Goal: Task Accomplishment & Management: Contribute content

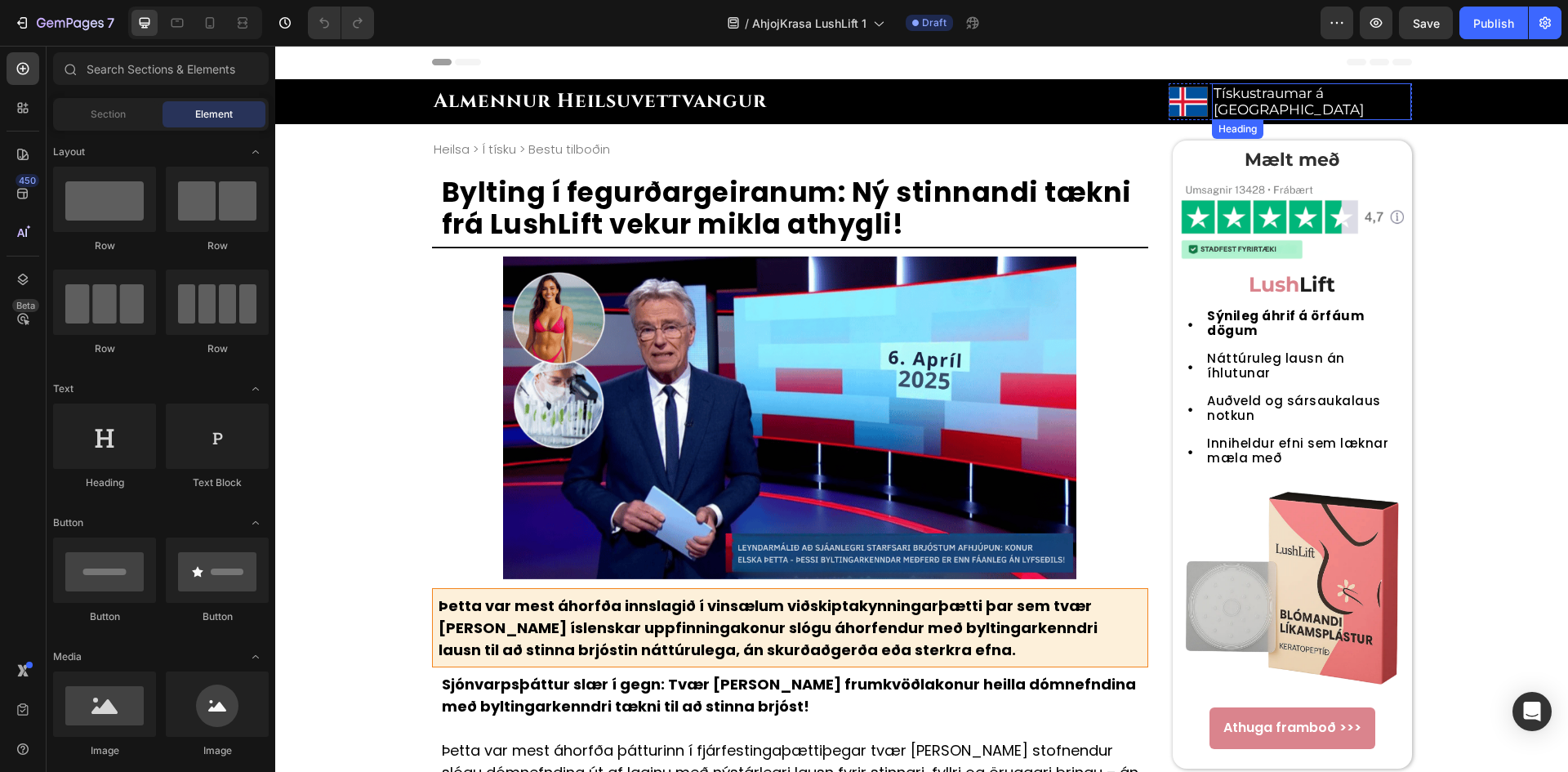
click at [1322, 94] on h2 "Tískustraumar á [GEOGRAPHIC_DATA]" at bounding box center [1312, 102] width 199 height 37
click at [1322, 94] on h2 "Tískustraumar á Íslandi" at bounding box center [1312, 102] width 199 height 37
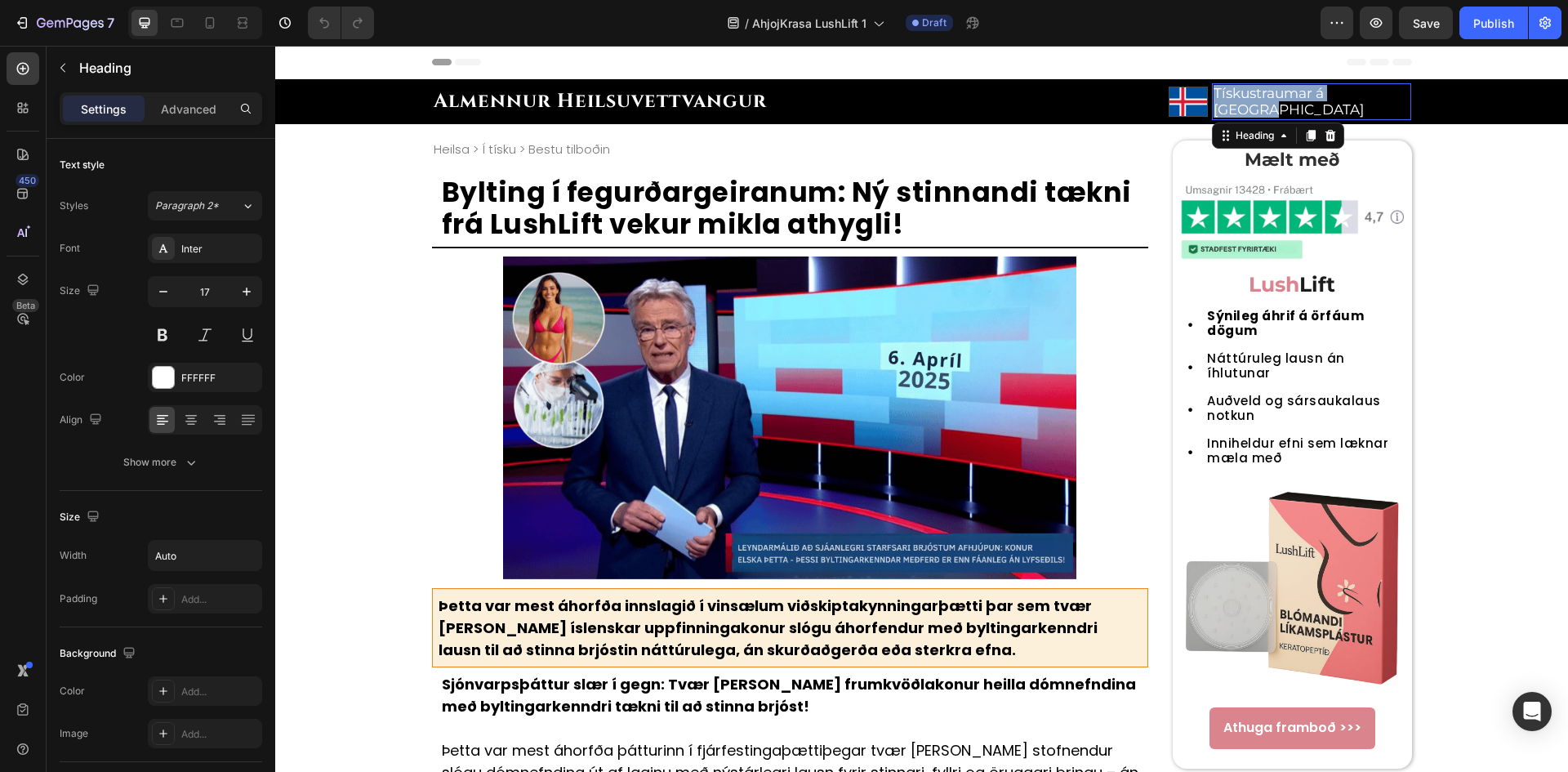
click at [1322, 94] on p "Tískustraumar á Íslandi" at bounding box center [1311, 102] width 196 height 34
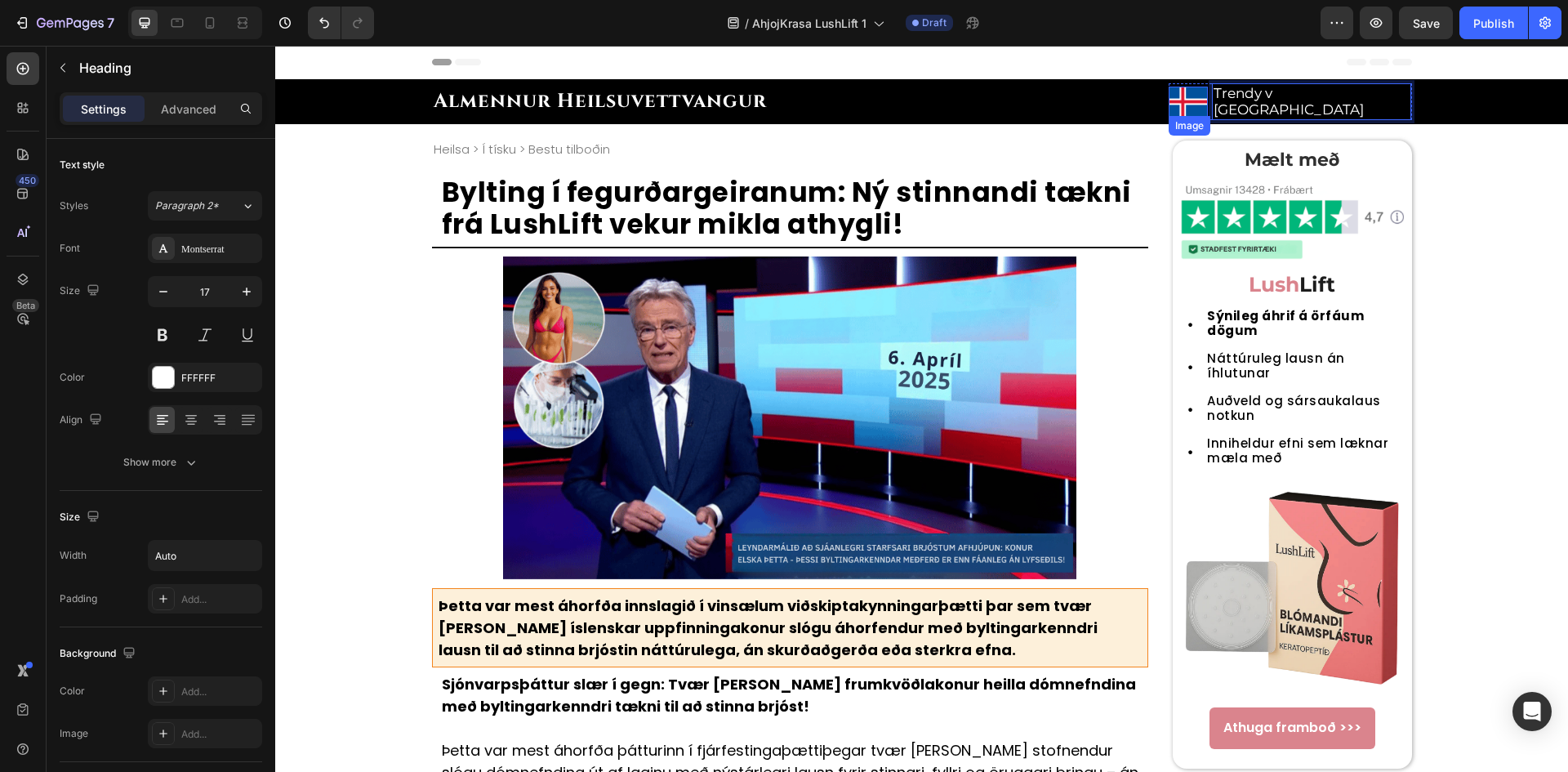
click at [1172, 103] on img at bounding box center [1188, 101] width 40 height 30
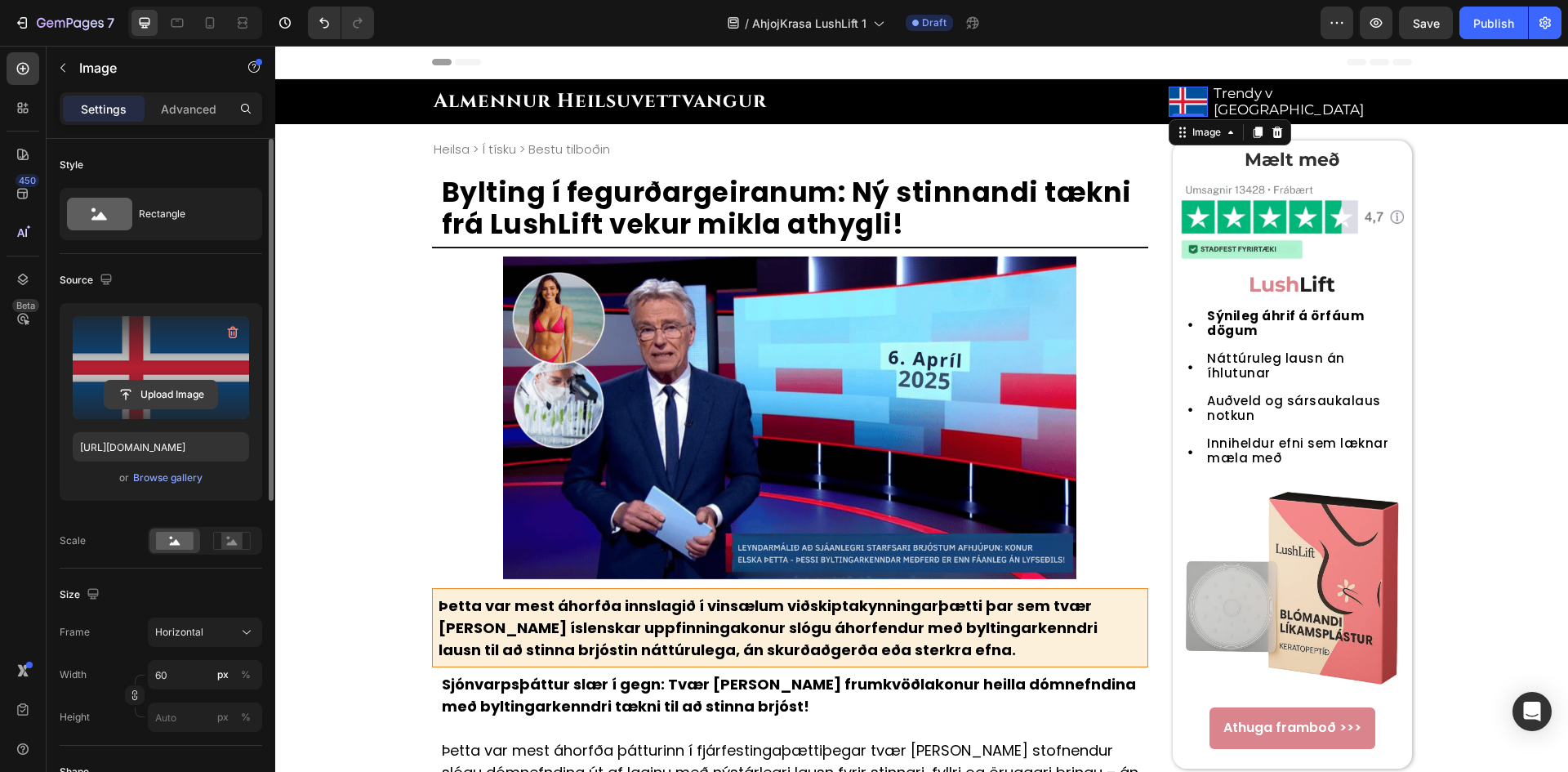
click at [193, 385] on input "file" at bounding box center [161, 394] width 112 height 28
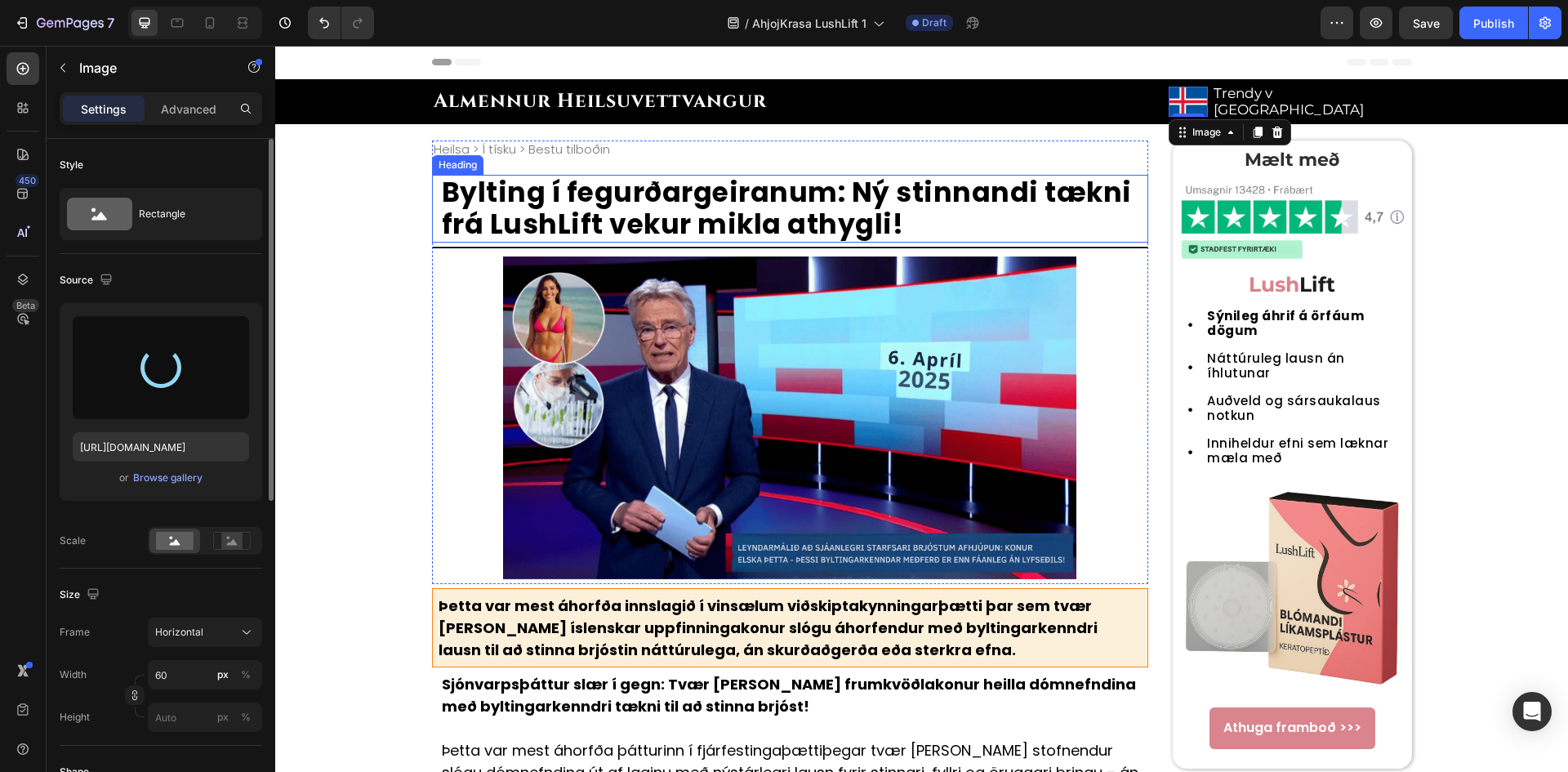
type input "https://cdn.shopify.com/s/files/1/0657/6783/3683/files/gempages_578032762192134…"
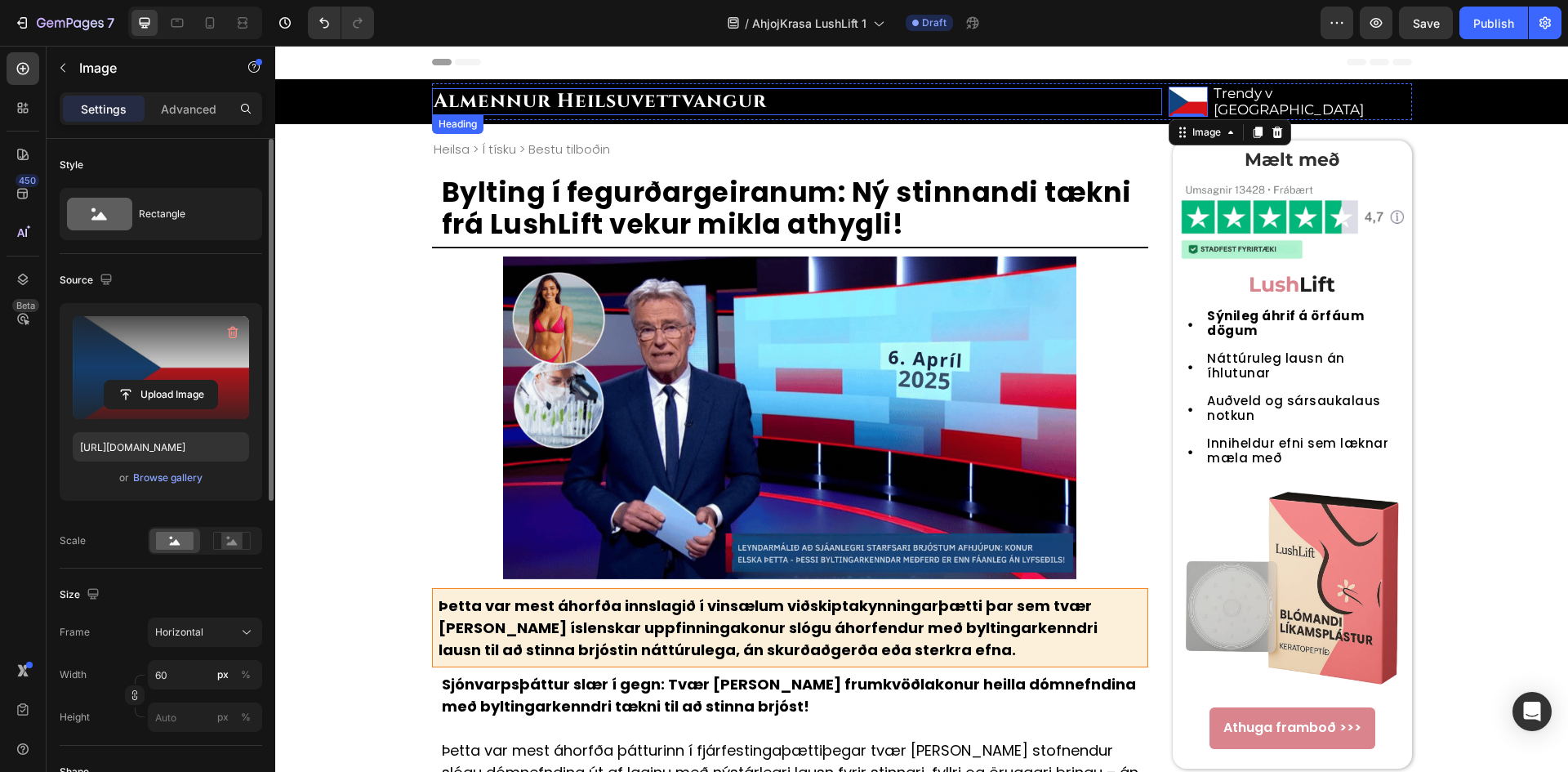
click at [736, 102] on strong "Almennur Heilsuvettvangur" at bounding box center [600, 101] width 333 height 26
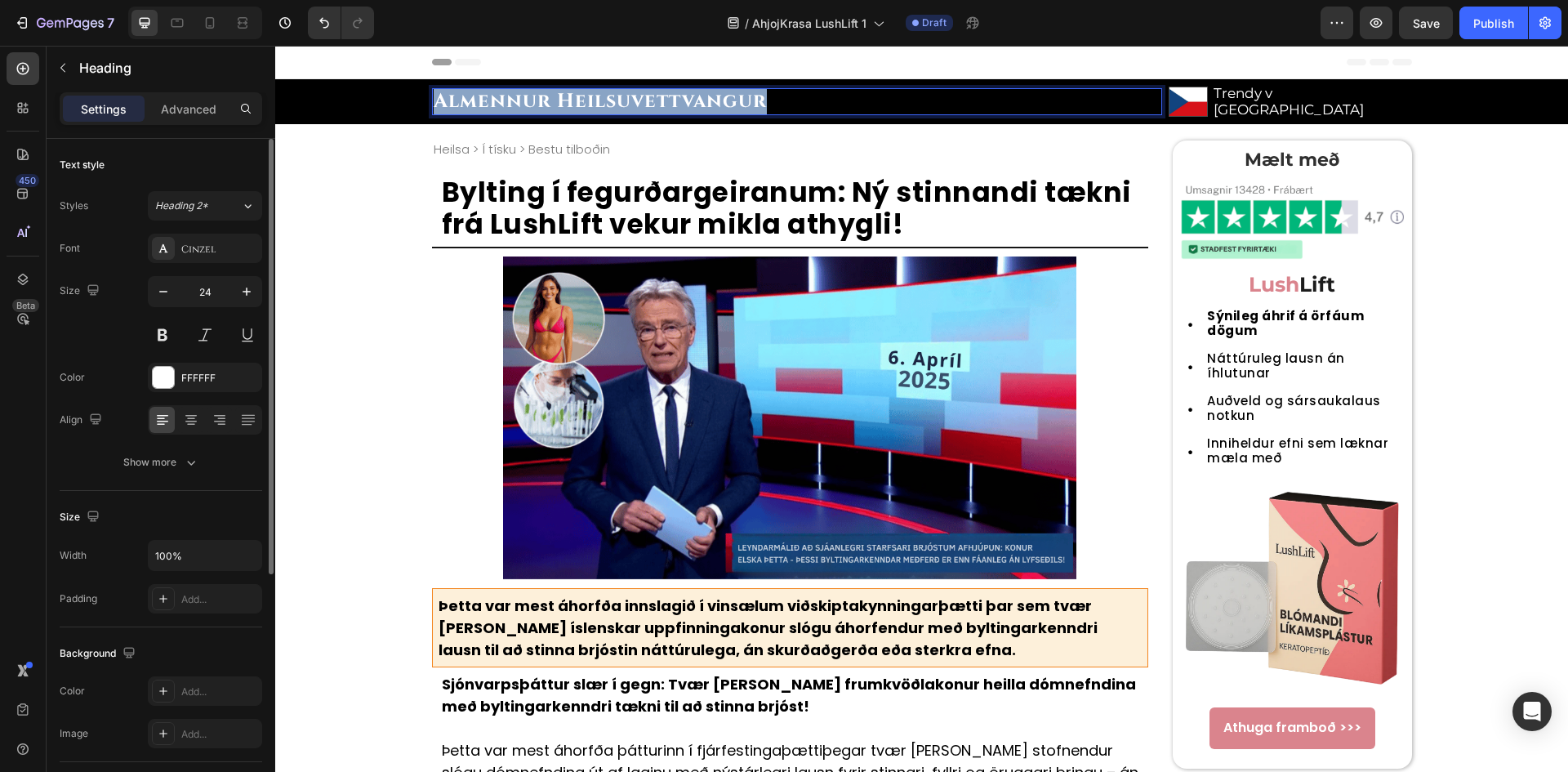
click at [736, 102] on strong "Almennur Heilsuvettvangur" at bounding box center [600, 101] width 333 height 26
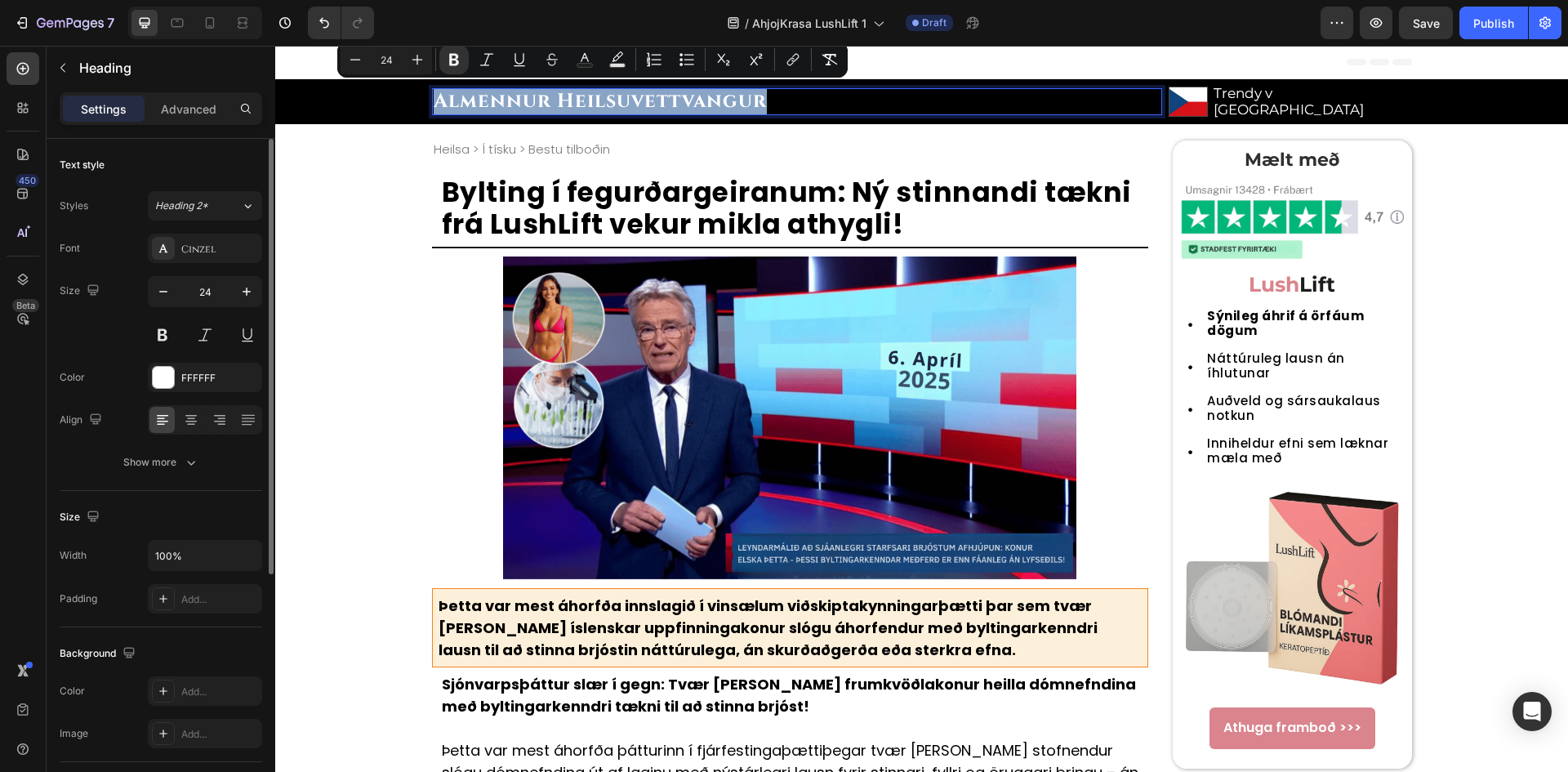
click at [583, 105] on strong "Almennur Heilsuvettvangur" at bounding box center [600, 101] width 333 height 26
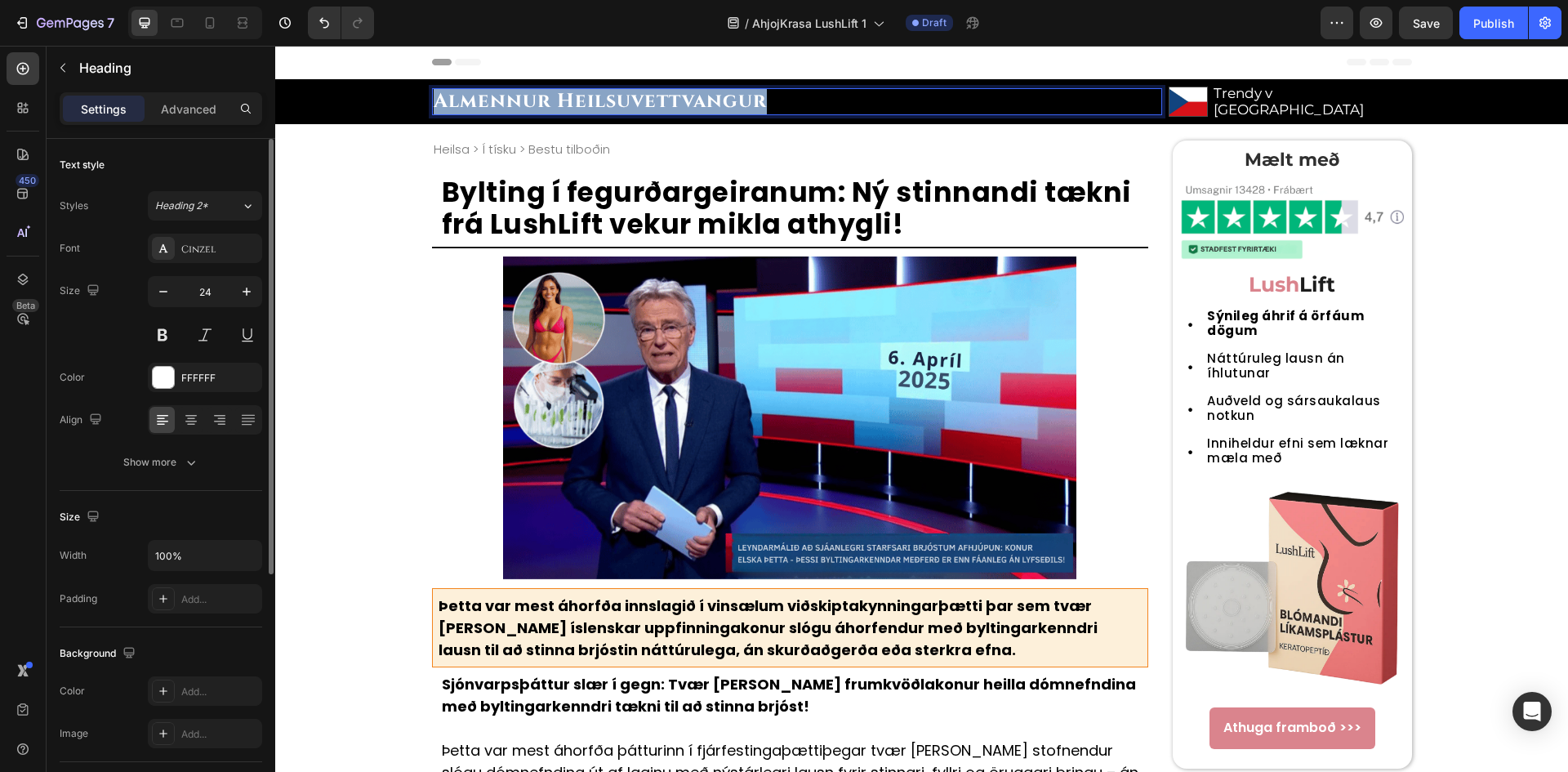
click at [583, 105] on strong "Almennur Heilsuvettvangur" at bounding box center [600, 101] width 333 height 26
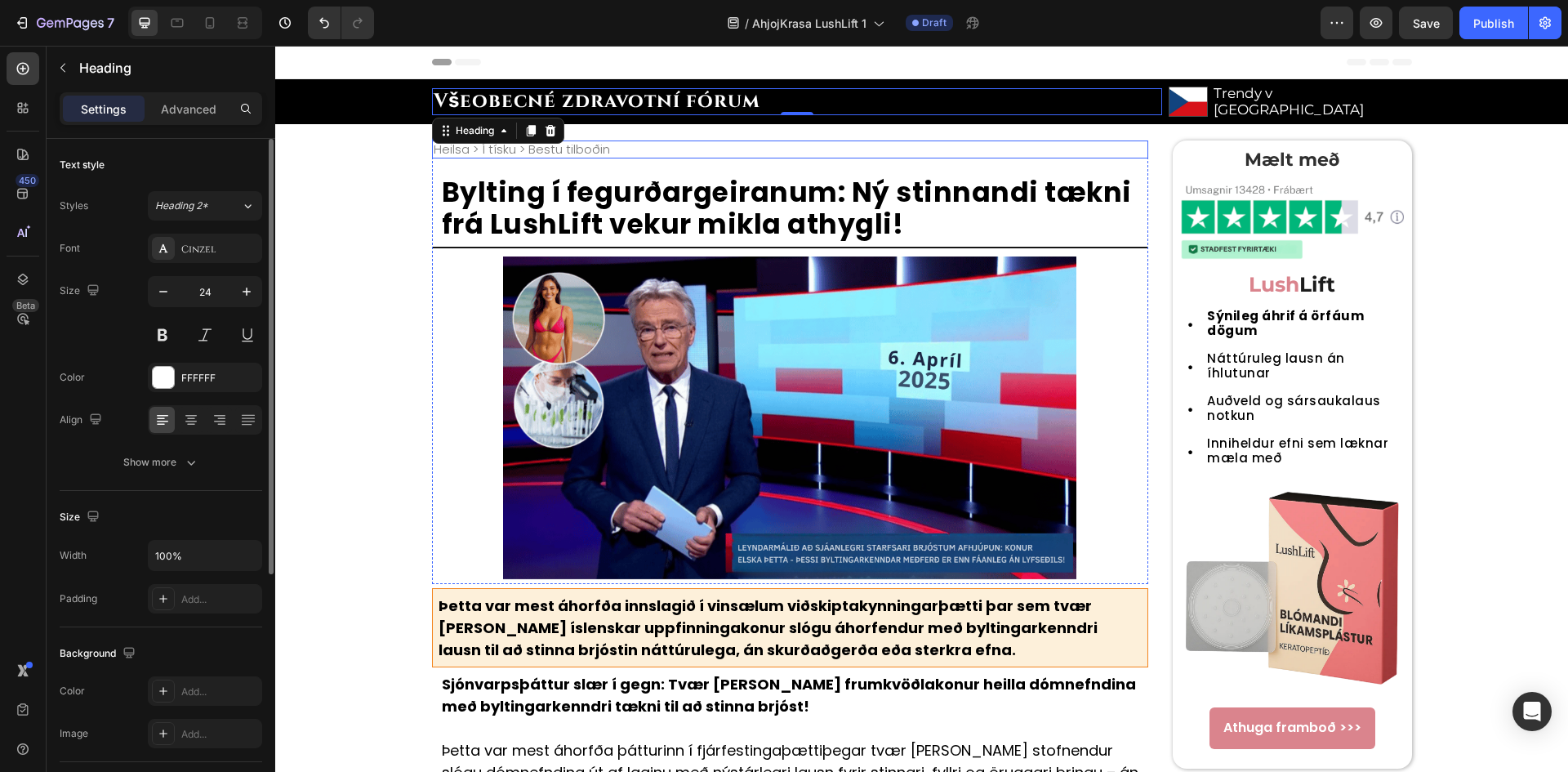
click at [611, 140] on div "Heilsa > Í tísku > Bestu tilboðin" at bounding box center [789, 149] width 717 height 18
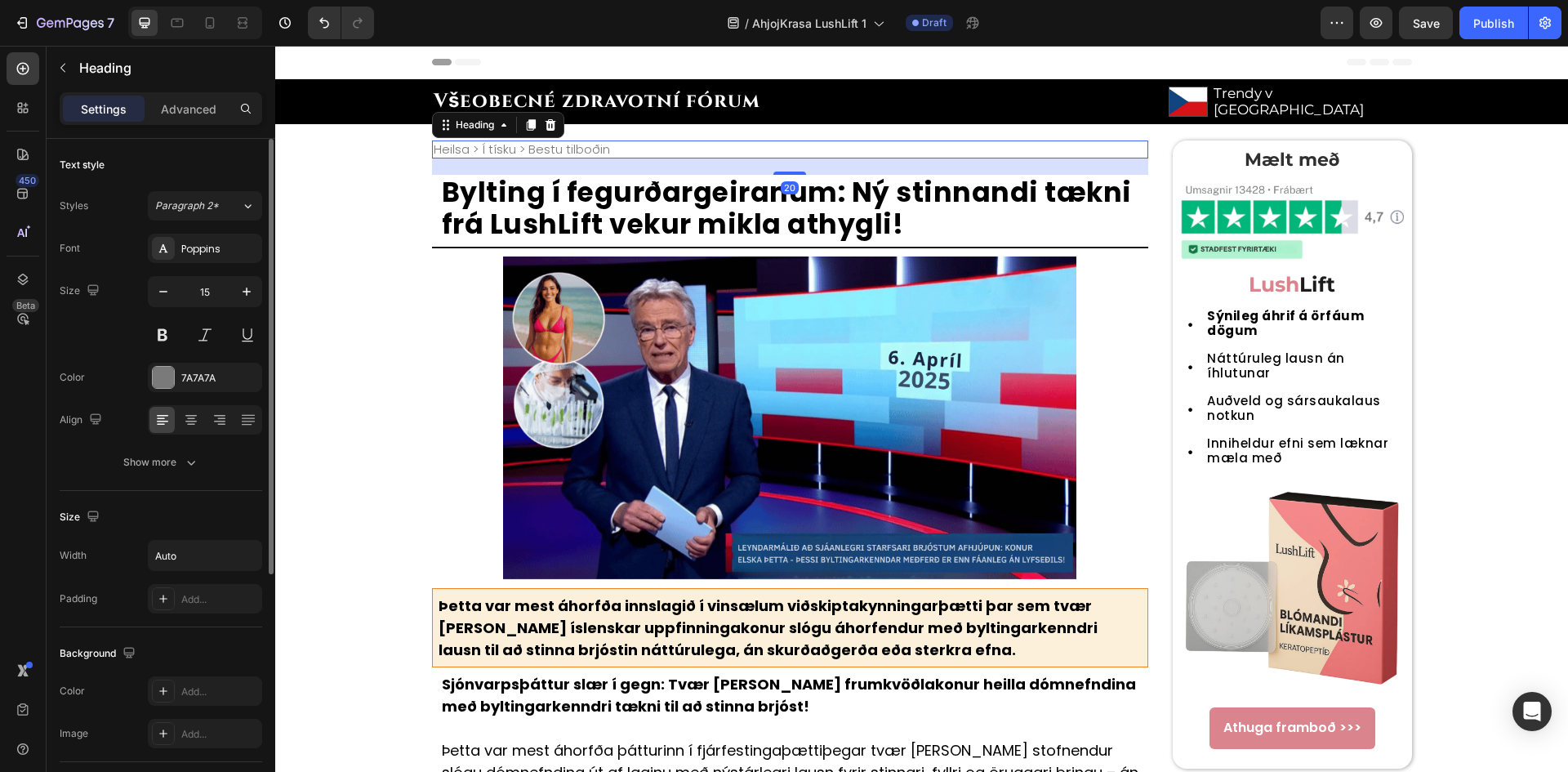
click at [611, 140] on div "Heilsa > Í tísku > Bestu tilboðin" at bounding box center [789, 149] width 717 height 18
click at [595, 140] on h2 "Heilsa > Í tísku > Bestu tilboðin" at bounding box center [521, 149] width 180 height 18
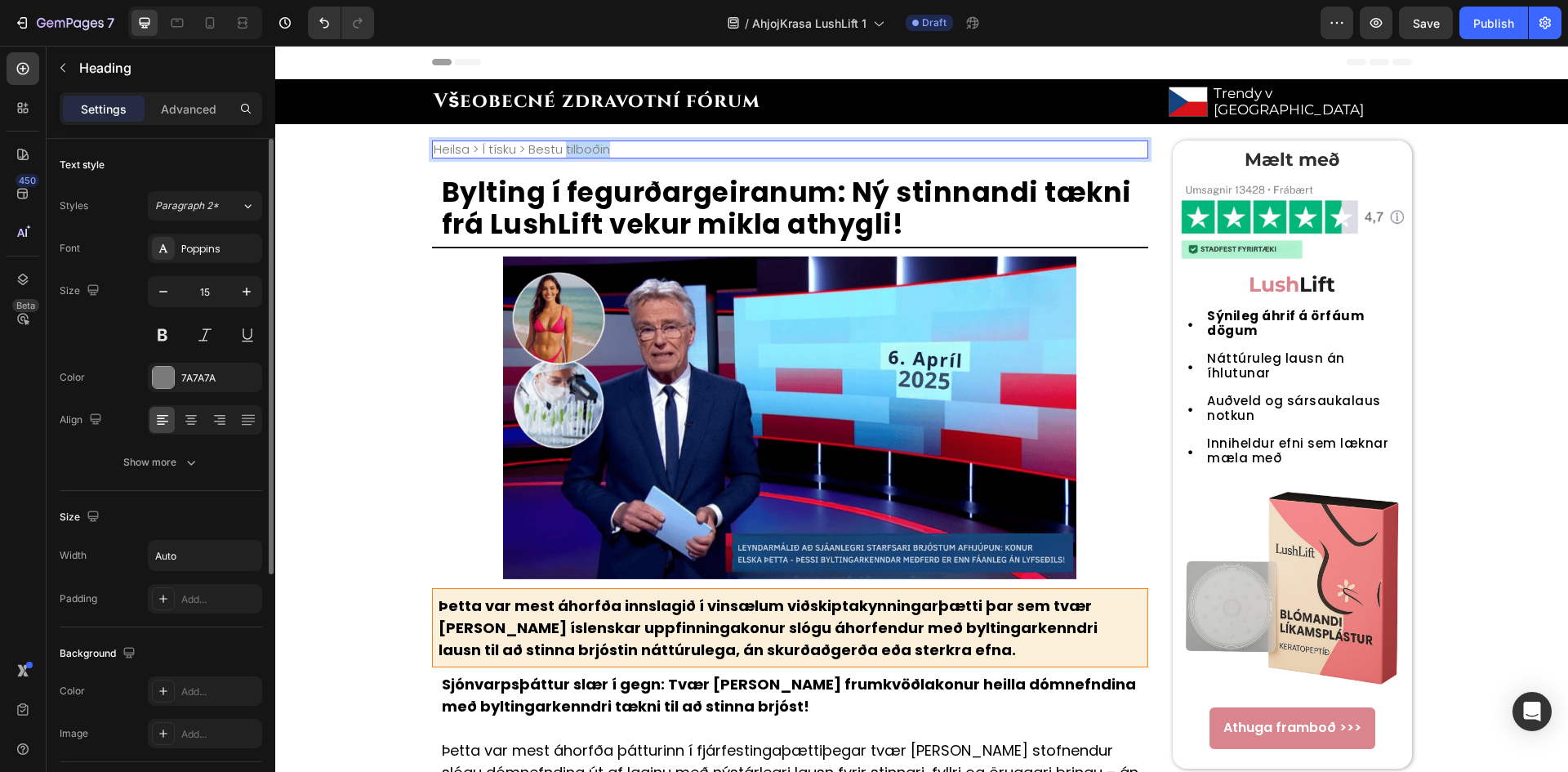
click at [595, 142] on p "Heilsa > Í tísku > Bestu tilboðin" at bounding box center [521, 149] width 176 height 15
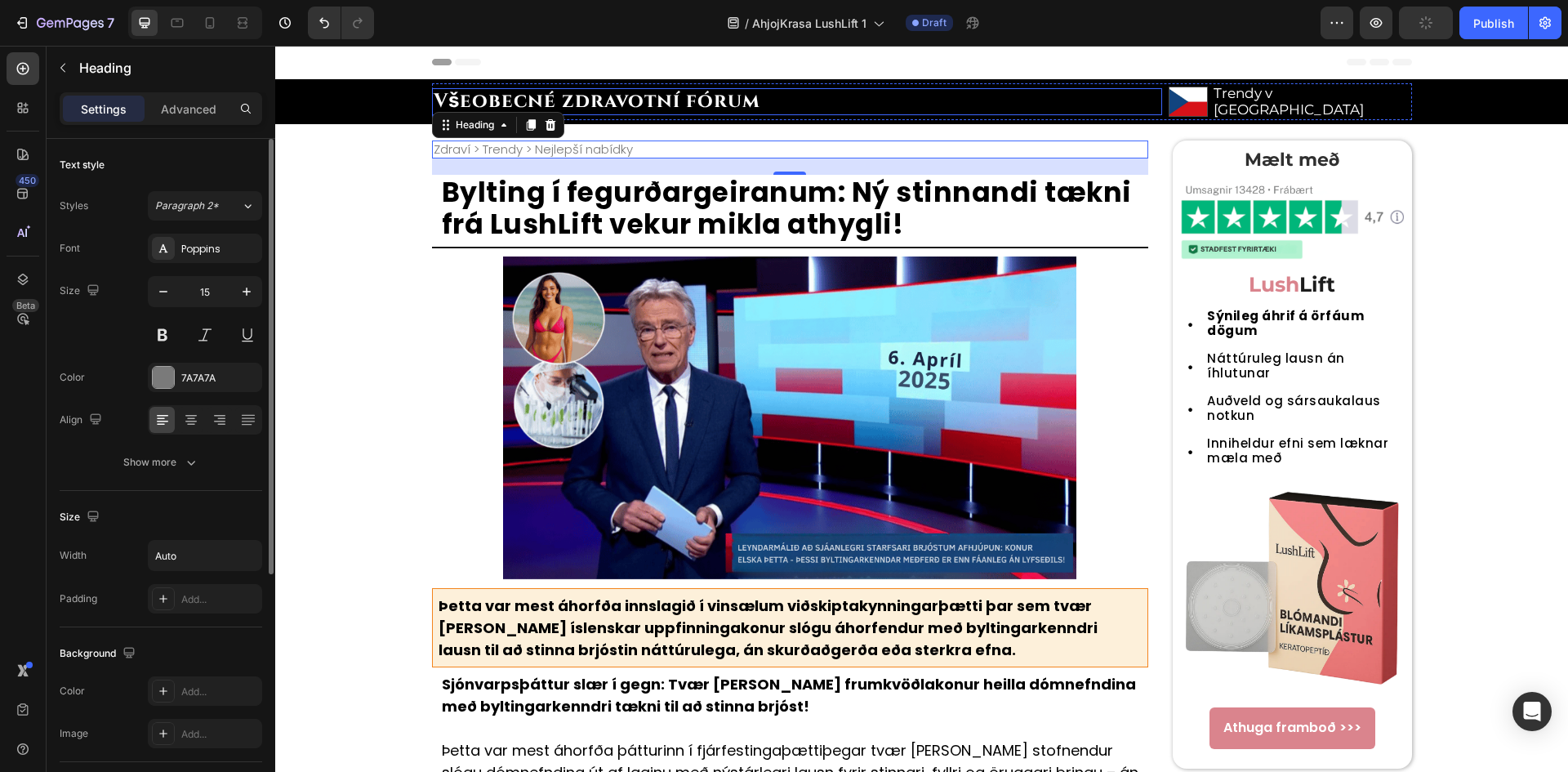
click at [670, 98] on strong "Všeobecné zdravotní fórum" at bounding box center [597, 101] width 327 height 26
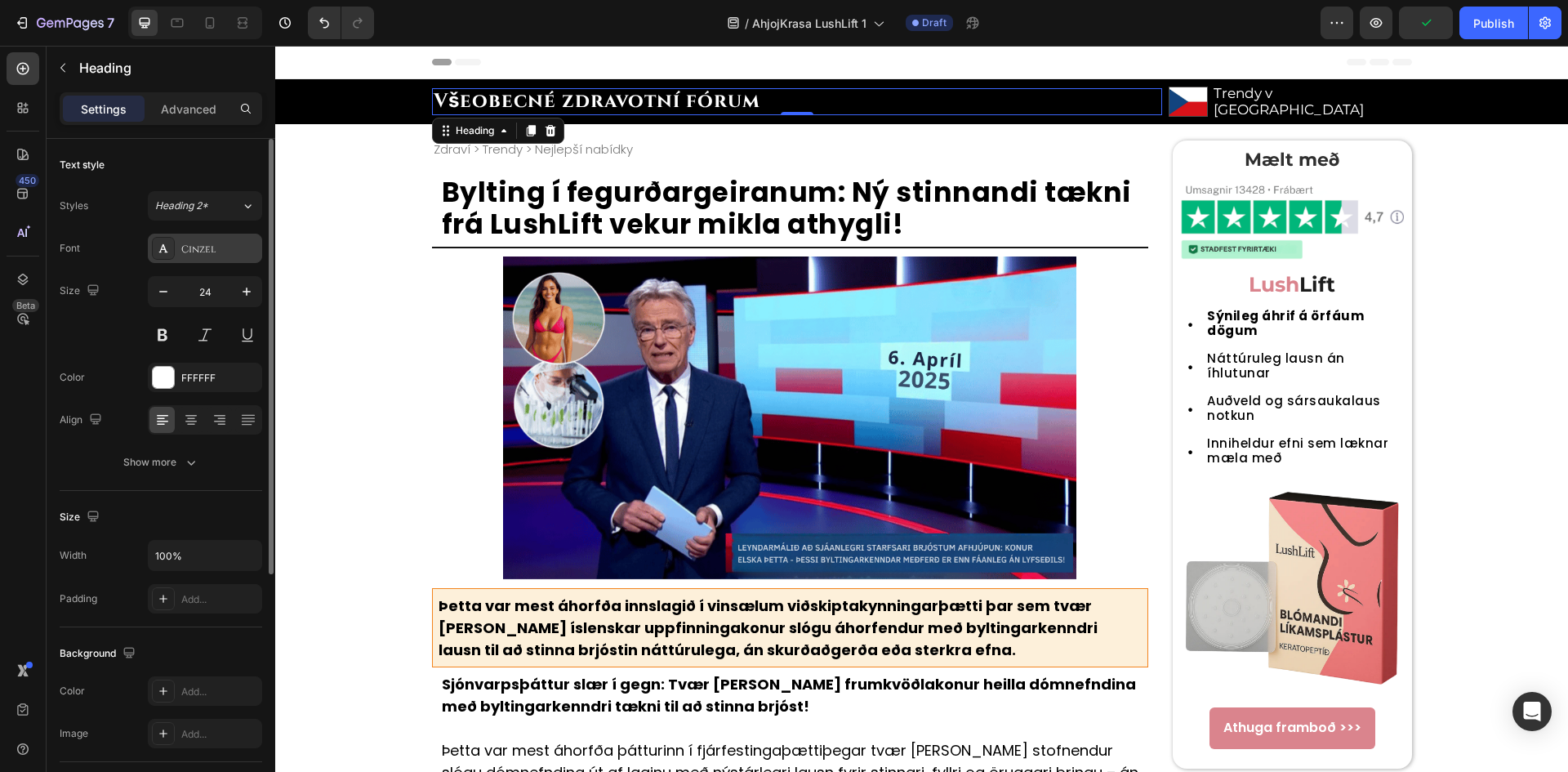
click at [199, 247] on div "Cinzel" at bounding box center [219, 249] width 76 height 15
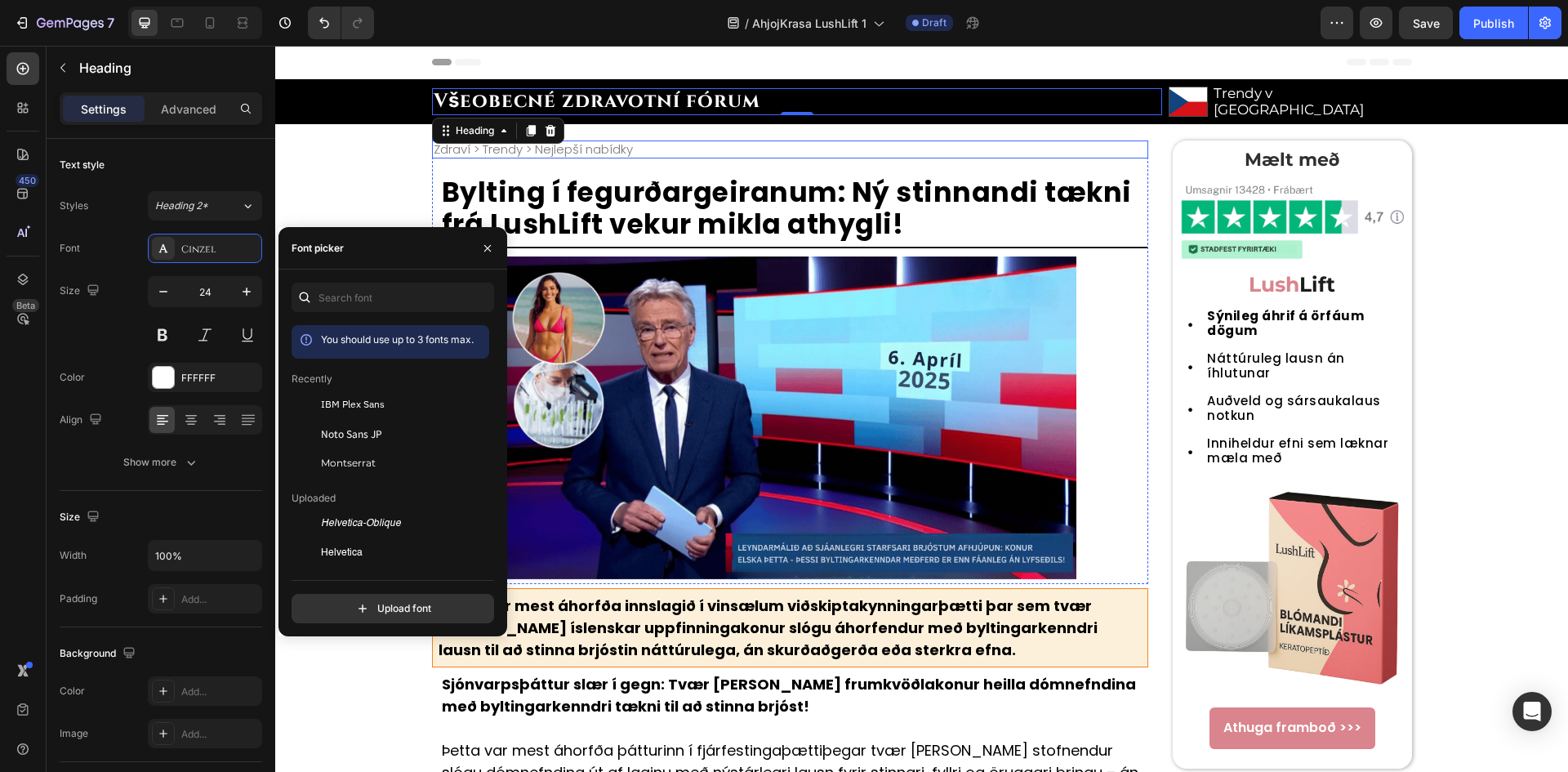
click at [814, 140] on div "Zdraví > Trendy > Nejlepší nabídky" at bounding box center [789, 149] width 717 height 18
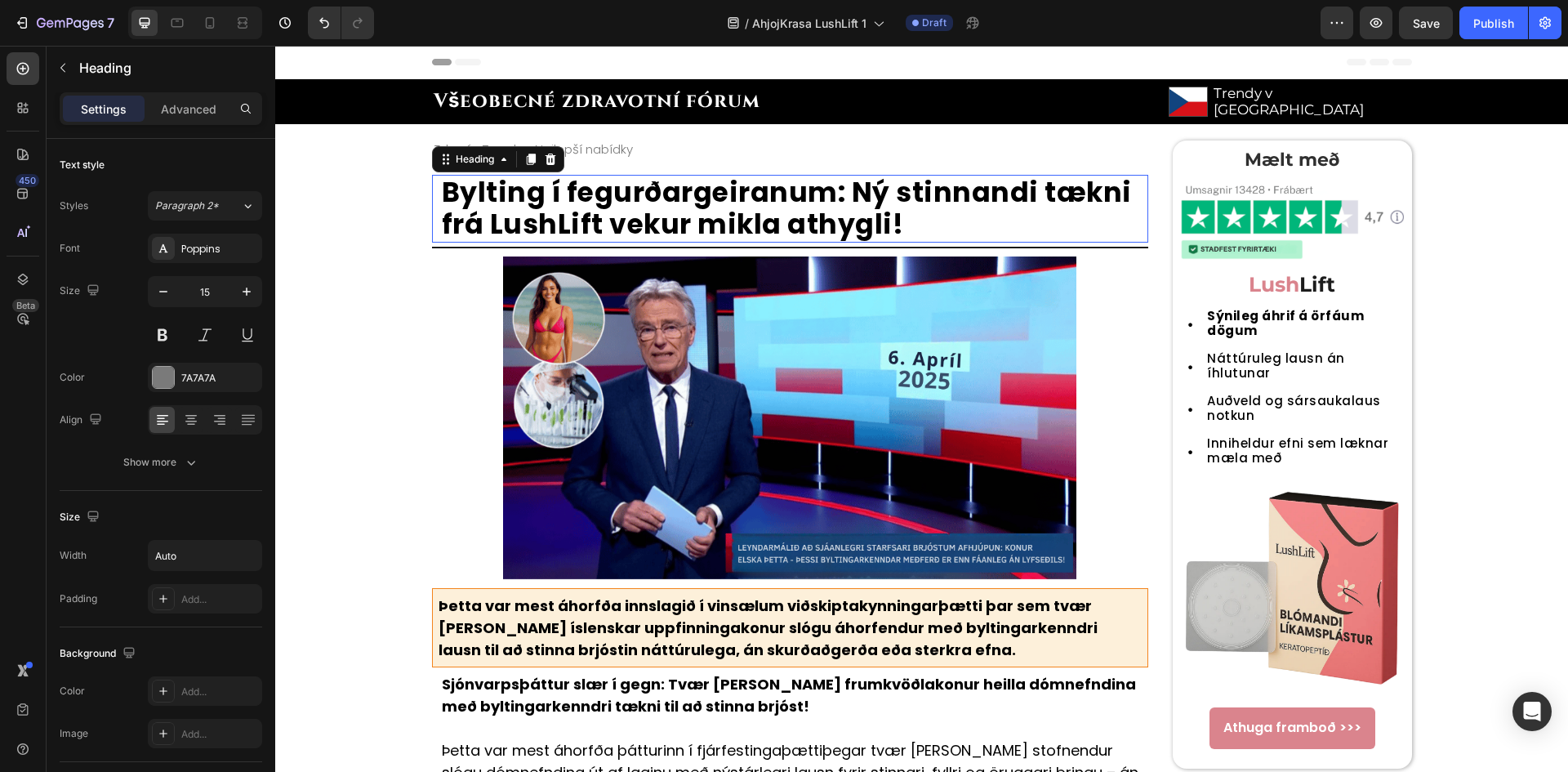
click at [762, 188] on h1 "Bylting í fegurðargeiranum: Ný stinnandi tækni frá LushLift vekur mikla athygli!" at bounding box center [794, 209] width 709 height 68
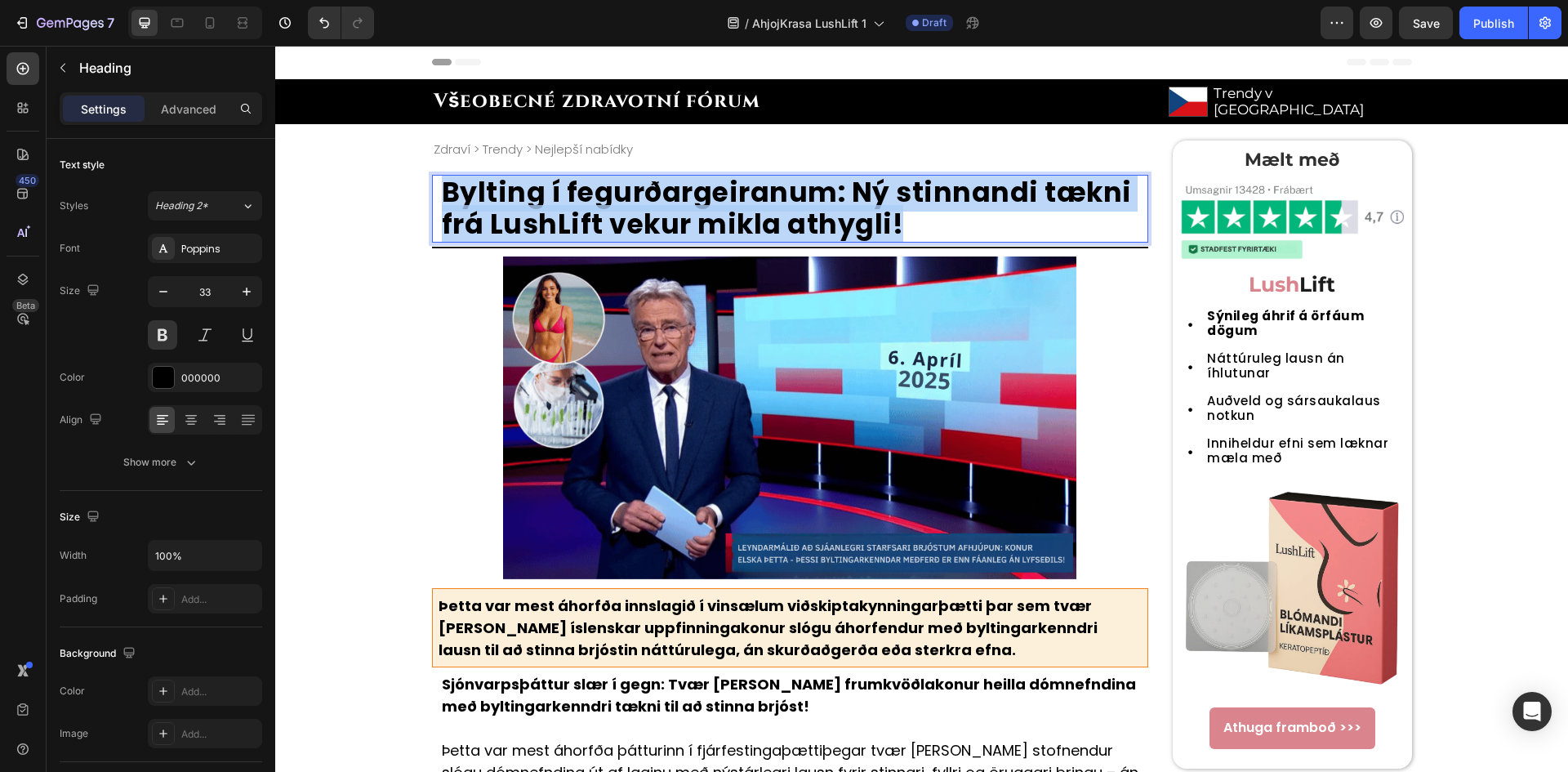
click at [762, 188] on p "Bylting í fegurðargeiranum: Ný stinnandi tækni frá LushLift vekur mikla athygli!" at bounding box center [794, 208] width 705 height 65
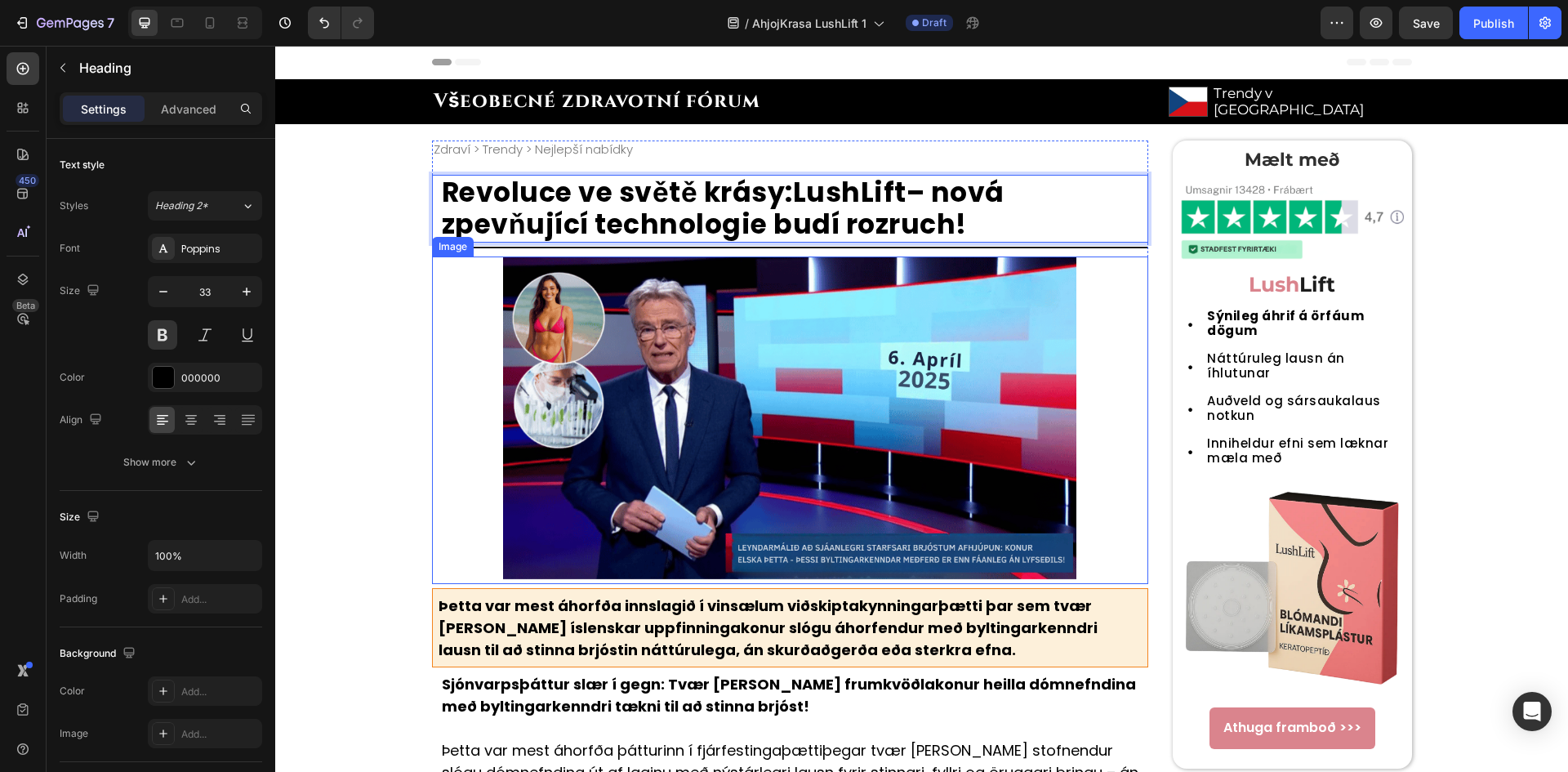
scroll to position [2, 0]
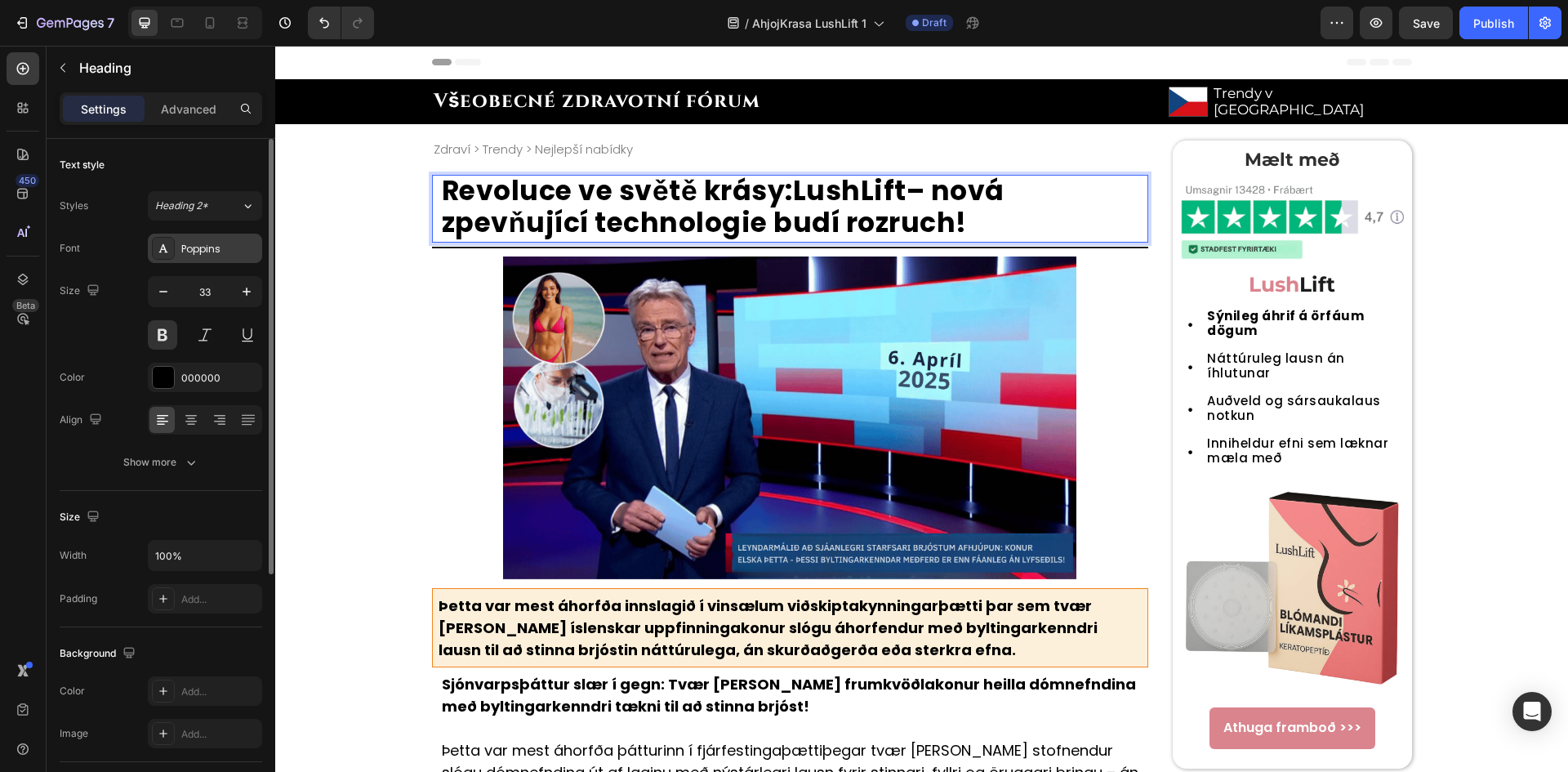
click at [228, 242] on div "Poppins" at bounding box center [219, 249] width 76 height 15
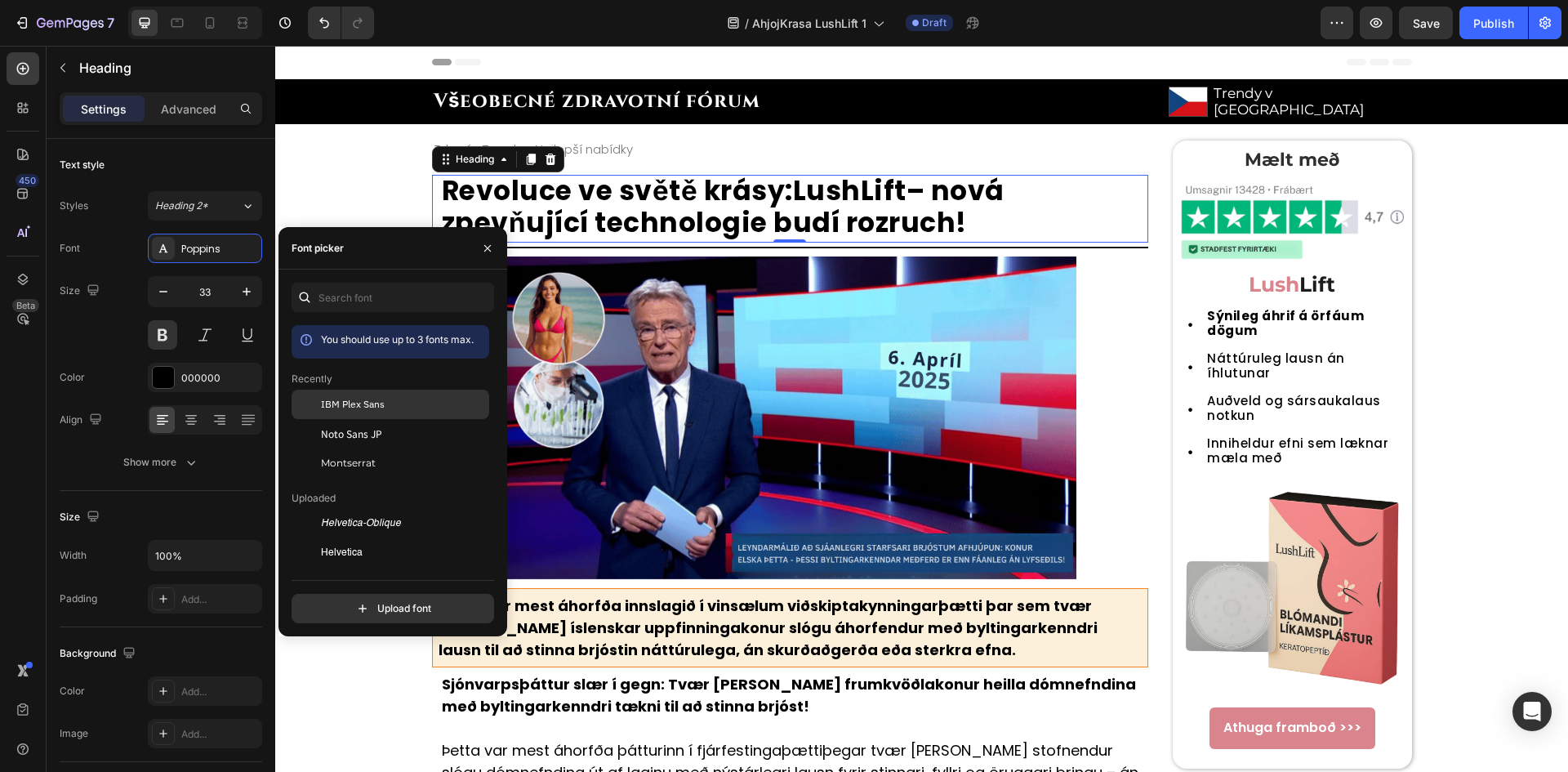
click at [412, 401] on div "IBM Plex Sans" at bounding box center [403, 403] width 164 height 15
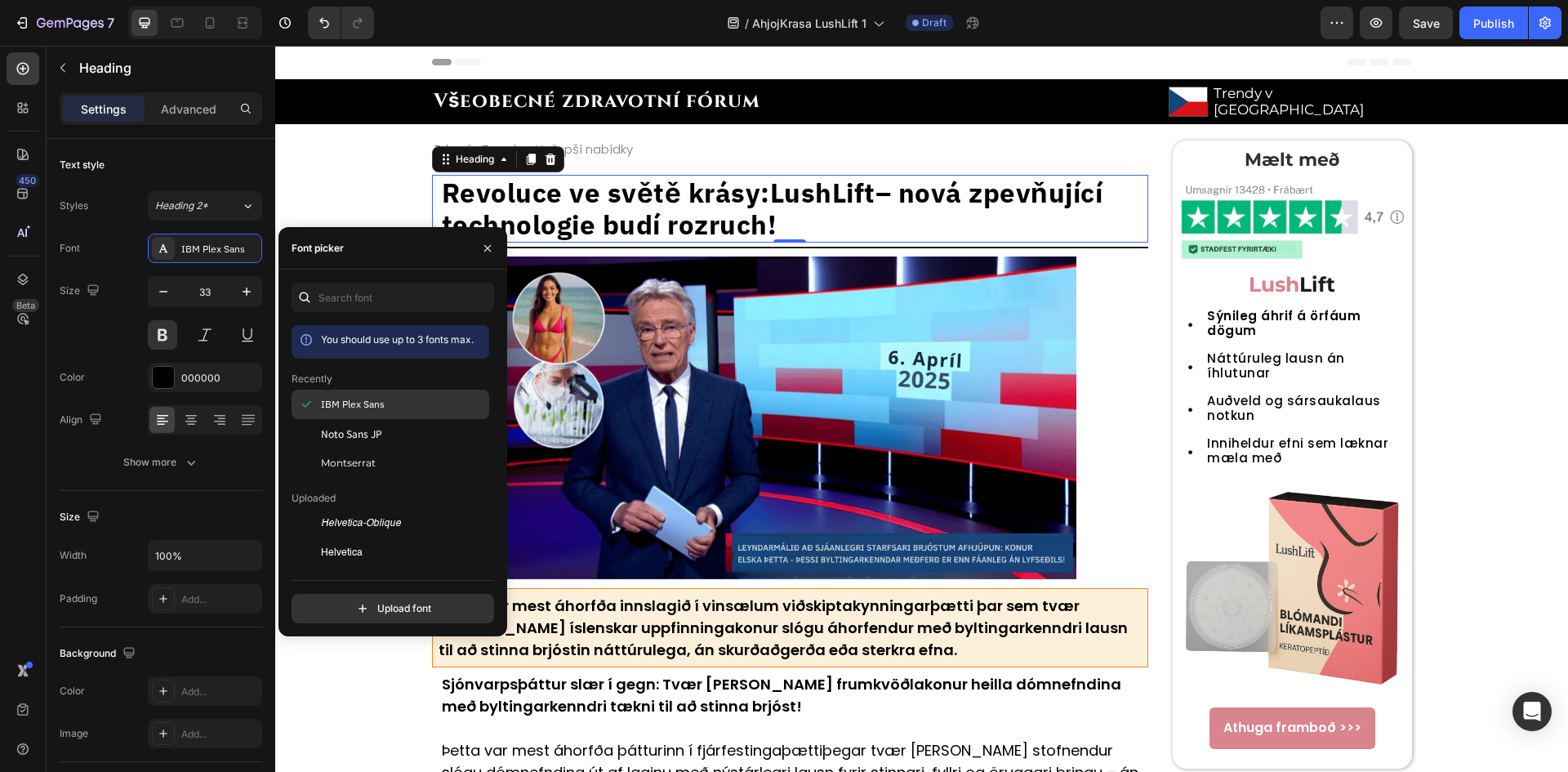
scroll to position [0, 0]
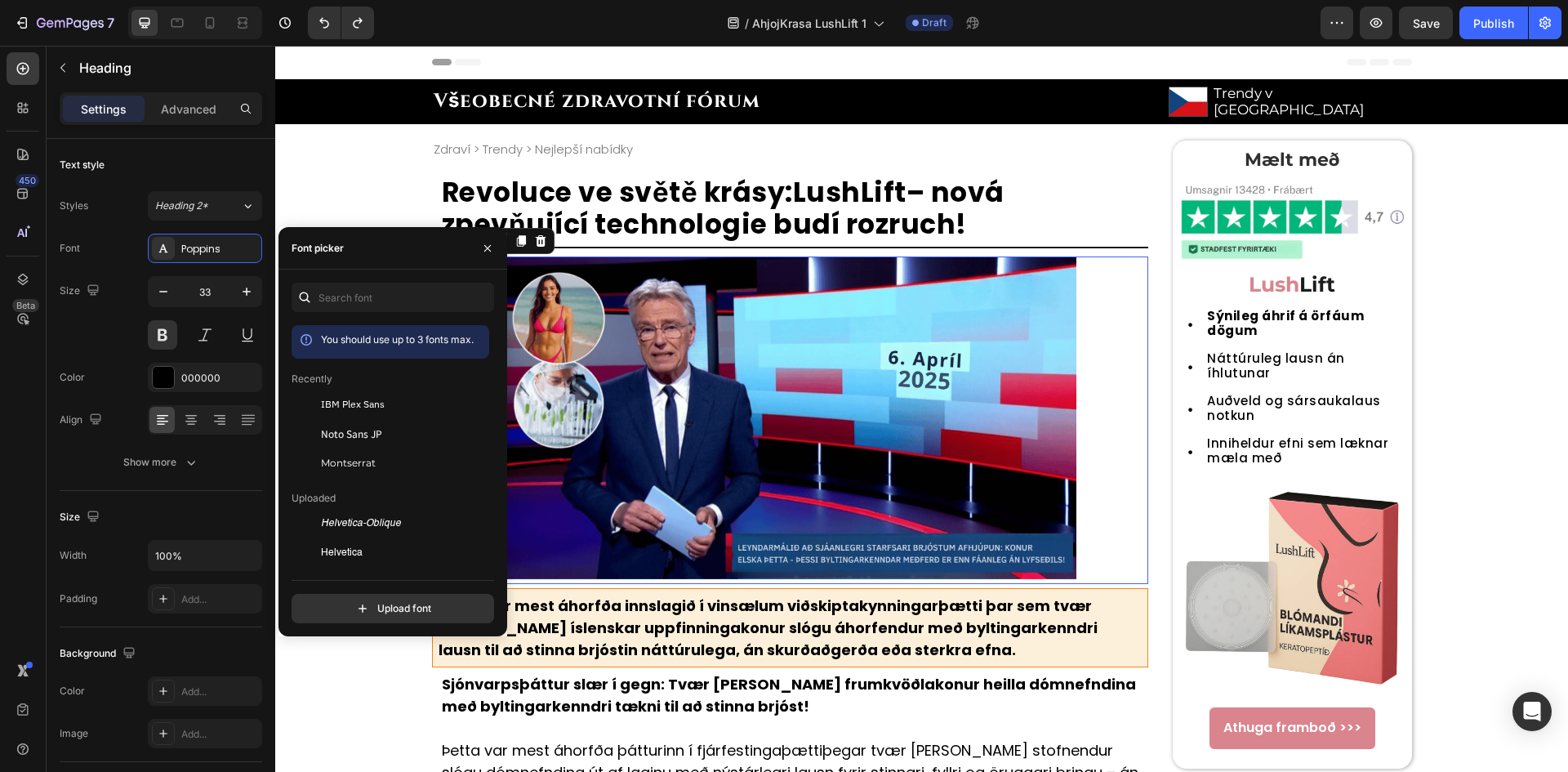
click at [696, 385] on img at bounding box center [789, 418] width 573 height 324
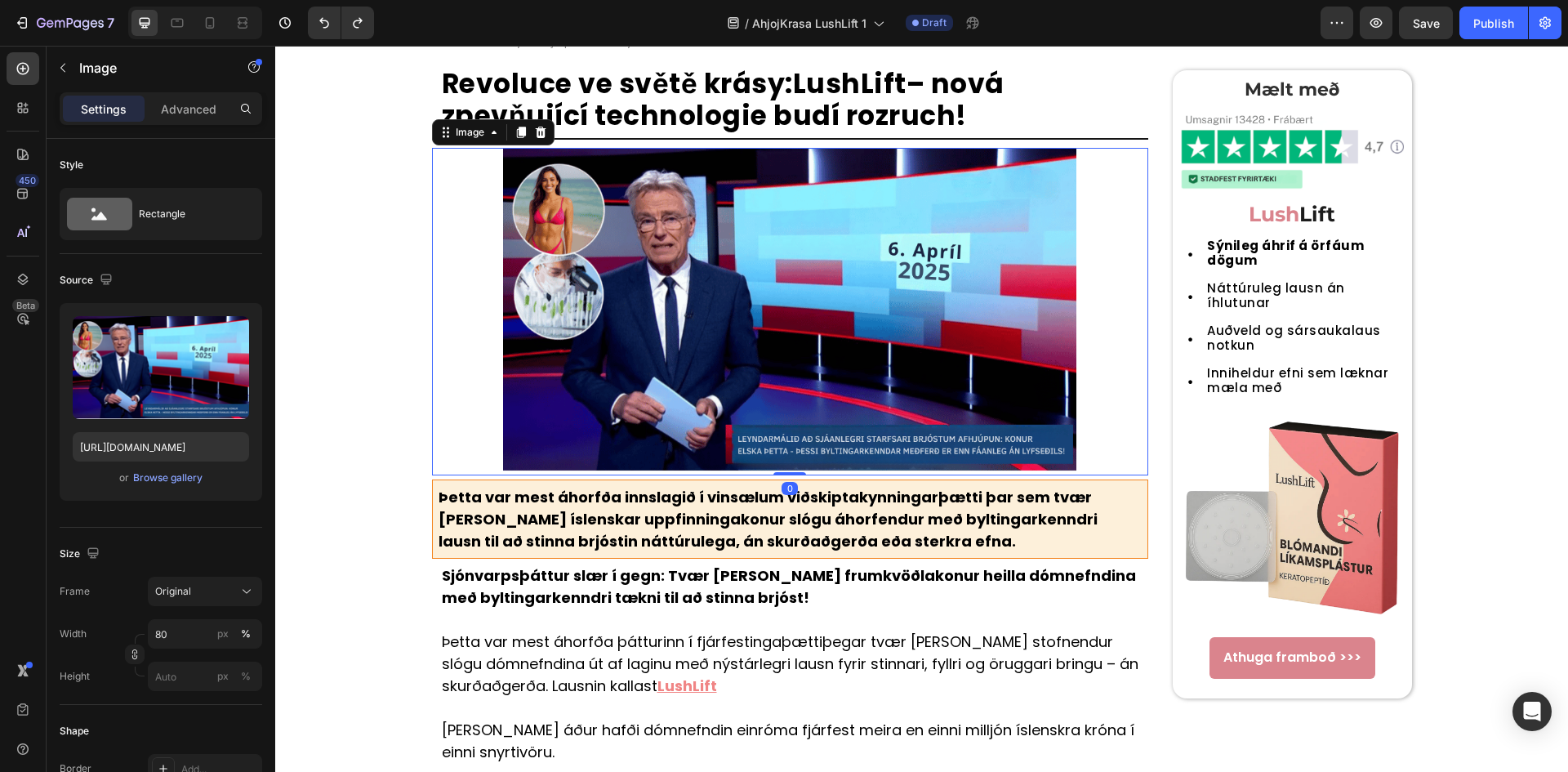
scroll to position [218, 0]
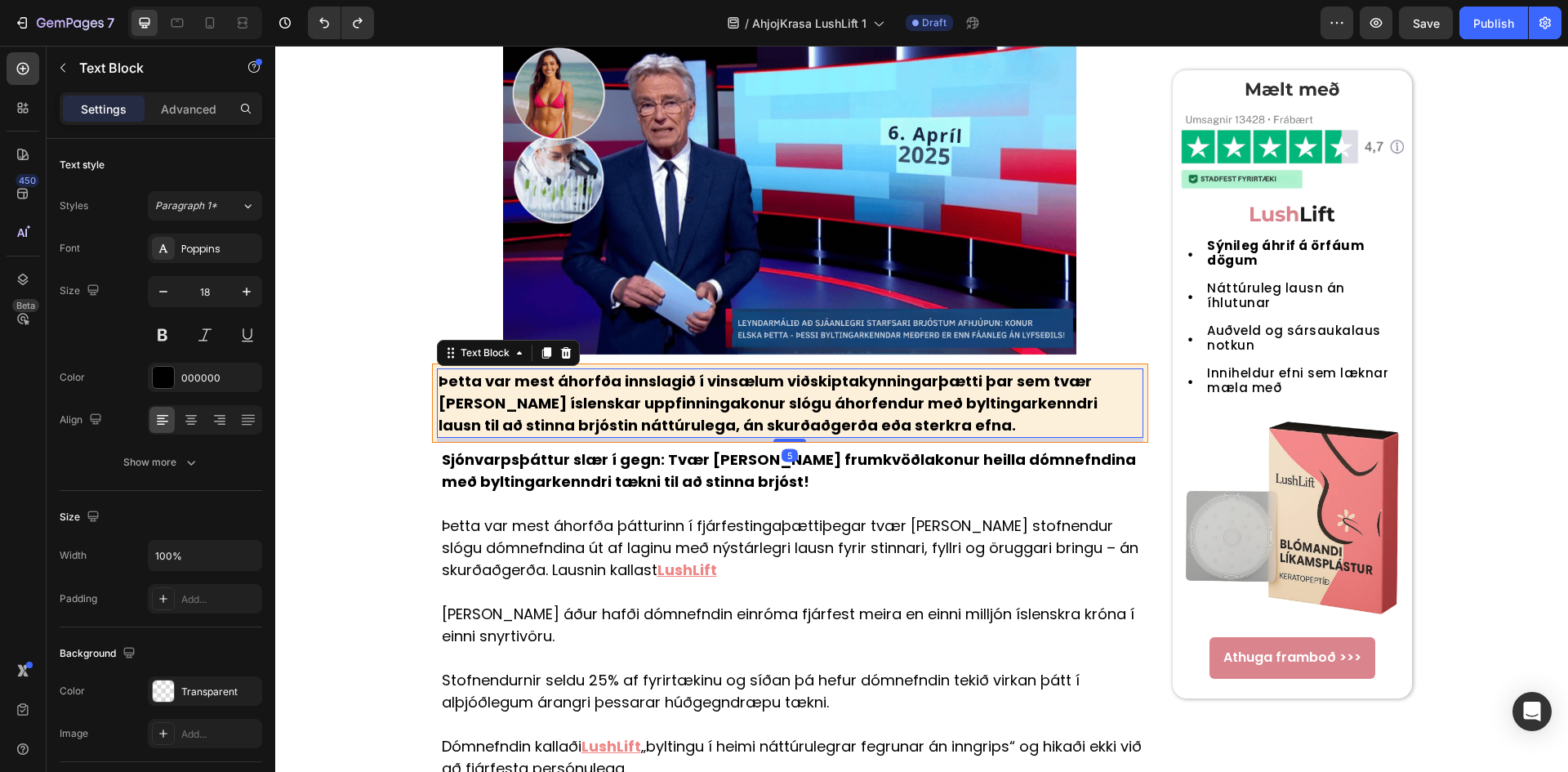
click at [853, 418] on p "Þetta var mest áhorfða innslagið í vinsælum viðskiptakynningarþætti þar sem tvæ…" at bounding box center [790, 402] width 704 height 66
click at [806, 233] on img at bounding box center [789, 193] width 573 height 324
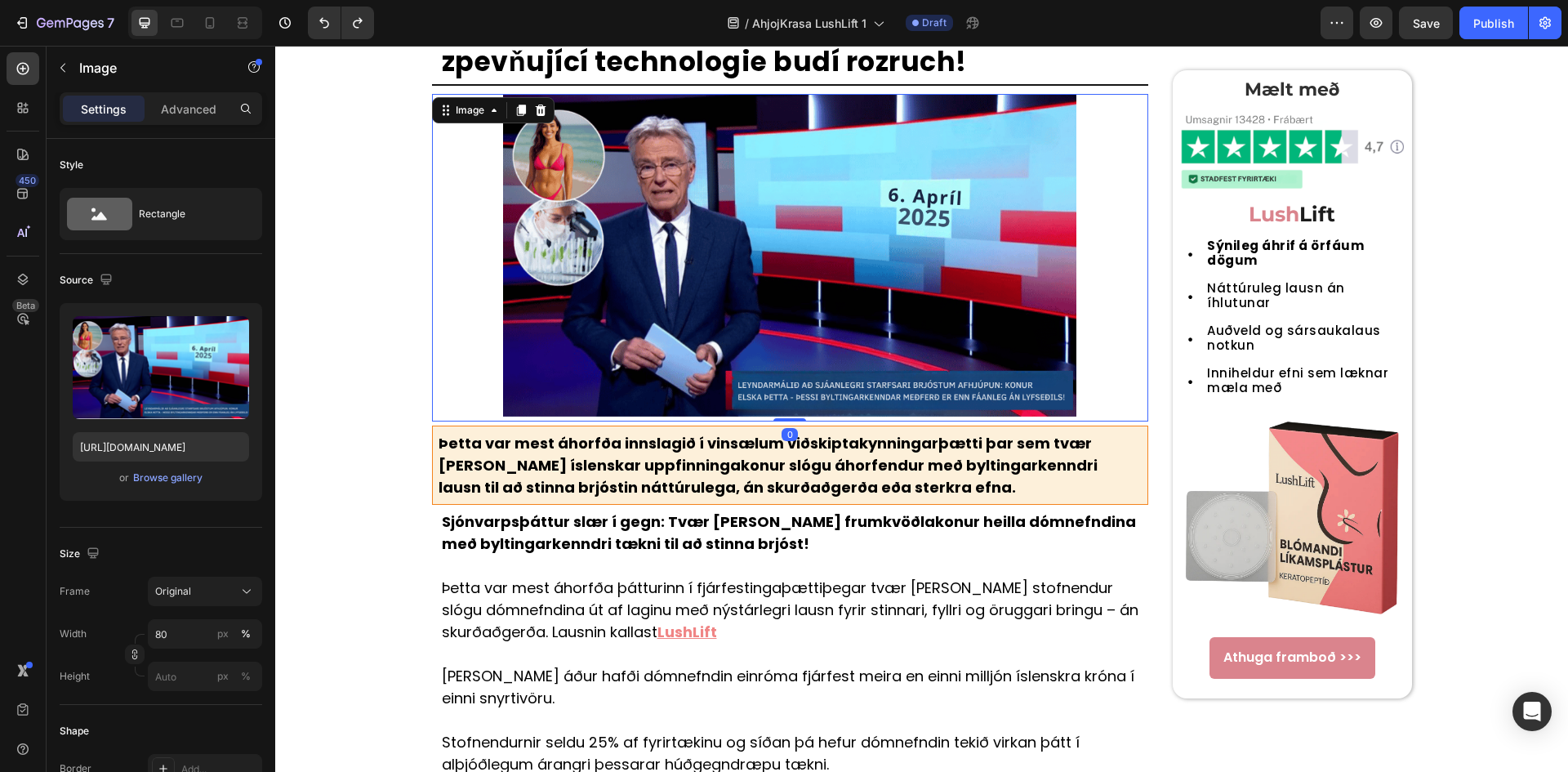
scroll to position [108, 0]
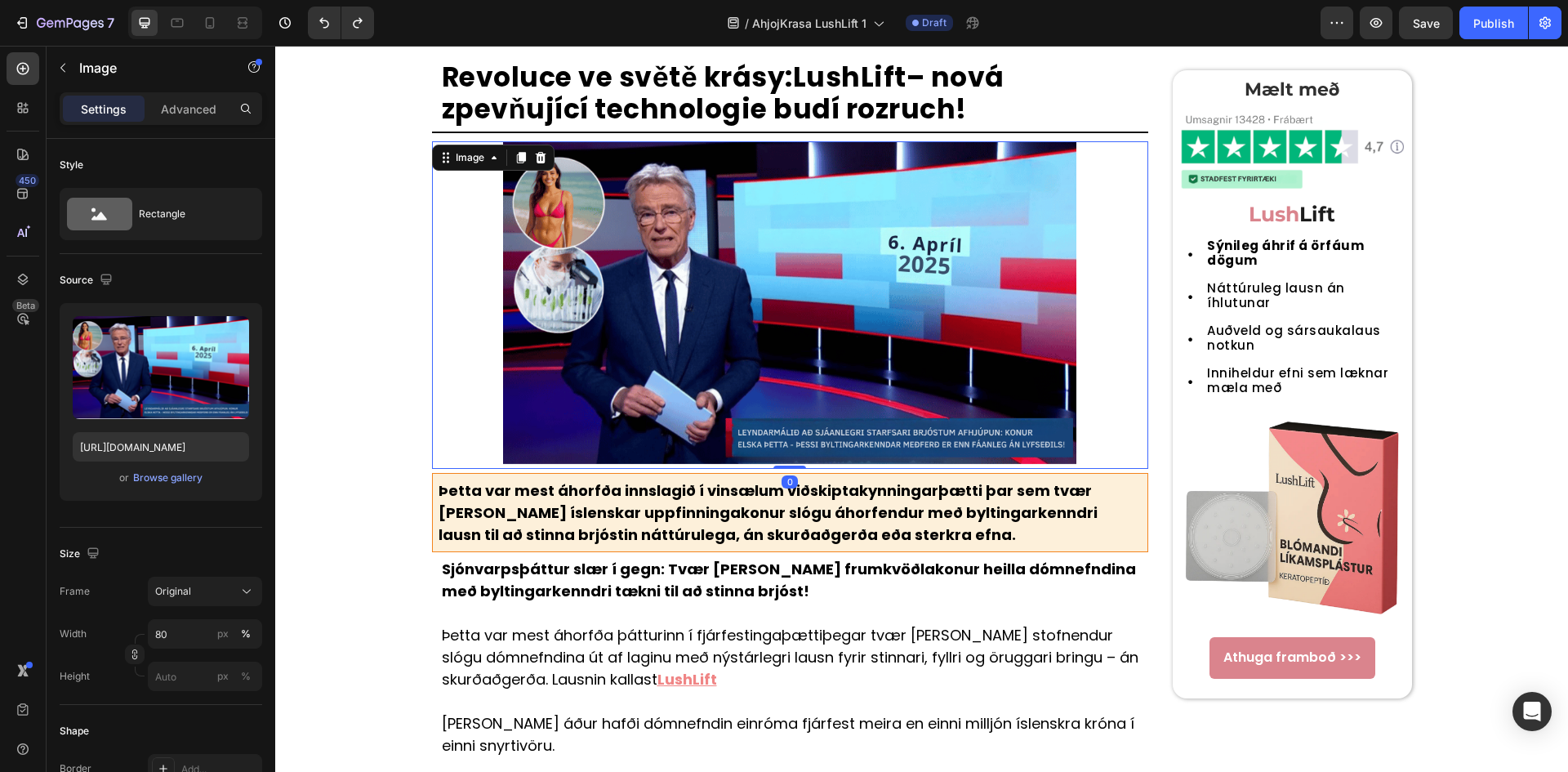
click at [787, 102] on p "Revoluce ve světě krásy: LushLift – nová zpevňující technologie budí rozruch!" at bounding box center [794, 93] width 705 height 65
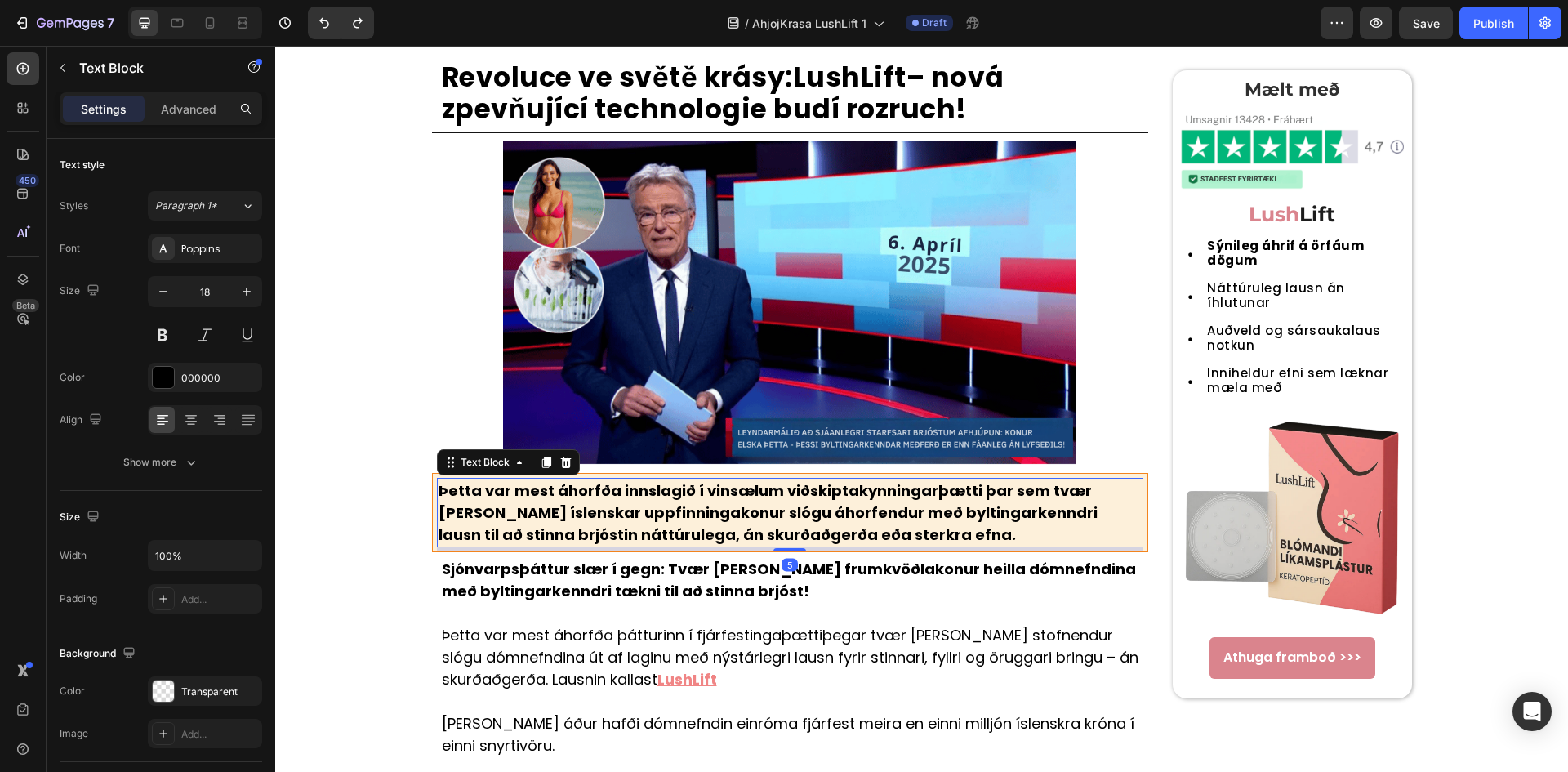
click at [768, 510] on strong "Þetta var mest áhorfða innslagið í vinsælum viðskiptakynningarþætti þar sem tvæ…" at bounding box center [767, 512] width 659 height 65
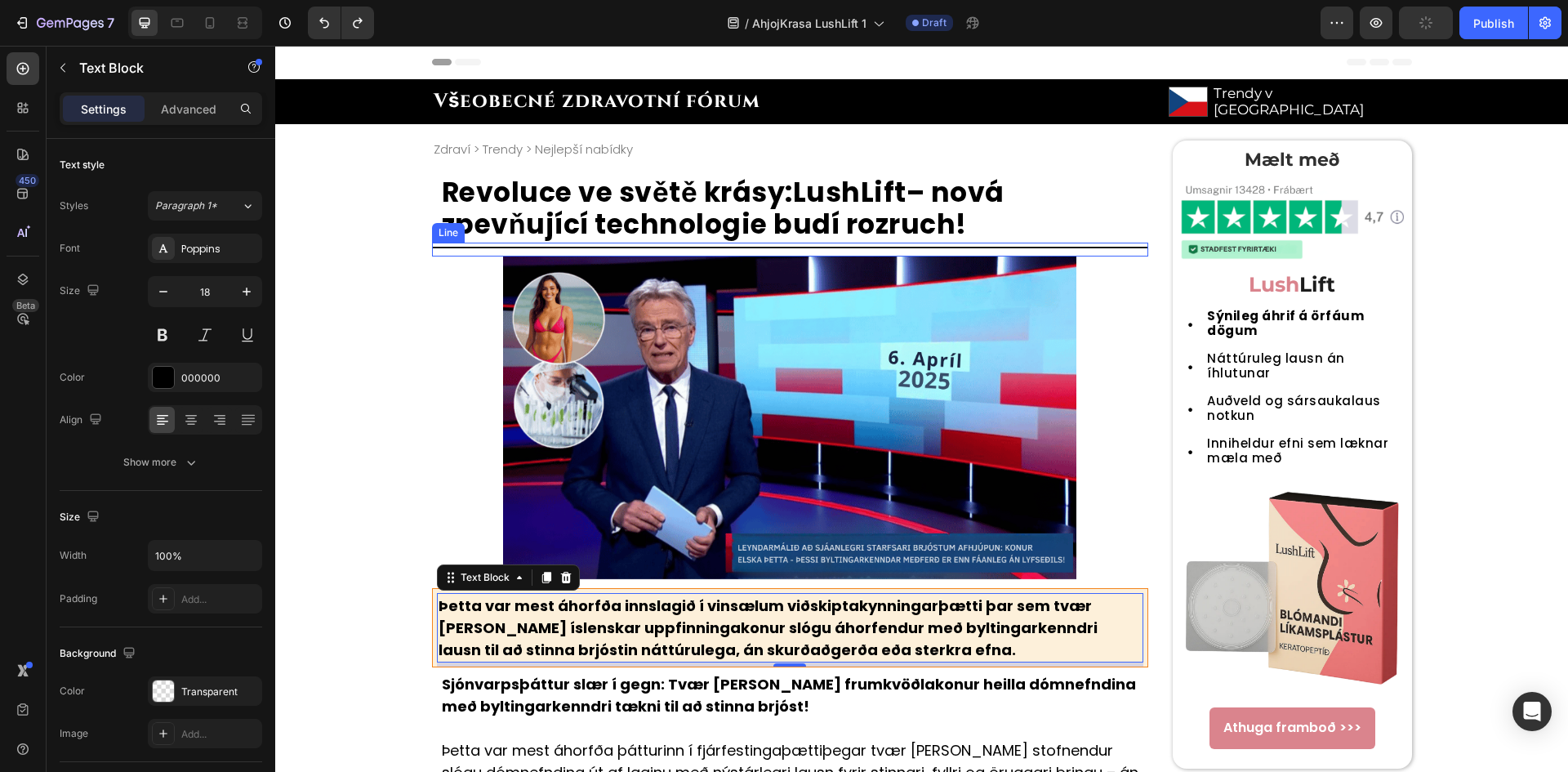
click at [800, 220] on p "Revoluce ve světě krásy: LushLift – nová zpevňující technologie budí rozruch!" at bounding box center [794, 208] width 705 height 65
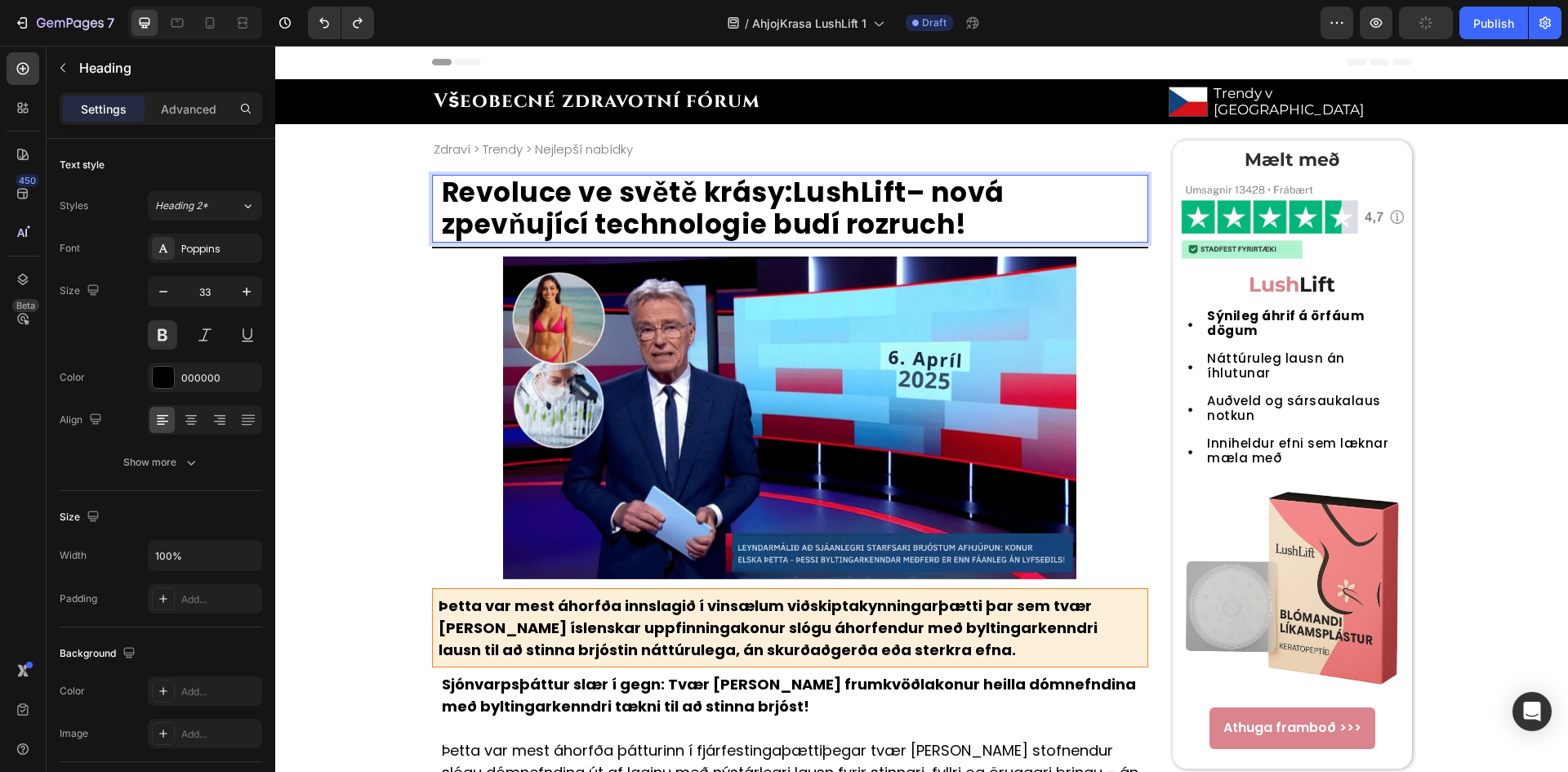
click at [800, 220] on p "Revoluce ve světě krásy: LushLift – nová zpevňující technologie budí rozruch!" at bounding box center [794, 208] width 705 height 65
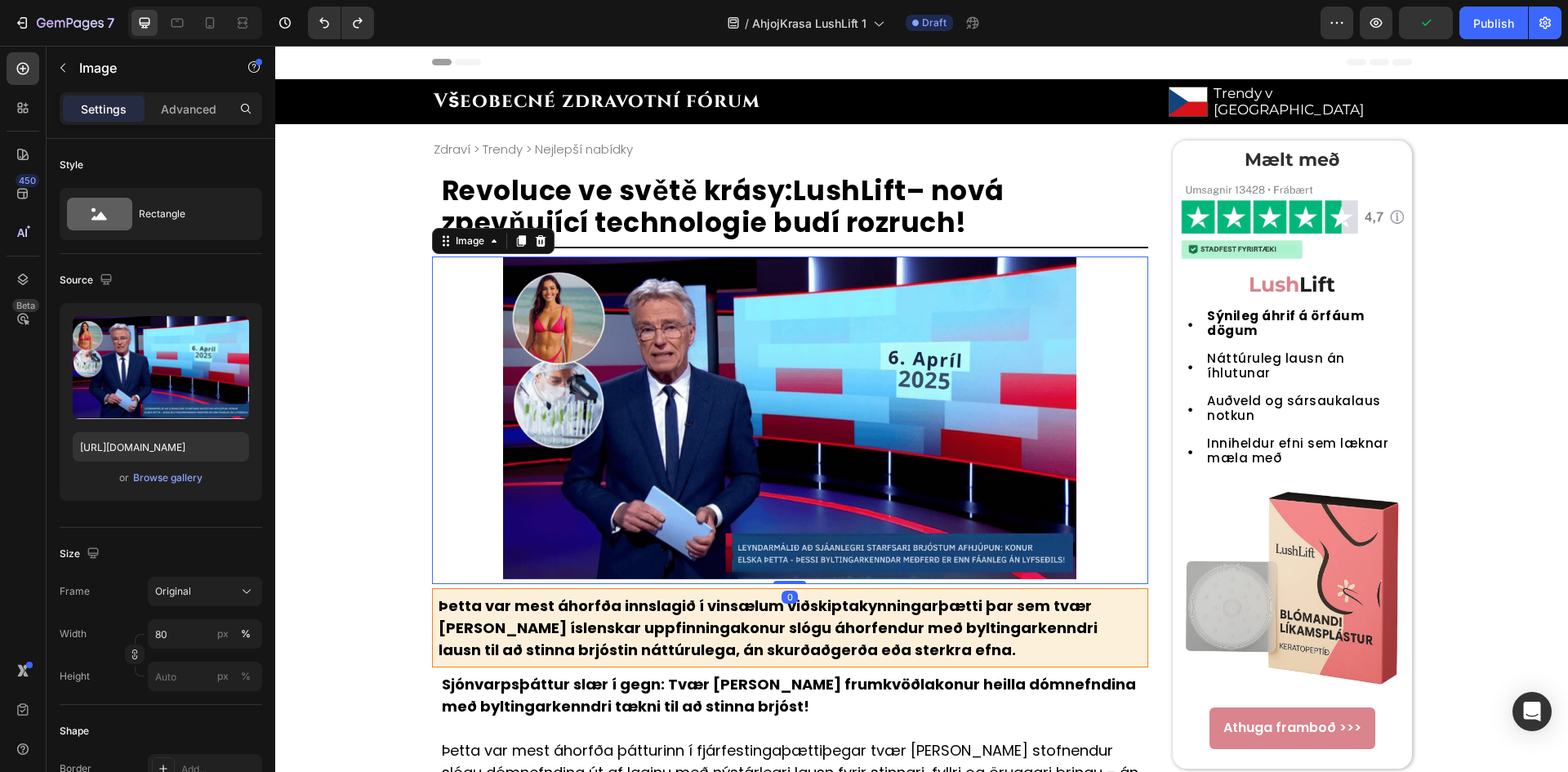
click at [784, 448] on img at bounding box center [789, 418] width 573 height 324
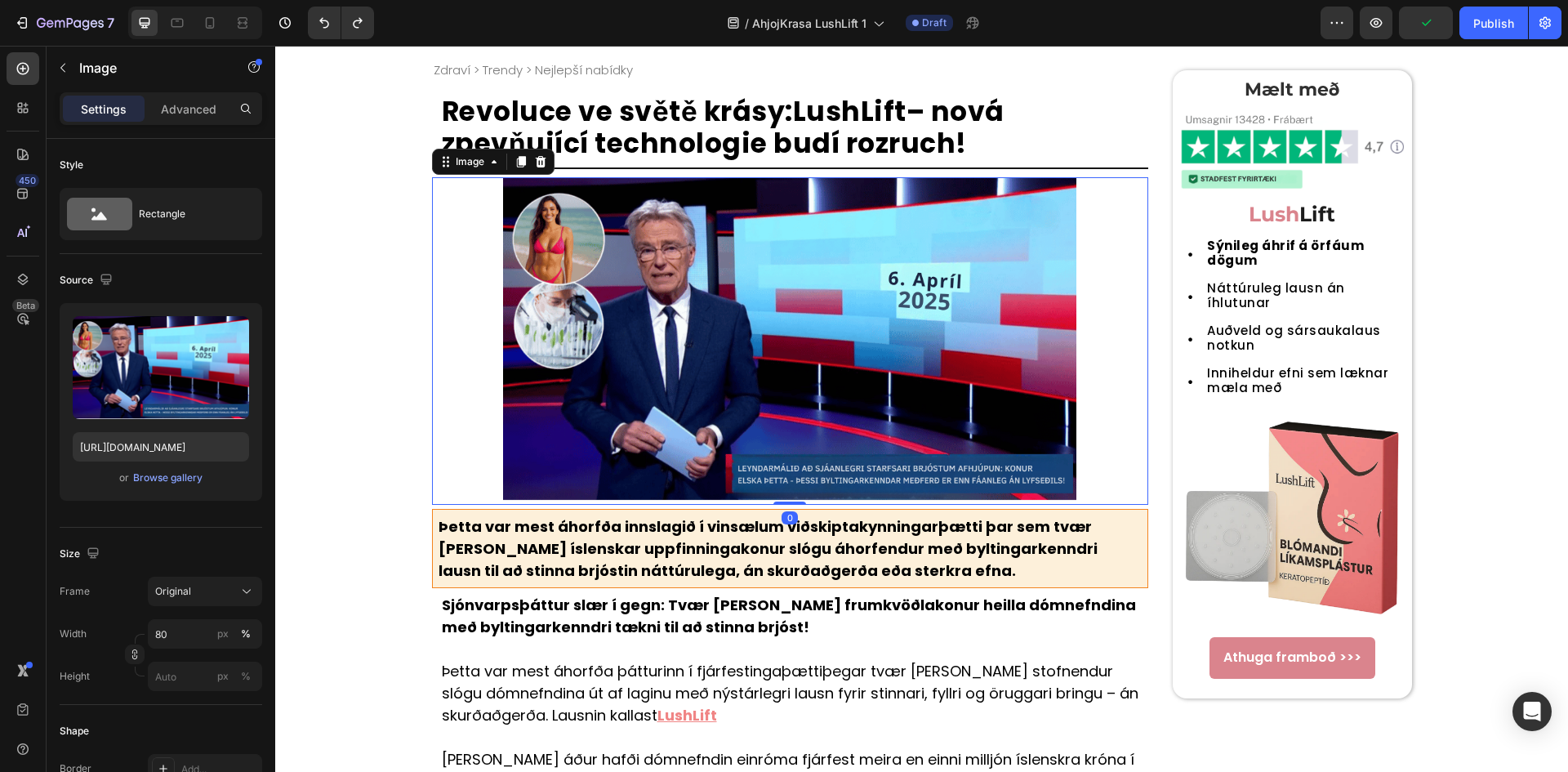
scroll to position [108, 0]
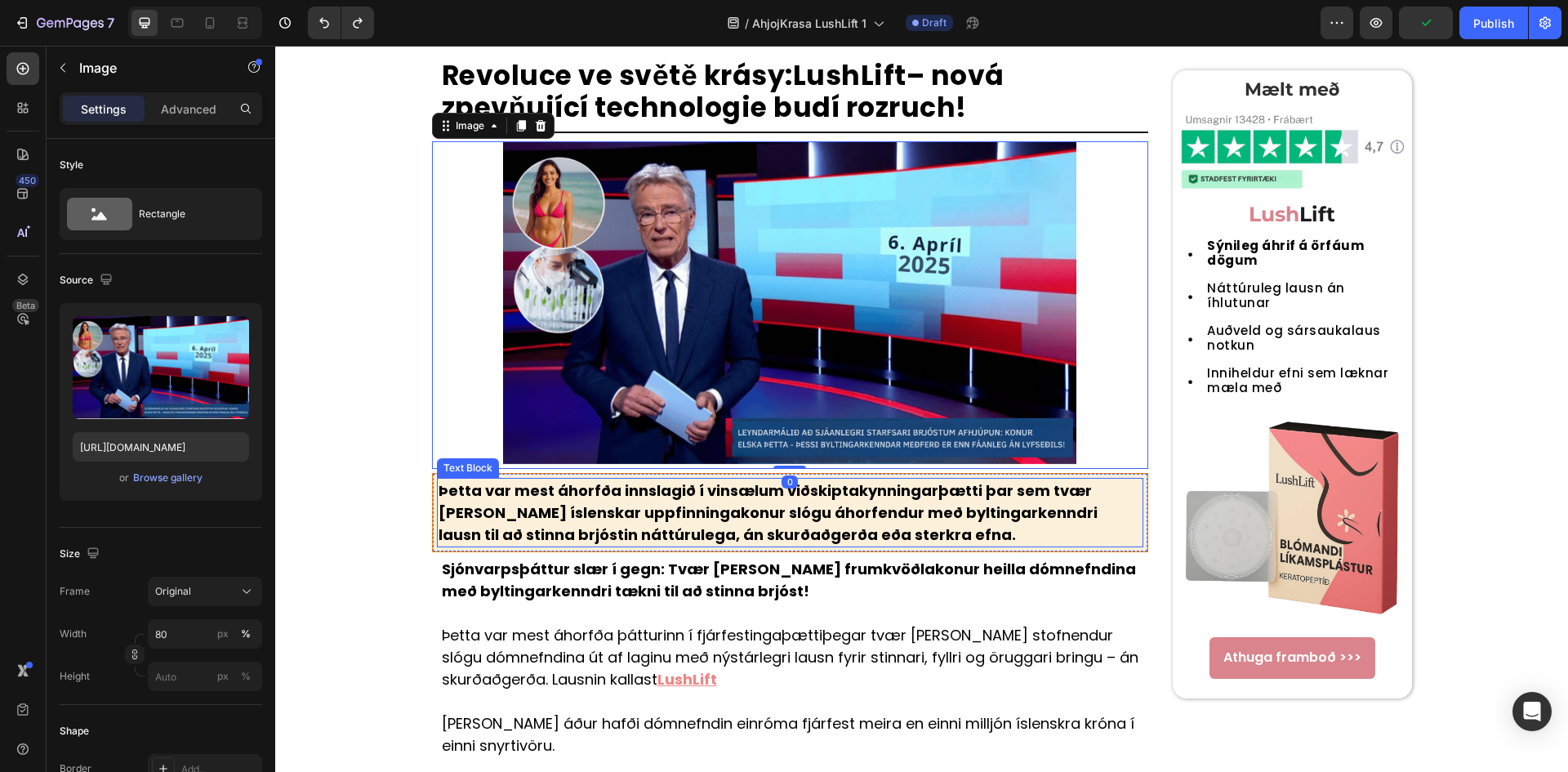
click at [852, 501] on p "Þetta var mest áhorfða innslagið í vinsælum viðskiptakynningarþætti þar sem tvæ…" at bounding box center [790, 512] width 704 height 66
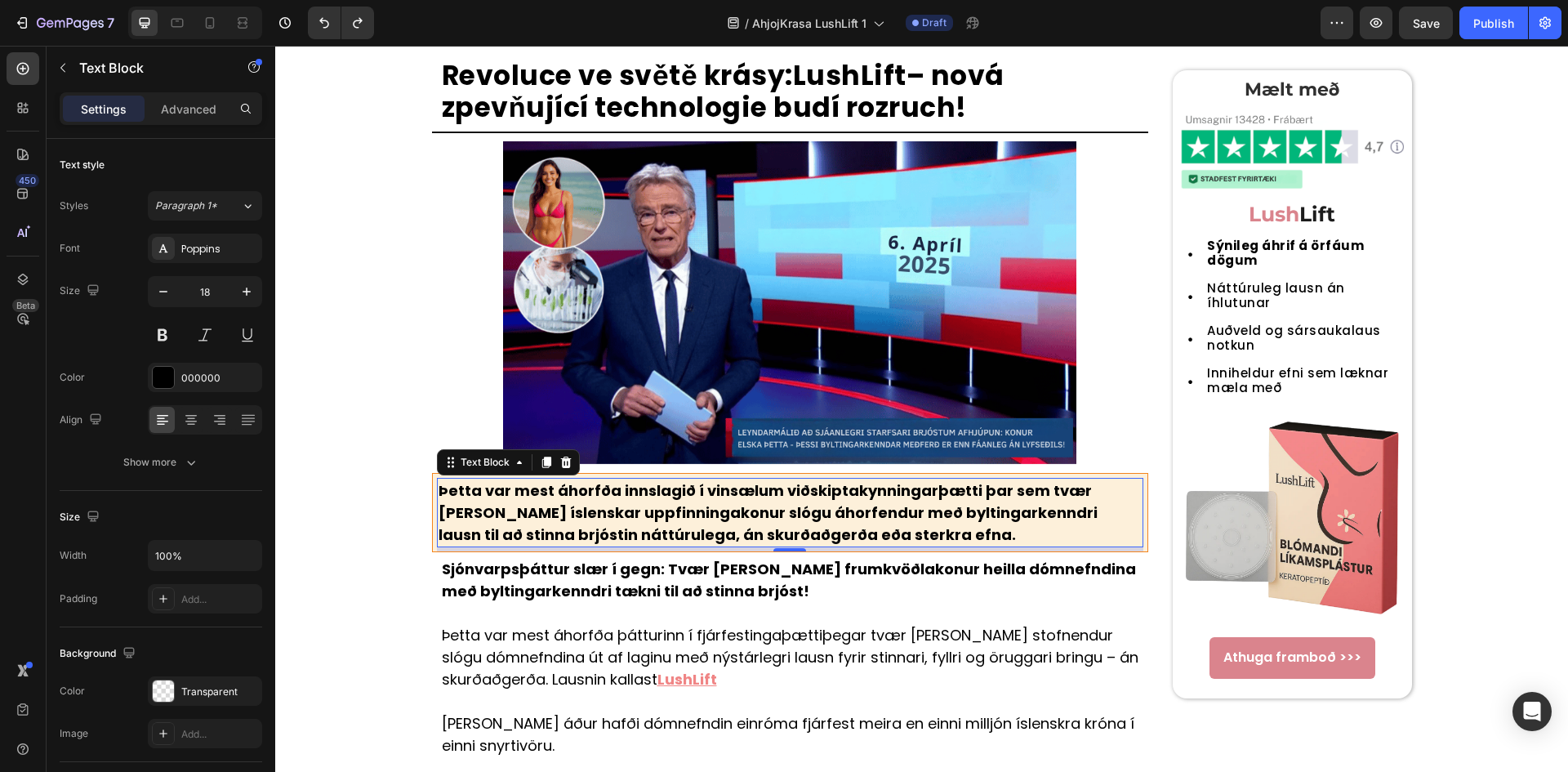
click at [835, 526] on strong "Þetta var mest áhorfða innslagið í vinsælum viðskiptakynningarþætti þar sem tvæ…" at bounding box center [767, 512] width 659 height 65
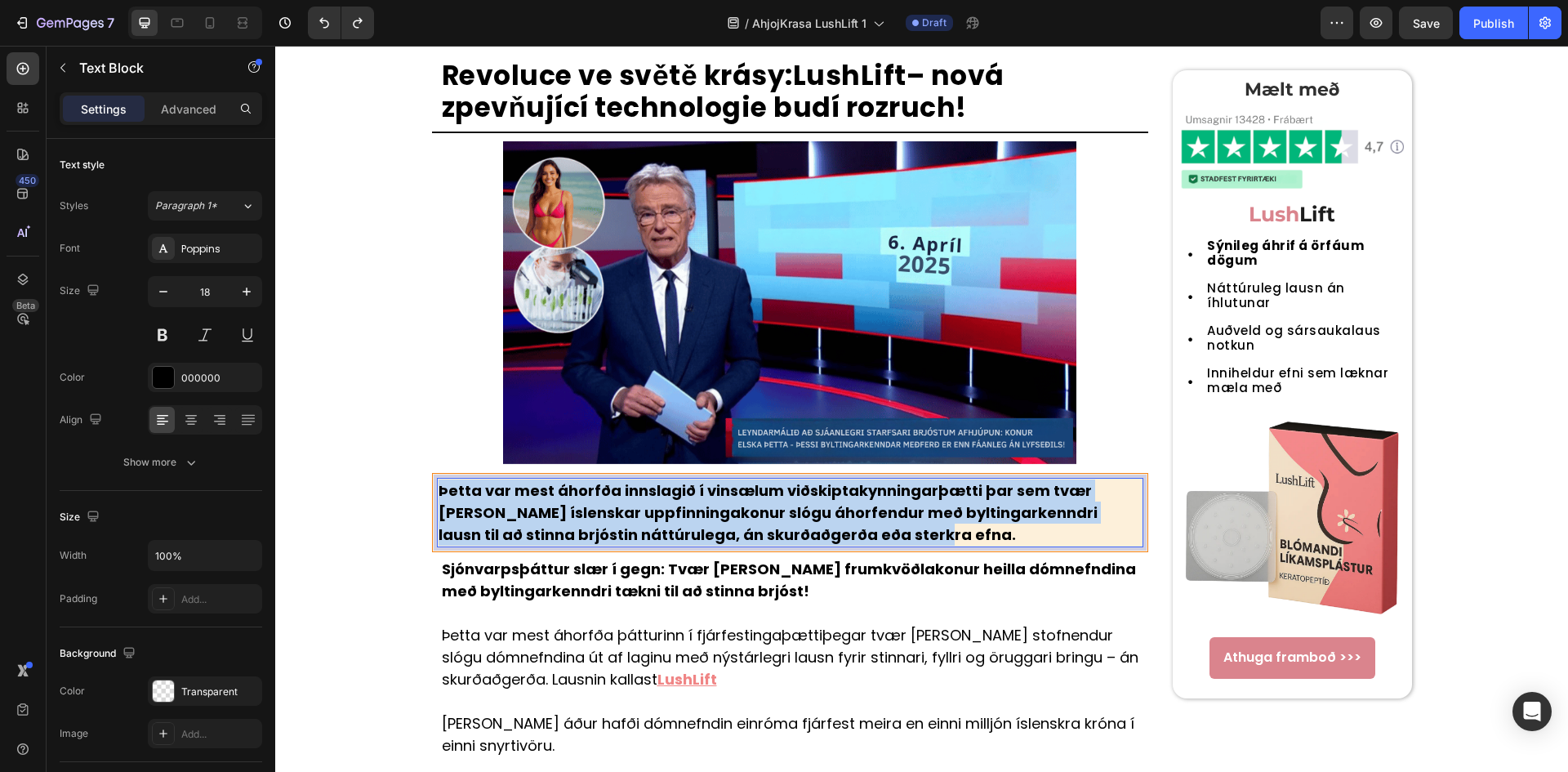
click at [835, 526] on strong "Þetta var mest áhorfða innslagið í vinsælum viðskiptakynningarþætti þar sem tvæ…" at bounding box center [767, 512] width 659 height 65
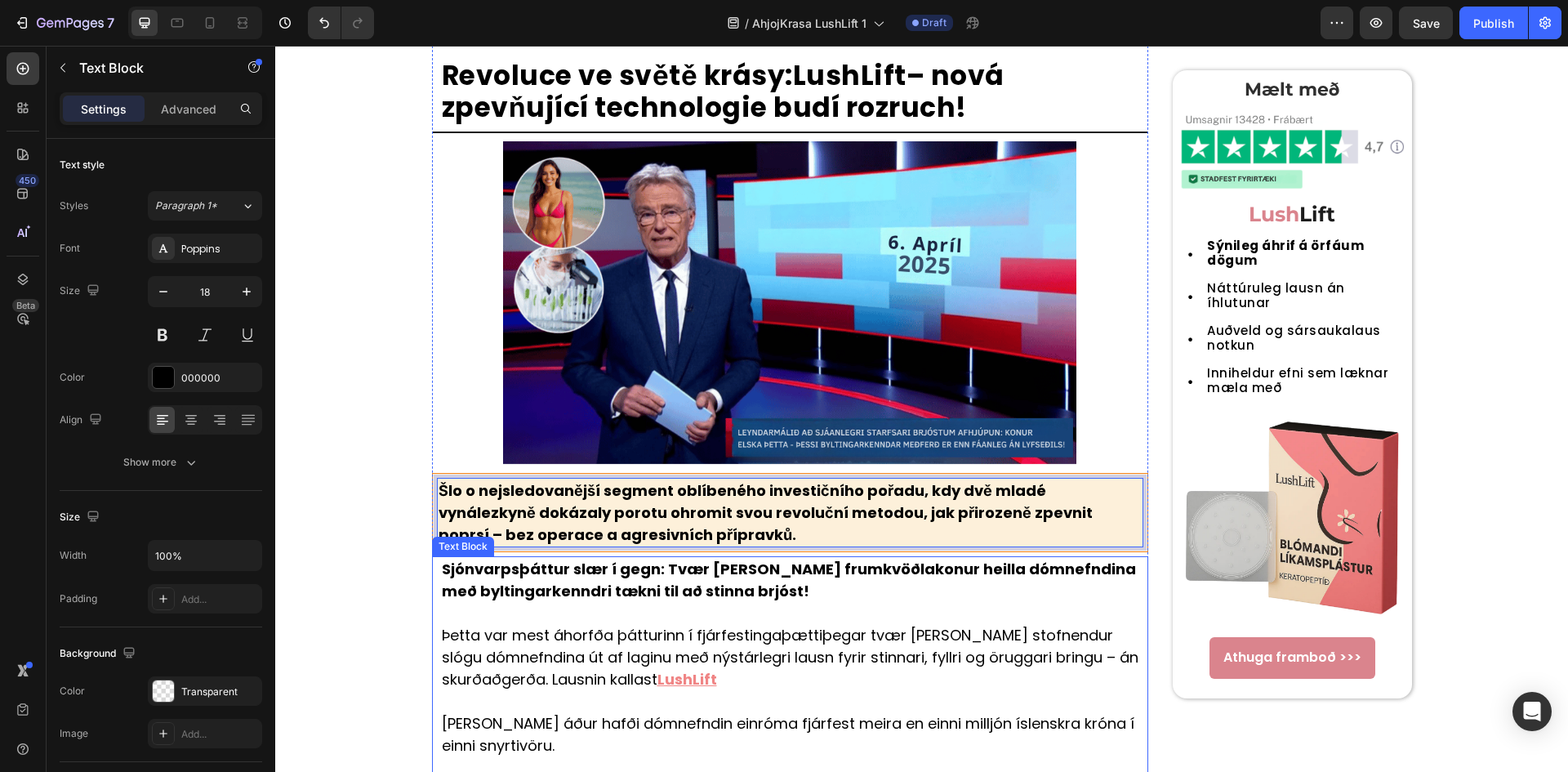
scroll to position [327, 0]
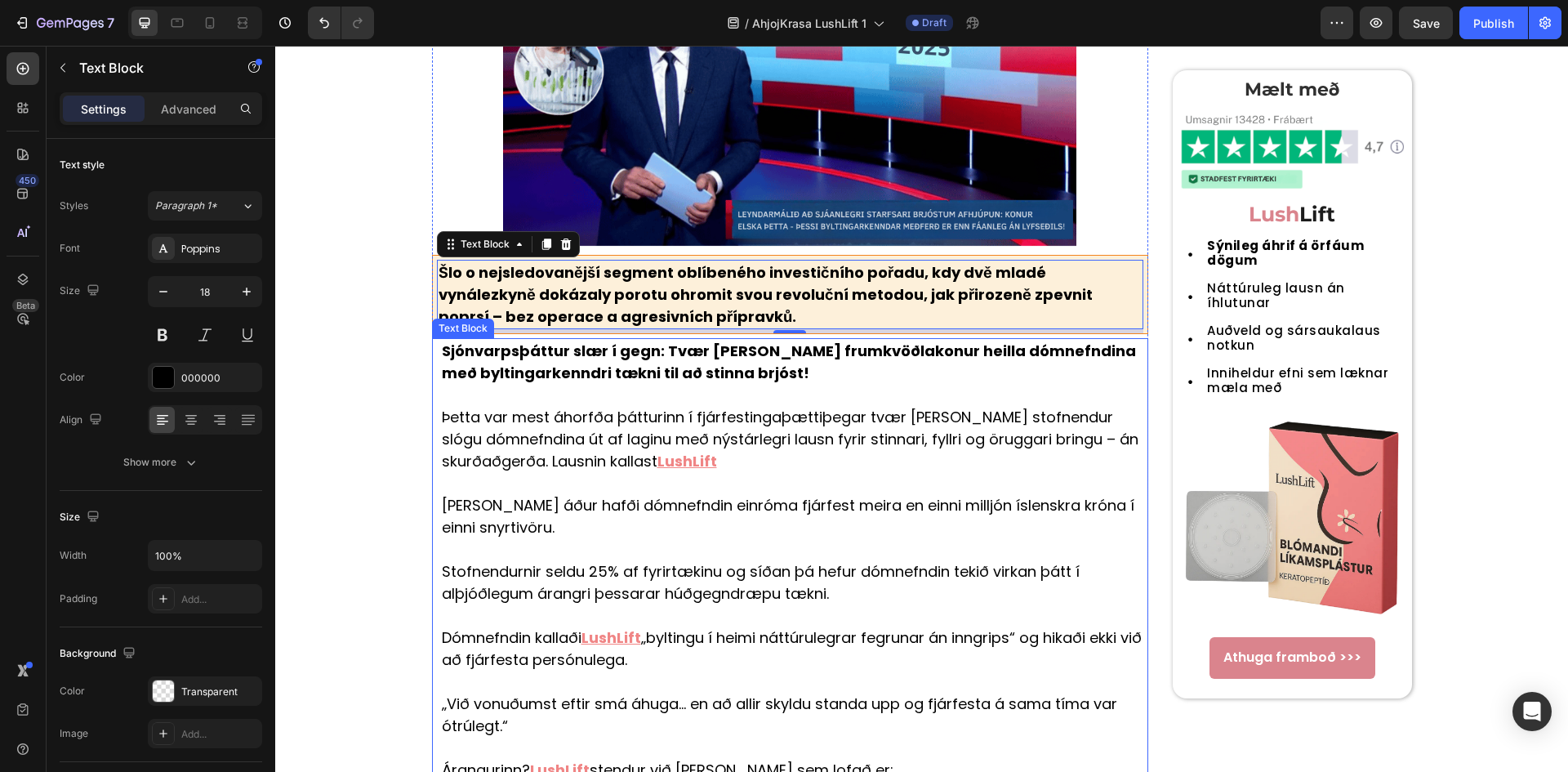
click at [659, 366] on strong "Sjónvarpsþáttur slær í gegn: Tvær ungar frumkvöðlakonur heilla dómnefndina með …" at bounding box center [788, 362] width 694 height 43
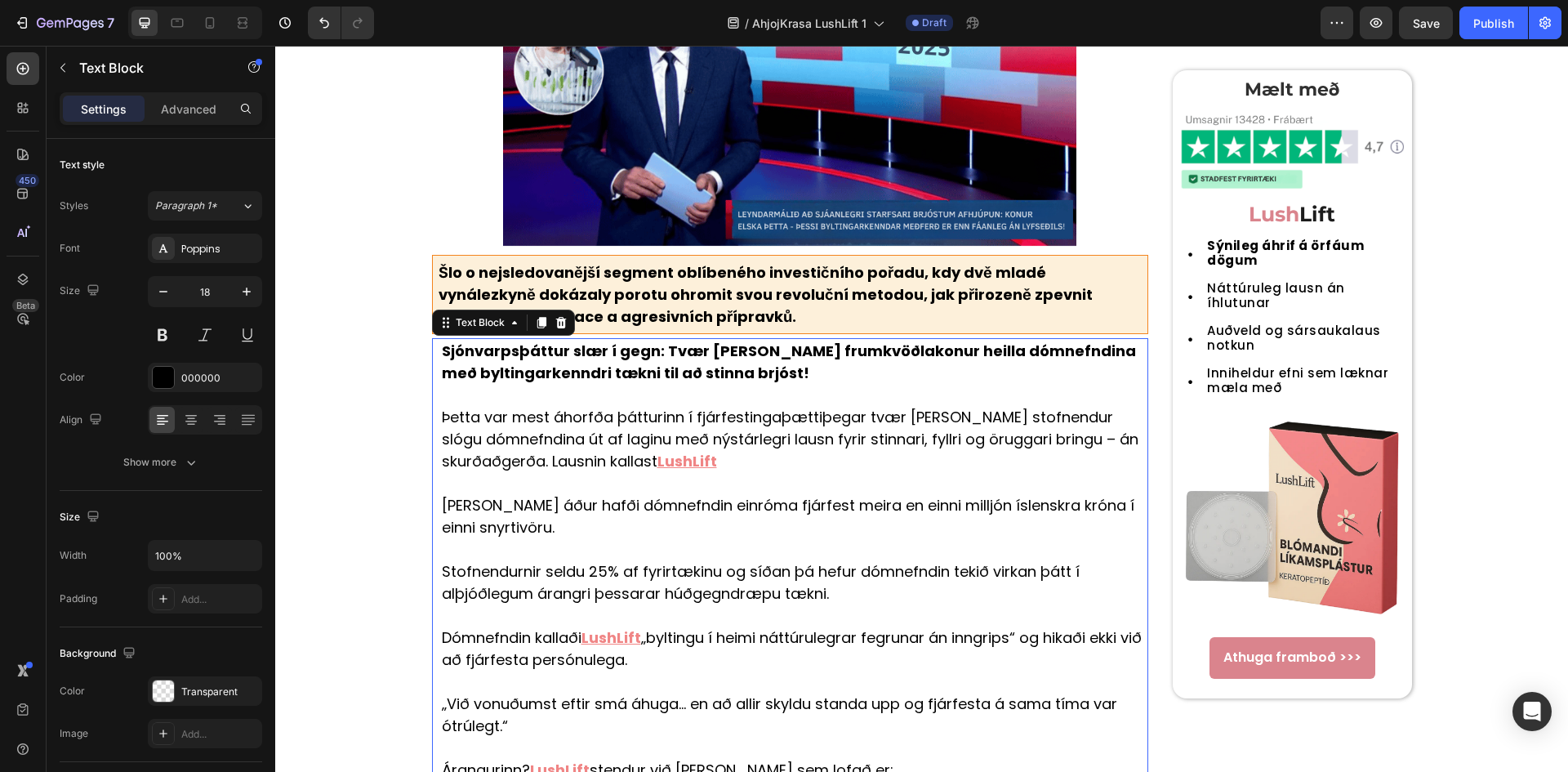
click at [659, 366] on strong "Sjónvarpsþáttur slær í gegn: Tvær ungar frumkvöðlakonur heilla dómnefndina með …" at bounding box center [788, 362] width 694 height 43
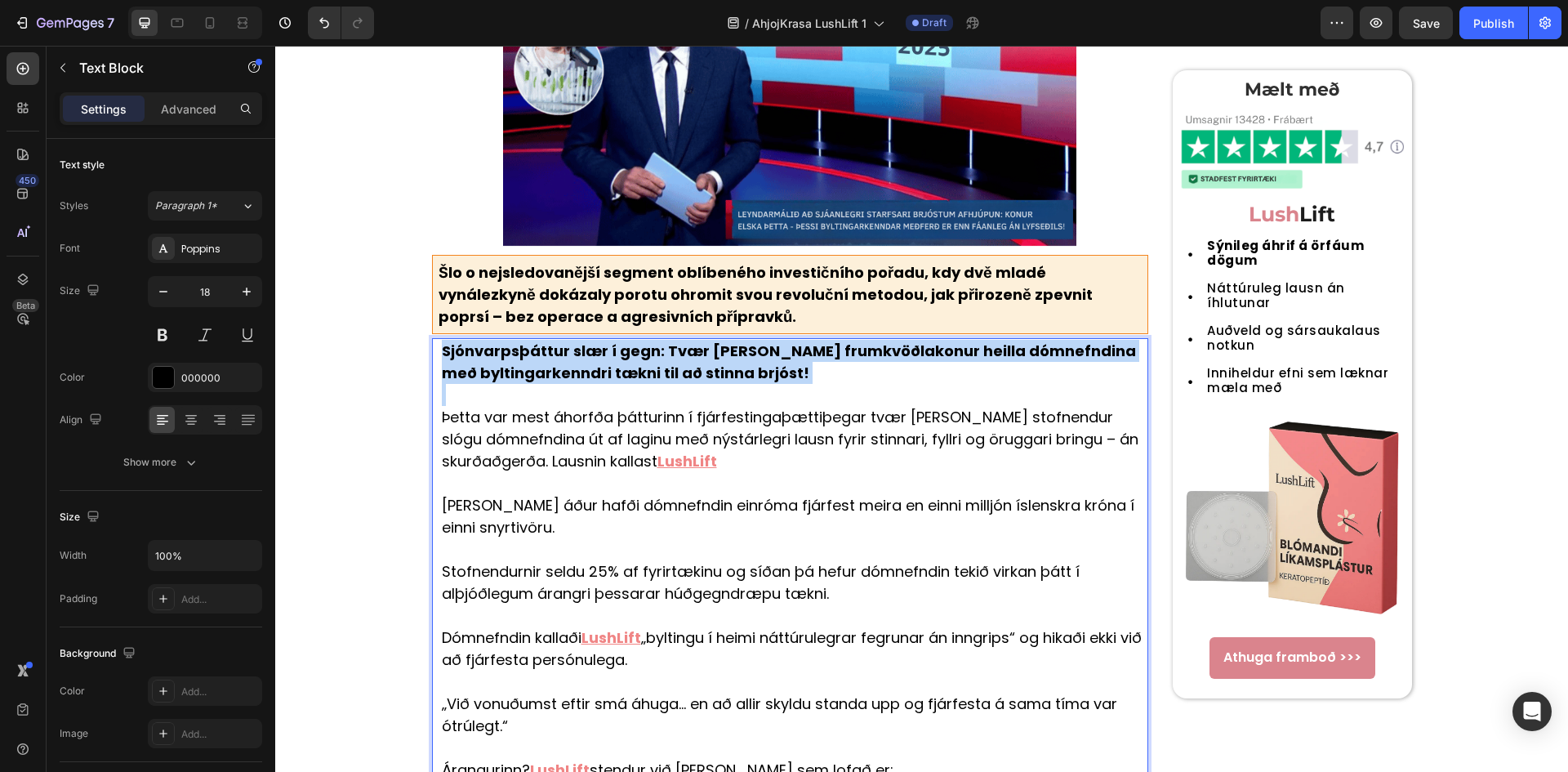
click at [659, 366] on strong "Sjónvarpsþáttur slær í gegn: Tvær ungar frumkvöðlakonur heilla dómnefndina með …" at bounding box center [788, 362] width 694 height 43
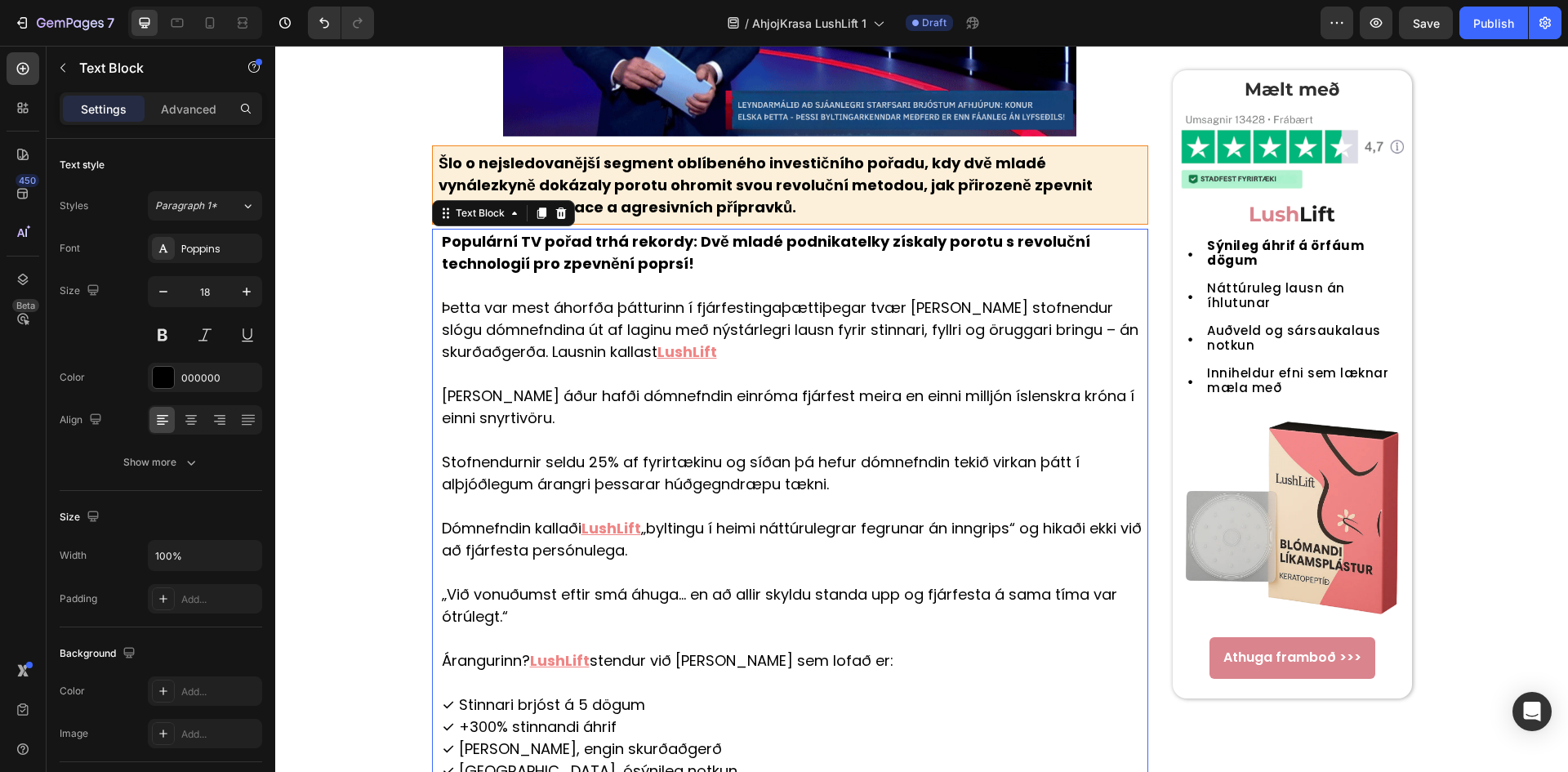
scroll to position [435, 0]
click at [561, 437] on p "Rich Text Editor. Editing area: main" at bounding box center [794, 440] width 705 height 22
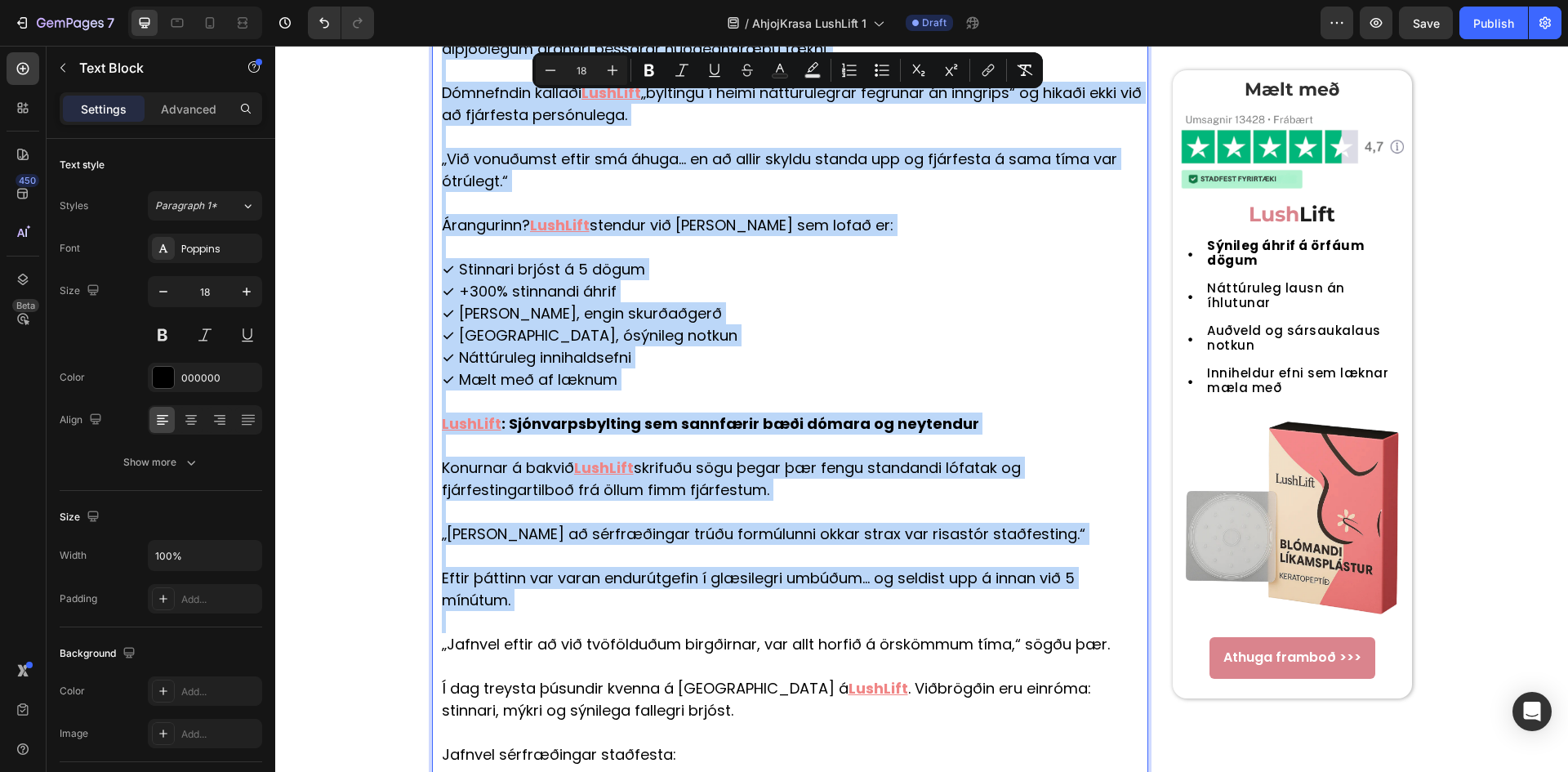
scroll to position [1198, 0]
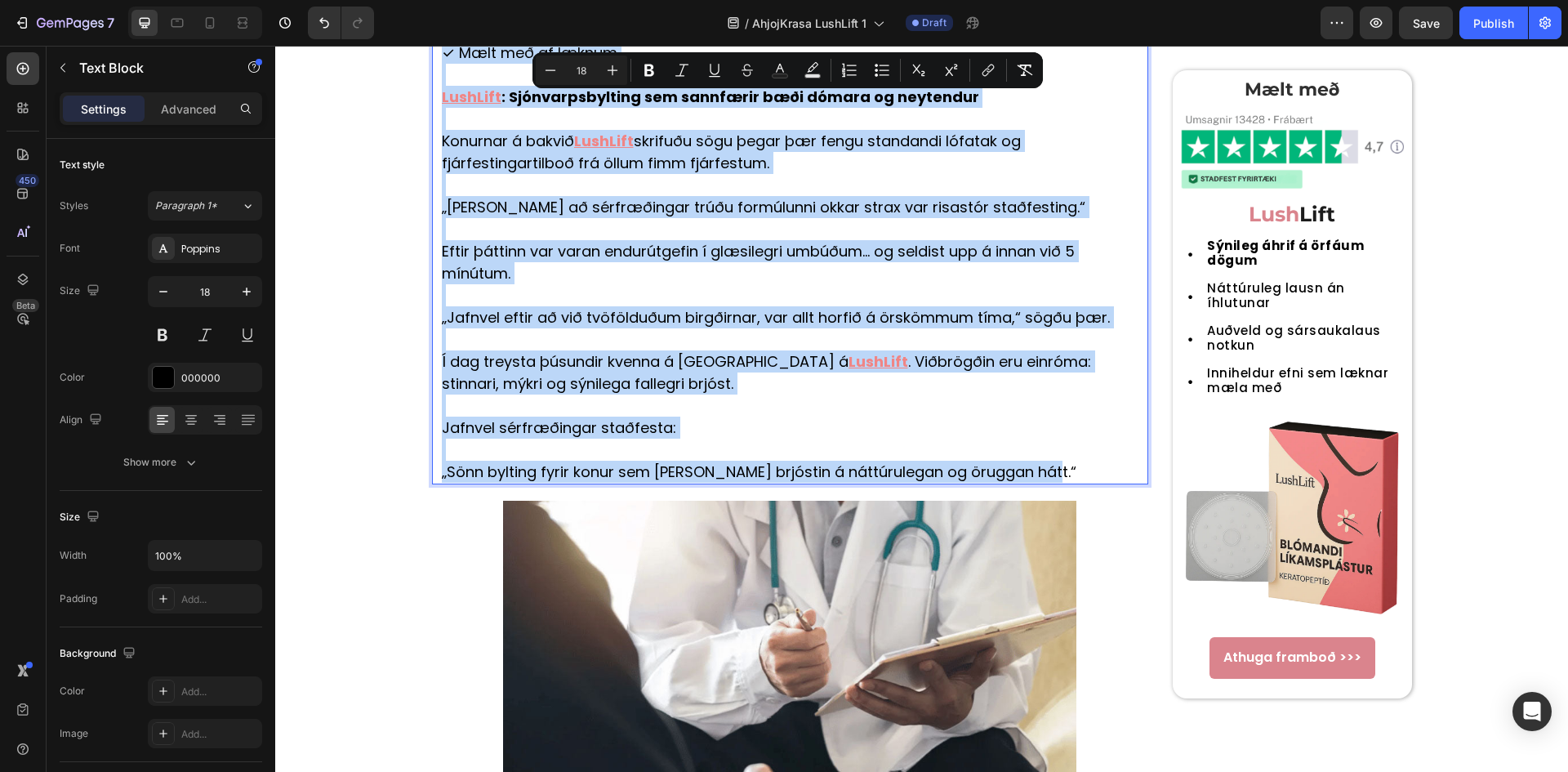
drag, startPoint x: 438, startPoint y: 399, endPoint x: 1053, endPoint y: 463, distance: 618.3
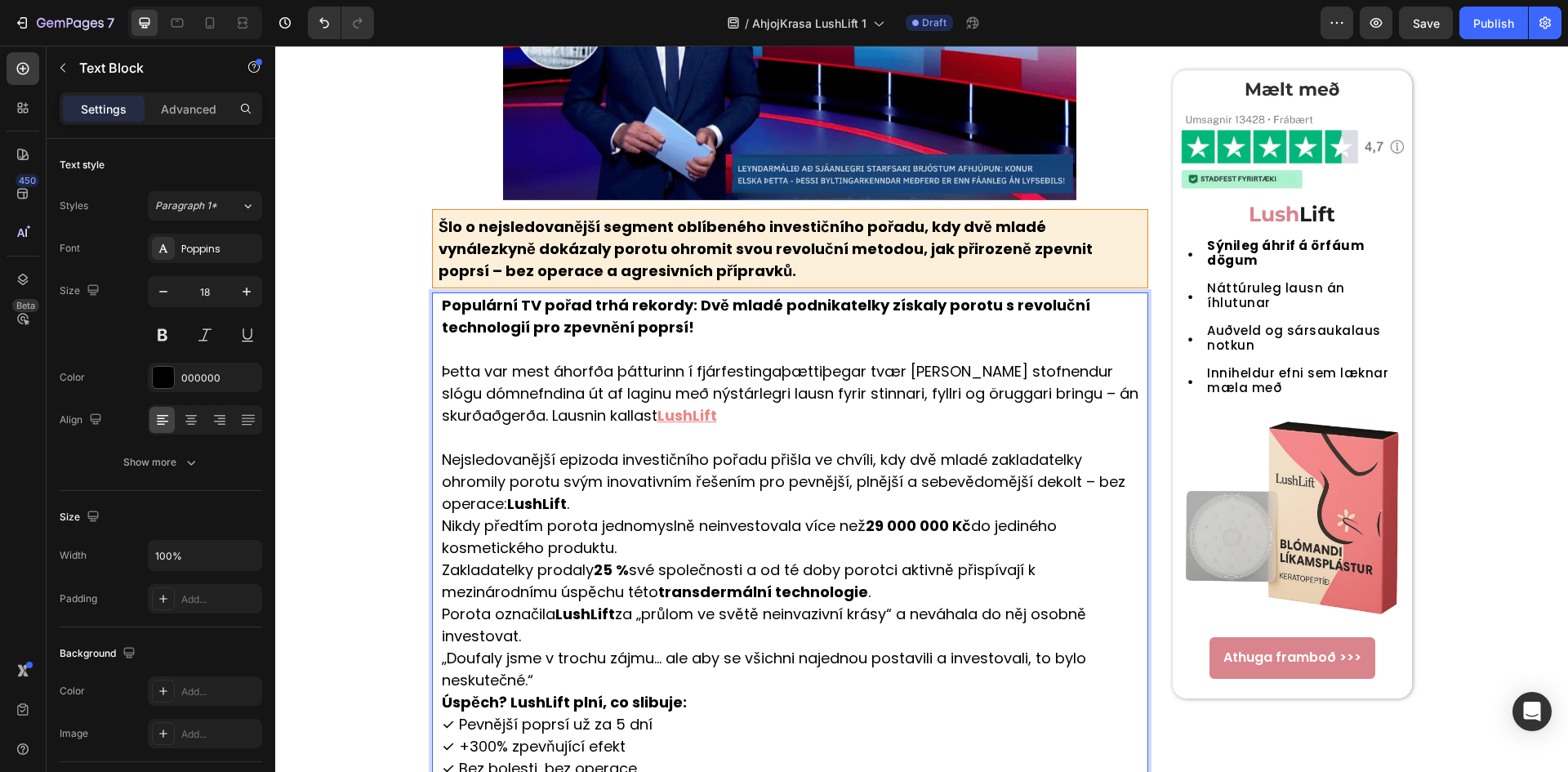
scroll to position [481, 0]
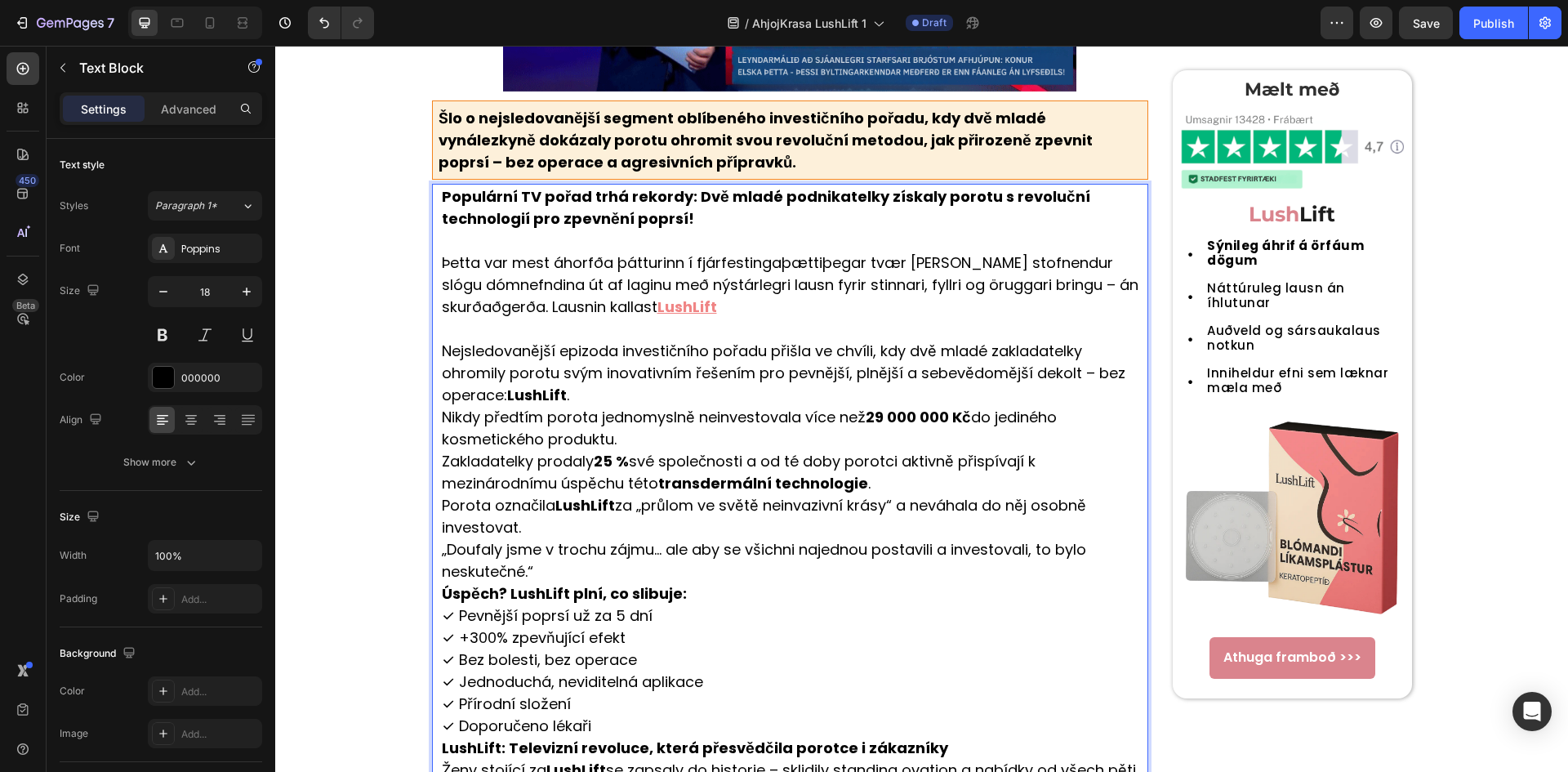
click at [717, 329] on p "Rich Text Editor. Editing area: main" at bounding box center [794, 328] width 705 height 22
click at [192, 243] on div "Poppins" at bounding box center [219, 249] width 76 height 15
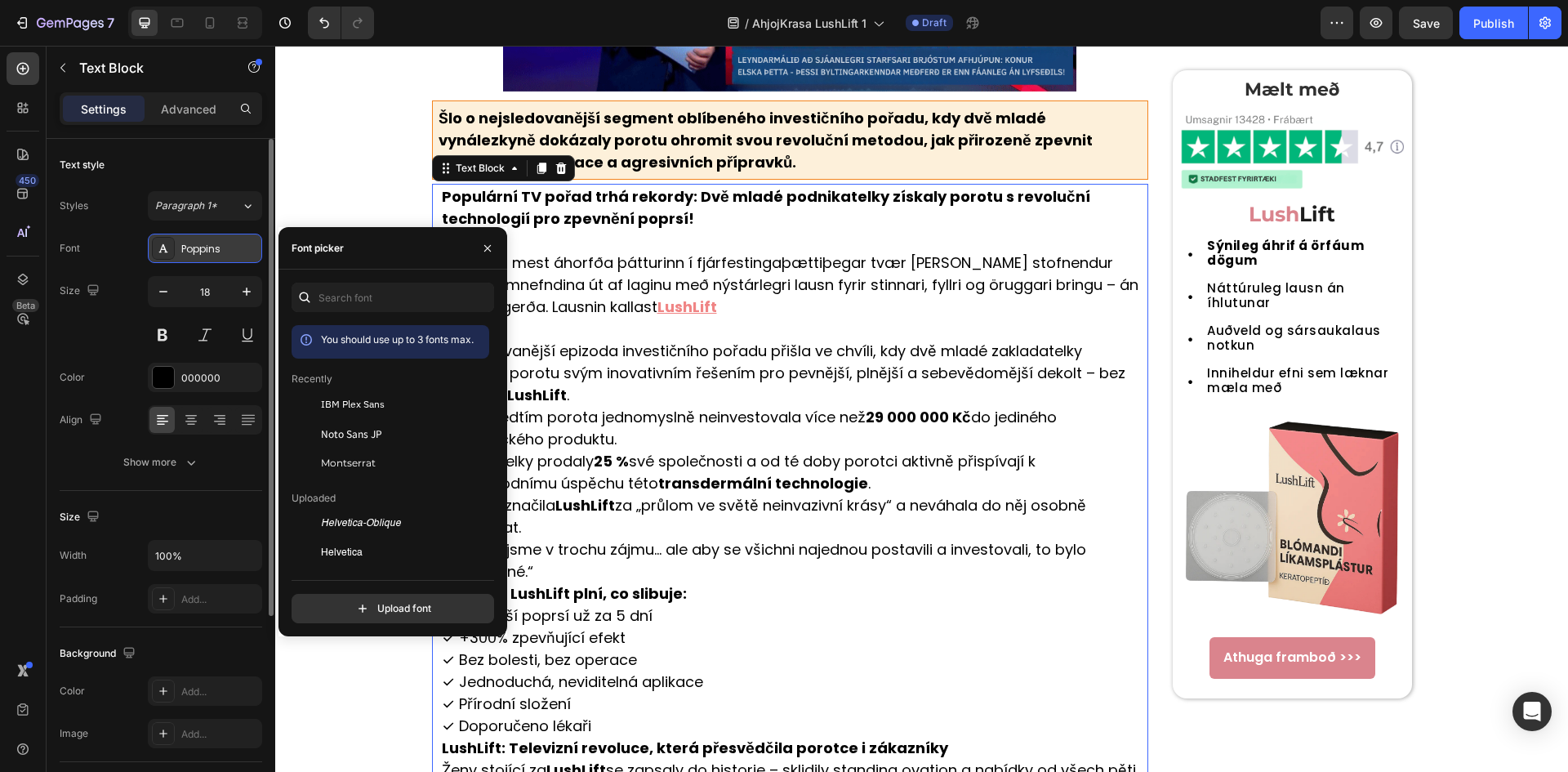
click at [192, 243] on div "Poppins" at bounding box center [219, 249] width 76 height 15
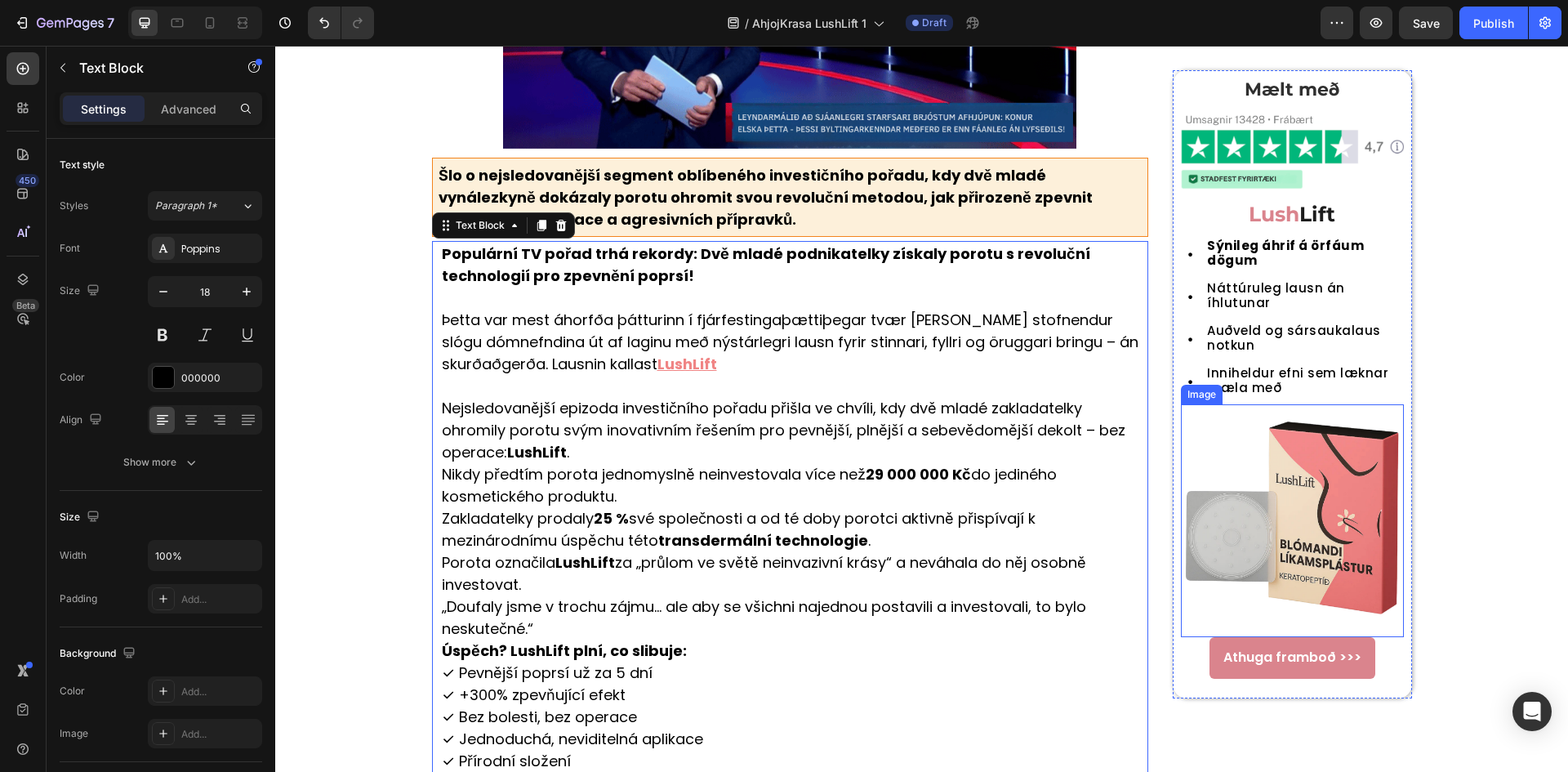
scroll to position [372, 0]
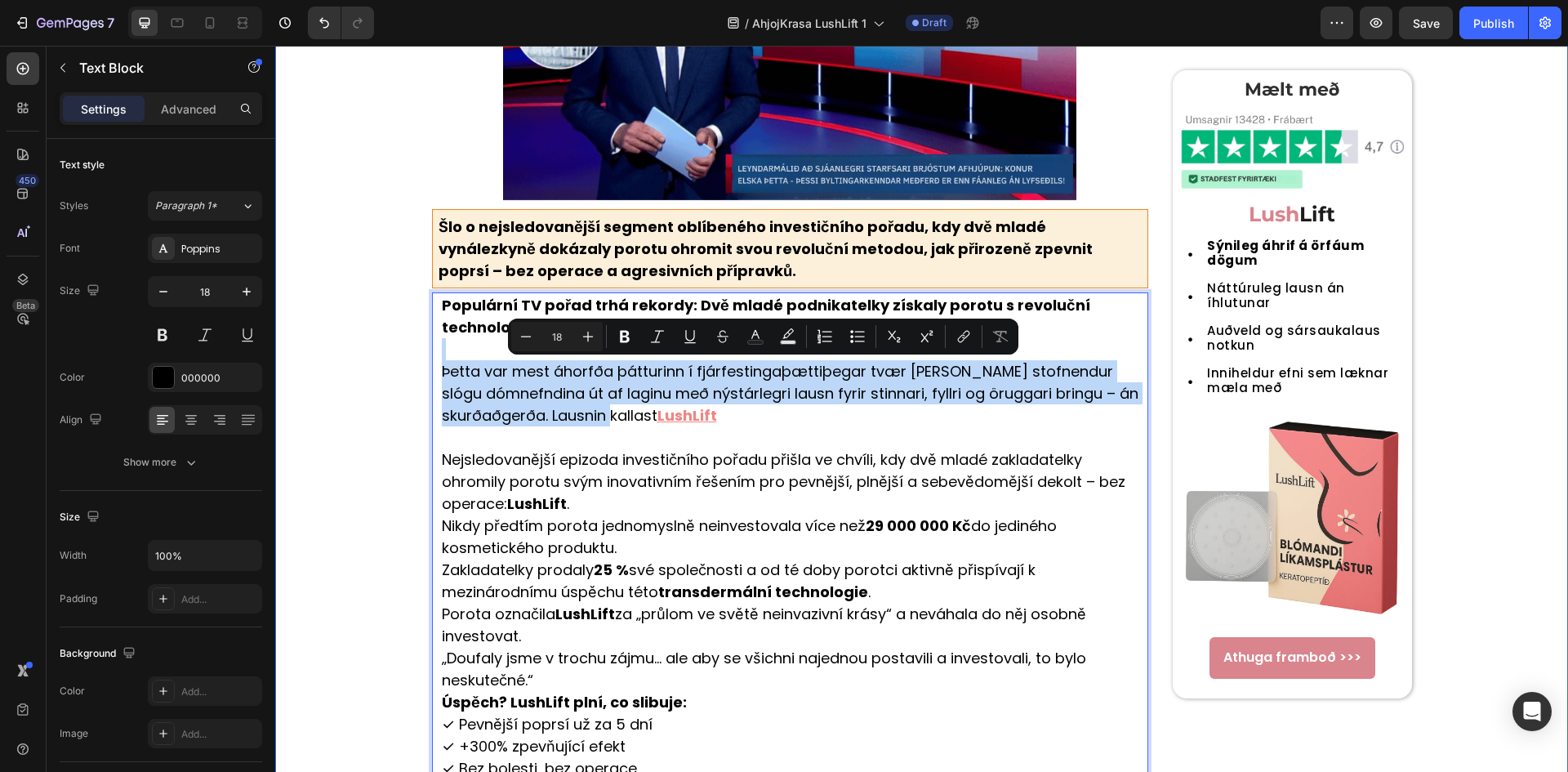
drag, startPoint x: 657, startPoint y: 419, endPoint x: 421, endPoint y: 342, distance: 248.2
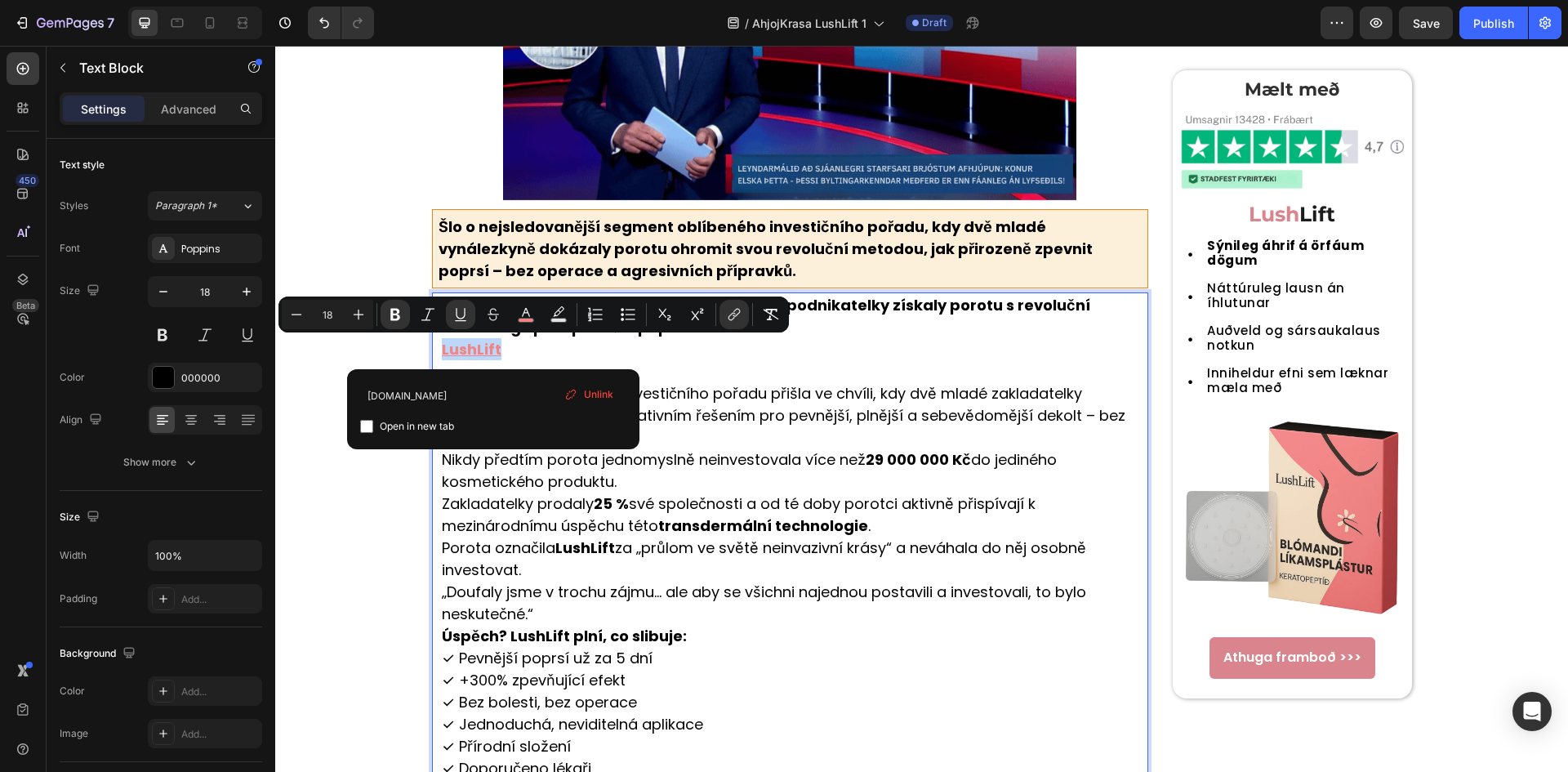
drag, startPoint x: 511, startPoint y: 350, endPoint x: 431, endPoint y: 346, distance: 80.1
click at [431, 346] on div "Populární TV pořad trhá rekordy: Dvě mladé podnikatelky získaly porotu s revolu…" at bounding box center [789, 646] width 717 height 709
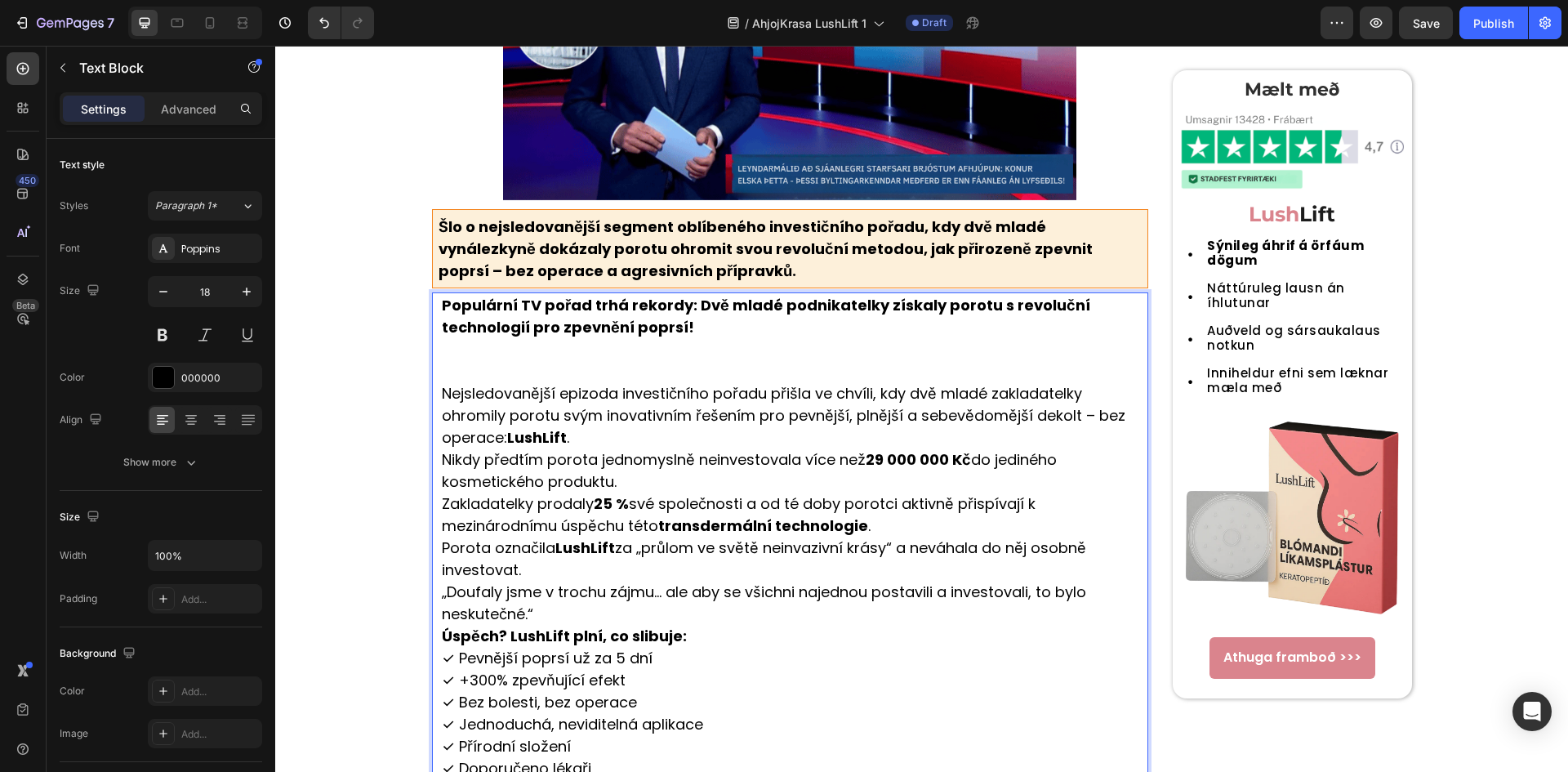
click at [704, 358] on p "Rich Text Editor. Editing area: main" at bounding box center [794, 348] width 705 height 22
drag, startPoint x: 667, startPoint y: 361, endPoint x: 419, endPoint y: 359, distance: 248.0
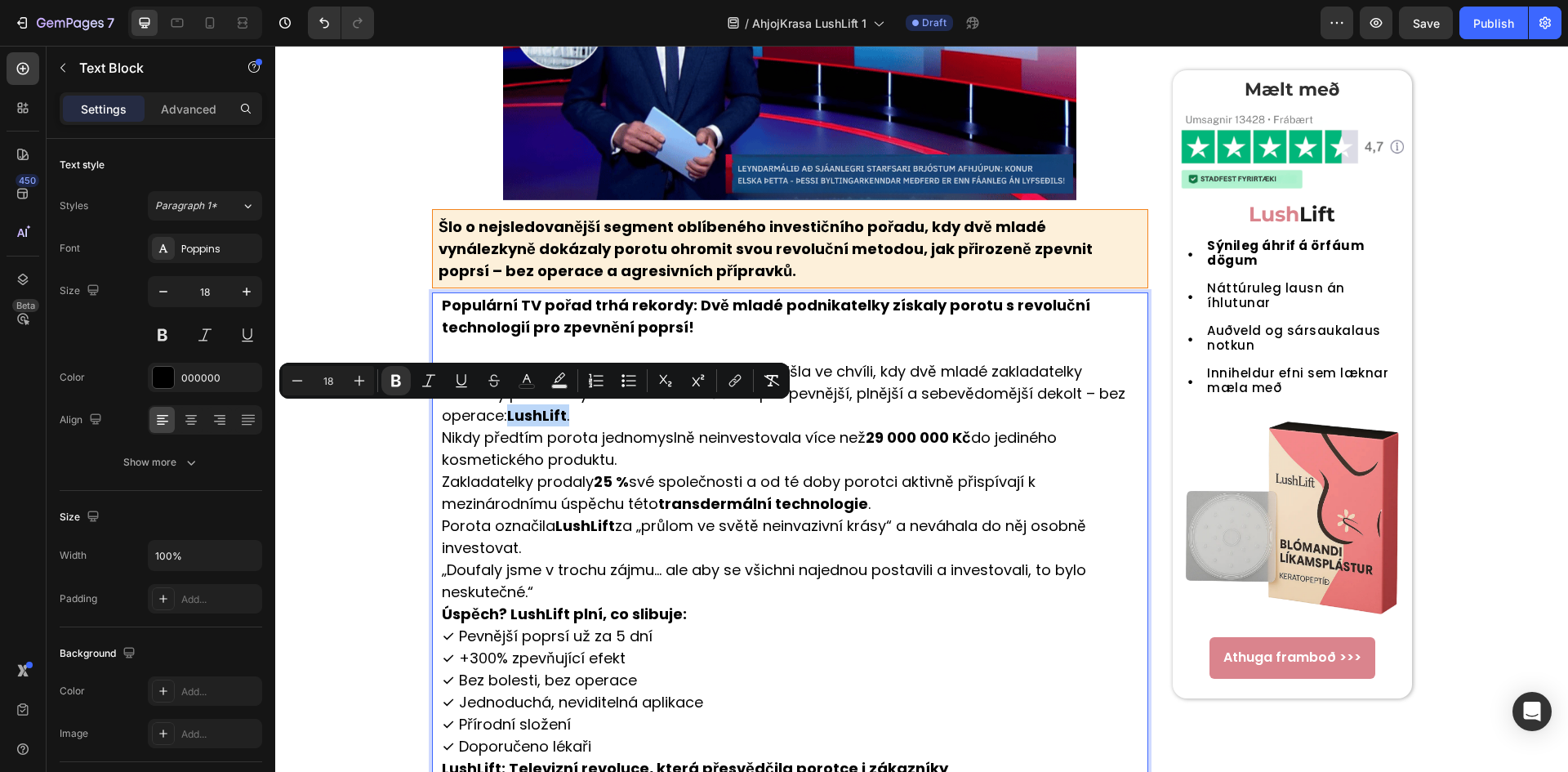
drag, startPoint x: 506, startPoint y: 414, endPoint x: 566, endPoint y: 421, distance: 60.4
click at [566, 421] on p "Nejsledovanější epizoda investičního pořadu přišla ve chvíli, kdy dvě mladé zak…" at bounding box center [794, 459] width 705 height 198
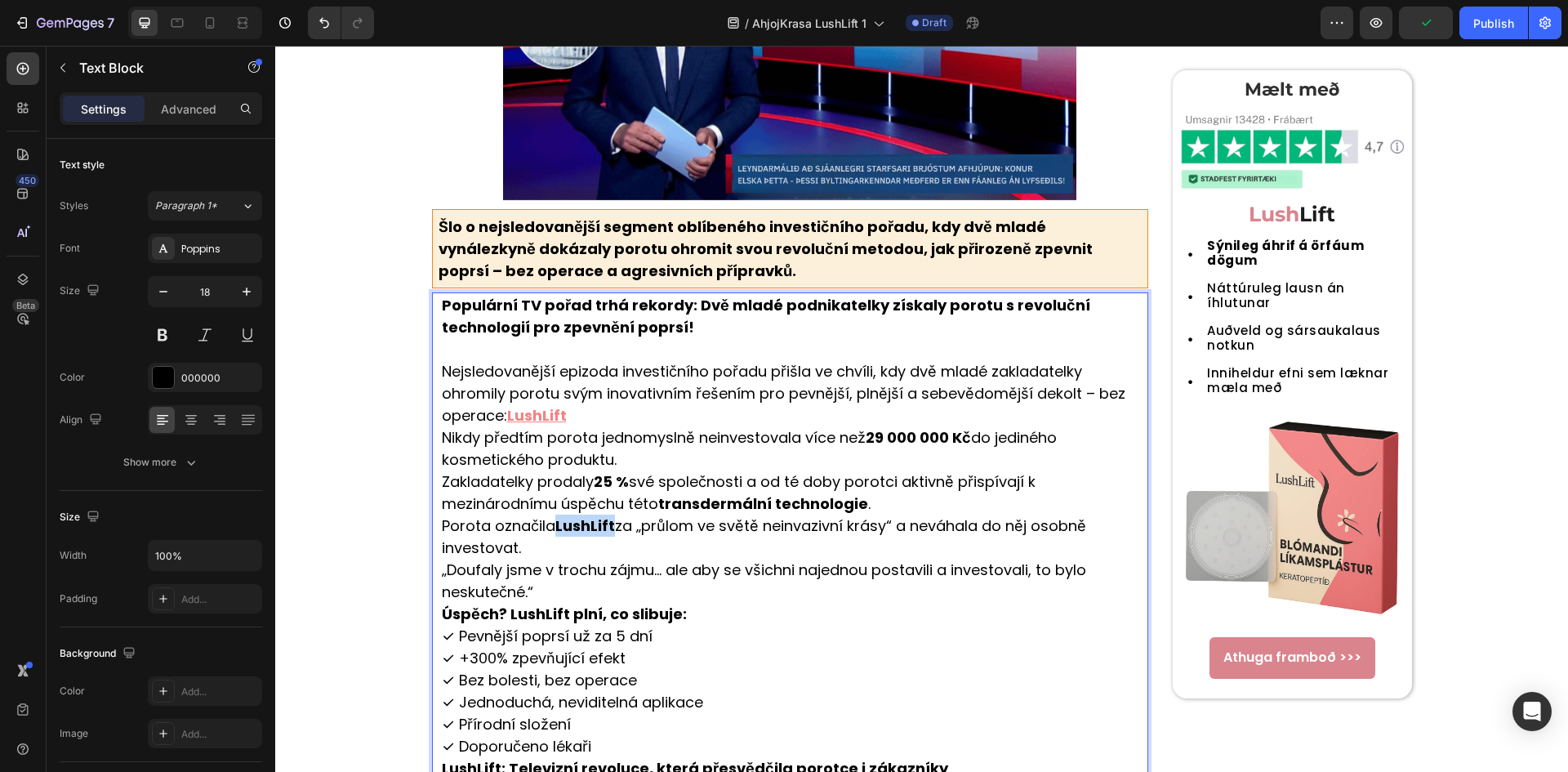
drag, startPoint x: 552, startPoint y: 525, endPoint x: 607, endPoint y: 530, distance: 55.2
click at [607, 530] on strong "LushLift" at bounding box center [585, 525] width 60 height 20
drag, startPoint x: 501, startPoint y: 615, endPoint x: 558, endPoint y: 614, distance: 57.0
click at [558, 614] on strong "Úspěch? LushLift plní, co slibuje:" at bounding box center [564, 613] width 245 height 20
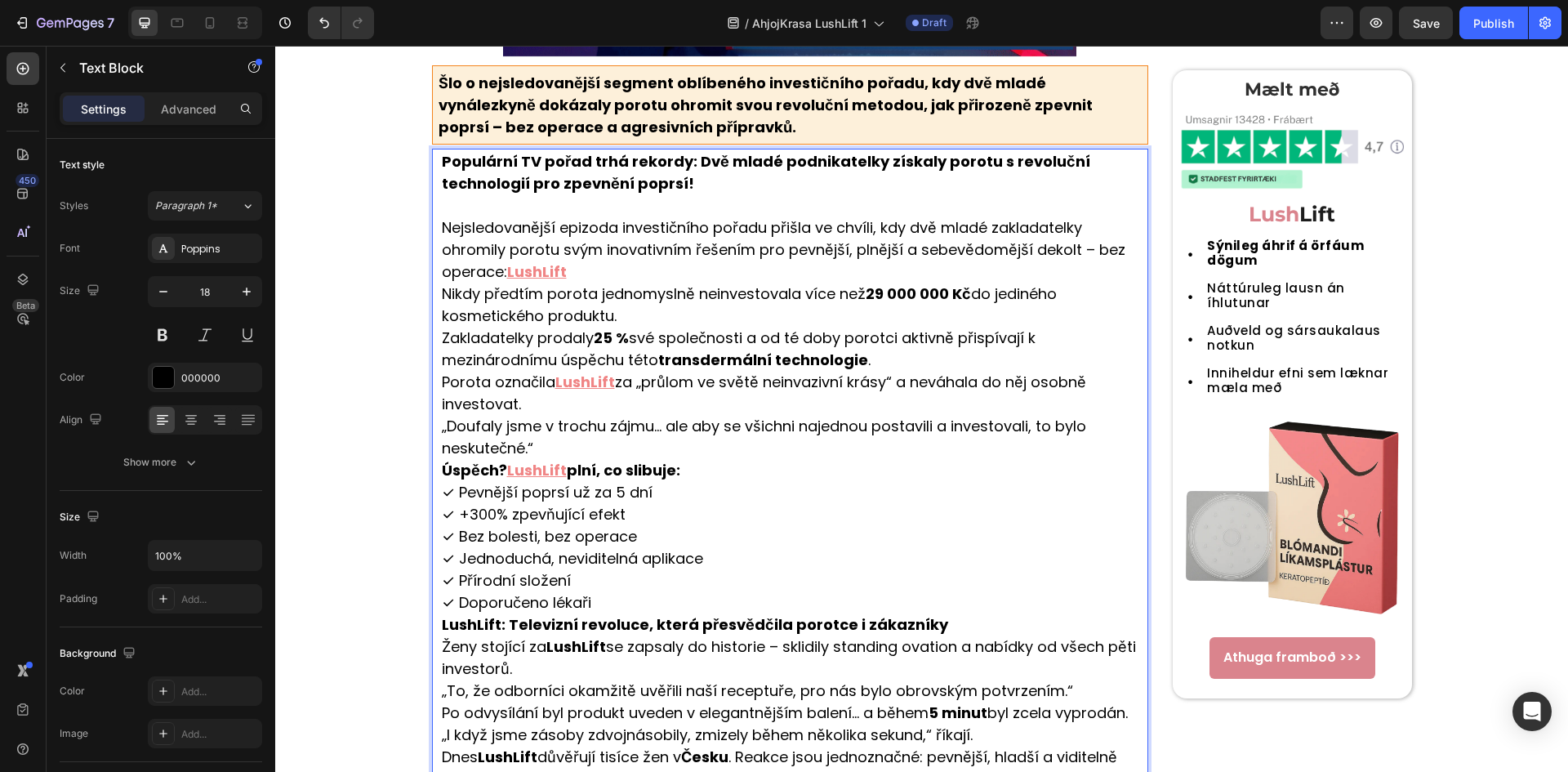
scroll to position [589, 0]
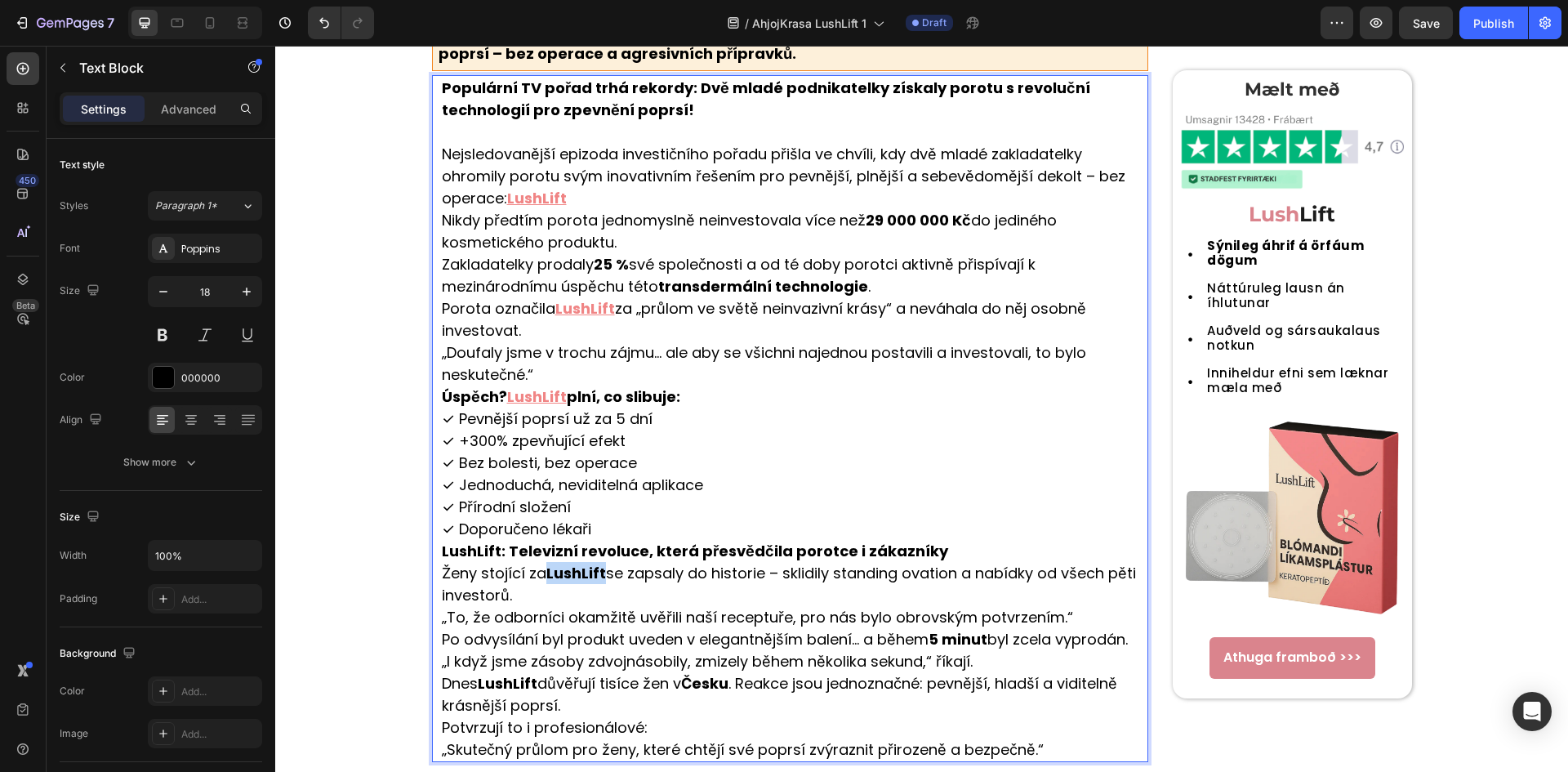
drag, startPoint x: 541, startPoint y: 573, endPoint x: 596, endPoint y: 576, distance: 55.1
click at [596, 576] on strong "LushLift" at bounding box center [577, 573] width 60 height 20
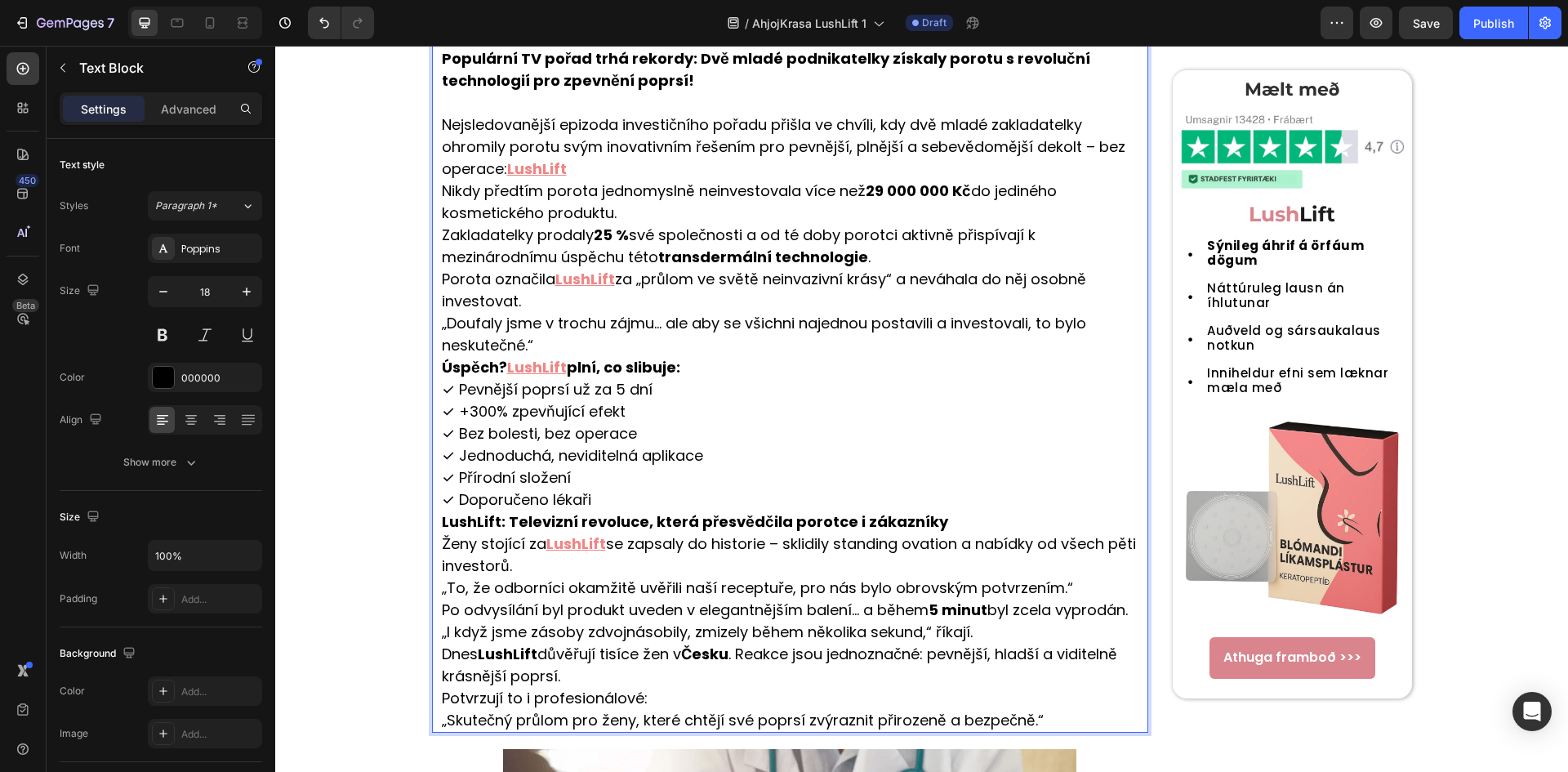
scroll to position [698, 0]
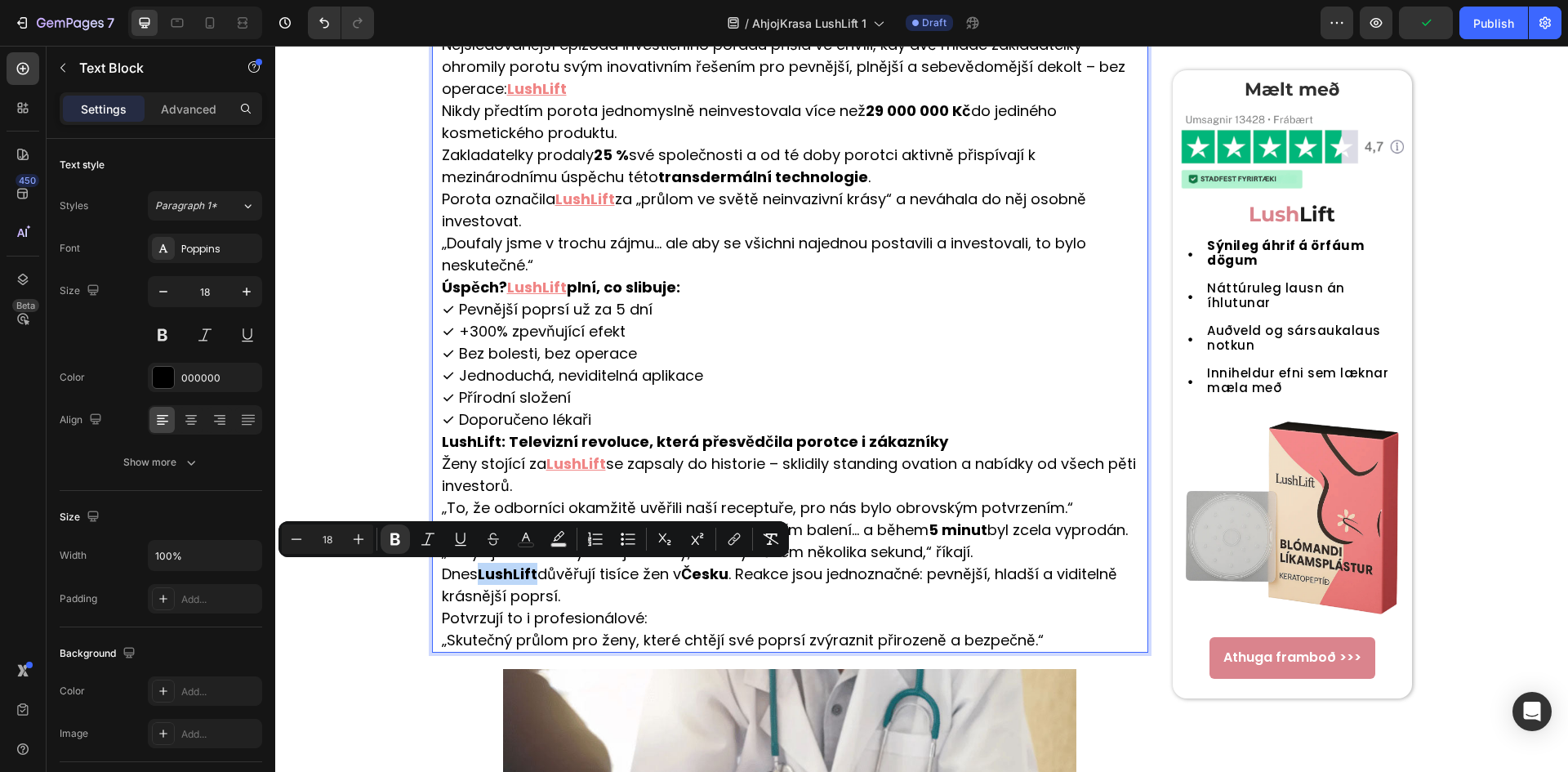
drag, startPoint x: 478, startPoint y: 577, endPoint x: 531, endPoint y: 579, distance: 53.0
click at [531, 579] on strong "LushLift" at bounding box center [508, 573] width 60 height 20
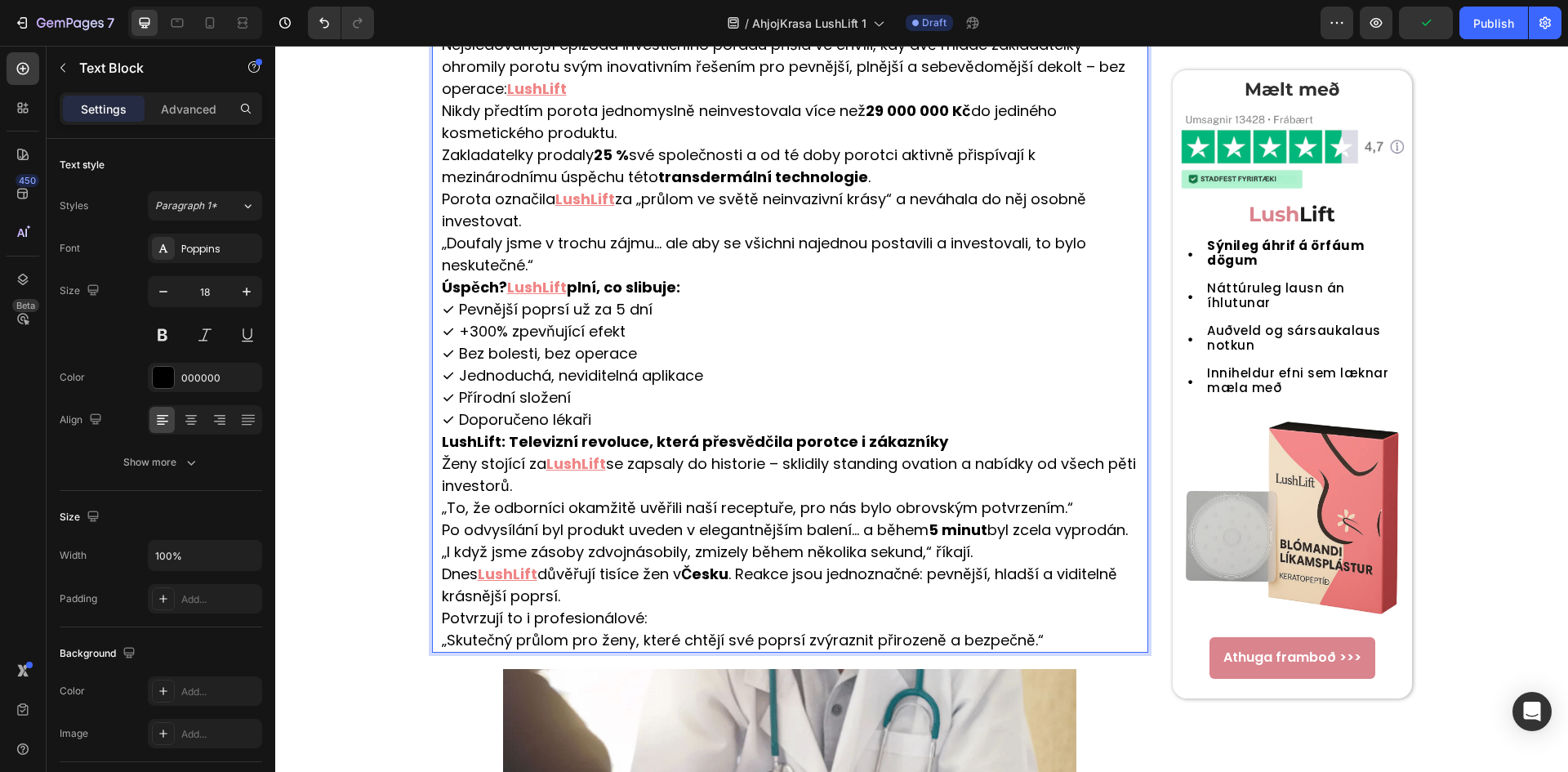
click at [624, 589] on p "Ženy stojící za LushLift se zapsaly do historie – sklidily standing ovation a n…" at bounding box center [794, 551] width 705 height 198
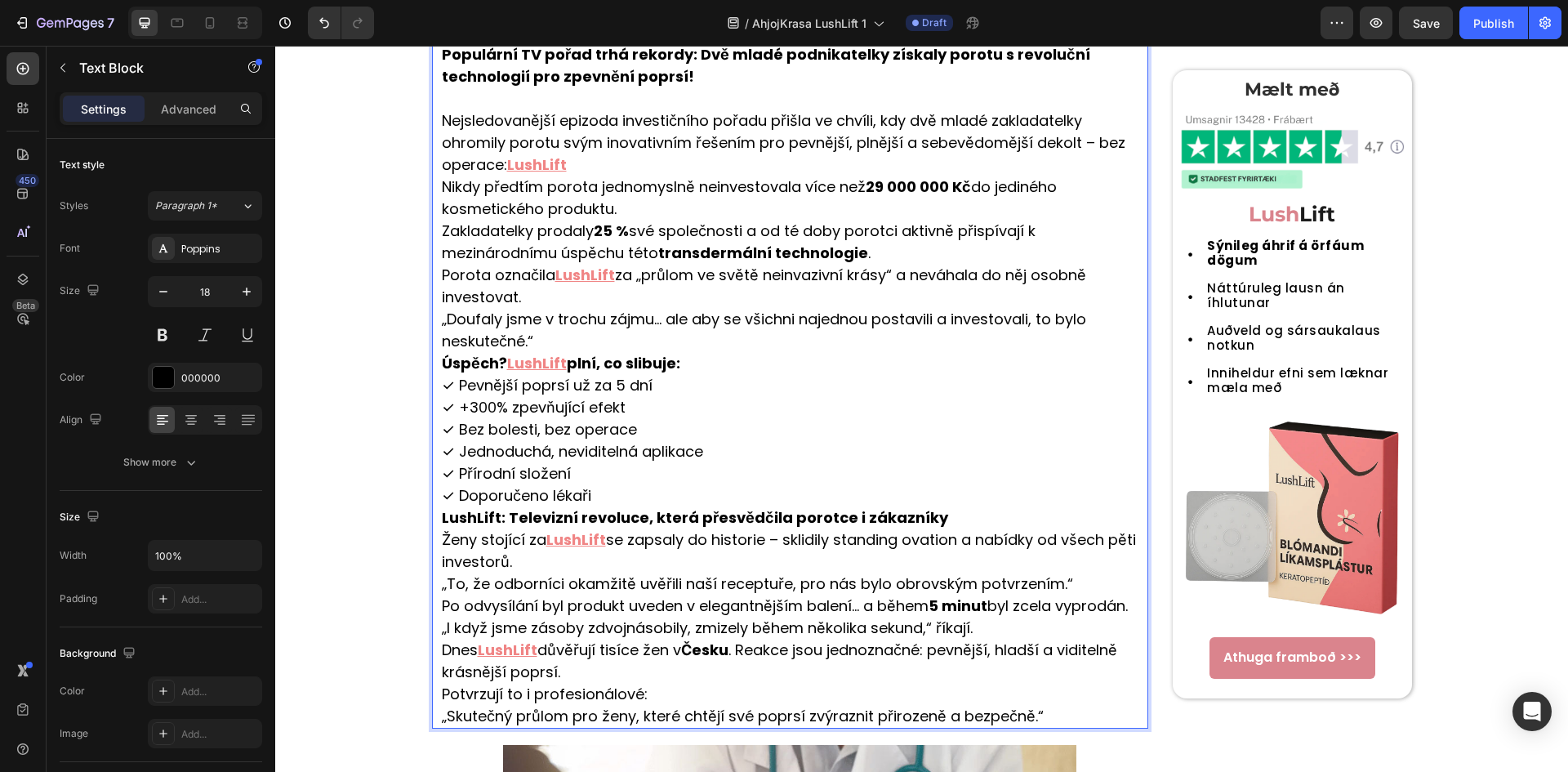
scroll to position [372, 0]
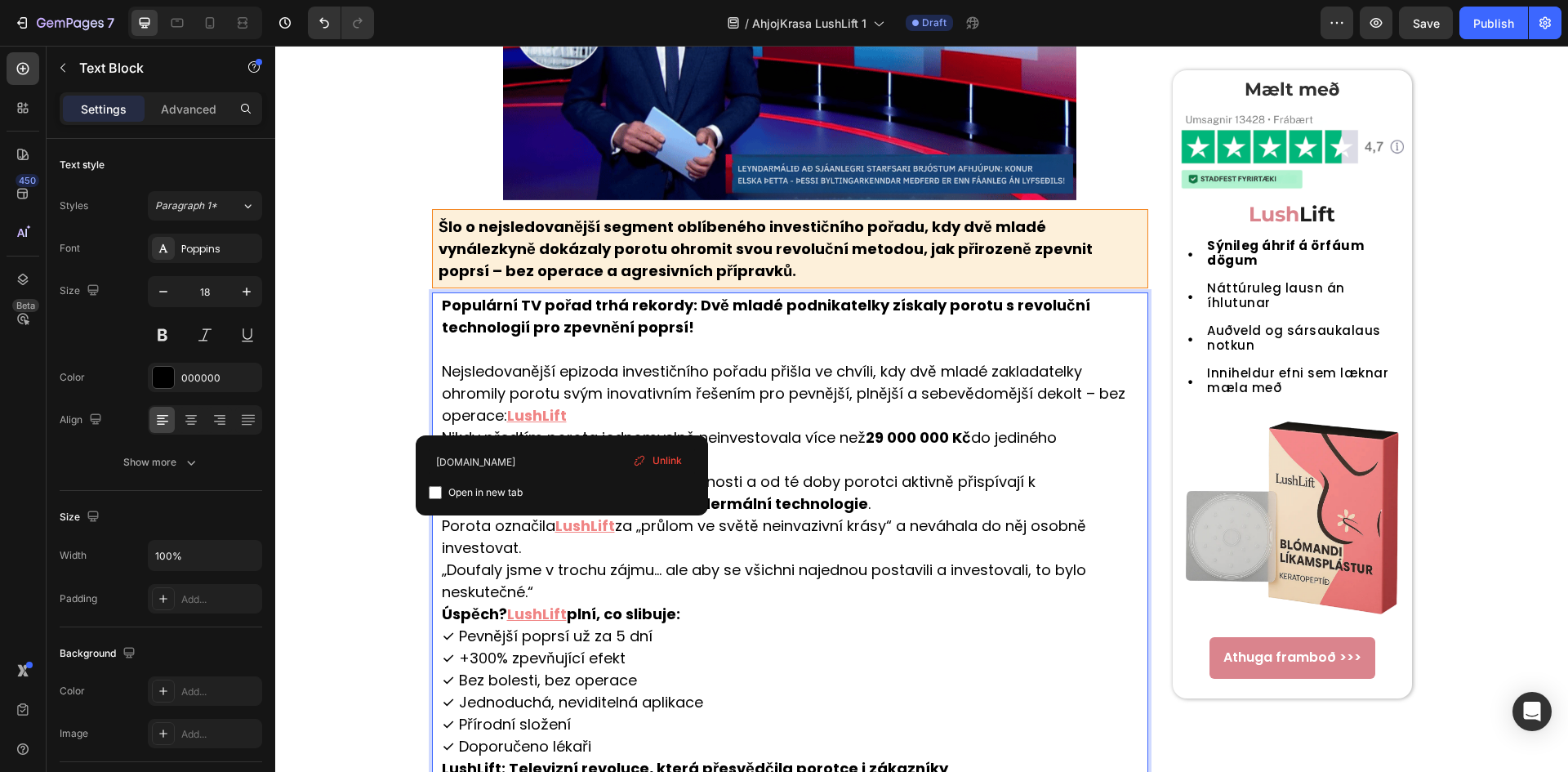
click at [783, 422] on p "Nejsledovanější epizoda investičního pořadu přišla ve chvíli, kdy dvě mladé zak…" at bounding box center [794, 459] width 705 height 198
click at [909, 465] on p "Nejsledovanější epizoda investičního pořadu přišla ve chvíli, kdy dvě mladé zak…" at bounding box center [794, 459] width 705 height 198
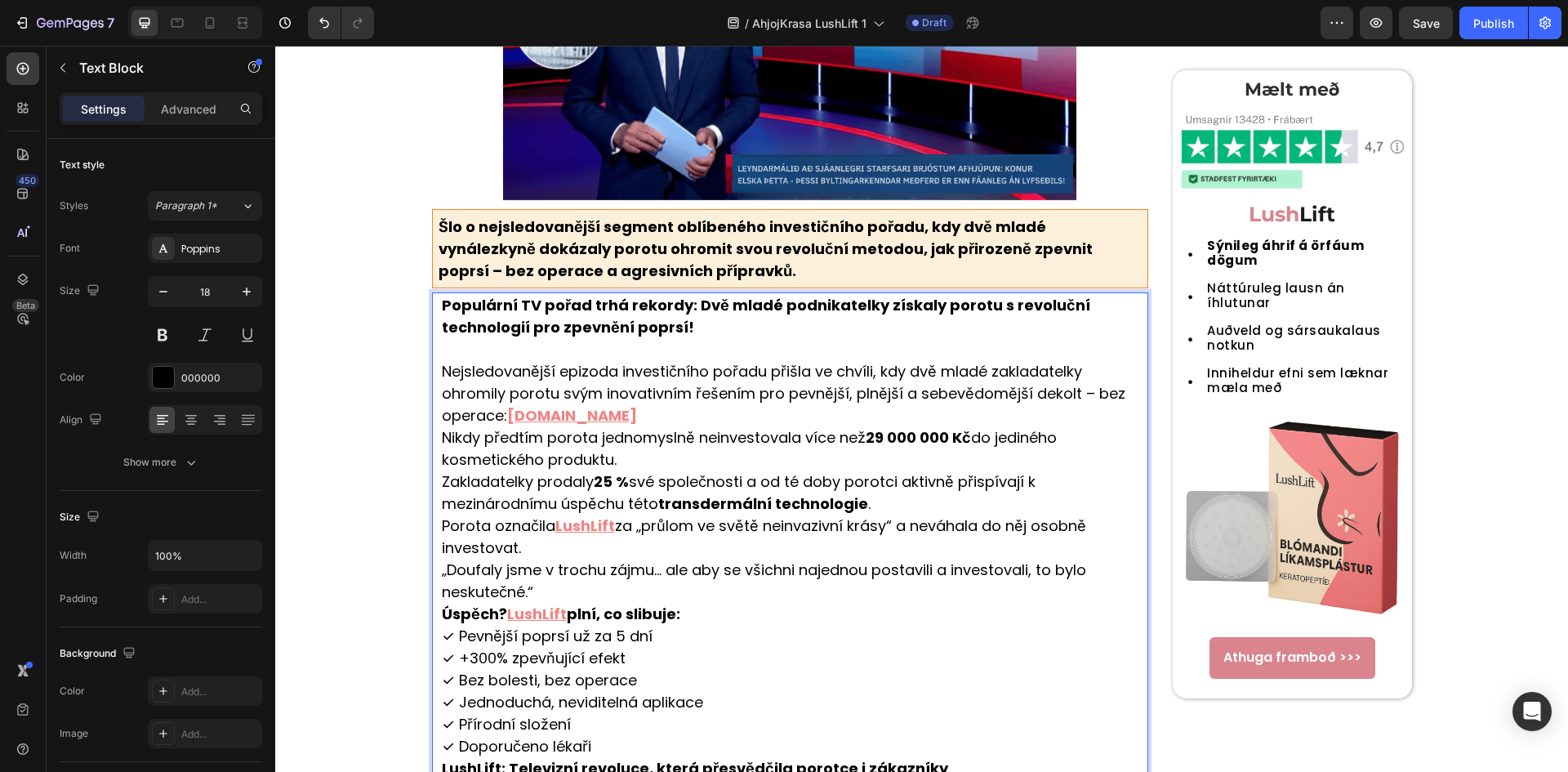
click at [709, 416] on p "Nejsledovanější epizoda investičního pořadu přišla ve chvíli, kdy dvě mladé zak…" at bounding box center [794, 459] width 705 height 198
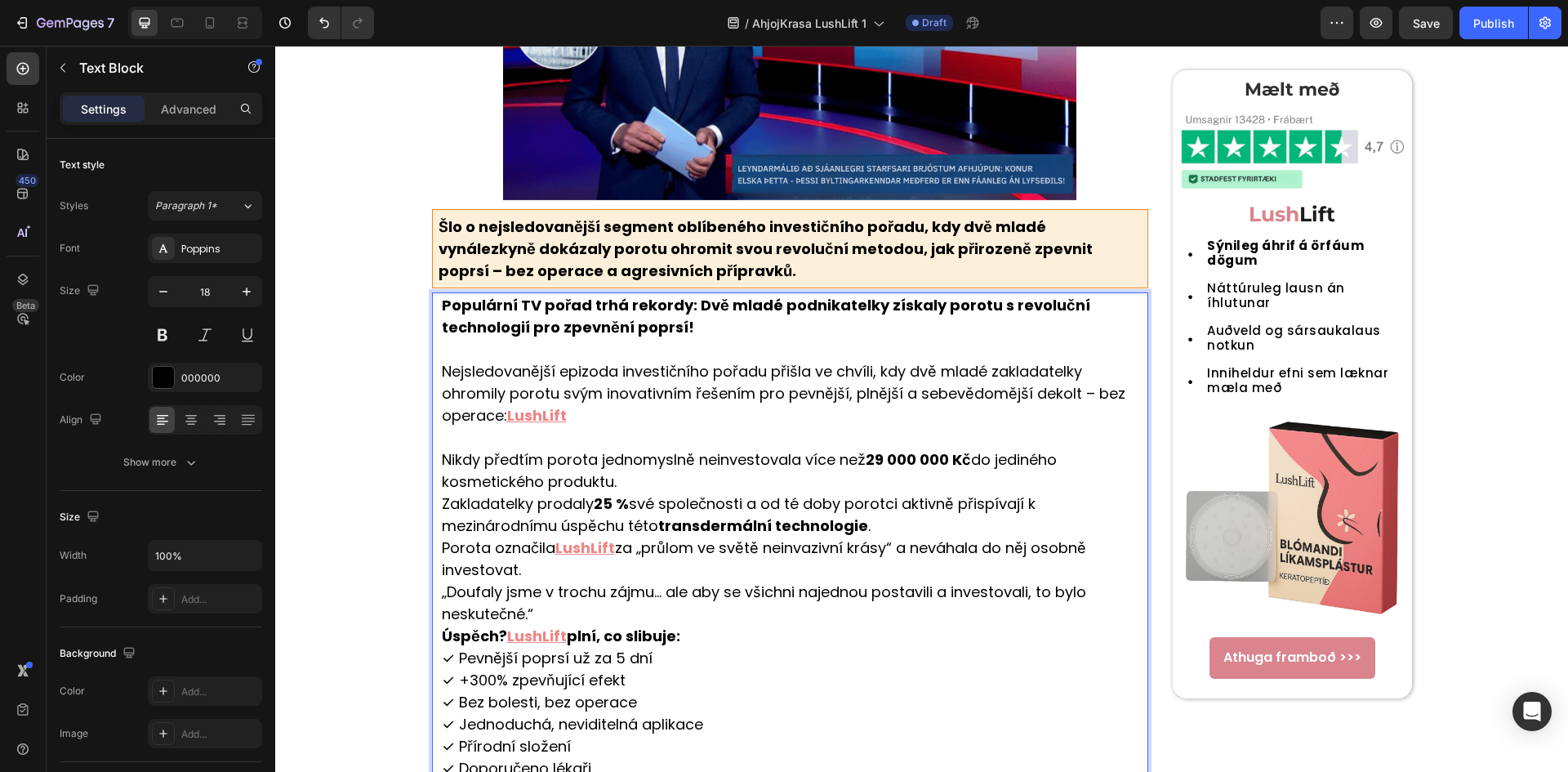
click at [776, 486] on p "⁠⁠⁠⁠⁠⁠⁠ Nikdy předtím porota jednomyslně neinvestovala více než 29 000 000 Kč d…" at bounding box center [794, 504] width 705 height 155
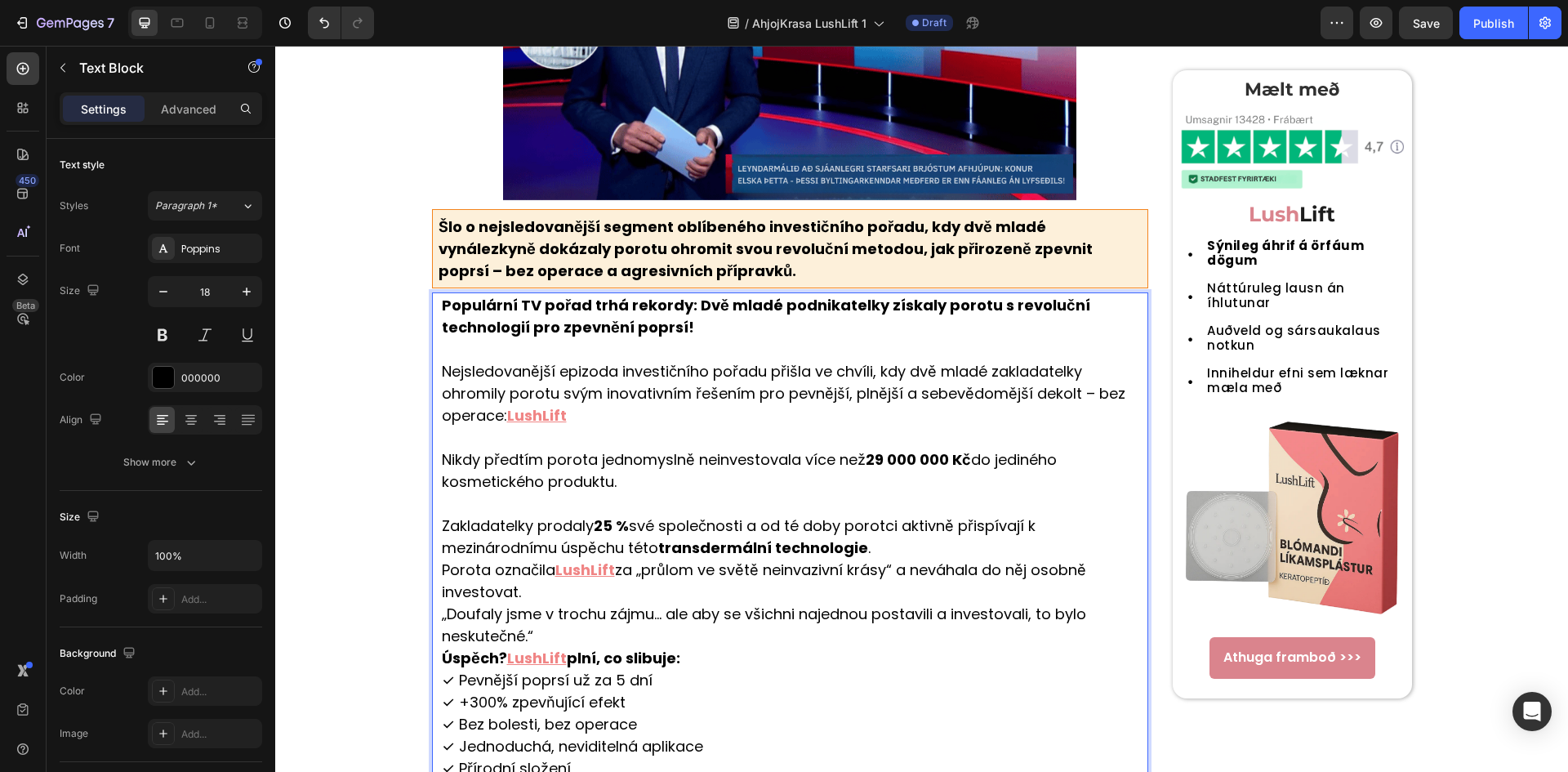
click at [896, 550] on p "⁠⁠⁠⁠⁠⁠⁠ Zakladatelky prodaly 25 % své společnosti a od té doby porotci aktivně …" at bounding box center [794, 548] width 705 height 110
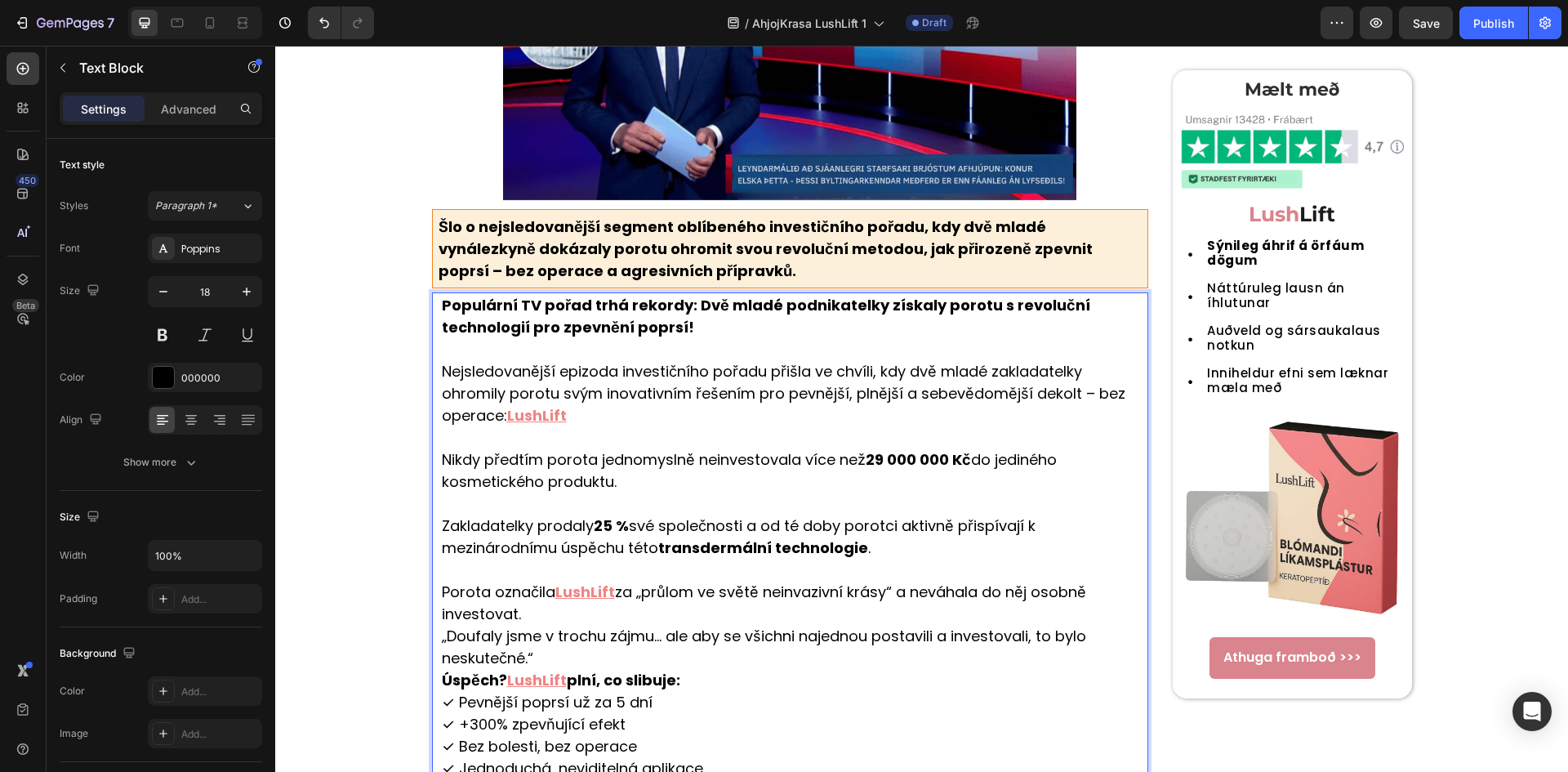
click at [708, 613] on p "⁠⁠⁠⁠⁠⁠⁠ Porota označila LushLift za „průlom ve světě neinvazivní krásy“ a neváh…" at bounding box center [794, 591] width 705 height 66
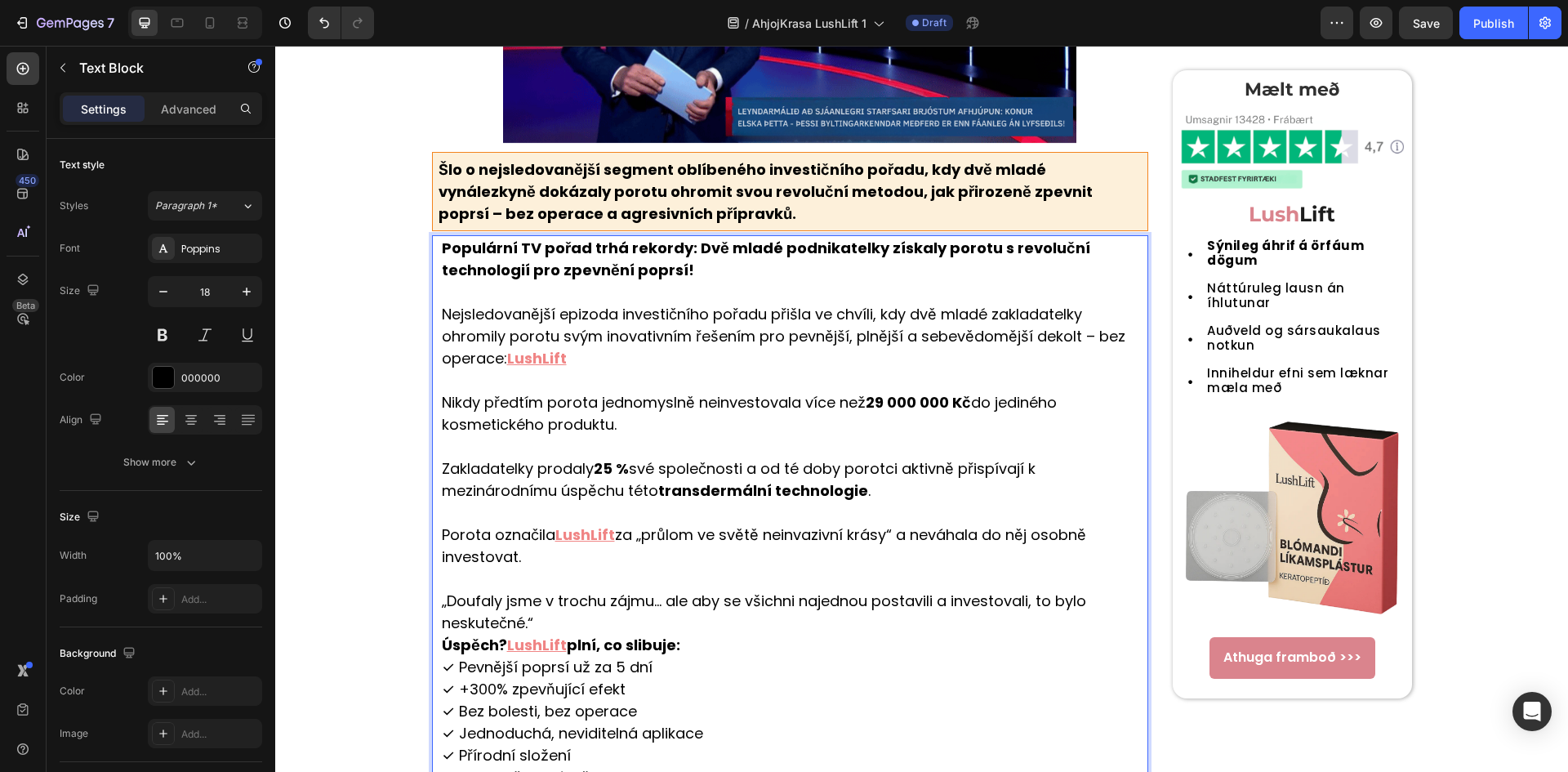
scroll to position [481, 0]
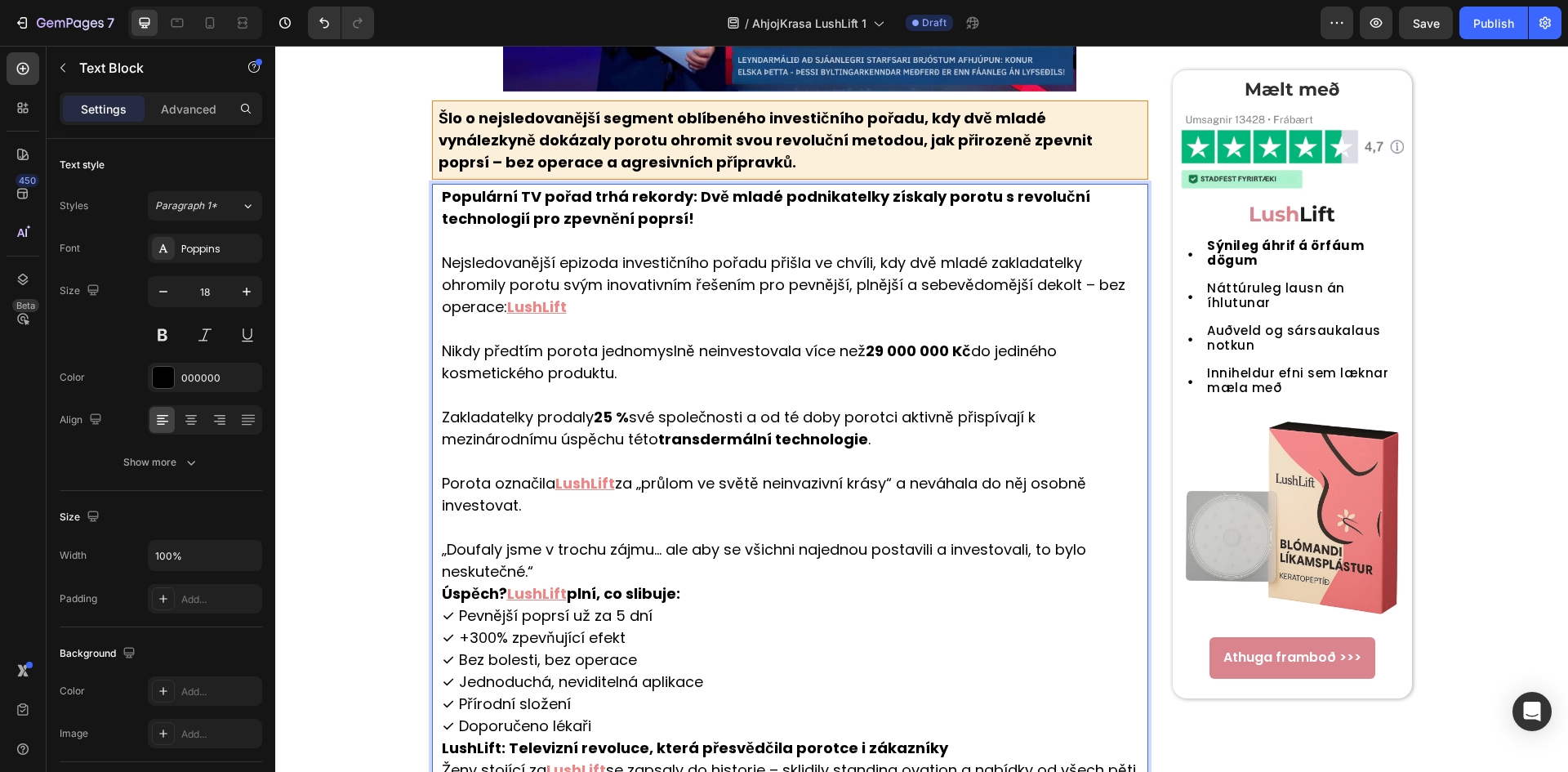
click at [685, 570] on p "„Doufaly jsme v trochu zájmu… ale aby se všichni najednou postavili a investova…" at bounding box center [794, 560] width 705 height 45
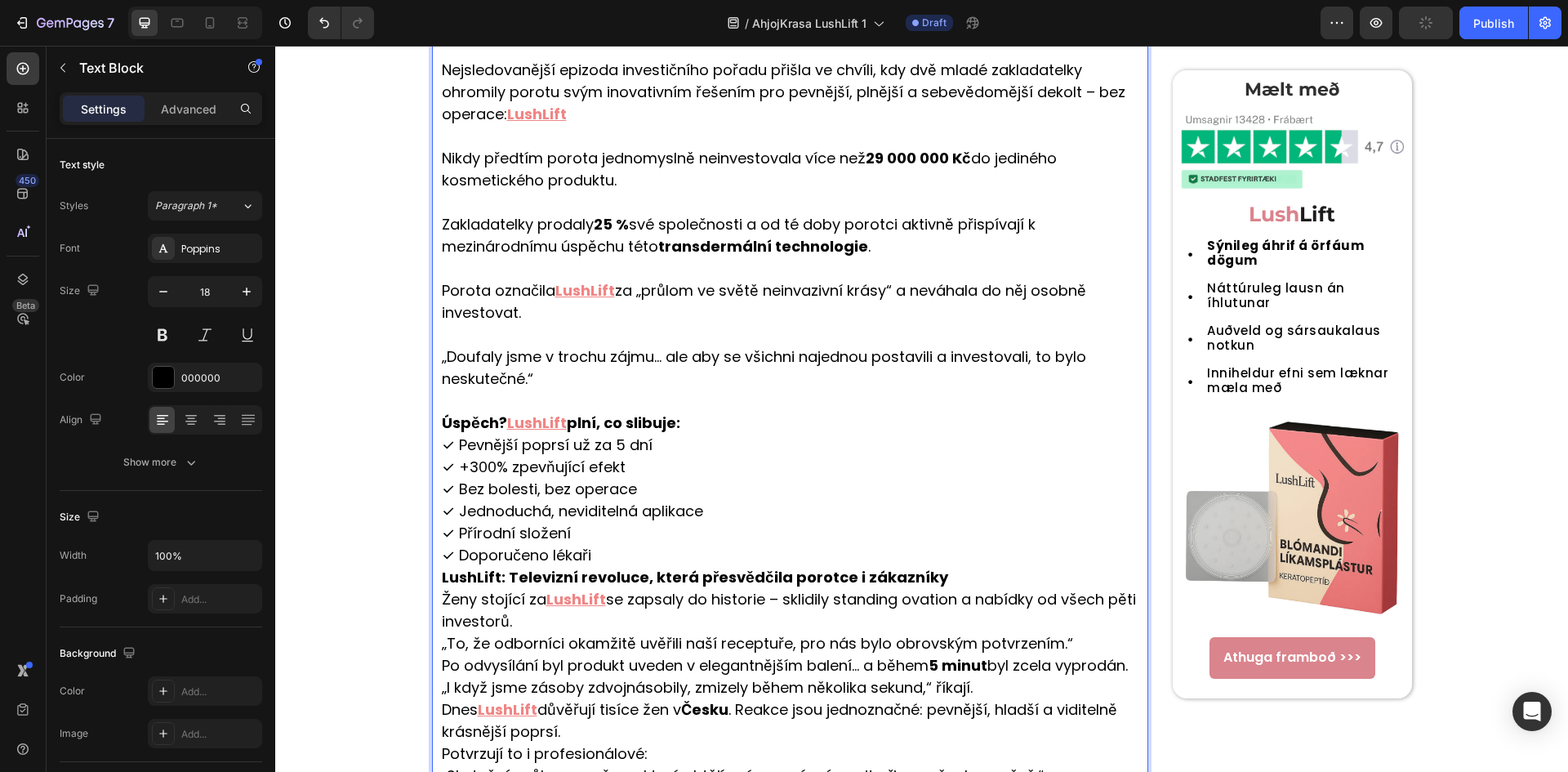
scroll to position [698, 0]
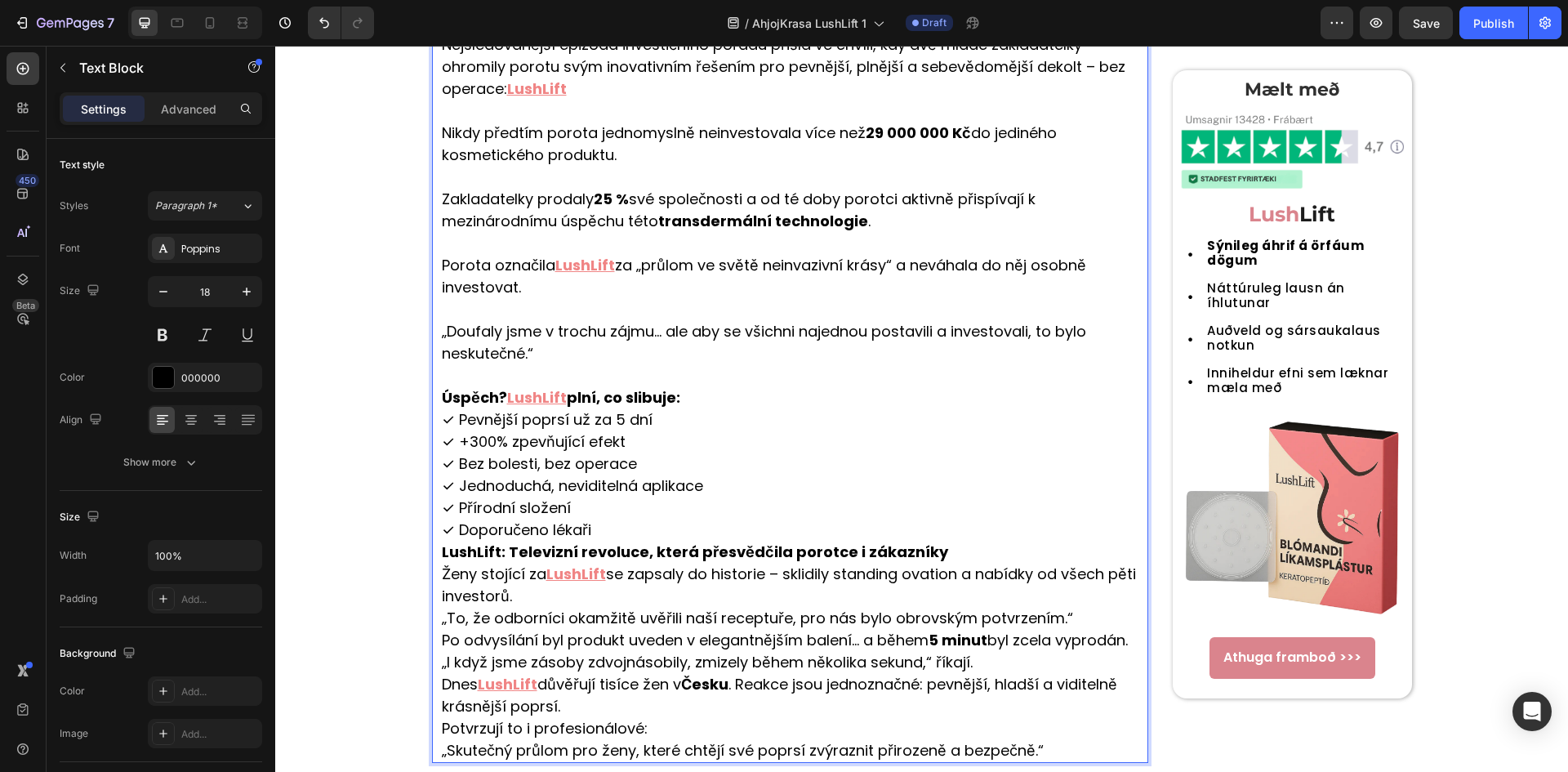
click at [681, 400] on p "Úspěch? LushLift plní, co slibuje:" at bounding box center [794, 397] width 705 height 22
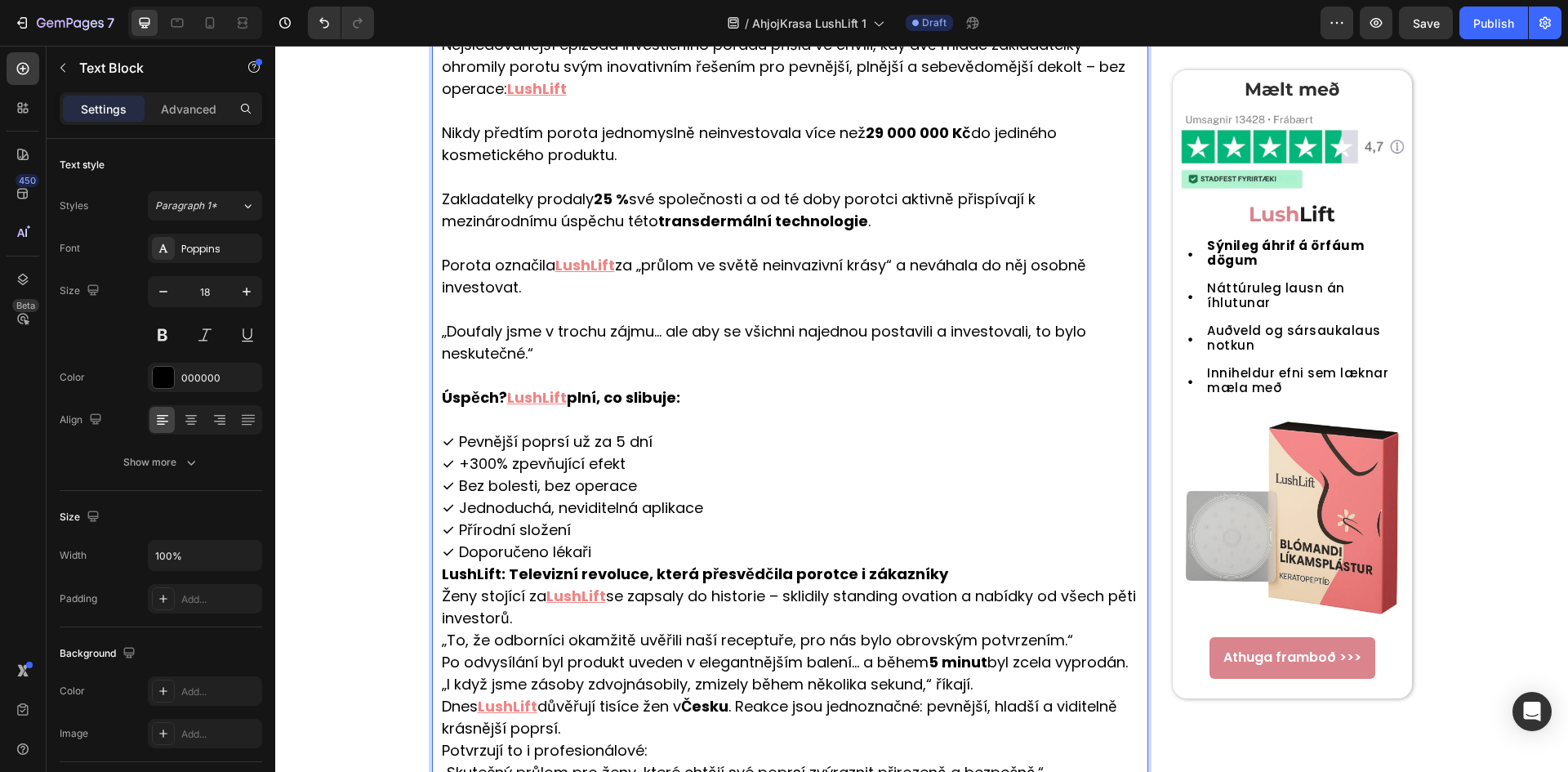
click at [665, 433] on p "✓ Pevnější poprsí už za 5 dní" at bounding box center [794, 441] width 705 height 22
click at [759, 547] on p "✓ Doporučeno lékaři" at bounding box center [794, 551] width 705 height 22
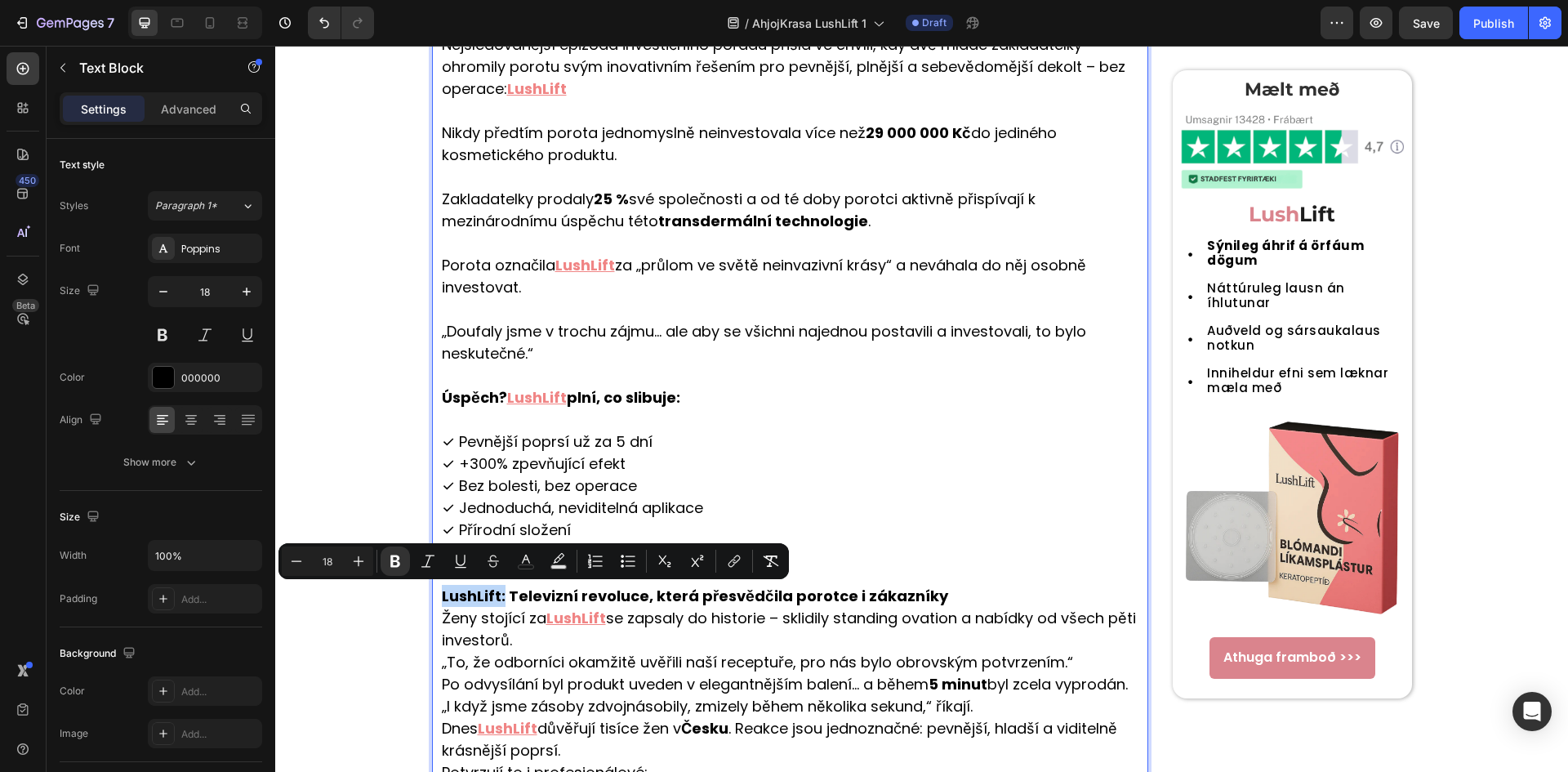
drag, startPoint x: 495, startPoint y: 605, endPoint x: 431, endPoint y: 595, distance: 64.8
click at [431, 595] on div "Populární TV pořad trhá rekordy: Dvě mladé podnikatelky získaly porotu s revolu…" at bounding box center [789, 386] width 717 height 841
click at [493, 605] on strong "LushLift: Televizní revoluce, která přesvědčila porotce i zákazníky" at bounding box center [695, 595] width 506 height 20
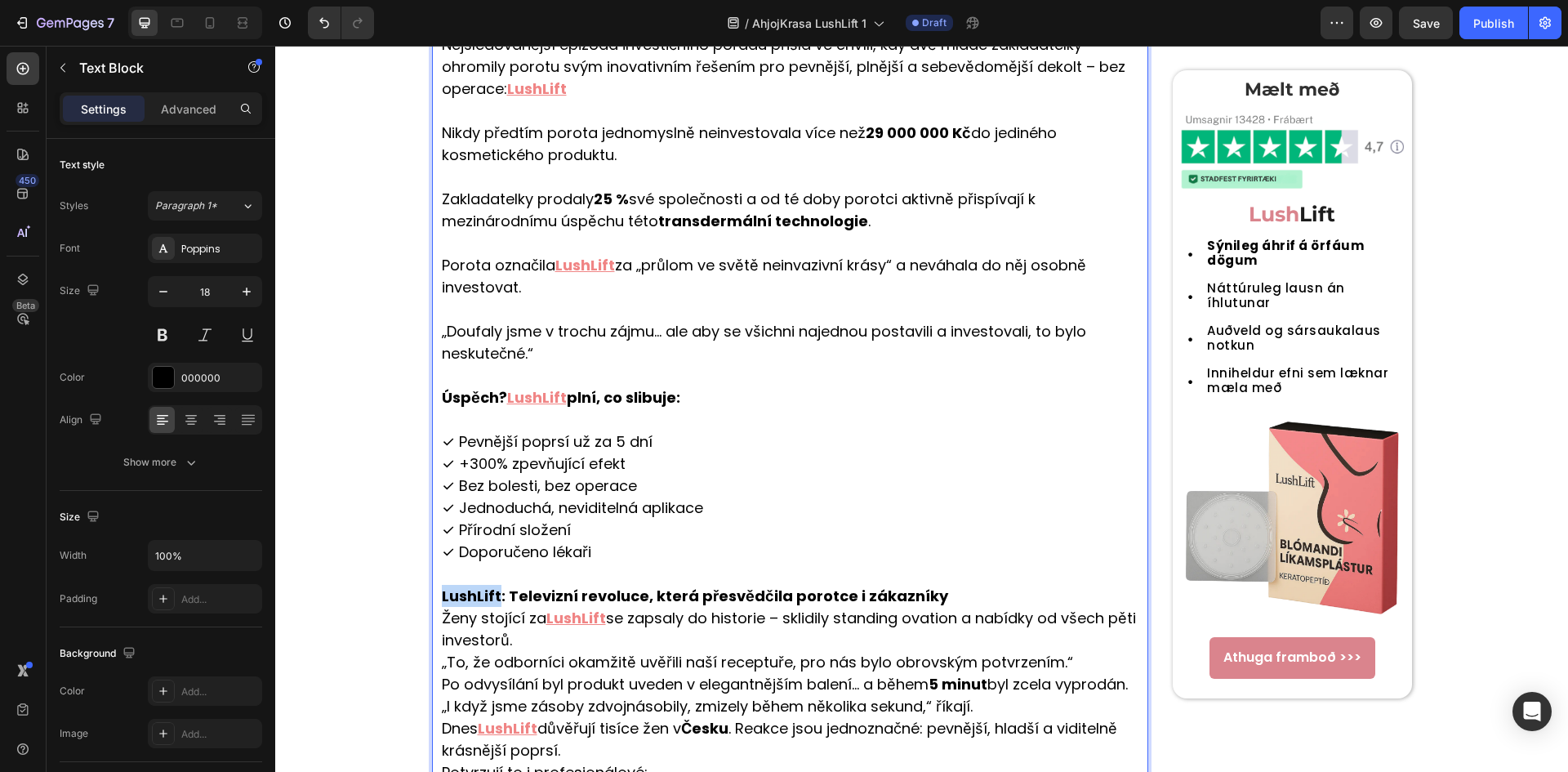
drag, startPoint x: 493, startPoint y: 605, endPoint x: 437, endPoint y: 597, distance: 56.6
click at [442, 597] on strong "LushLift: Televizní revoluce, která přesvědčila porotce i zákazníky" at bounding box center [695, 595] width 506 height 20
click at [578, 626] on u "LushLift" at bounding box center [577, 617] width 60 height 20
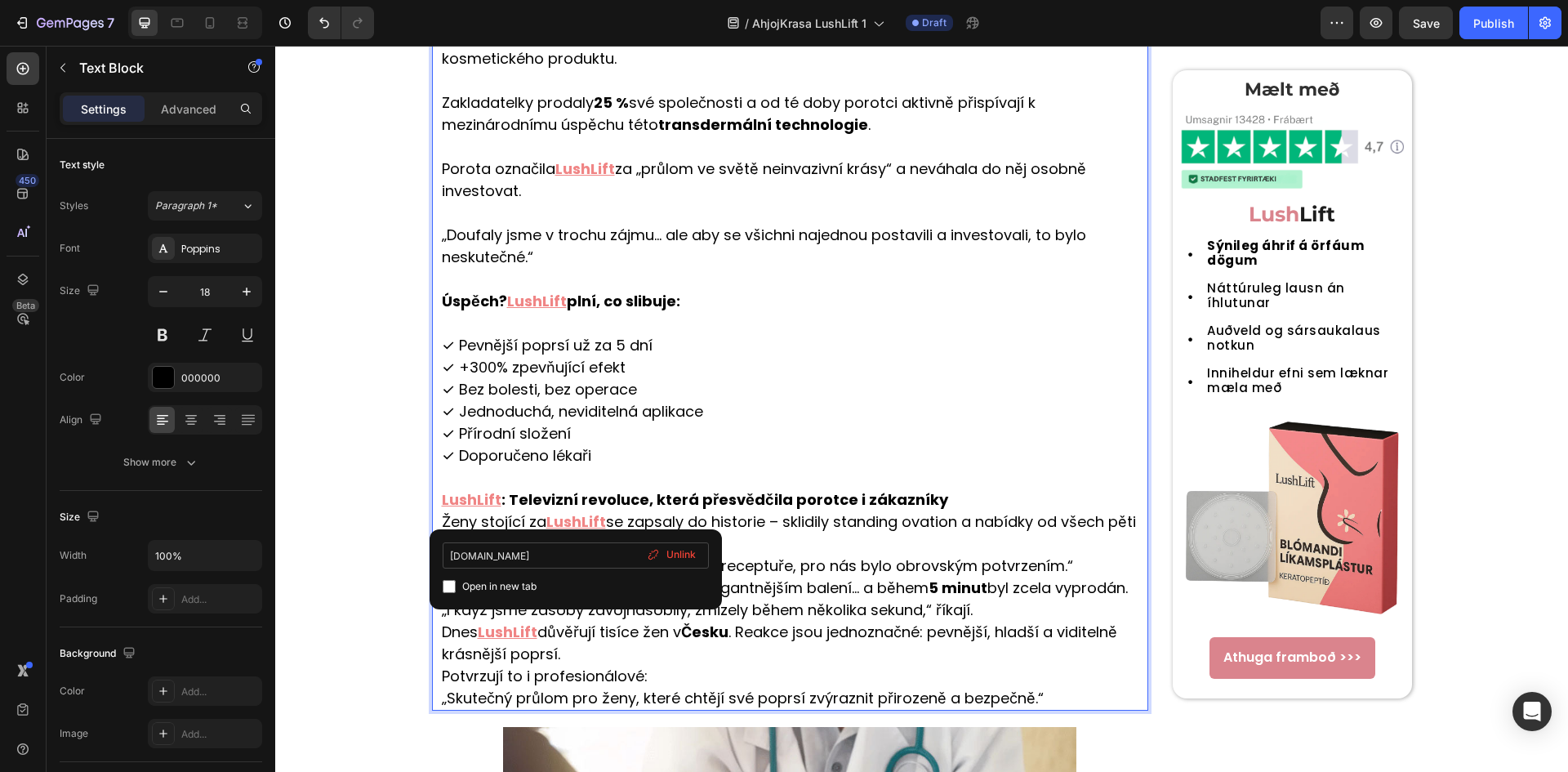
scroll to position [808, 0]
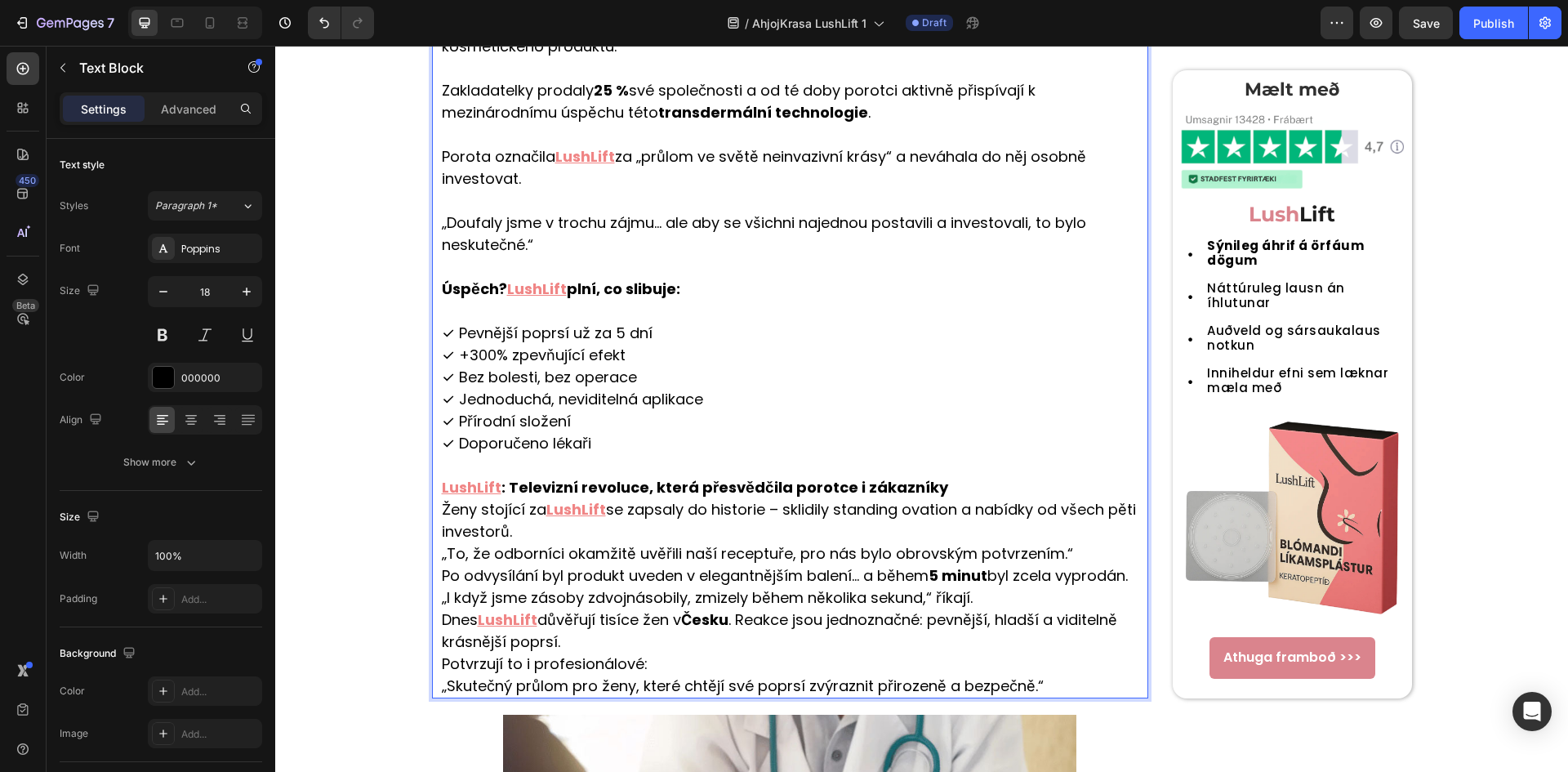
click at [909, 545] on p "Ženy stojící za LushLift se zapsaly do historie – sklidily standing ovation a n…" at bounding box center [794, 597] width 705 height 198
click at [648, 534] on p "Ženy stojící za LushLift se zapsaly do historie – sklidily standing ovation a n…" at bounding box center [794, 597] width 705 height 198
click at [949, 489] on p "LushLift : Televizní revoluce, která přesvědčila porotce i zákazníky" at bounding box center [794, 487] width 705 height 22
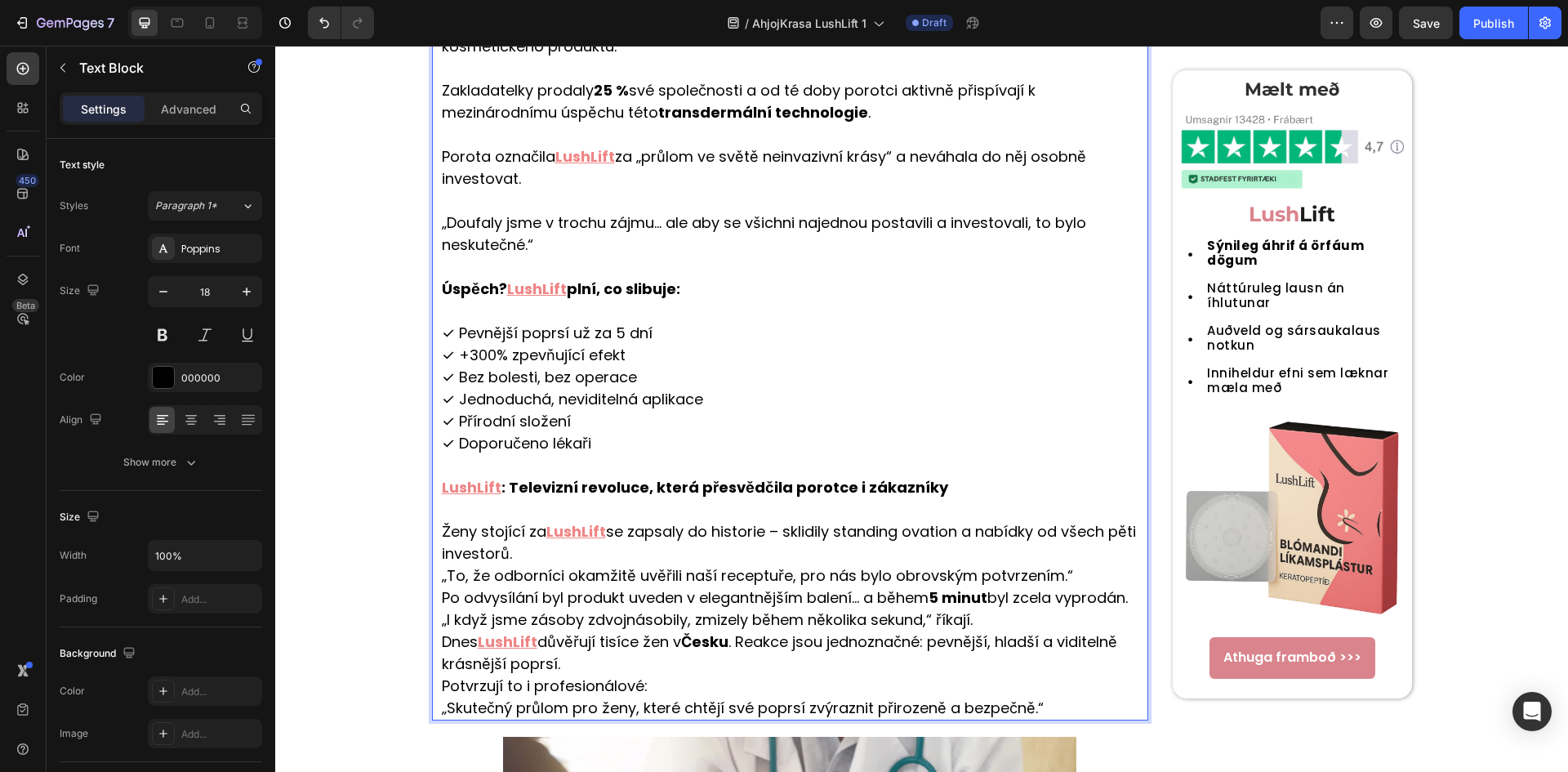
click at [809, 556] on p "Ženy stojící za LushLift se zapsaly do historie – sklidily standing ovation a n…" at bounding box center [794, 619] width 705 height 198
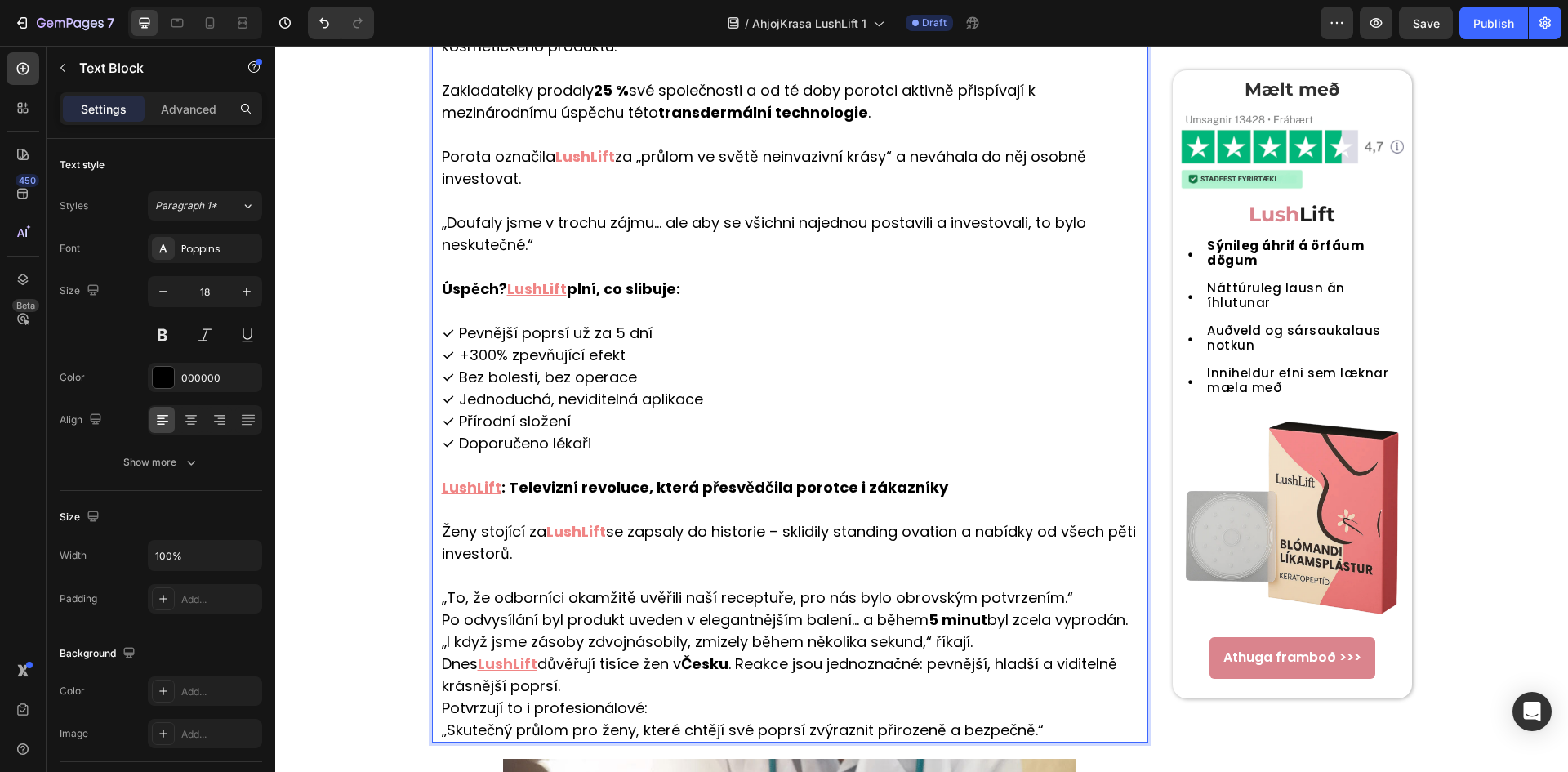
click at [1093, 591] on p "⁠⁠⁠⁠⁠⁠⁠ „To, že odborníci okamžitě uvěřili naší receptuře, pro nás bylo obrovsk…" at bounding box center [794, 652] width 705 height 176
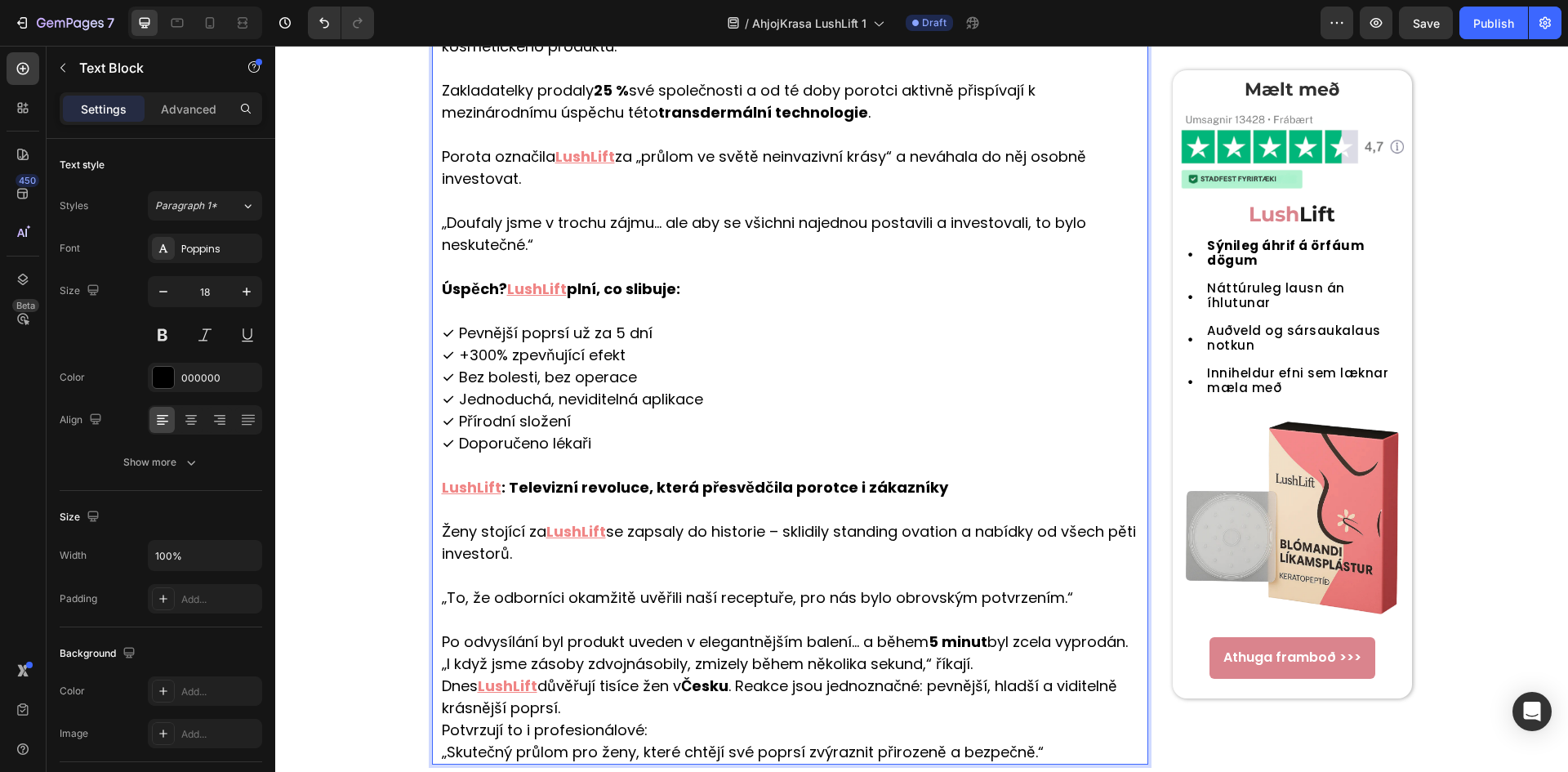
click at [982, 659] on p "⁠⁠⁠⁠⁠⁠⁠ Po odvysílání byl produkt uveden v elegantnějším balení… a během 5 minu…" at bounding box center [794, 686] width 705 height 155
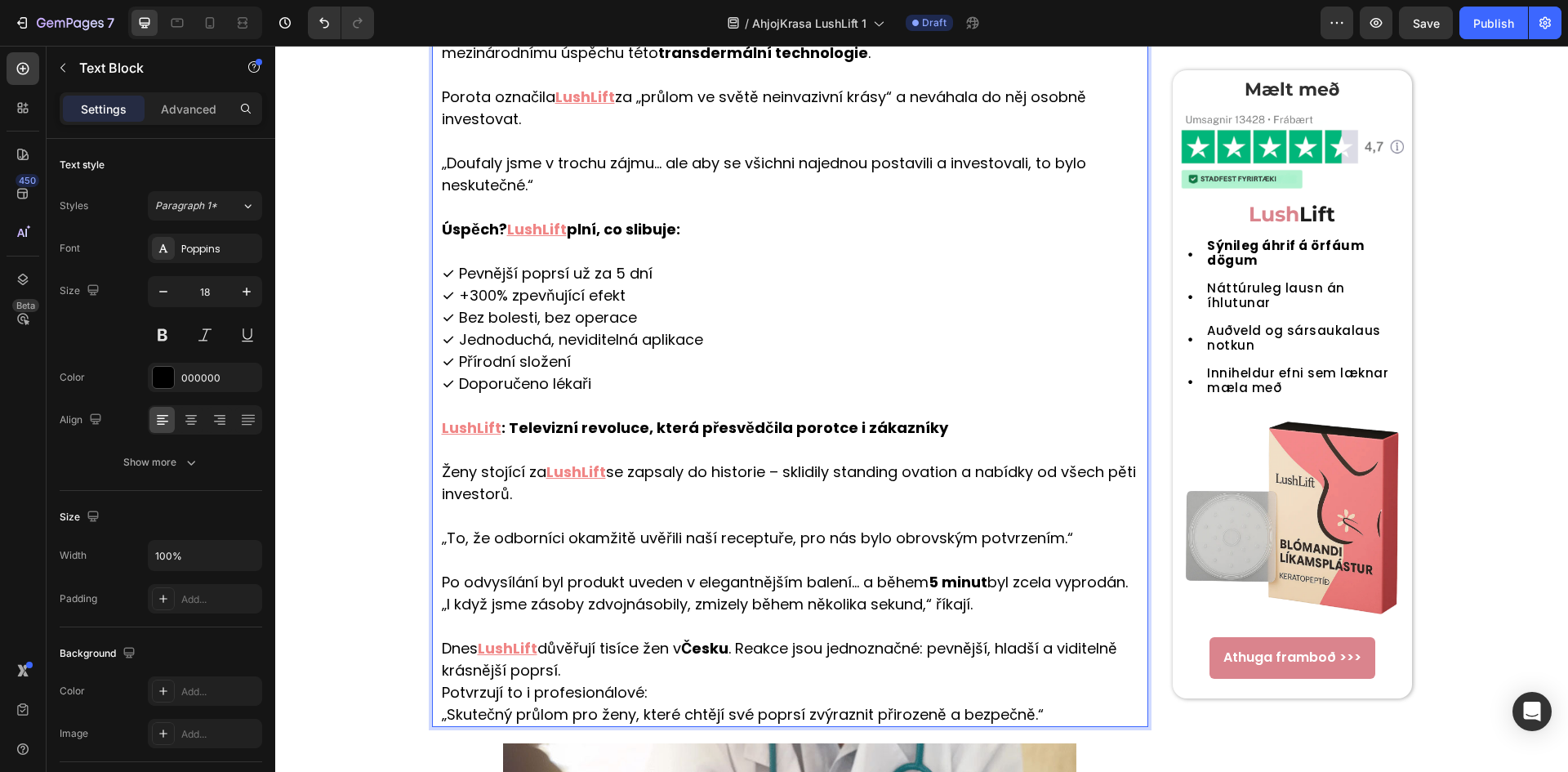
scroll to position [916, 0]
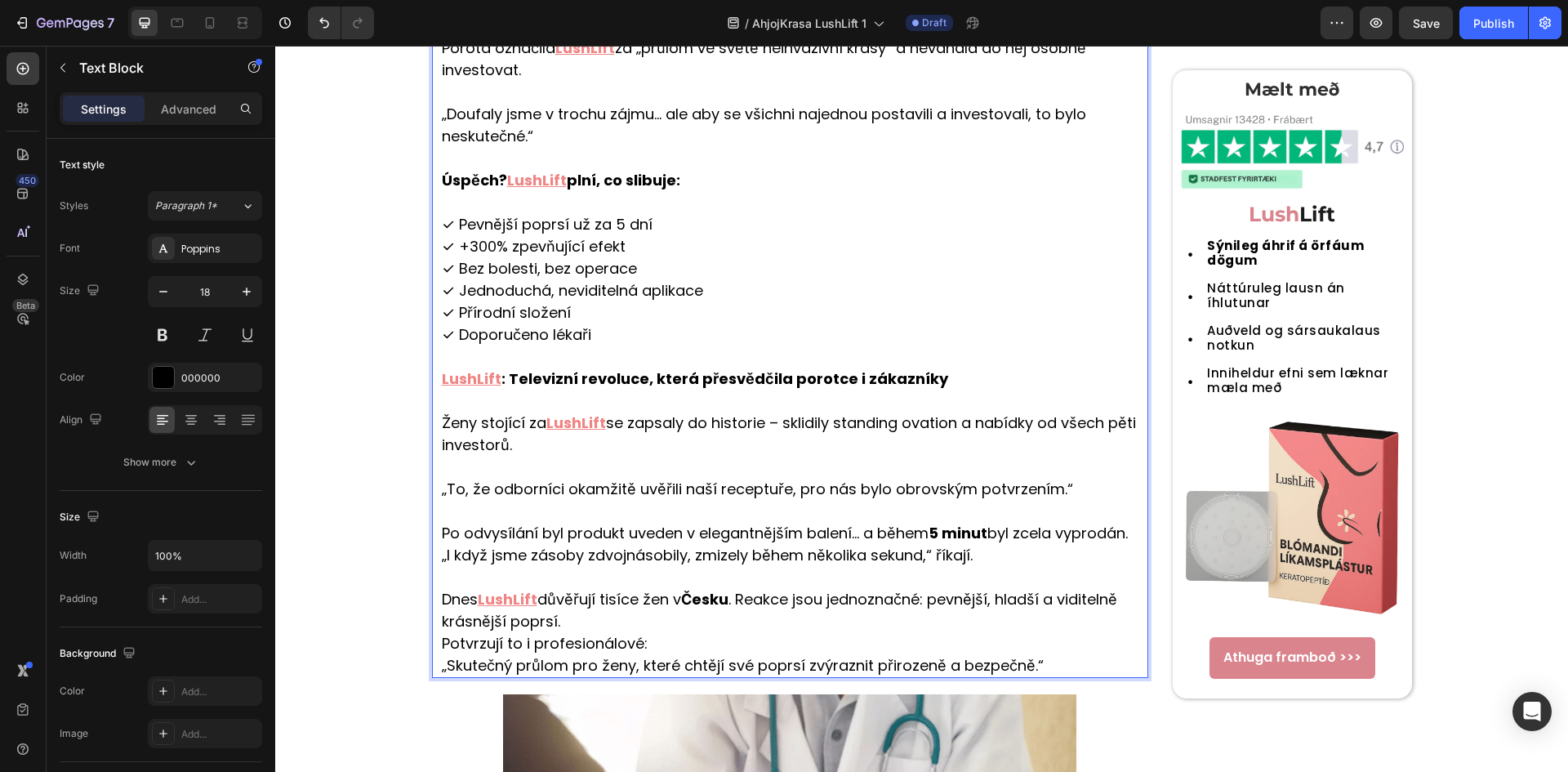
click at [576, 625] on p "⁠⁠⁠⁠⁠⁠⁠ Dnes LushLift důvěřují tisíce žen v Česku . Reakce jsou jednoznačné: pe…" at bounding box center [794, 621] width 705 height 110
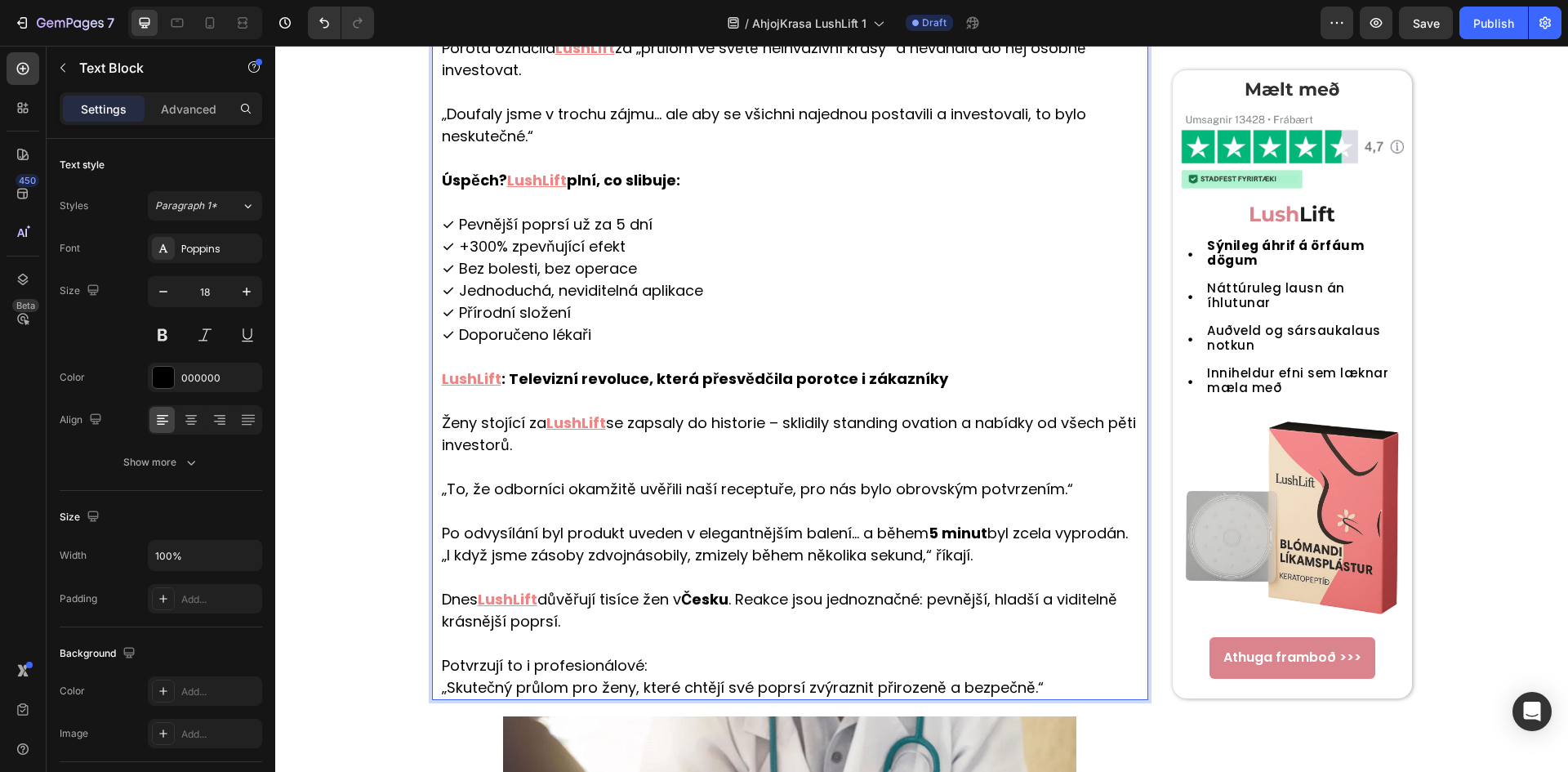
click at [669, 668] on p "⁠⁠⁠⁠⁠⁠⁠ Potvrzují to i profesionálové: „Skutečný průlom pro ženy, které chtějí …" at bounding box center [794, 665] width 705 height 66
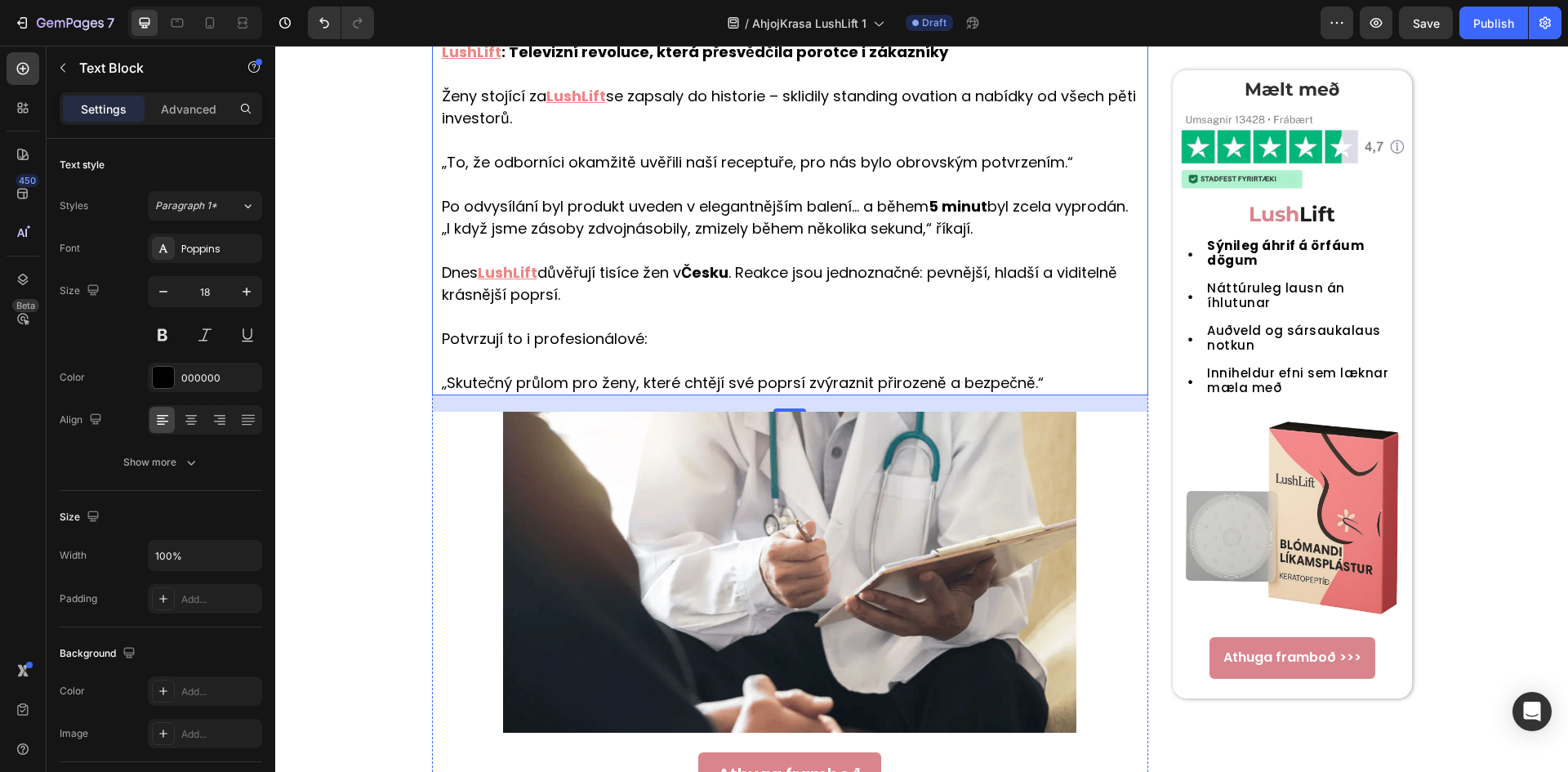
scroll to position [1569, 0]
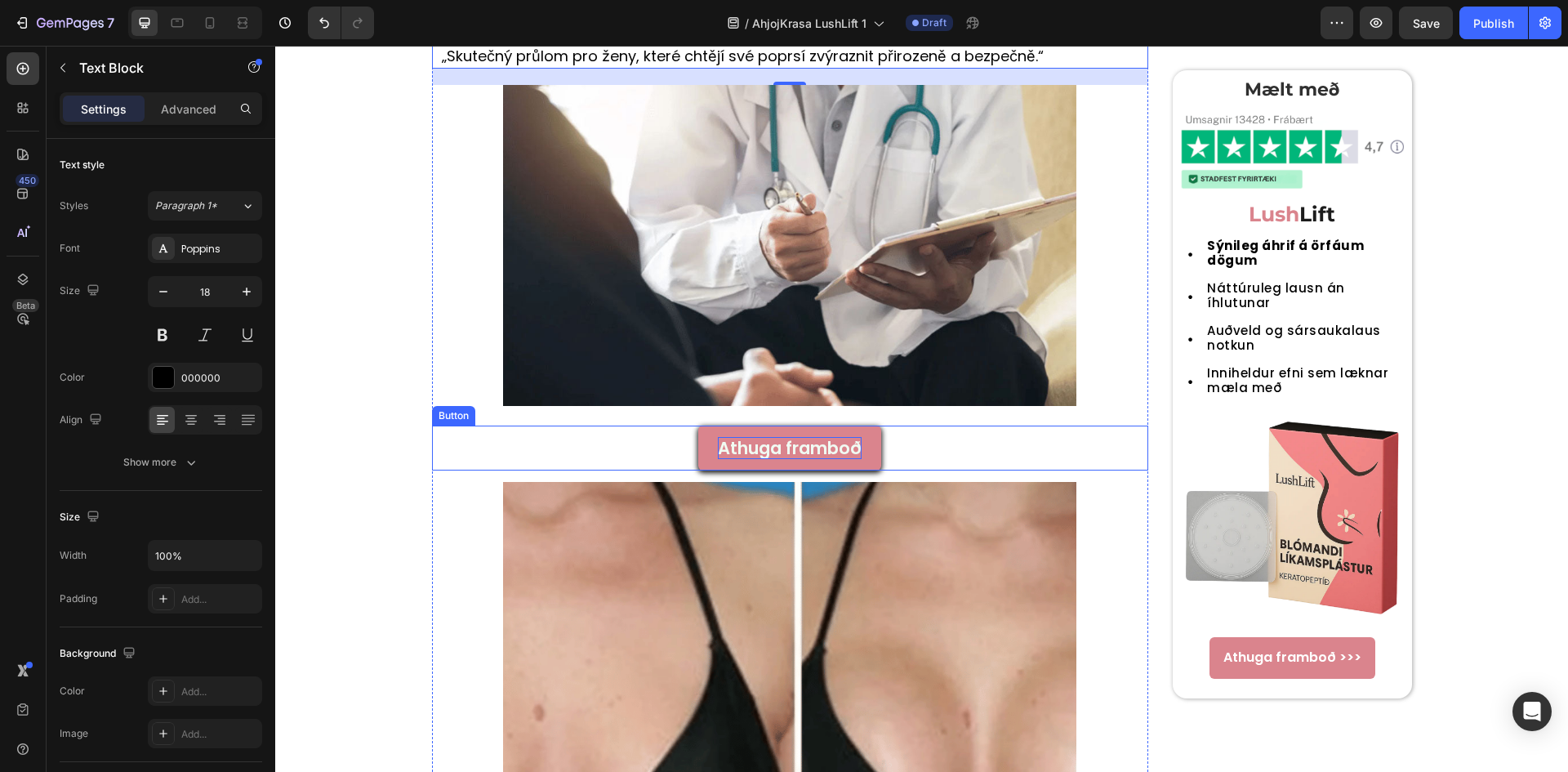
click at [794, 446] on p "Athuga framboð" at bounding box center [789, 448] width 144 height 22
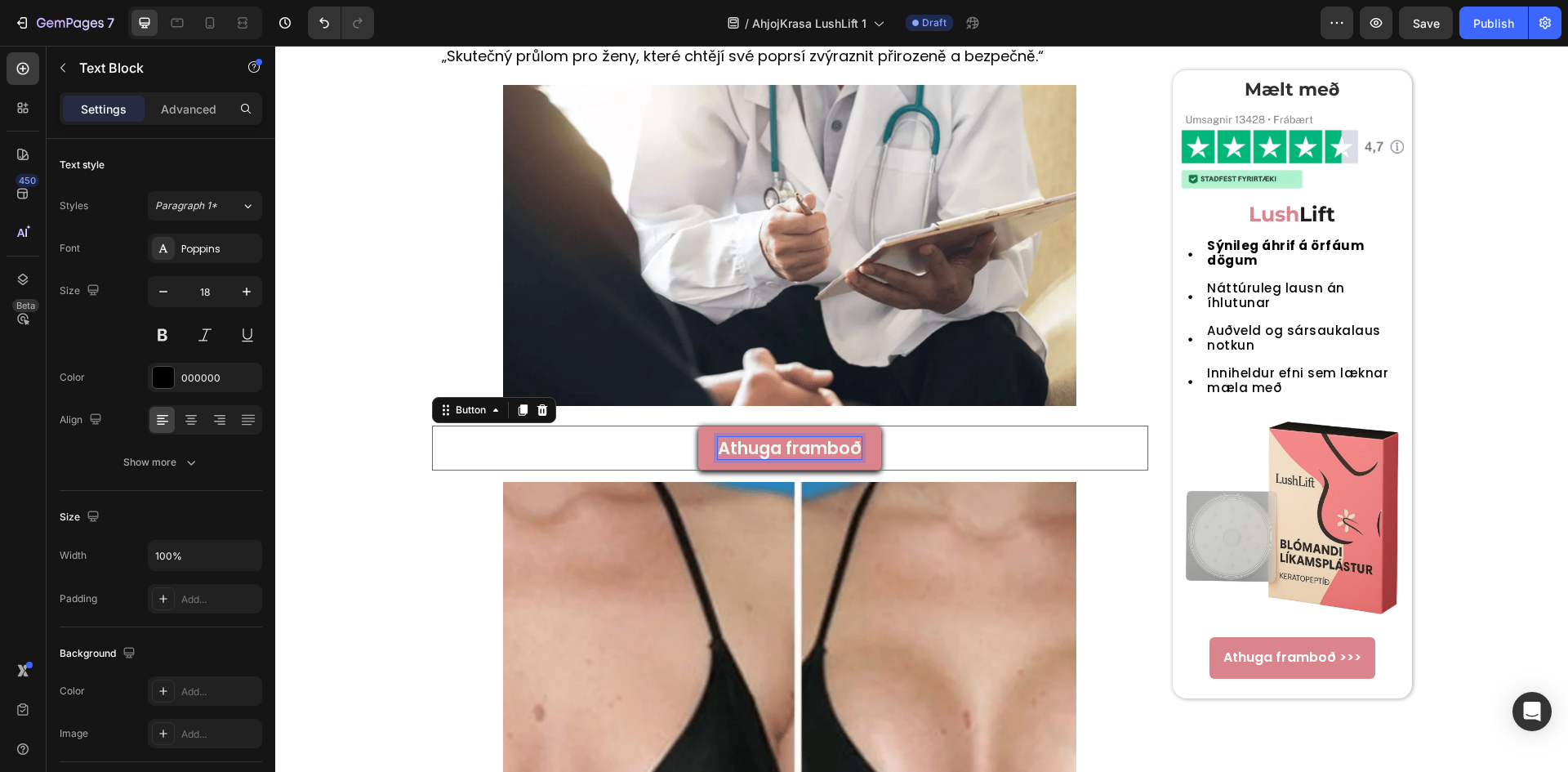
click at [794, 446] on p "Athuga framboð" at bounding box center [789, 448] width 144 height 22
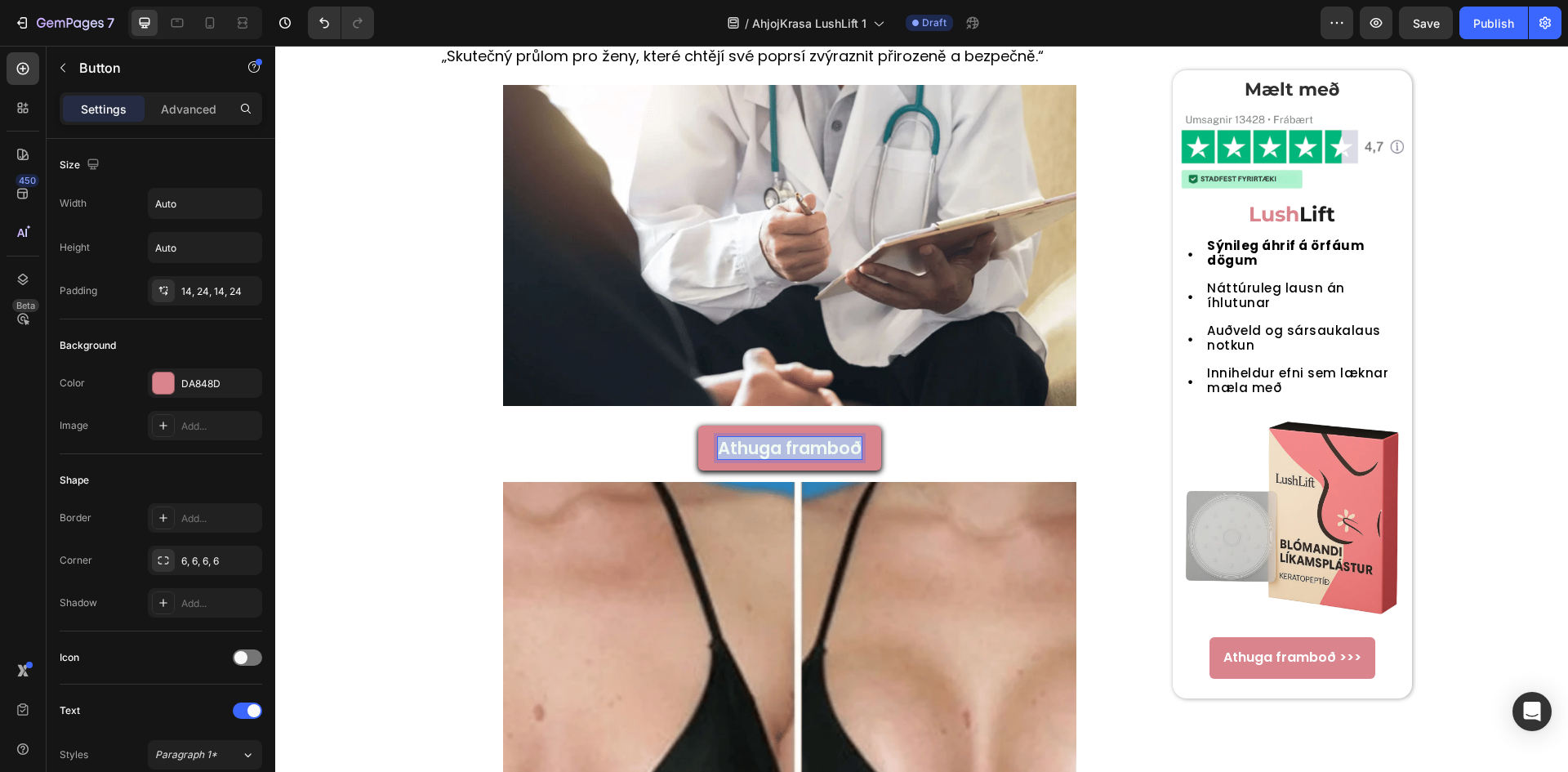
click at [794, 446] on p "Athuga framboð" at bounding box center [789, 448] width 144 height 22
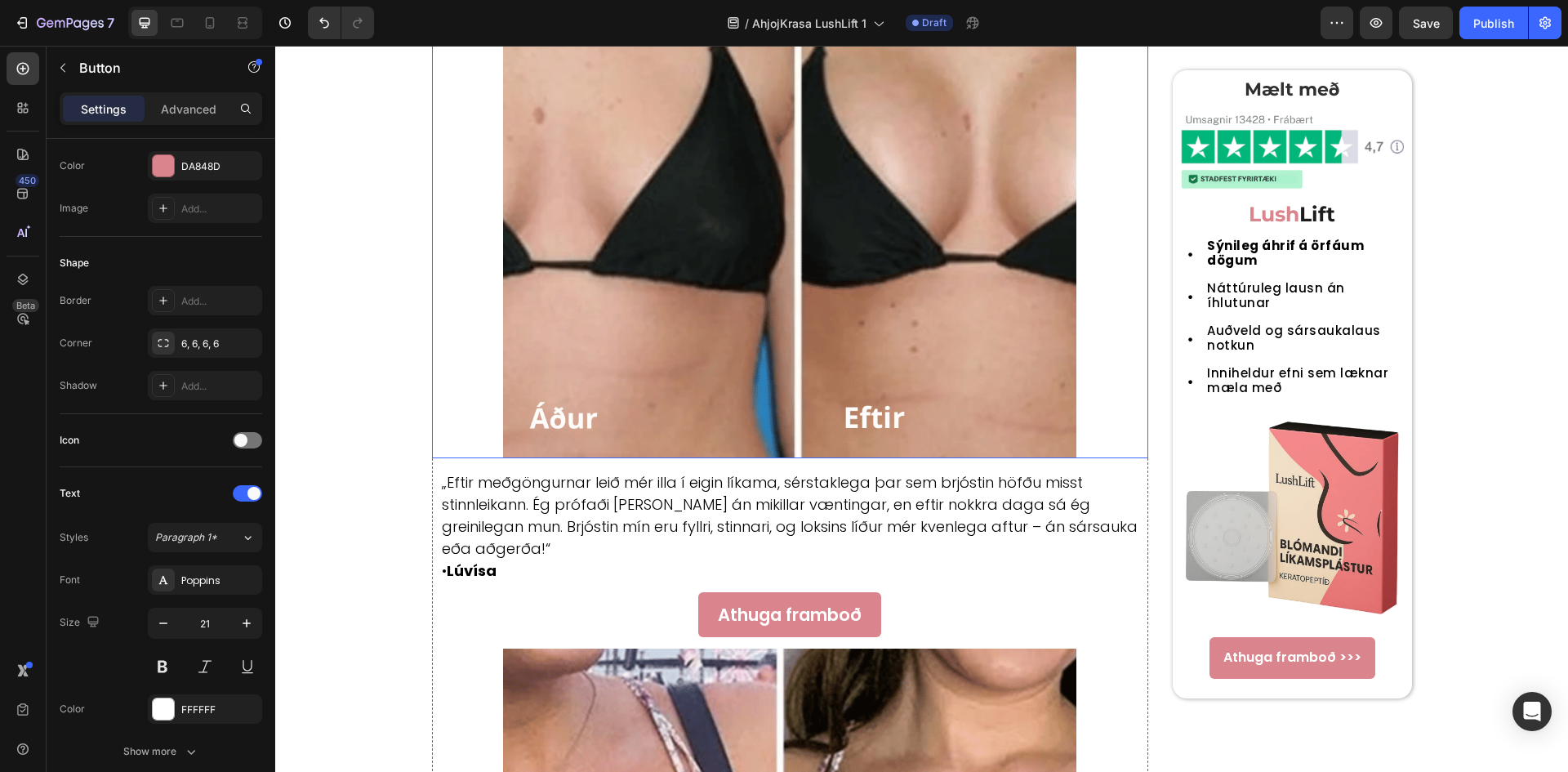
scroll to position [2222, 0]
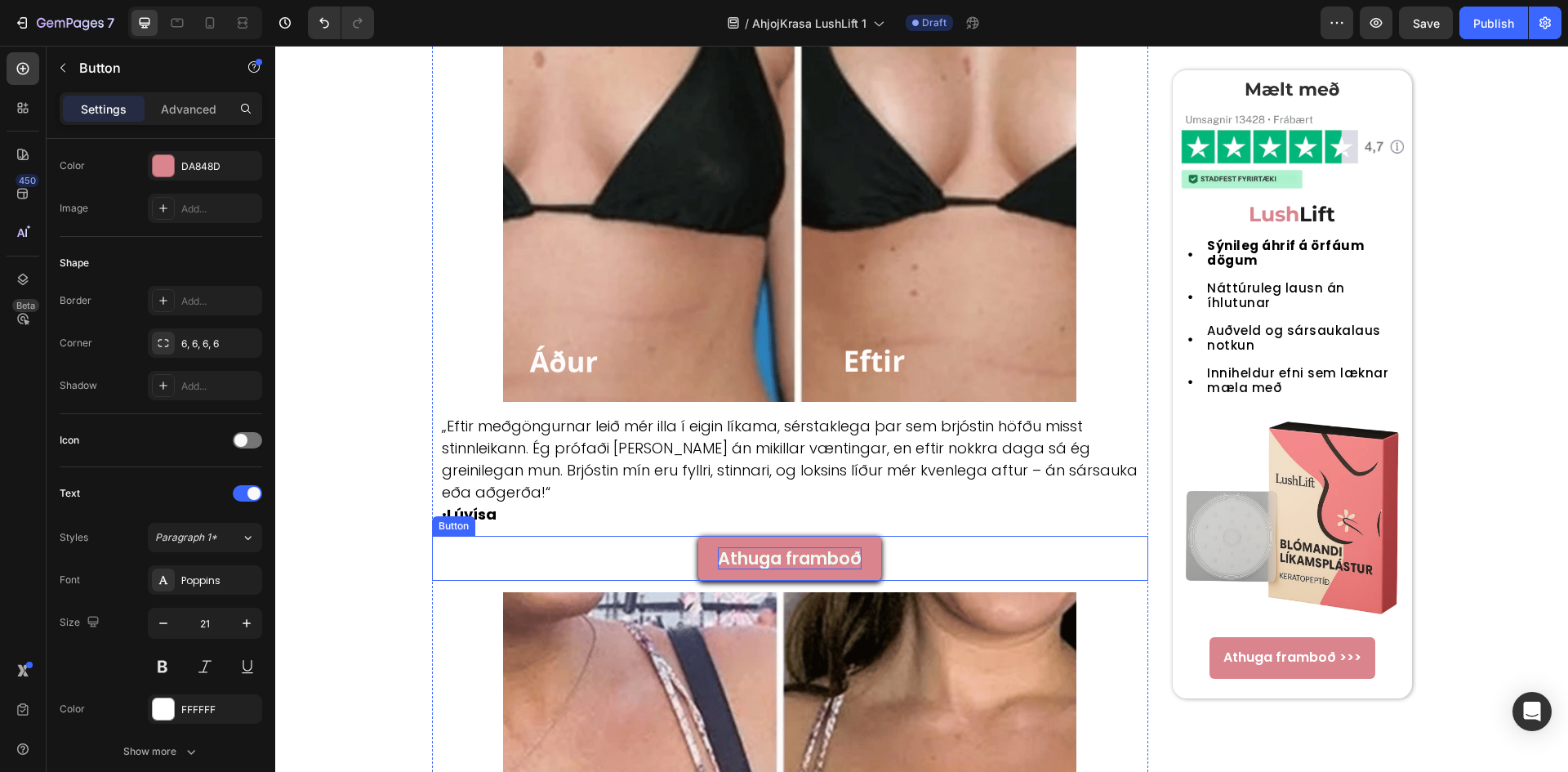
click at [781, 547] on p "Athuga framboð" at bounding box center [789, 557] width 144 height 22
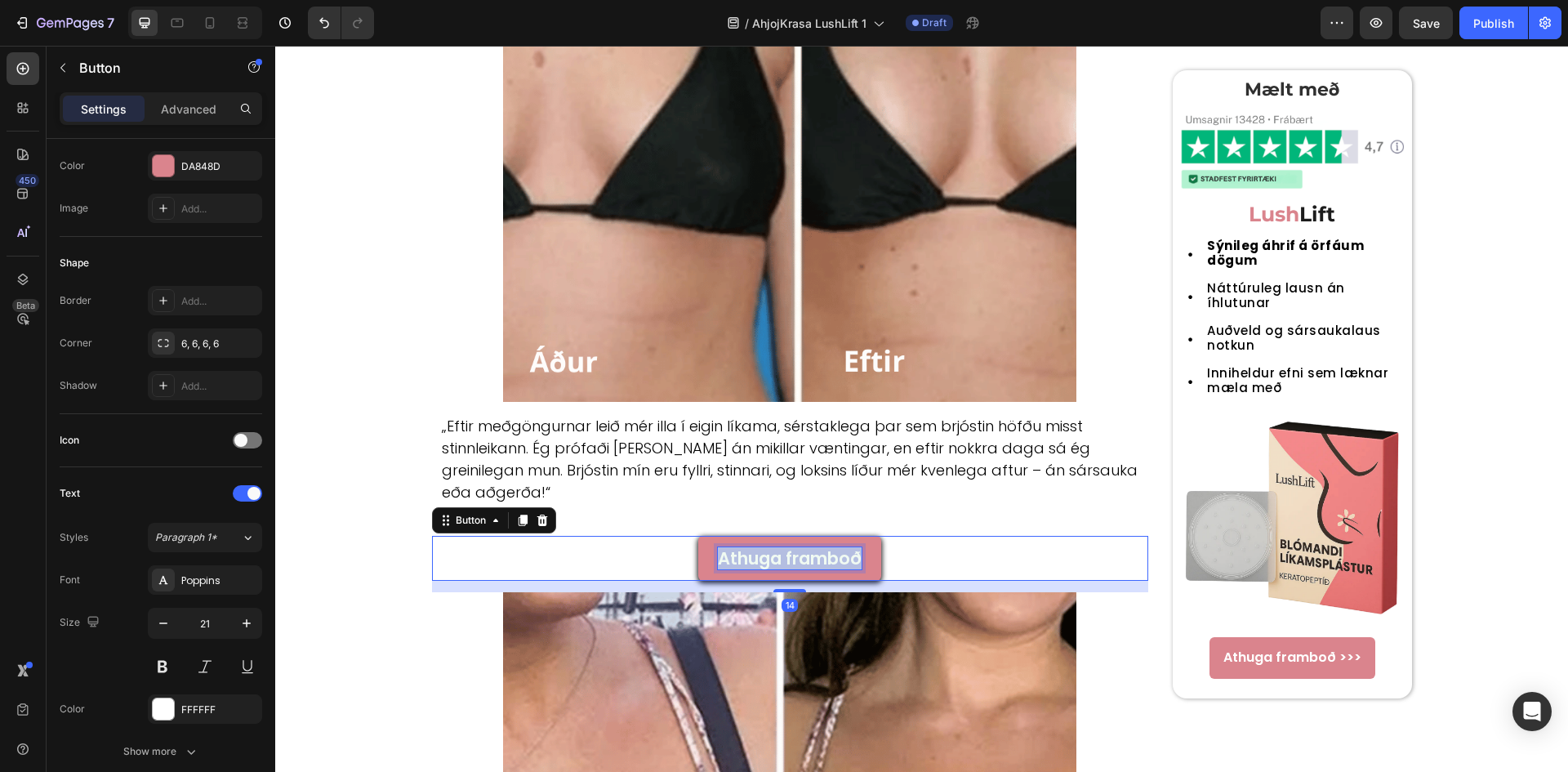
click at [781, 547] on p "Athuga framboð" at bounding box center [789, 557] width 144 height 22
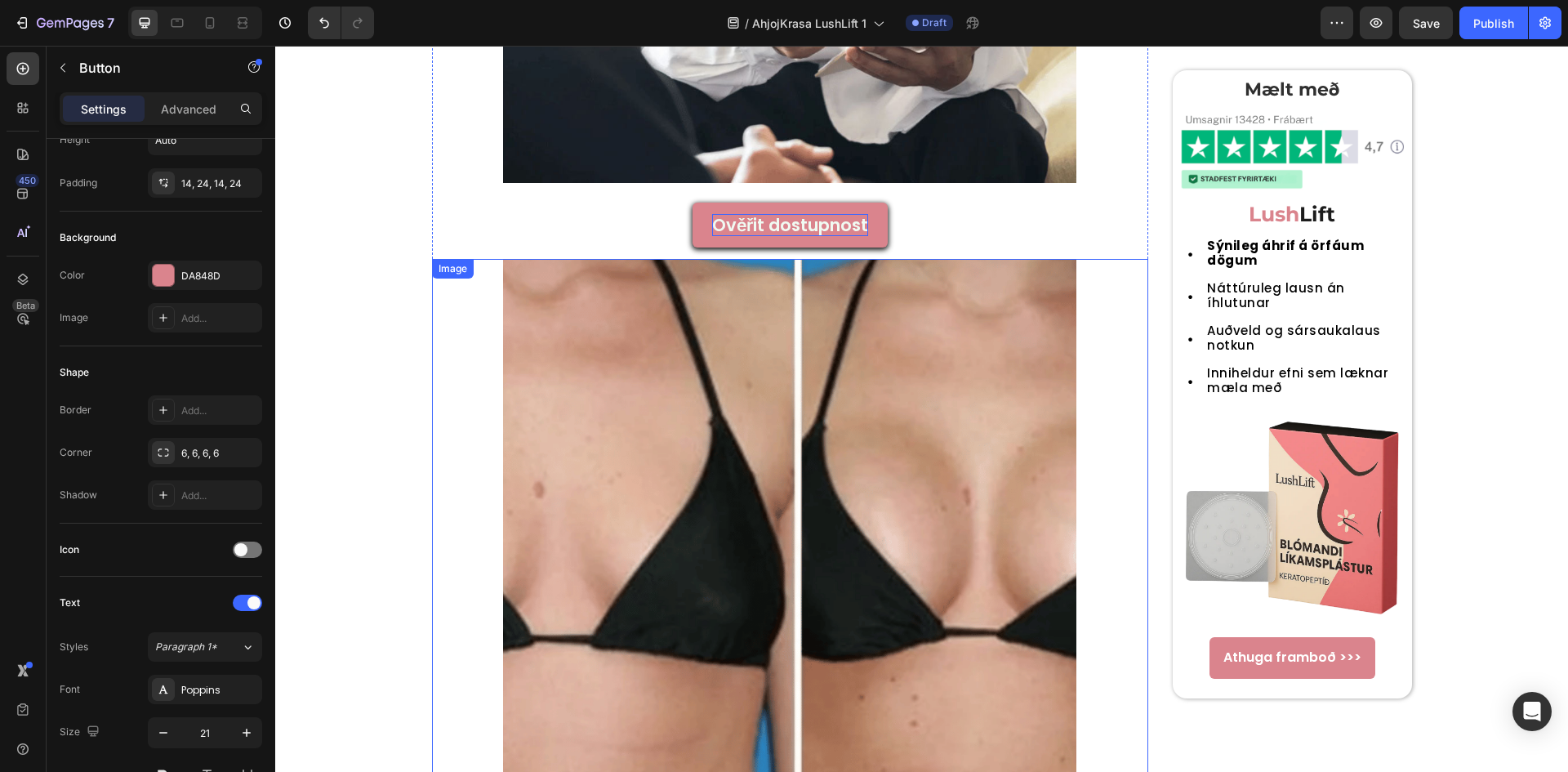
scroll to position [1569, 0]
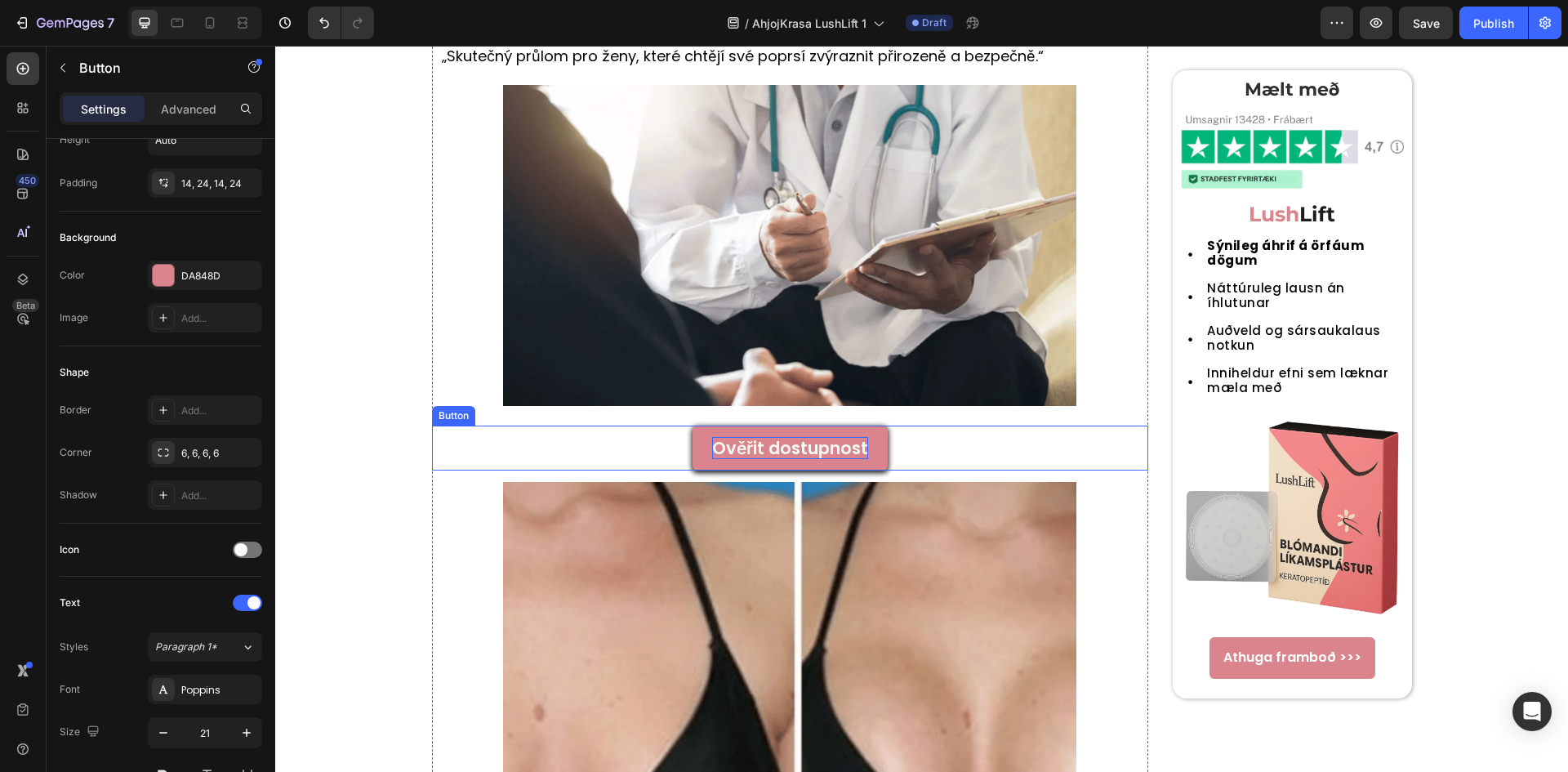
click at [754, 448] on p "Ověřit dostupnost" at bounding box center [789, 448] width 156 height 22
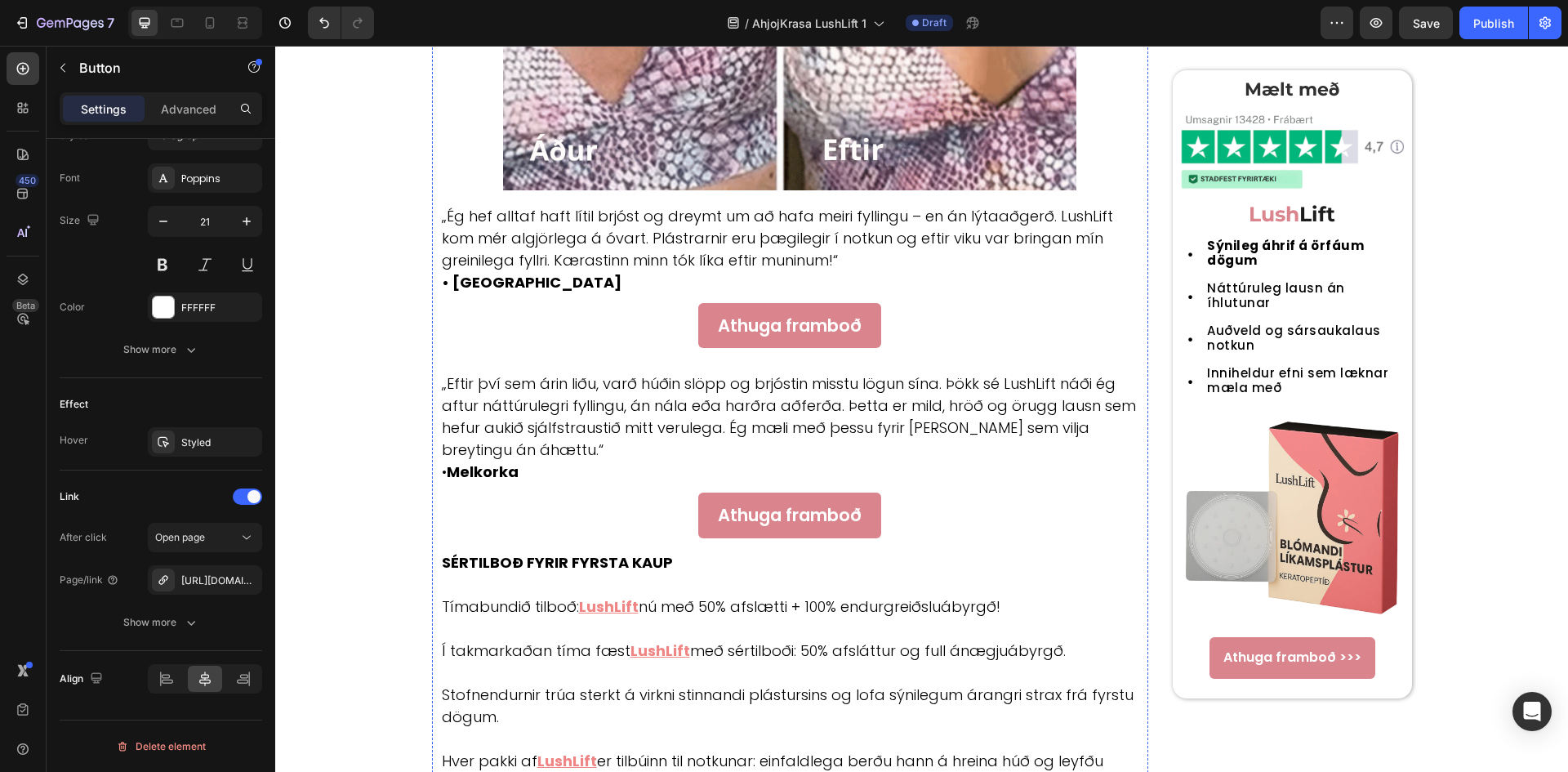
scroll to position [3202, 0]
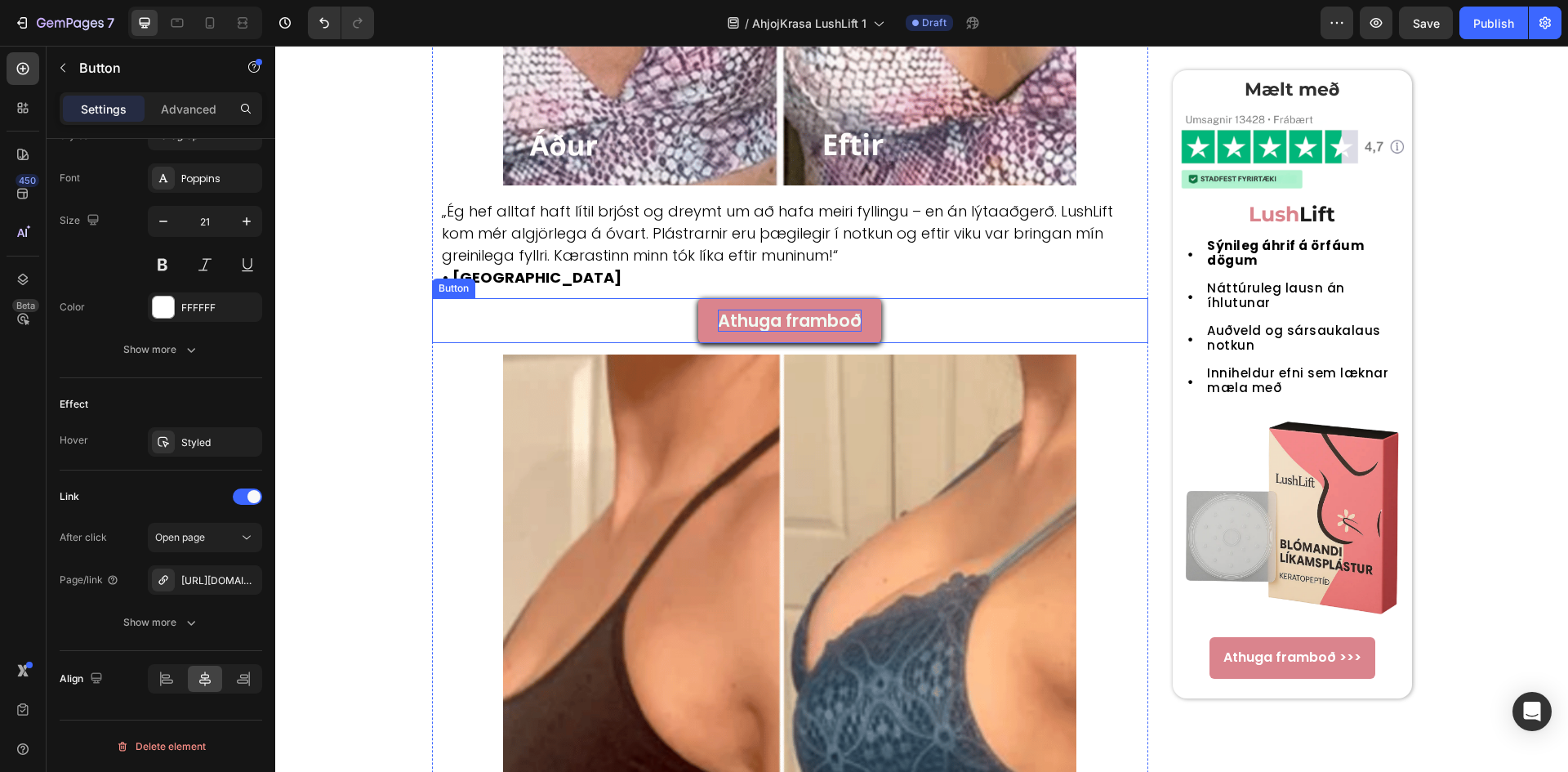
click at [774, 310] on p "Athuga framboð" at bounding box center [789, 320] width 144 height 22
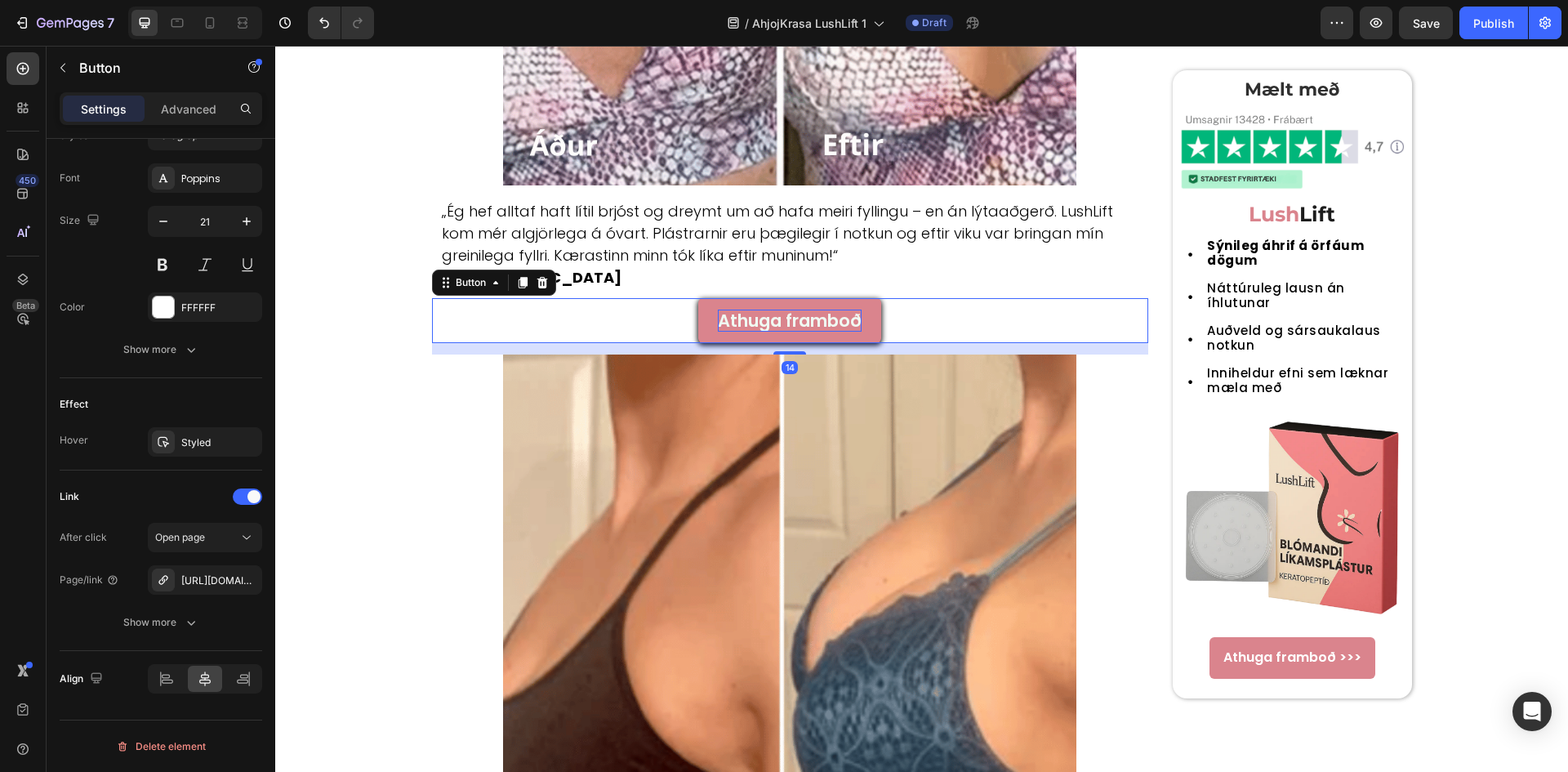
click at [819, 310] on p "Athuga framboð" at bounding box center [789, 320] width 144 height 22
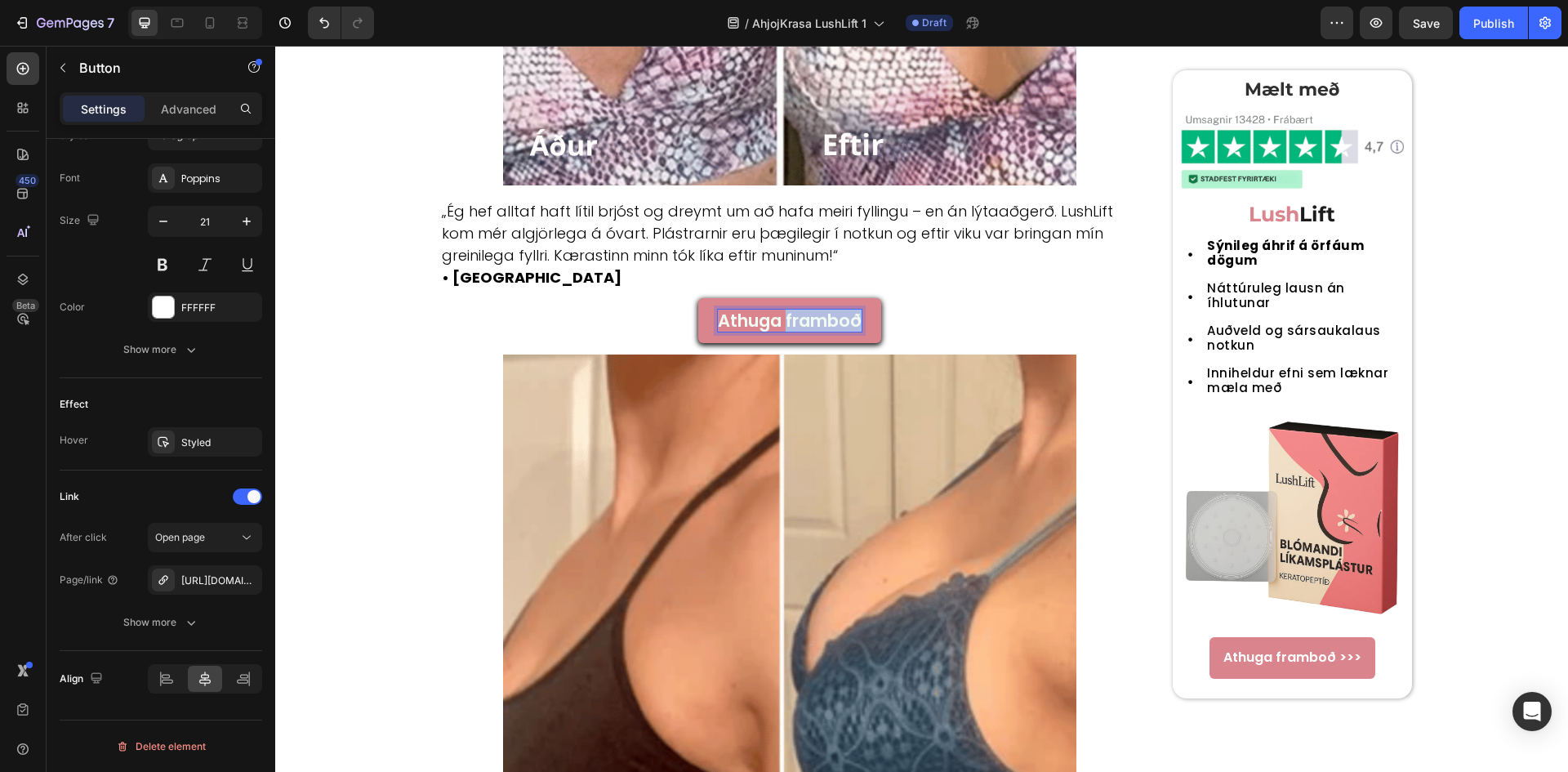
click at [819, 310] on p "Athuga framboð" at bounding box center [789, 320] width 144 height 22
click at [693, 299] on link "Ověřit dostupnost" at bounding box center [790, 320] width 195 height 45
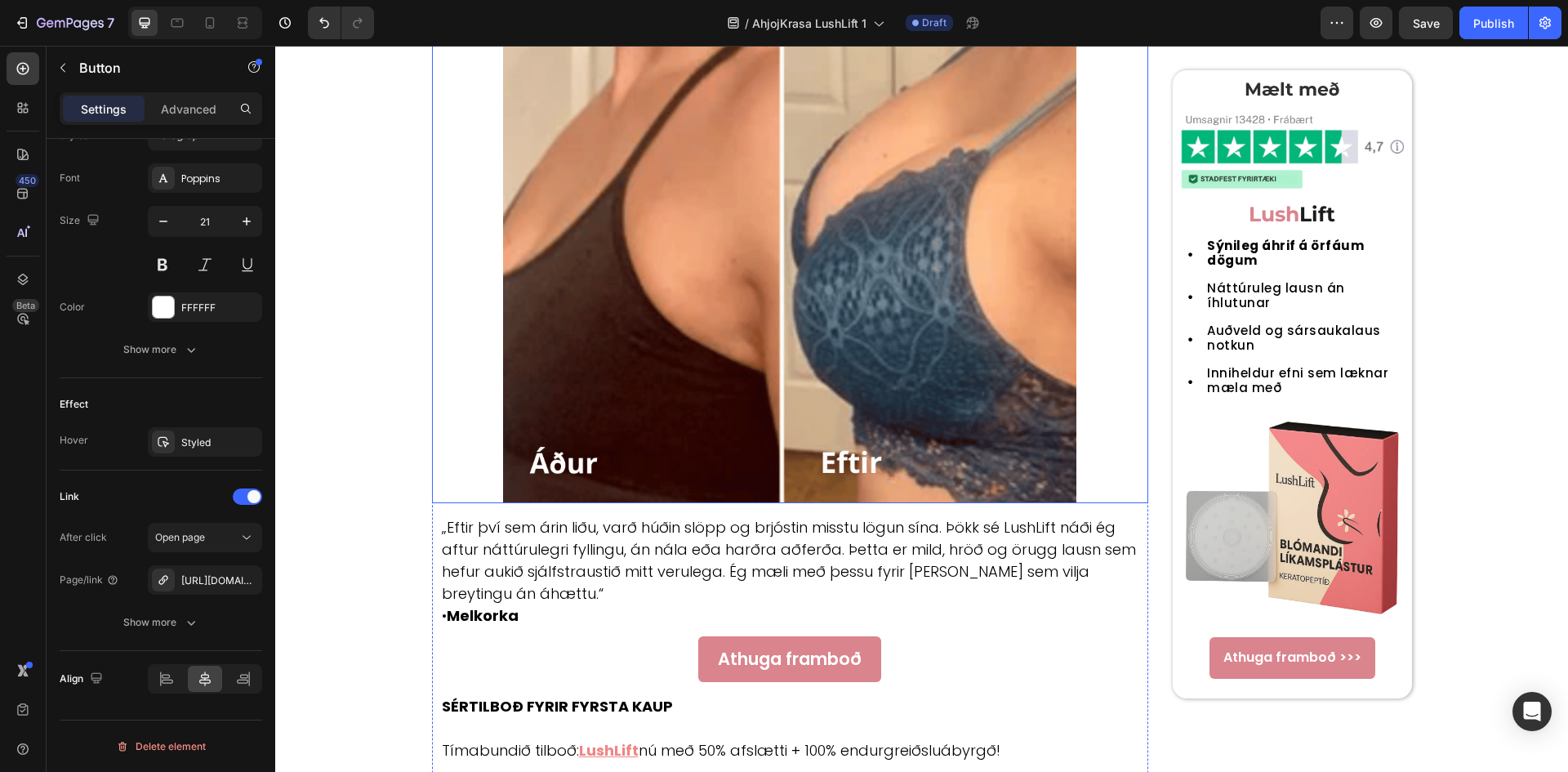
scroll to position [3747, 0]
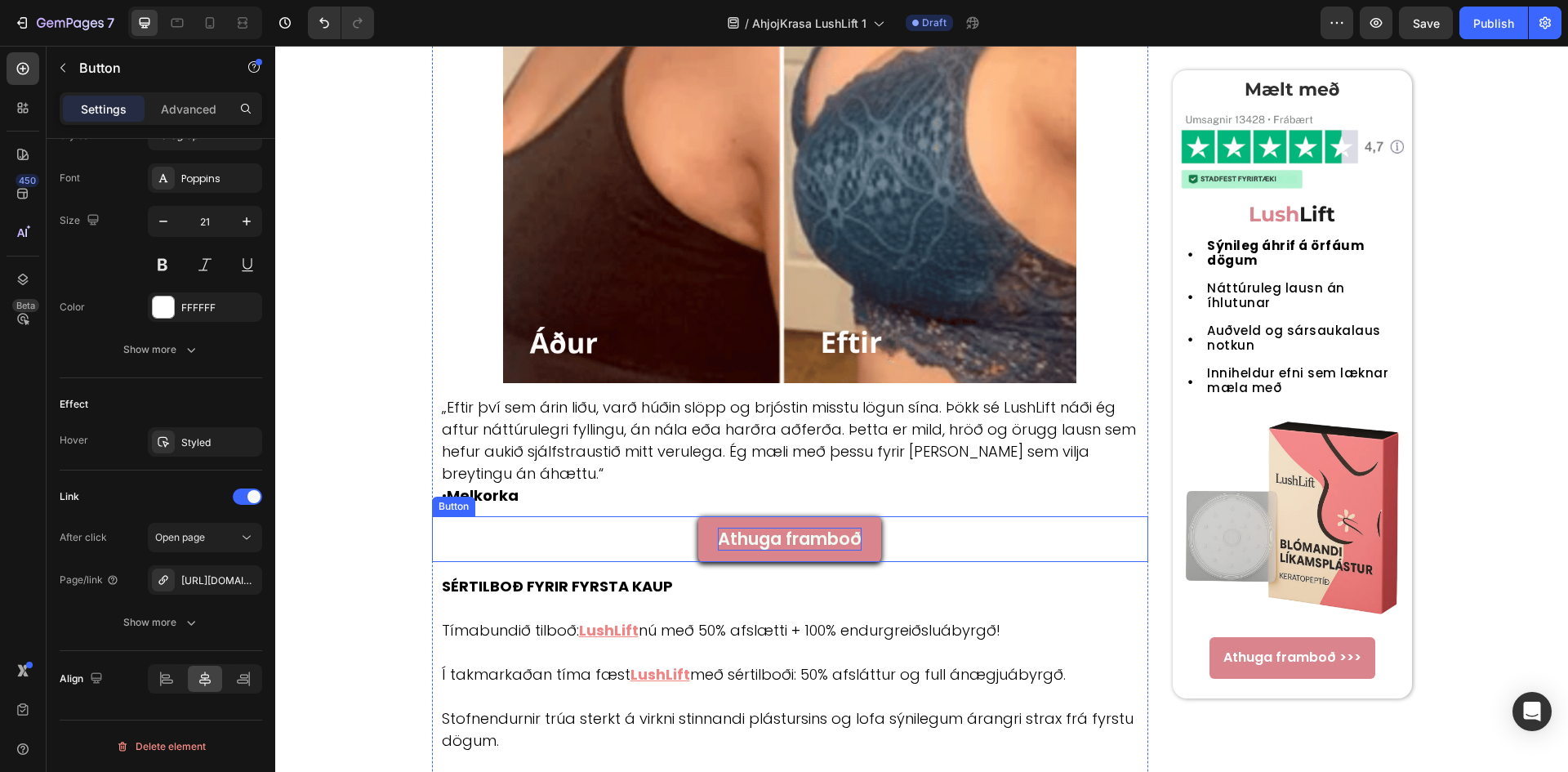
click at [766, 527] on p "Athuga framboð" at bounding box center [789, 538] width 144 height 22
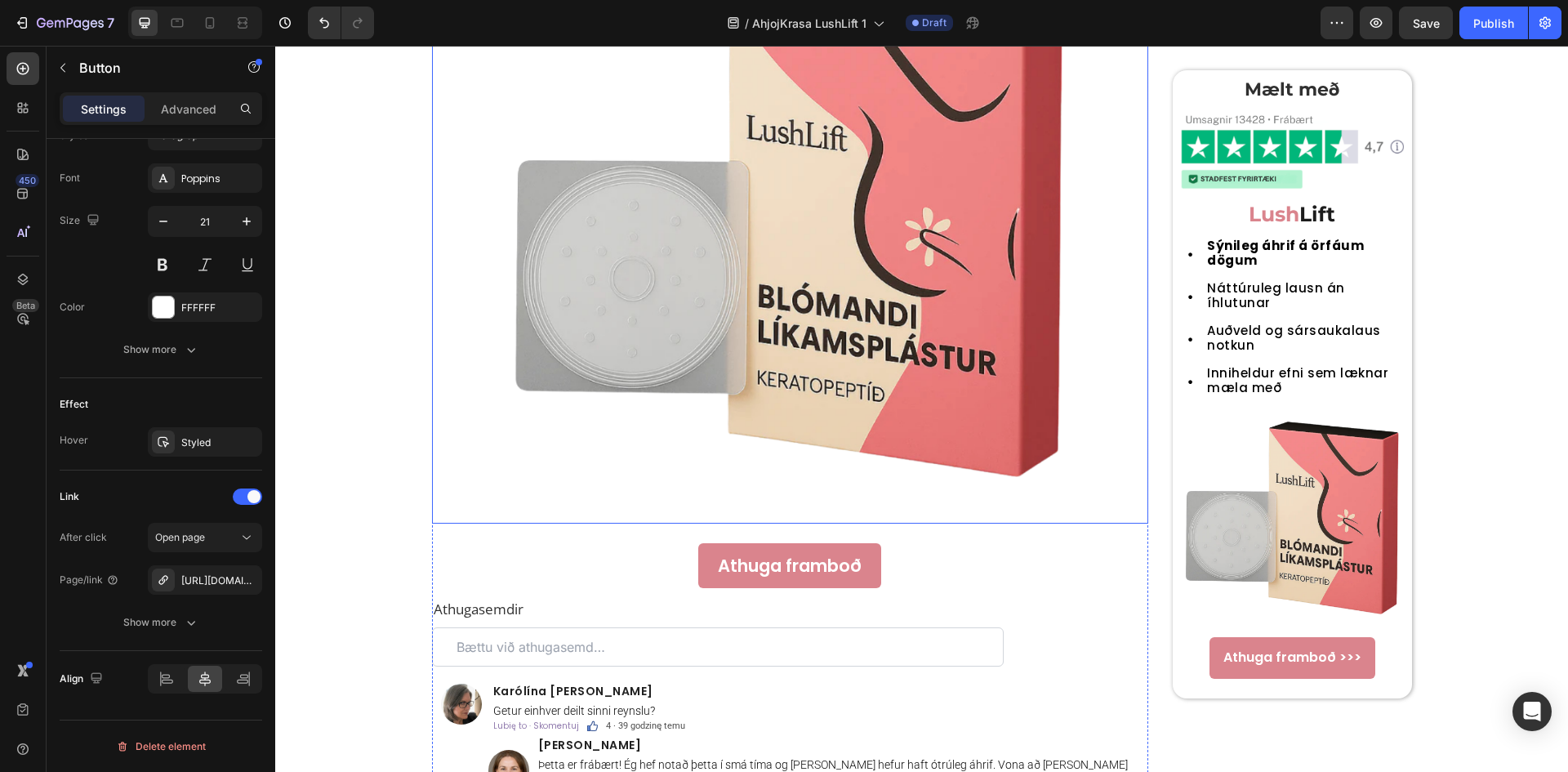
scroll to position [4835, 0]
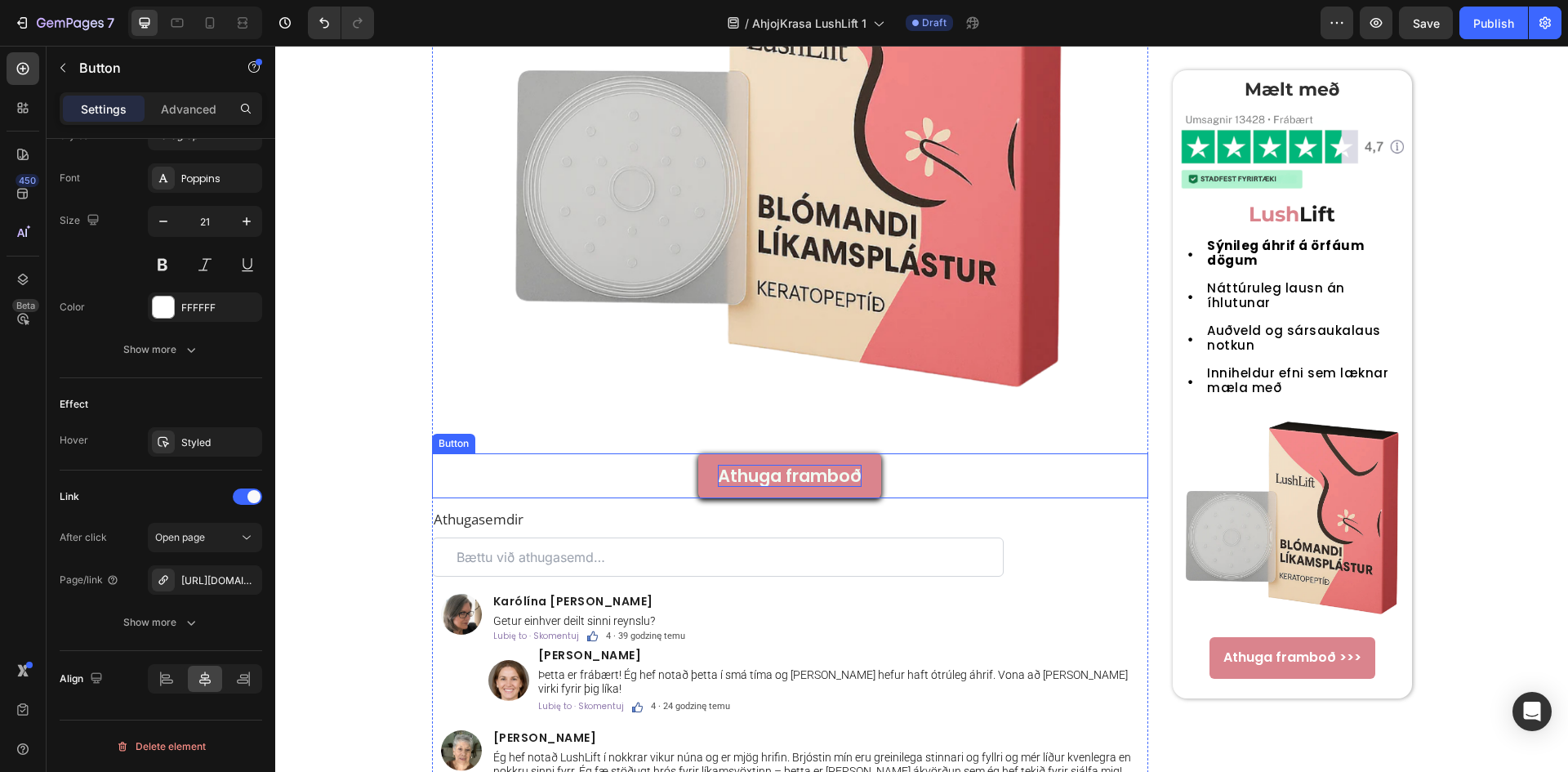
click at [763, 464] on p "Athuga framboð" at bounding box center [789, 475] width 144 height 22
click at [762, 464] on p "Athuga framboð" at bounding box center [789, 475] width 144 height 22
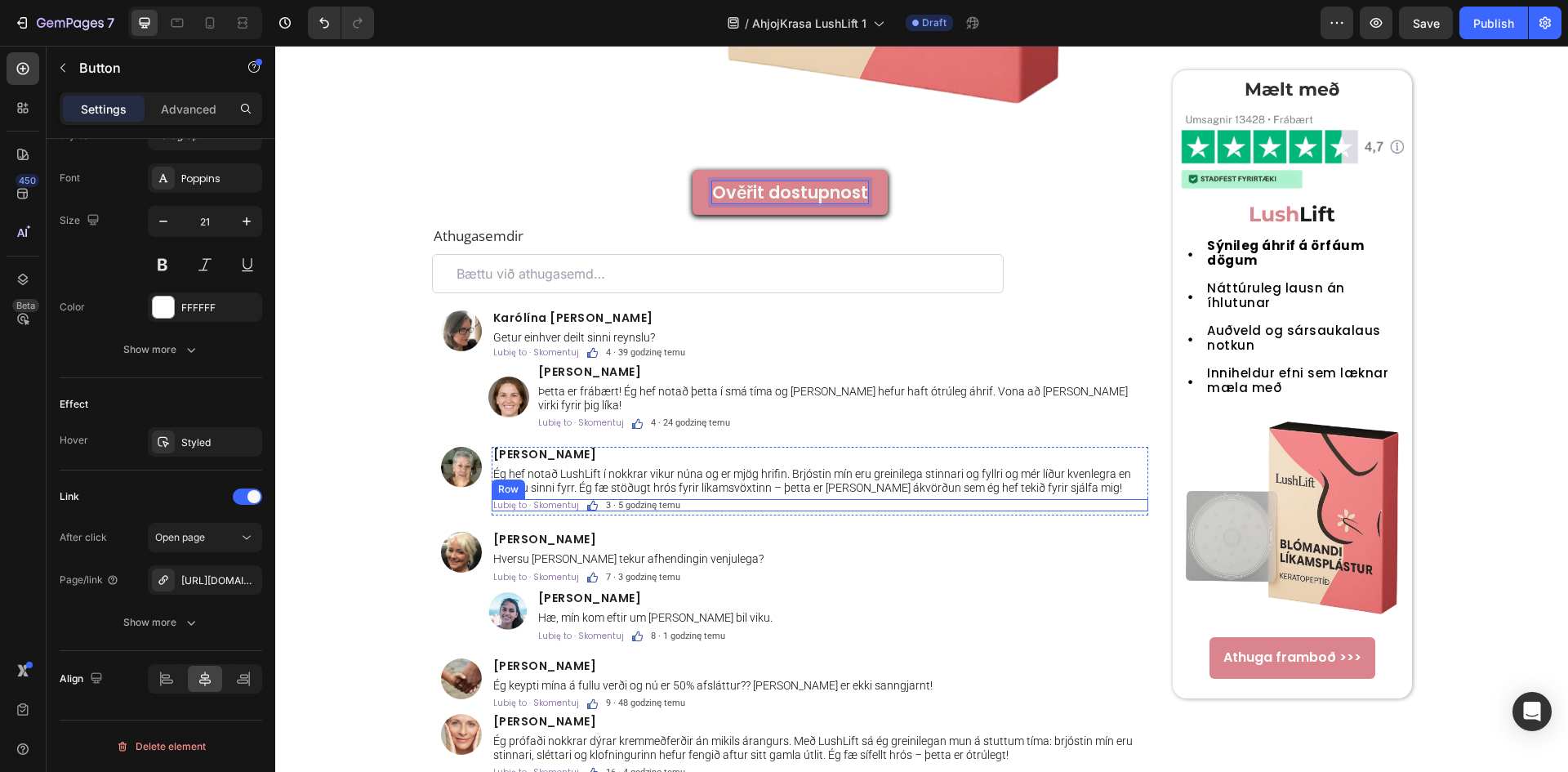
scroll to position [5271, 0]
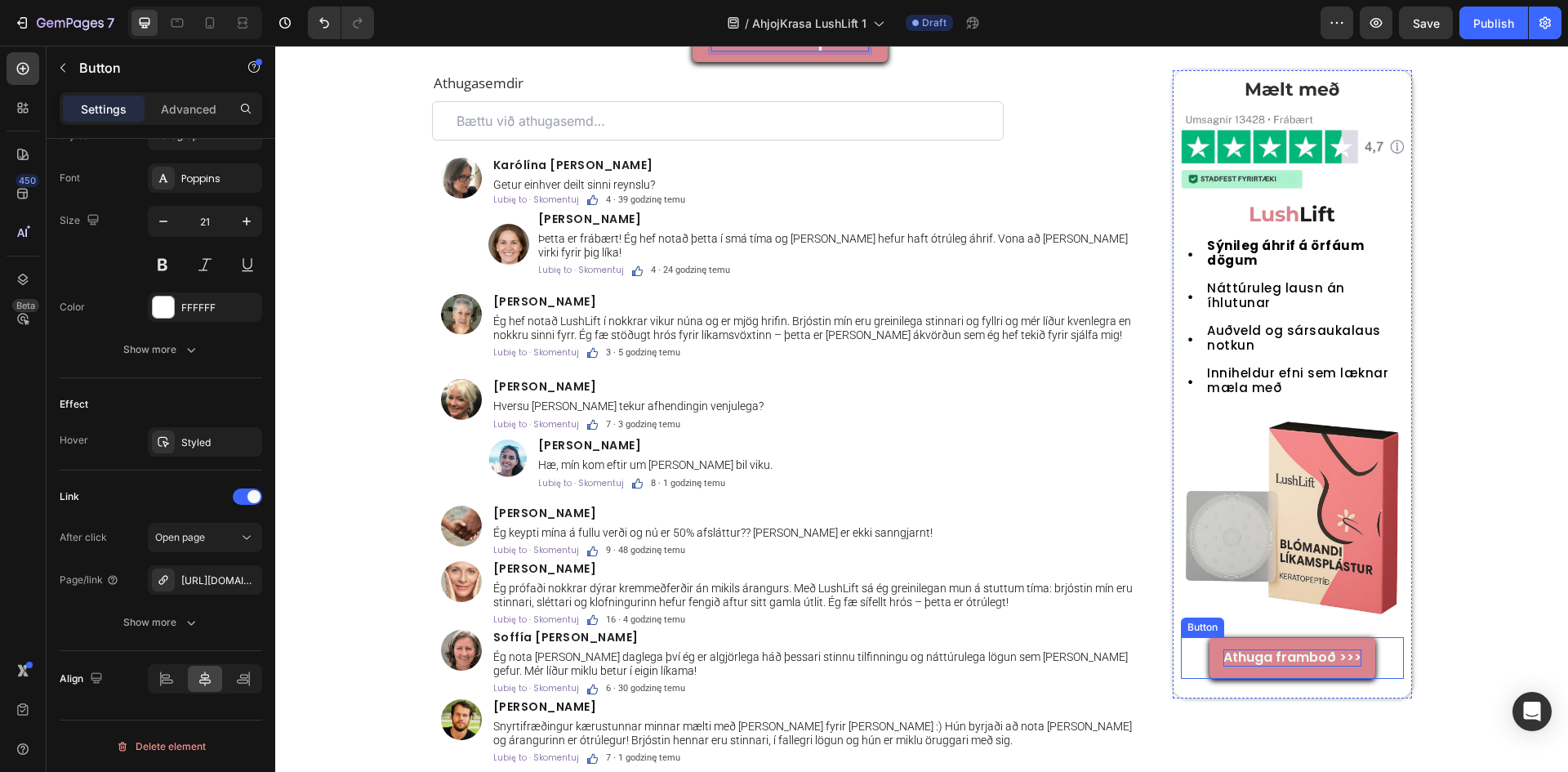
click at [1308, 649] on p "Athuga framboð >>>" at bounding box center [1291, 658] width 138 height 17
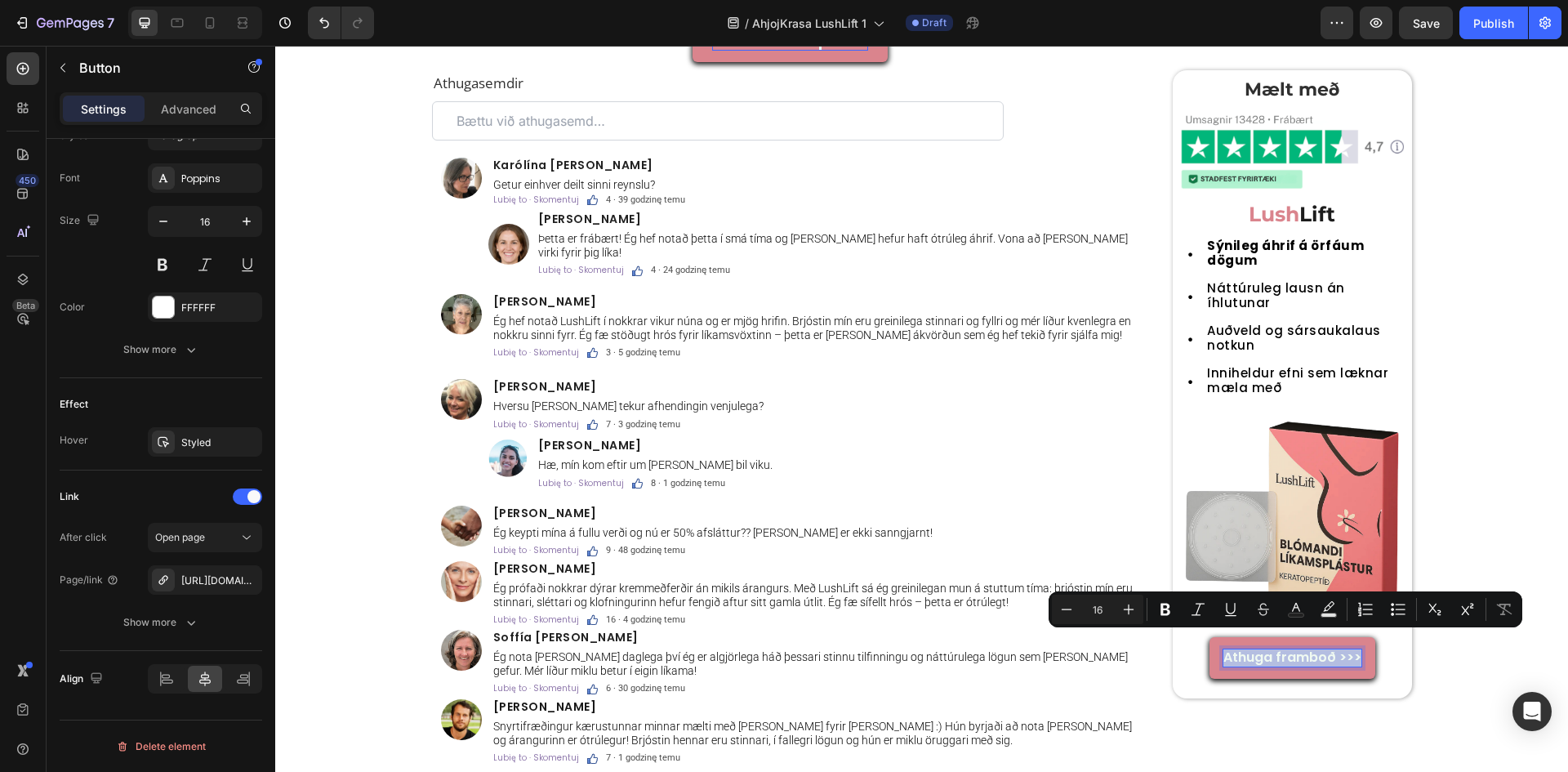
click at [1306, 649] on p "Athuga framboð >>>" at bounding box center [1291, 658] width 138 height 17
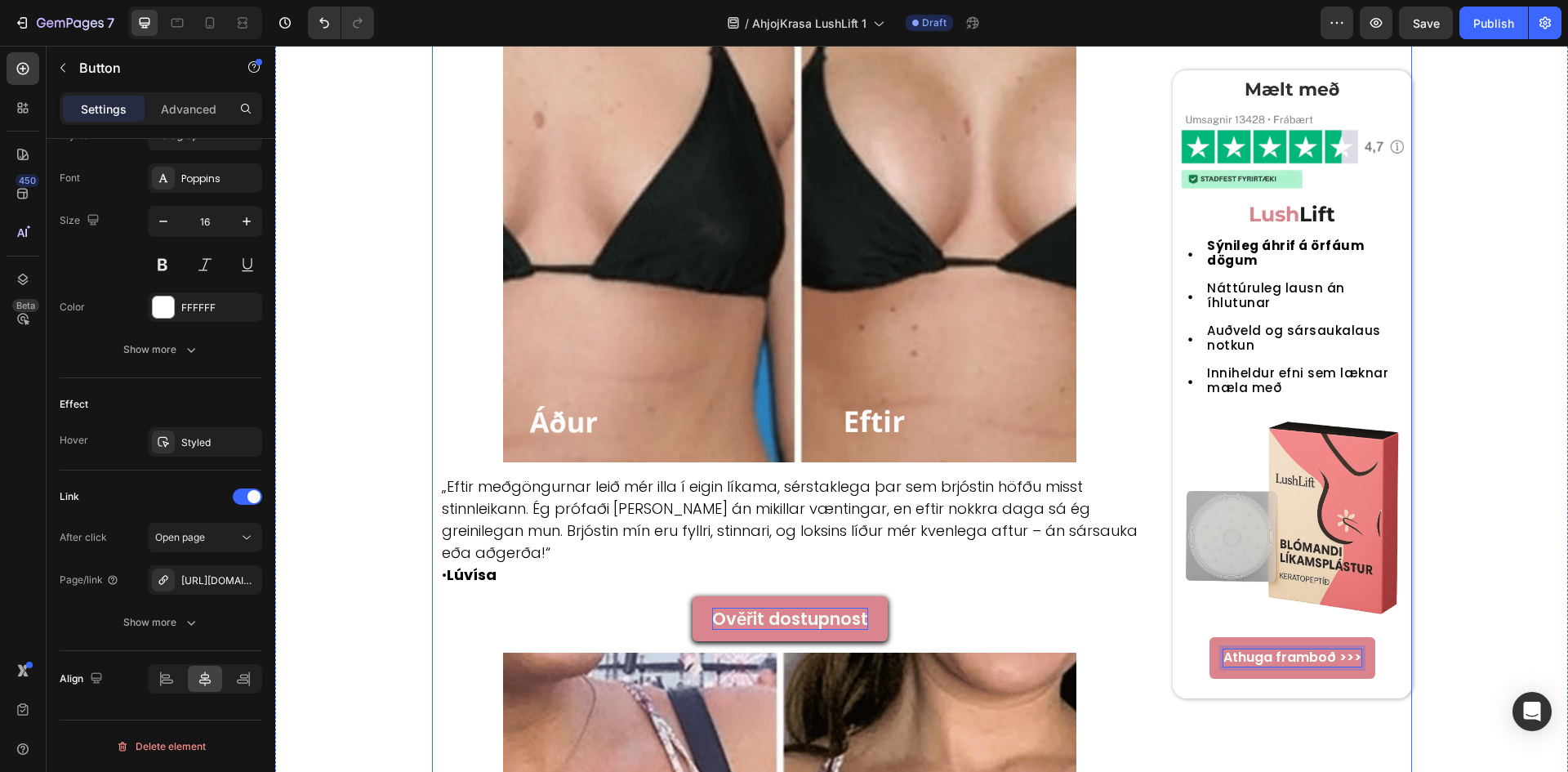
scroll to position [2286, 0]
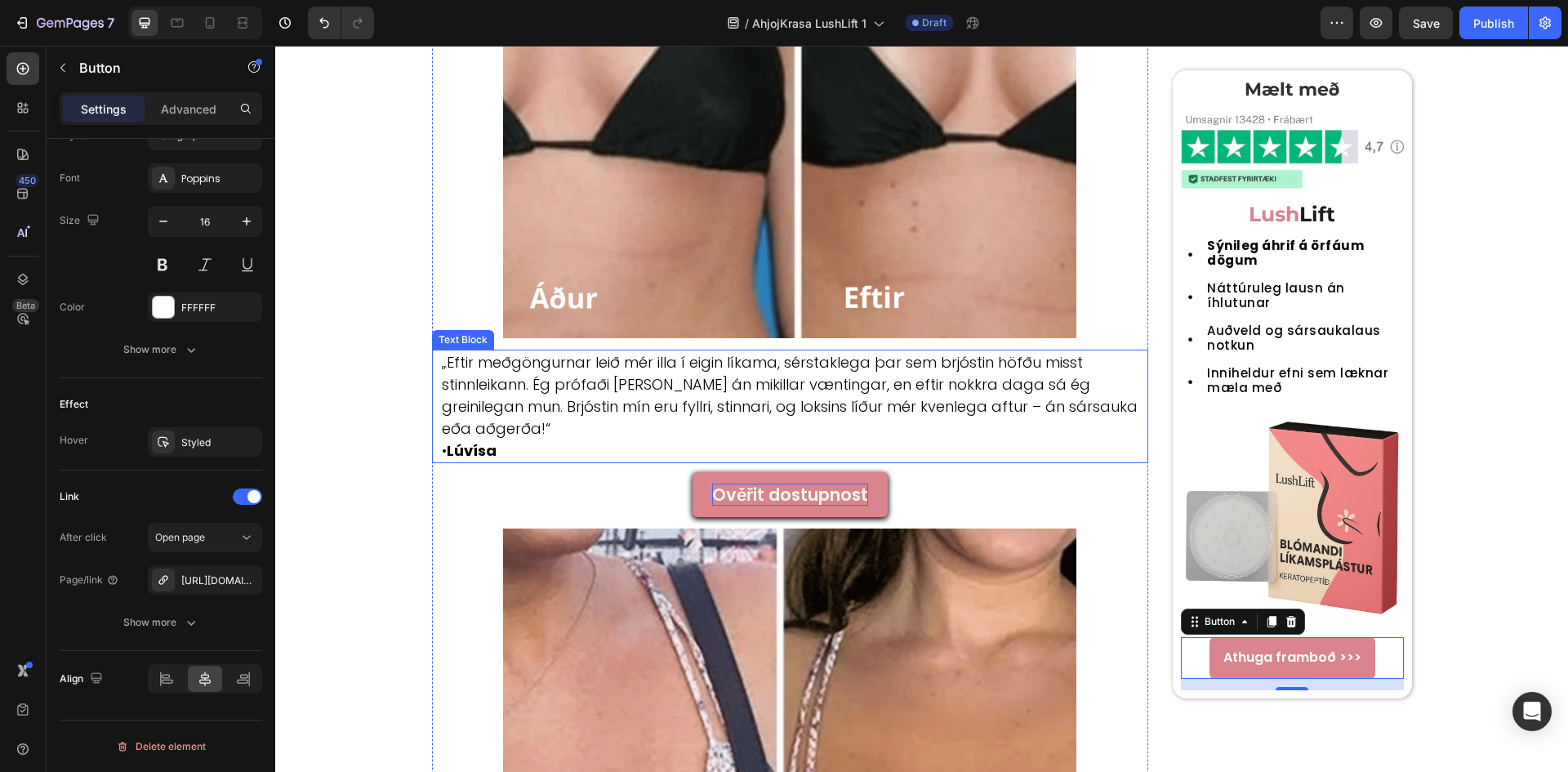
click at [591, 379] on p "„Eftir meðgöngurnar leið mér illa í eigin líkama, sérstaklega þar sem brjóstin …" at bounding box center [794, 406] width 705 height 110
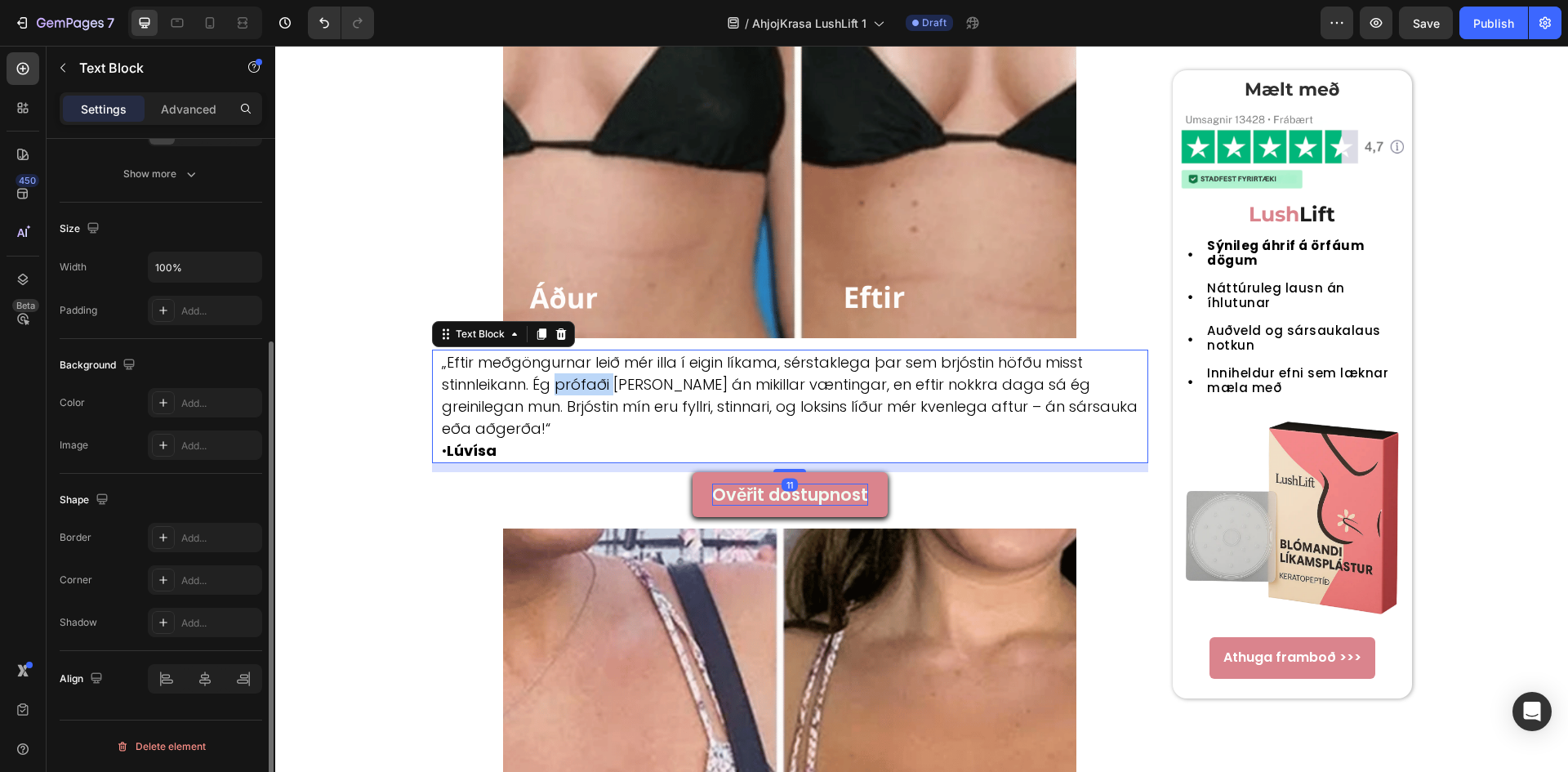
click at [591, 379] on p "„Eftir meðgöngurnar leið mér illa í eigin líkama, sérstaklega þar sem brjóstin …" at bounding box center [794, 406] width 705 height 110
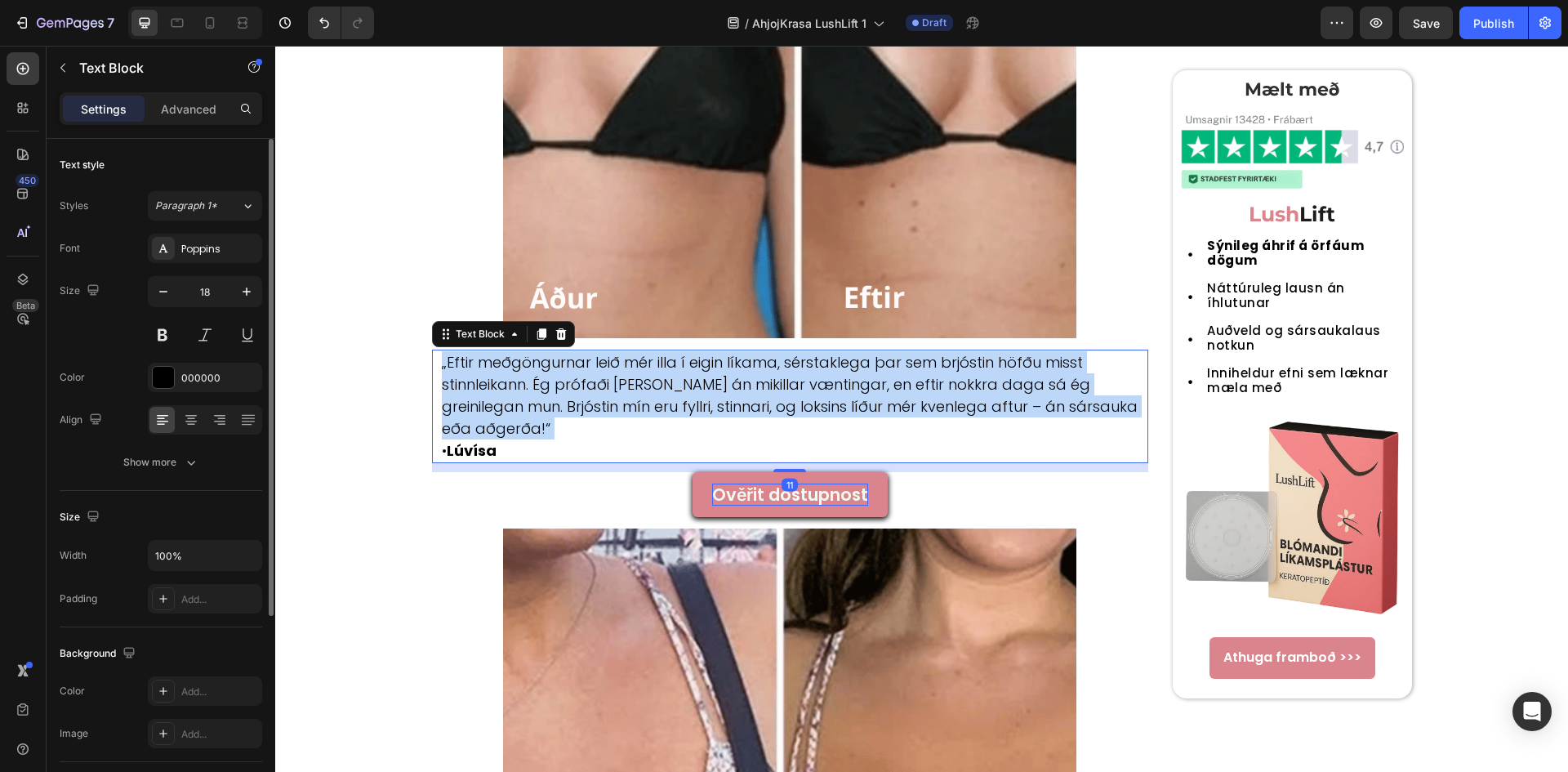
click at [591, 379] on p "„Eftir meðgöngurnar leið mér illa í eigin líkama, sérstaklega þar sem brjóstin …" at bounding box center [794, 406] width 705 height 110
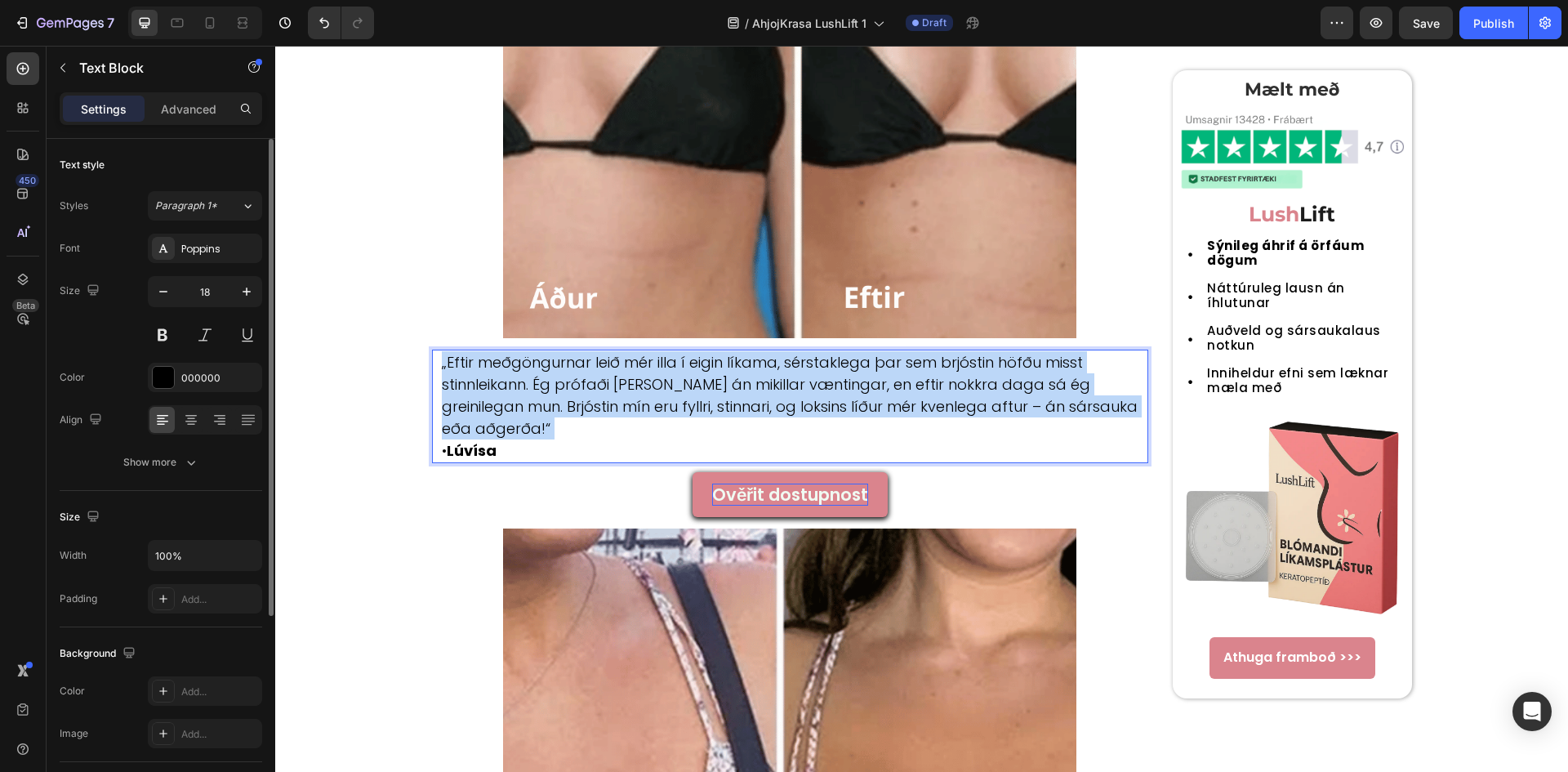
click at [591, 379] on p "„Eftir meðgöngurnar leið mér illa í eigin líkama, sérstaklega þar sem brjóstin …" at bounding box center [794, 406] width 705 height 110
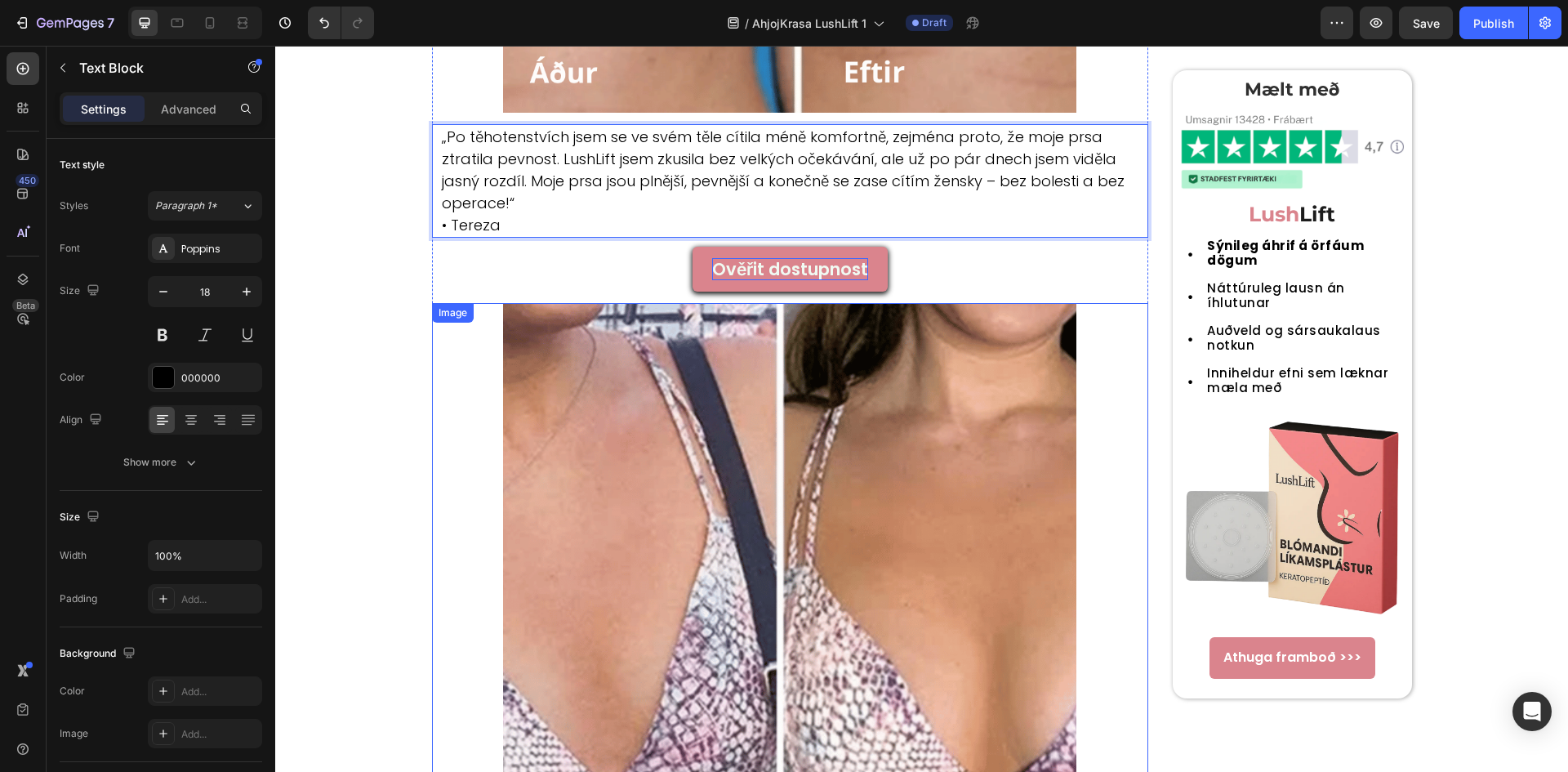
scroll to position [2505, 0]
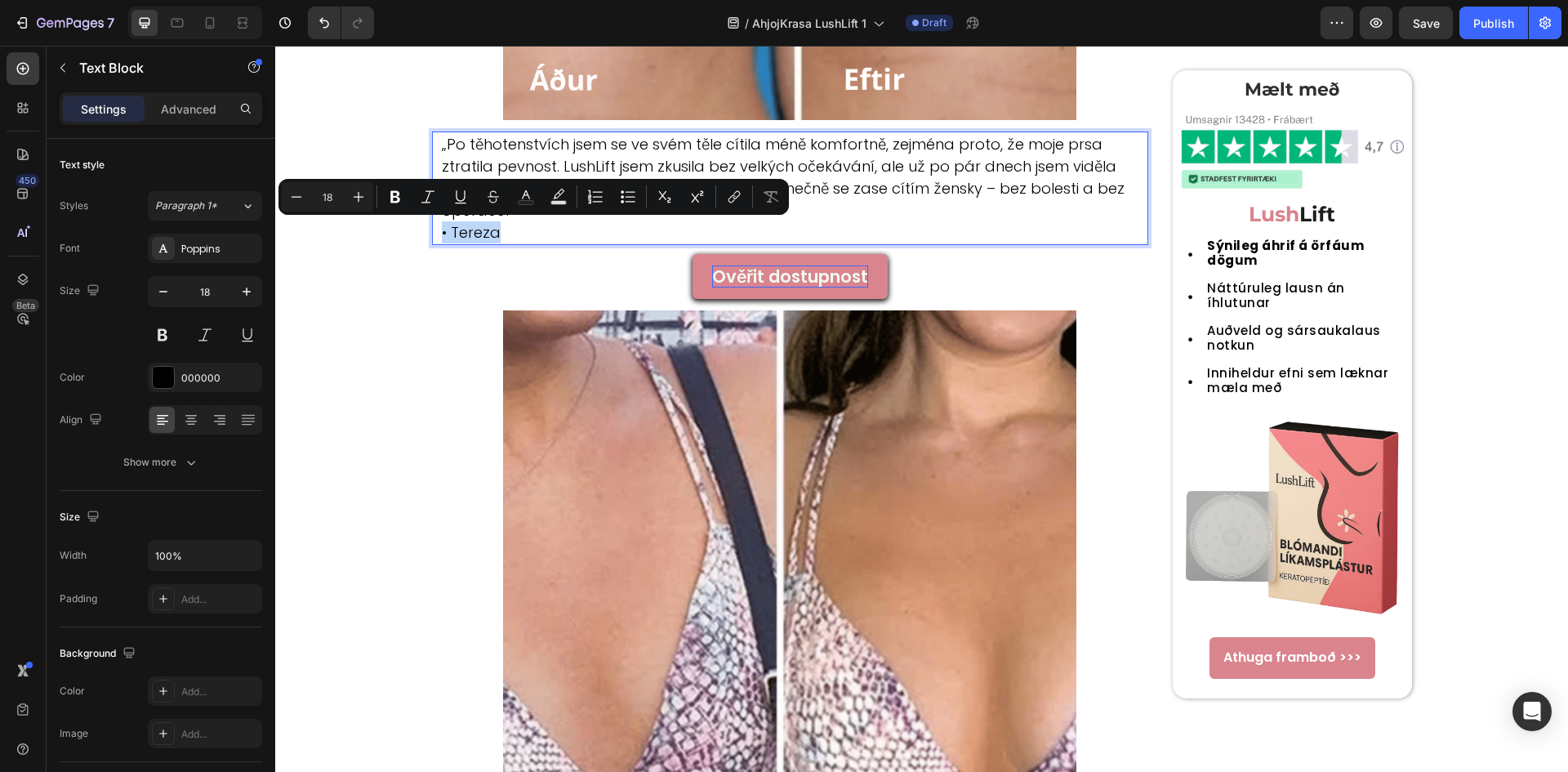
drag, startPoint x: 499, startPoint y: 238, endPoint x: 430, endPoint y: 233, distance: 69.2
click at [431, 233] on div "„Po těhotenstvích jsem se ve svém těle cítila méně komfortně, zejména proto, že…" at bounding box center [789, 188] width 717 height 113
click at [384, 203] on button "Bold" at bounding box center [395, 196] width 29 height 29
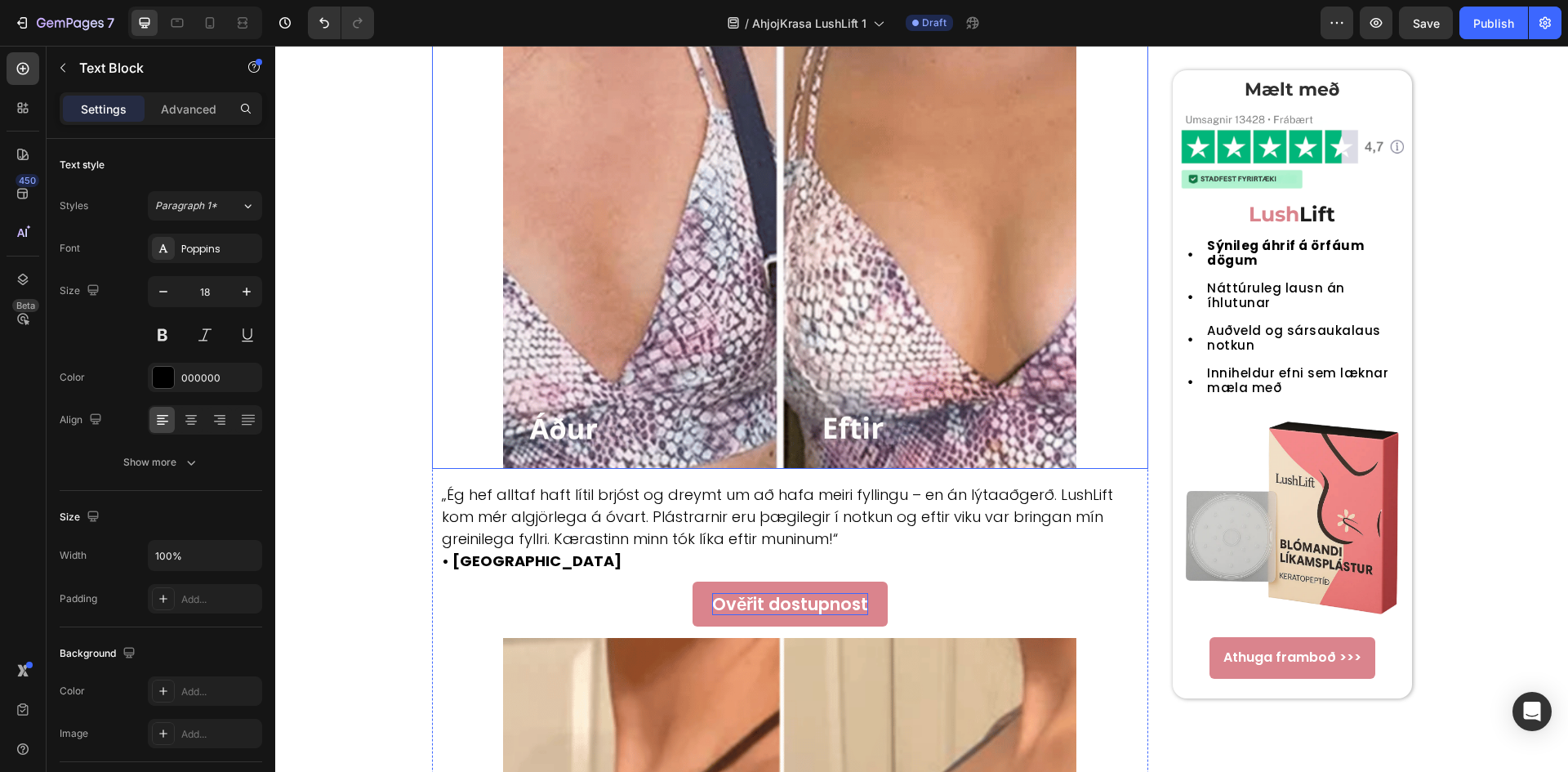
scroll to position [3158, 0]
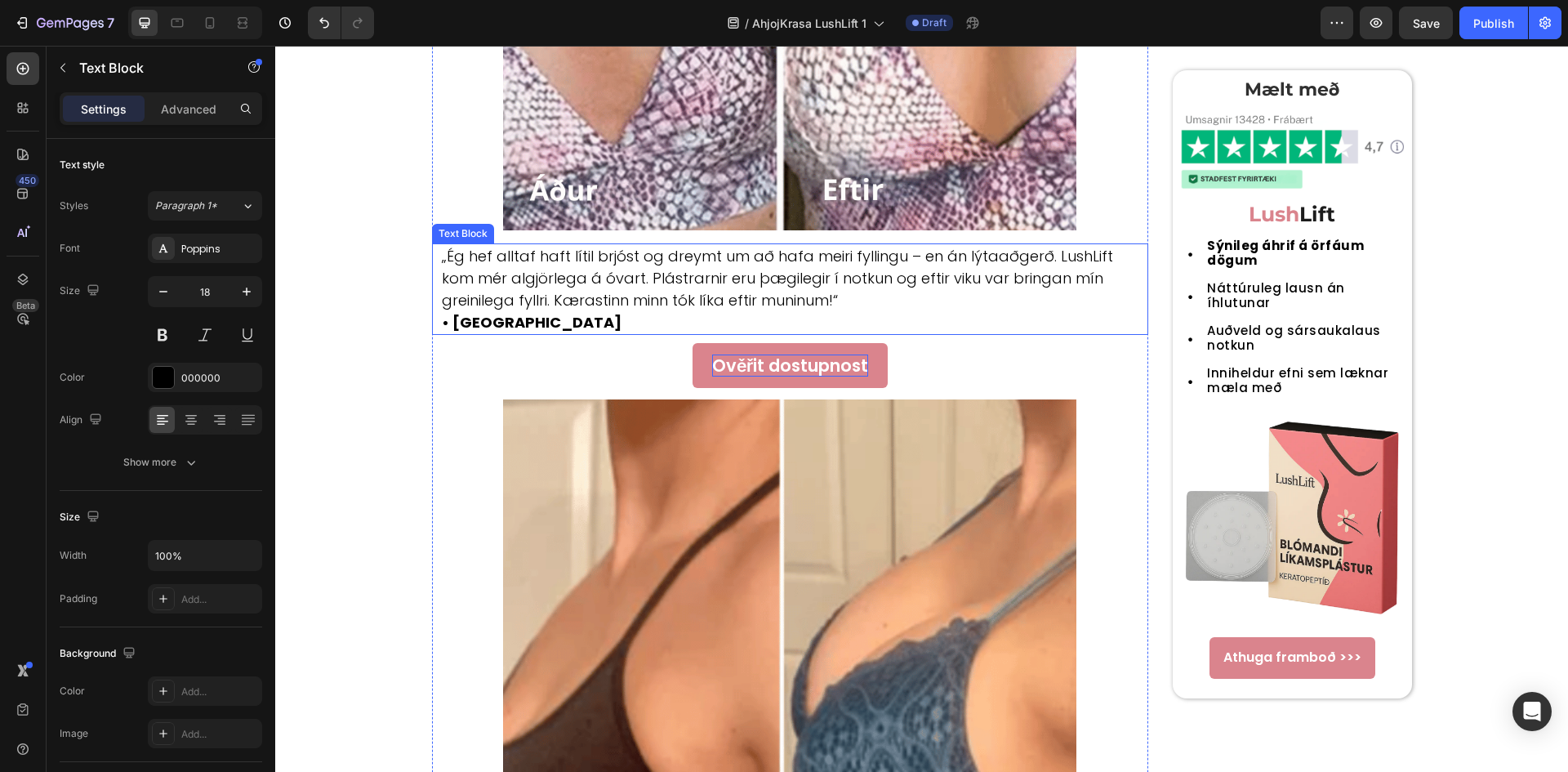
click at [636, 297] on p "„Ég hef alltaf haft lítil brjóst og dreymt um að hafa meiri fyllingu – en án lý…" at bounding box center [794, 288] width 705 height 88
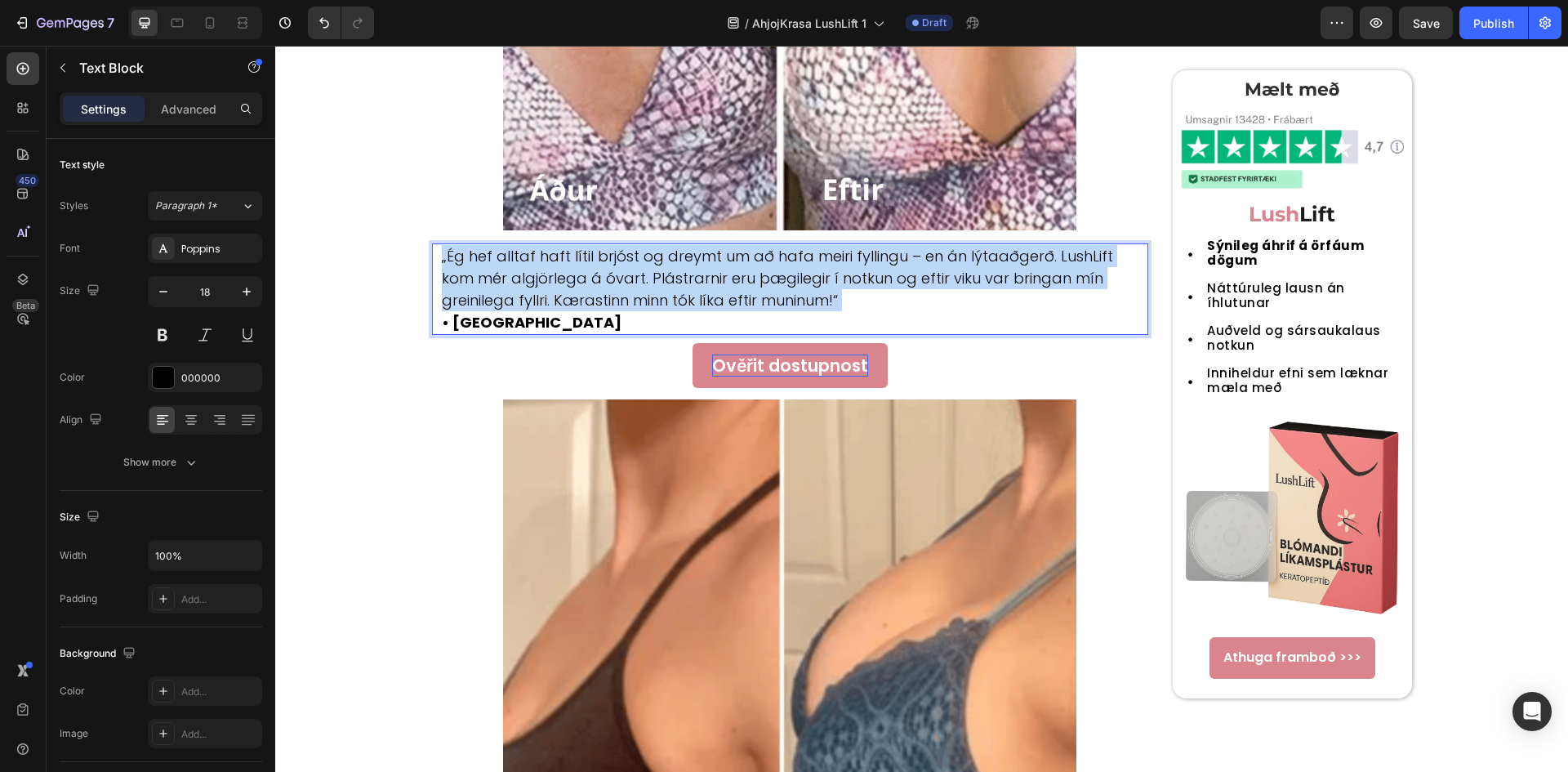
click at [636, 297] on p "„Ég hef alltaf haft lítil brjóst og dreymt um að hafa meiri fyllingu – en án lý…" at bounding box center [794, 288] width 705 height 88
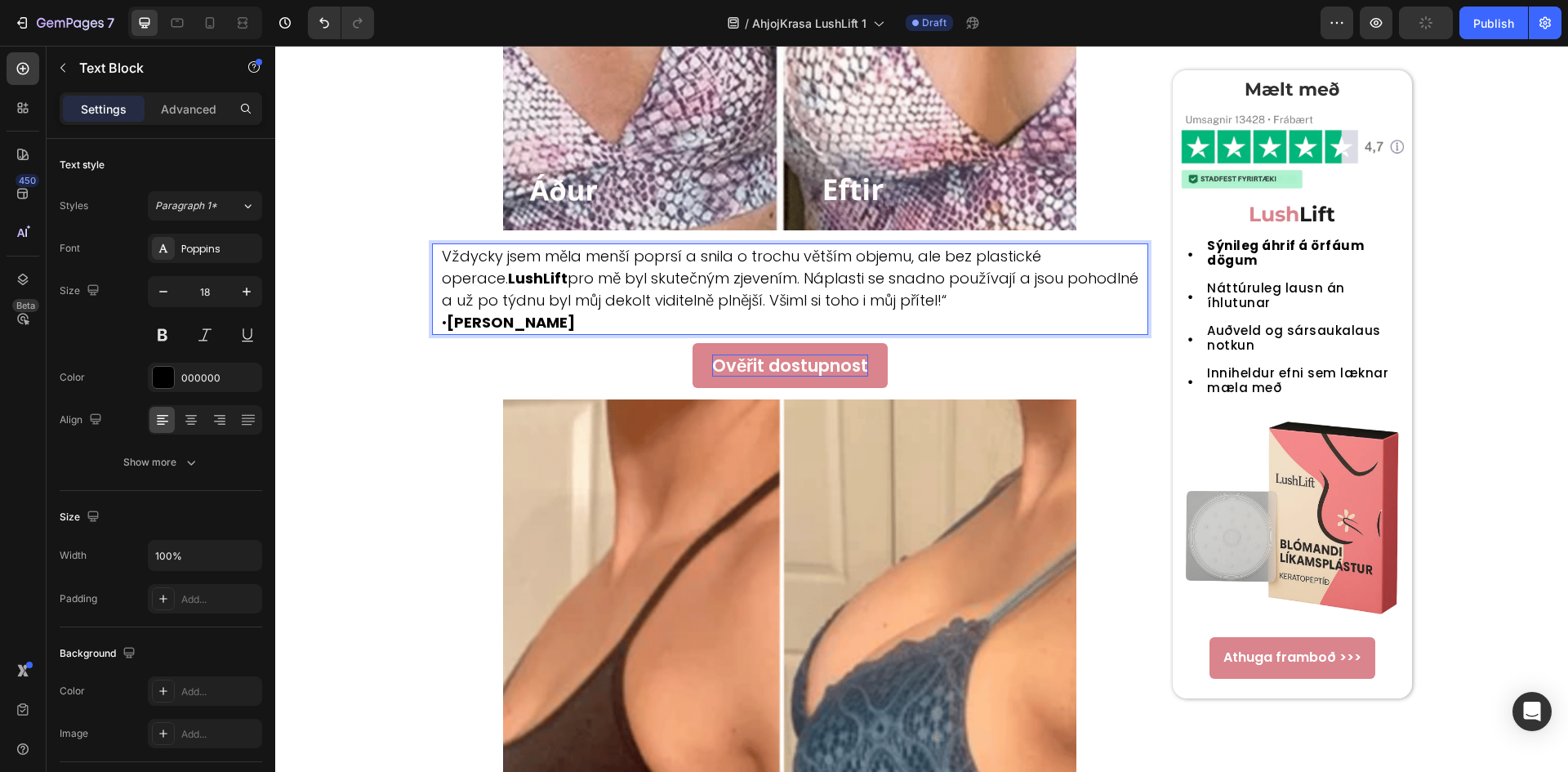
click at [508, 280] on strong "LushLift" at bounding box center [538, 278] width 60 height 20
drag, startPoint x: 494, startPoint y: 280, endPoint x: 431, endPoint y: 278, distance: 63.0
click at [431, 278] on div "Vždycky jsem měla menší poprsí a snila o trochu větším objemu, ale bez plastick…" at bounding box center [789, 289] width 717 height 92
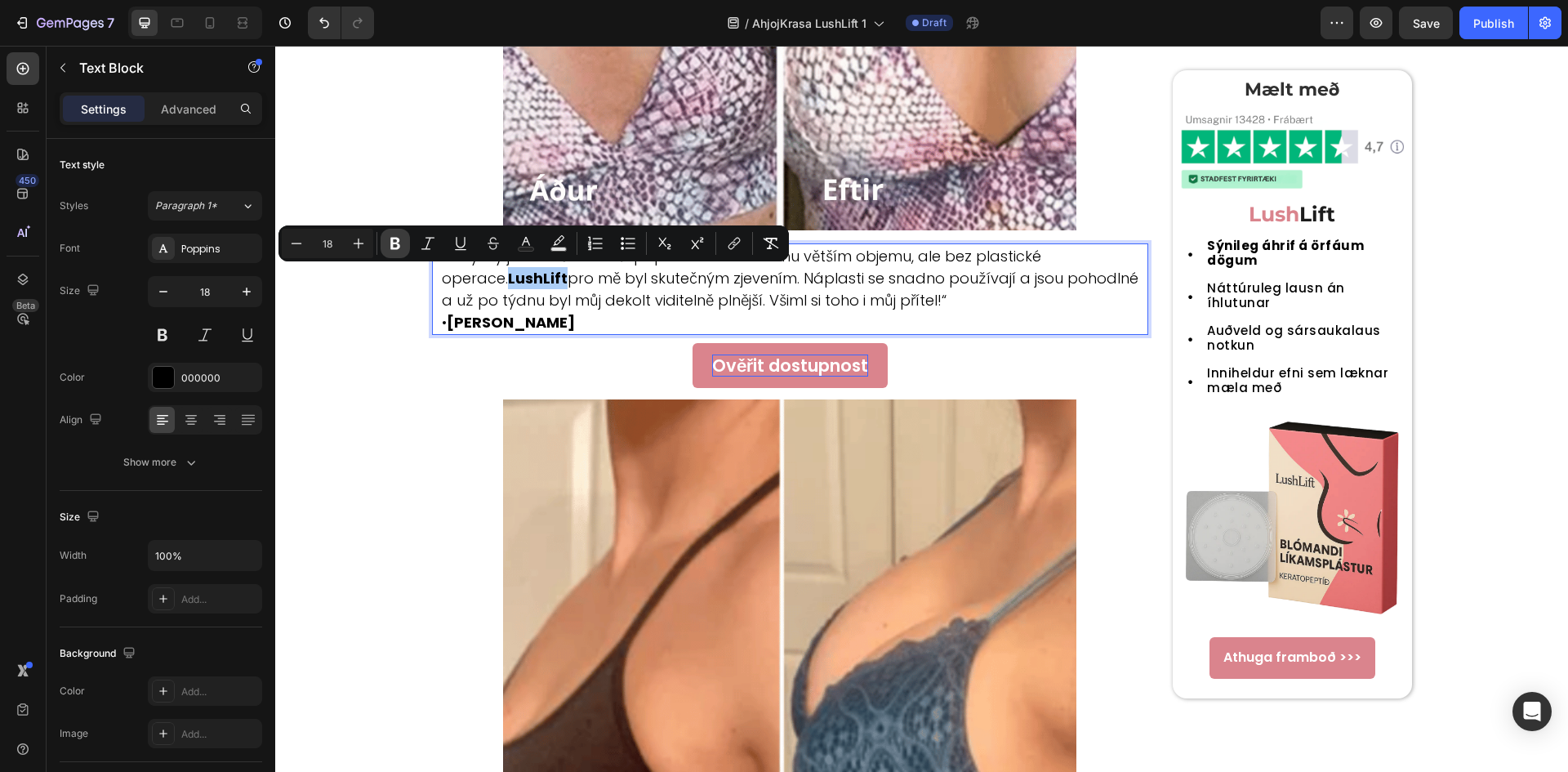
click at [401, 249] on icon "Editor contextual toolbar" at bounding box center [395, 243] width 16 height 16
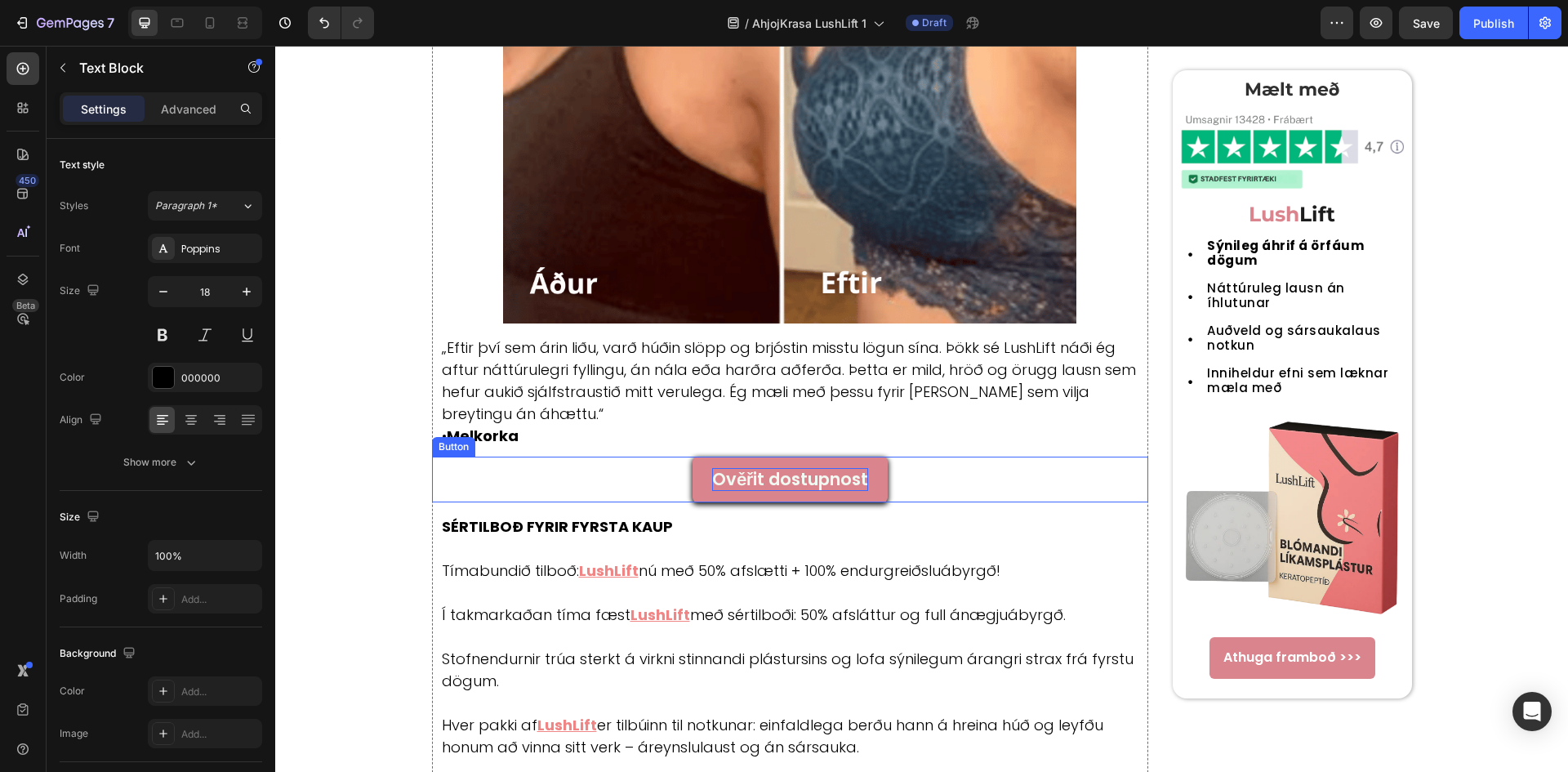
scroll to position [3811, 0]
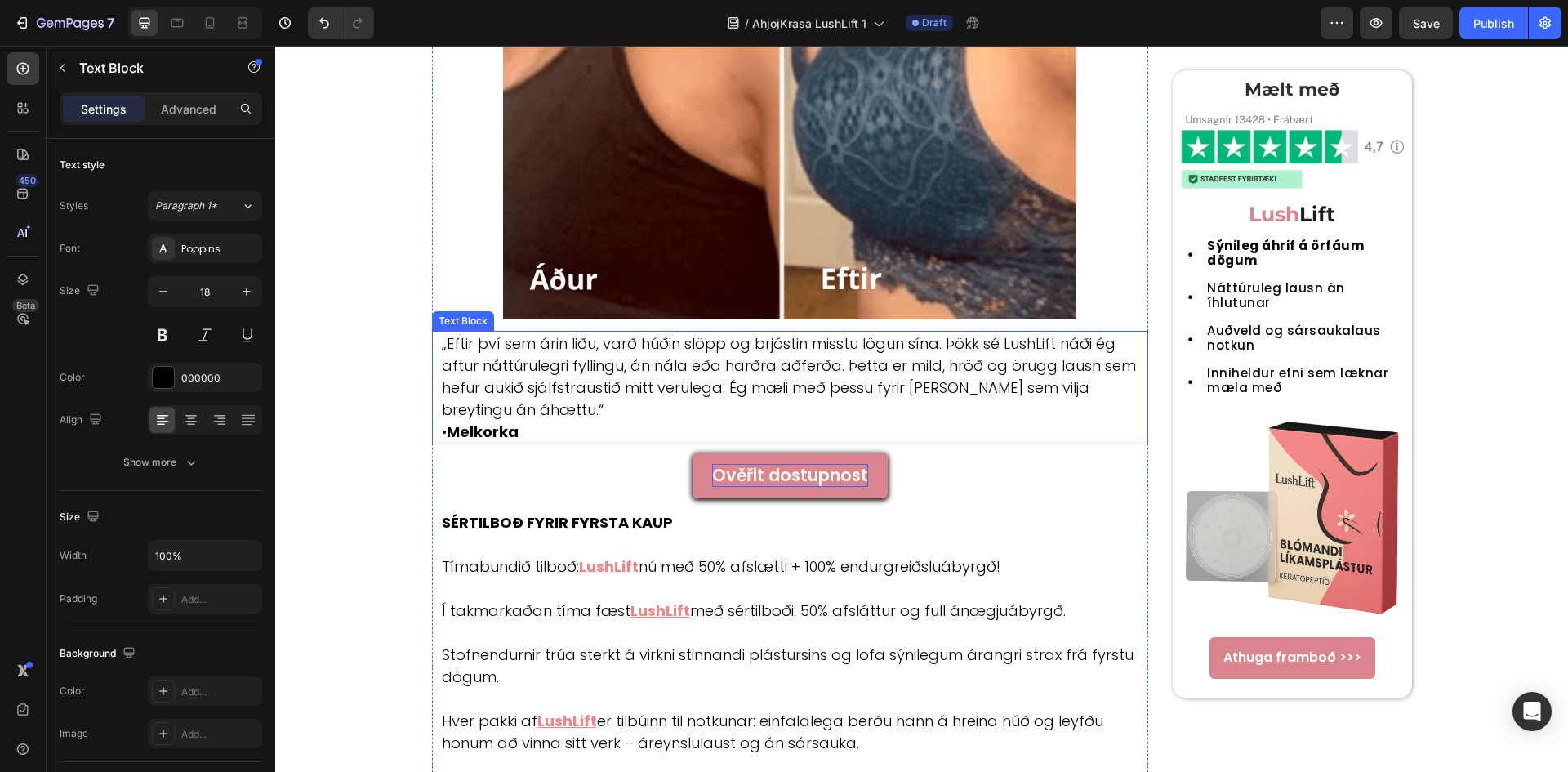
click at [793, 427] on p "„Eftir því sem árin liðu, varð húðin slöpp og brjóstin misstu lögun sína. Þökk …" at bounding box center [794, 388] width 705 height 110
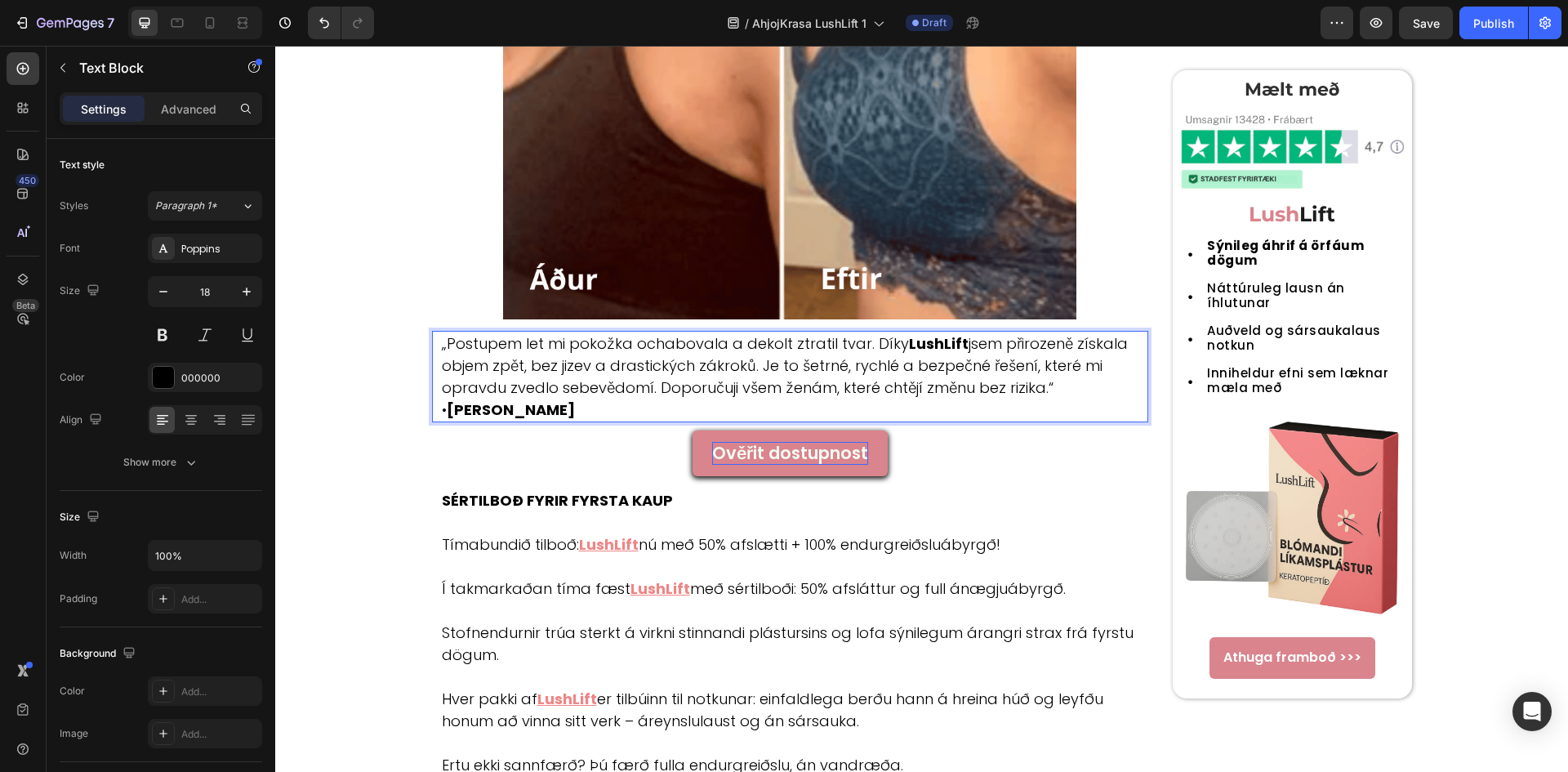
click at [908, 346] on strong "LushLift" at bounding box center [938, 342] width 60 height 20
drag, startPoint x: 892, startPoint y: 342, endPoint x: 946, endPoint y: 350, distance: 54.6
click at [946, 350] on strong "LushLift" at bounding box center [938, 342] width 60 height 20
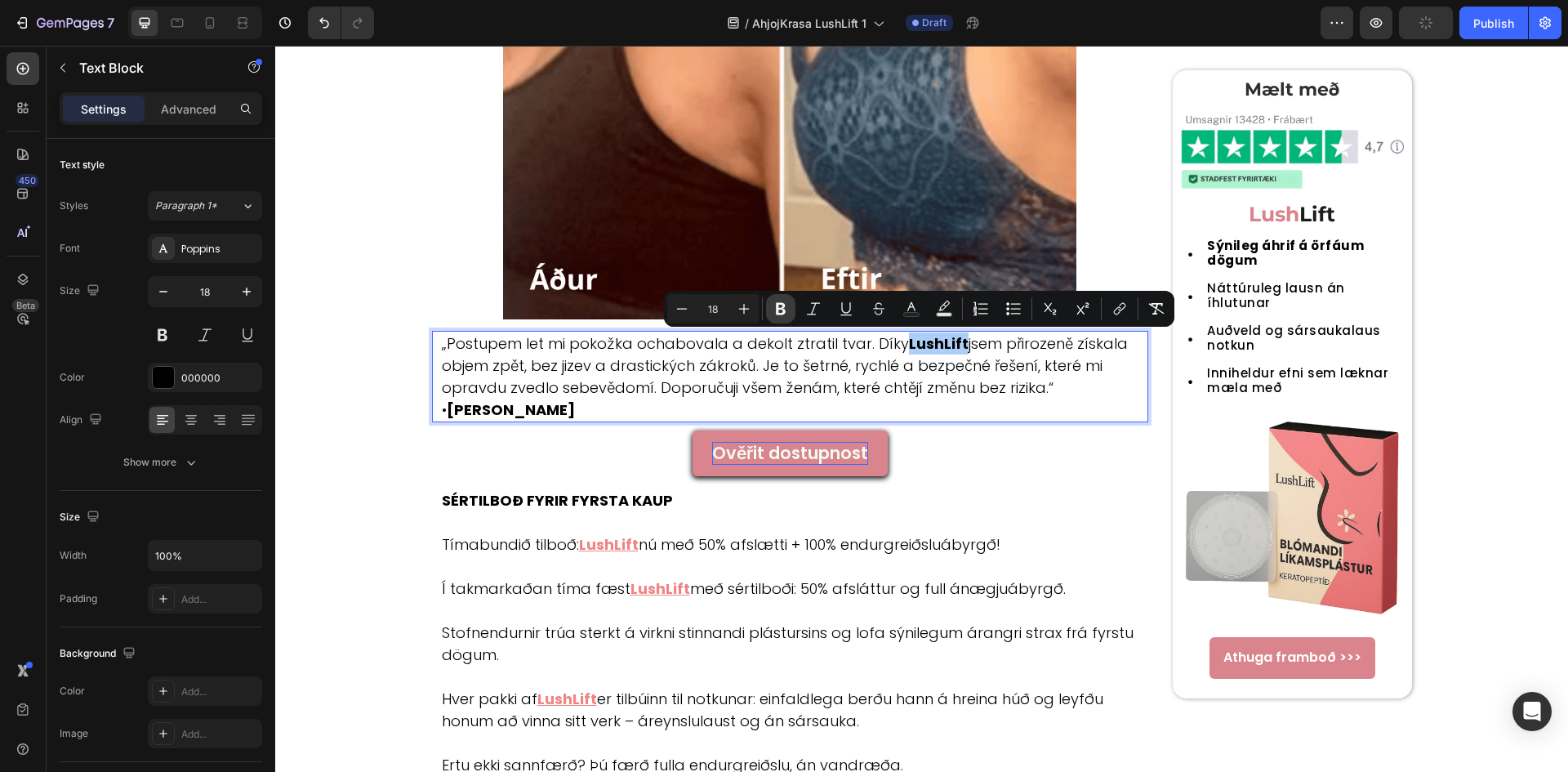
click at [788, 303] on button "Bold" at bounding box center [781, 309] width 29 height 29
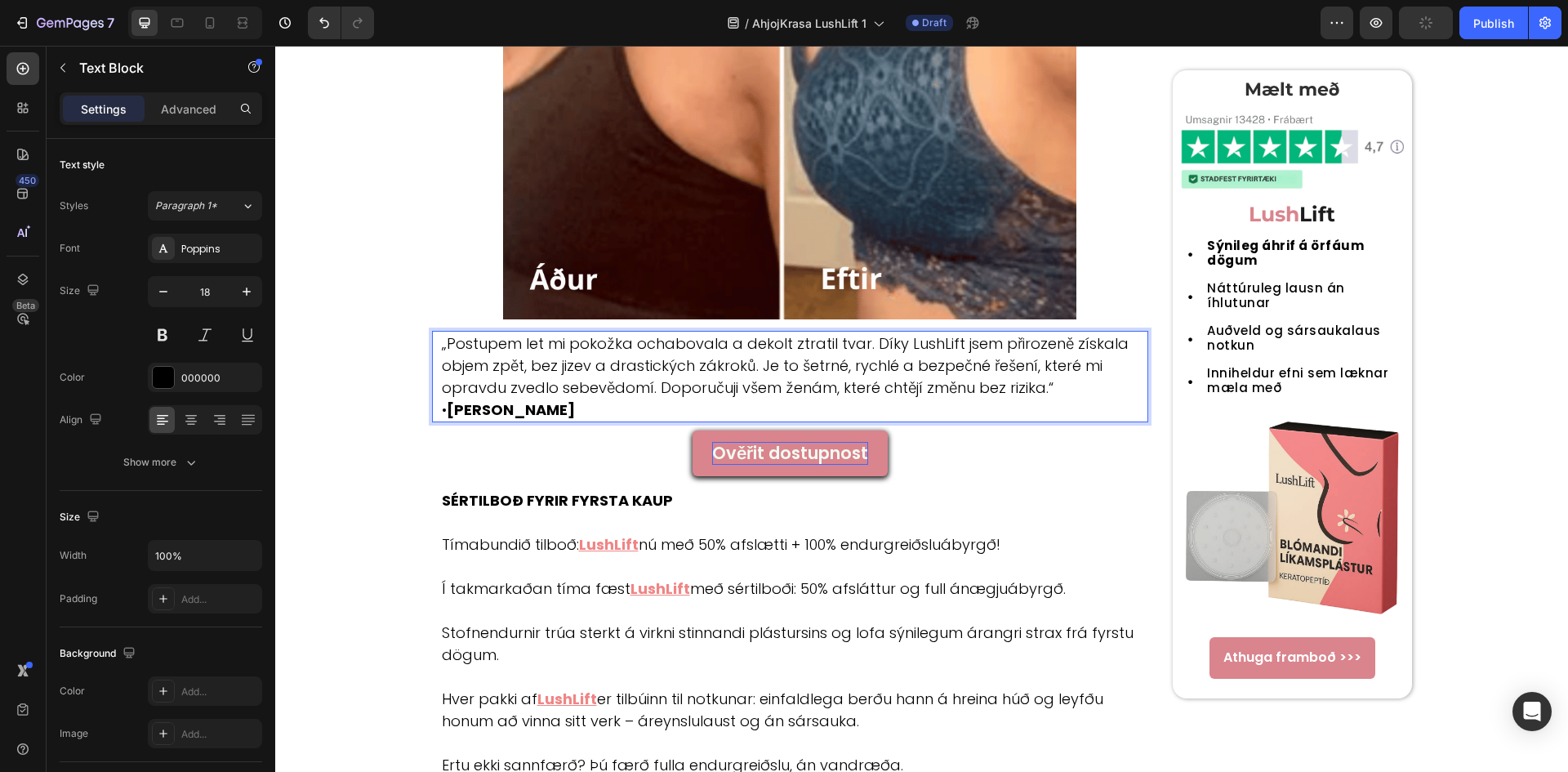
click at [965, 405] on p "„Postupem let mi pokožka ochabovala a dekolt ztratil tvar. Díky LushLift jsem p…" at bounding box center [794, 376] width 705 height 88
click at [965, 397] on p "„Postupem let mi pokožka ochabovala a dekolt ztratil tvar. Díky LushLift jsem p…" at bounding box center [794, 376] width 705 height 88
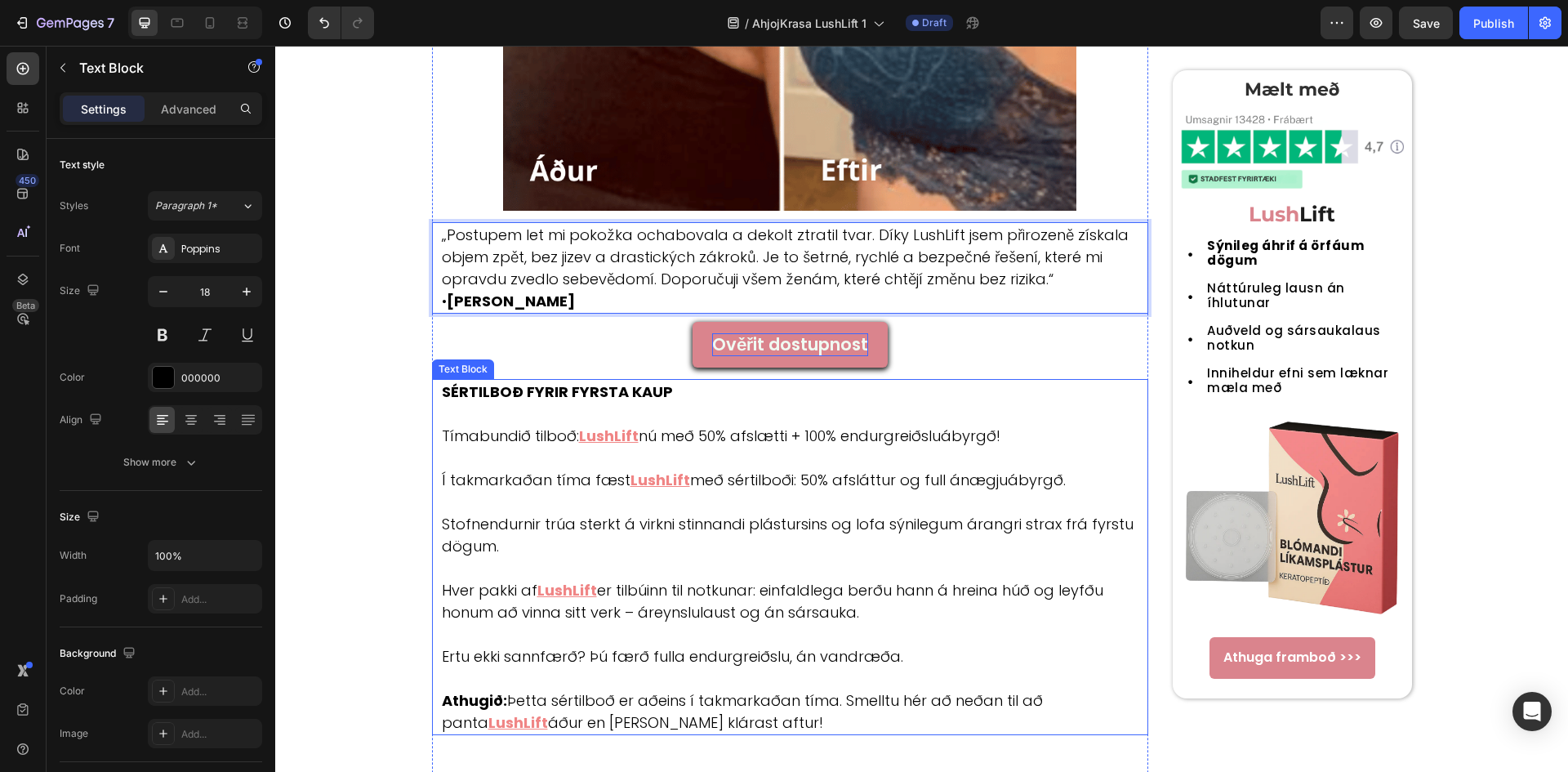
click at [628, 388] on strong "SÉRTILBOÐ FYRIR FYRSTA KAUP" at bounding box center [557, 391] width 231 height 20
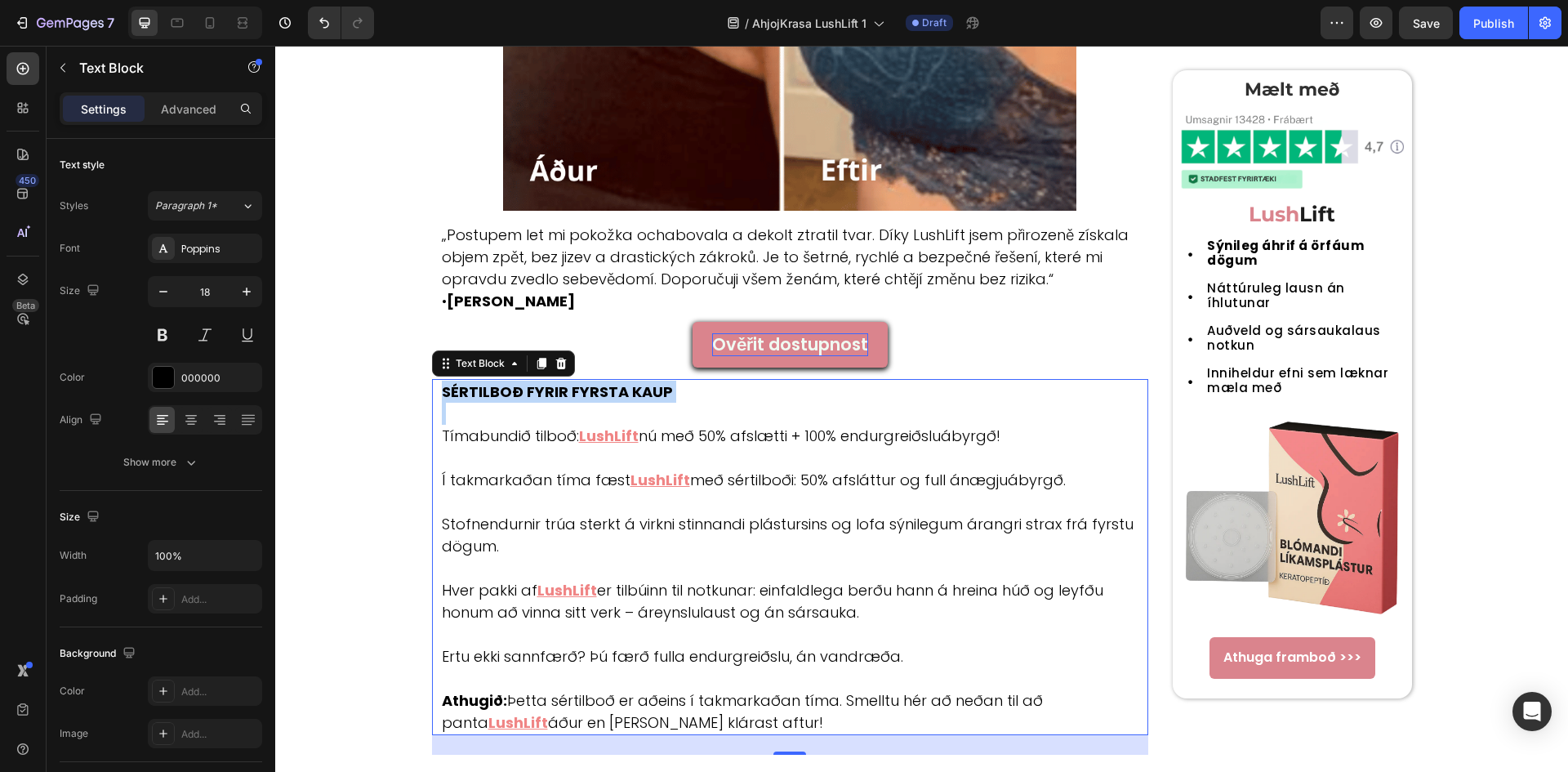
click at [628, 388] on strong "SÉRTILBOÐ FYRIR FYRSTA KAUP" at bounding box center [557, 391] width 231 height 20
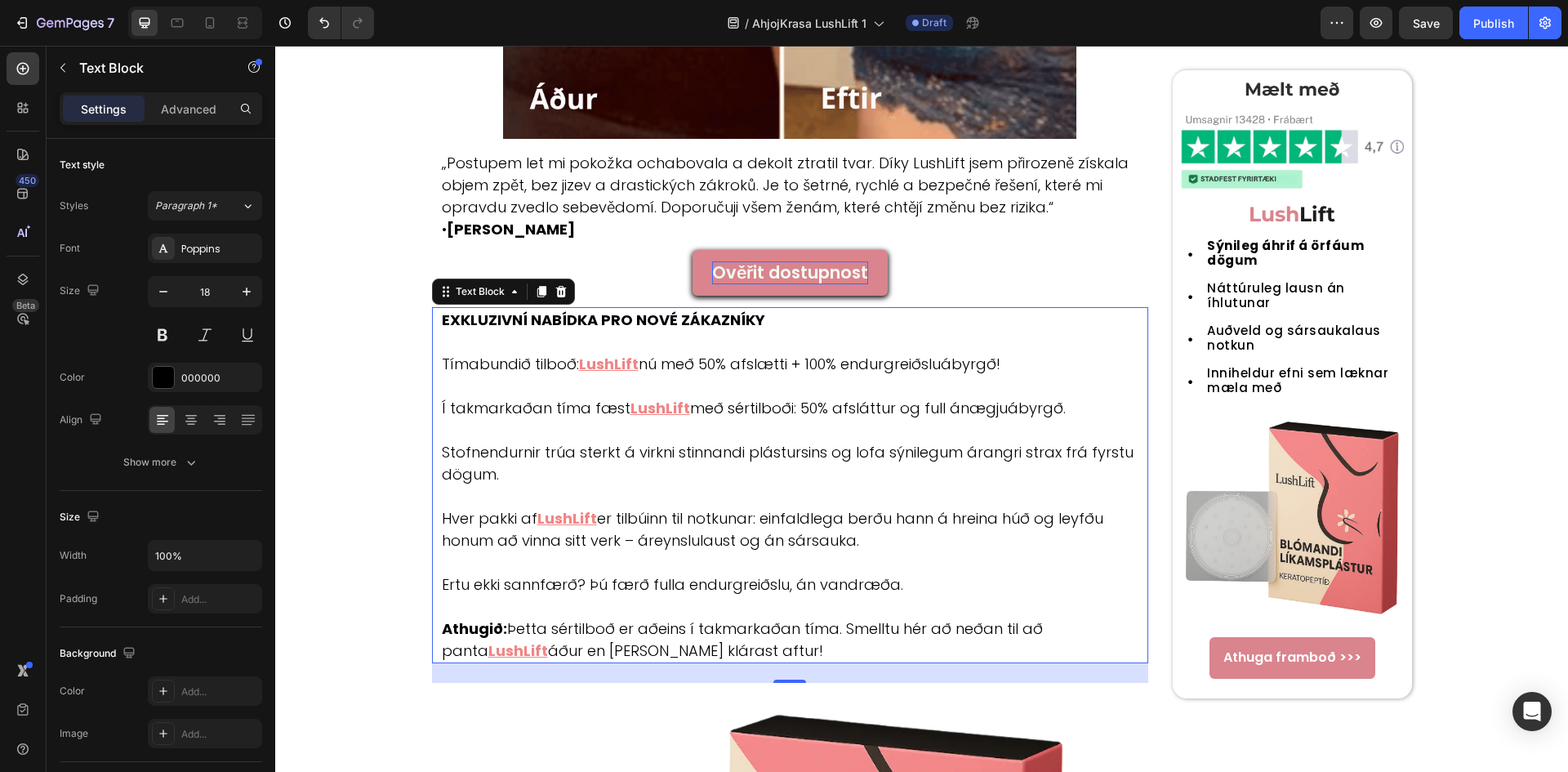
scroll to position [4028, 0]
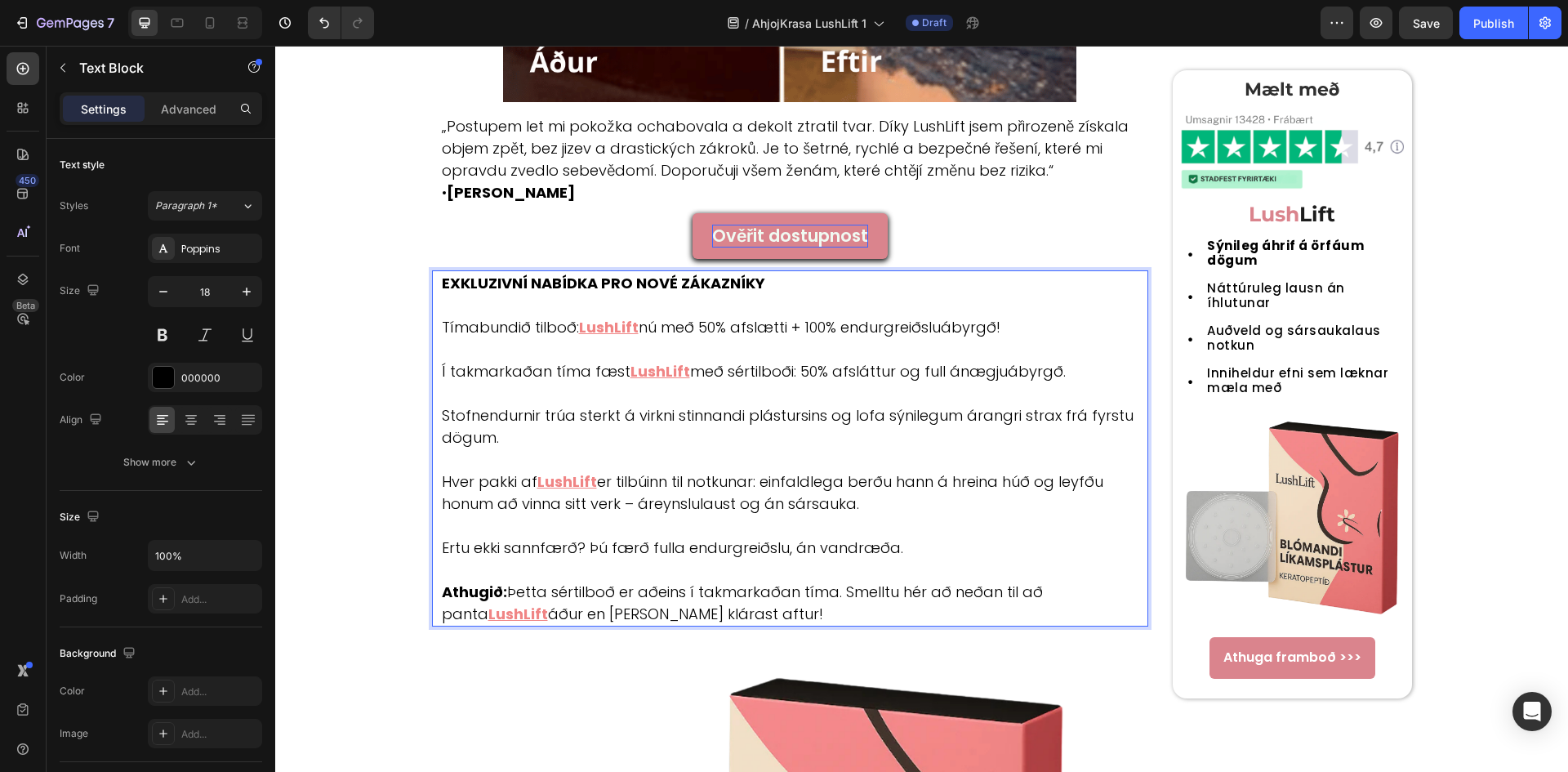
click at [689, 609] on p "Athugið: Þetta sértilboð er aðeins í takmarkaðan tíma. Smelltu hér að neðan til…" at bounding box center [794, 603] width 705 height 45
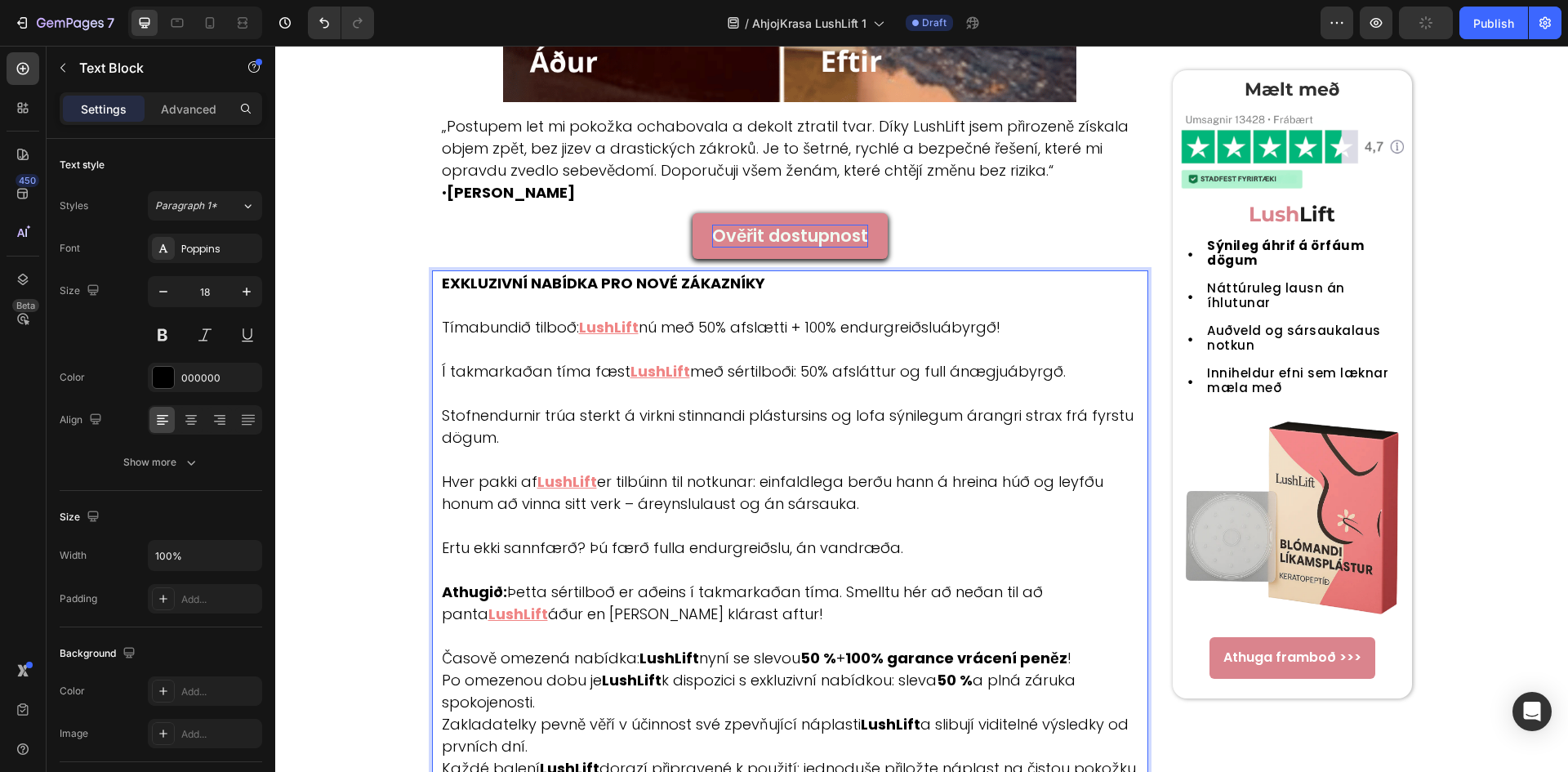
scroll to position [4139, 0]
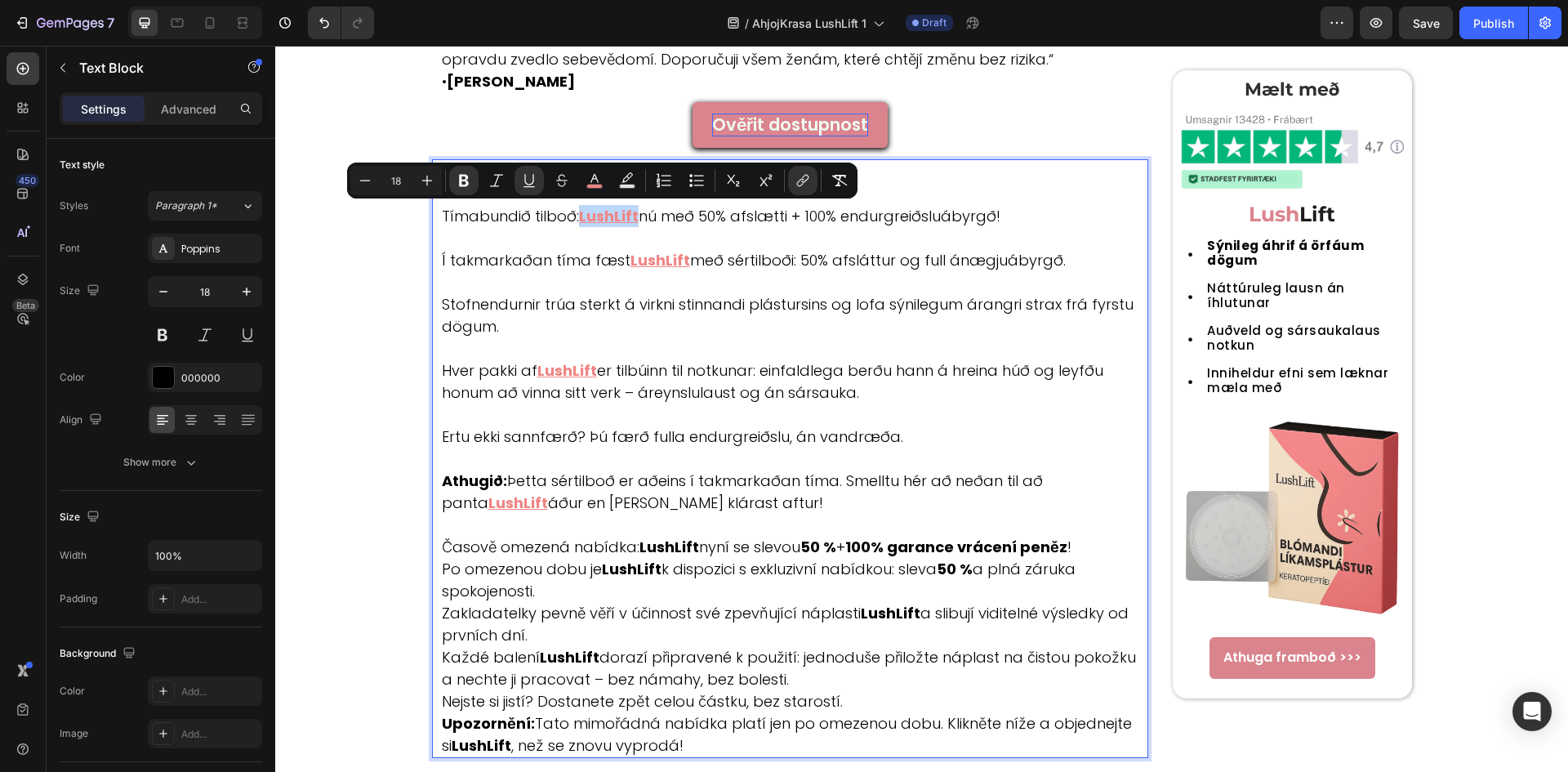
drag, startPoint x: 573, startPoint y: 210, endPoint x: 633, endPoint y: 217, distance: 60.4
click at [633, 217] on p "Tímabundið tilboð: LushLift nú með 50% afslætti + 100% endurgreiðsluábyrgð!" at bounding box center [794, 216] width 705 height 22
copy u "LushLift"
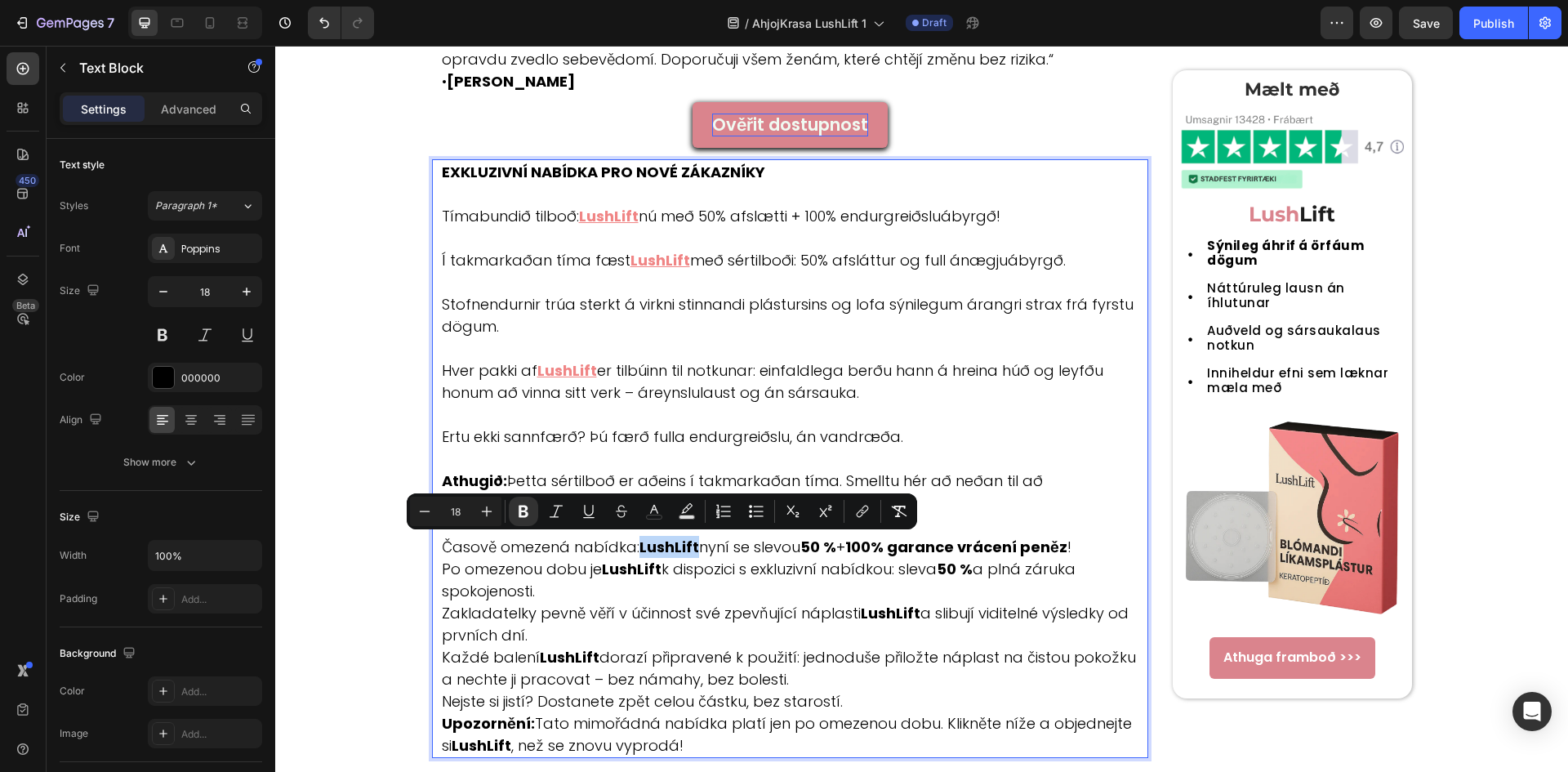
drag, startPoint x: 635, startPoint y: 551, endPoint x: 691, endPoint y: 554, distance: 56.1
click at [691, 554] on p "Athugið: Þetta sértilboð er aðeins í takmarkaðan tíma. Smelltu hér að neðan til…" at bounding box center [794, 590] width 705 height 243
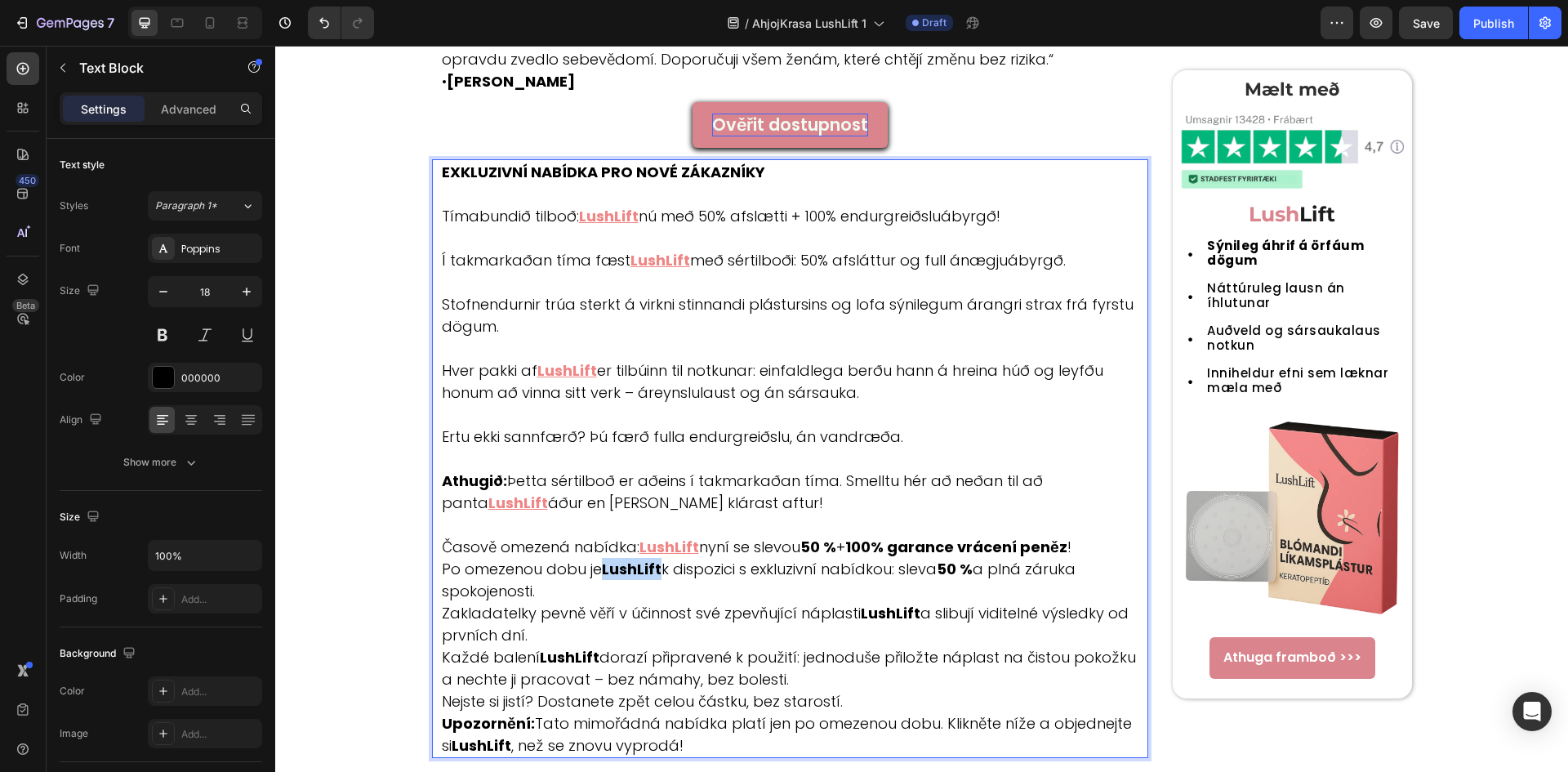
drag, startPoint x: 598, startPoint y: 565, endPoint x: 654, endPoint y: 568, distance: 56.1
click at [654, 568] on strong "LushLift" at bounding box center [632, 568] width 60 height 20
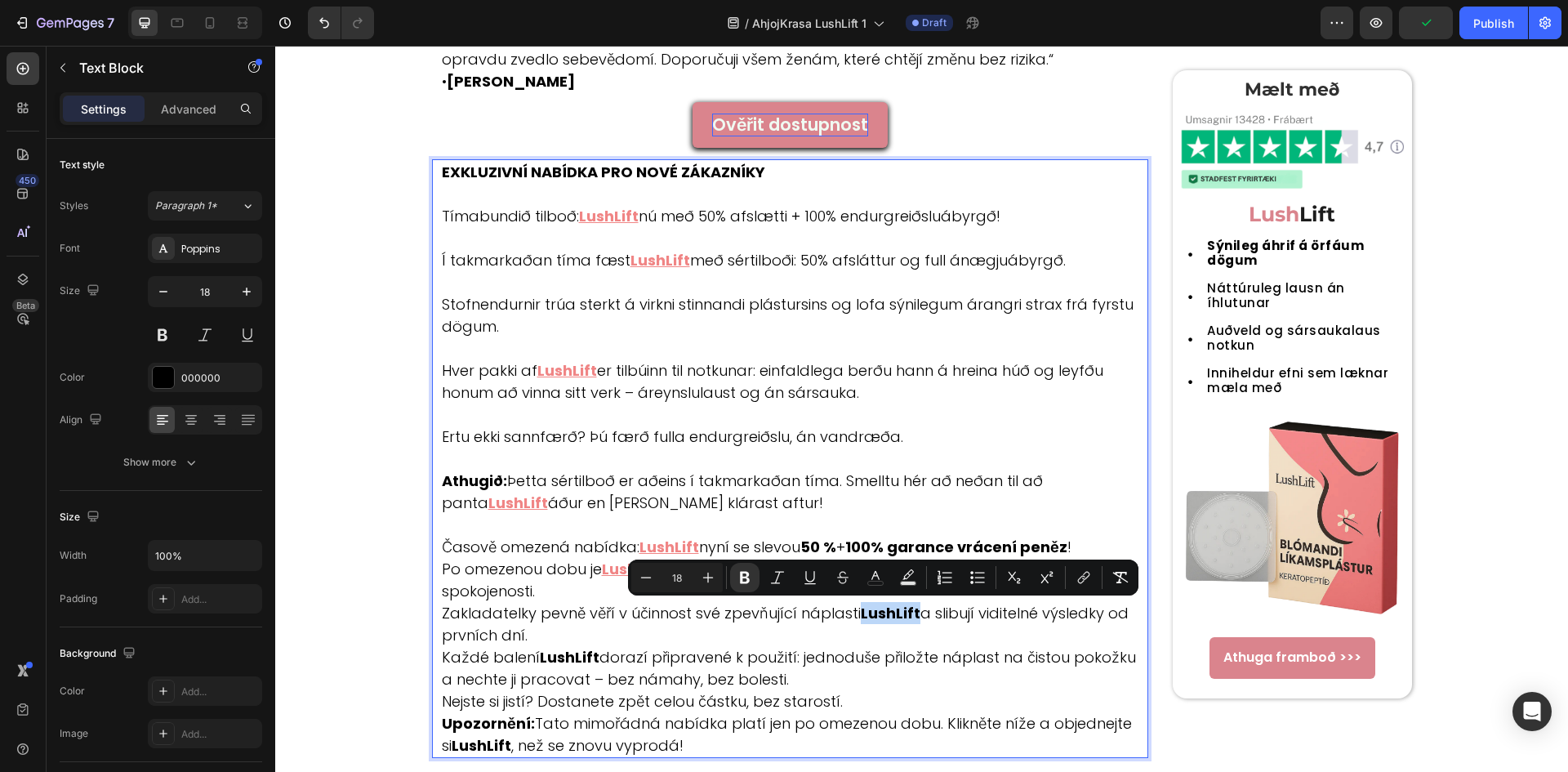
drag, startPoint x: 857, startPoint y: 617, endPoint x: 912, endPoint y: 620, distance: 55.1
click at [912, 620] on p "Athugið: Þetta sértilboð er aðeins í takmarkaðan tíma. Smelltu hér að neðan til…" at bounding box center [794, 590] width 705 height 243
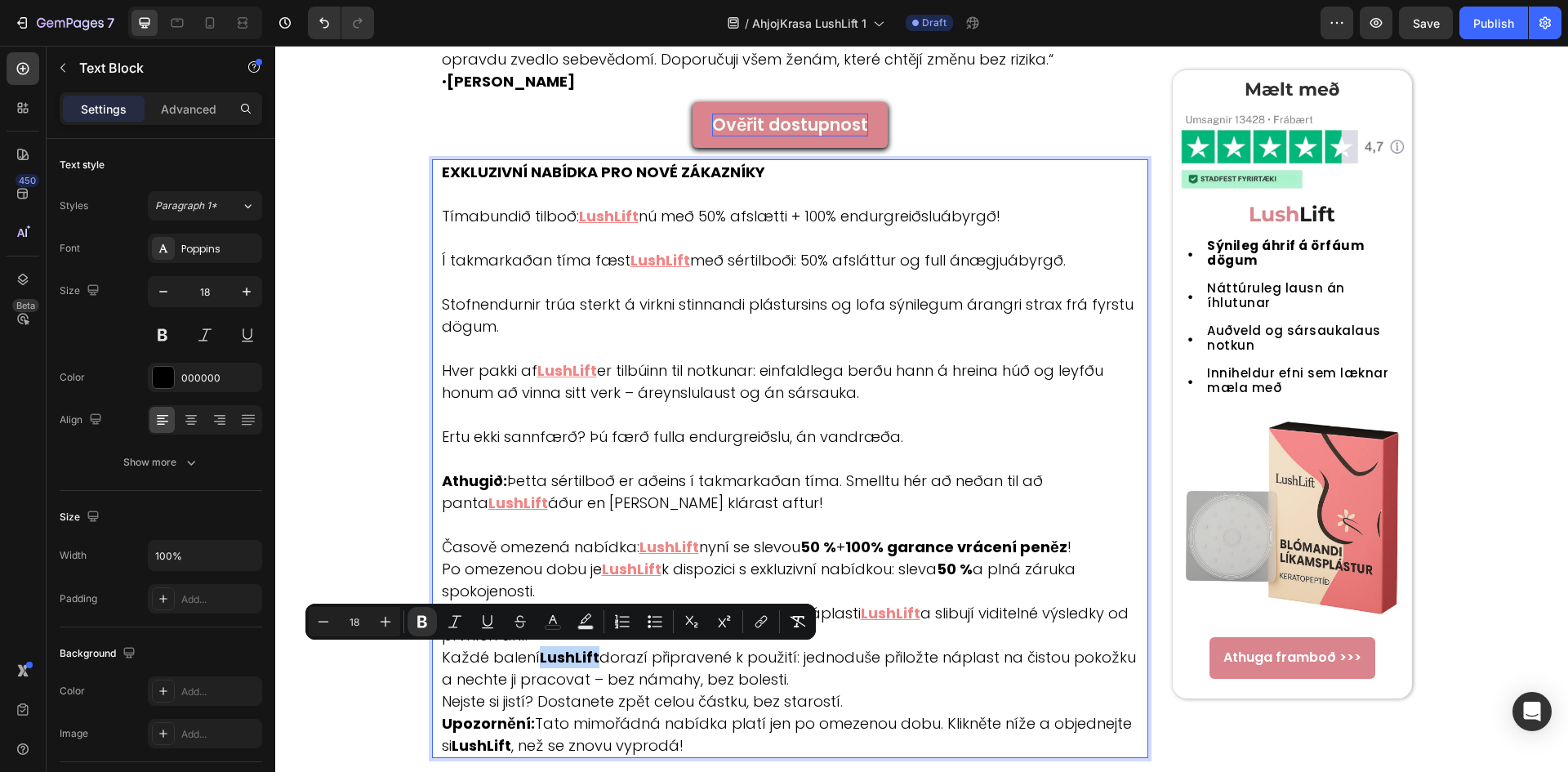
drag, startPoint x: 534, startPoint y: 657, endPoint x: 588, endPoint y: 661, distance: 54.1
click at [588, 661] on strong "LushLift" at bounding box center [570, 656] width 60 height 20
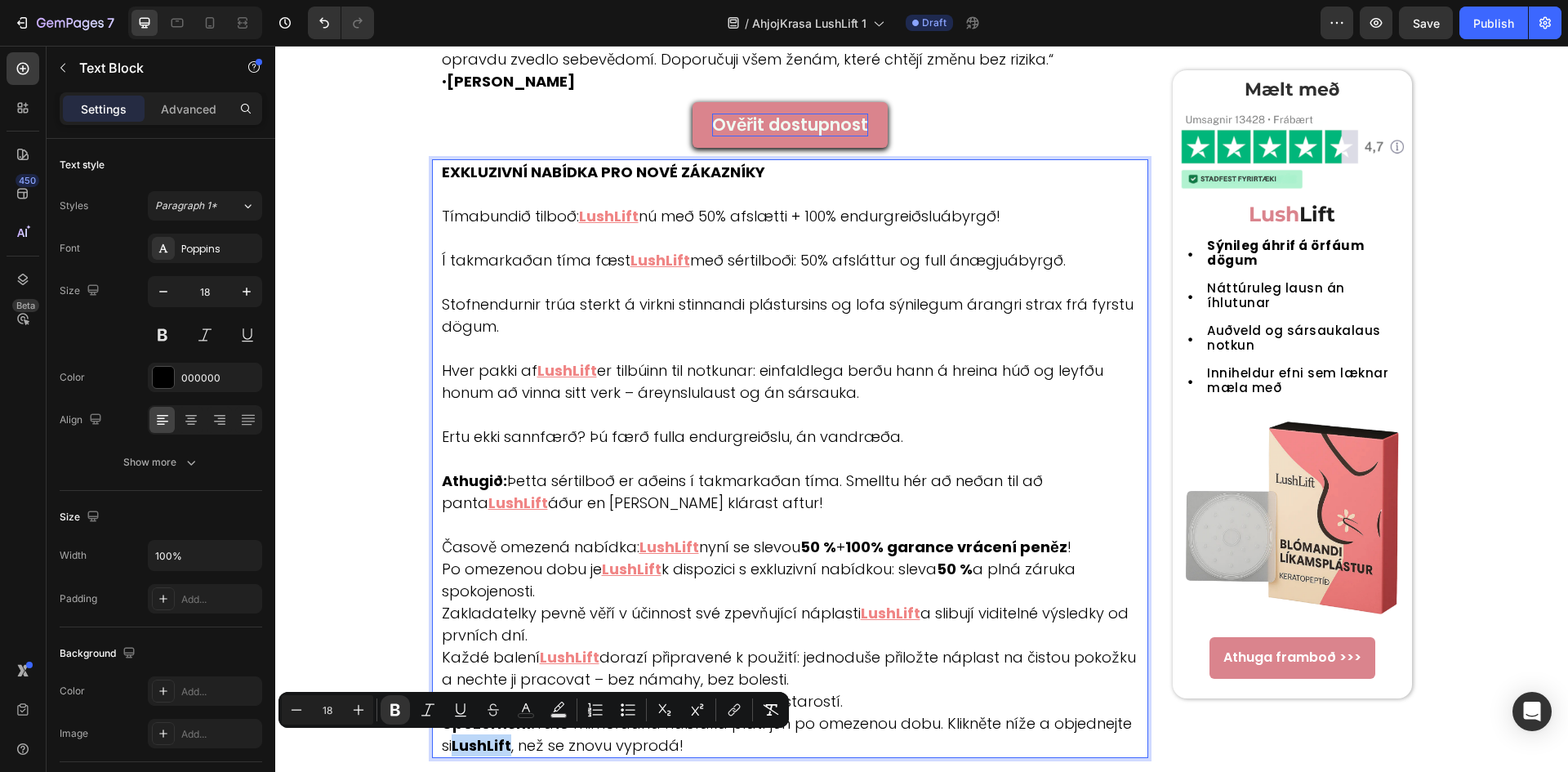
drag, startPoint x: 433, startPoint y: 744, endPoint x: 489, endPoint y: 749, distance: 56.2
click at [489, 749] on div "EXKLUZIVNÍ NABÍDKA PRO NOVÉ ZÁKAZNÍKY Tímabundið tilboð: LushLift nú með 50% af…" at bounding box center [794, 459] width 709 height 599
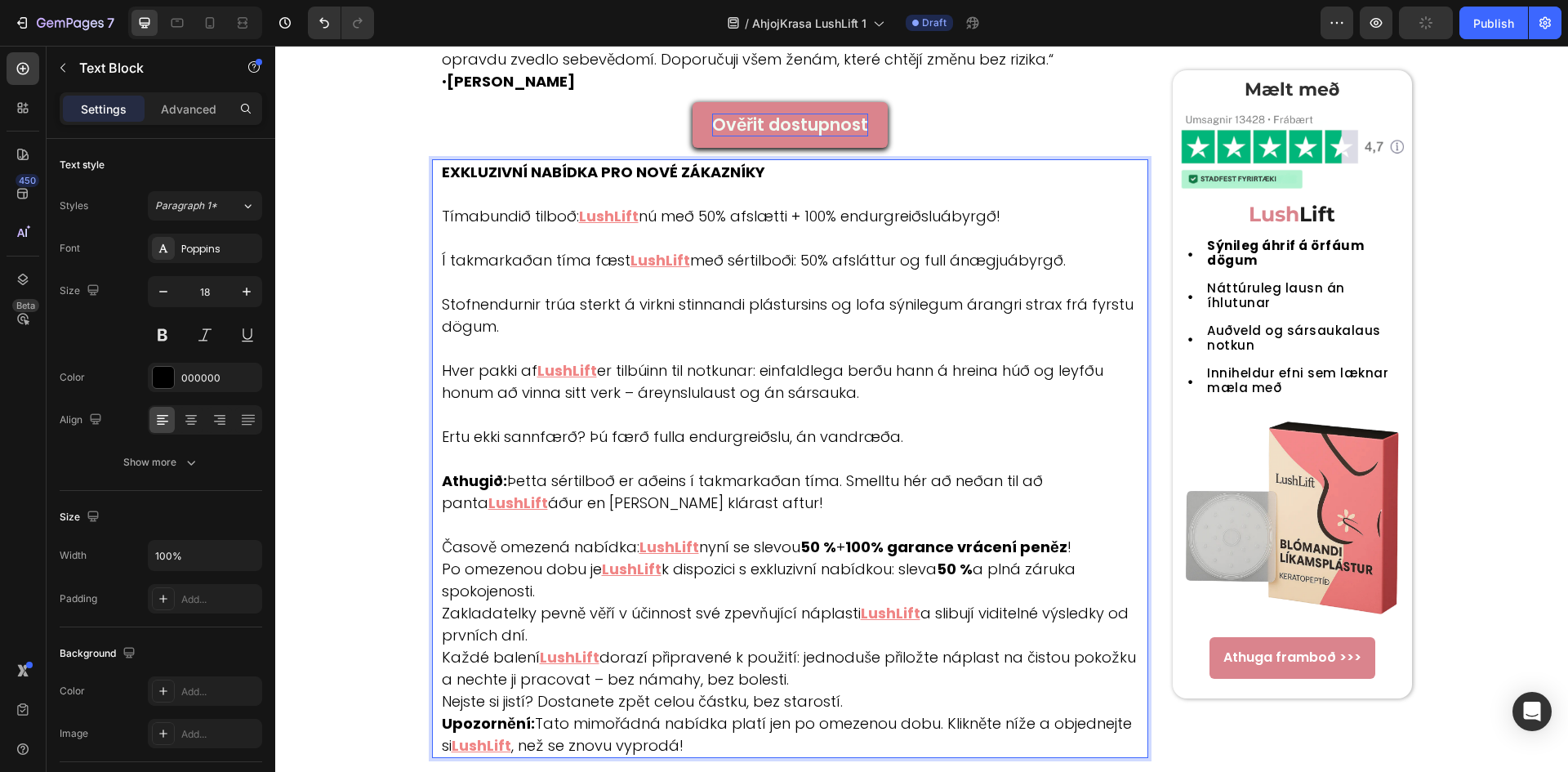
click at [457, 536] on p "Athugið: Þetta sértilboð er aðeins í takmarkaðan tíma. Smelltu hér að neðan til…" at bounding box center [794, 590] width 705 height 243
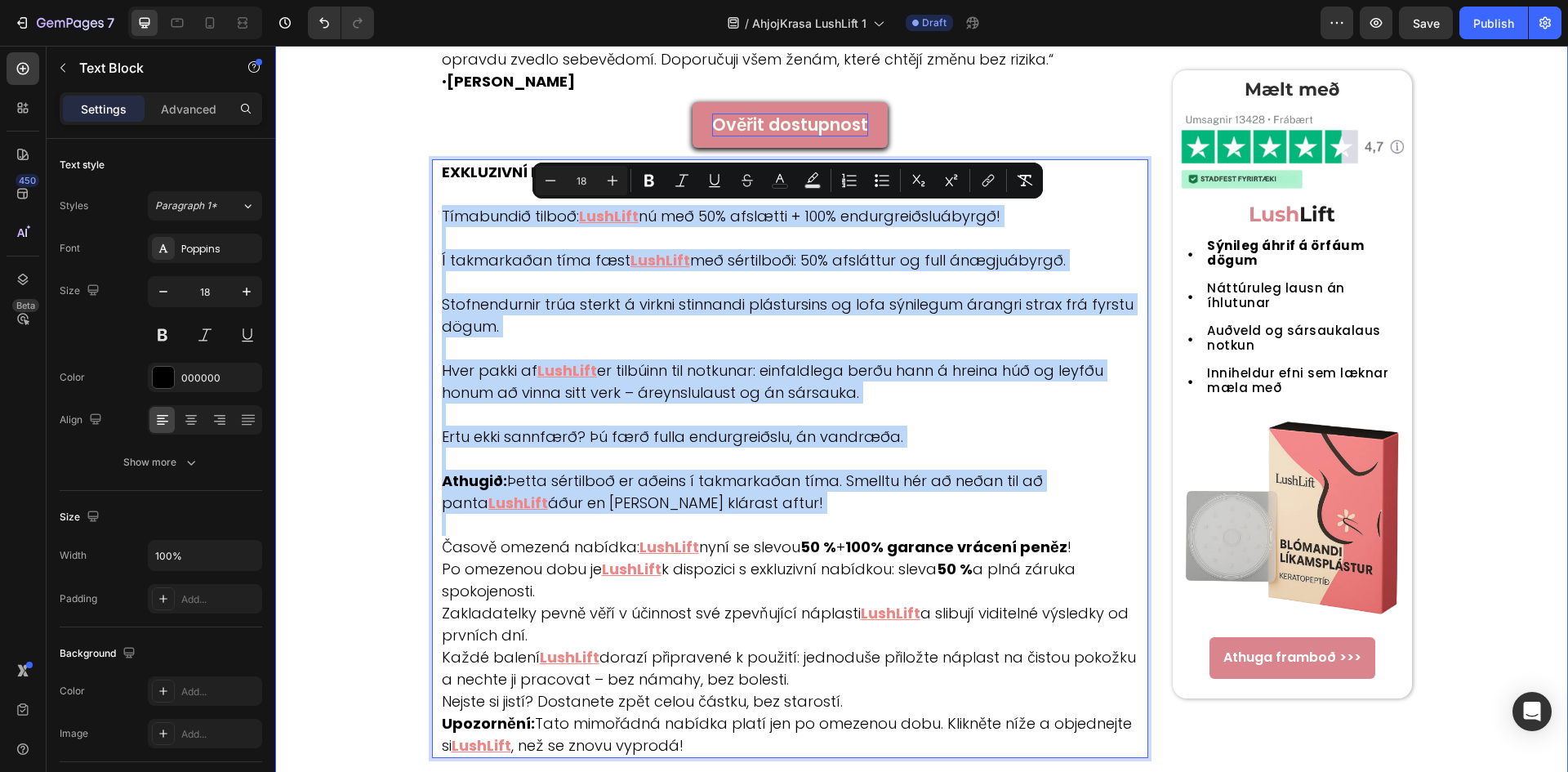
drag, startPoint x: 435, startPoint y: 549, endPoint x: 282, endPoint y: 223, distance: 360.1
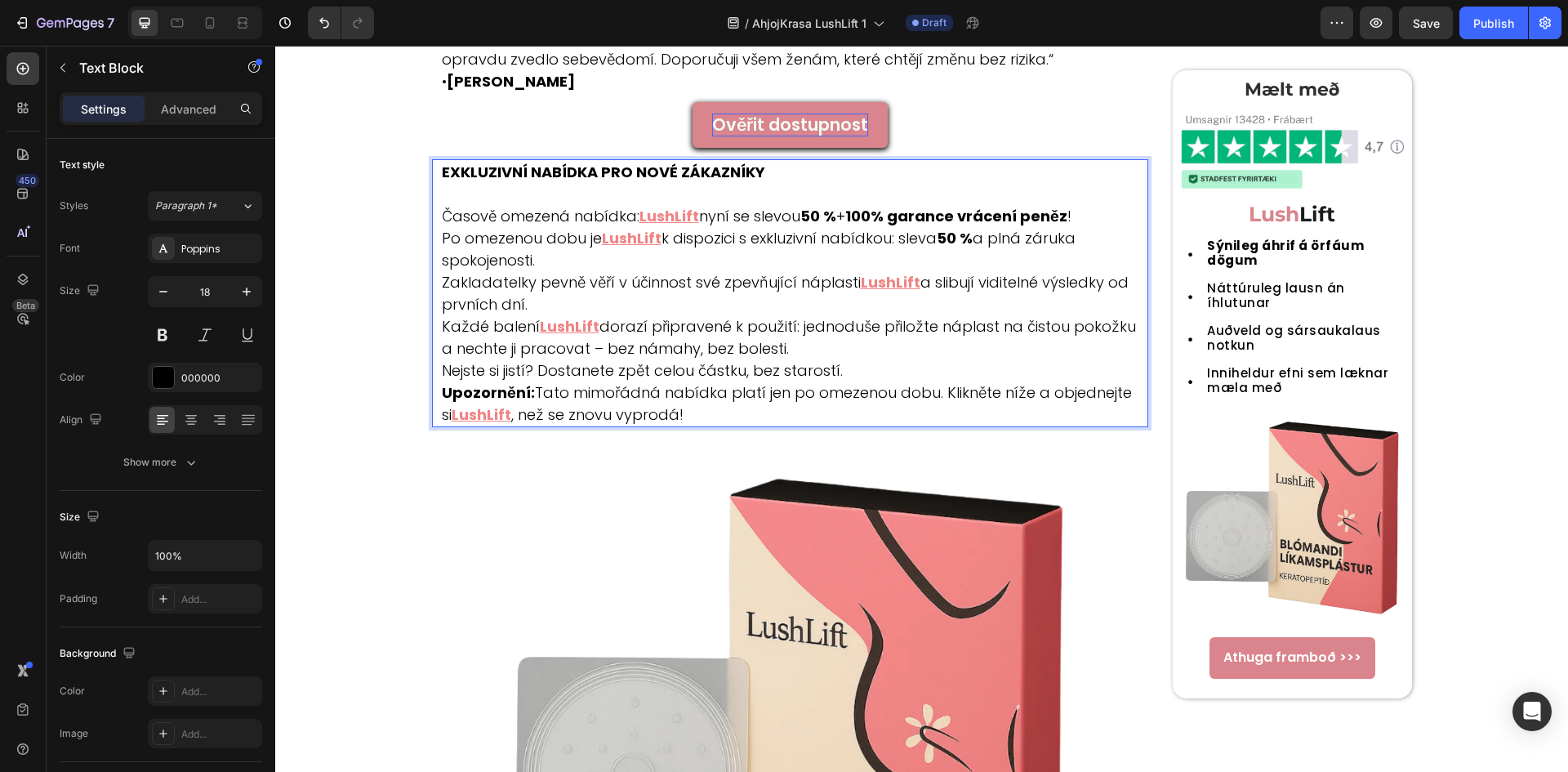
click at [1098, 224] on p "Časově omezená nabídka: LushLift nyní se slevou 50 % + 100% garance vrácení pen…" at bounding box center [794, 293] width 705 height 176
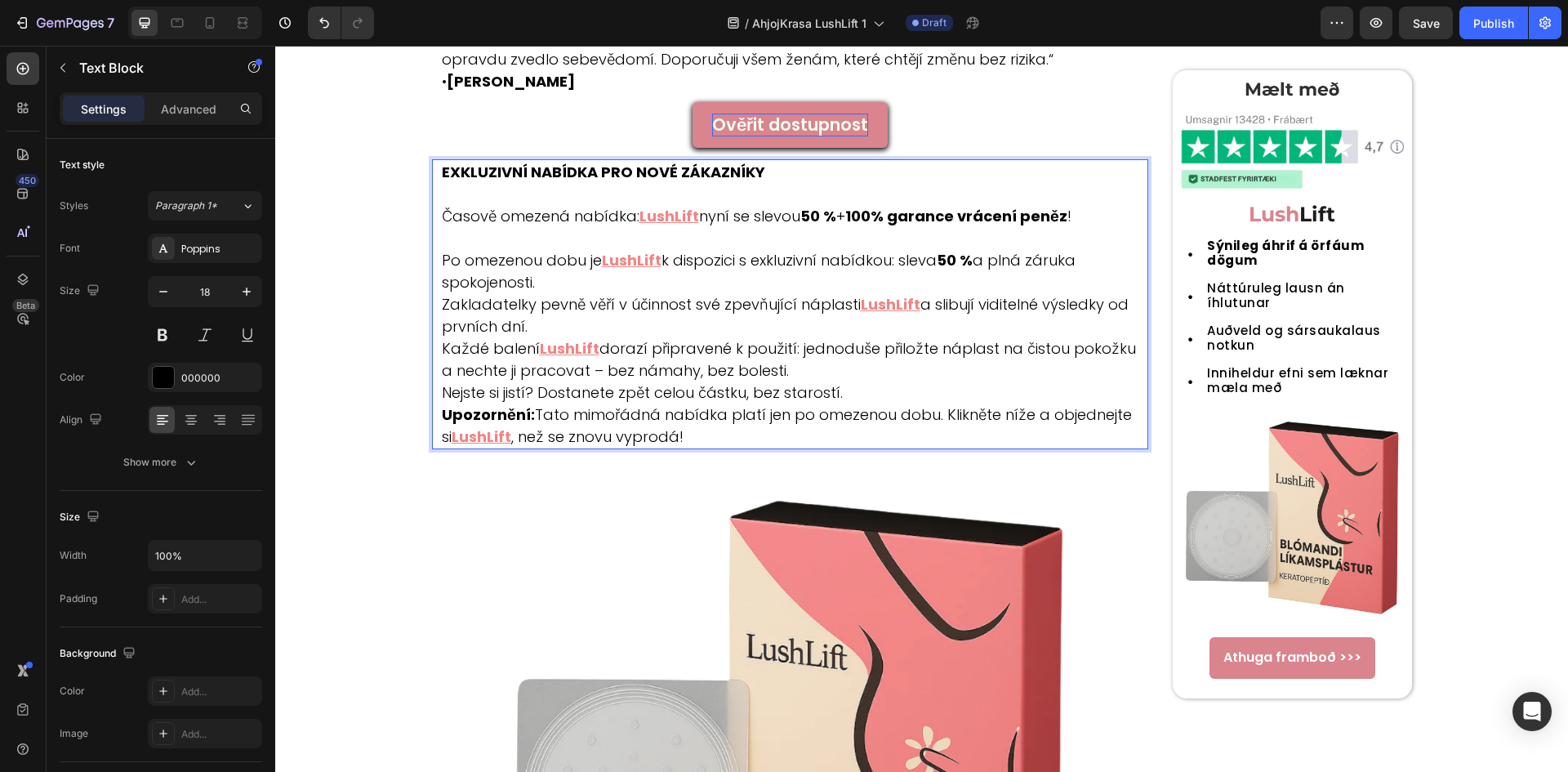
click at [1097, 249] on p "⁠⁠⁠⁠⁠⁠⁠ Po omezenou dobu je LushLift k dispozici s exkluzivní nabídkou: sleva 5…" at bounding box center [794, 315] width 705 height 176
click at [1097, 259] on p "Po omezenou dobu je LushLift k dispozici s exkluzivní nabídkou: sleva 50 % a pl…" at bounding box center [794, 315] width 705 height 176
click at [1061, 274] on p "Po omezenou dobu je LushLift k dispozici s exkluzivní nabídkou: sleva 50 % a pl…" at bounding box center [794, 315] width 705 height 176
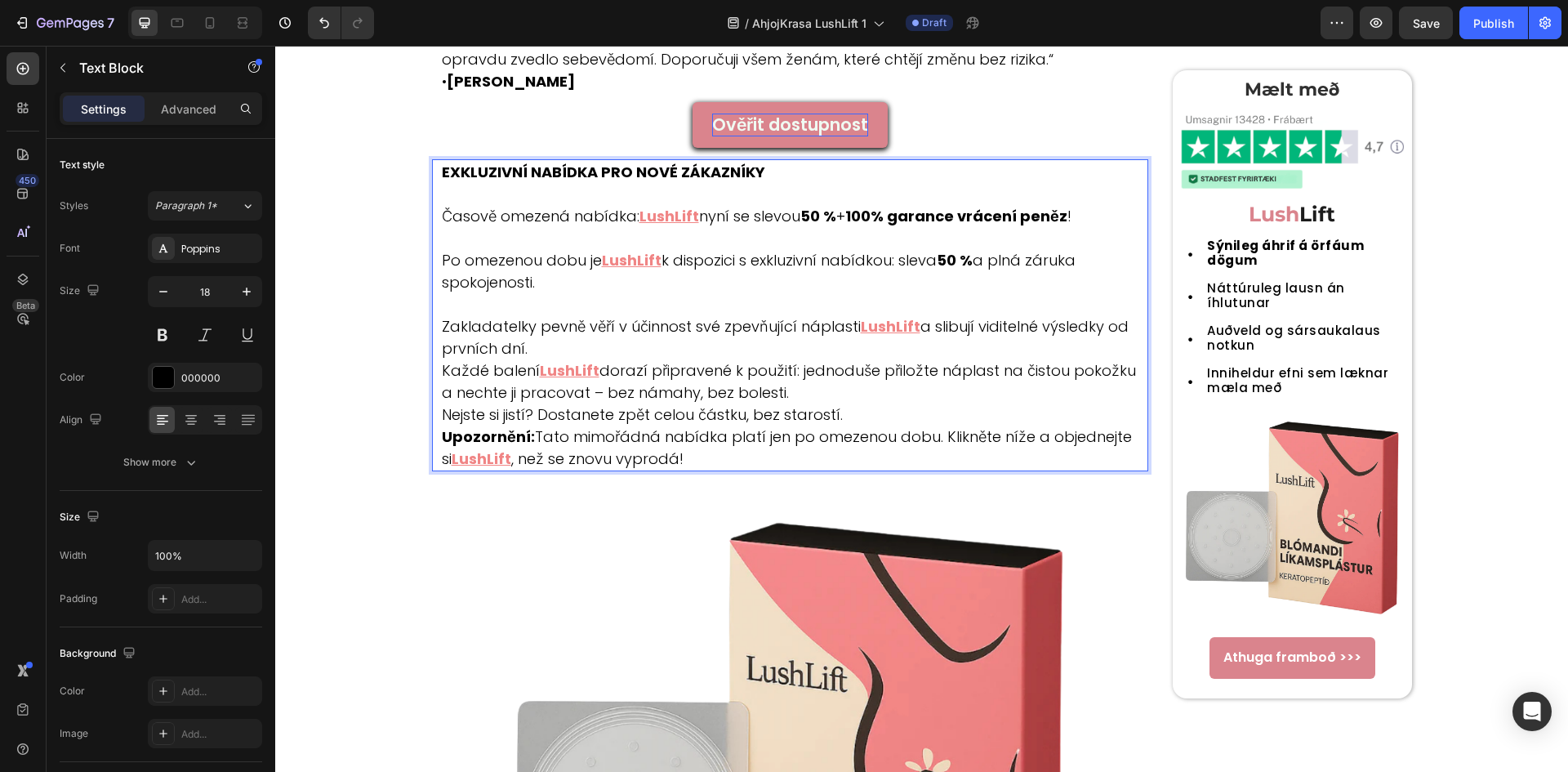
click at [563, 353] on p "⁠⁠⁠⁠⁠⁠⁠ Zakladatelky pevně věří v účinnost své zpevňující náplasti LushLift a s…" at bounding box center [794, 359] width 705 height 133
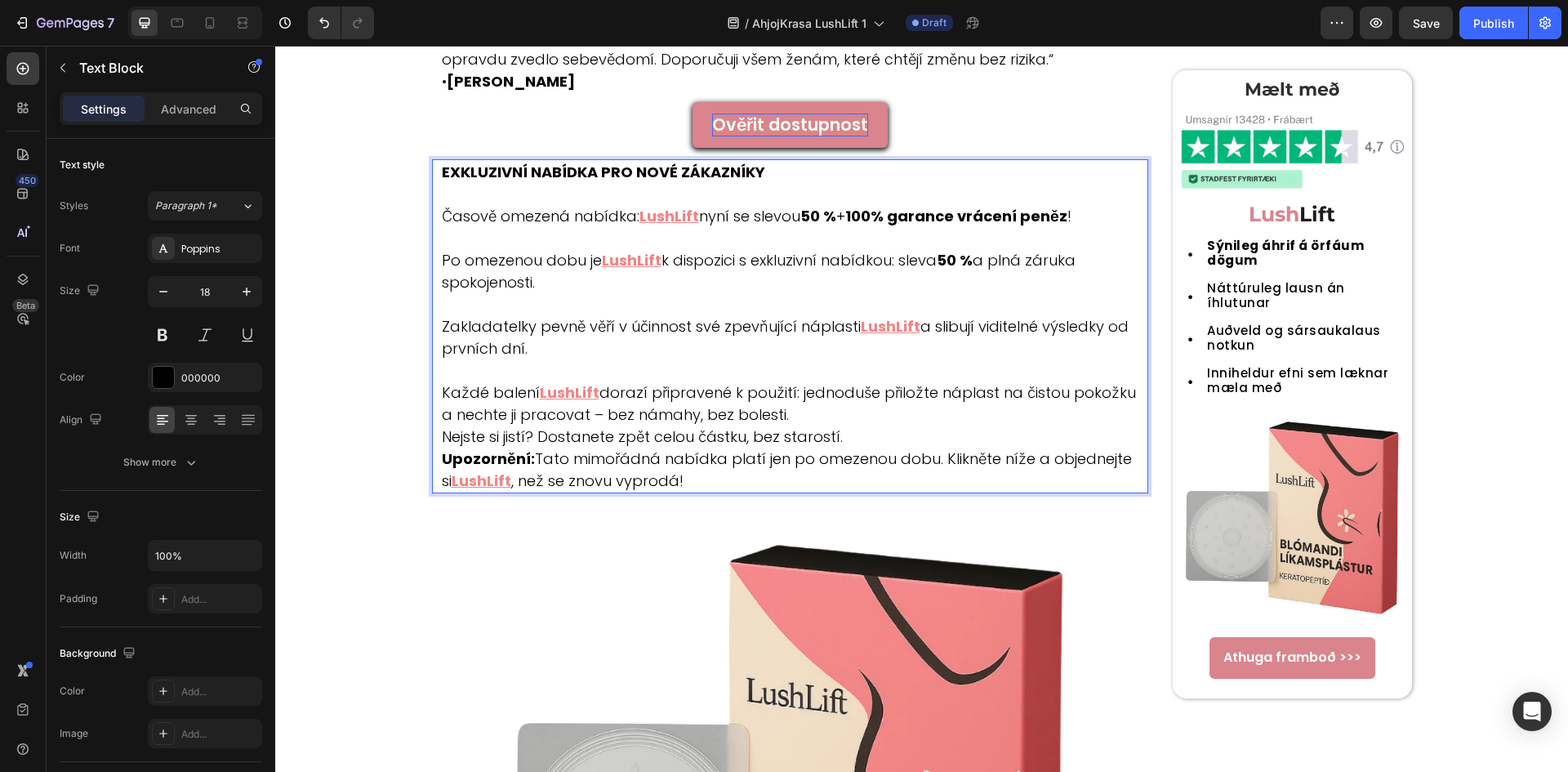
click at [839, 411] on p "⁠⁠⁠⁠⁠⁠⁠ Každé balení LushLift dorazí připravené k použití: jednoduše přiložte n…" at bounding box center [794, 402] width 705 height 88
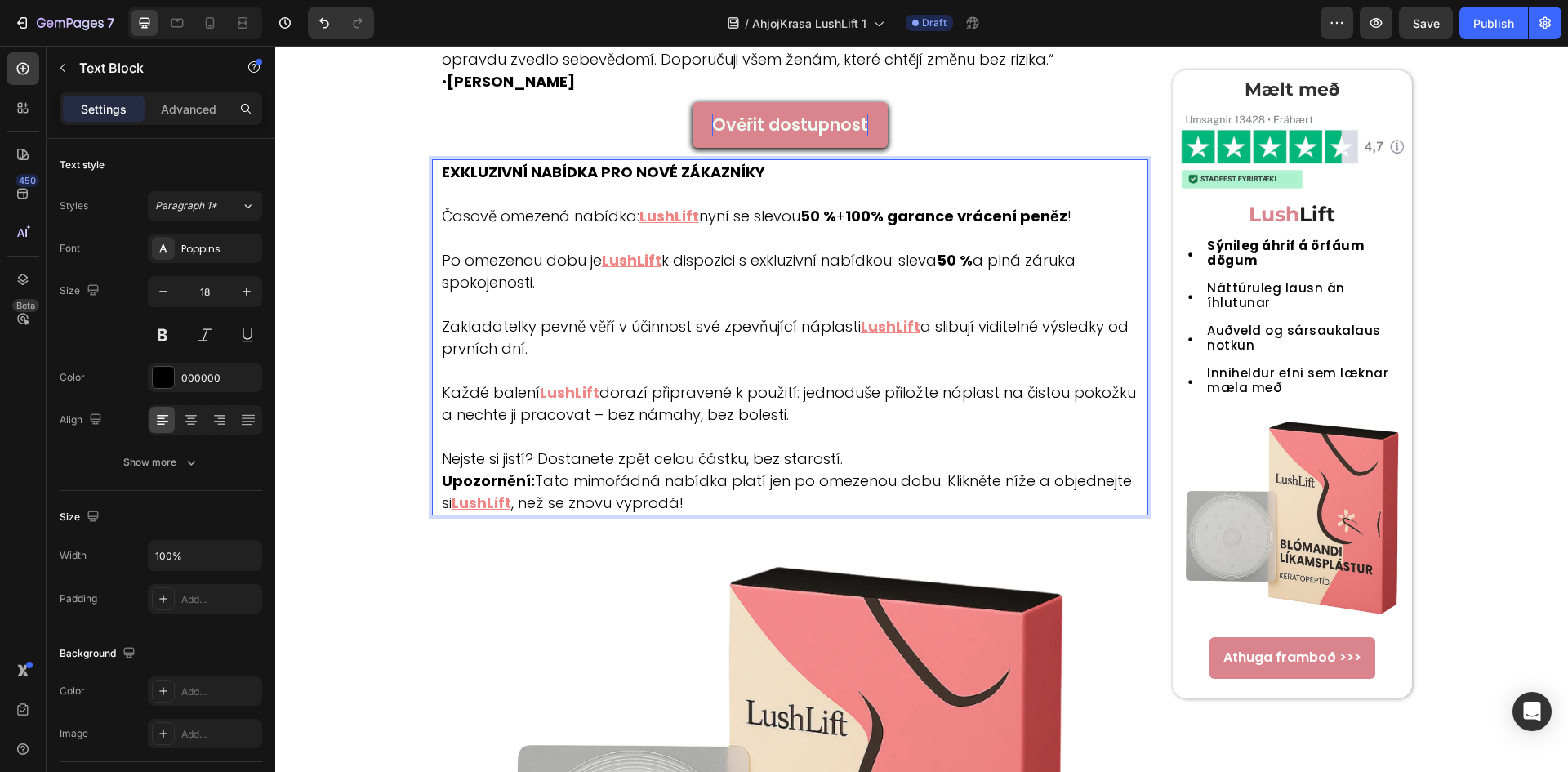
click at [856, 460] on p "⁠⁠⁠⁠⁠⁠⁠ Nejste si jistí? Dostanete zpět celou částku, bez starostí." at bounding box center [794, 448] width 705 height 45
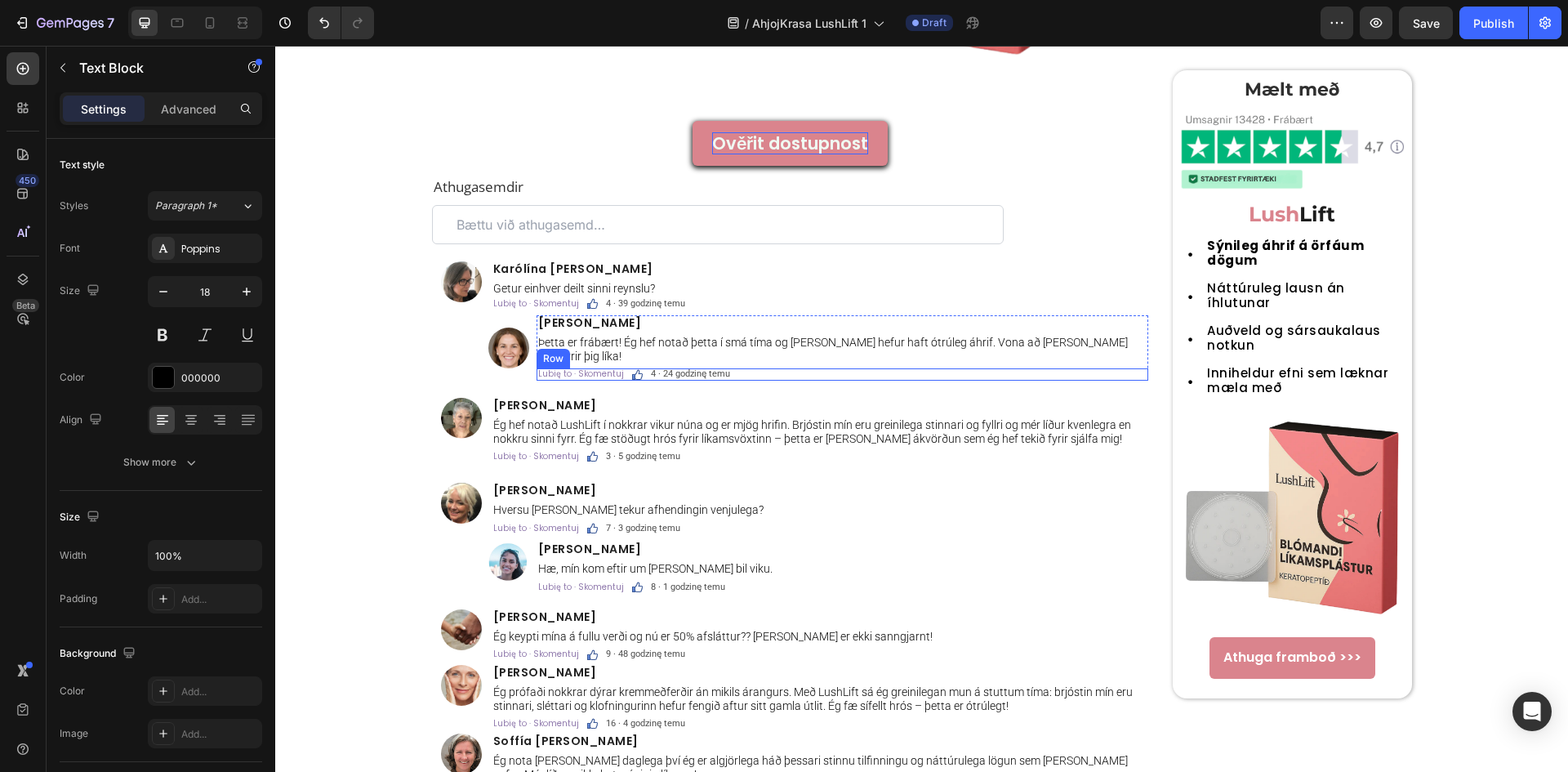
scroll to position [5119, 0]
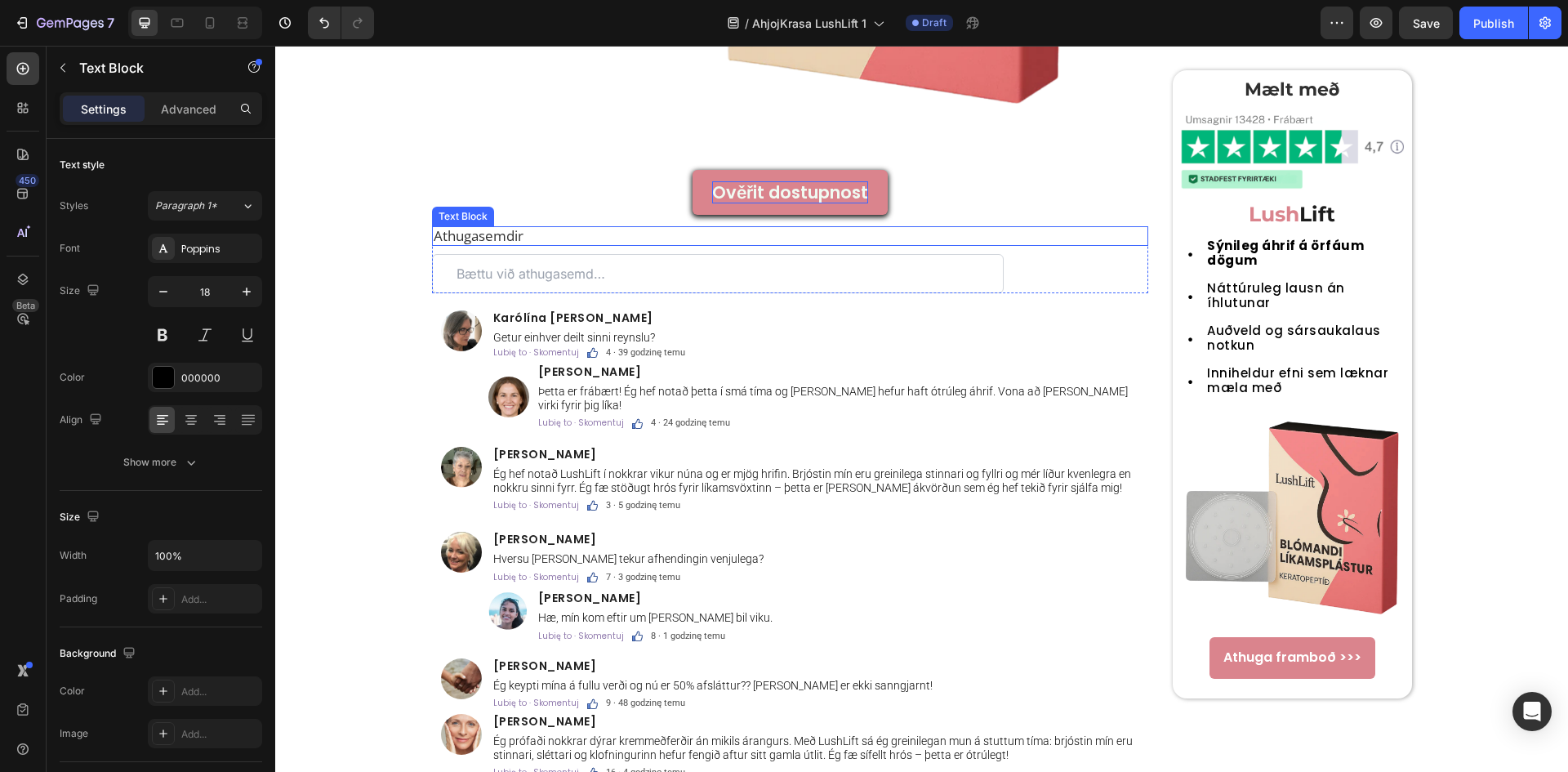
click at [531, 229] on p "Athugasemdir" at bounding box center [790, 235] width 714 height 16
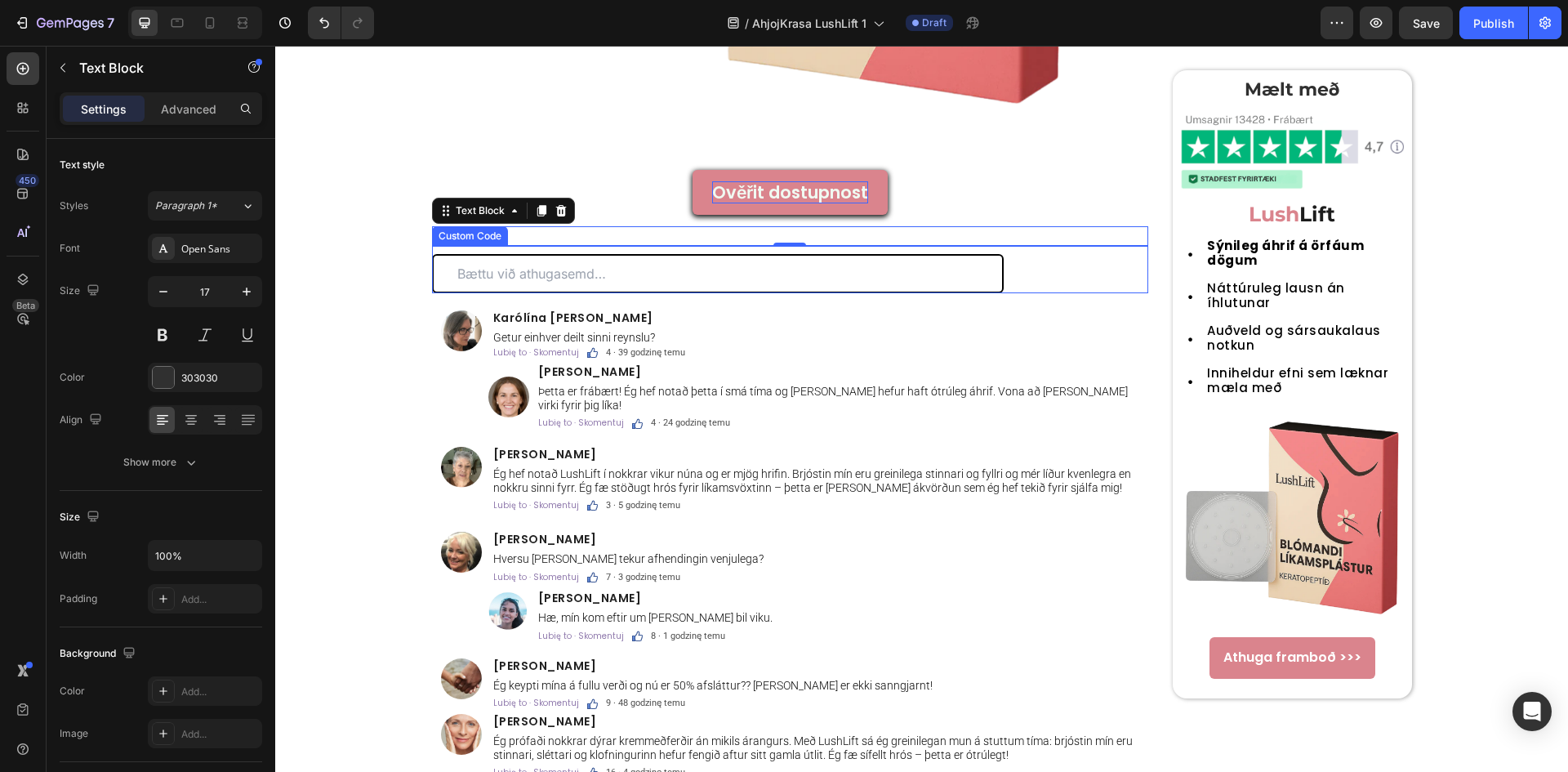
click at [558, 274] on input "text" at bounding box center [717, 273] width 572 height 40
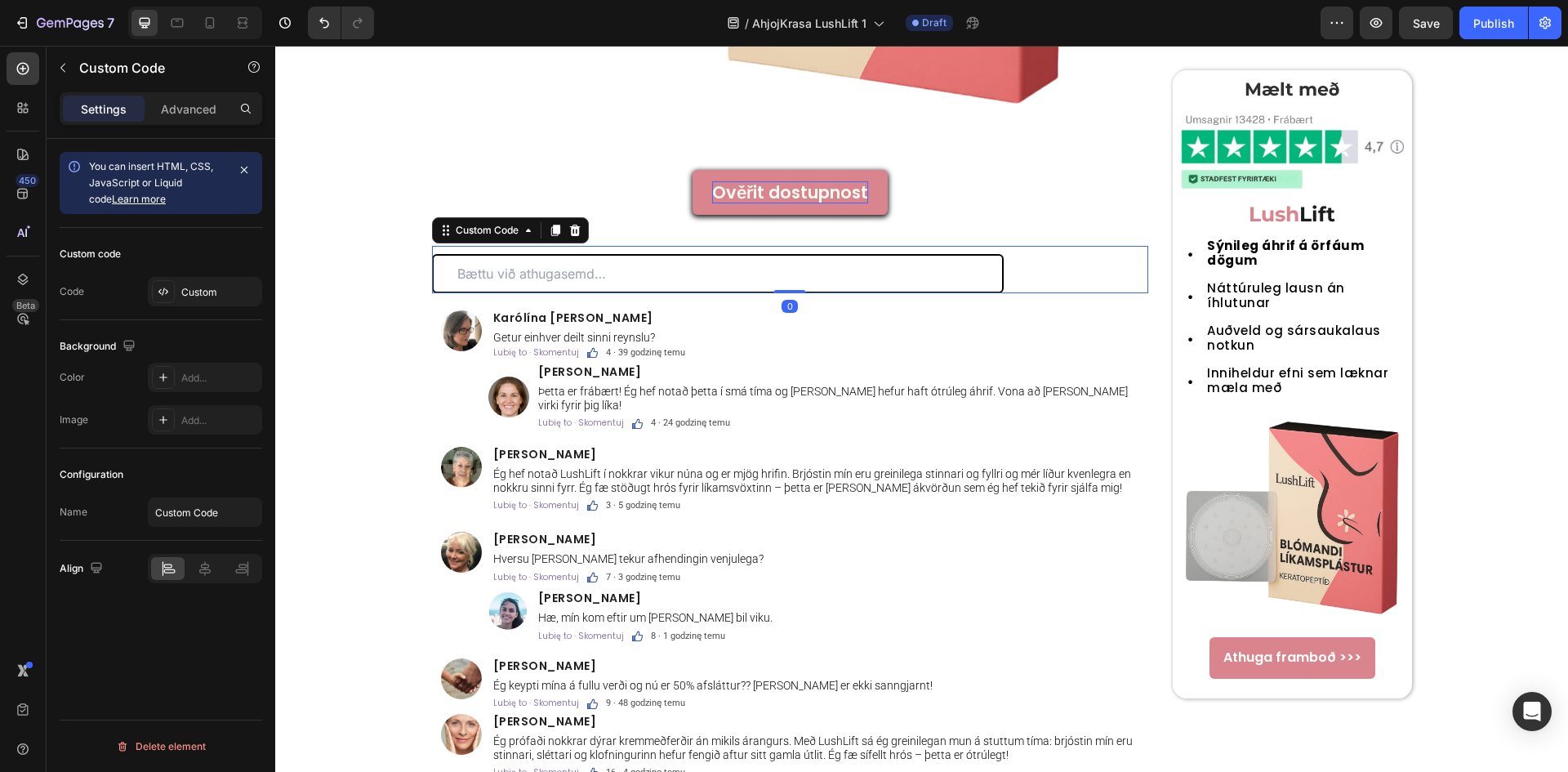
click at [558, 274] on input "text" at bounding box center [717, 273] width 572 height 40
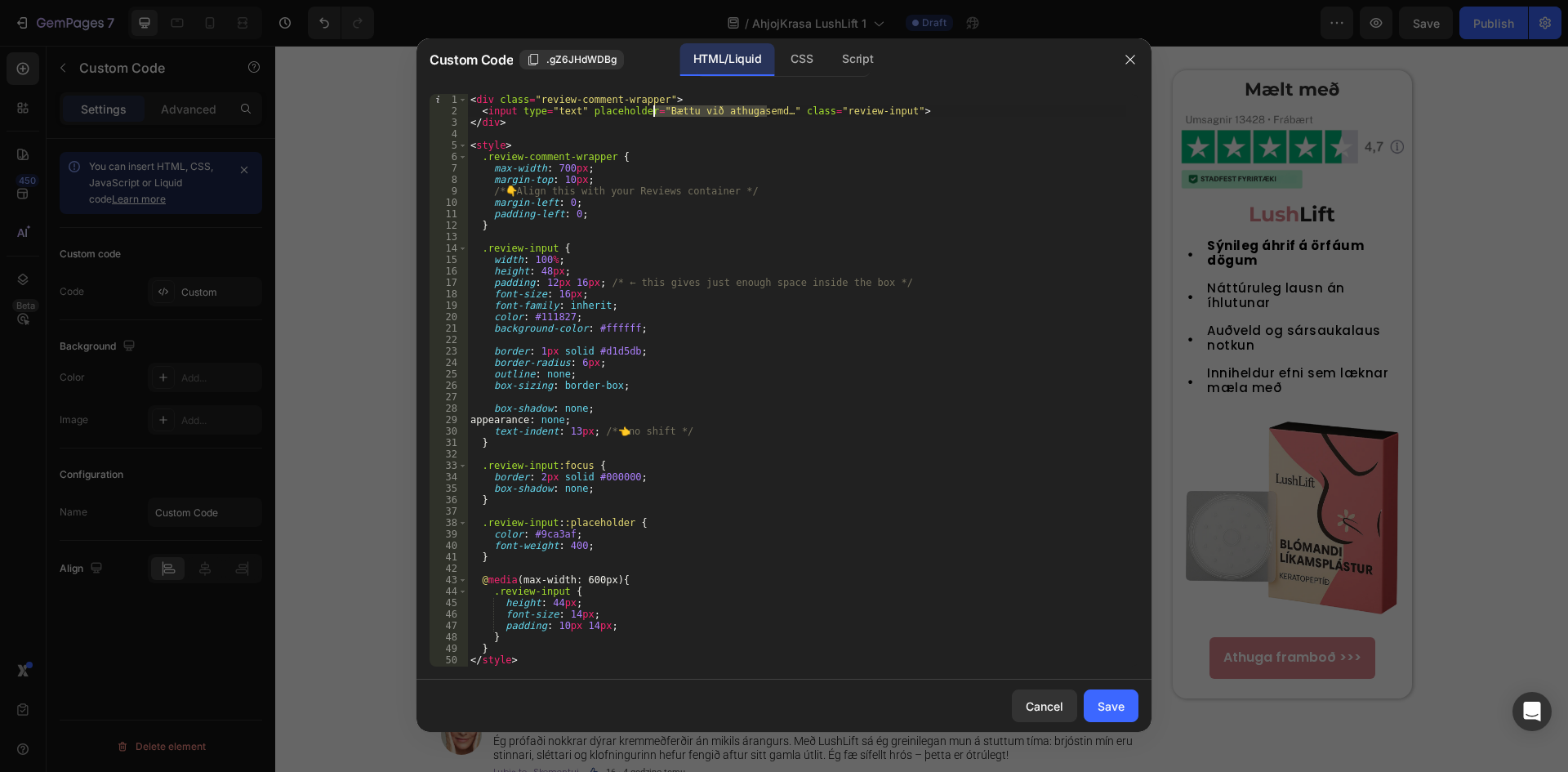
drag, startPoint x: 767, startPoint y: 110, endPoint x: 653, endPoint y: 107, distance: 114.0
click at [653, 107] on div "< div class = "review-comment-wrapper" > < input type = "text" placeholder = "B…" at bounding box center [796, 391] width 659 height 595
paste textarea "Přidat komentář..."
type textarea "<input type="text" placeholder="Přidat komentář..." class="review-input">"
click at [1127, 718] on button "Save" at bounding box center [1110, 705] width 55 height 33
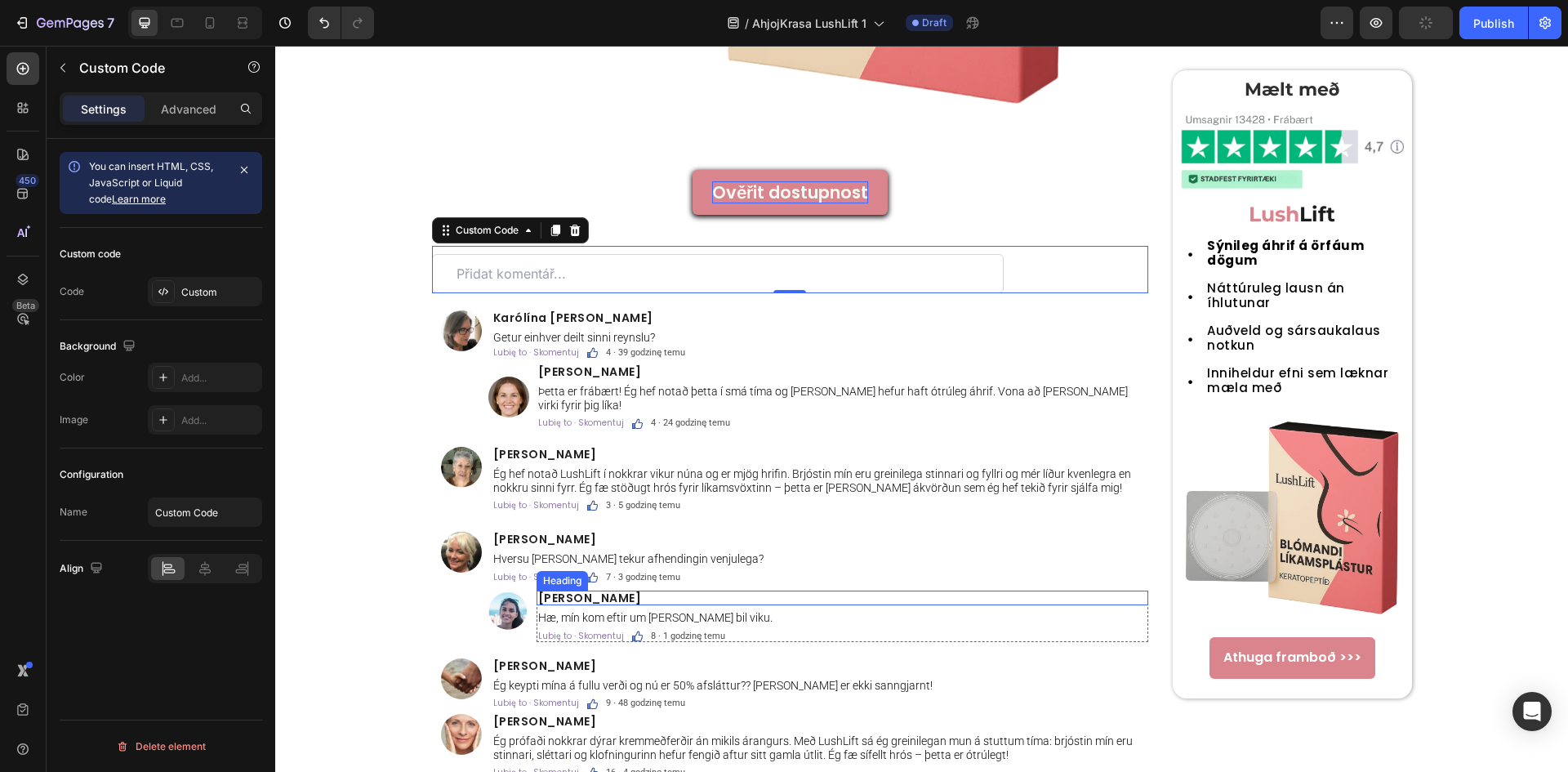
scroll to position [5228, 0]
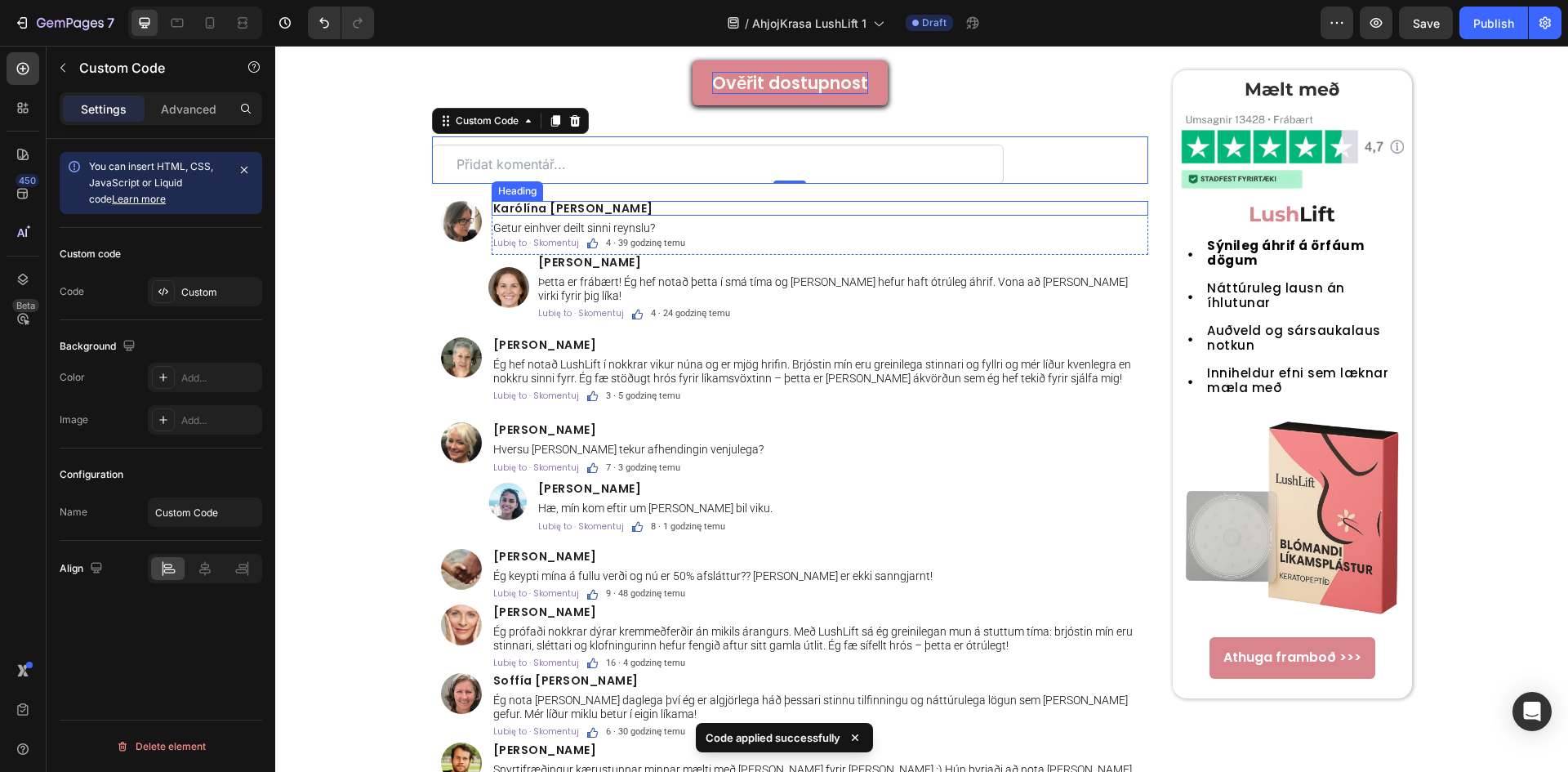
click at [526, 206] on span "Karólína H." at bounding box center [573, 208] width 160 height 16
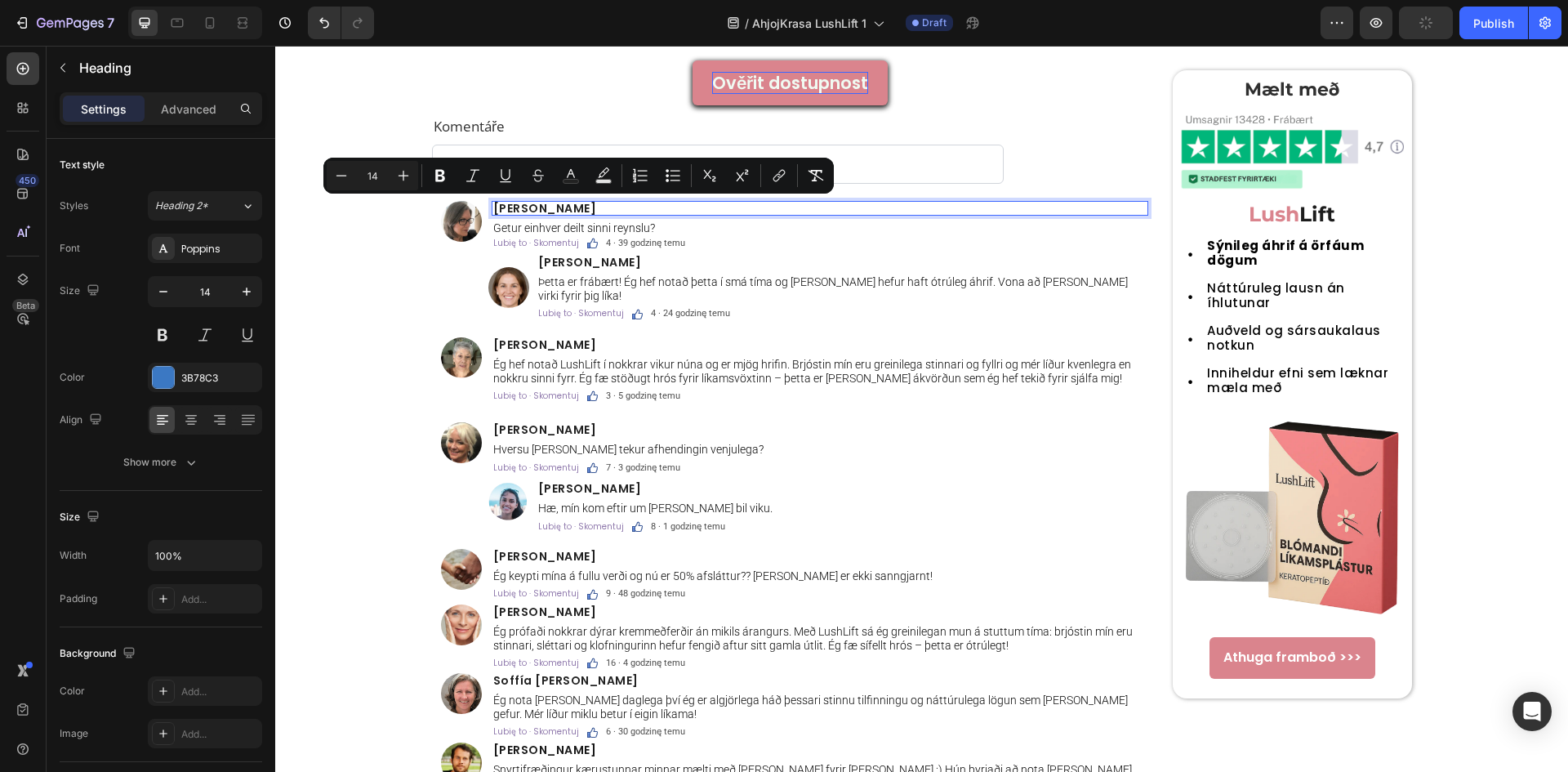
drag, startPoint x: 553, startPoint y: 205, endPoint x: 618, endPoint y: 208, distance: 65.1
click at [618, 208] on p "Kateřina Nováková" at bounding box center [819, 208] width 653 height 12
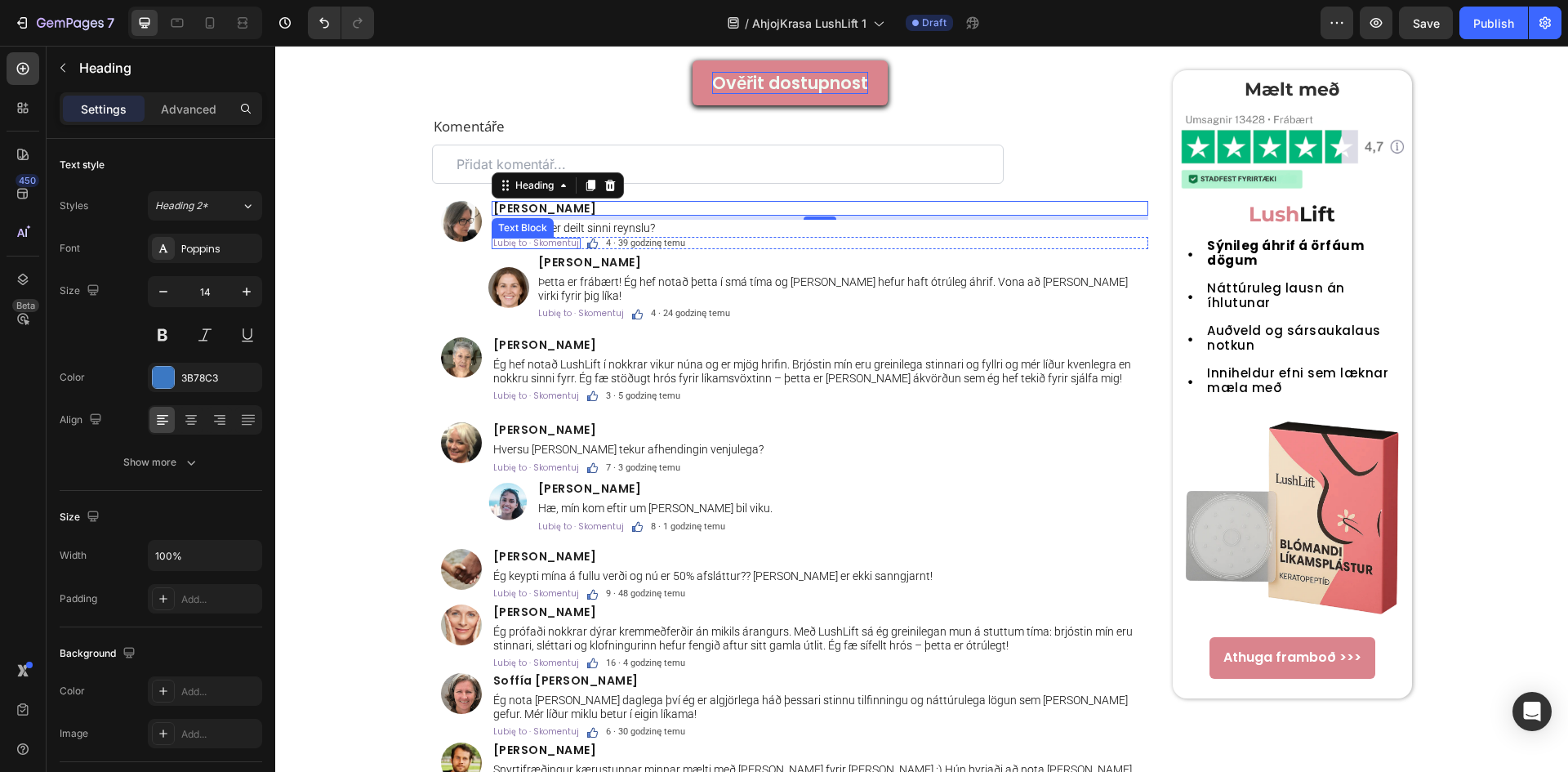
click at [527, 244] on span "Lubię to · Skomentuj" at bounding box center [536, 243] width 86 height 13
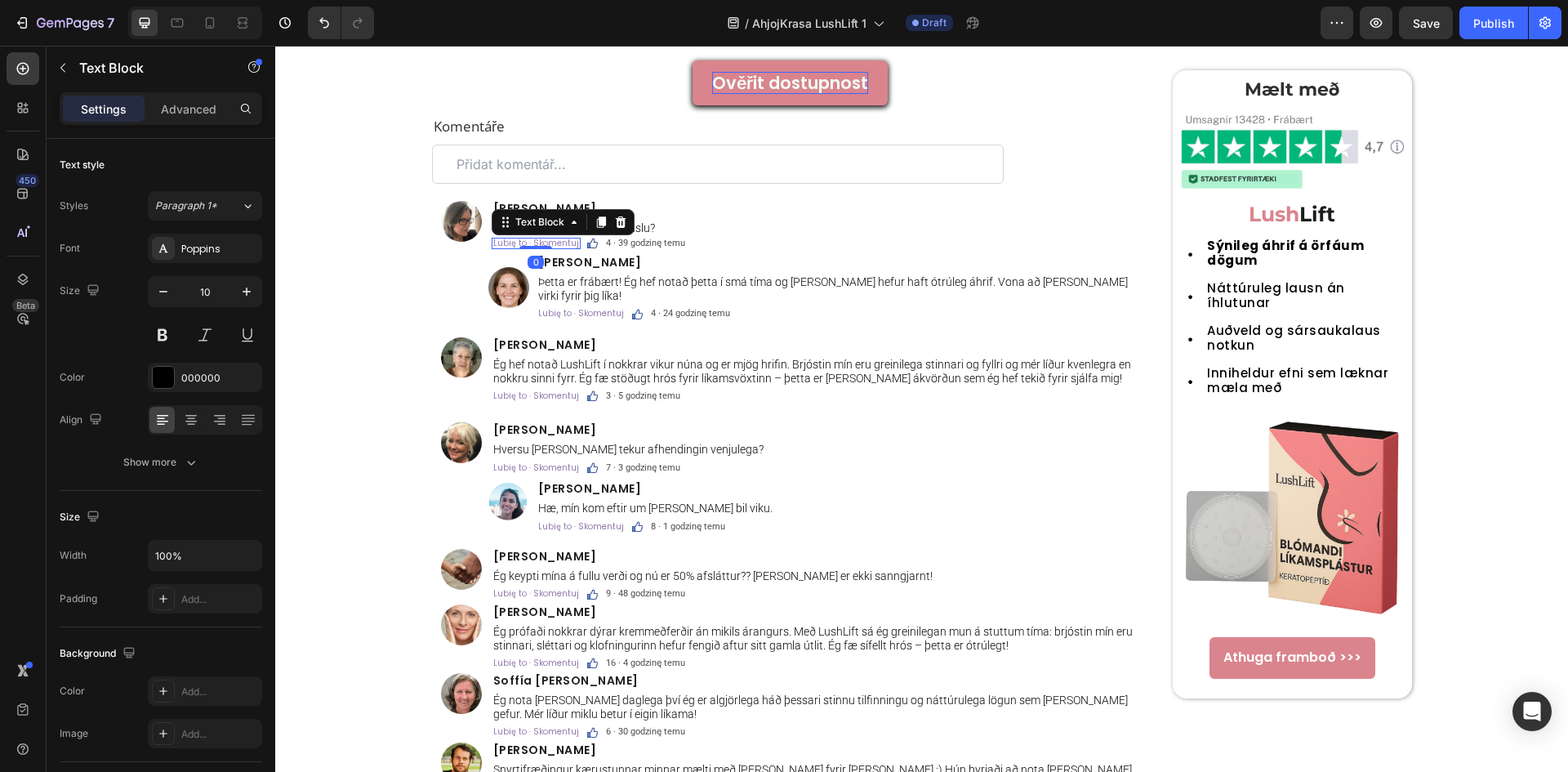
click at [527, 244] on span "Lubię to · Skomentuj" at bounding box center [536, 243] width 86 height 13
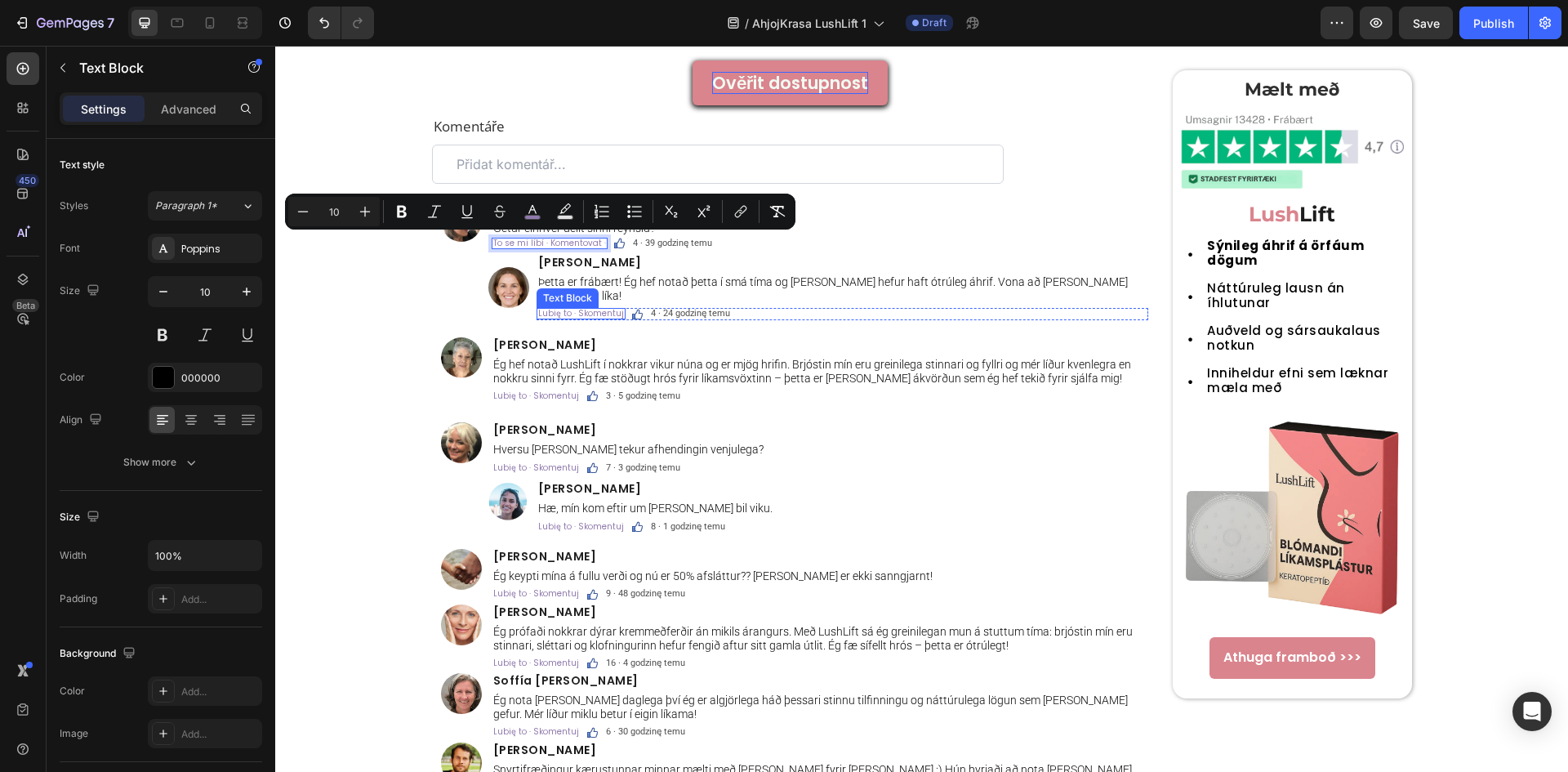
click at [600, 307] on span "Lubię to · Skomentuj" at bounding box center [580, 312] width 86 height 13
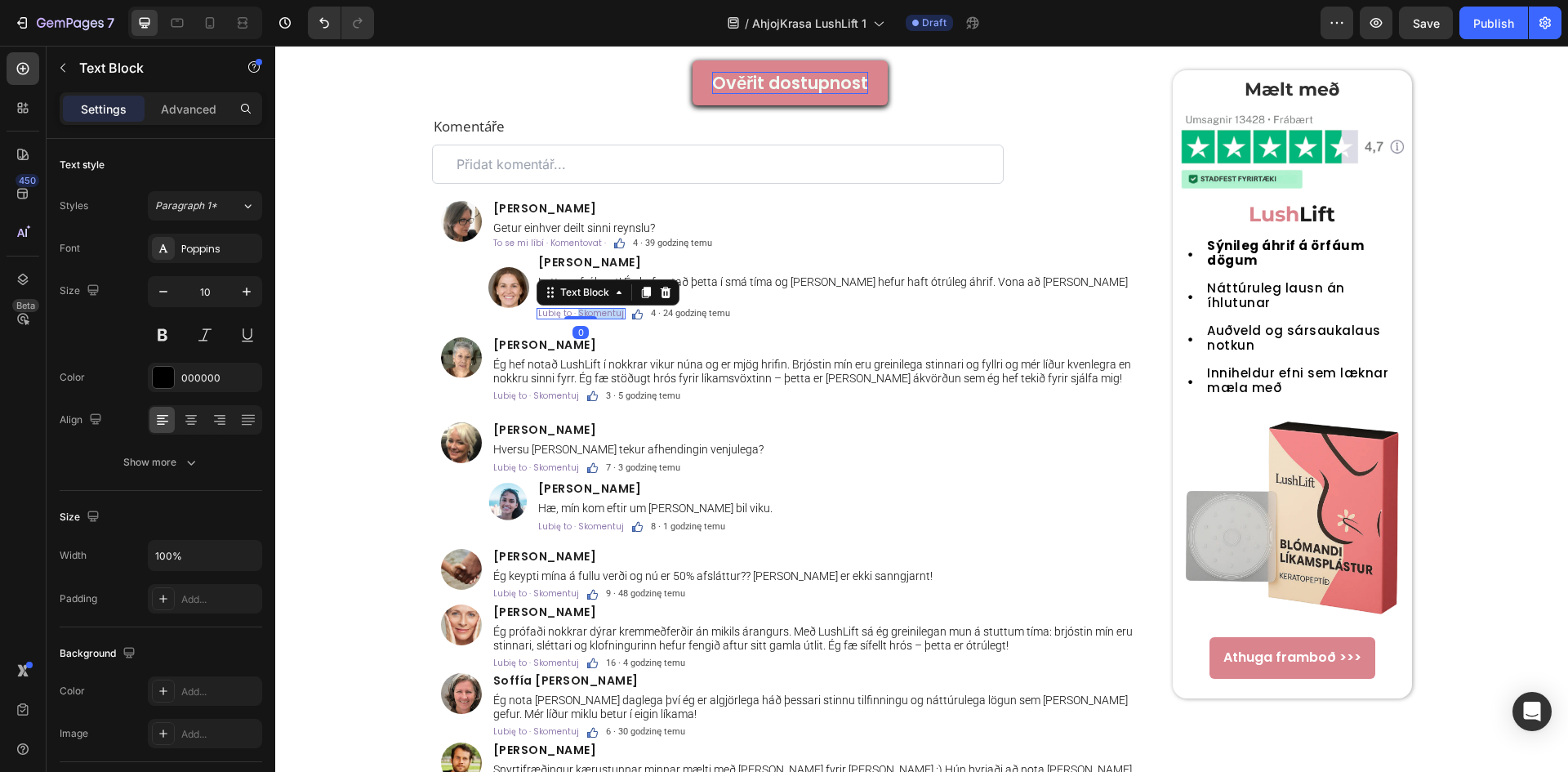
click at [600, 307] on span "Lubię to · Skomentuj" at bounding box center [580, 312] width 86 height 13
click at [513, 390] on span "Lubię to · Skomentuj" at bounding box center [536, 396] width 86 height 13
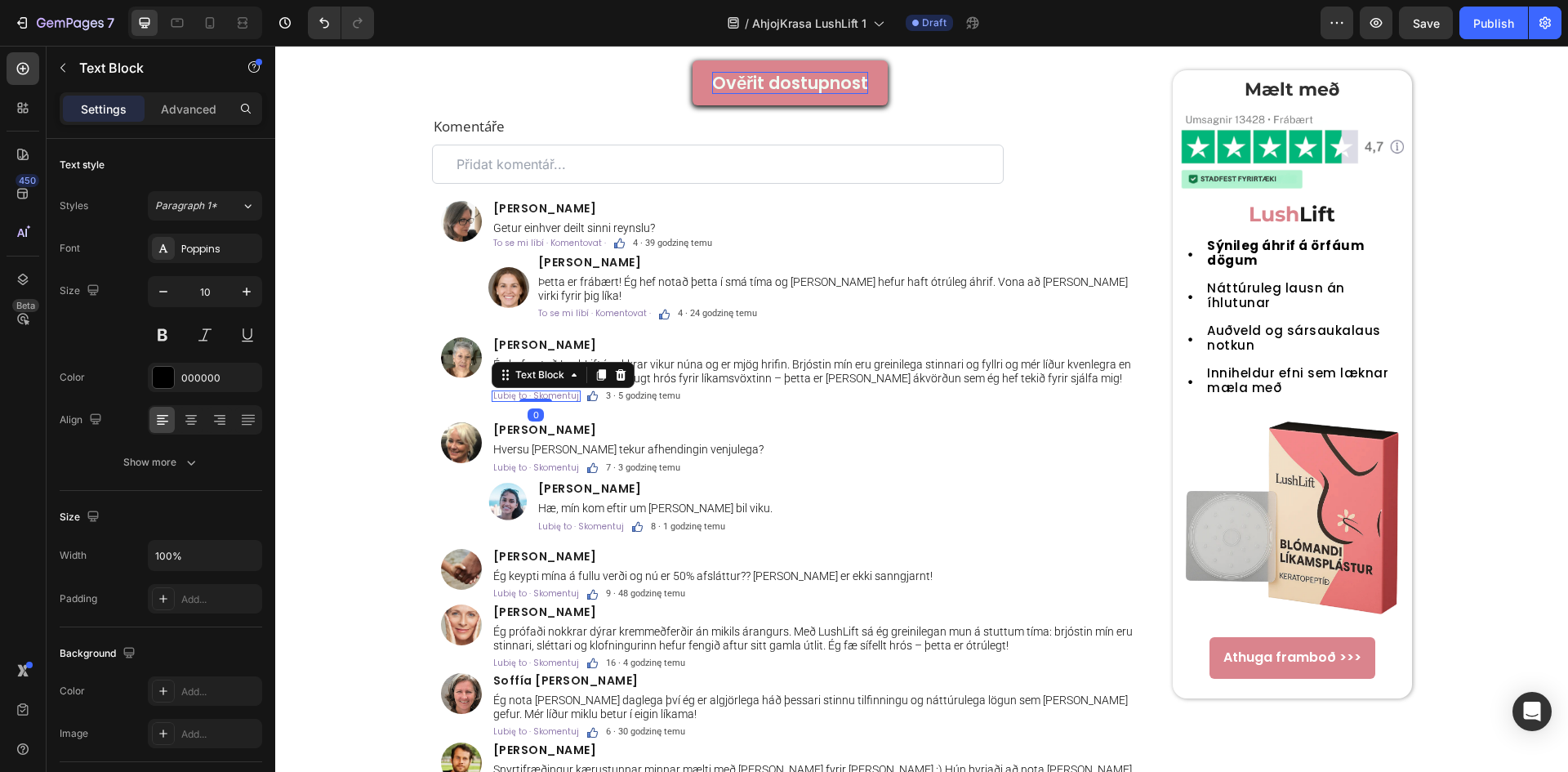
click at [519, 399] on div at bounding box center [536, 400] width 33 height 3
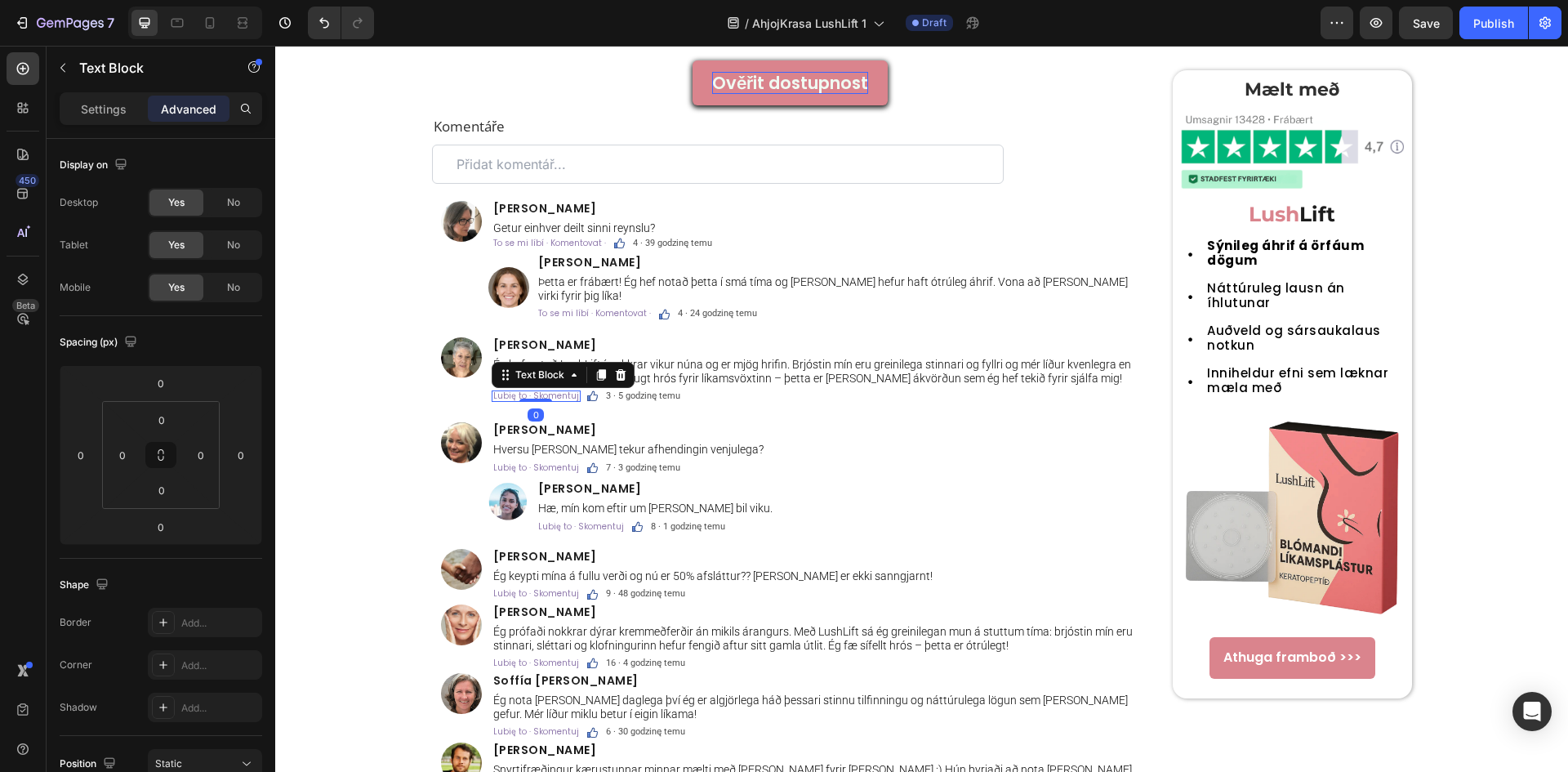
click at [519, 399] on div at bounding box center [536, 400] width 33 height 3
click at [512, 390] on span "Lubię to · Skomentuj" at bounding box center [536, 396] width 86 height 13
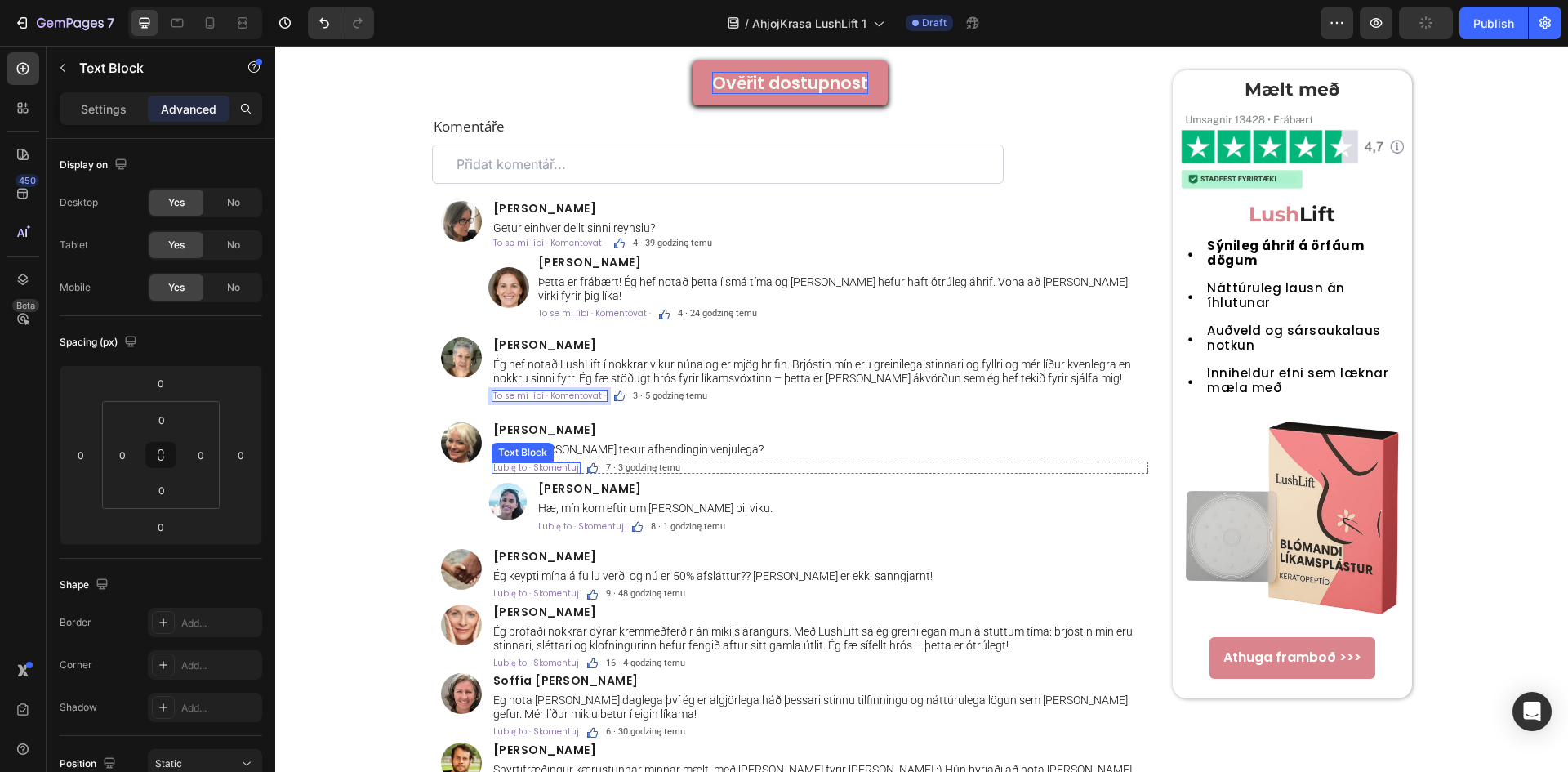
click at [531, 461] on span "Lubię to · Skomentuj" at bounding box center [536, 467] width 86 height 13
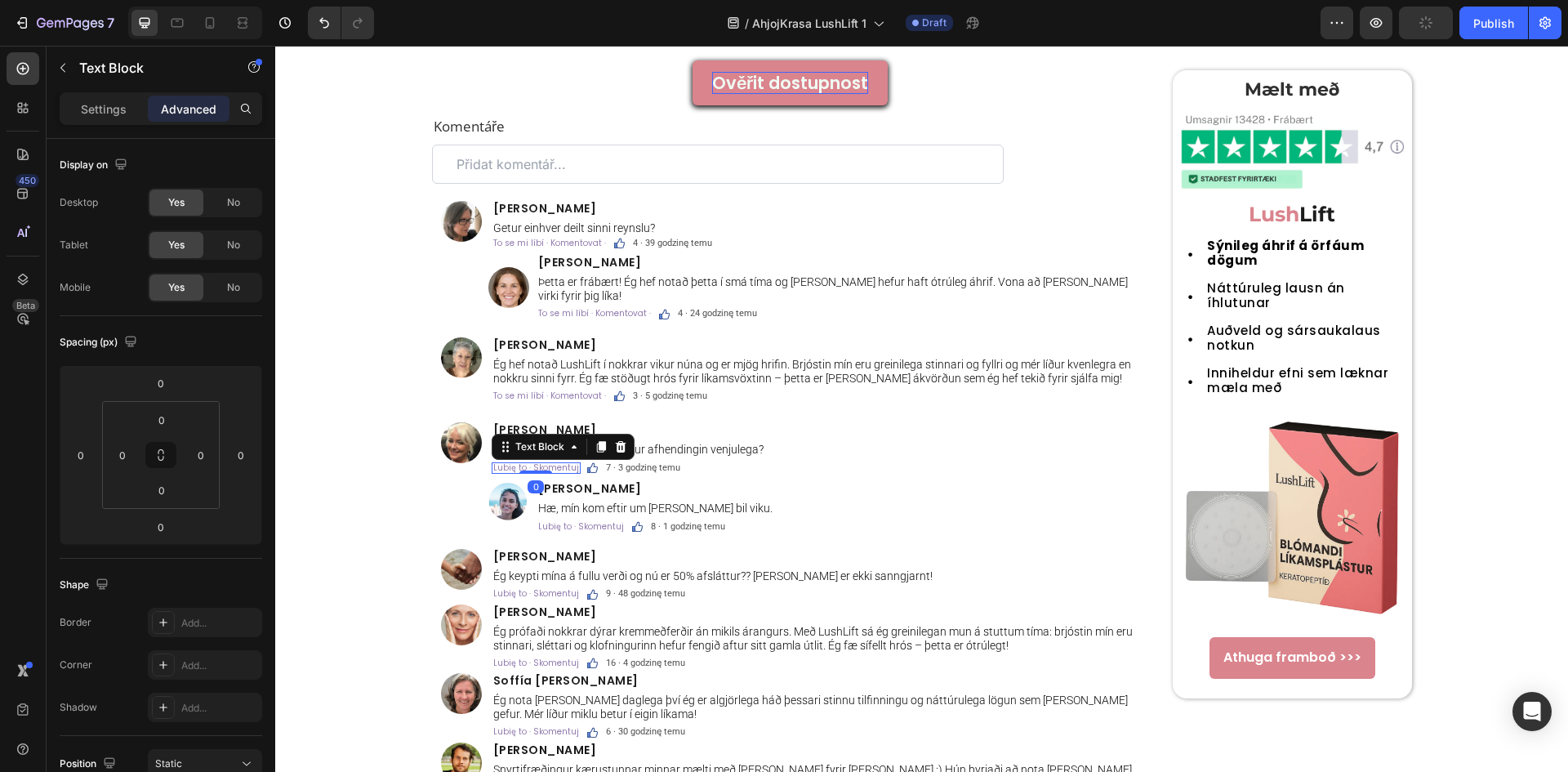
click at [531, 461] on span "Lubię to · Skomentuj" at bounding box center [536, 467] width 86 height 13
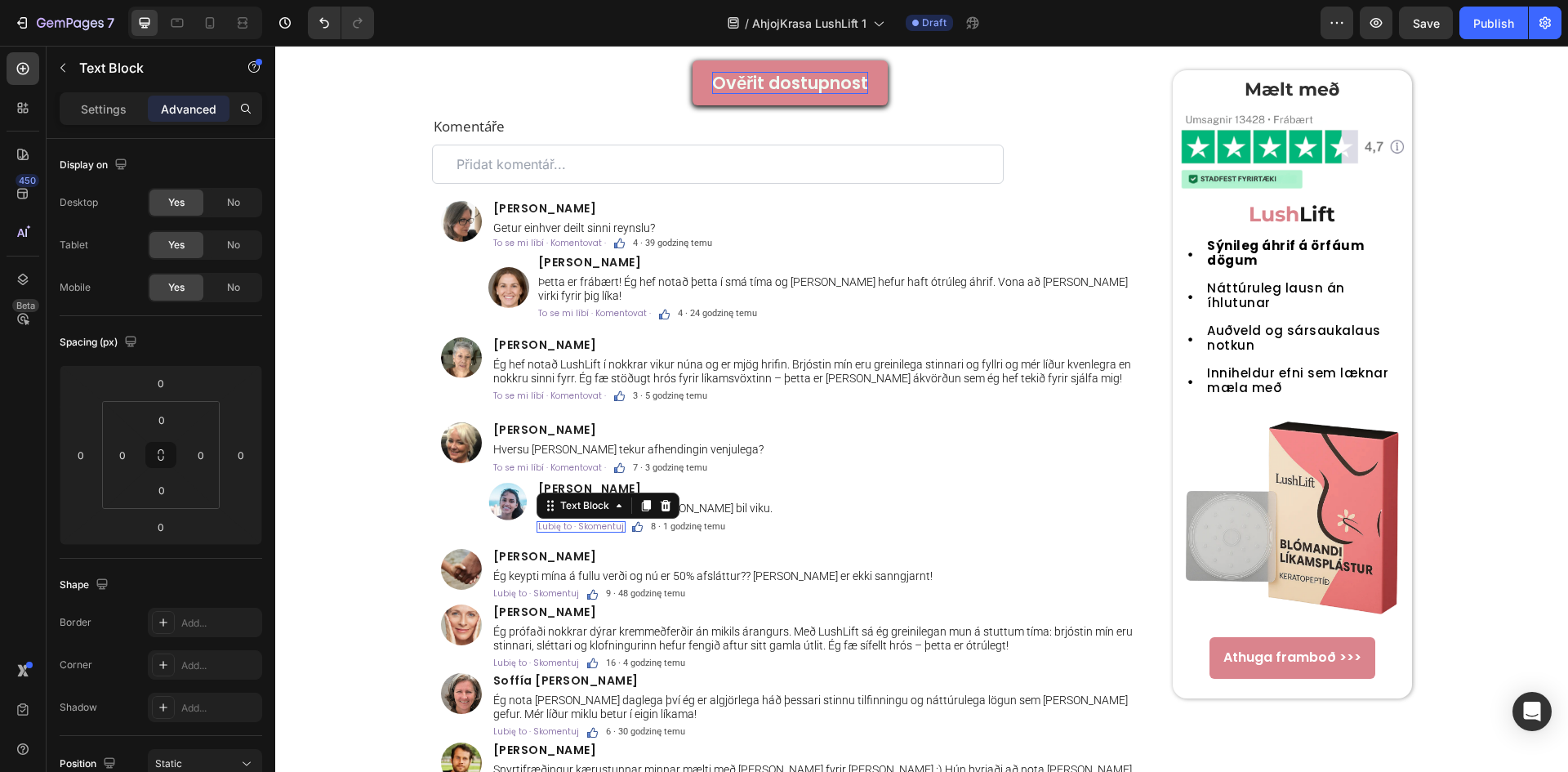
click at [553, 520] on span "Lubię to · Skomentuj" at bounding box center [580, 526] width 86 height 13
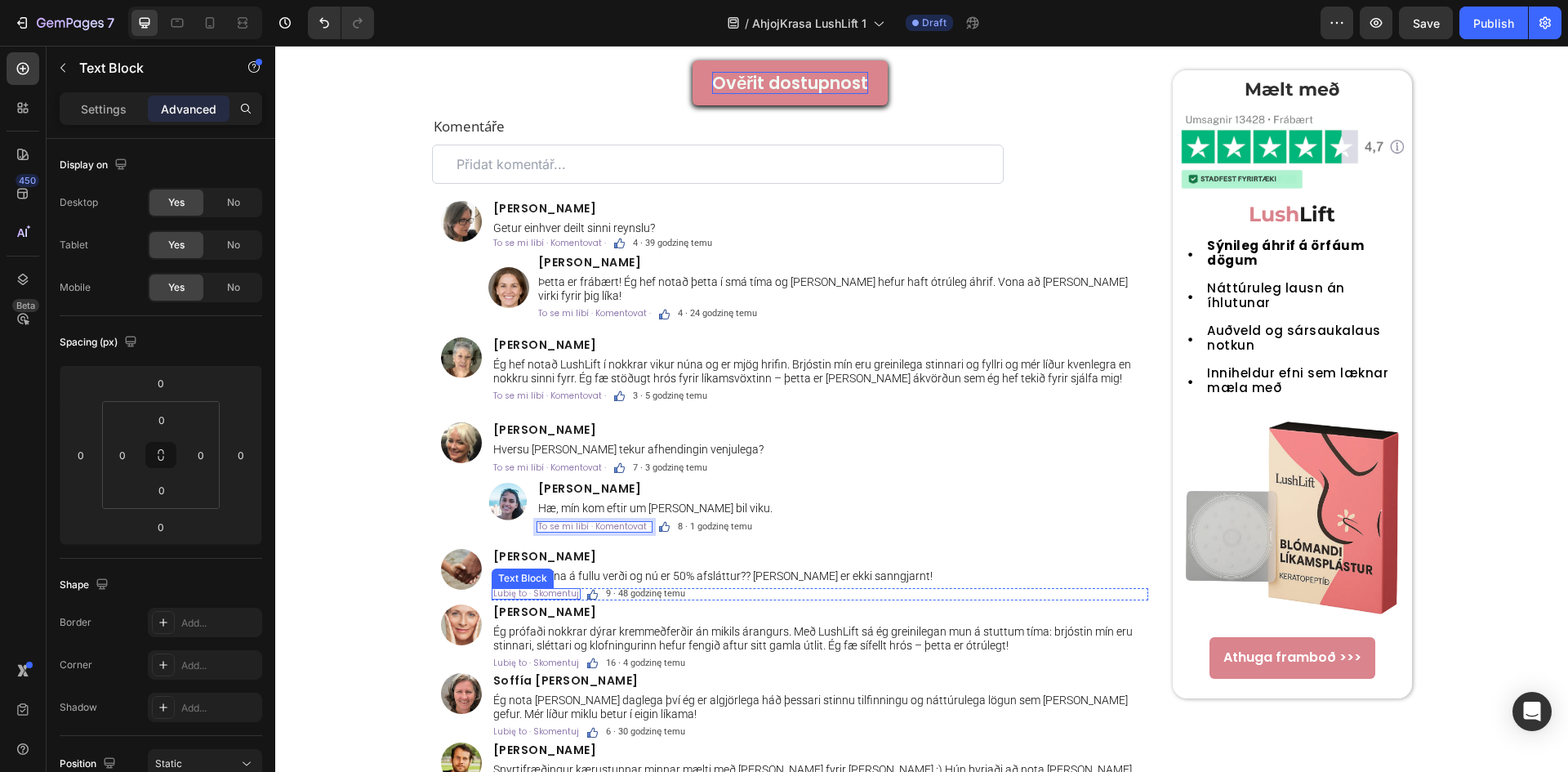
click at [511, 587] on span "Lubię to · Skomentuj" at bounding box center [536, 593] width 86 height 13
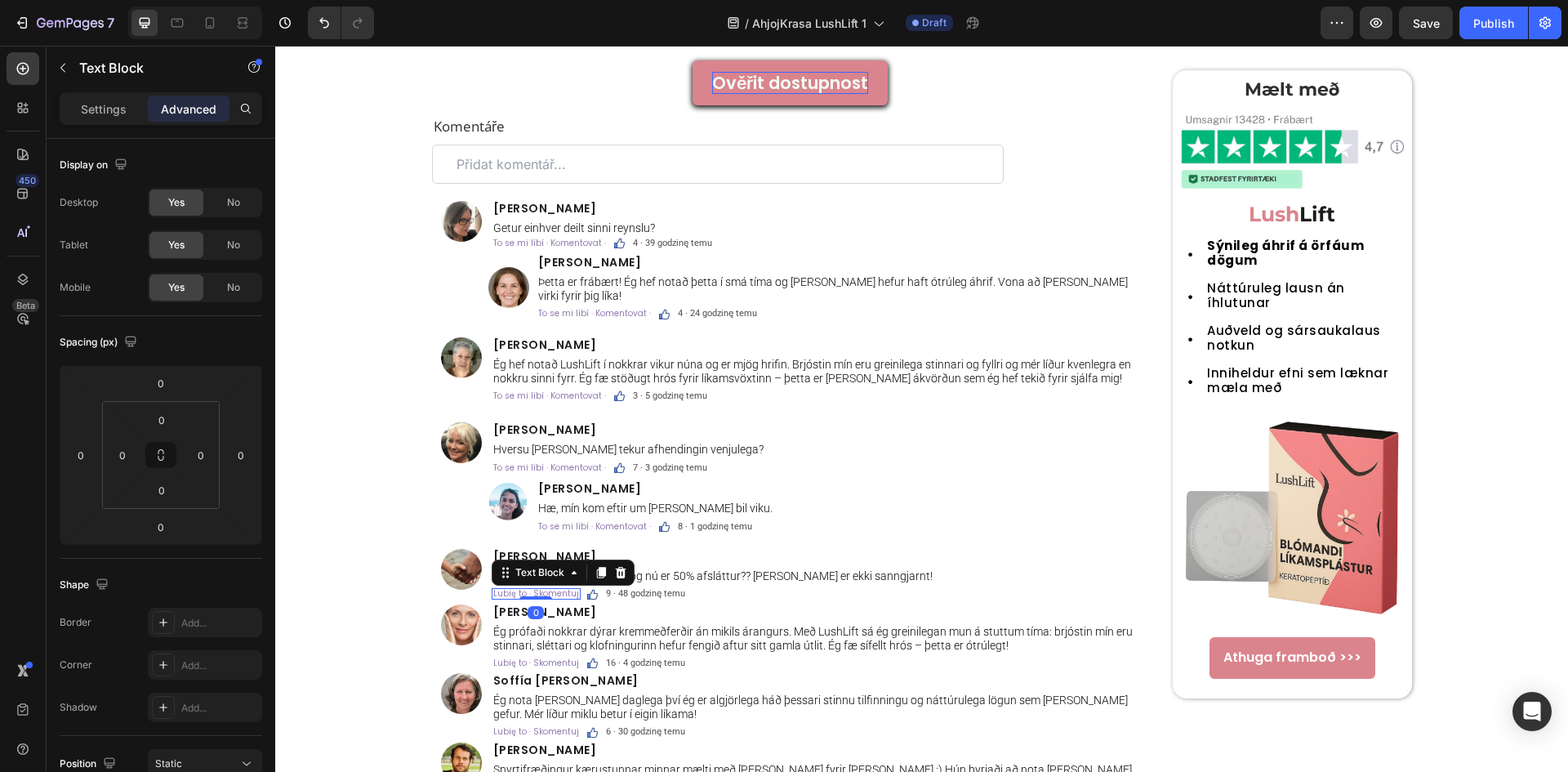
click at [511, 587] on span "Lubię to · Skomentuj" at bounding box center [536, 593] width 86 height 13
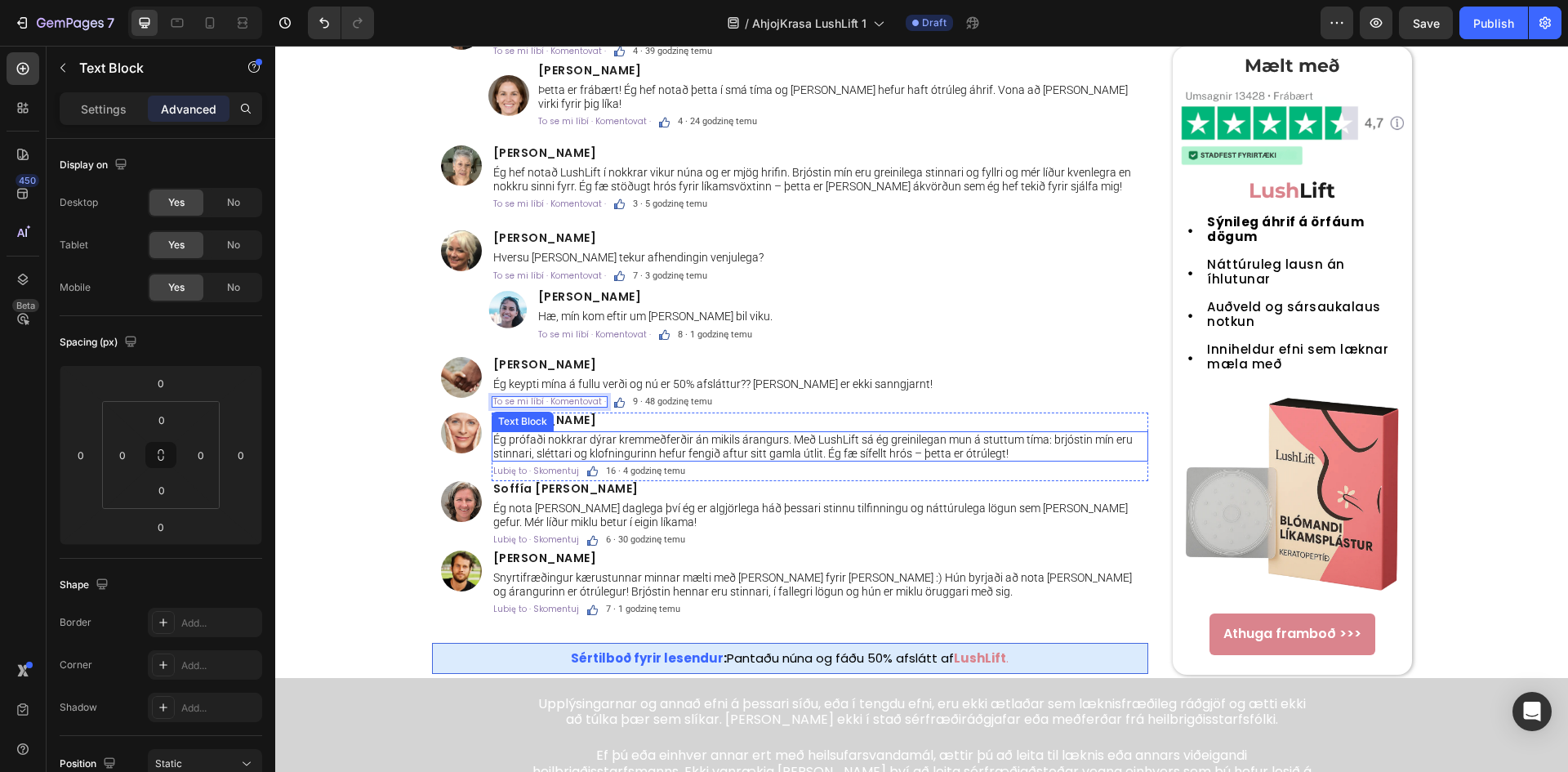
scroll to position [5446, 0]
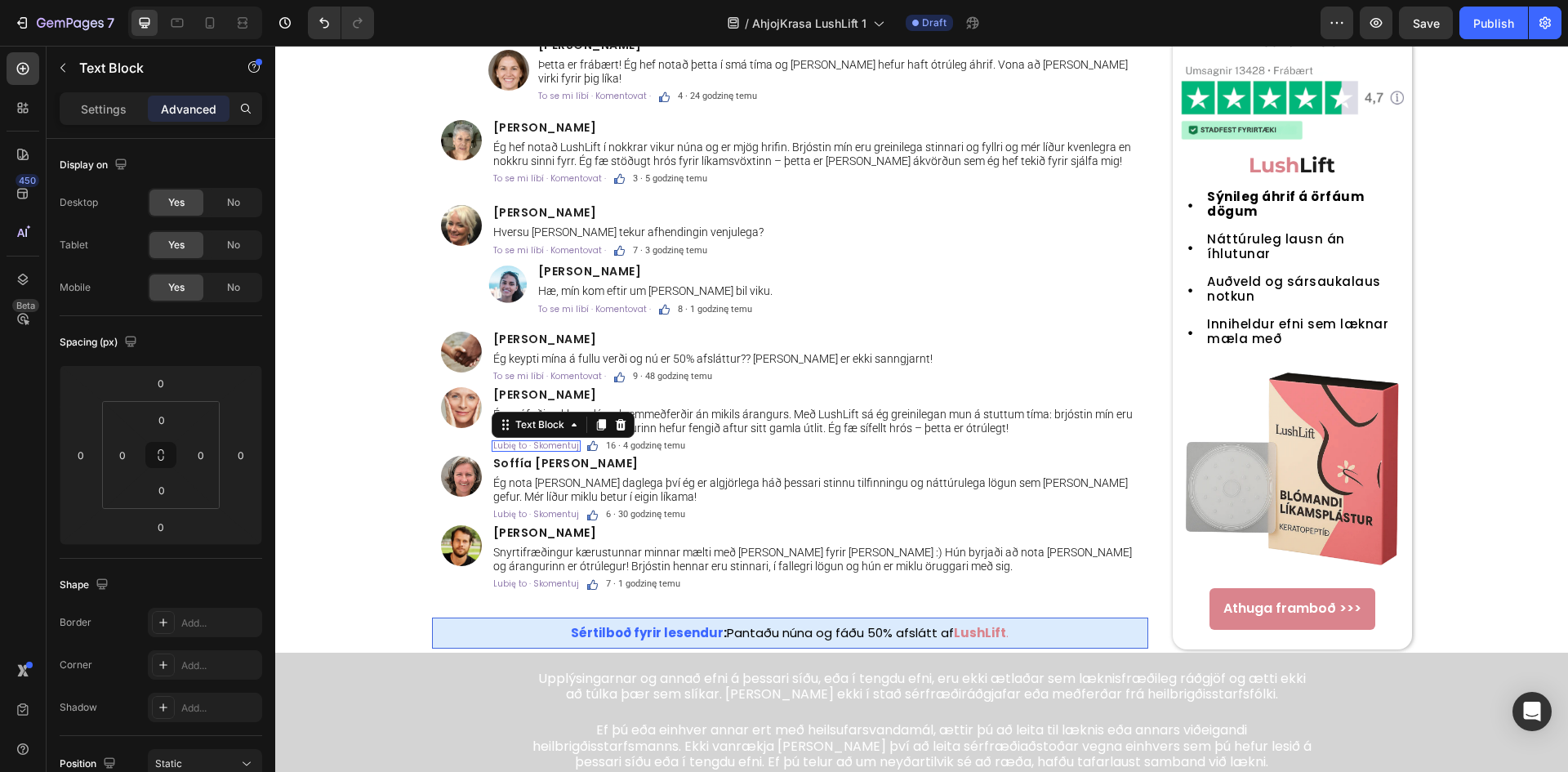
click at [516, 439] on span "Lubię to · Skomentuj" at bounding box center [536, 445] width 86 height 13
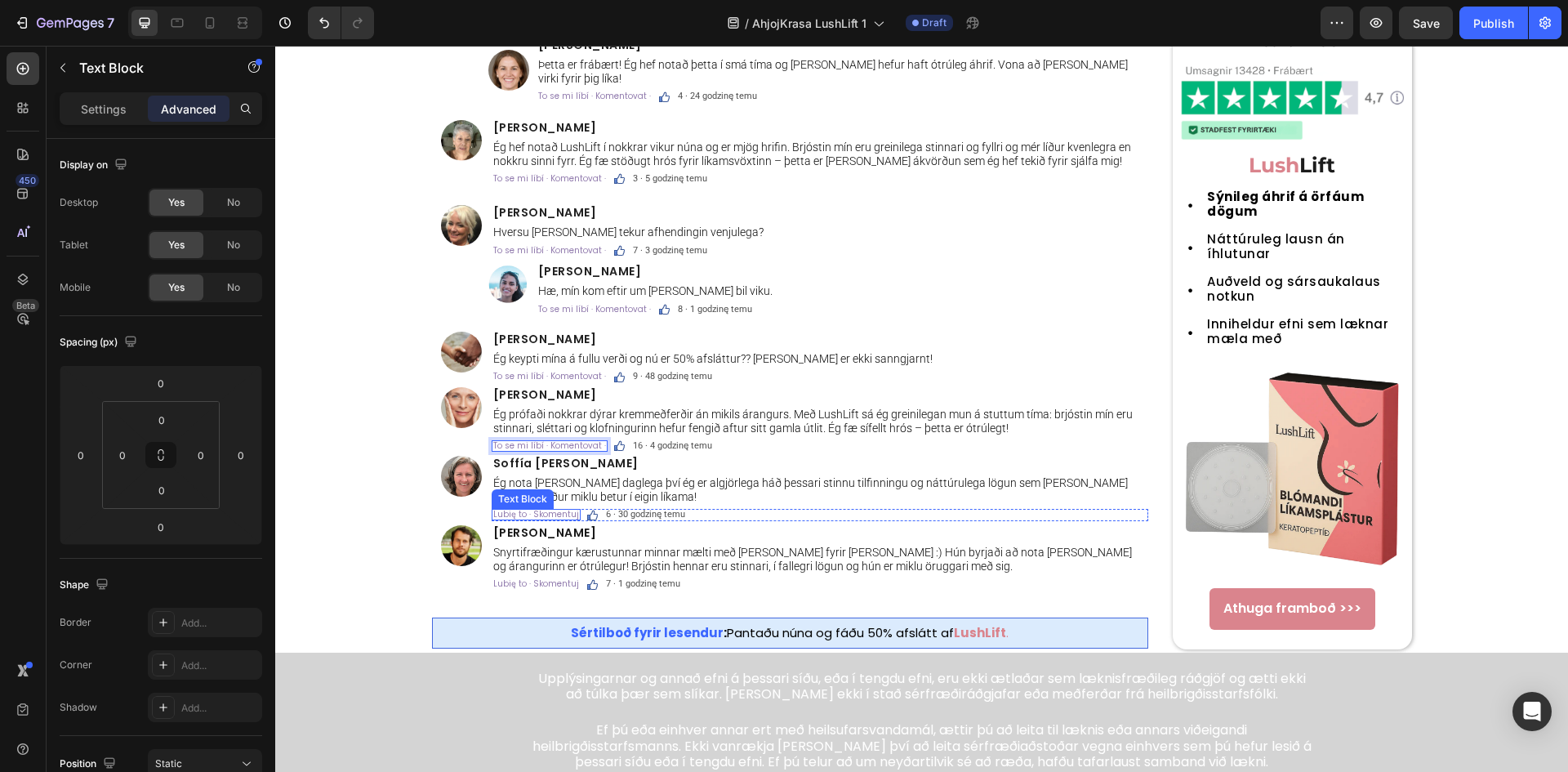
click at [542, 508] on span "Lubię to · Skomentuj" at bounding box center [536, 514] width 86 height 13
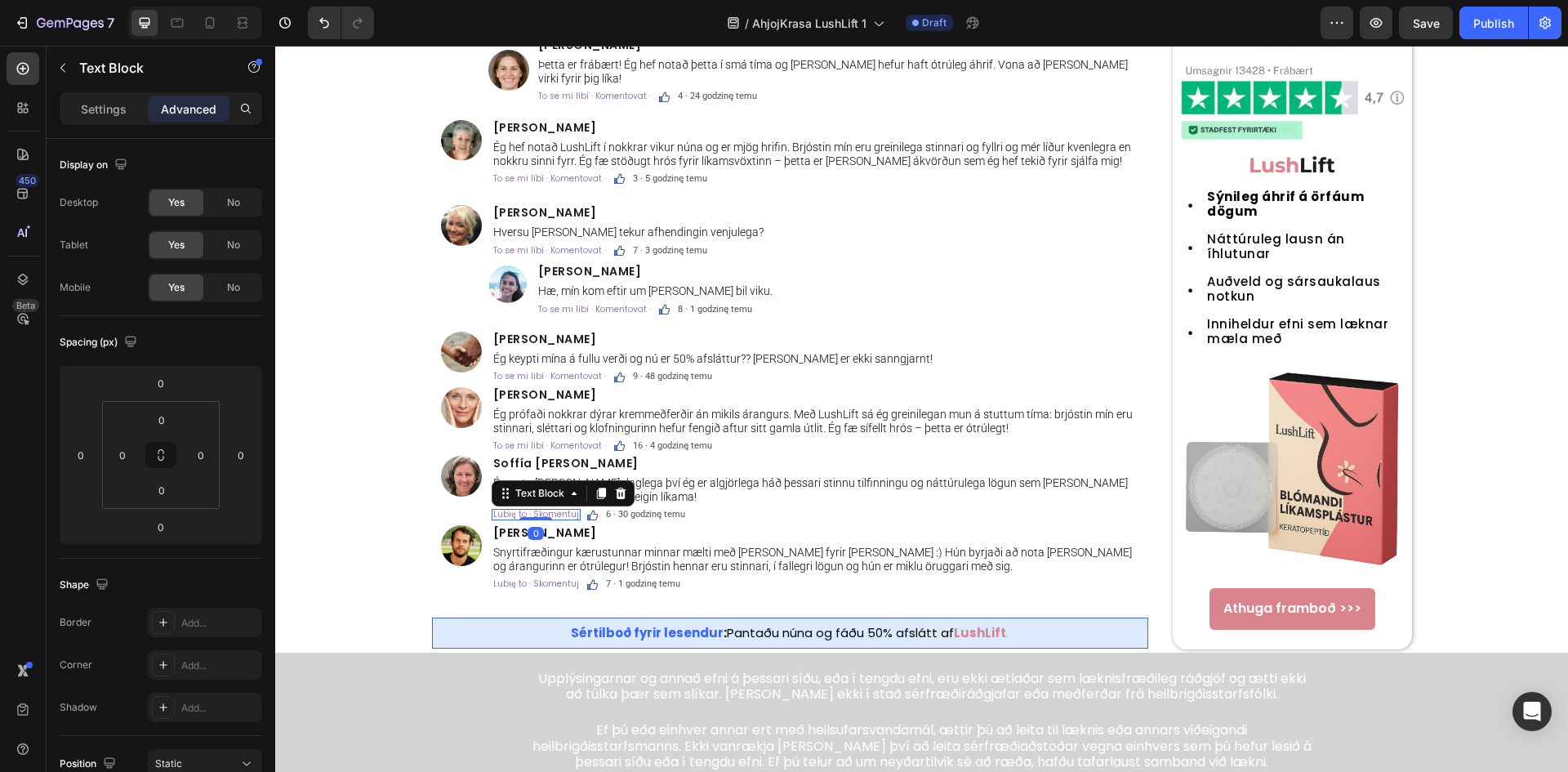
click at [542, 508] on span "Lubię to · Skomentuj" at bounding box center [536, 514] width 86 height 13
click at [511, 578] on span "Lubię to · Skomentuj" at bounding box center [536, 583] width 86 height 13
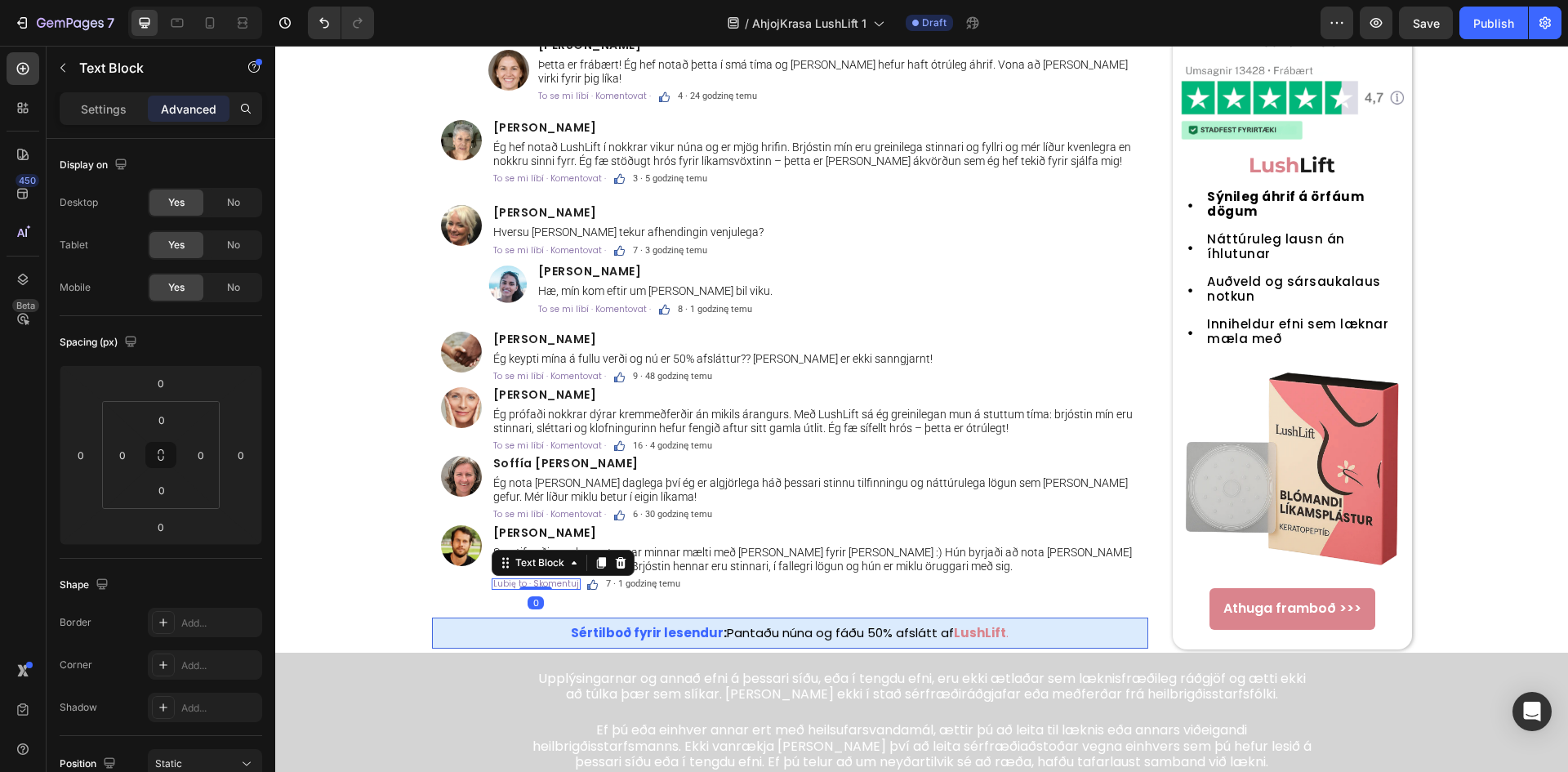
click at [511, 578] on span "Lubię to · Skomentuj" at bounding box center [536, 583] width 86 height 13
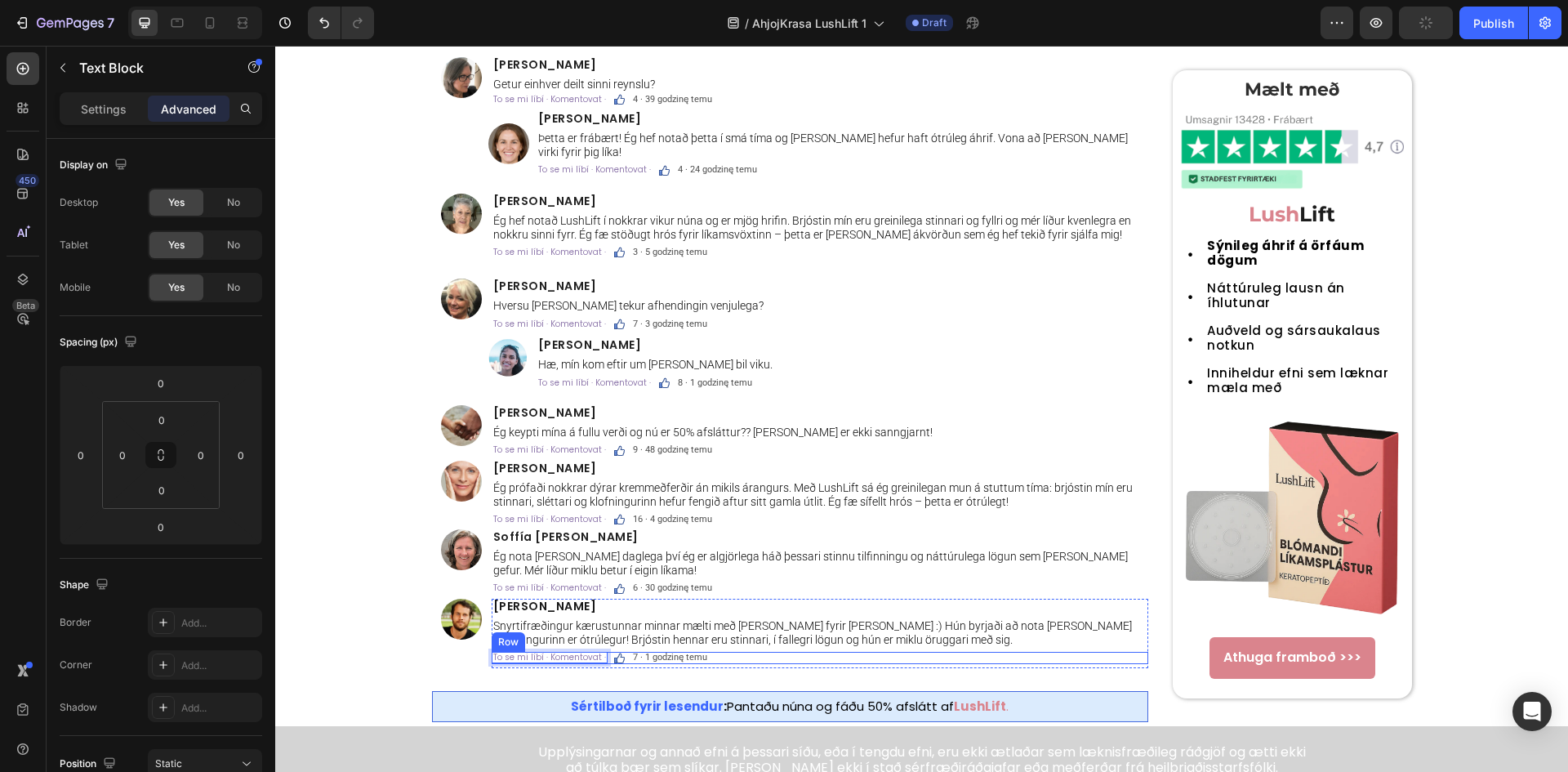
scroll to position [5228, 0]
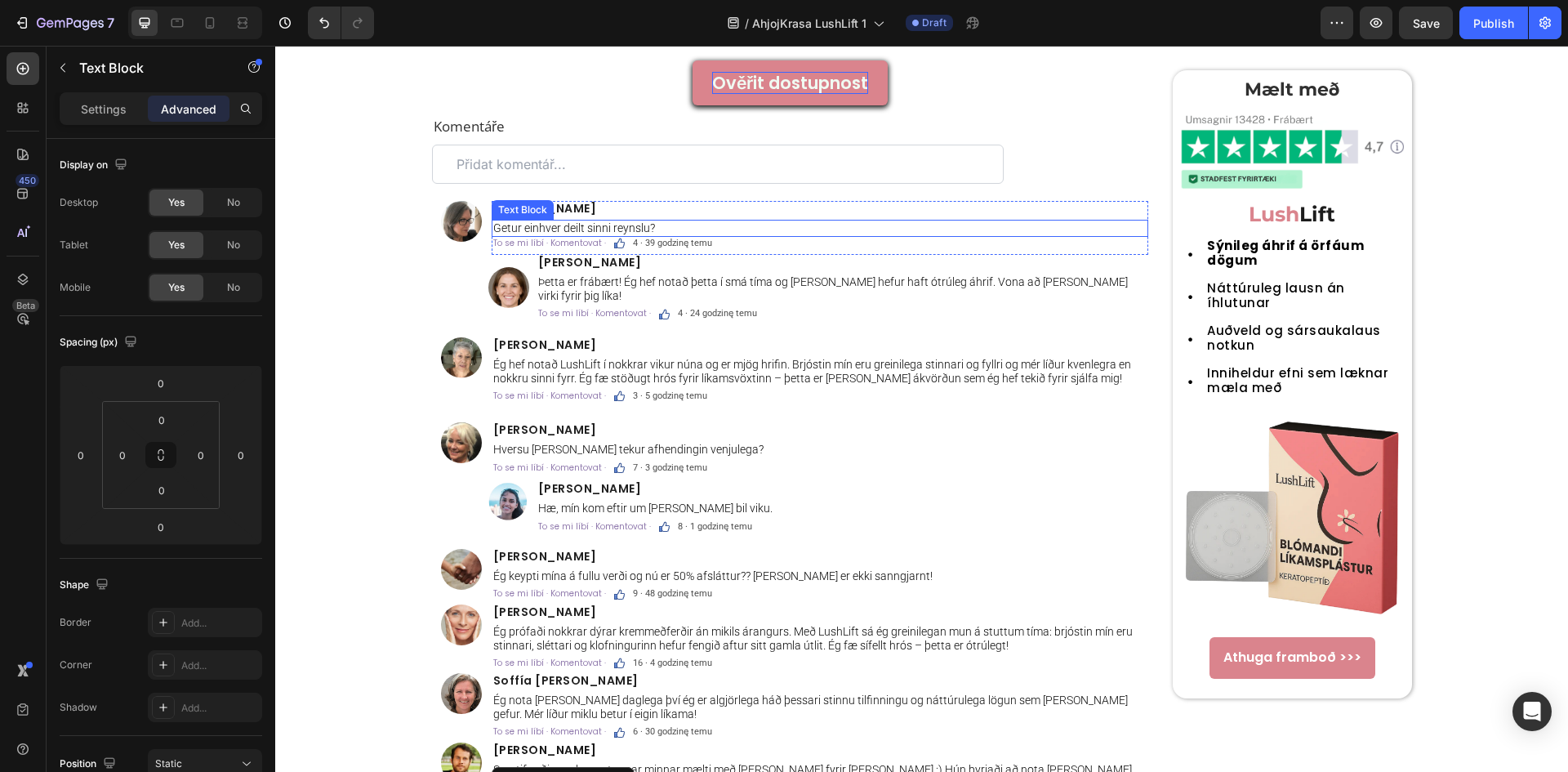
click at [592, 225] on p "Getur einhver deilt sinni reynslu?" at bounding box center [819, 228] width 653 height 14
click at [666, 248] on div "4 · 39 godzinę temu" at bounding box center [671, 244] width 82 height 12
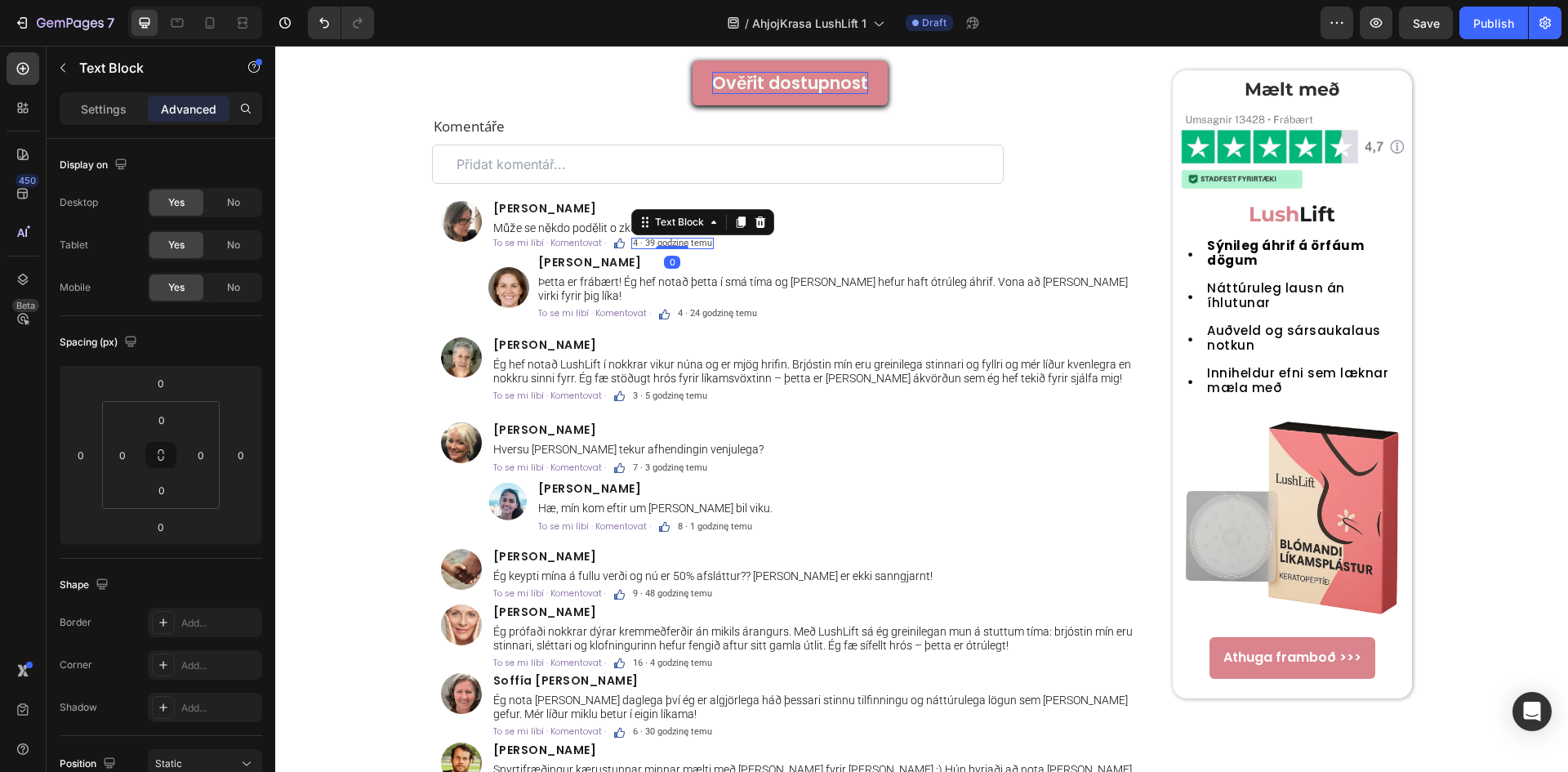
click at [666, 248] on div at bounding box center [672, 247] width 33 height 3
click at [686, 238] on span "4 · 39 godzinę temu" at bounding box center [672, 243] width 79 height 11
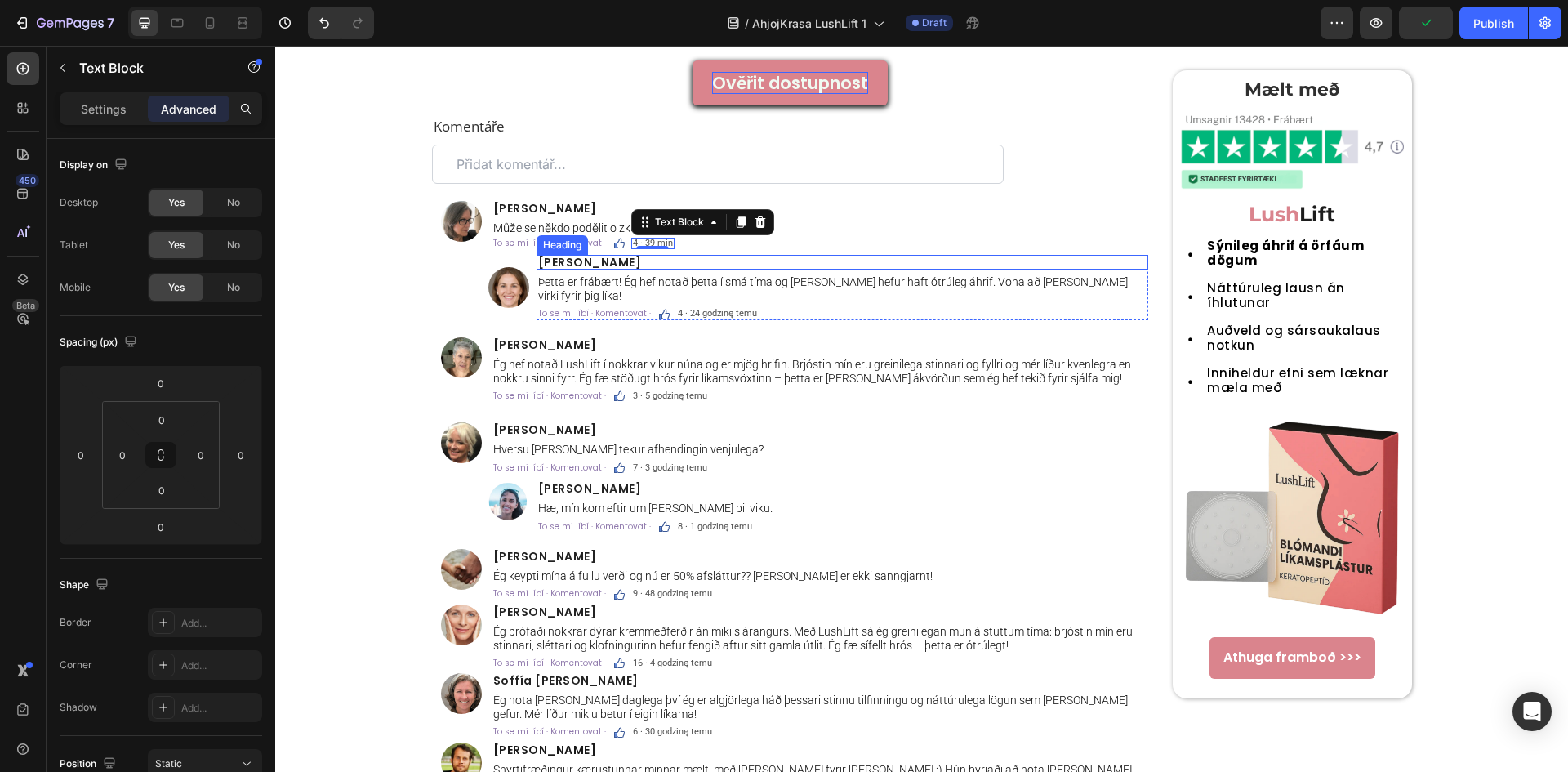
click at [589, 258] on span "Sóley Valsdóttir" at bounding box center [589, 261] width 104 height 16
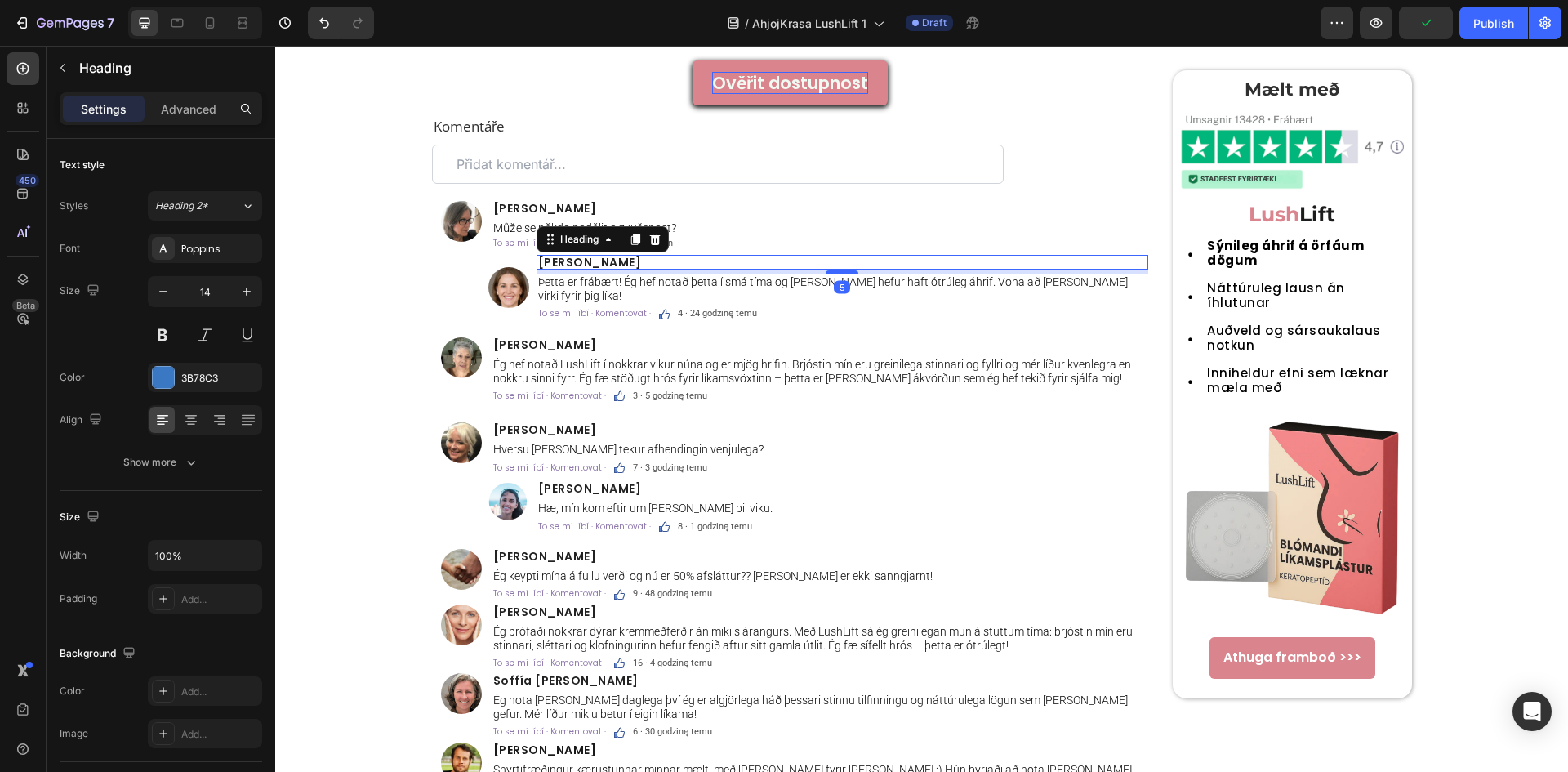
click at [589, 258] on span "Sóley Valsdóttir" at bounding box center [589, 261] width 104 height 16
click at [661, 279] on p "Þetta er frábært! Ég hef notað þetta í smá tíma og það hefur haft ótrúleg áhrif…" at bounding box center [842, 288] width 608 height 28
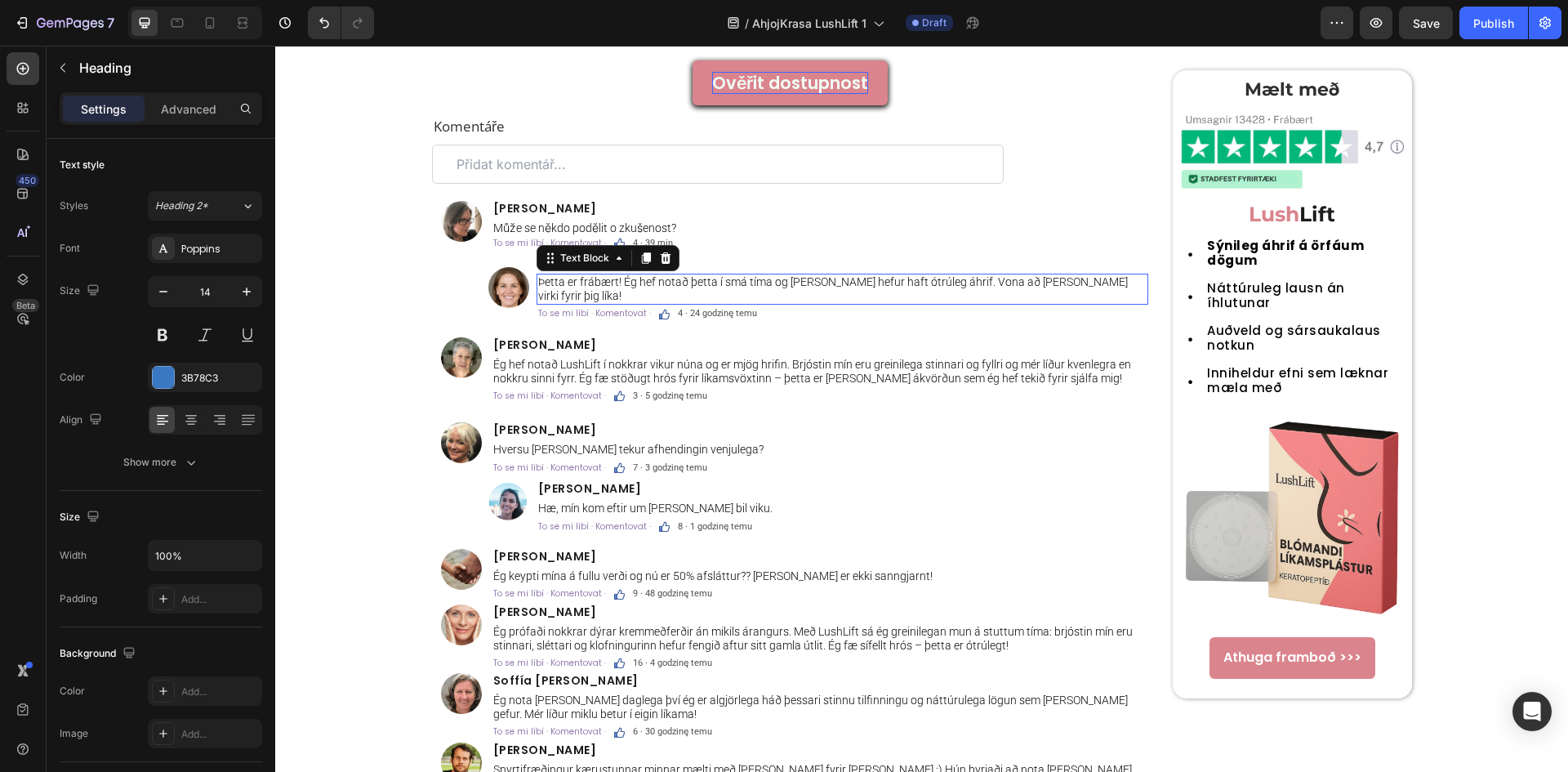
click at [661, 279] on p "Þetta er frábært! Ég hef notað þetta í smá tíma og það hefur haft ótrúleg áhrif…" at bounding box center [842, 288] width 608 height 28
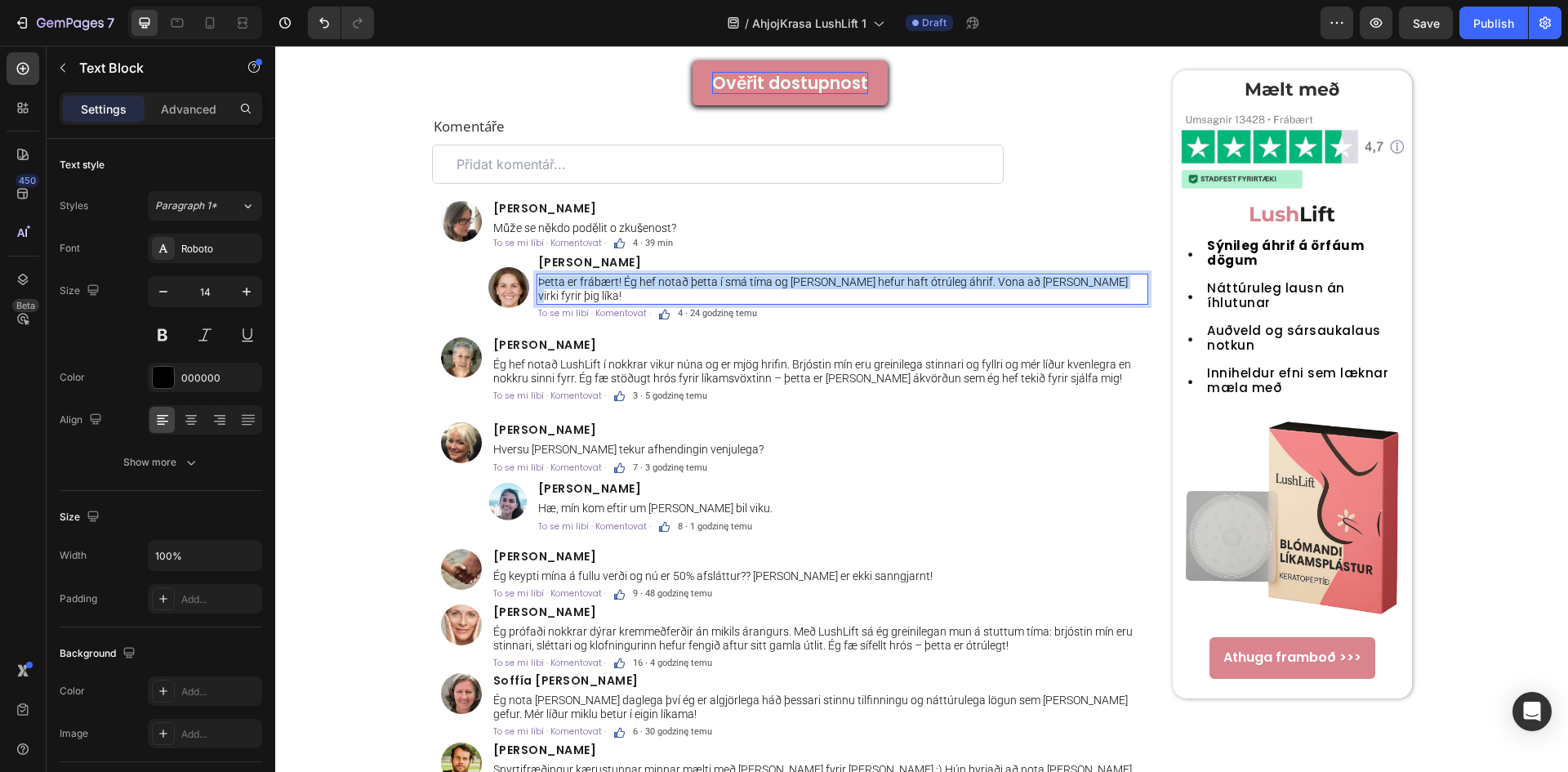
click at [661, 279] on p "Þetta er frábært! Ég hef notað þetta í smá tíma og það hefur haft ótrúleg áhrif…" at bounding box center [842, 288] width 608 height 28
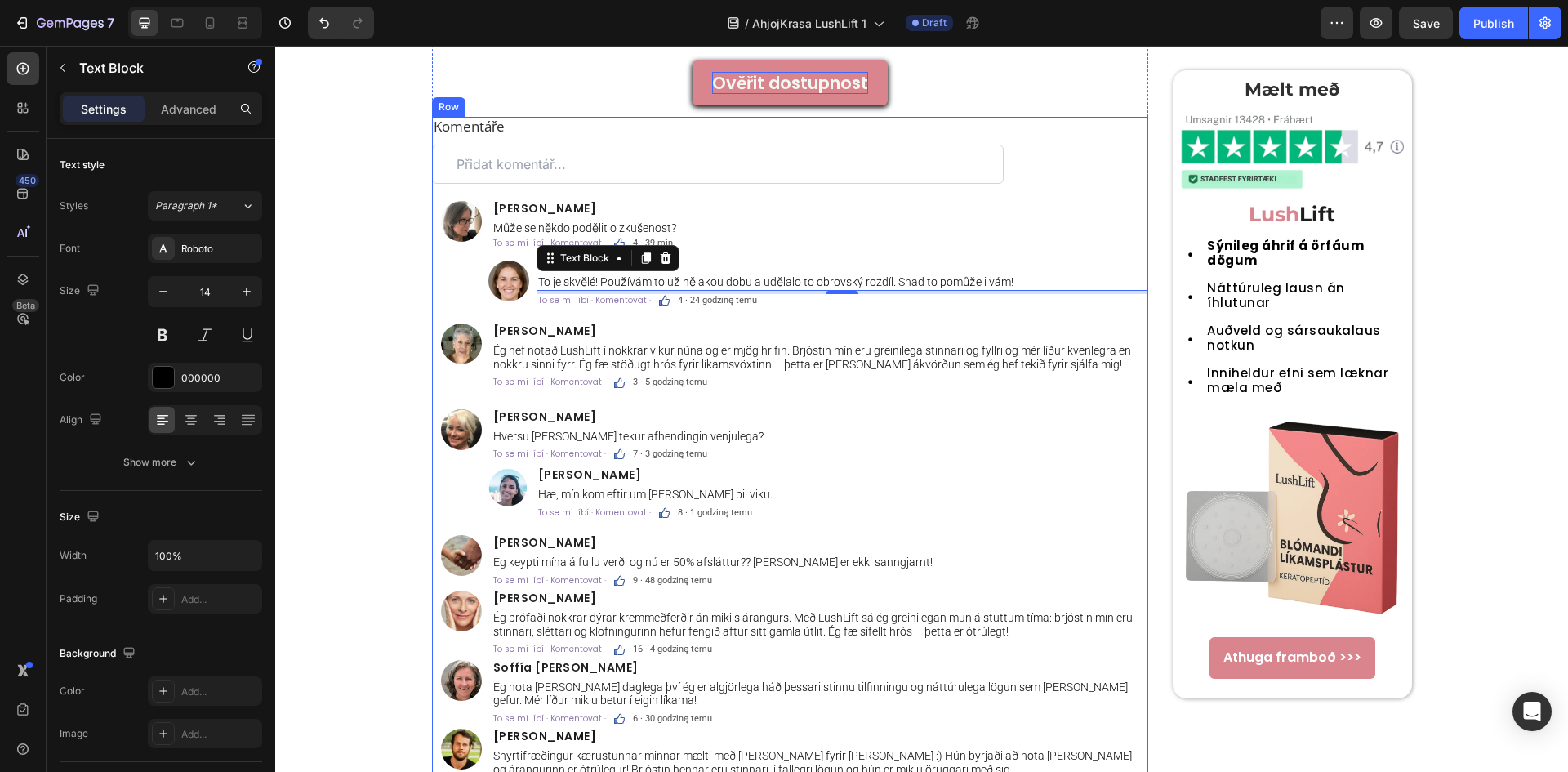
click at [717, 301] on span "4 · 24 godzinę temu" at bounding box center [718, 300] width 79 height 11
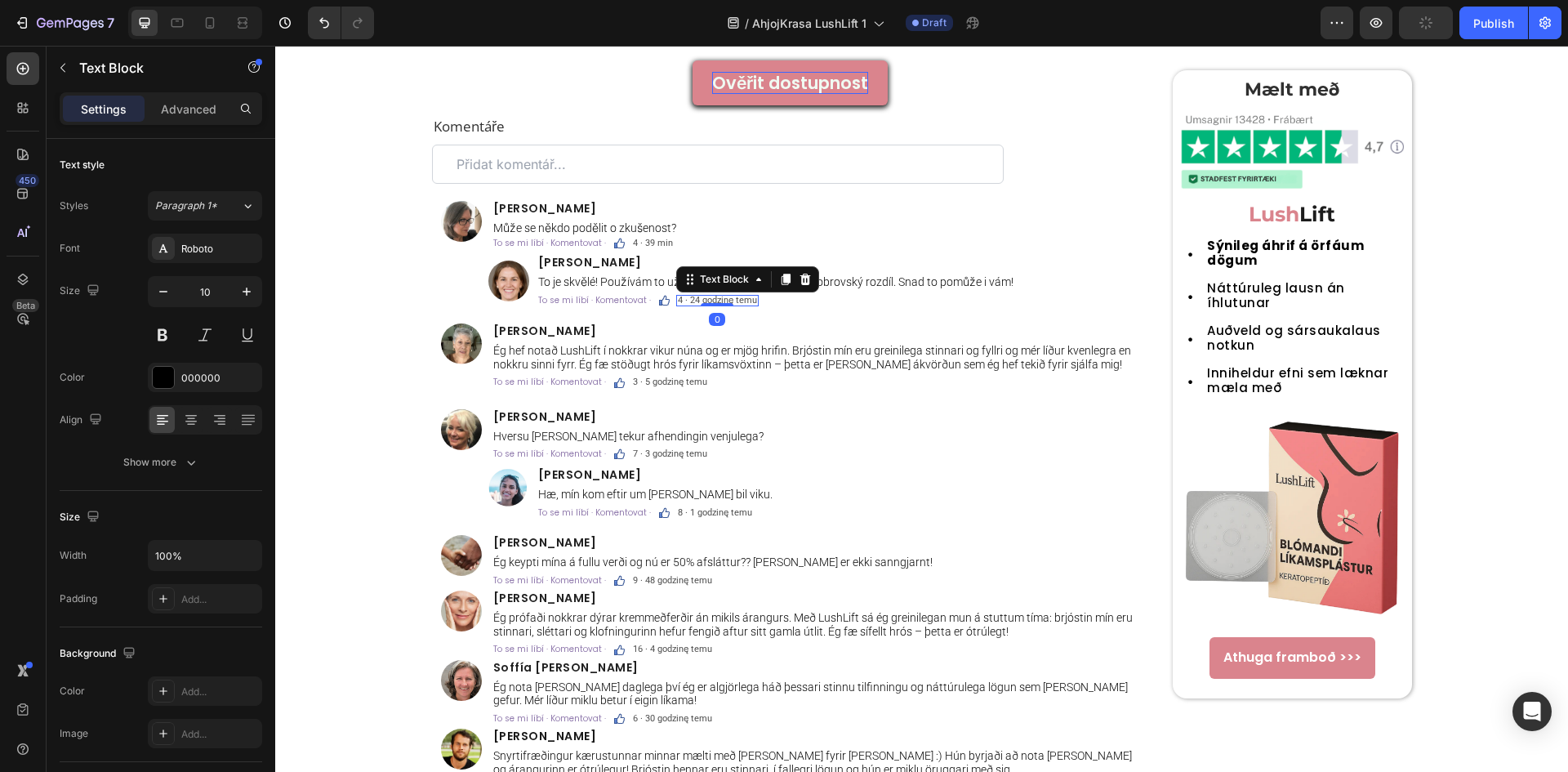
click at [717, 301] on span "4 · 24 godzinę temu" at bounding box center [718, 300] width 79 height 11
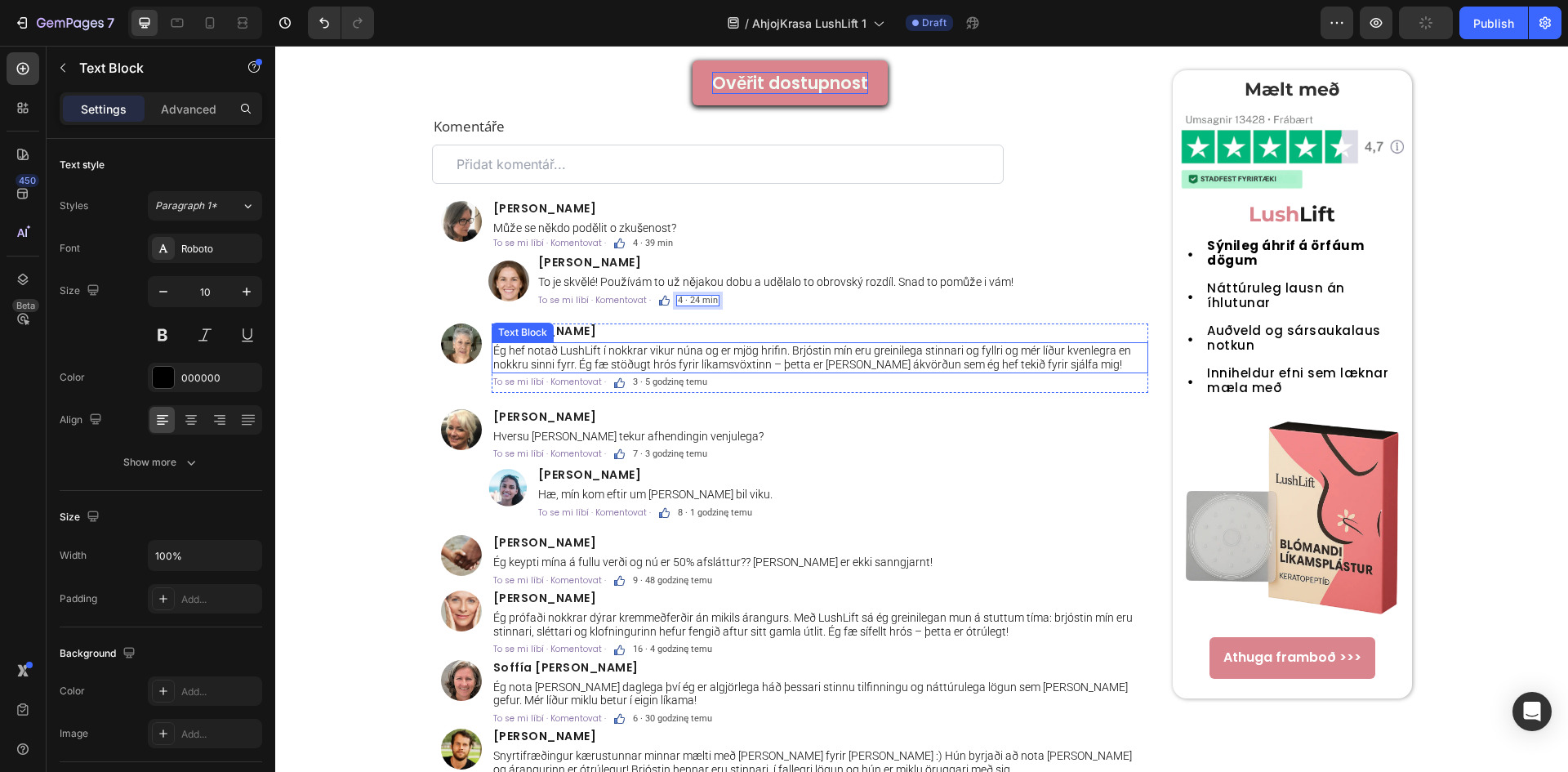
click at [776, 368] on p "Ég hef notað LushLift í nokkrar vikur núna og er mjög hrifin. Brjóstin mín eru …" at bounding box center [819, 357] width 653 height 28
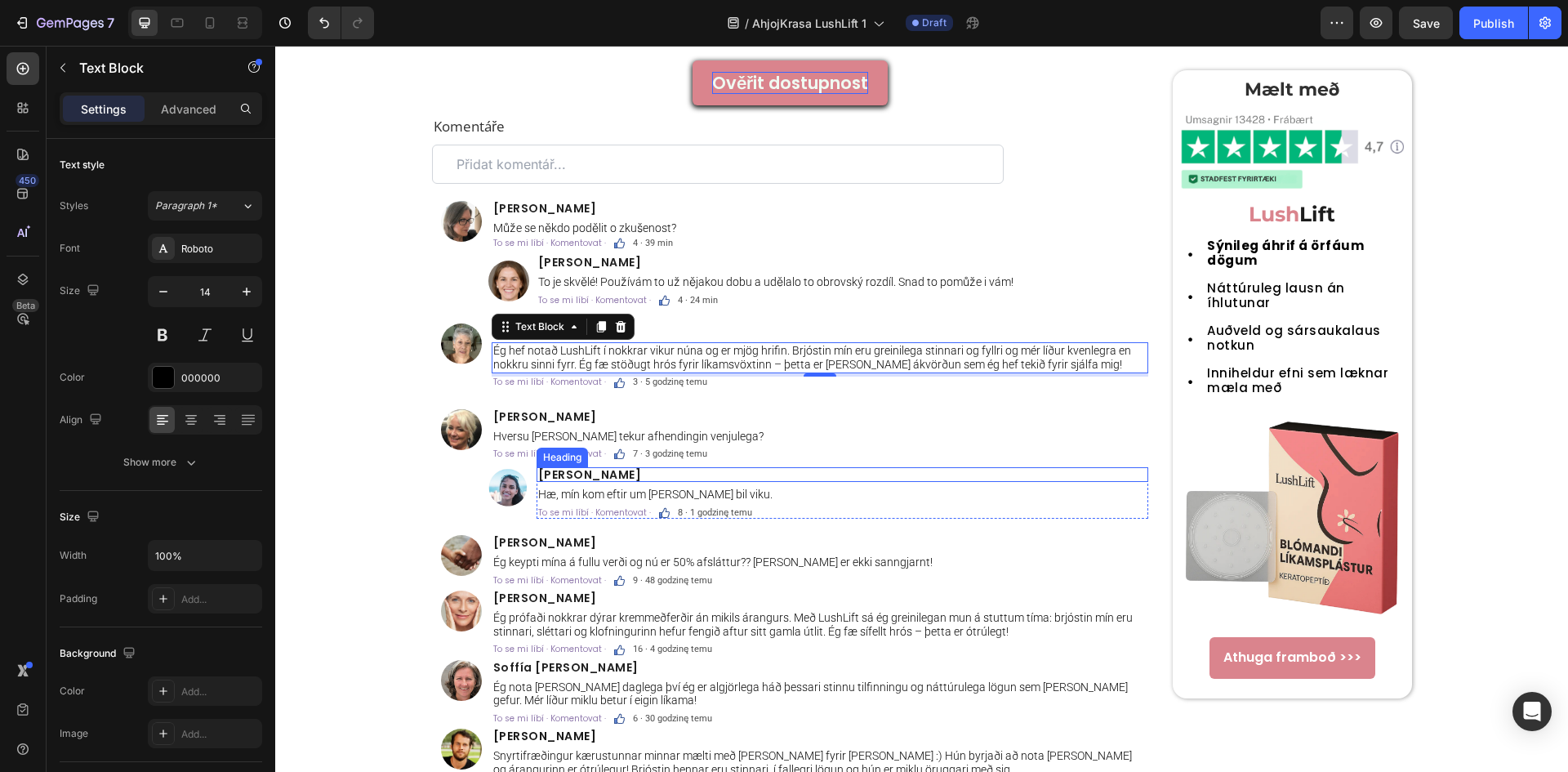
click at [871, 474] on h2 "Jakobína F." at bounding box center [843, 474] width 611 height 15
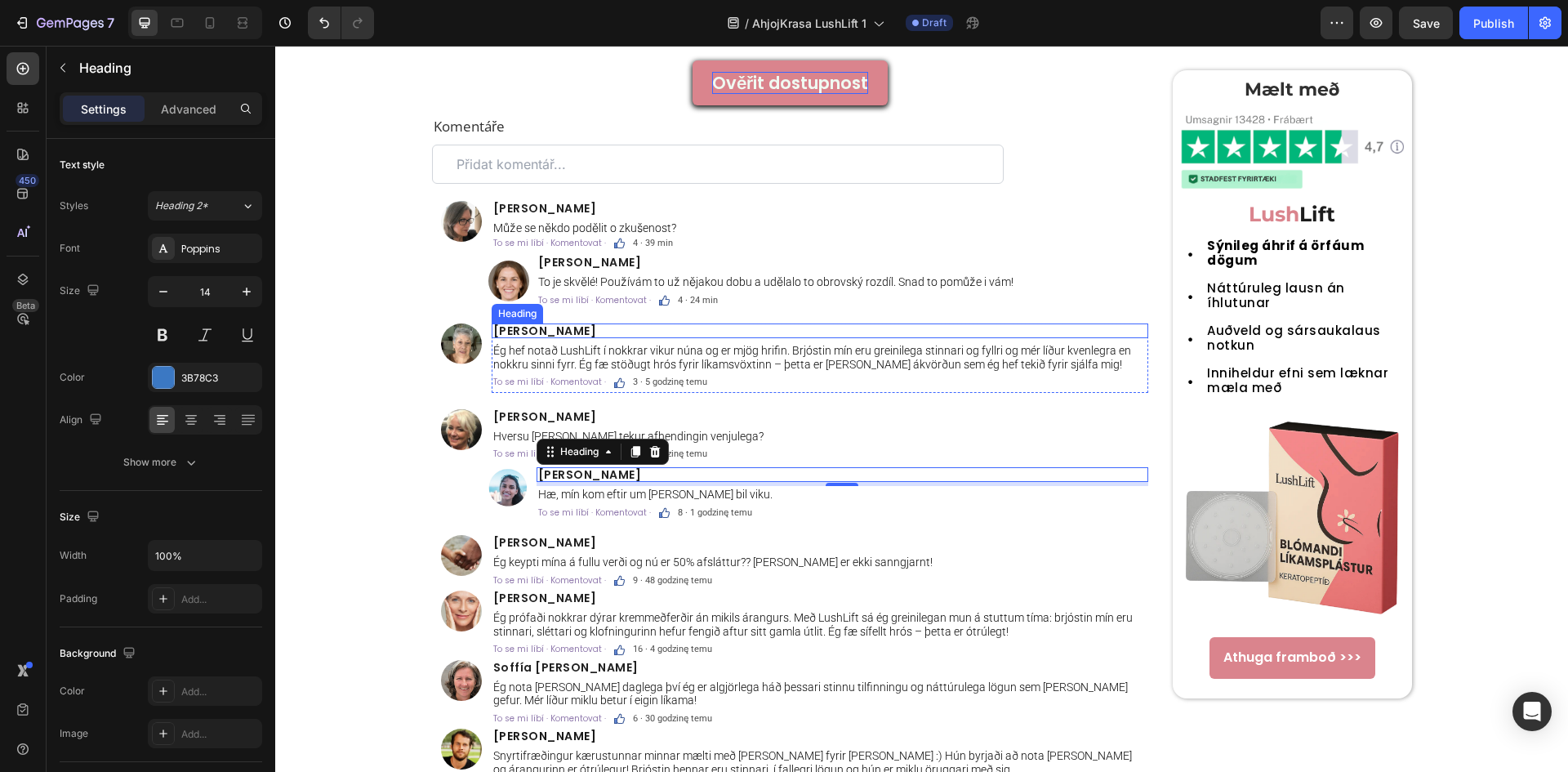
click at [597, 332] on span "Amelía Sigurgeirsdóttir" at bounding box center [545, 330] width 104 height 16
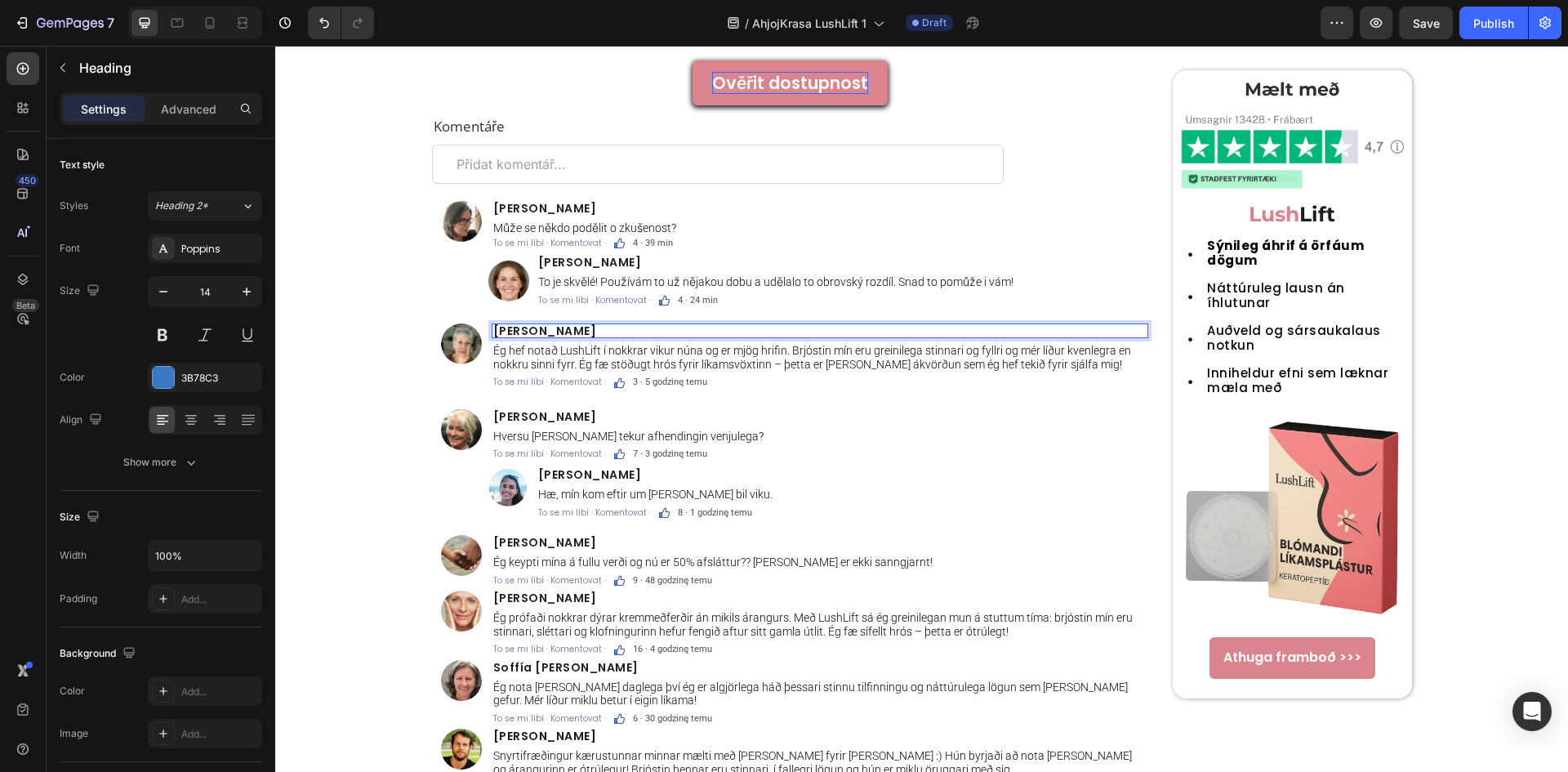
click at [597, 332] on span "Amelía Sigurgeirsdóttir" at bounding box center [545, 330] width 104 height 16
click at [720, 353] on p "Ég hef notað LushLift í nokkrar vikur núna og er mjög hrifin. Brjóstin mín eru …" at bounding box center [819, 357] width 653 height 28
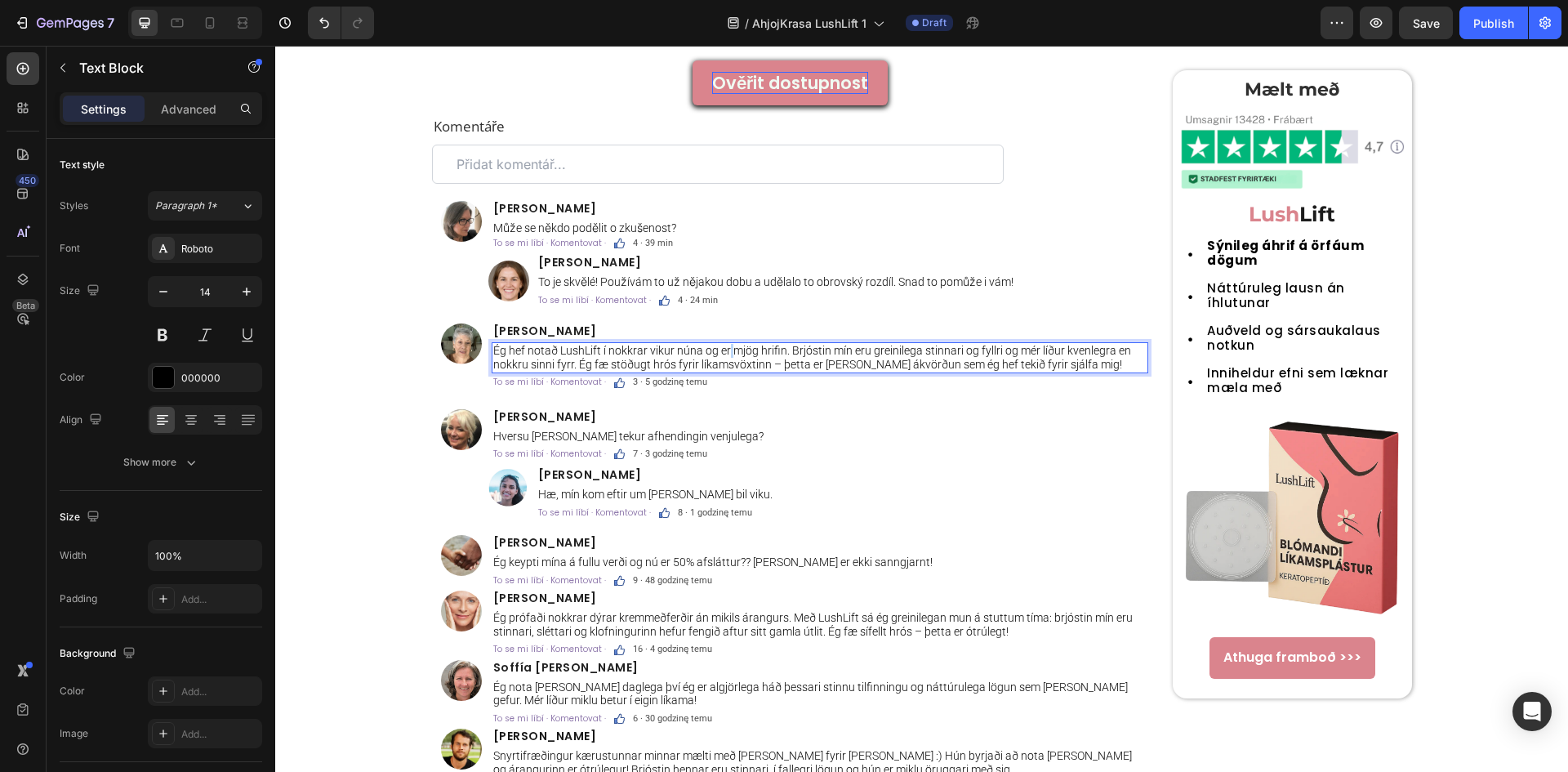
click at [720, 353] on p "Ég hef notað LushLift í nokkrar vikur núna og er mjög hrifin. Brjóstin mín eru …" at bounding box center [819, 357] width 653 height 28
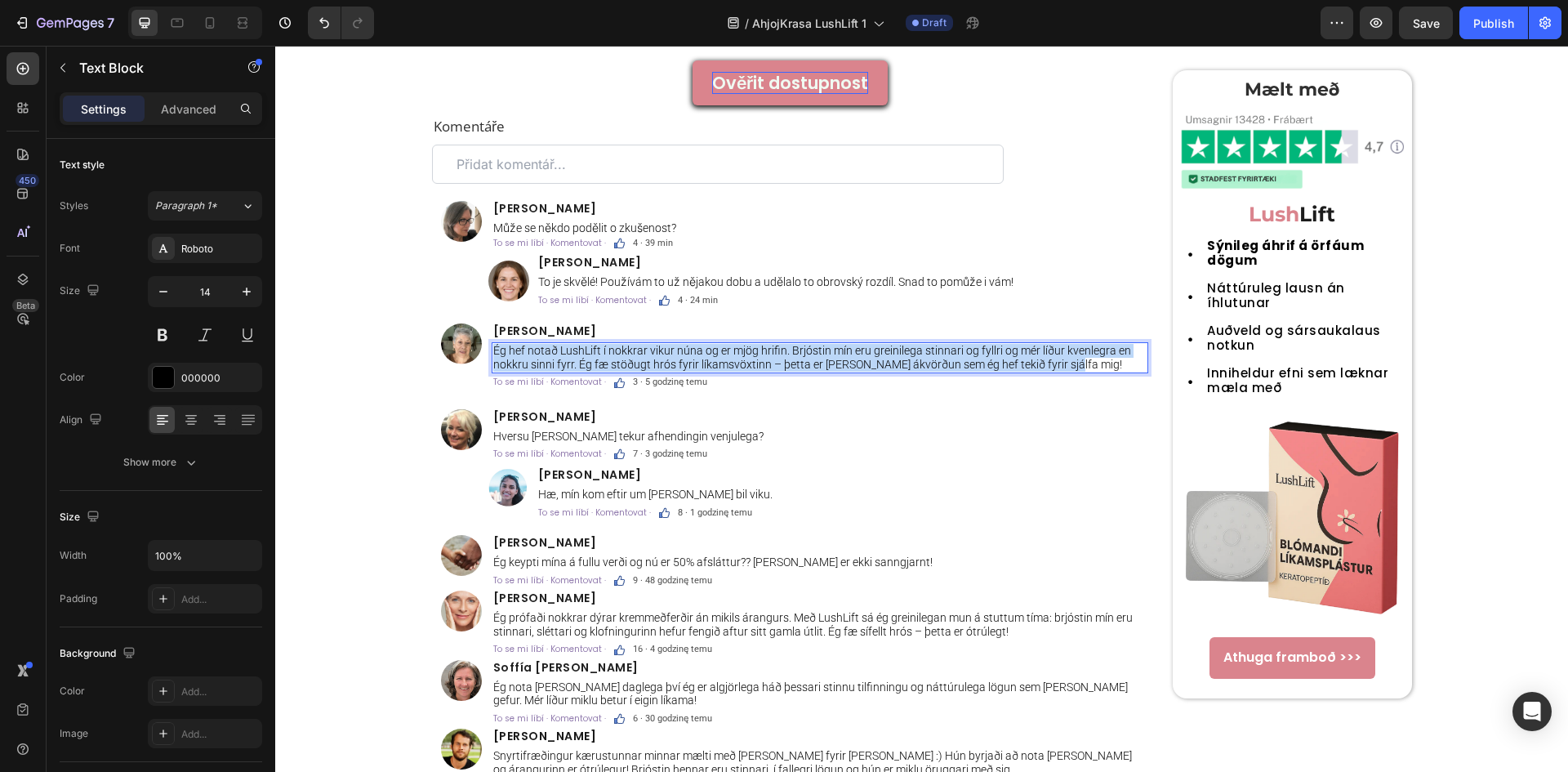
click at [720, 353] on p "Ég hef notað LushLift í nokkrar vikur núna og er mjög hrifin. Brjóstin mín eru …" at bounding box center [819, 357] width 653 height 28
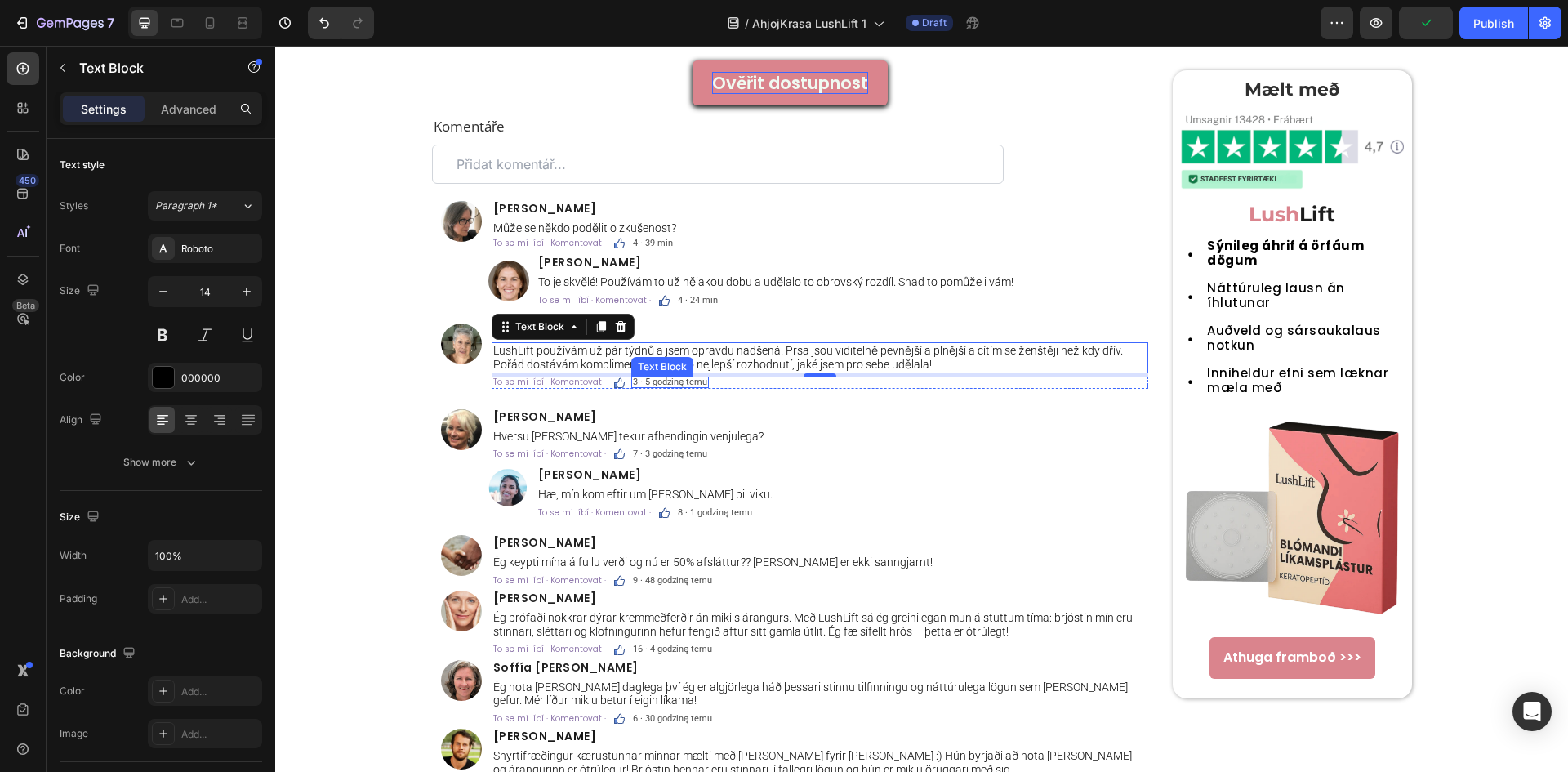
click at [672, 385] on span "3 · 5 godzinę temu" at bounding box center [669, 381] width 74 height 11
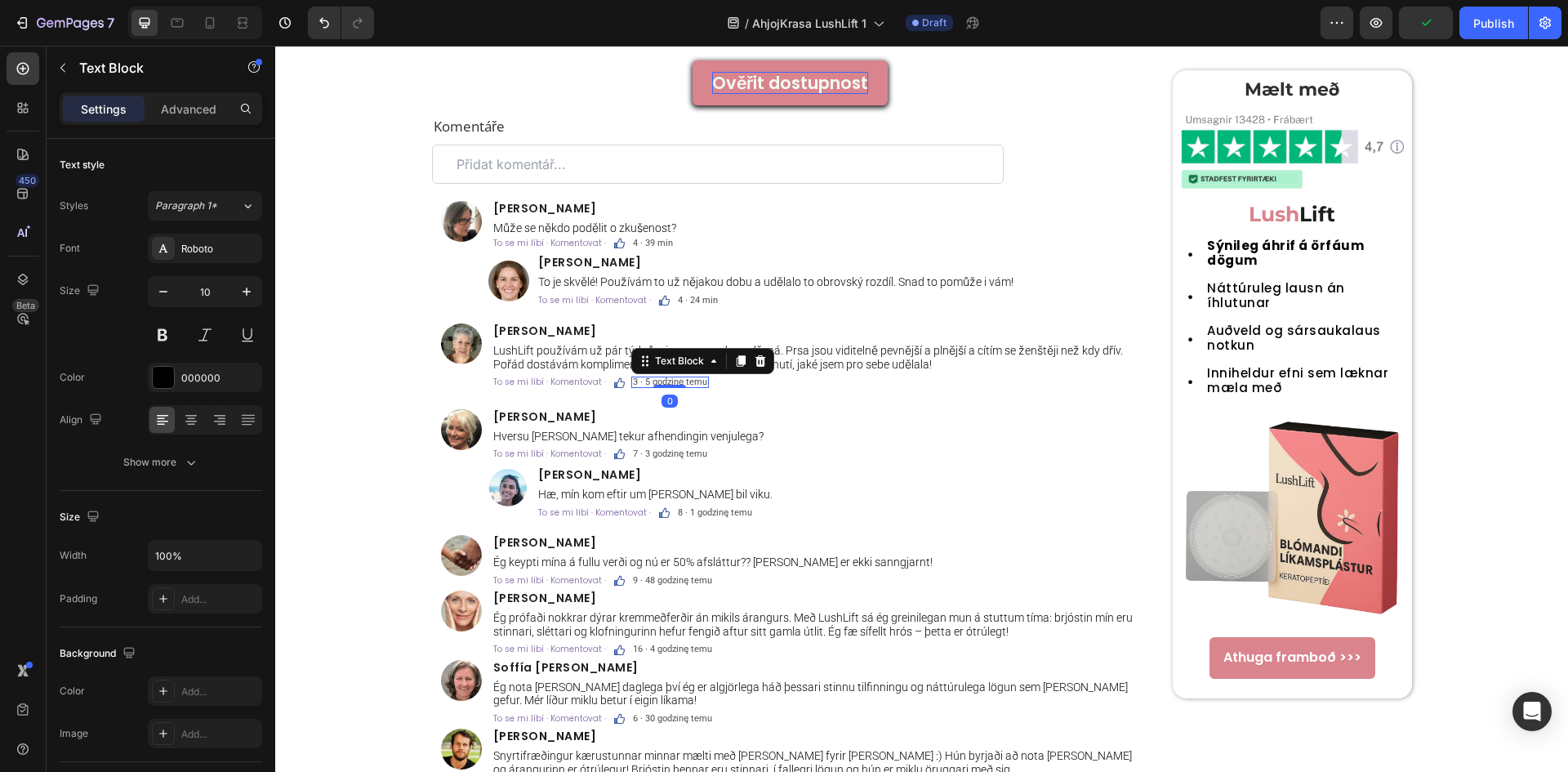
click at [672, 385] on div at bounding box center [669, 386] width 33 height 3
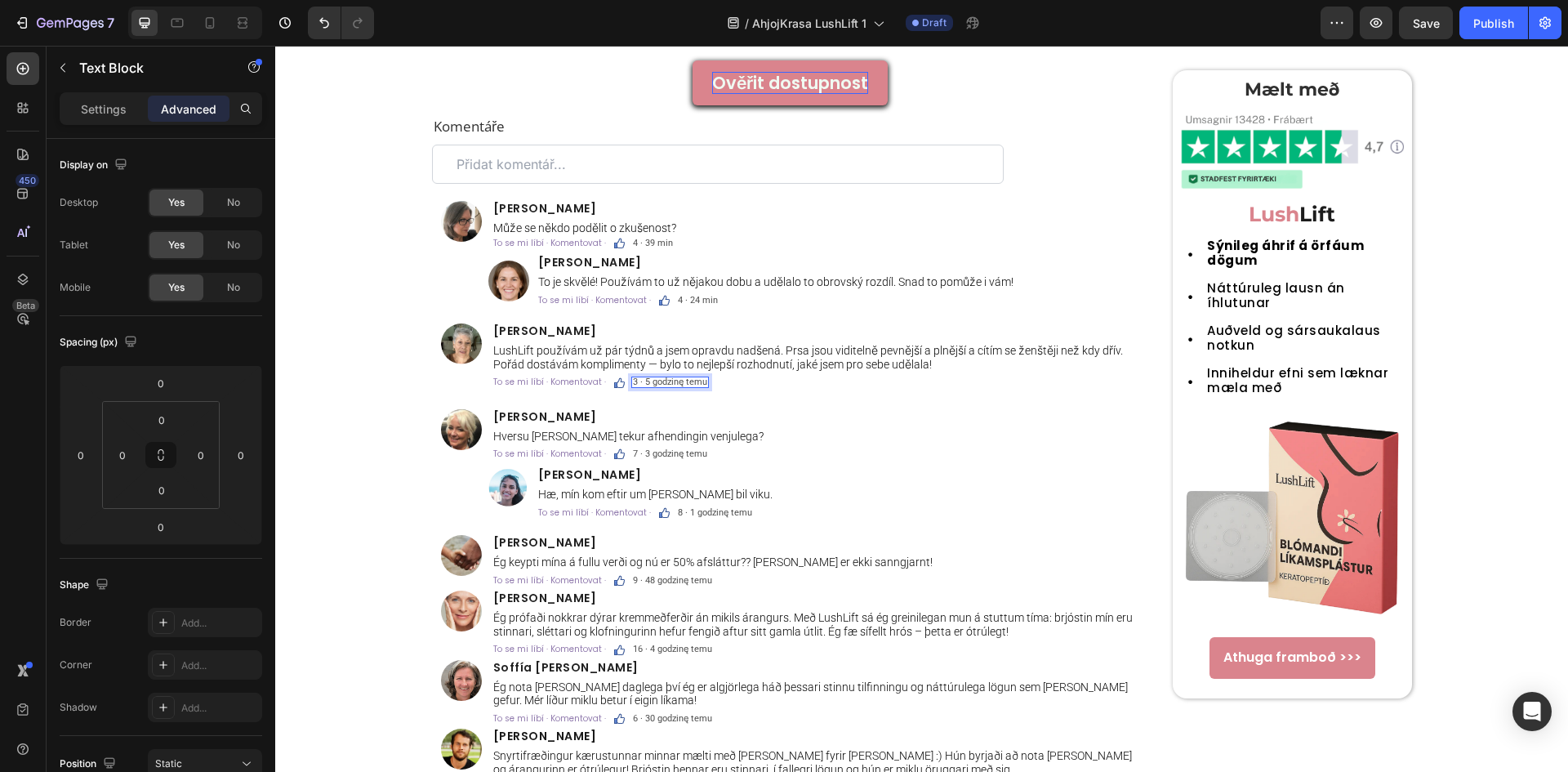
click at [680, 381] on span "3 · 5 godzinę temu" at bounding box center [669, 381] width 74 height 11
click at [879, 466] on div "Image Ólöf Benediktsdóttir Heading Hversu langan tíma tekur afhendingin venjule…" at bounding box center [789, 464] width 717 height 110
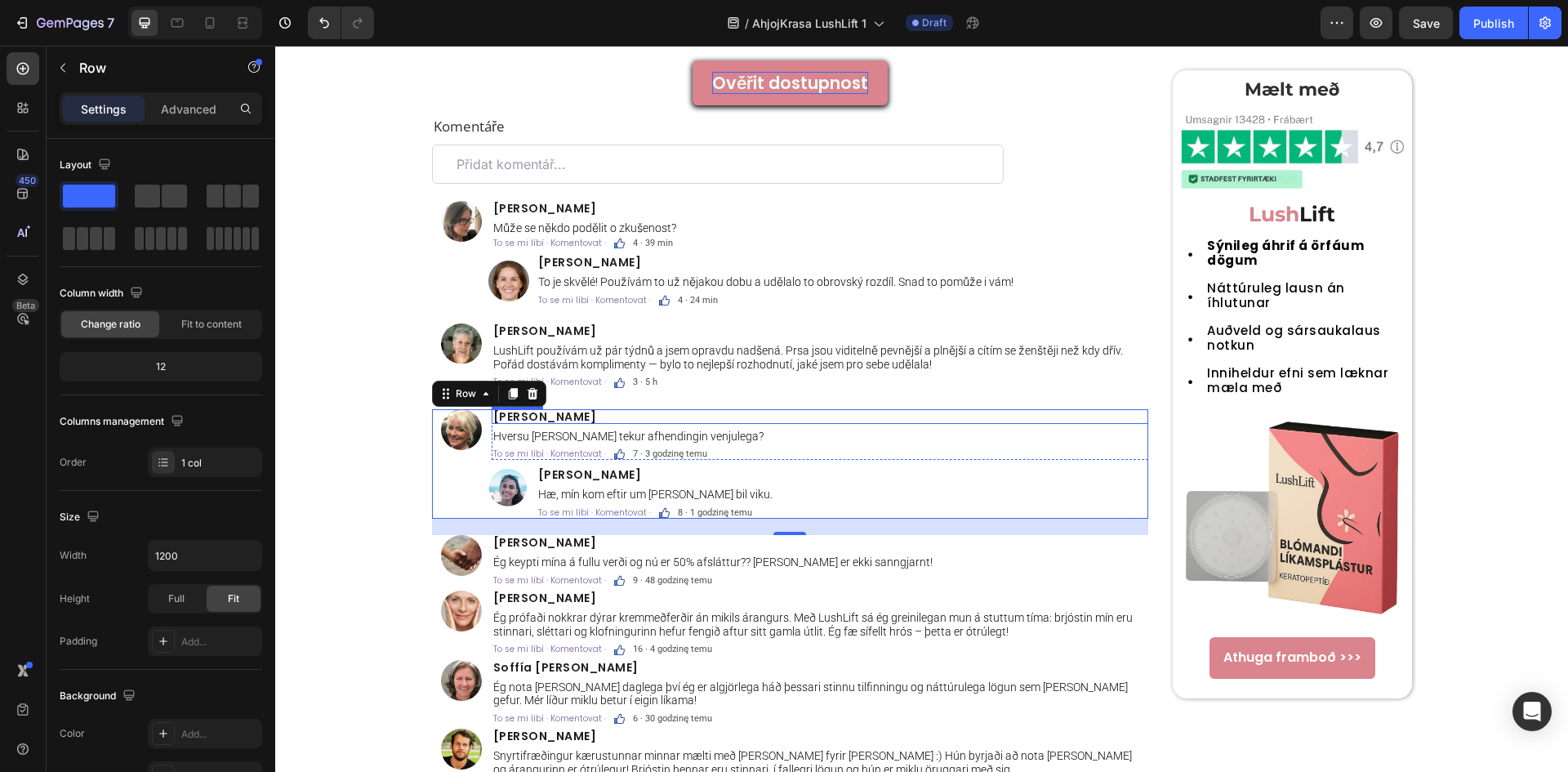
click at [610, 412] on h2 "Ólöf Benediktsdóttir" at bounding box center [819, 416] width 657 height 15
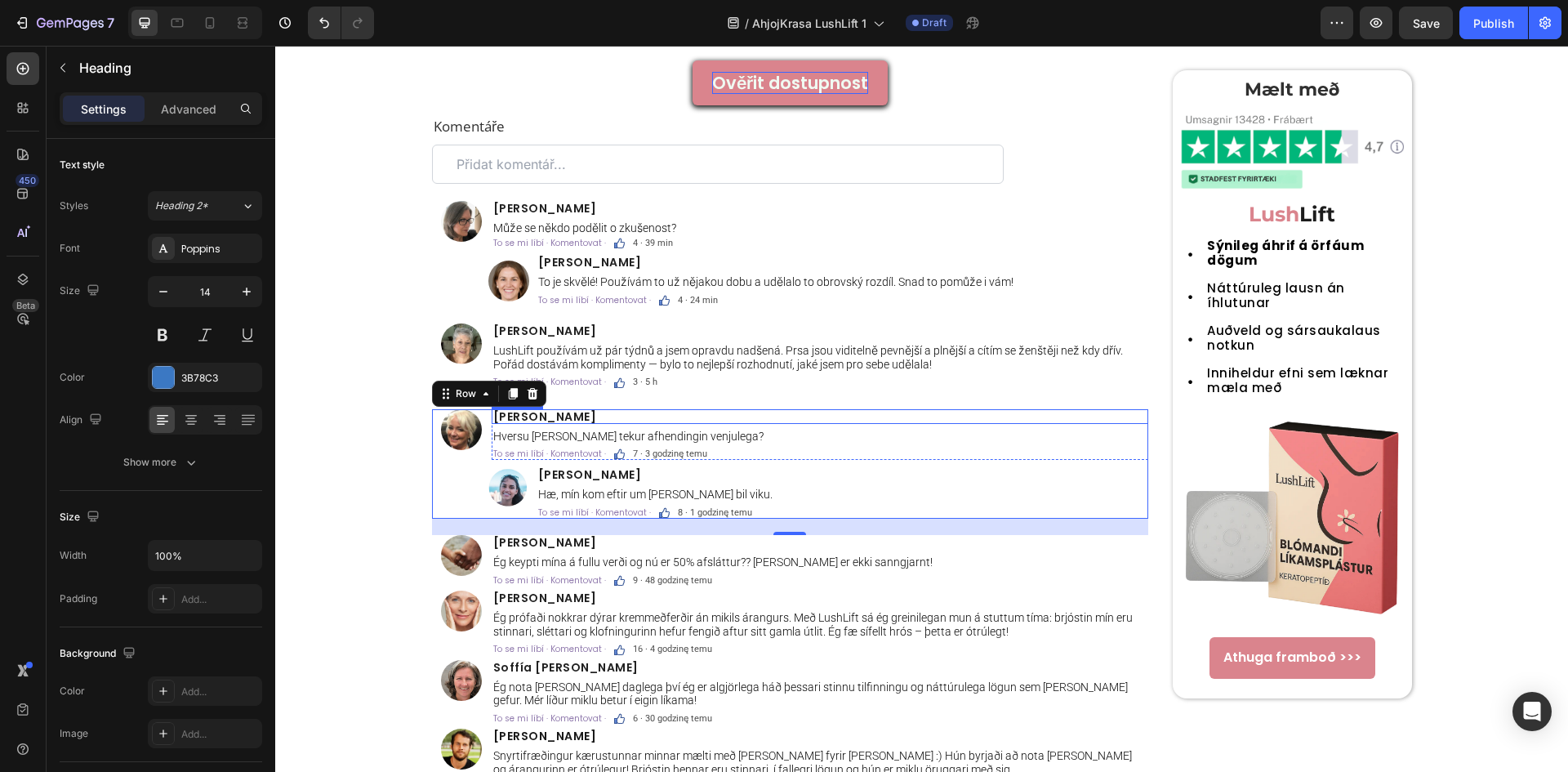
click at [610, 412] on h2 "Ólöf Benediktsdóttir" at bounding box center [819, 416] width 657 height 15
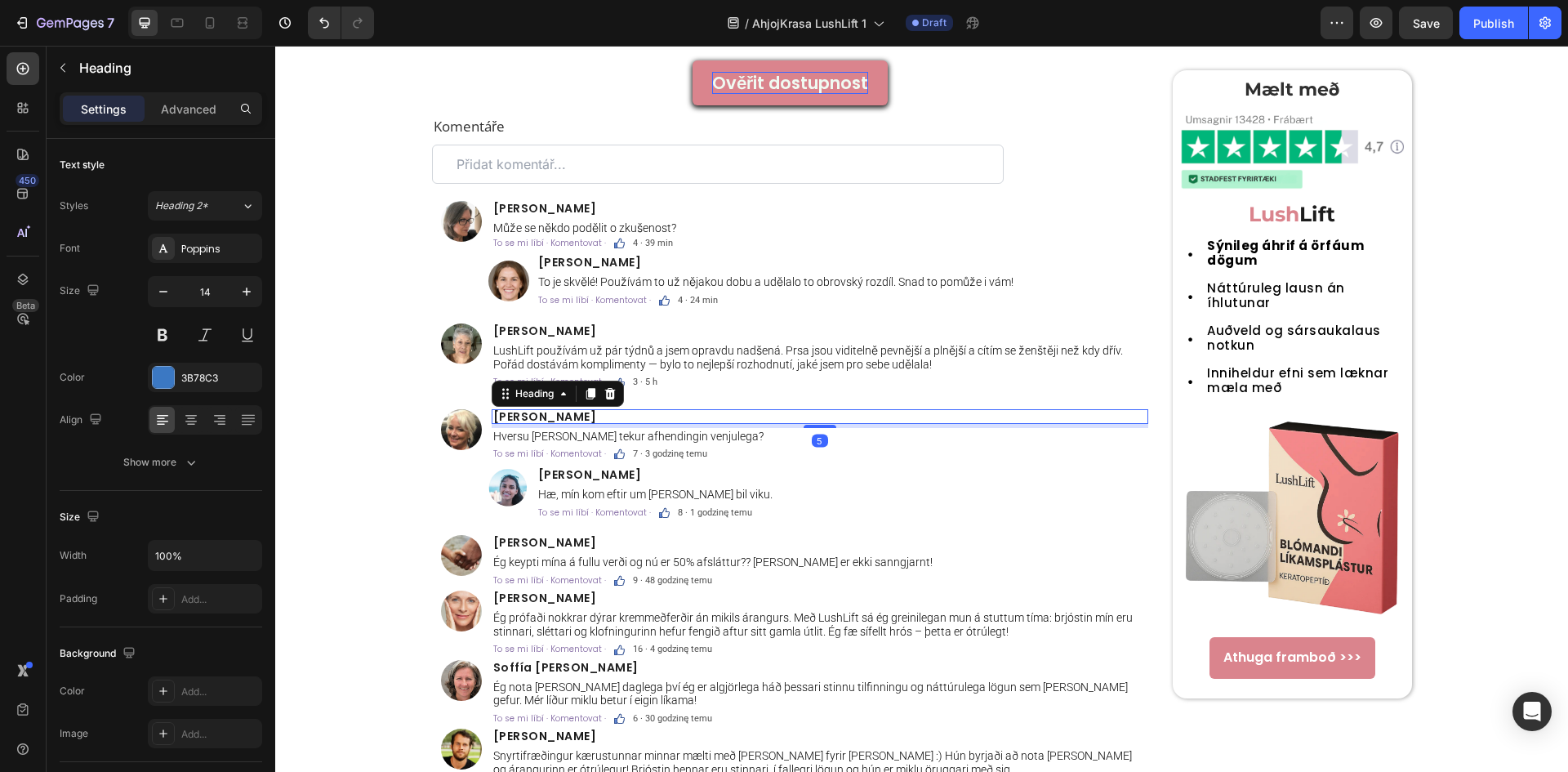
click at [610, 412] on p "Ólöf Benediktsdóttir" at bounding box center [819, 417] width 653 height 12
click at [720, 434] on p "Hversu langan tíma tekur afhendingin venjulega?" at bounding box center [819, 436] width 653 height 14
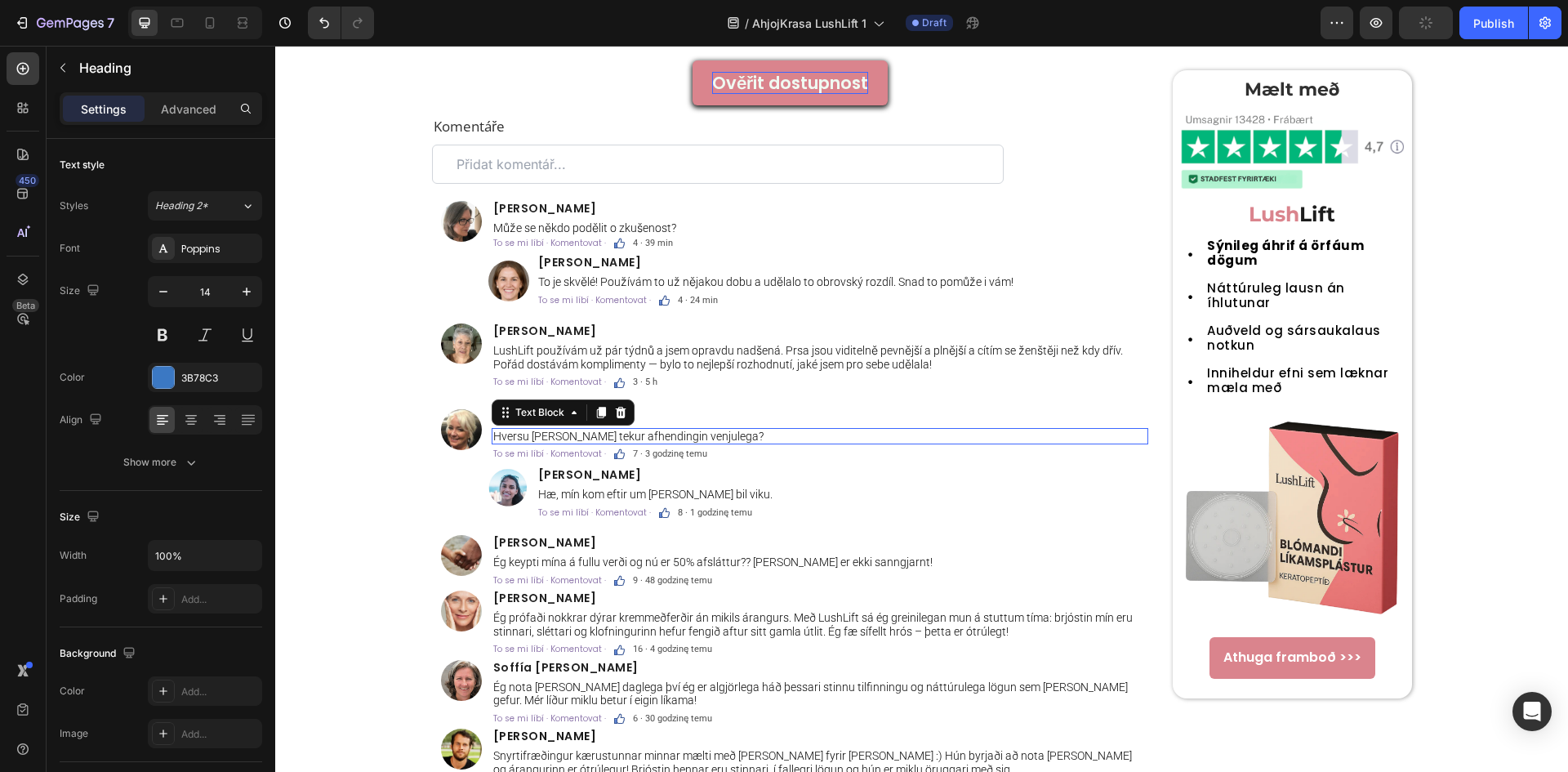
click at [720, 434] on p "Hversu langan tíma tekur afhendingin venjulega?" at bounding box center [819, 436] width 653 height 14
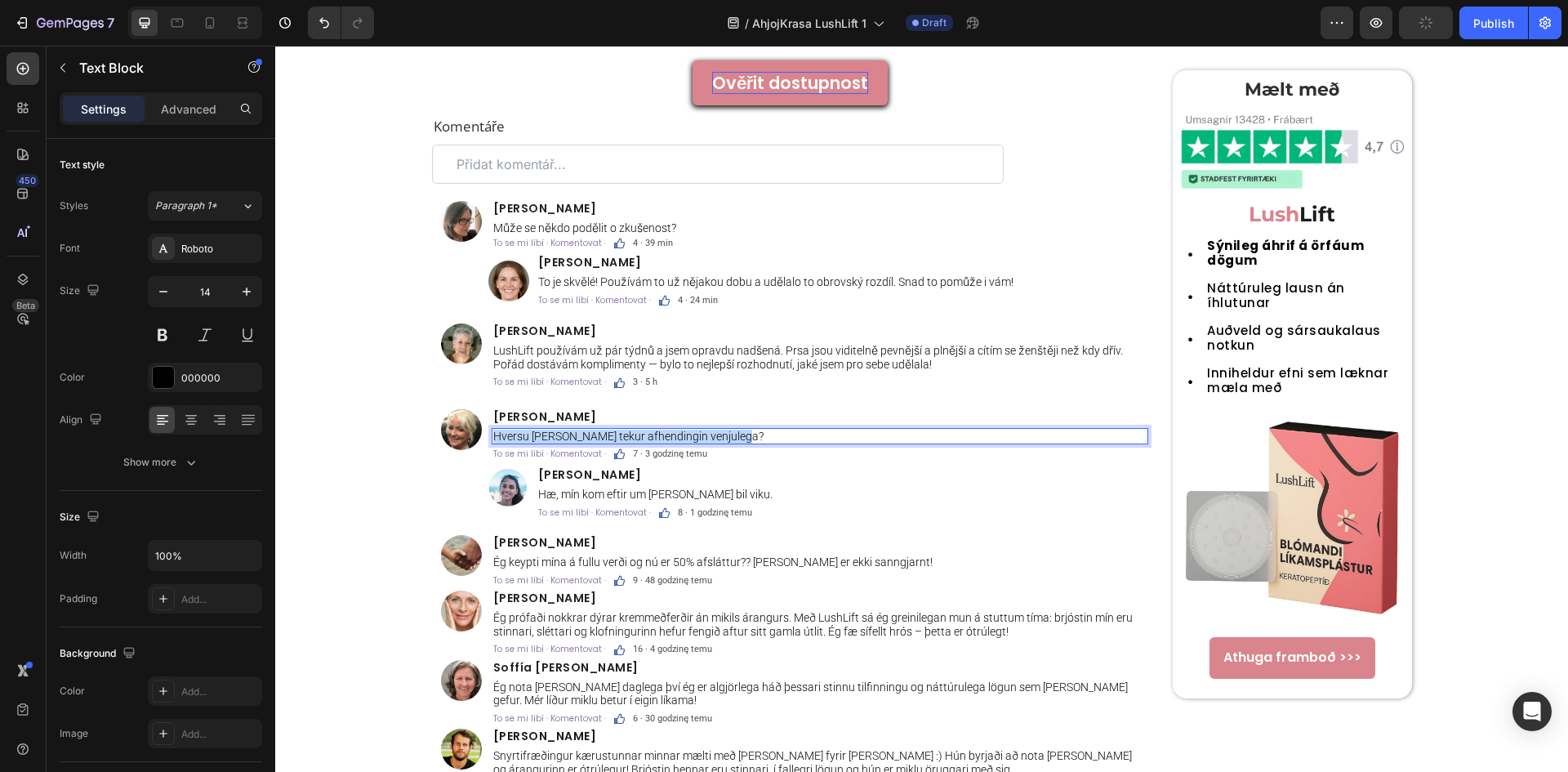
click at [720, 434] on p "Hversu langan tíma tekur afhendingin venjulega?" at bounding box center [819, 436] width 653 height 14
click at [675, 458] on span "7 · 3 godzinę temu" at bounding box center [669, 453] width 74 height 11
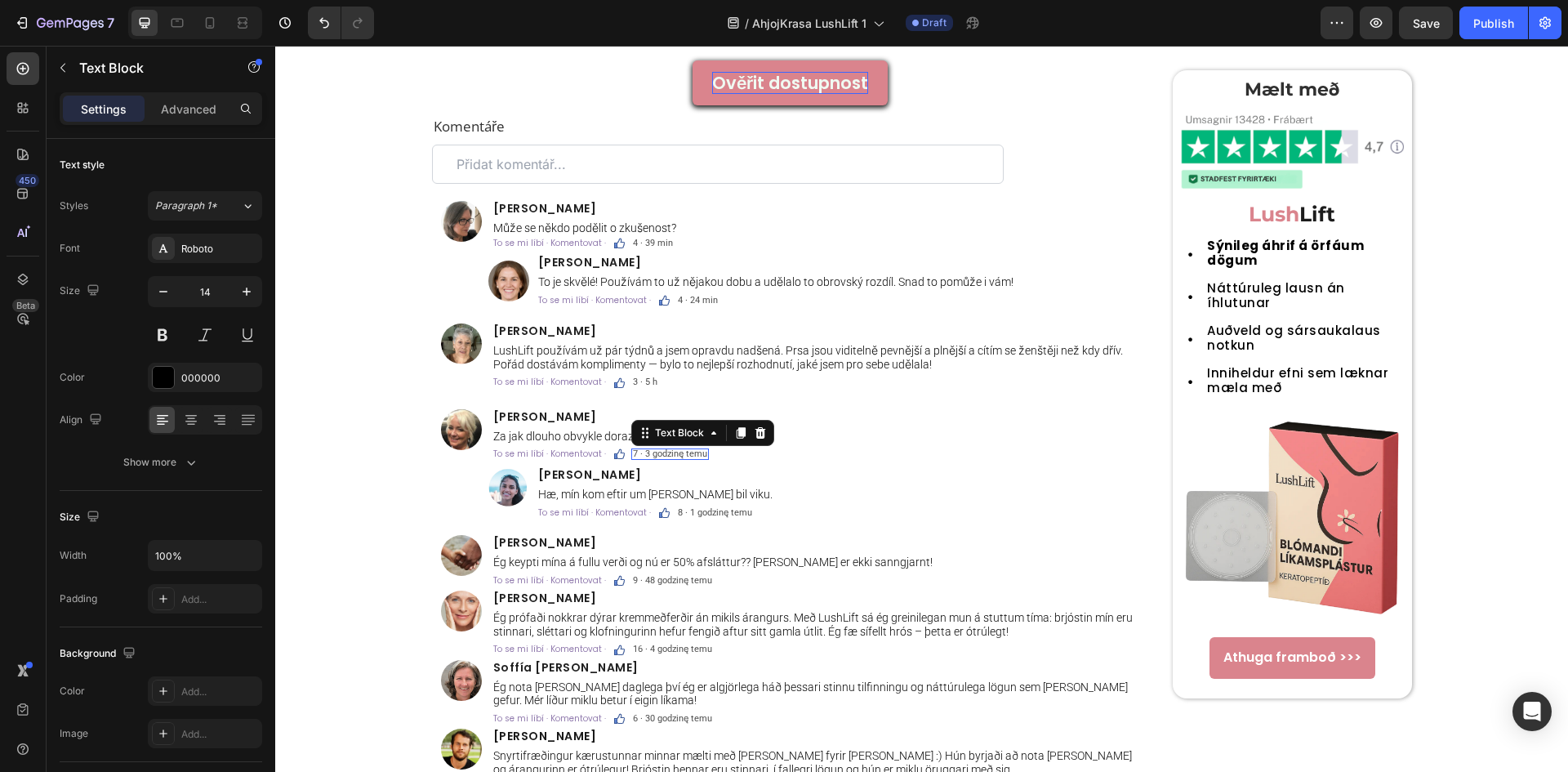
click at [675, 458] on span "7 · 3 godzinę temu" at bounding box center [669, 453] width 74 height 11
click at [567, 467] on div "Jakobína F. Heading" at bounding box center [843, 474] width 611 height 15
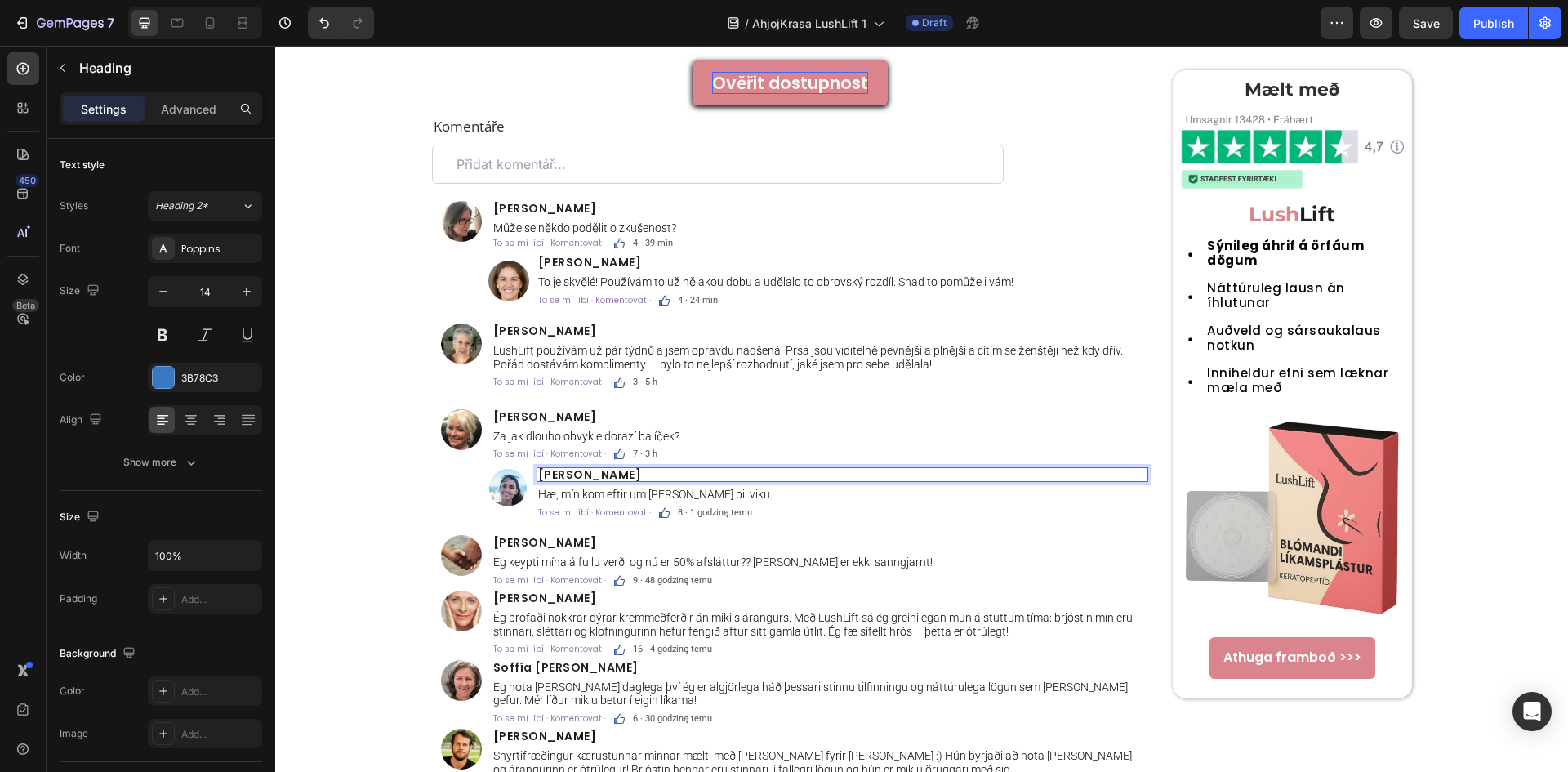
click at [565, 472] on span "Jakobína F." at bounding box center [589, 474] width 104 height 16
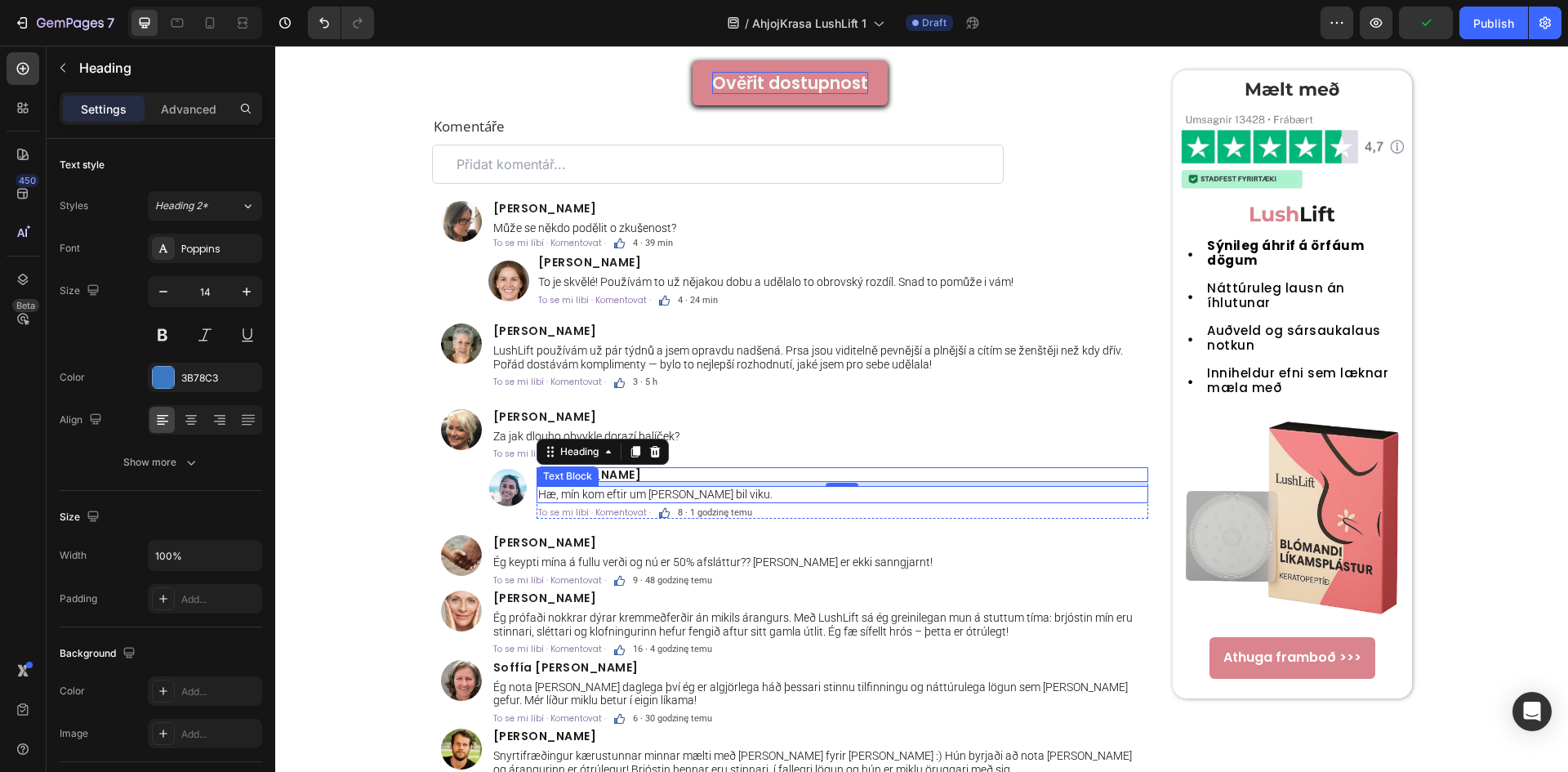
click at [636, 493] on p "Hæ, mín kom eftir um það bil viku." at bounding box center [842, 494] width 608 height 14
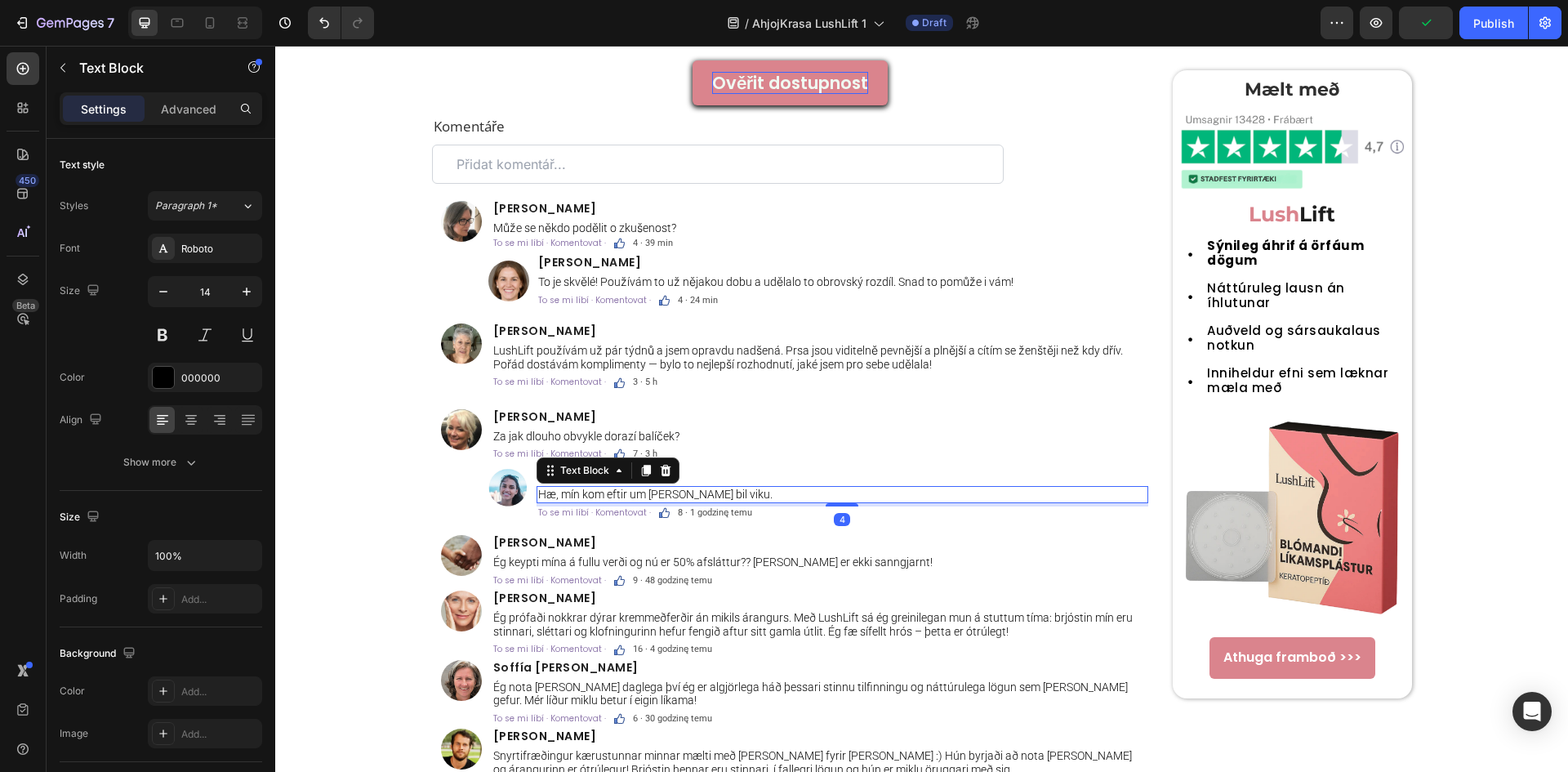
click at [636, 493] on p "Hæ, mín kom eftir um það bil viku." at bounding box center [842, 494] width 608 height 14
click at [696, 511] on span "8 · 1 godzinę temu" at bounding box center [715, 512] width 74 height 11
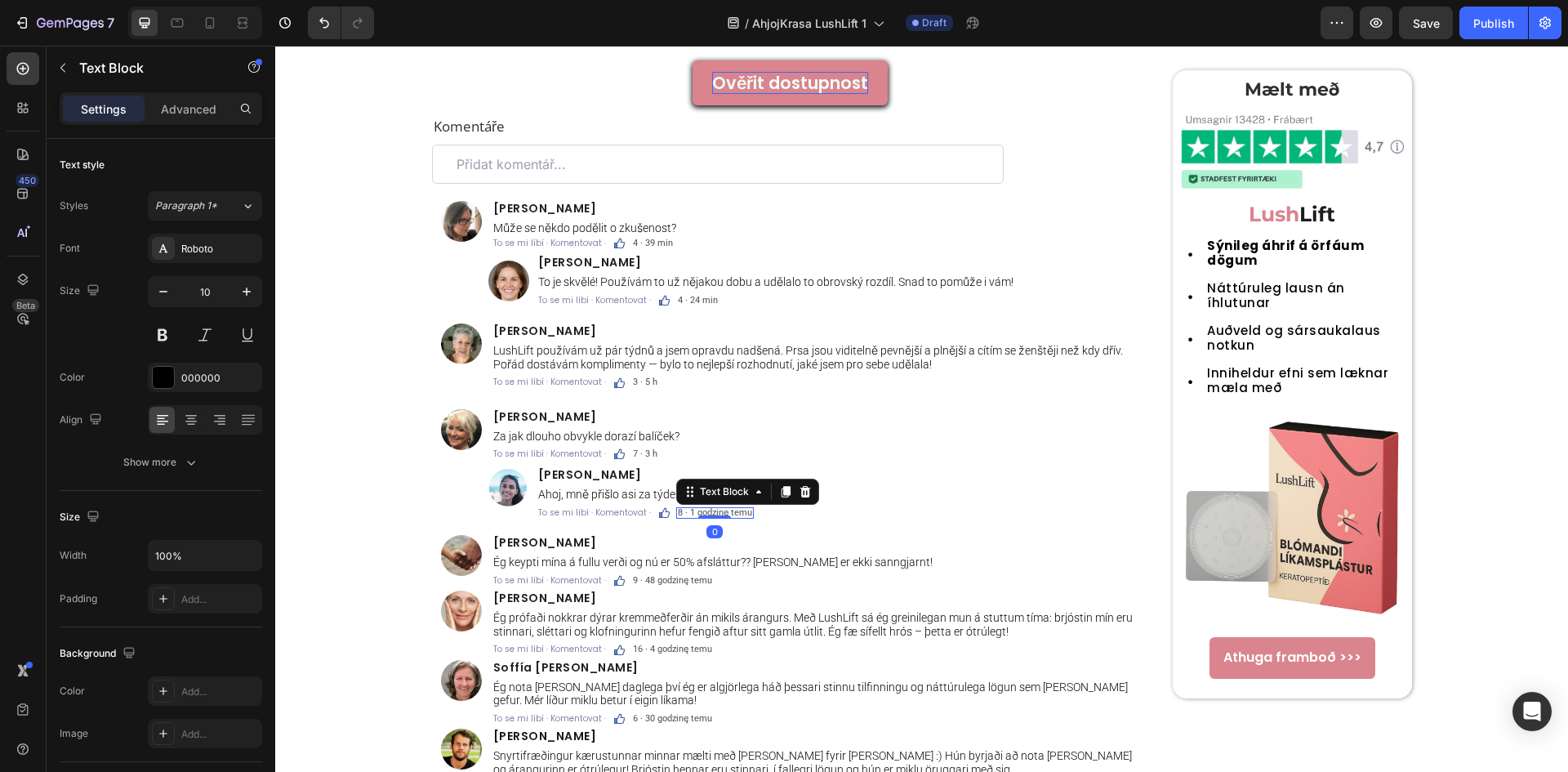
click at [696, 510] on span "8 · 1 godzinę temu" at bounding box center [715, 512] width 74 height 11
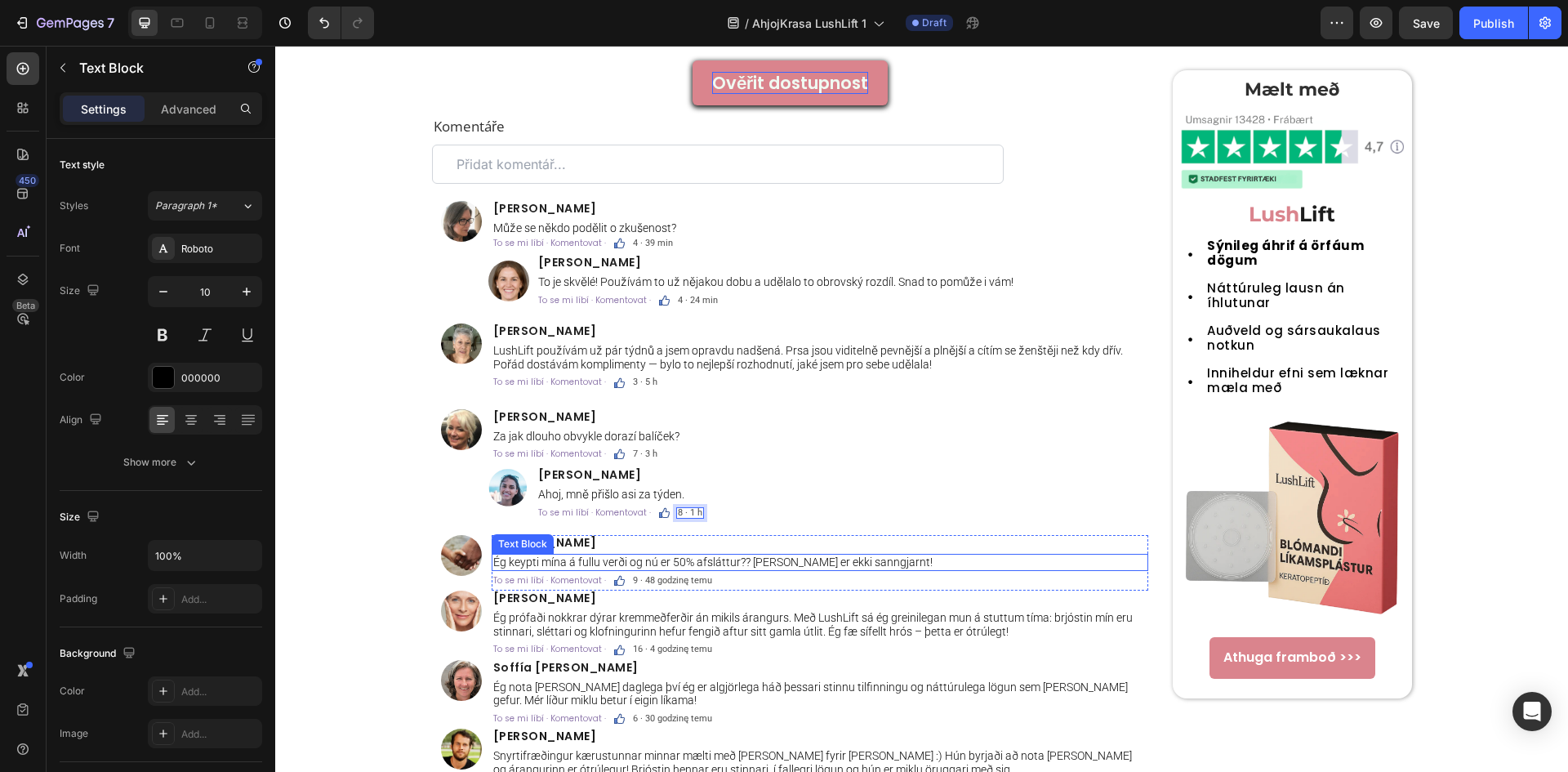
click at [683, 556] on p "Ég keypti mína á fullu verði og nú er 50% afsláttur?? Það er ekki sanngjarnt!" at bounding box center [819, 562] width 653 height 14
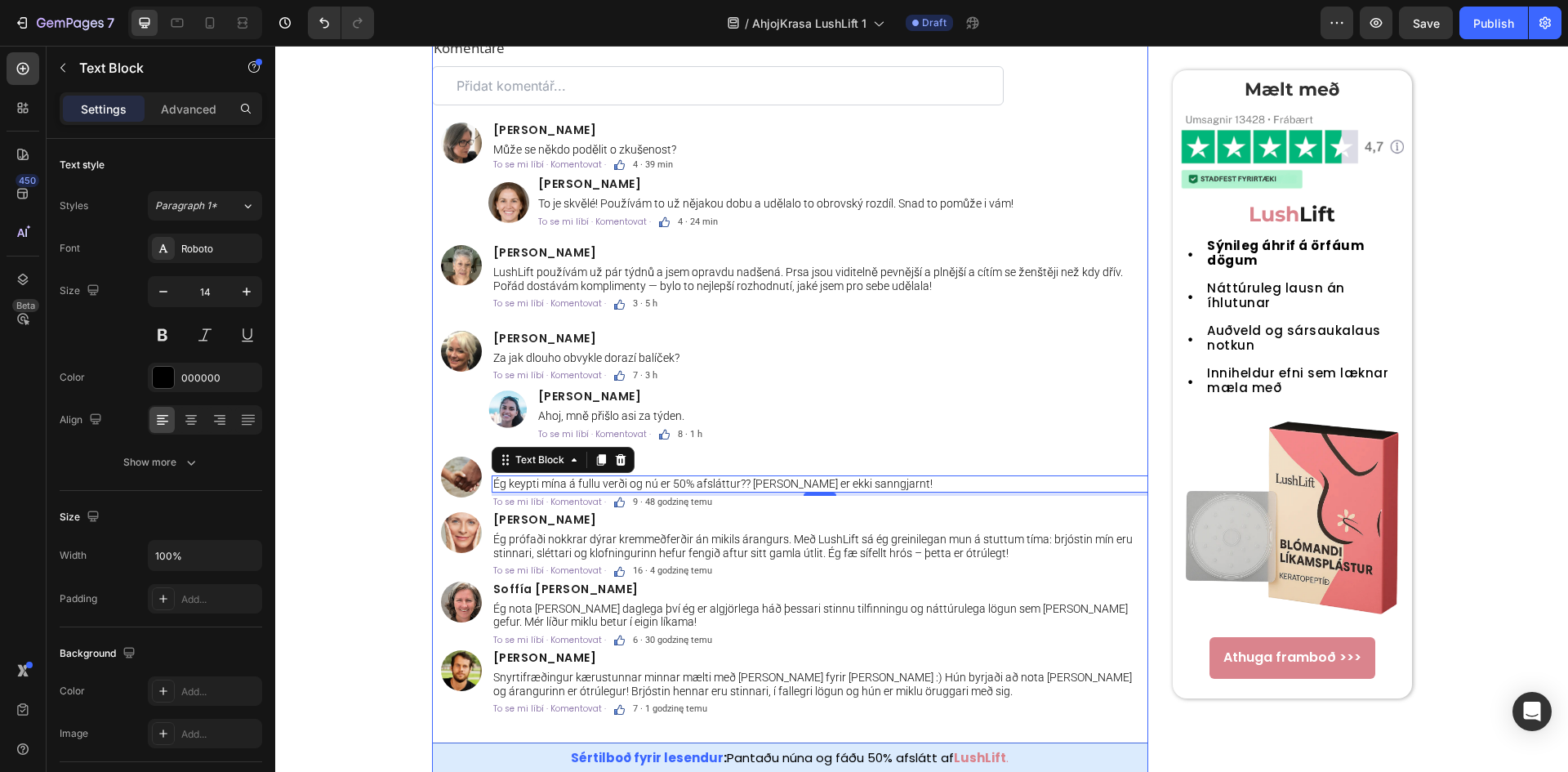
scroll to position [5336, 0]
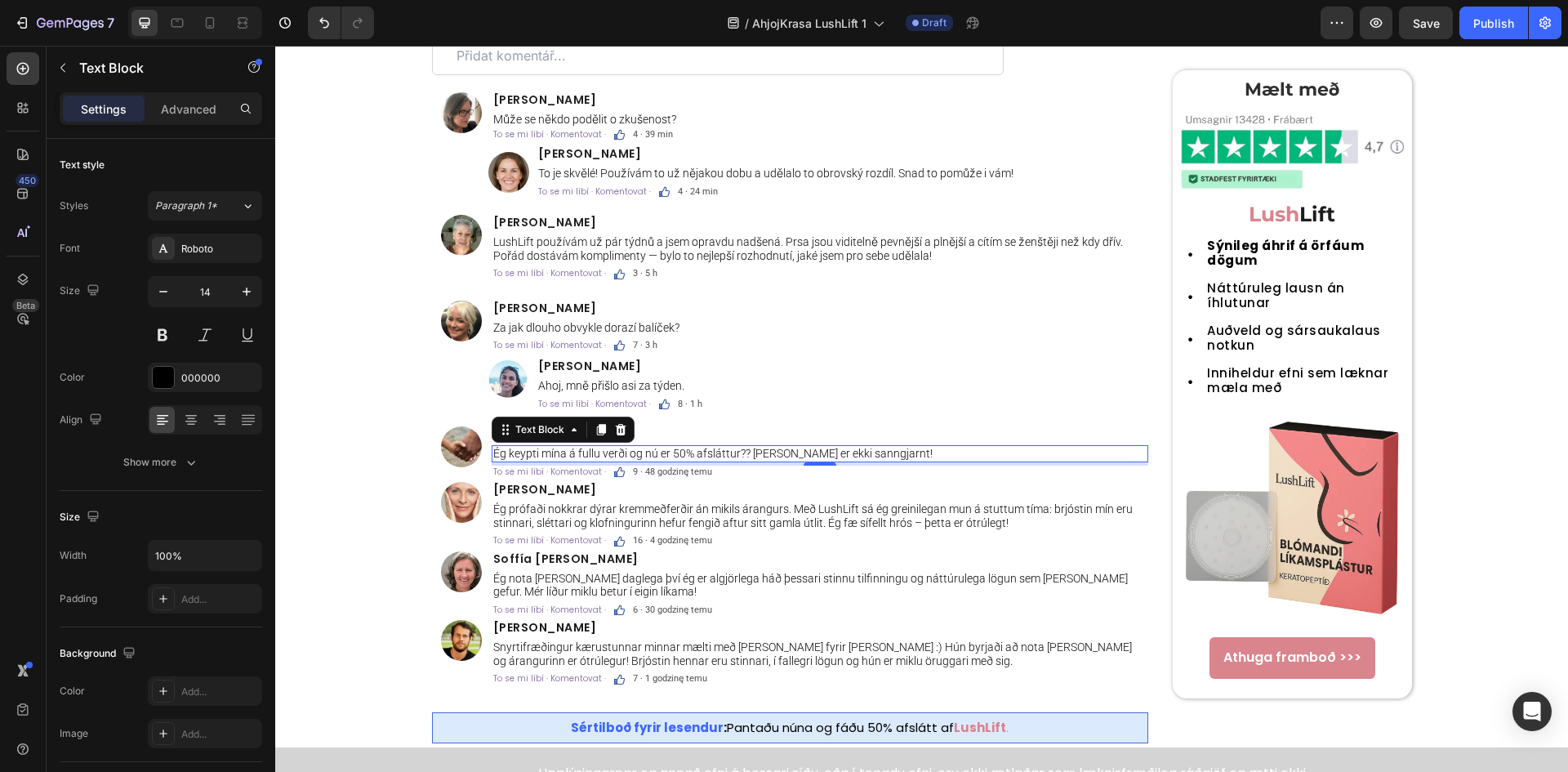
click at [676, 461] on div "Ég keypti mína á fullu verði og nú er 50% afsláttur?? Það er ekki sanngjarnt!" at bounding box center [819, 454] width 657 height 17
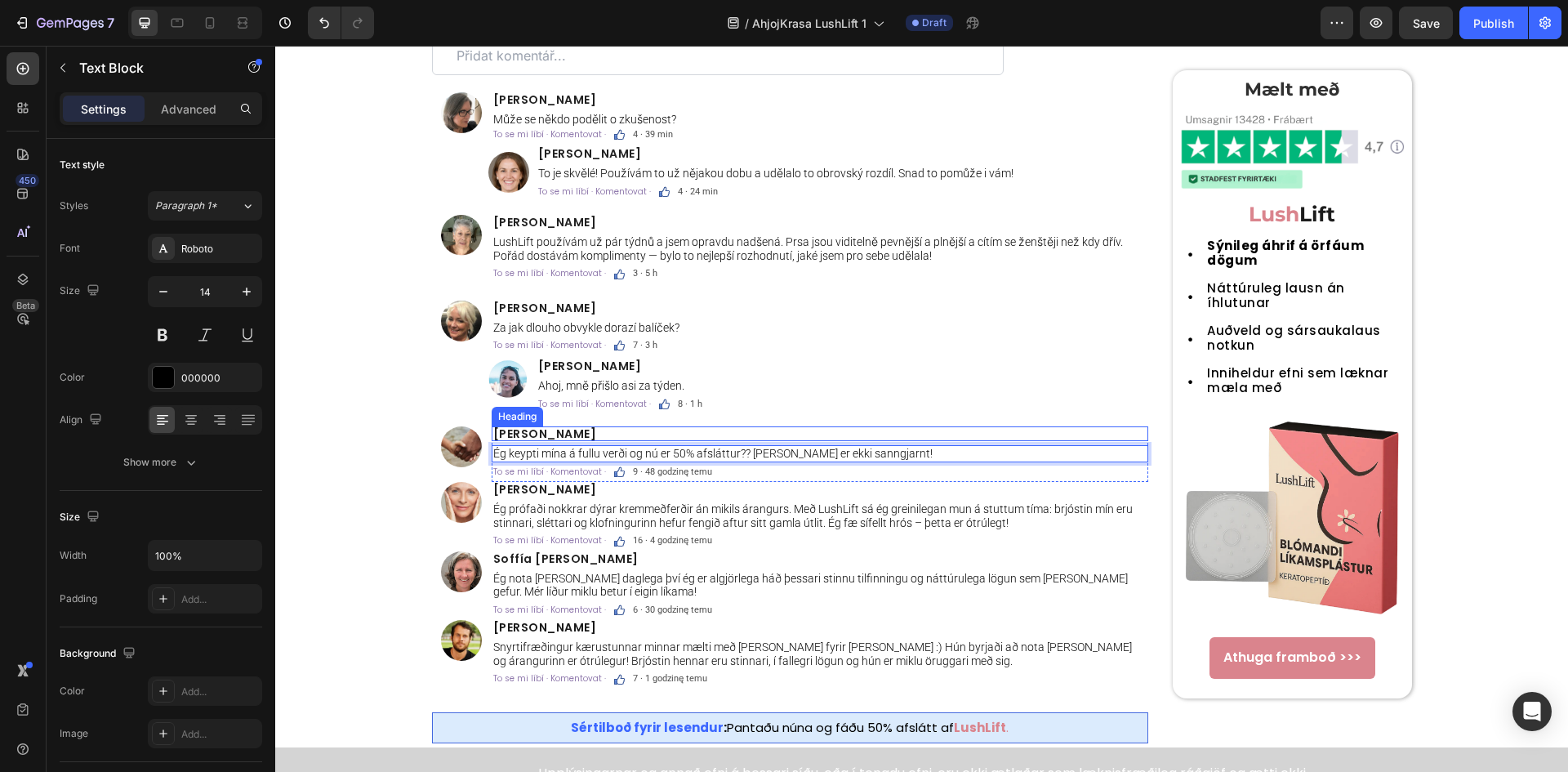
click at [558, 431] on span "Lára Kristinsdóttir" at bounding box center [545, 433] width 104 height 16
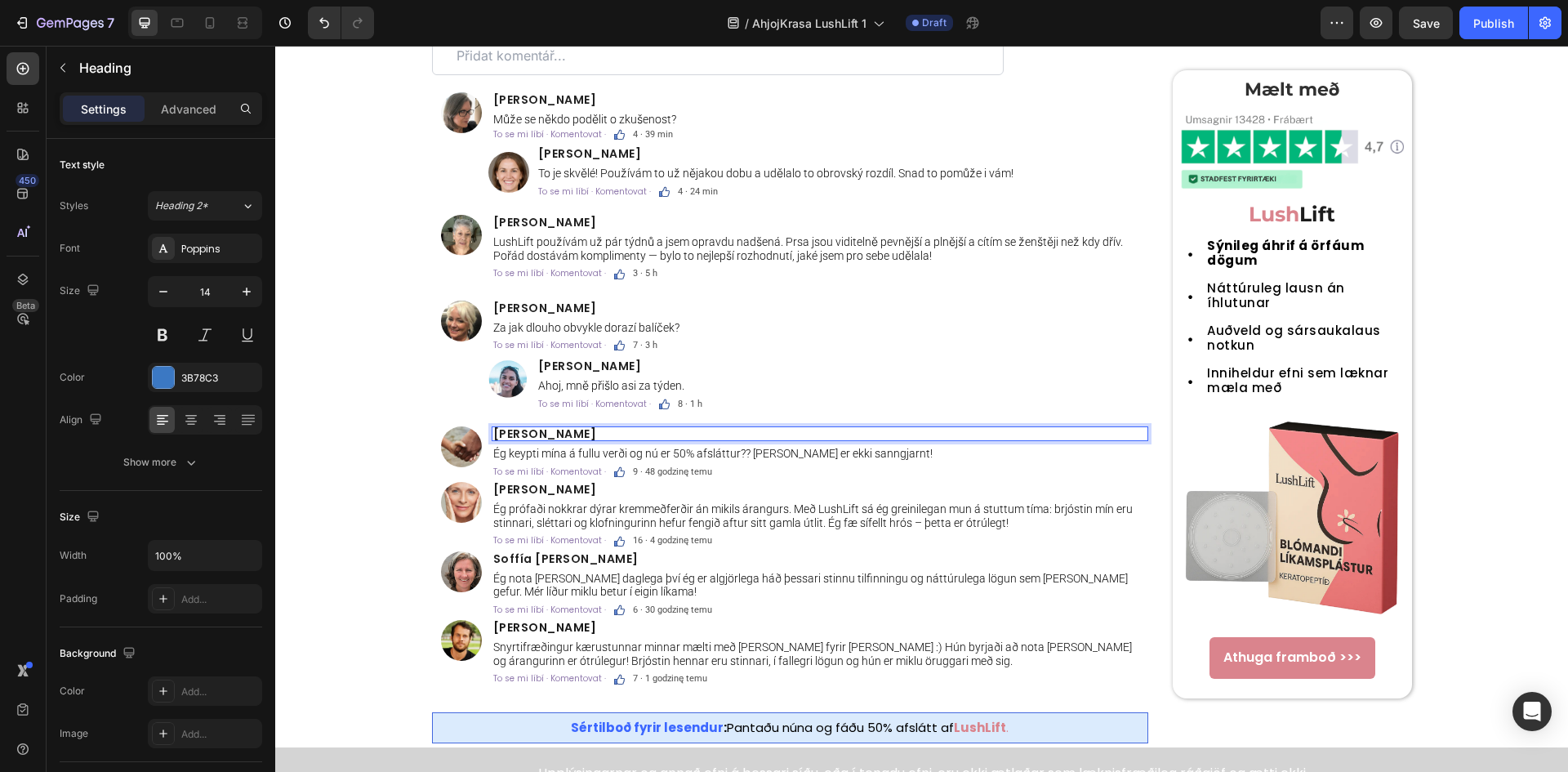
click at [558, 431] on span "Lára Kristinsdóttir" at bounding box center [545, 433] width 104 height 16
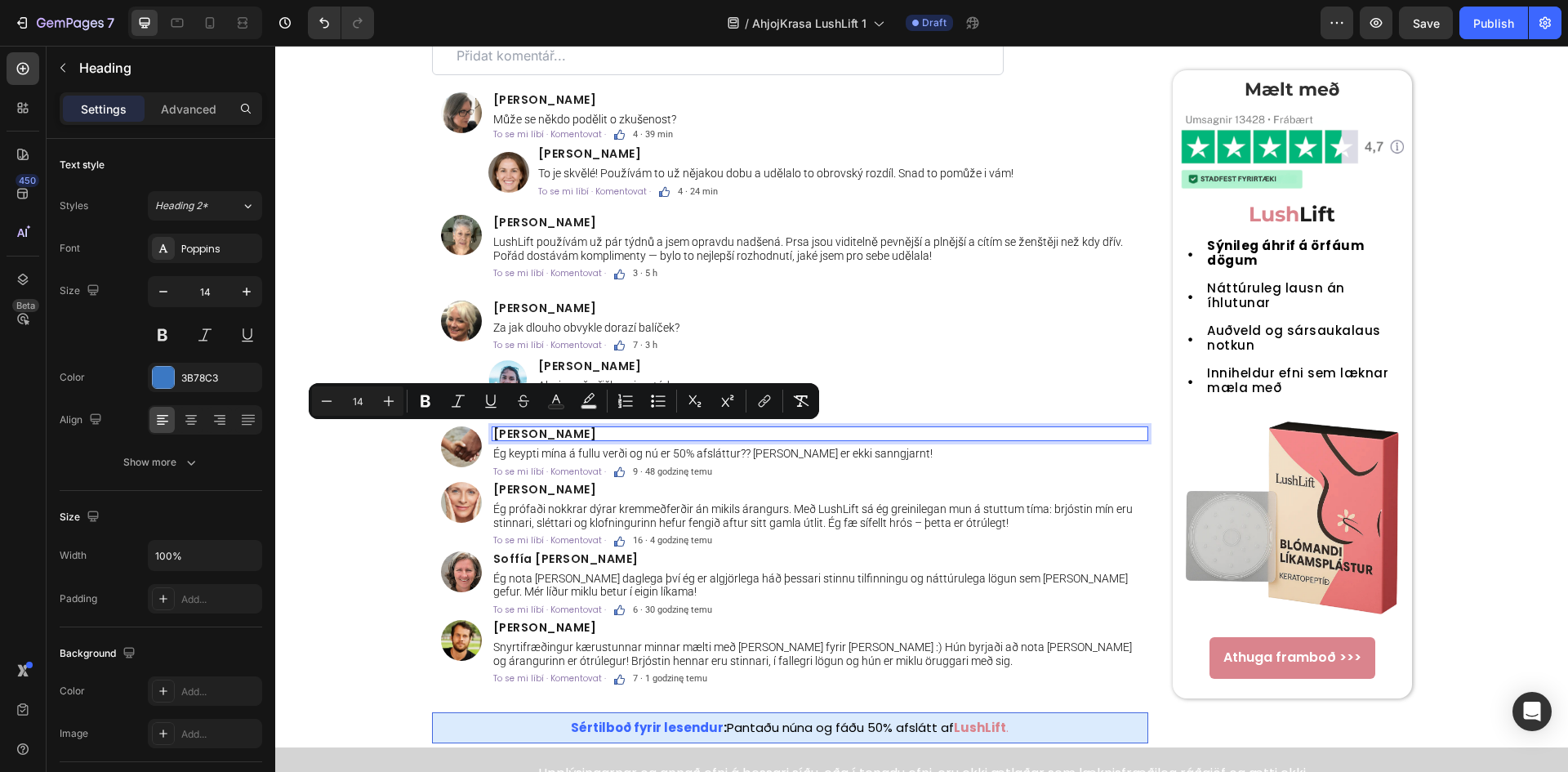
drag, startPoint x: 534, startPoint y: 432, endPoint x: 605, endPoint y: 430, distance: 71.0
click at [605, 430] on p "Adéla Svobodová" at bounding box center [819, 433] width 653 height 12
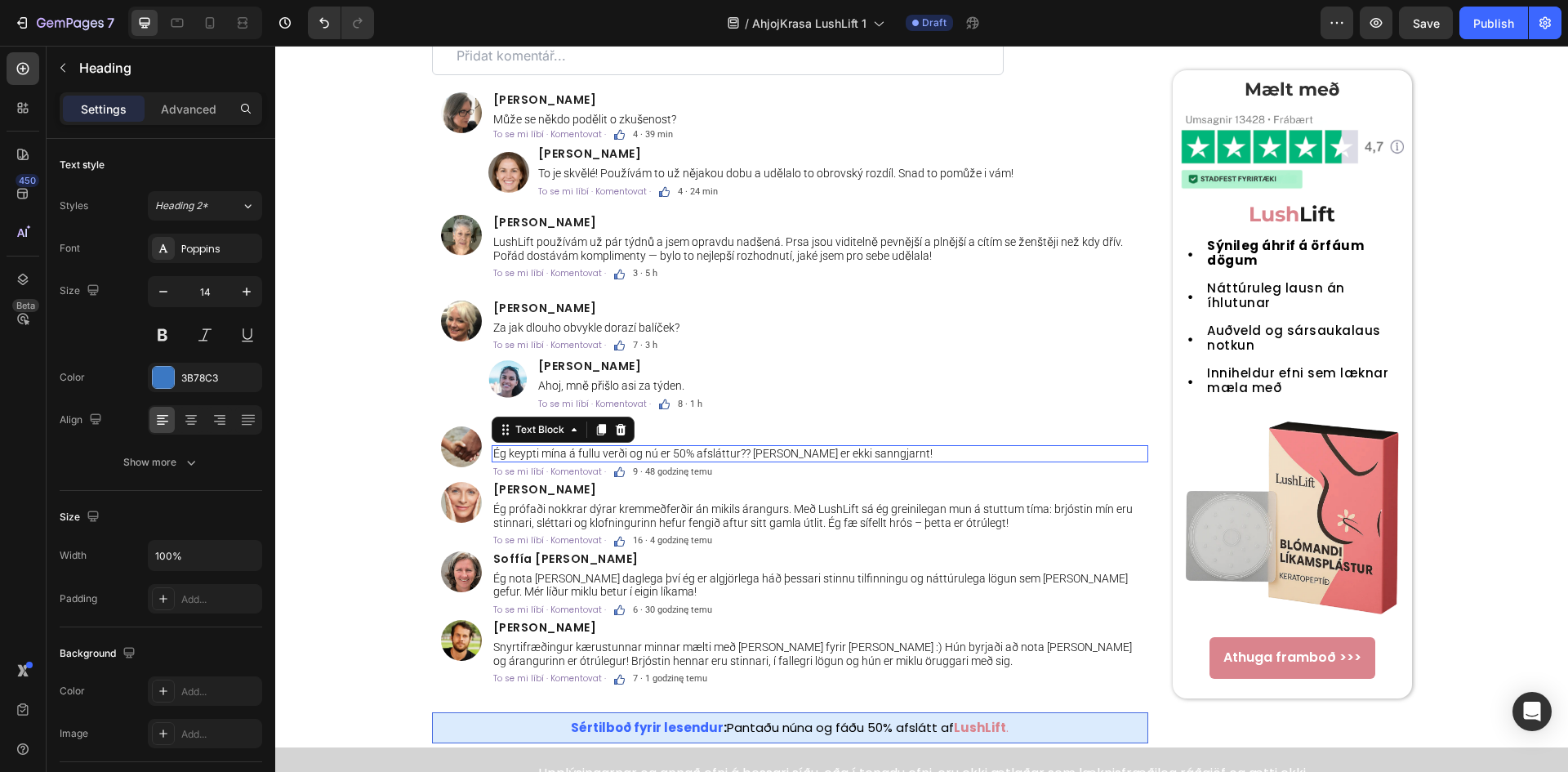
click at [714, 451] on p "Ég keypti mína á fullu verði og nú er 50% afsláttur?? Það er ekki sanngjarnt!" at bounding box center [819, 454] width 653 height 14
click at [742, 458] on p "Ég keypti mína á fullu verði og nú er 50% afsláttur?? Það er ekki sanngjarnt!" at bounding box center [819, 454] width 653 height 14
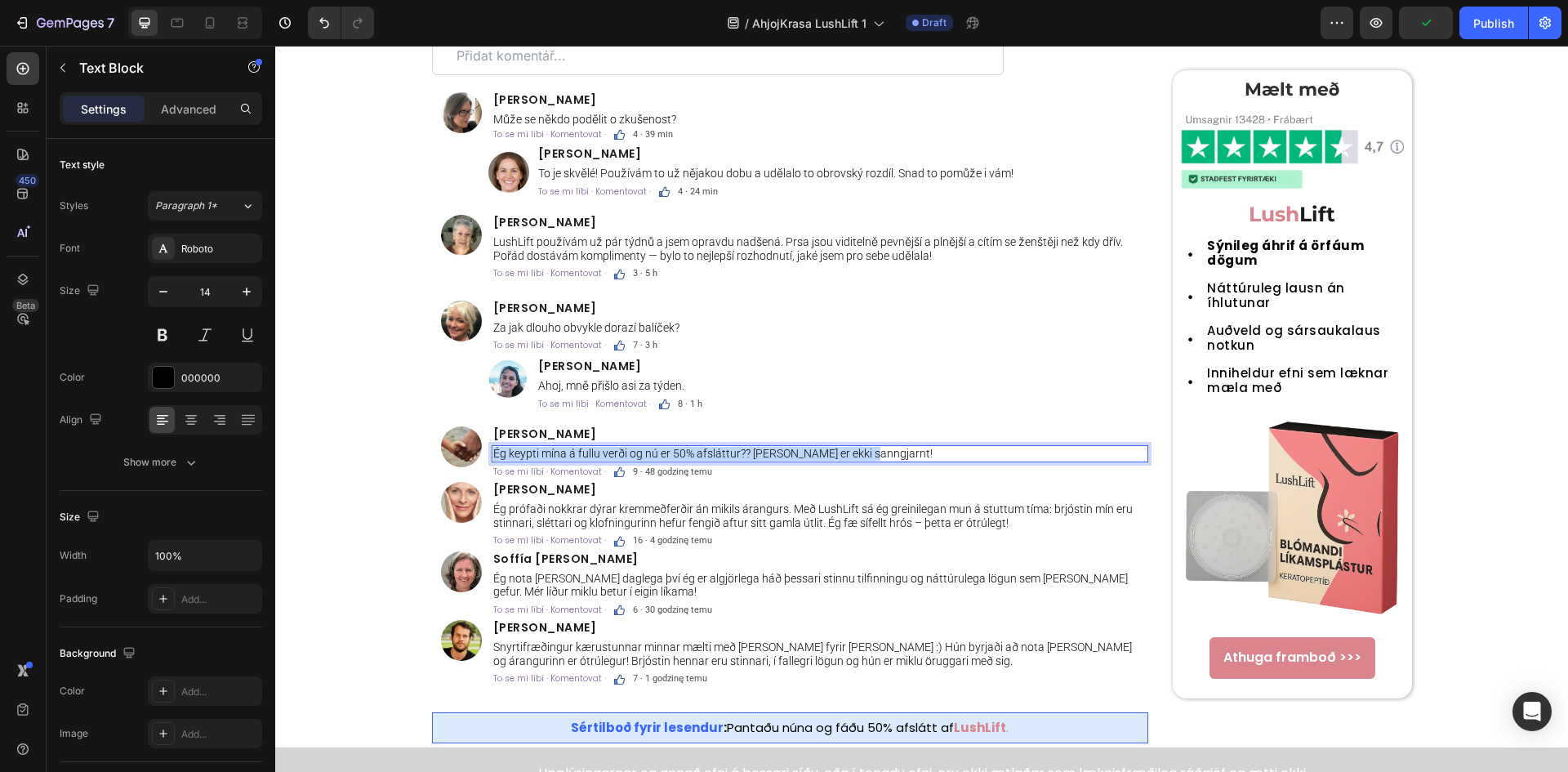
click at [742, 458] on p "Ég keypti mína á fullu verði og nú er 50% afsláttur?? Það er ekki sanngjarnt!" at bounding box center [819, 454] width 653 height 14
click at [650, 471] on span "9 · 48 godzinę temu" at bounding box center [672, 471] width 79 height 11
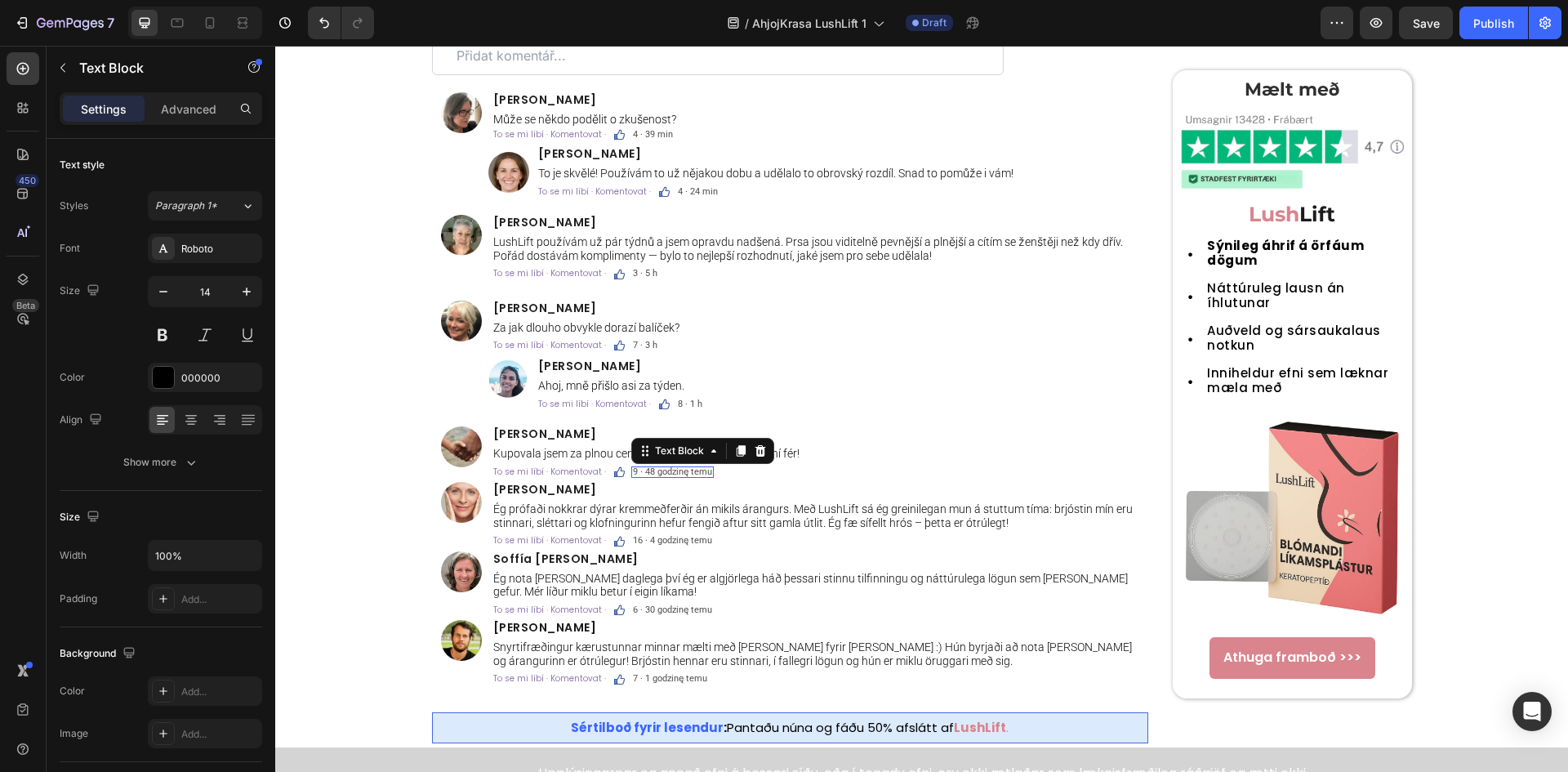
click at [650, 471] on span "9 · 48 godzinę temu" at bounding box center [672, 471] width 79 height 11
click at [578, 490] on span "Lilja Hjartardóttir" at bounding box center [545, 489] width 104 height 16
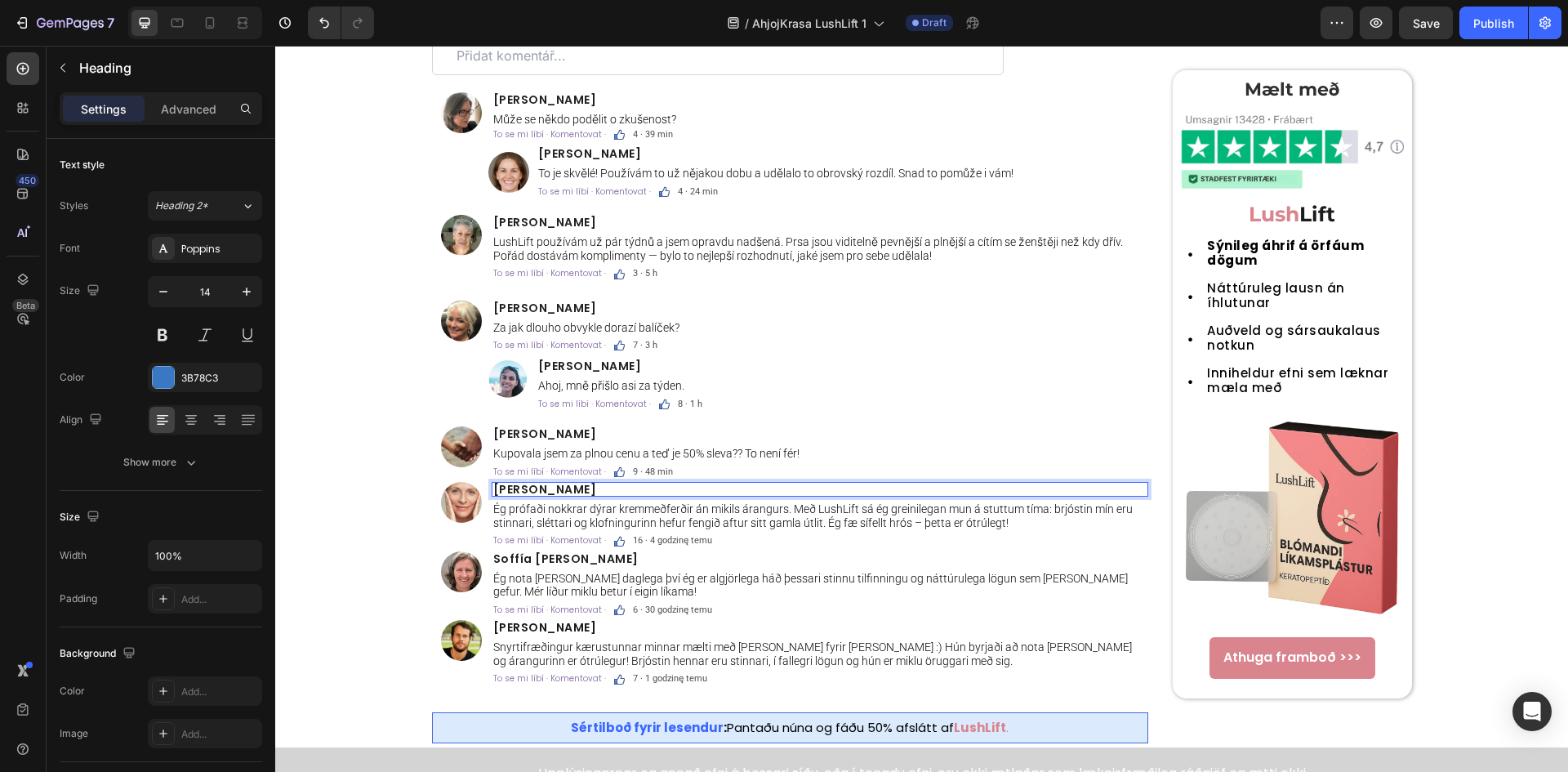
click at [578, 490] on span "Lilja Hjartardóttir" at bounding box center [545, 489] width 104 height 16
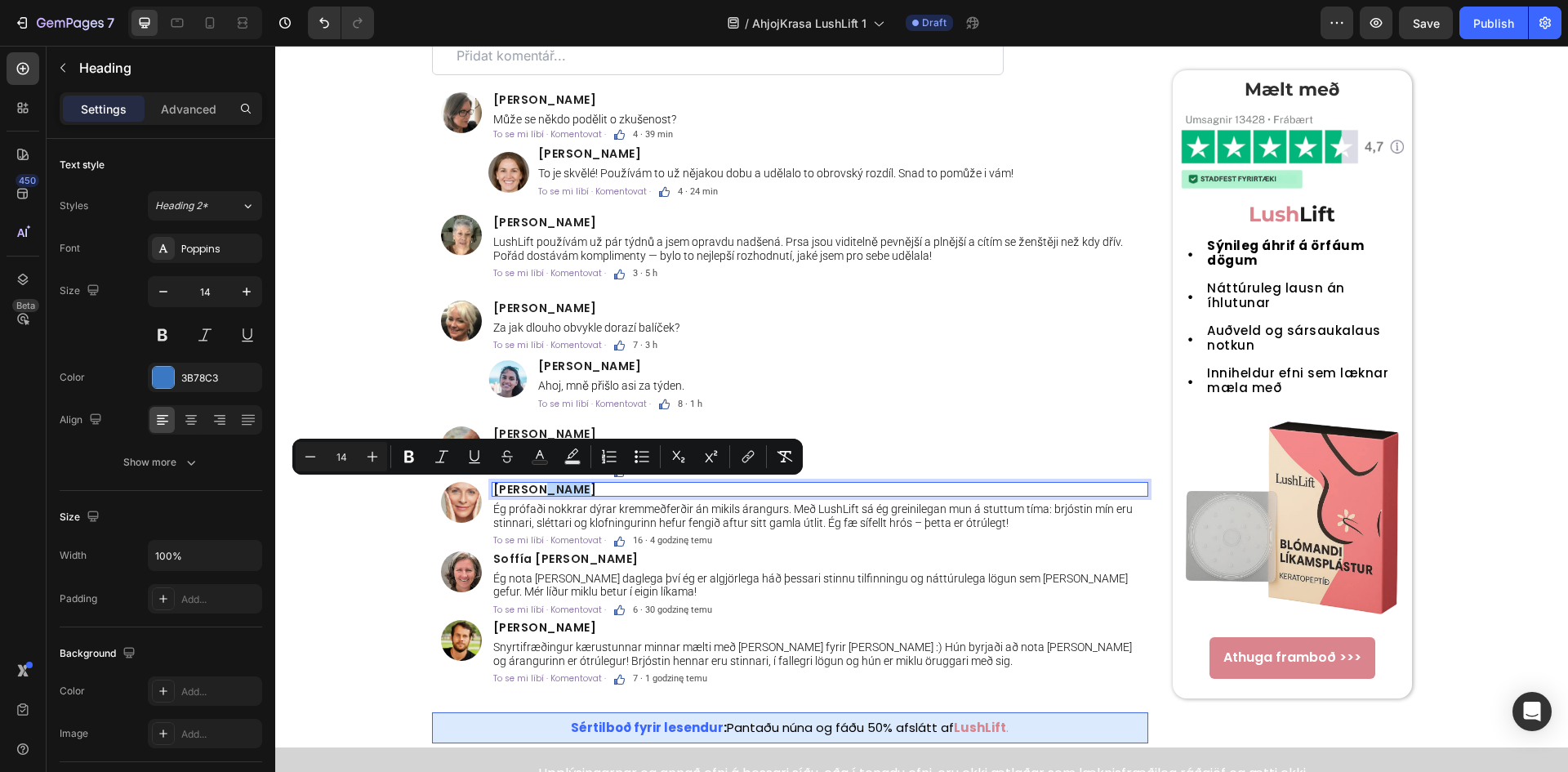
drag, startPoint x: 575, startPoint y: 490, endPoint x: 532, endPoint y: 487, distance: 43.1
click at [532, 487] on p "Klára Veselá" at bounding box center [819, 490] width 653 height 12
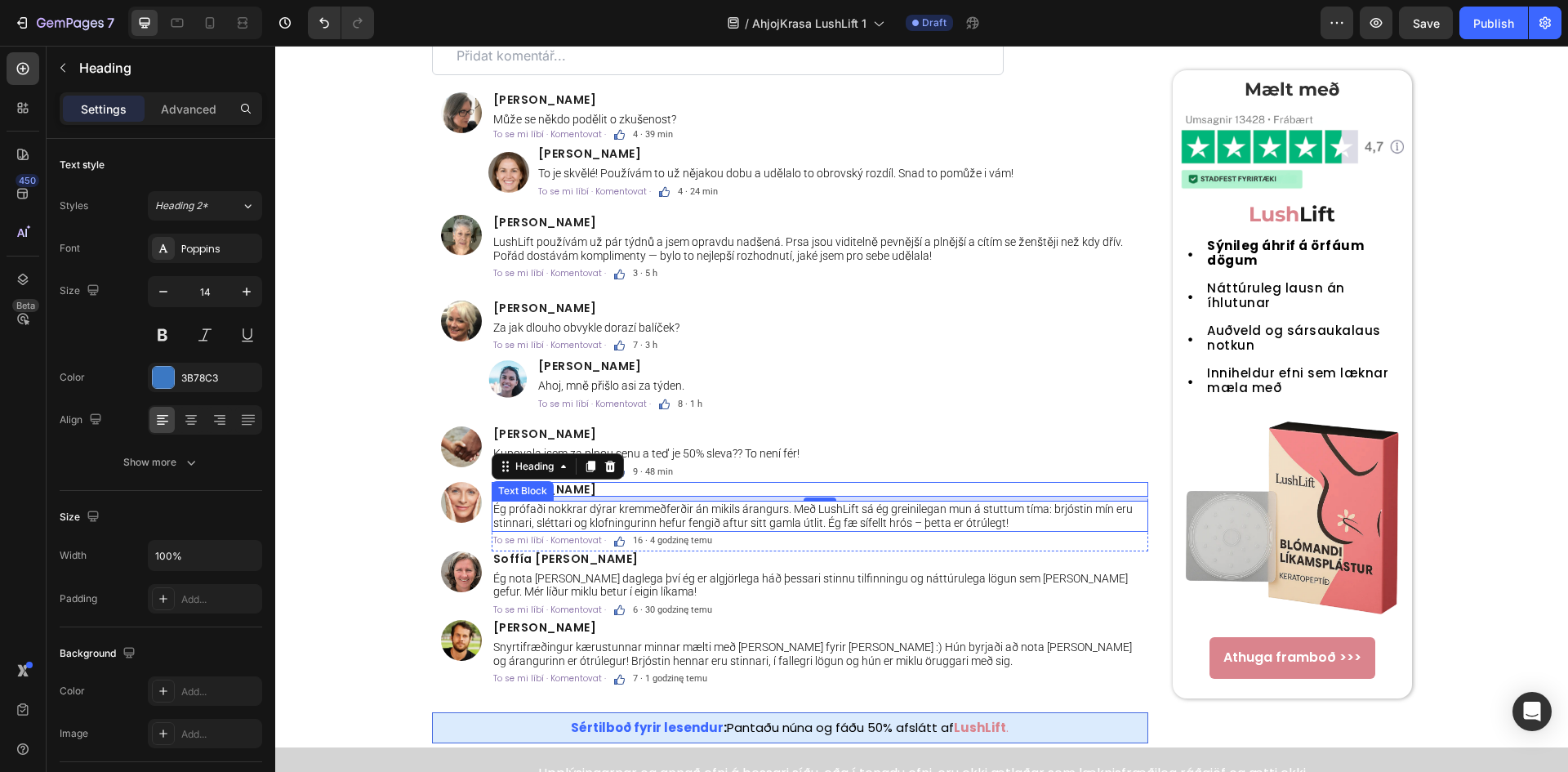
click at [610, 514] on p "Ég prófaði nokkrar dýrar kremmeðferðir án mikils árangurs. Með LushLift sá ég g…" at bounding box center [819, 516] width 653 height 28
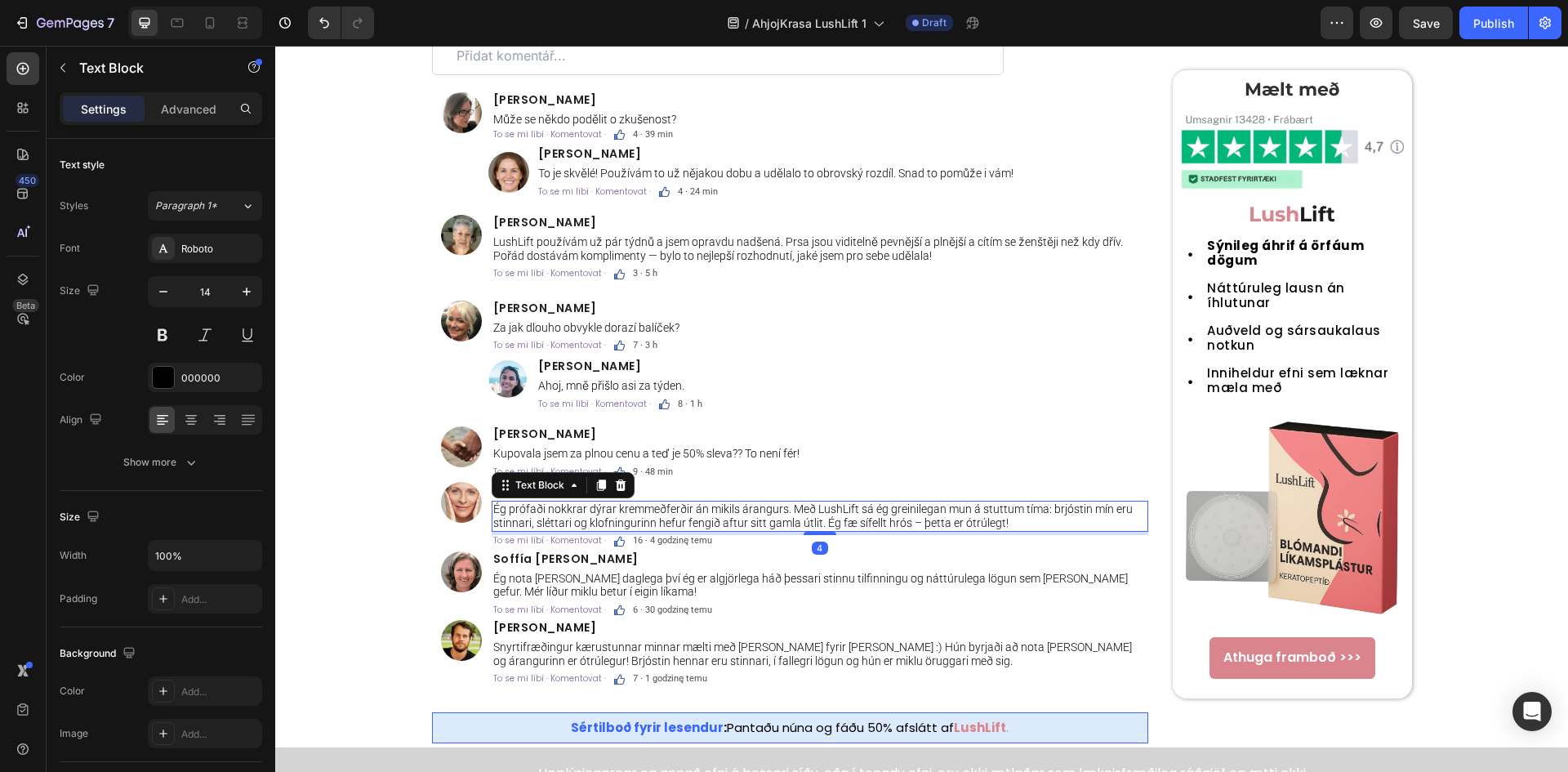
click at [610, 514] on p "Ég prófaði nokkrar dýrar kremmeðferðir án mikils árangurs. Með LushLift sá ég g…" at bounding box center [819, 516] width 653 height 28
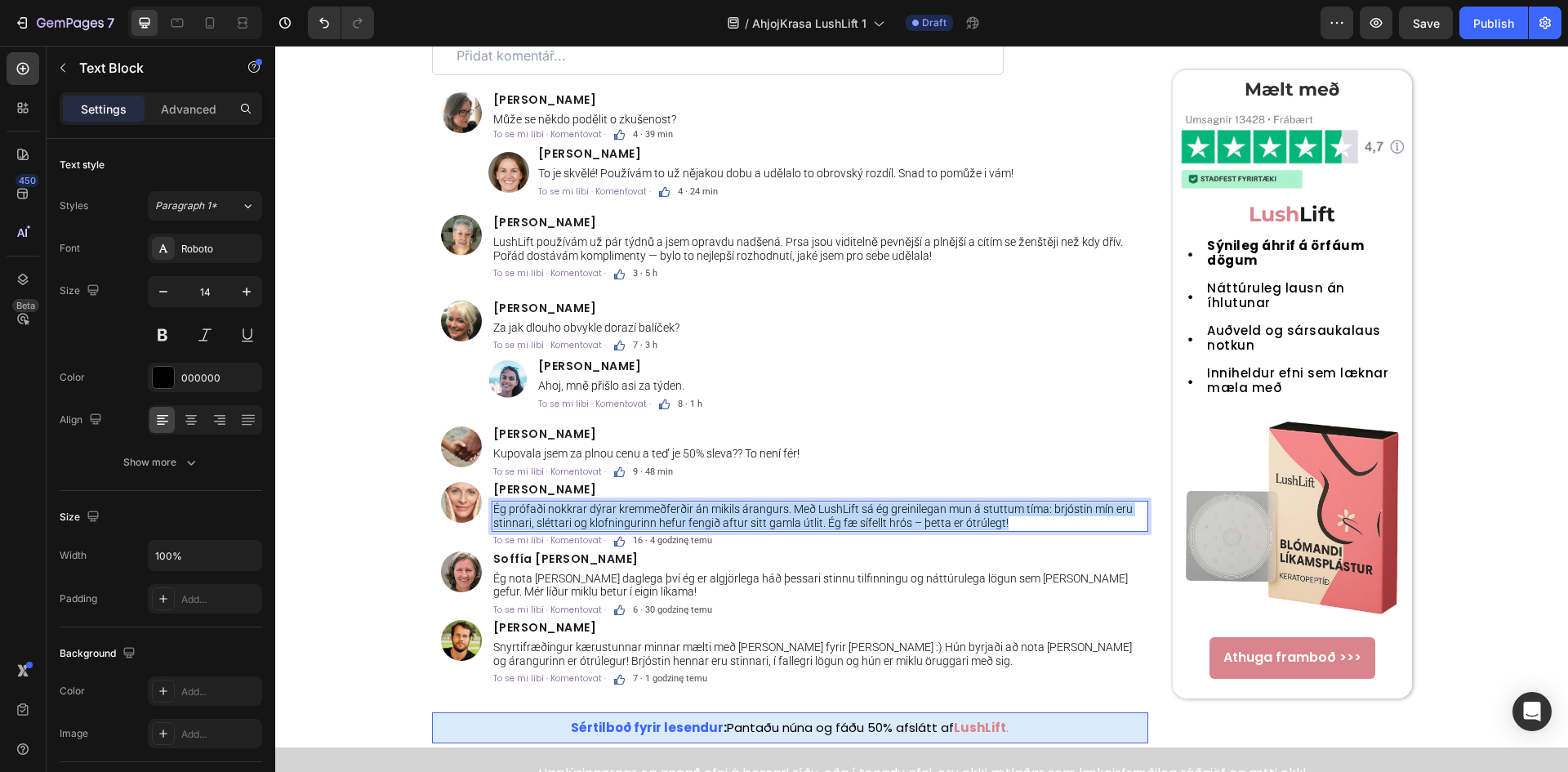
click at [610, 514] on p "Ég prófaði nokkrar dýrar kremmeðferðir án mikils árangurs. Með LushLift sá ég g…" at bounding box center [819, 516] width 653 height 28
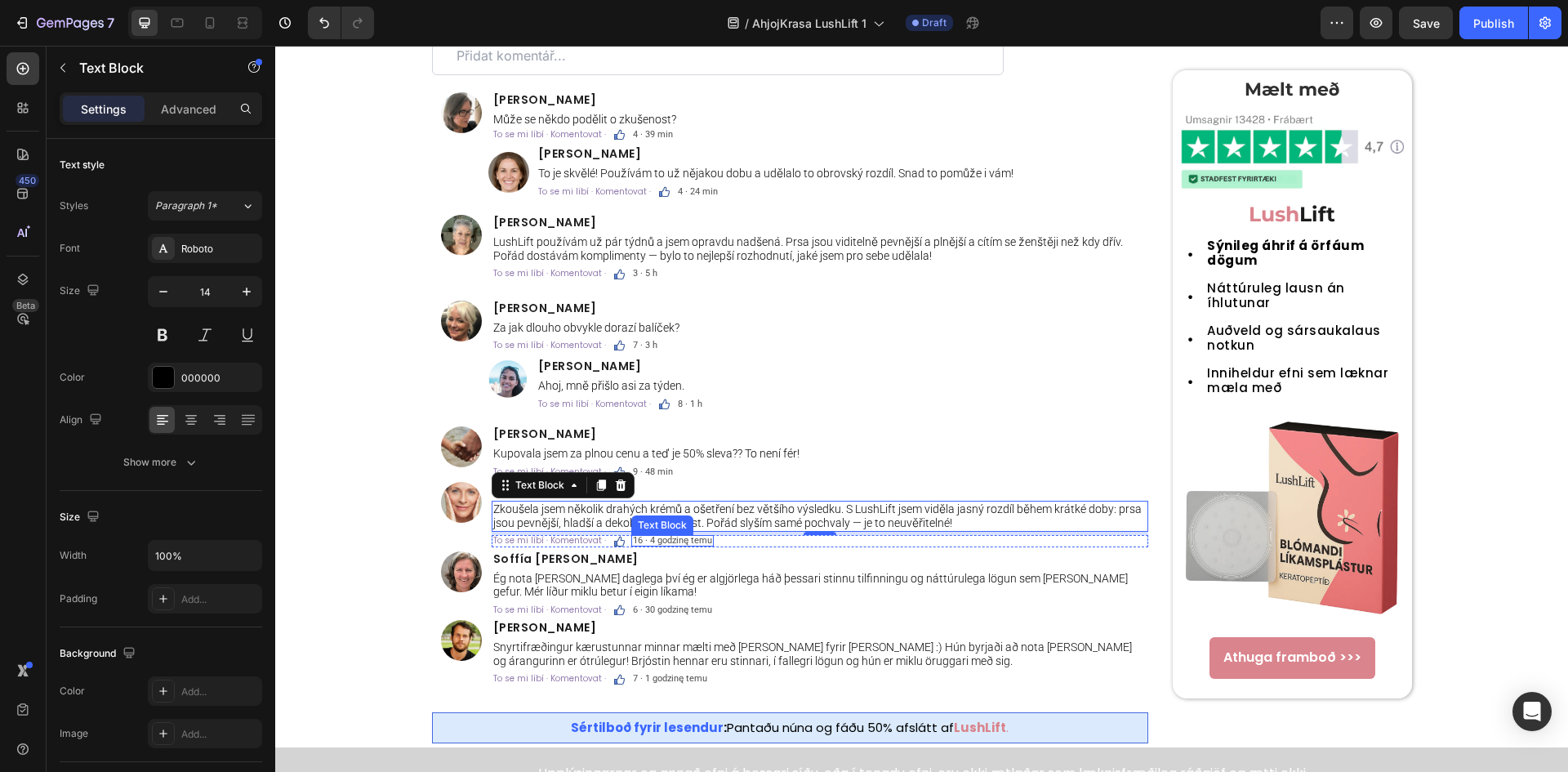
click at [691, 538] on span "16 · 4 godzinę temu" at bounding box center [672, 540] width 79 height 11
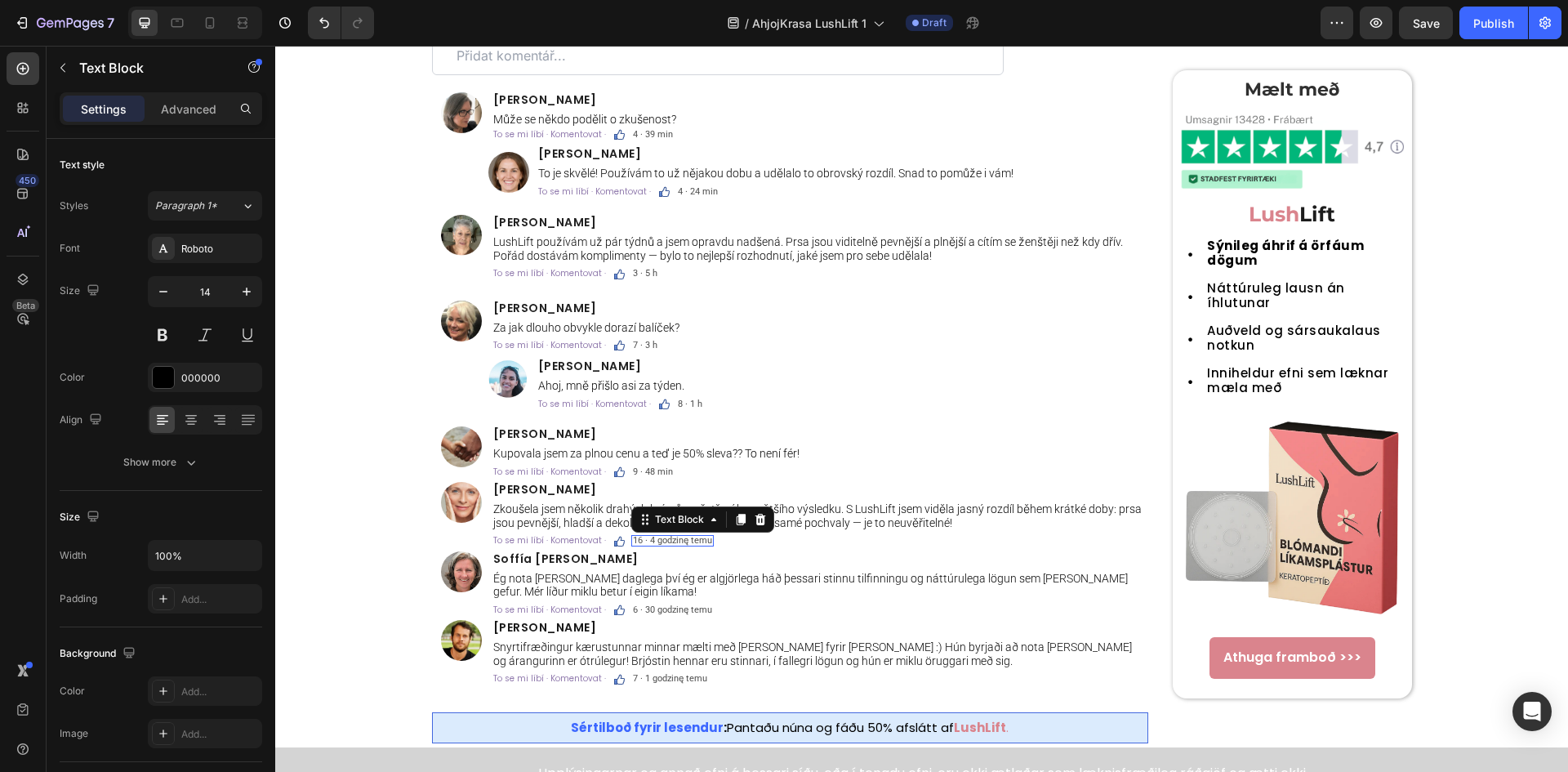
click at [691, 538] on span "16 · 4 godzinę temu" at bounding box center [672, 540] width 79 height 11
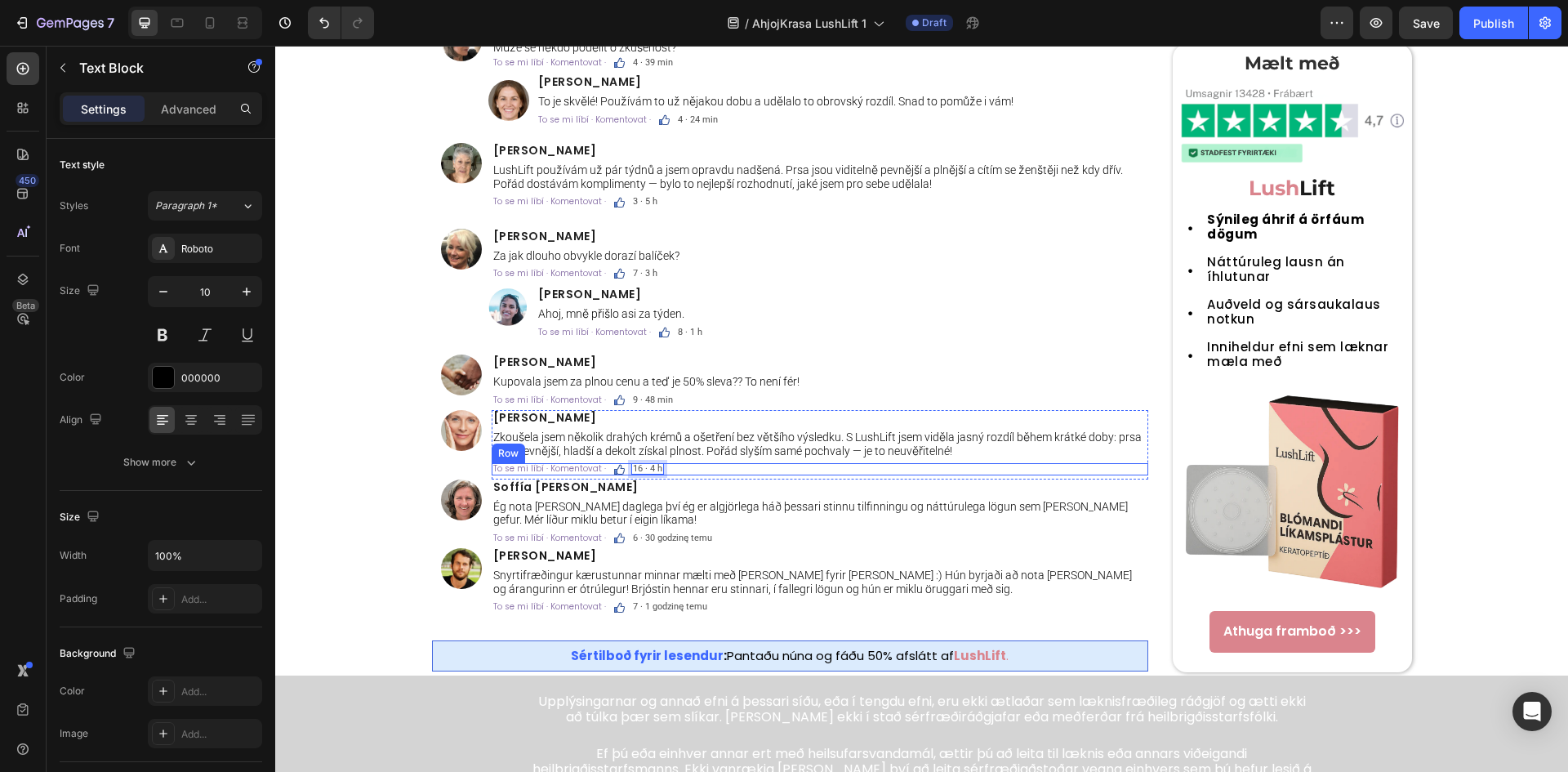
scroll to position [5446, 0]
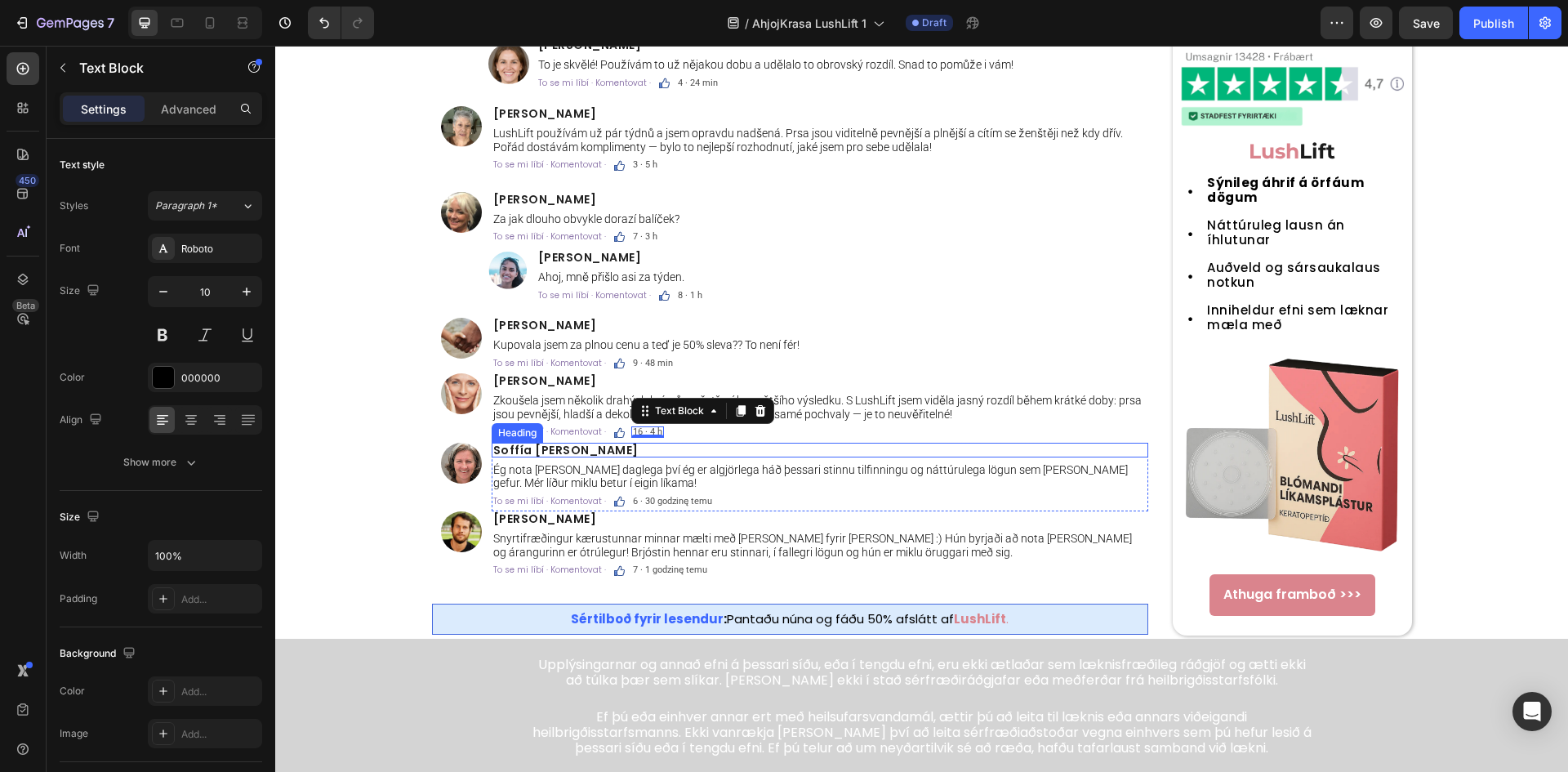
click at [585, 452] on span "Soffía Dís Jónsdóttir" at bounding box center [566, 450] width 145 height 16
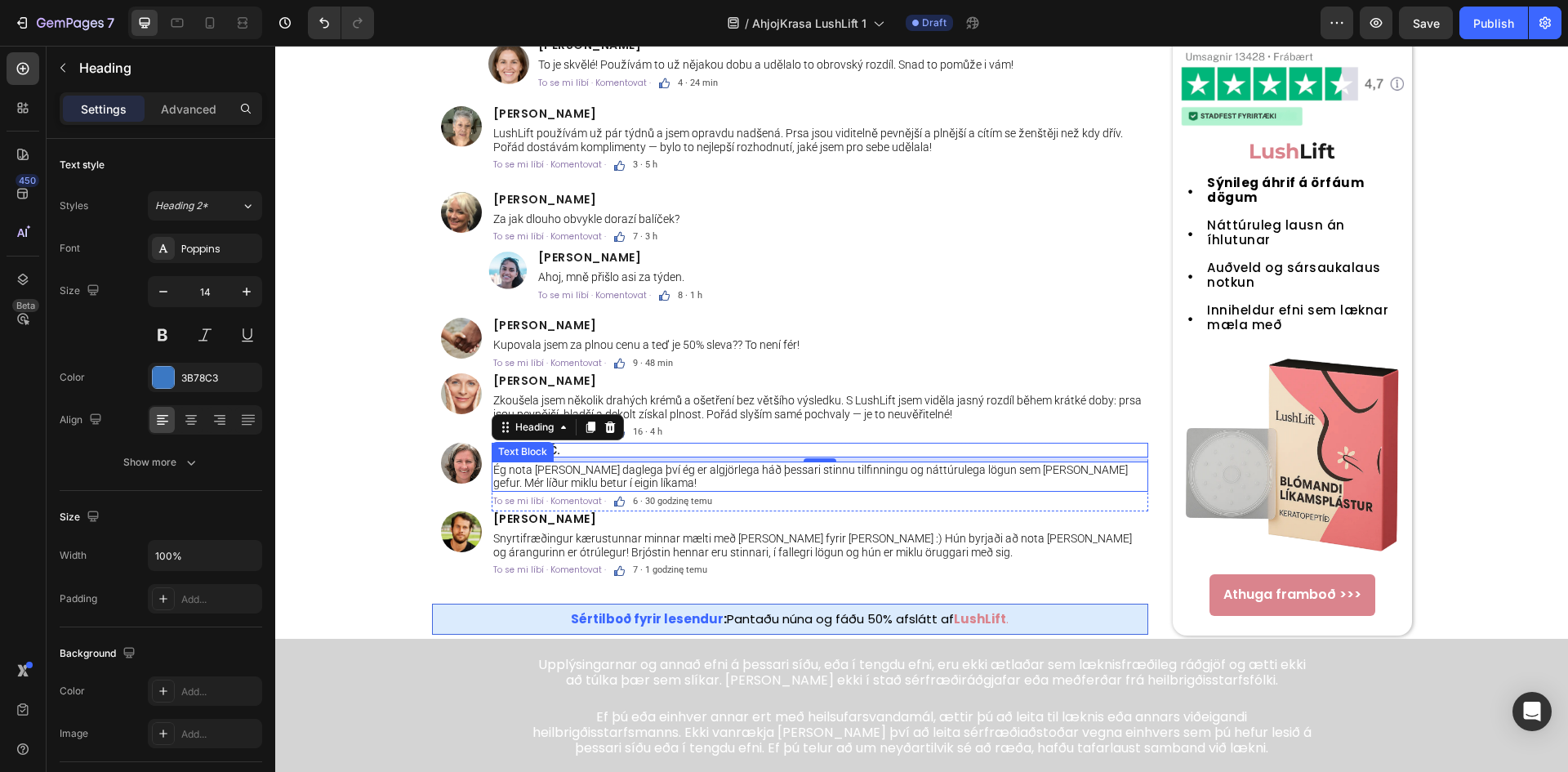
click at [515, 468] on p "Ég nota það daglega því ég er algjörlega háð þessari stinnu tilfinningu og nátt…" at bounding box center [819, 477] width 653 height 28
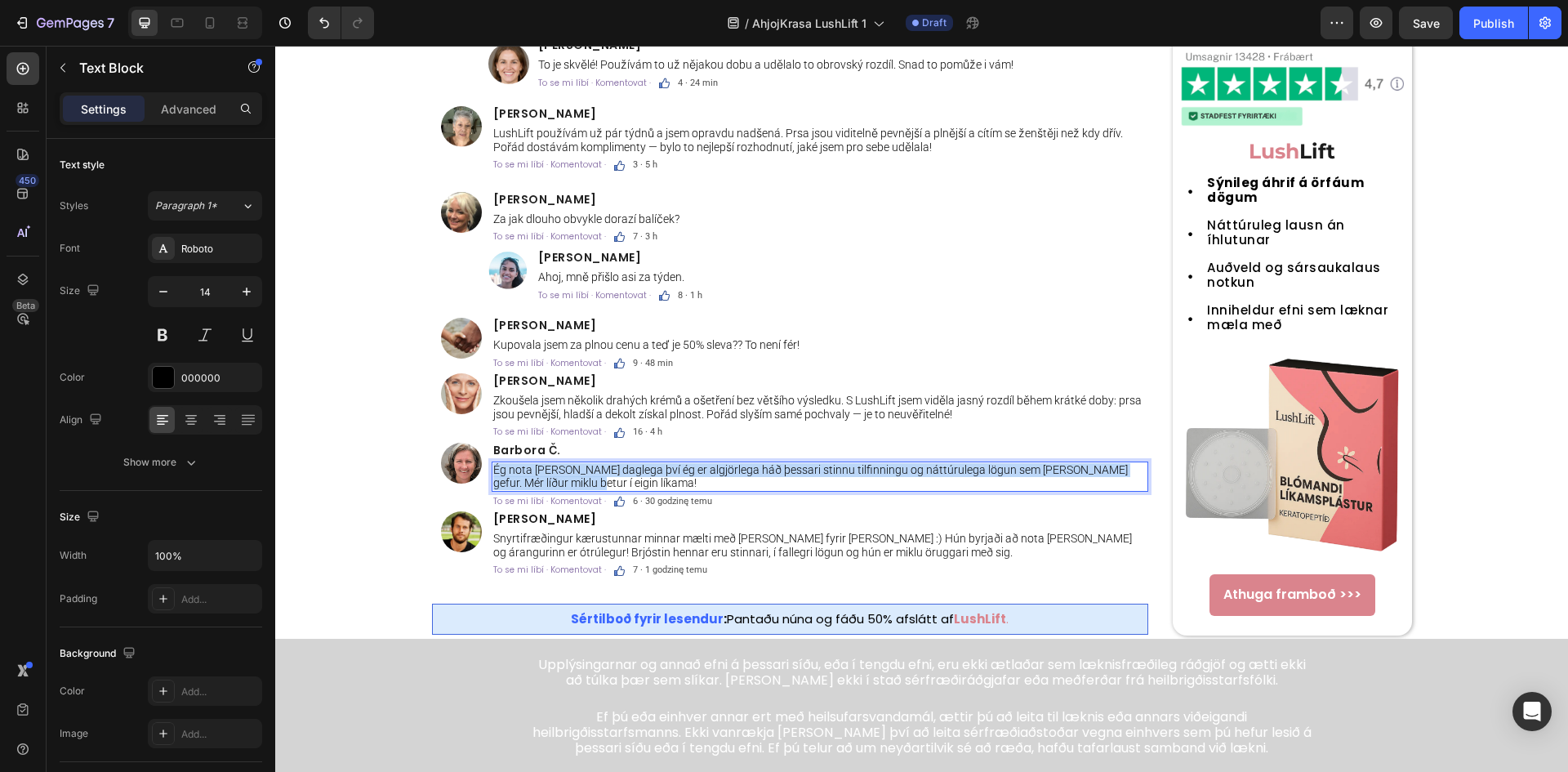
click at [515, 468] on p "Ég nota það daglega því ég er algjörlega háð þessari stinnu tilfinningu og nátt…" at bounding box center [819, 477] width 653 height 28
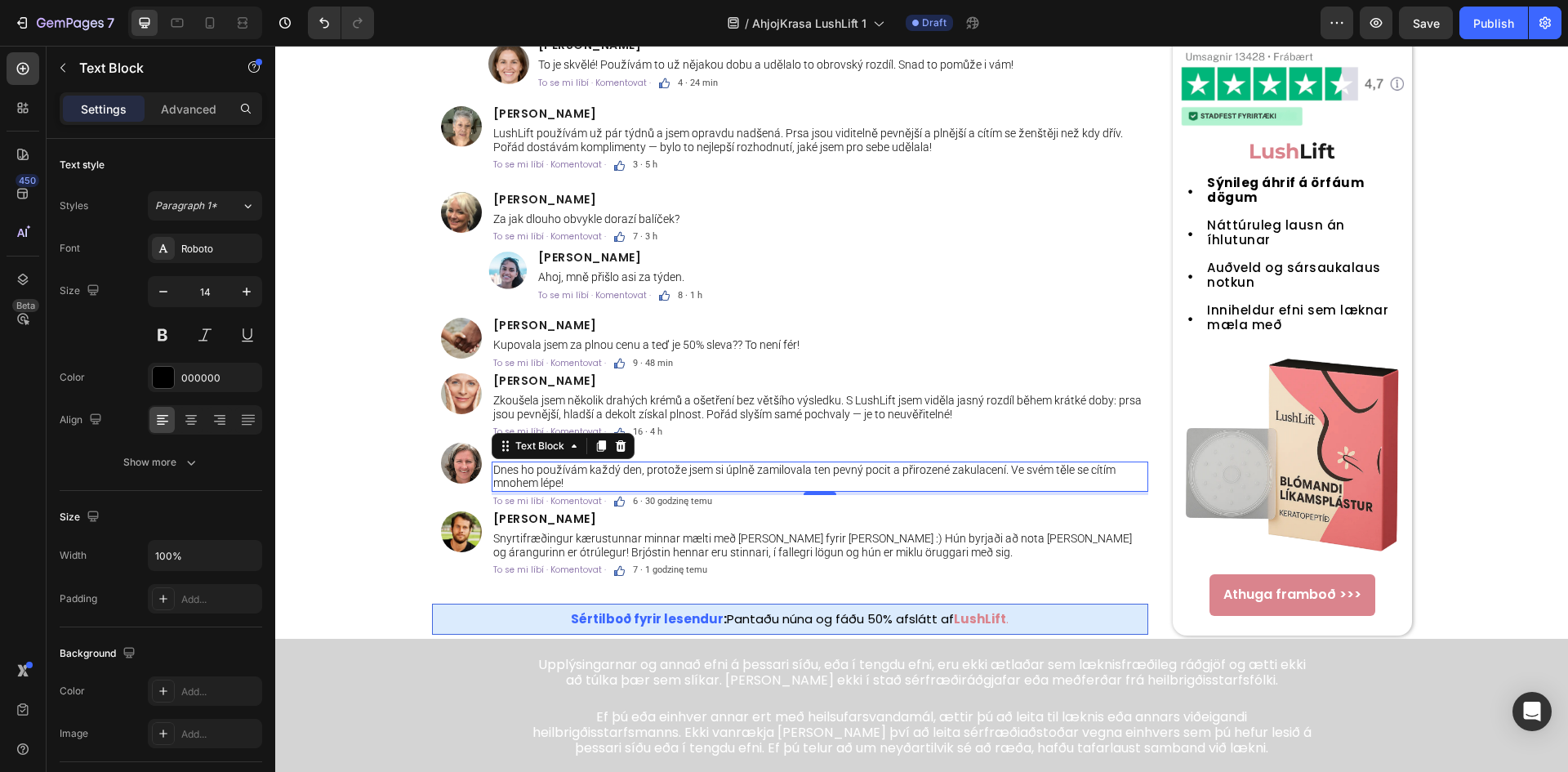
click at [682, 494] on div "4" at bounding box center [819, 492] width 657 height 3
click at [658, 499] on span "6 · 30 godzinę temu" at bounding box center [672, 500] width 79 height 11
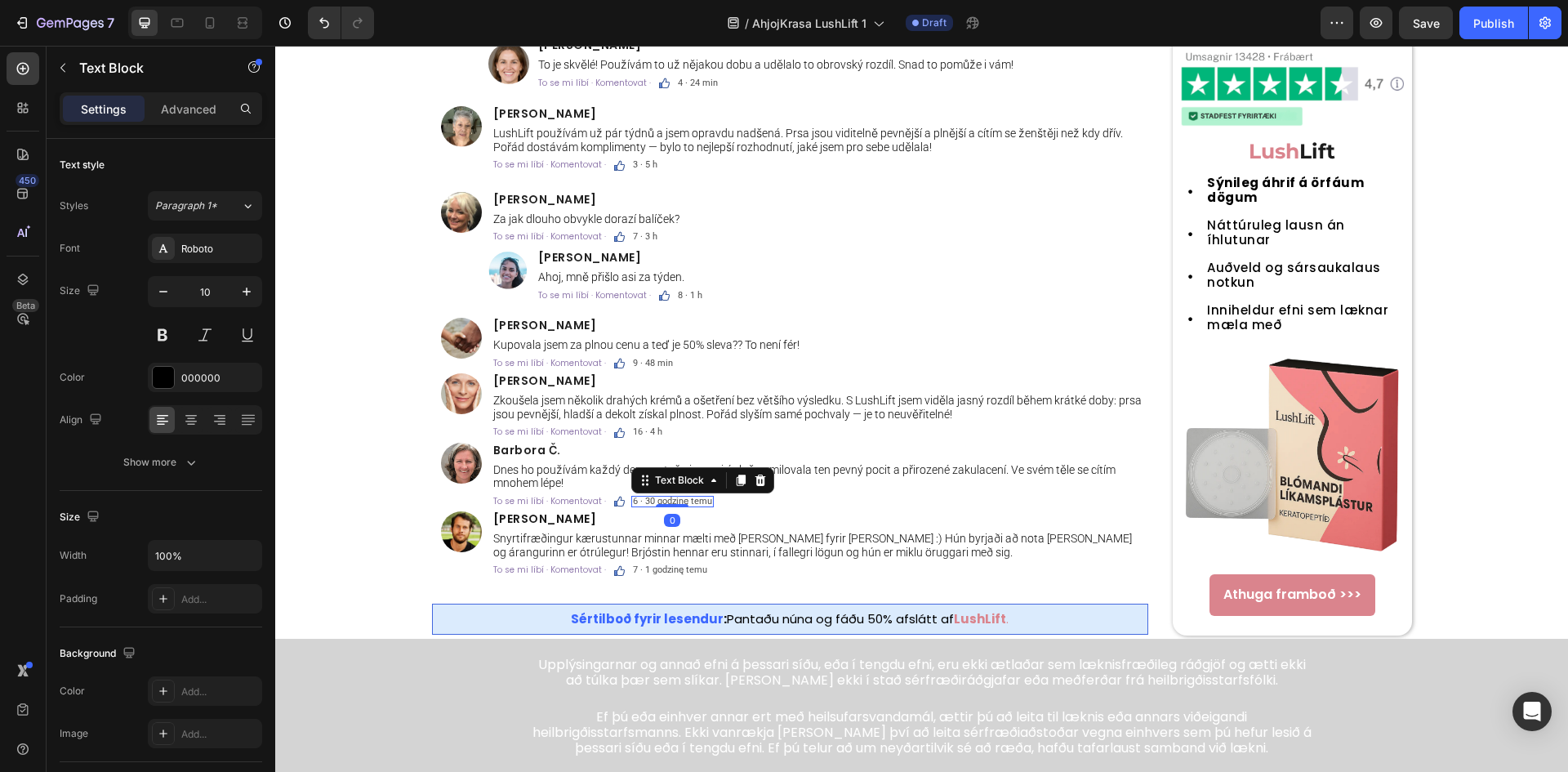
click at [658, 499] on span "6 · 30 godzinę temu" at bounding box center [672, 500] width 79 height 11
click at [678, 545] on p "Snyrtifræðingur kærustunnar minnar mælti með LushLift fyrir hana :) Hún byrjaði…" at bounding box center [819, 545] width 653 height 28
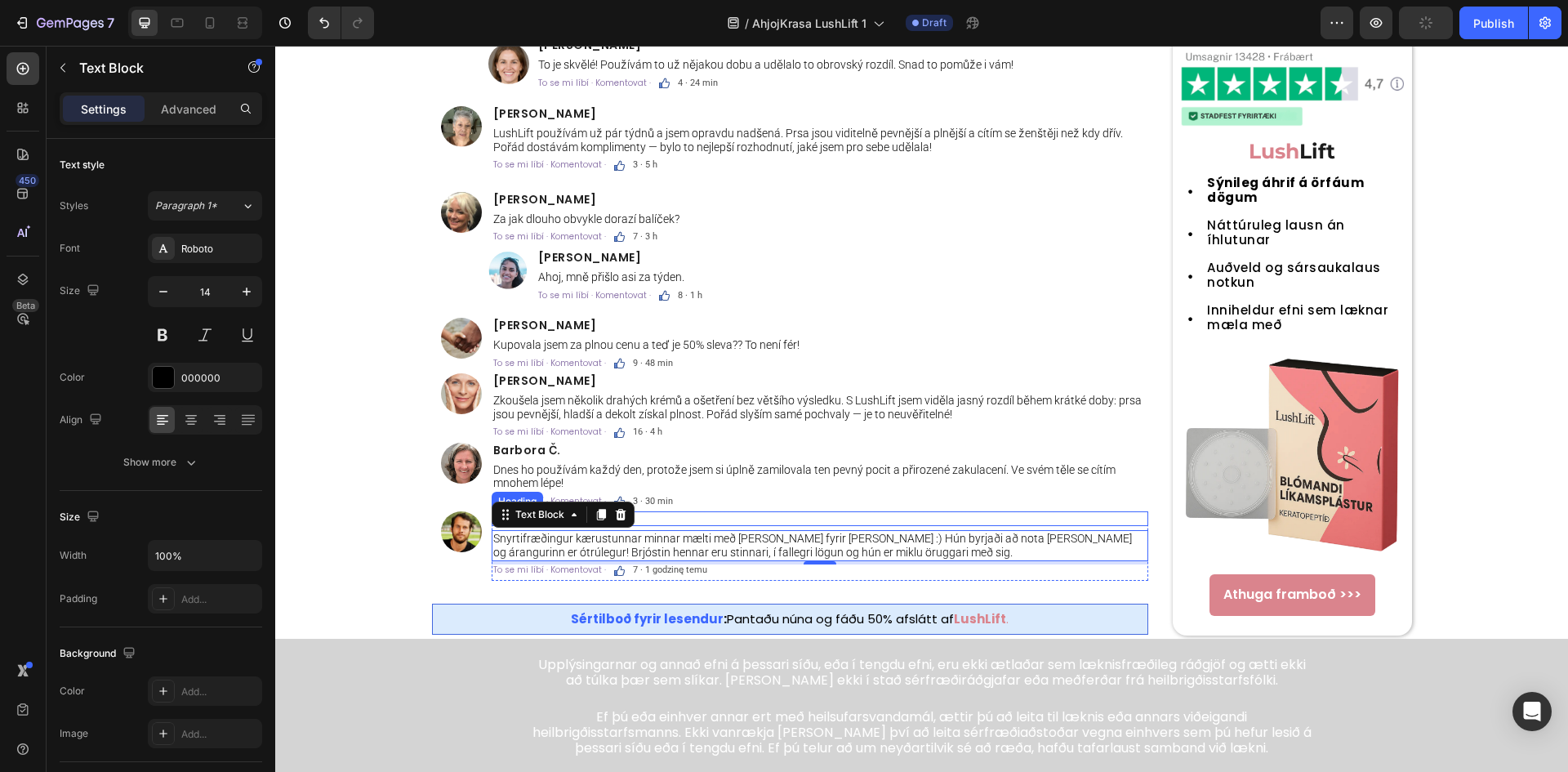
click at [689, 520] on h2 "Guðjón Harðarson" at bounding box center [819, 518] width 657 height 15
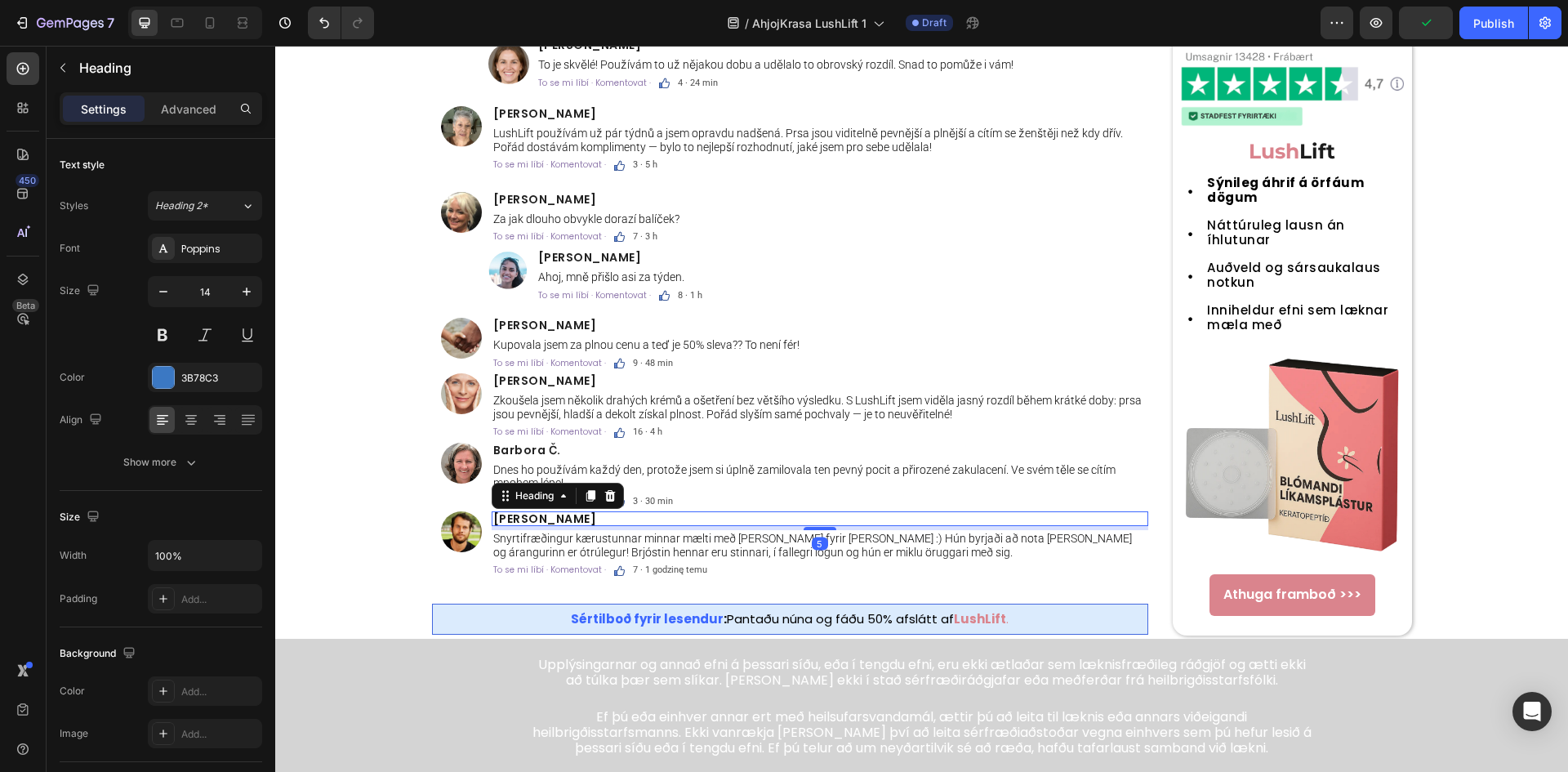
click at [606, 518] on h2 "Guðjón Harðarson" at bounding box center [819, 518] width 657 height 15
click at [606, 518] on p "Guðjón Harðarson" at bounding box center [819, 519] width 653 height 12
click at [702, 542] on p "Snyrtifræðingur kærustunnar minnar mælti með LushLift fyrir hana :) Hún byrjaði…" at bounding box center [819, 545] width 653 height 28
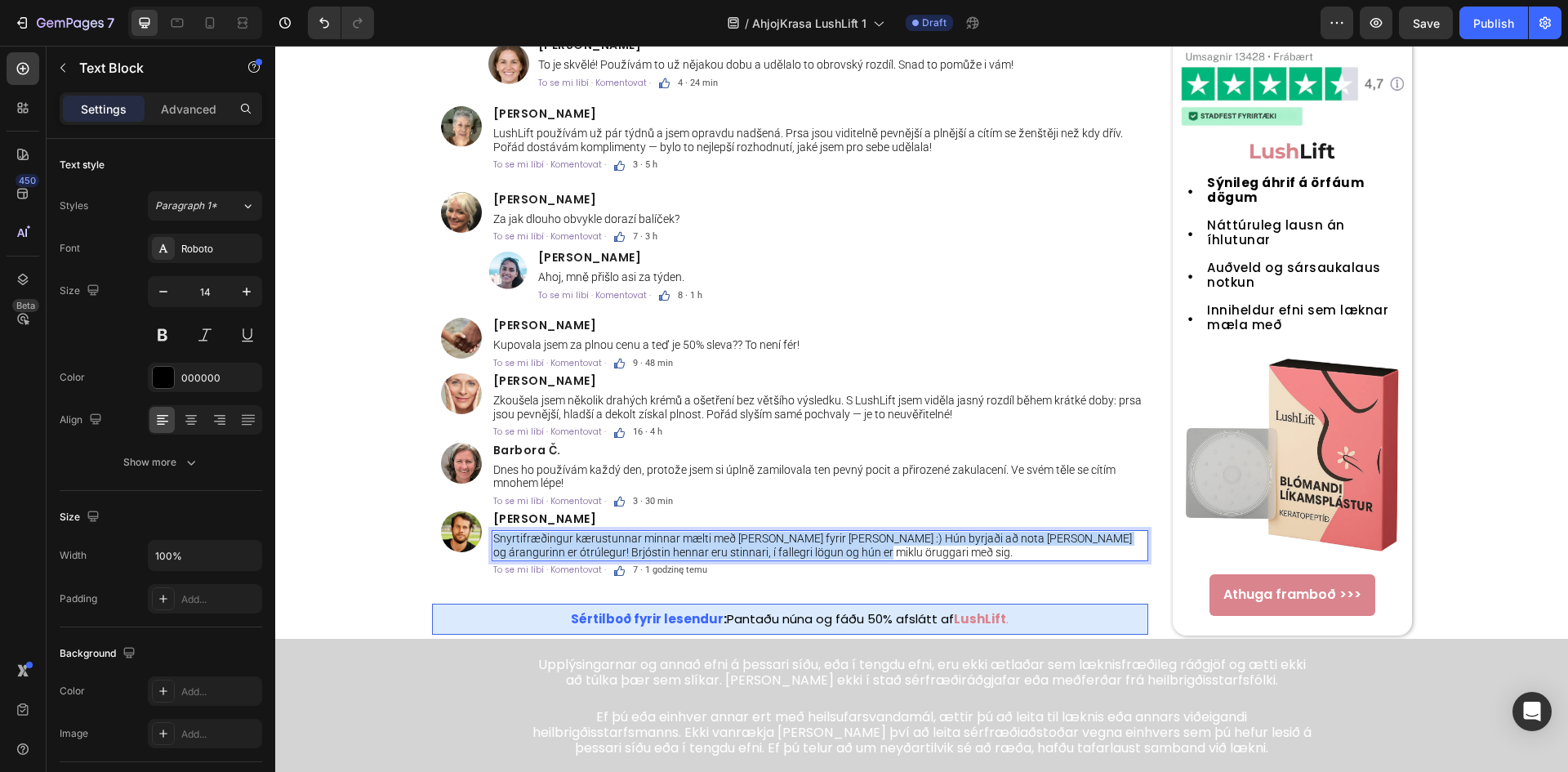
click at [702, 542] on p "Snyrtifræðingur kærustunnar minnar mælti með LushLift fyrir hana :) Hún byrjaði…" at bounding box center [819, 545] width 653 height 28
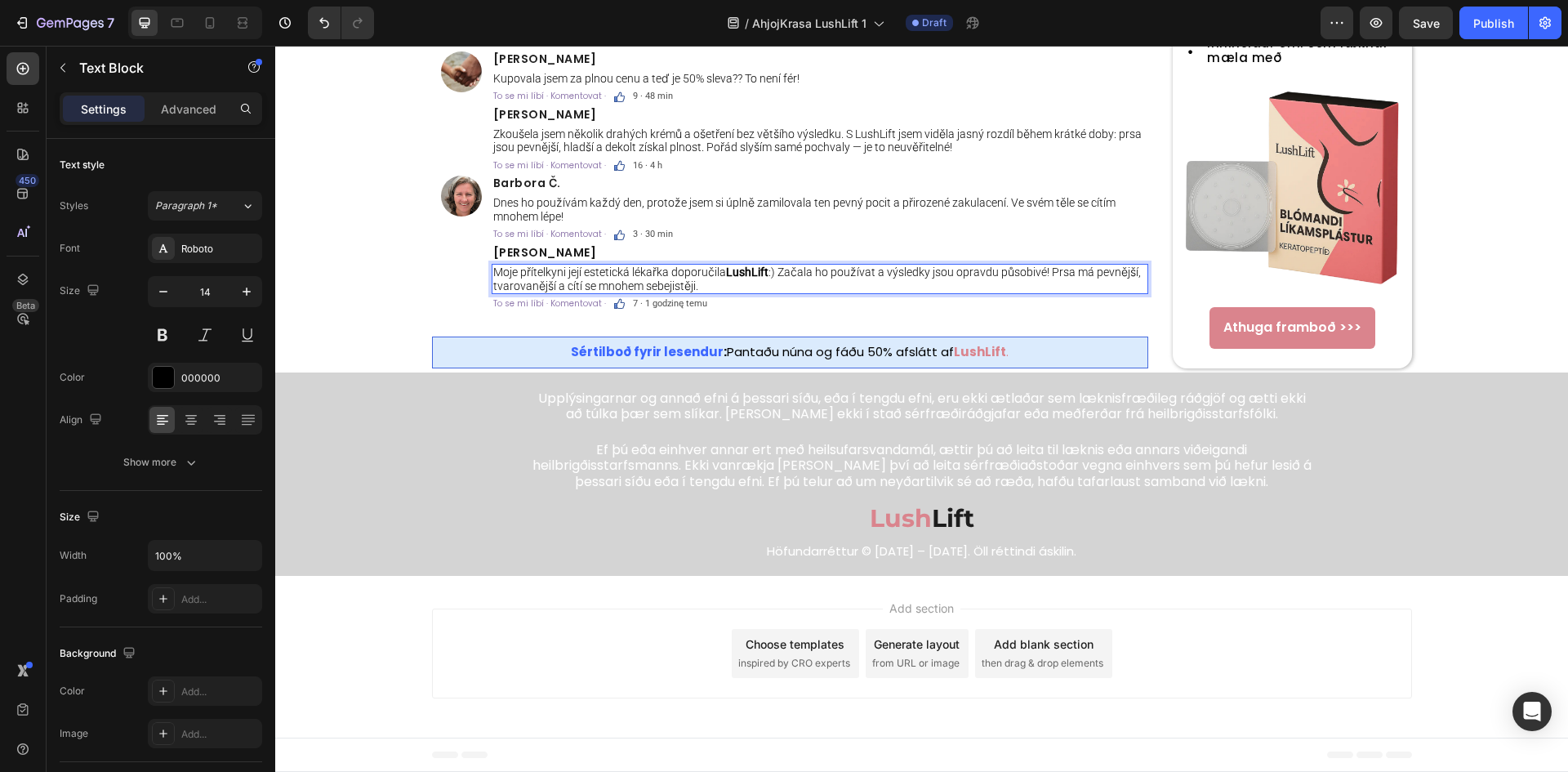
scroll to position [2, 0]
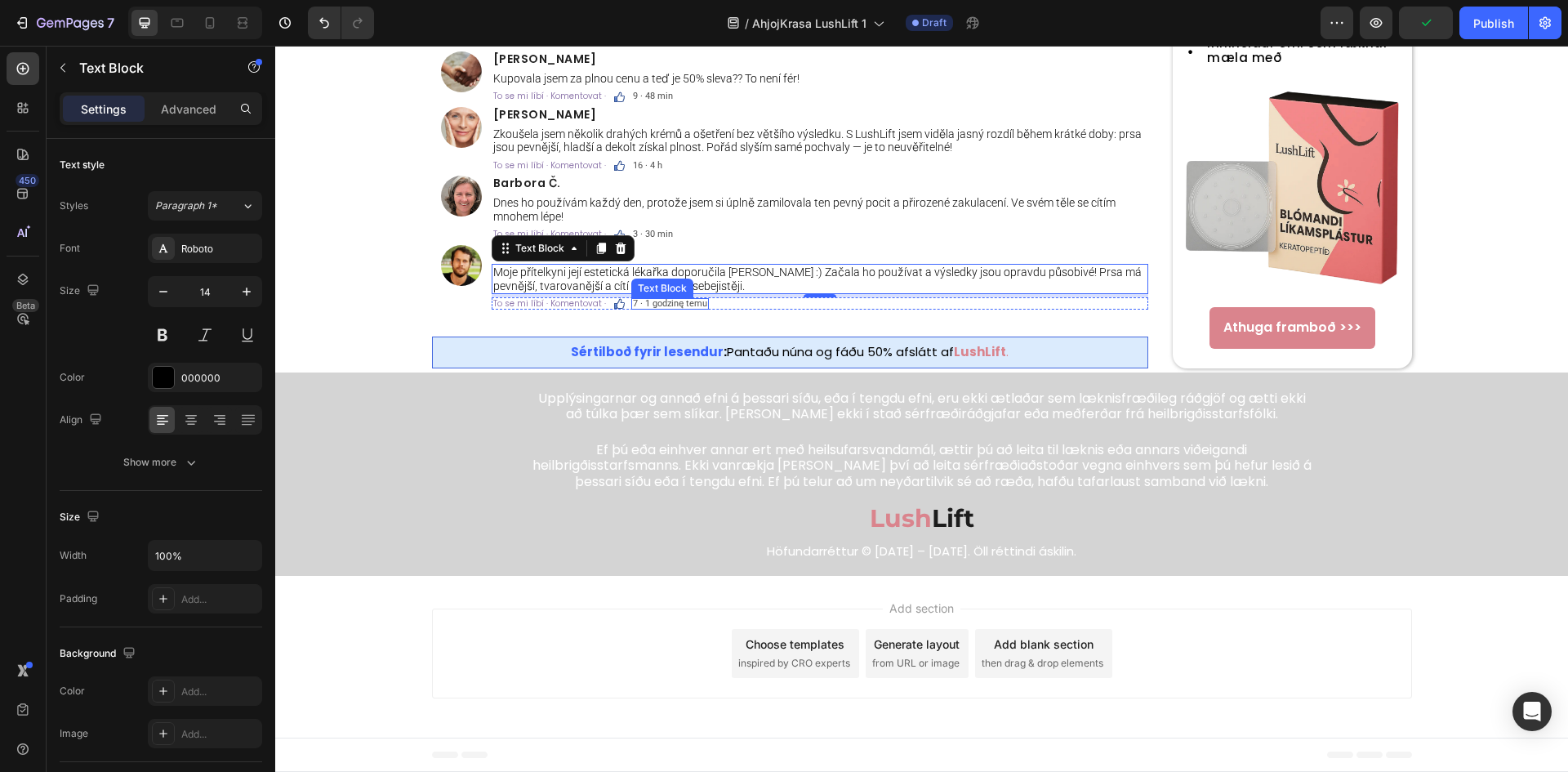
click at [669, 309] on span "7 · 1 godzinę temu" at bounding box center [669, 303] width 74 height 11
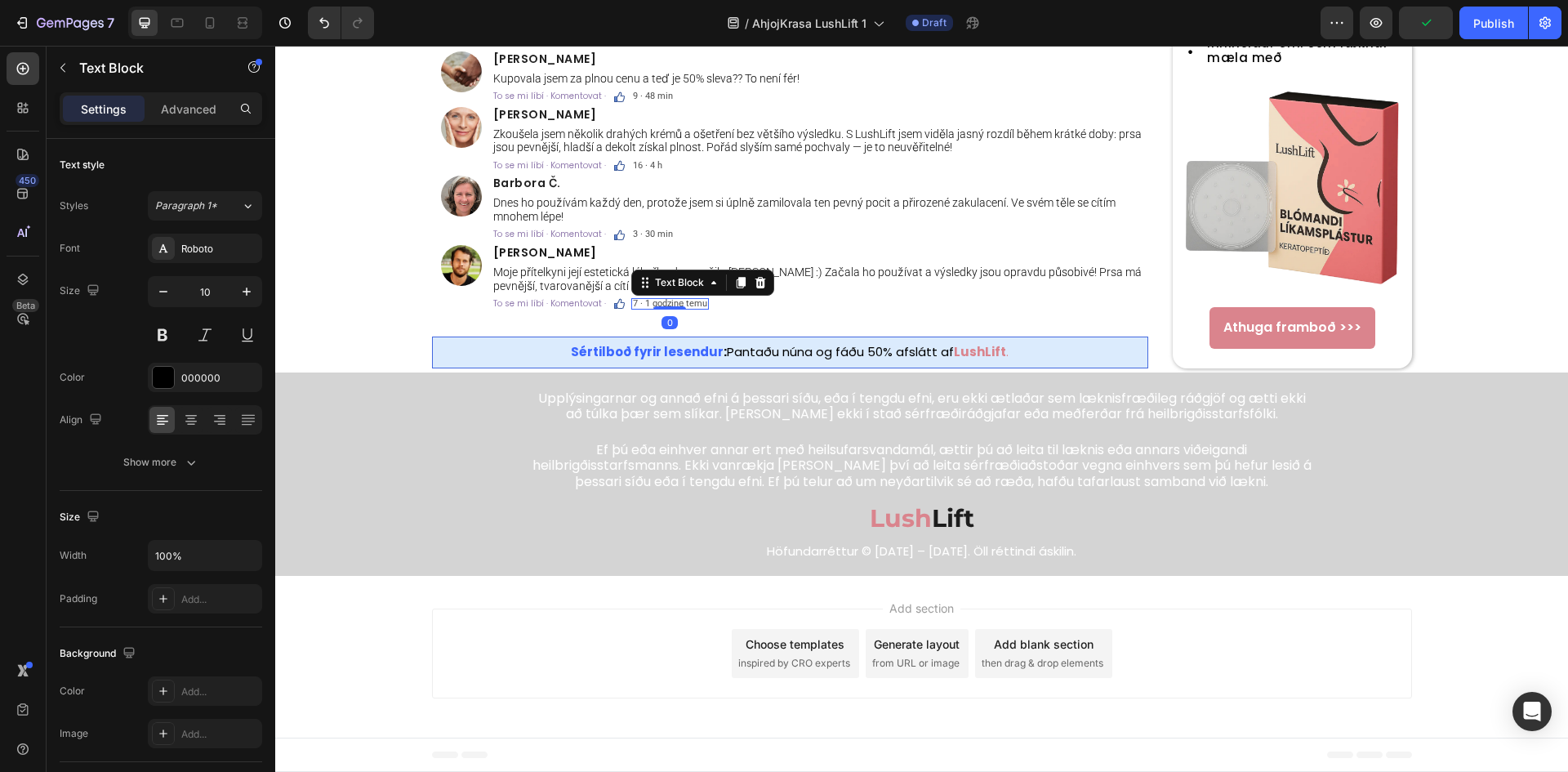
click at [669, 309] on span "7 · 1 godzinę temu" at bounding box center [669, 303] width 74 height 11
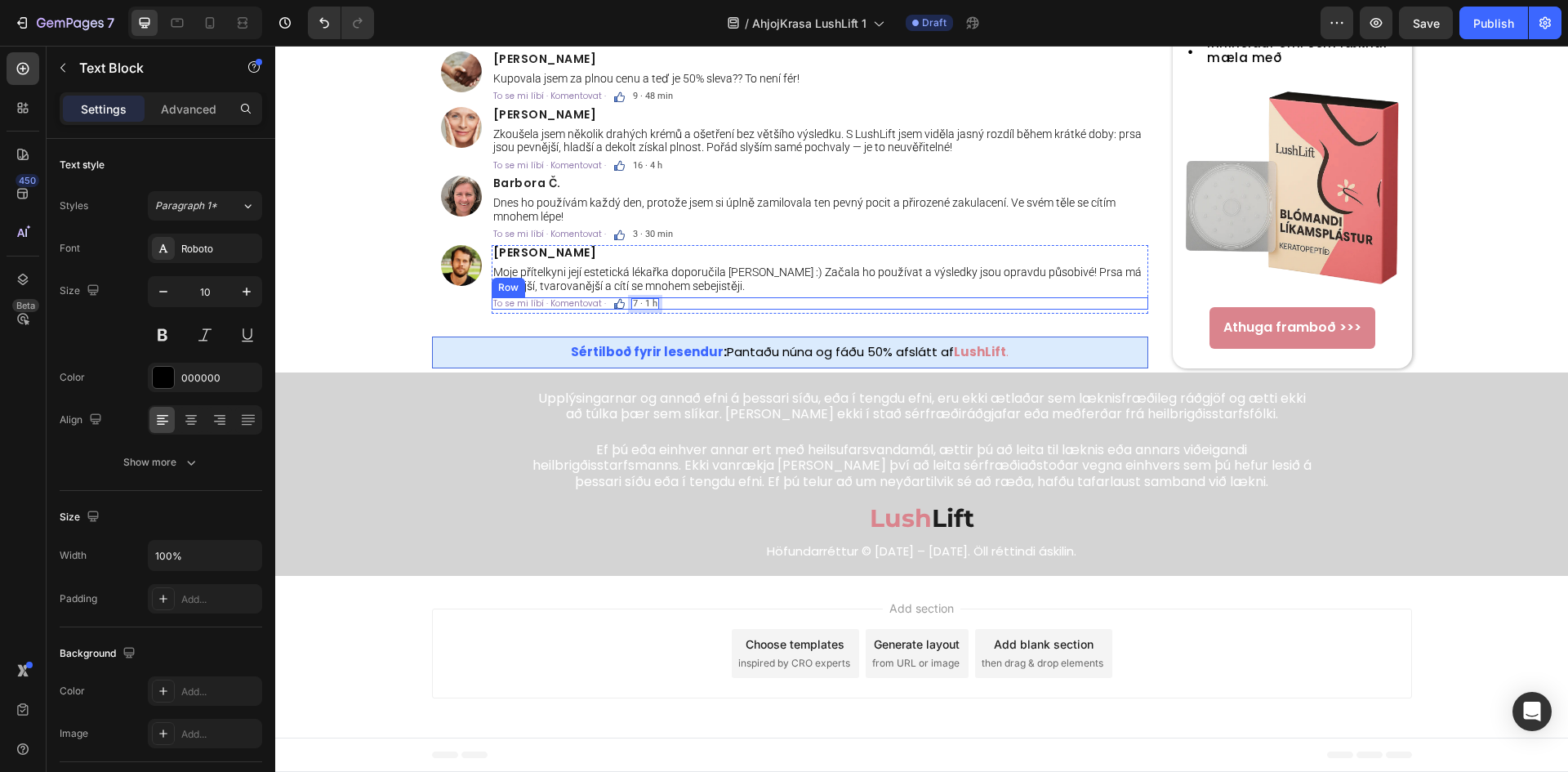
click at [723, 310] on div "To se mi líbí · Komentovat · Text Block Image 7 · 1 h Text Block 0 Row" at bounding box center [819, 303] width 657 height 13
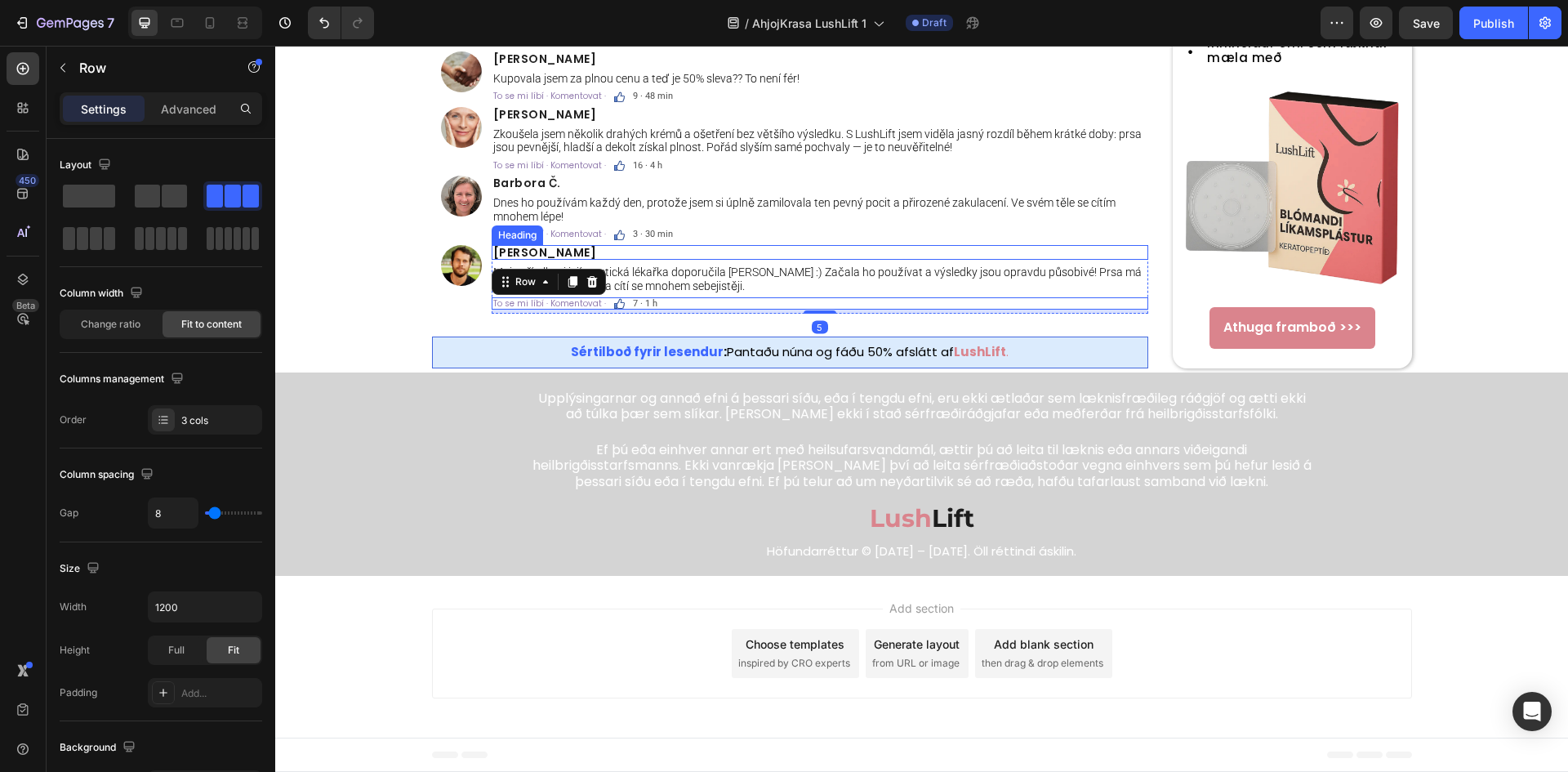
click at [730, 258] on p "⁠⁠⁠⁠⁠⁠⁠ Martin D." at bounding box center [819, 252] width 653 height 12
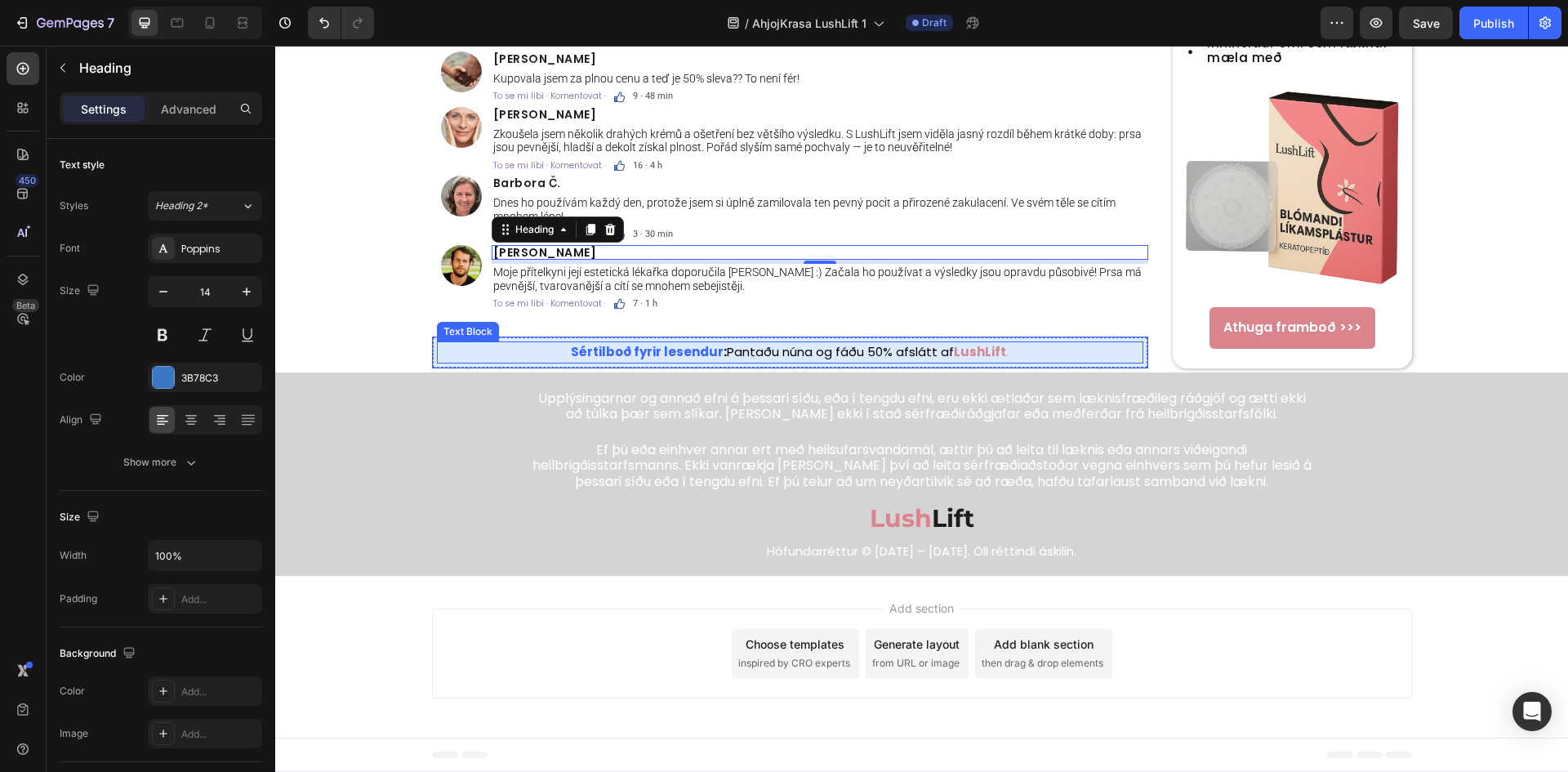
click at [724, 360] on strong ":" at bounding box center [725, 351] width 3 height 17
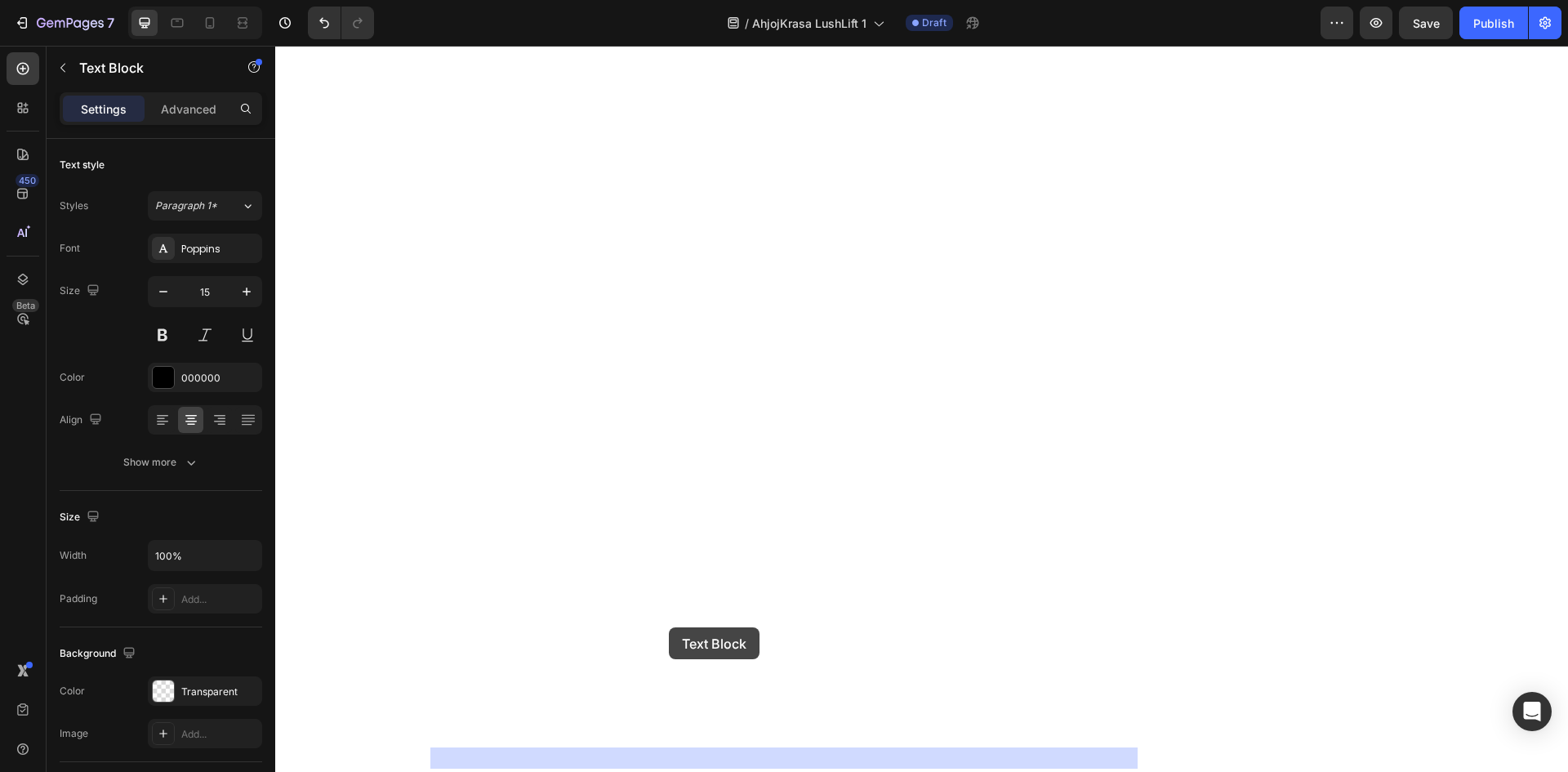
drag, startPoint x: 715, startPoint y: 618, endPoint x: 668, endPoint y: 627, distance: 47.9
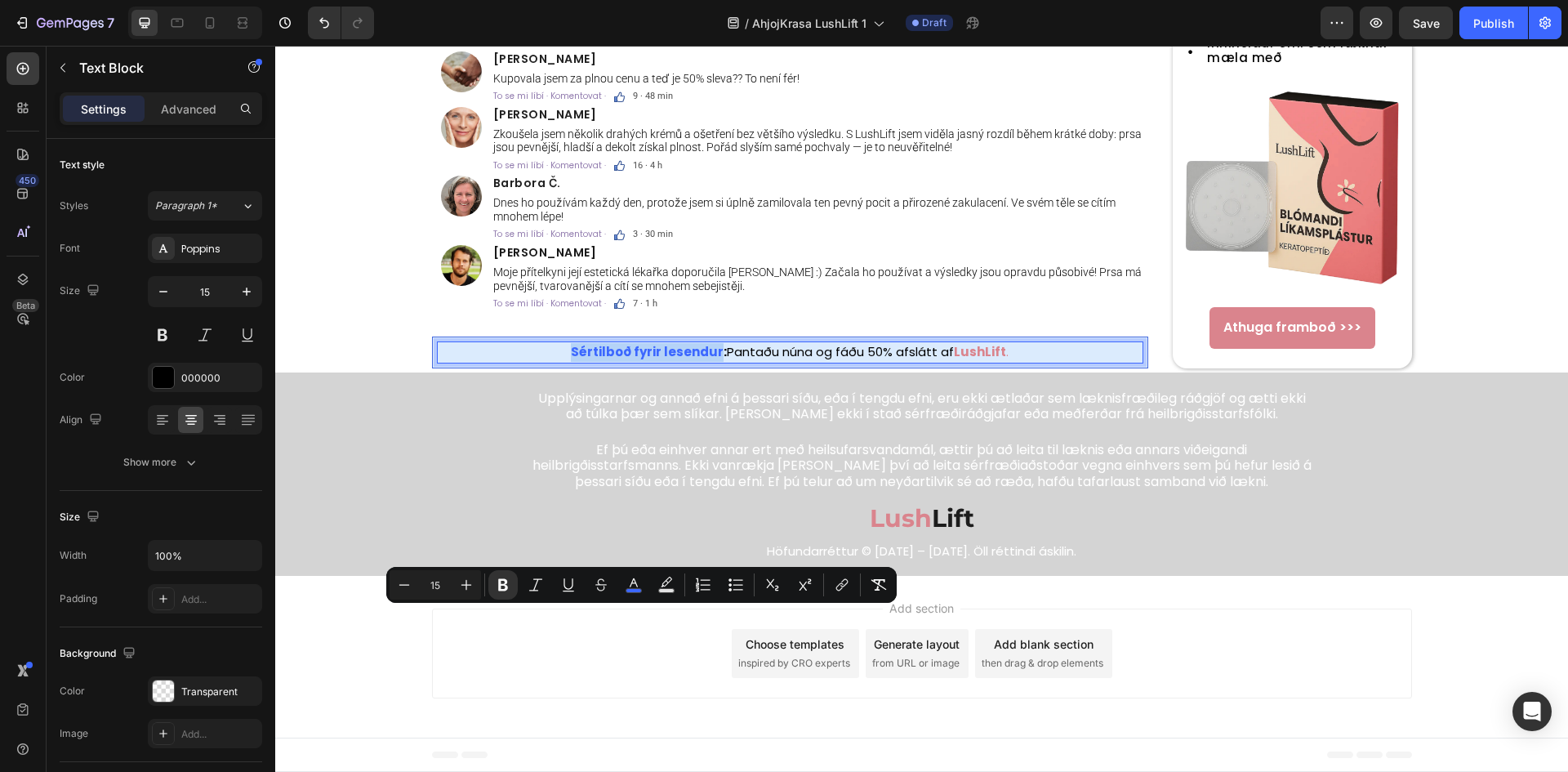
drag, startPoint x: 712, startPoint y: 623, endPoint x: 571, endPoint y: 614, distance: 141.3
click at [571, 360] on strong "Sértilboð fyrir lesendur" at bounding box center [647, 351] width 153 height 17
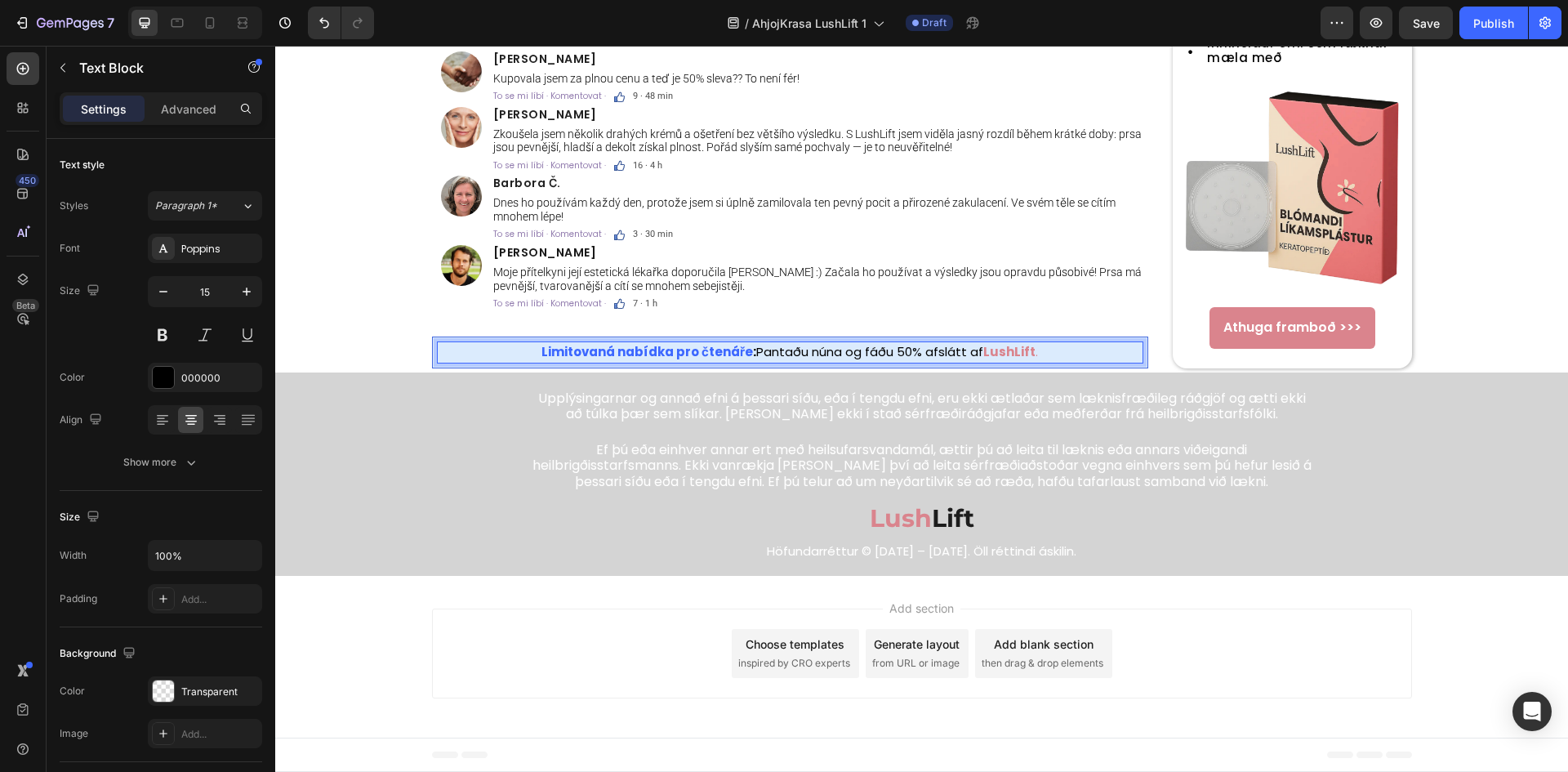
click at [971, 362] on p "Limitovaná nabídka pro čtenáře : Pantaðu núna og fáðu 50% afslátt af LushLift ." at bounding box center [790, 351] width 704 height 18
click at [975, 362] on p "Limitovaná nabídka pro čtenáře : Pantaðu núna og fáðu 50% afslátt af LushLift ." at bounding box center [790, 351] width 704 height 18
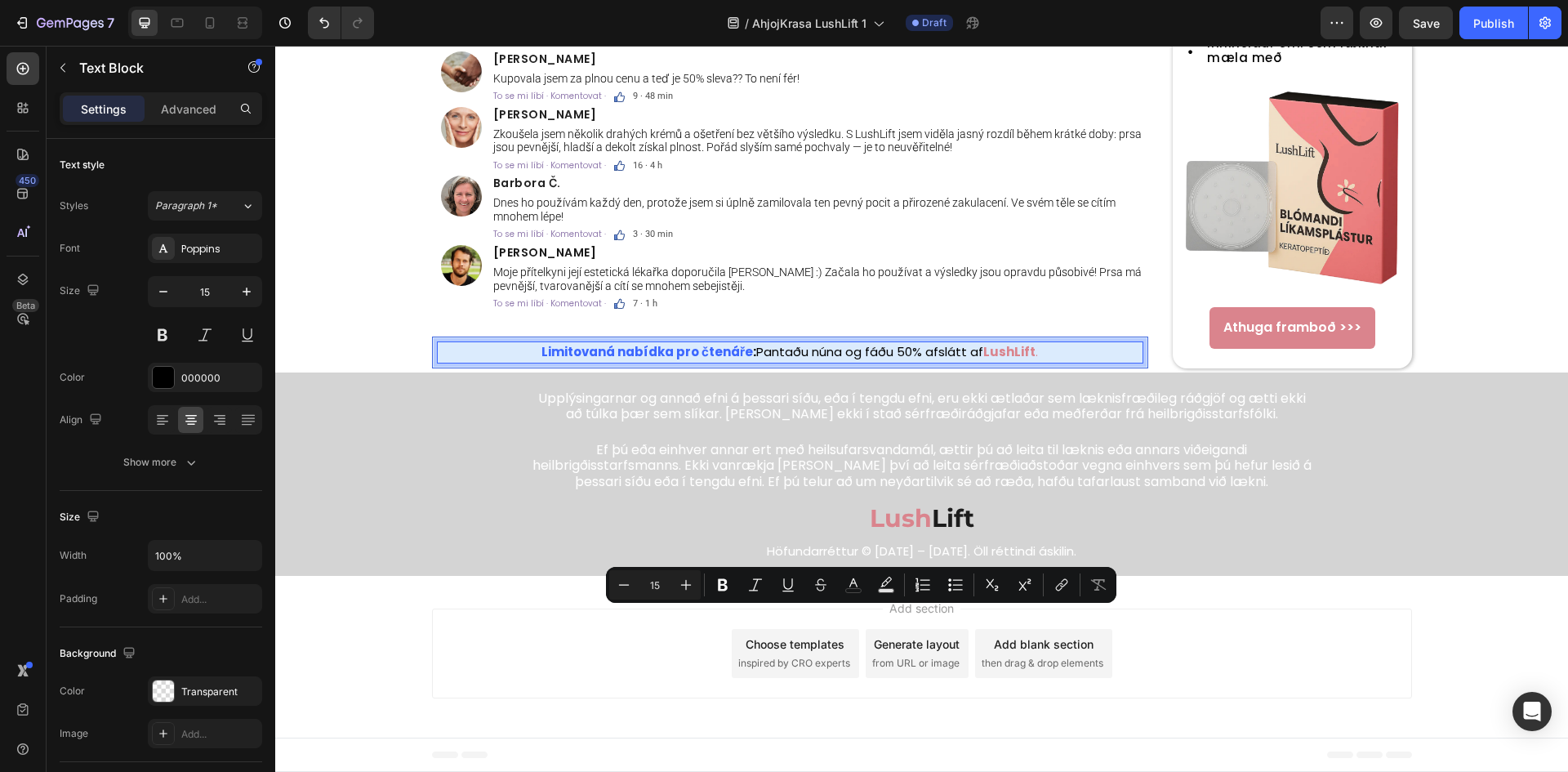
drag, startPoint x: 974, startPoint y: 617, endPoint x: 752, endPoint y: 626, distance: 222.2
click at [752, 362] on p "Limitovaná nabídka pro čtenáře : Pantaðu núna og fáðu 50% afslátt af LushLift ." at bounding box center [790, 351] width 704 height 18
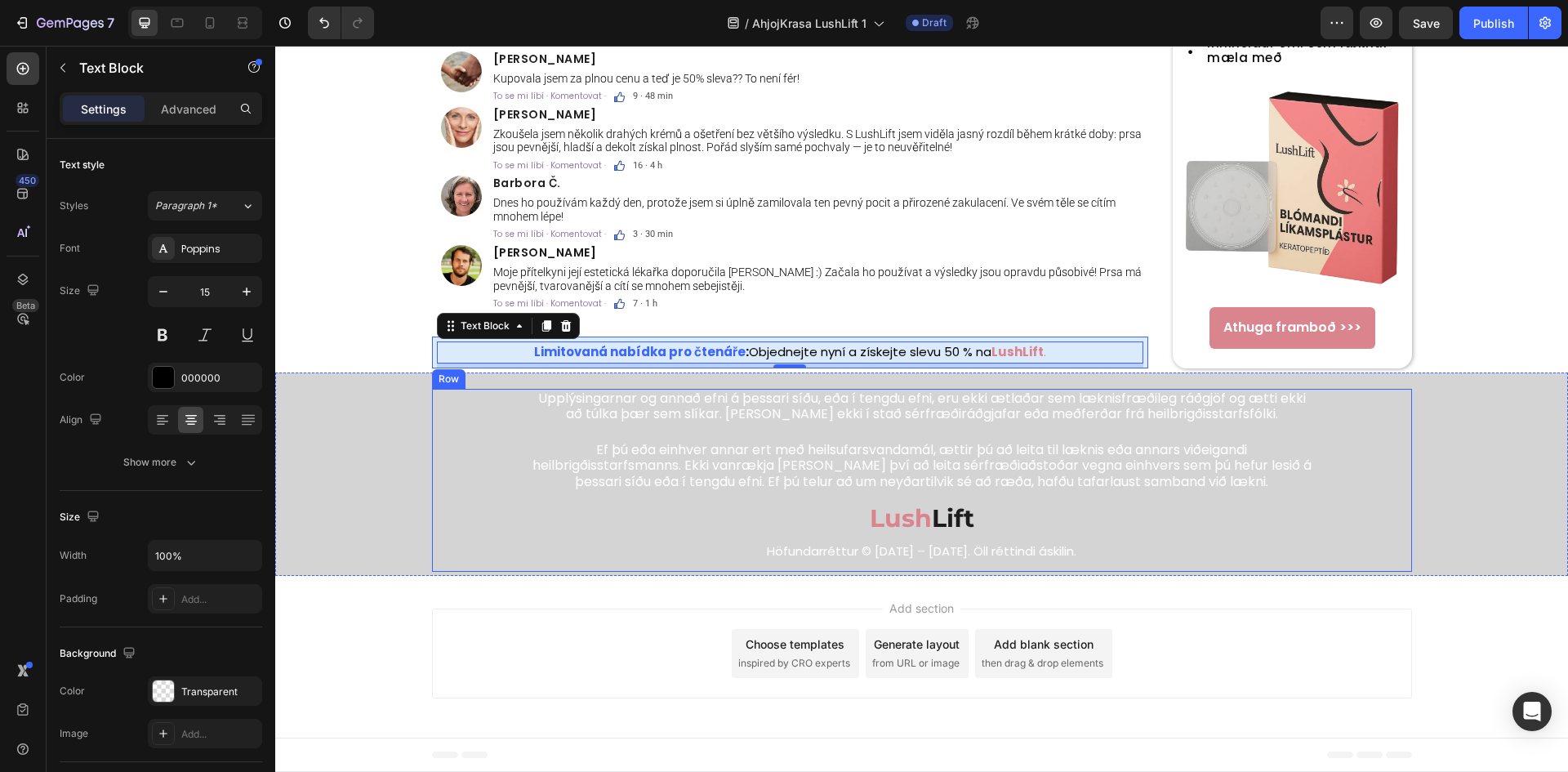
scroll to position [5555, 0]
click at [808, 422] on p "Upplýsingarnar og annað efni á þessari síðu, eða í tengdu efni, eru ekki ætlaða…" at bounding box center [921, 405] width 781 height 31
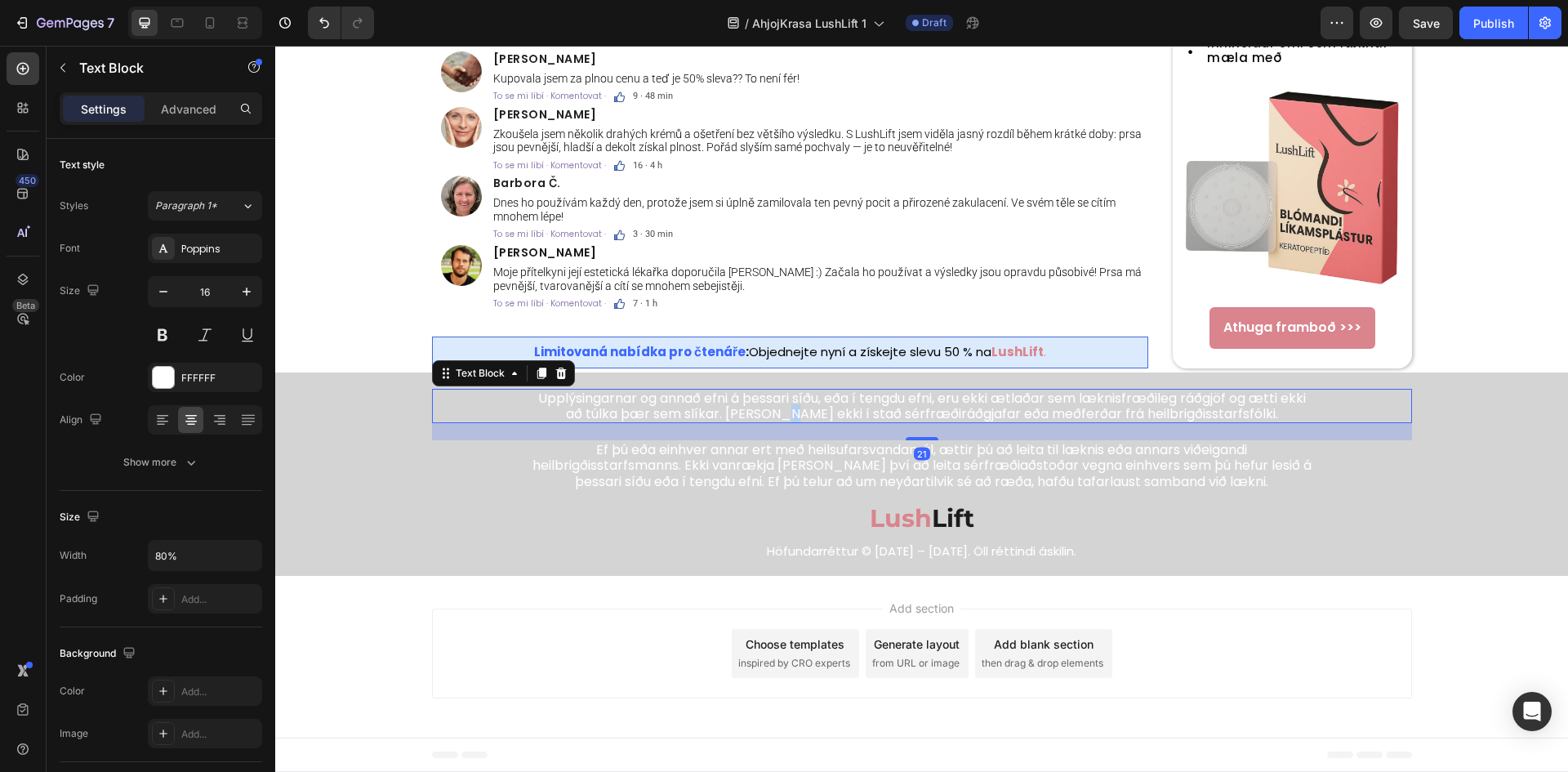
click at [808, 422] on p "Upplýsingarnar og annað efni á þessari síðu, eða í tengdu efni, eru ekki ætlaða…" at bounding box center [921, 405] width 781 height 31
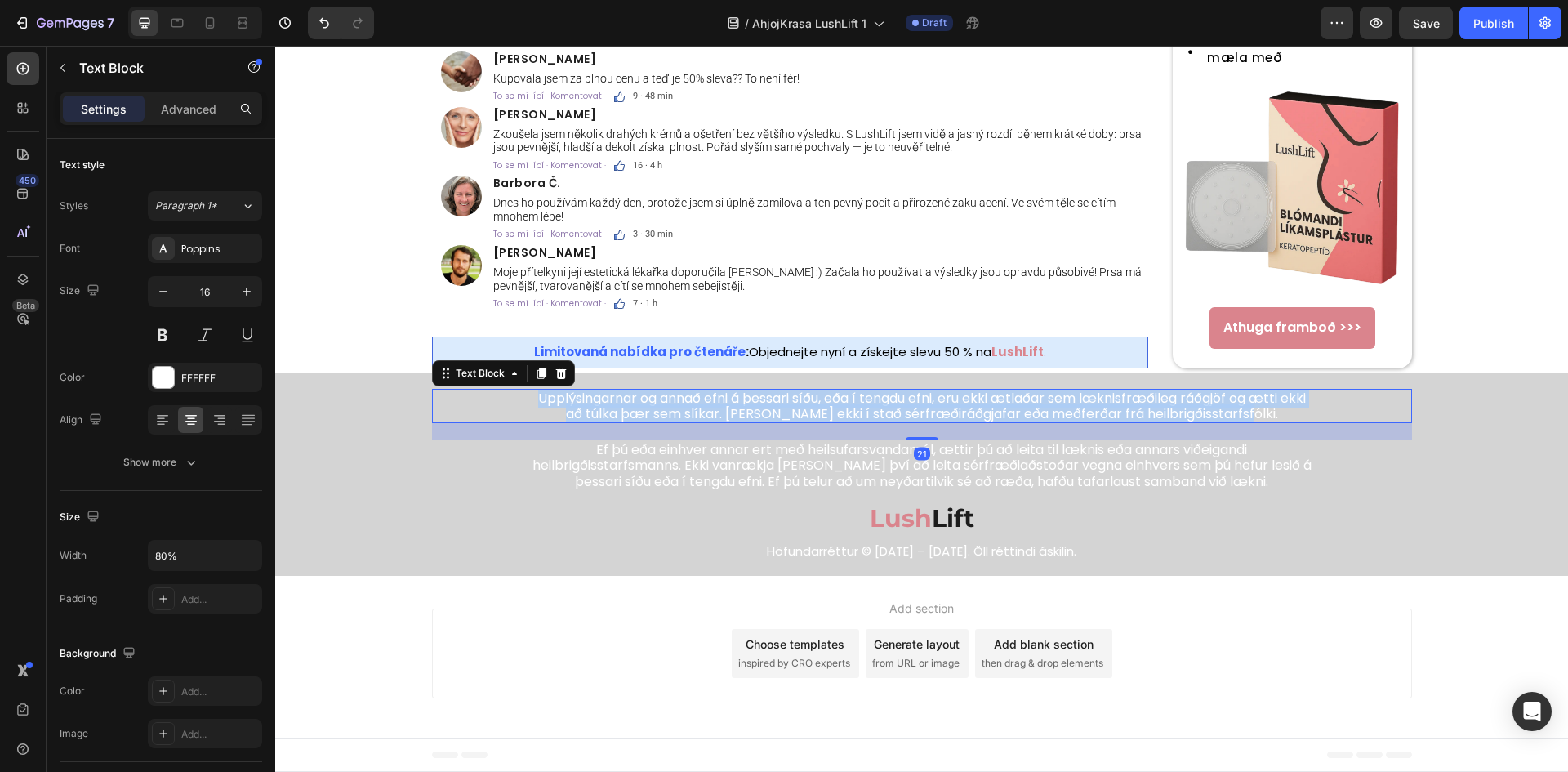
click at [808, 422] on p "Upplýsingarnar og annað efni á þessari síðu, eða í tengdu efni, eru ekki ætlaða…" at bounding box center [921, 405] width 781 height 31
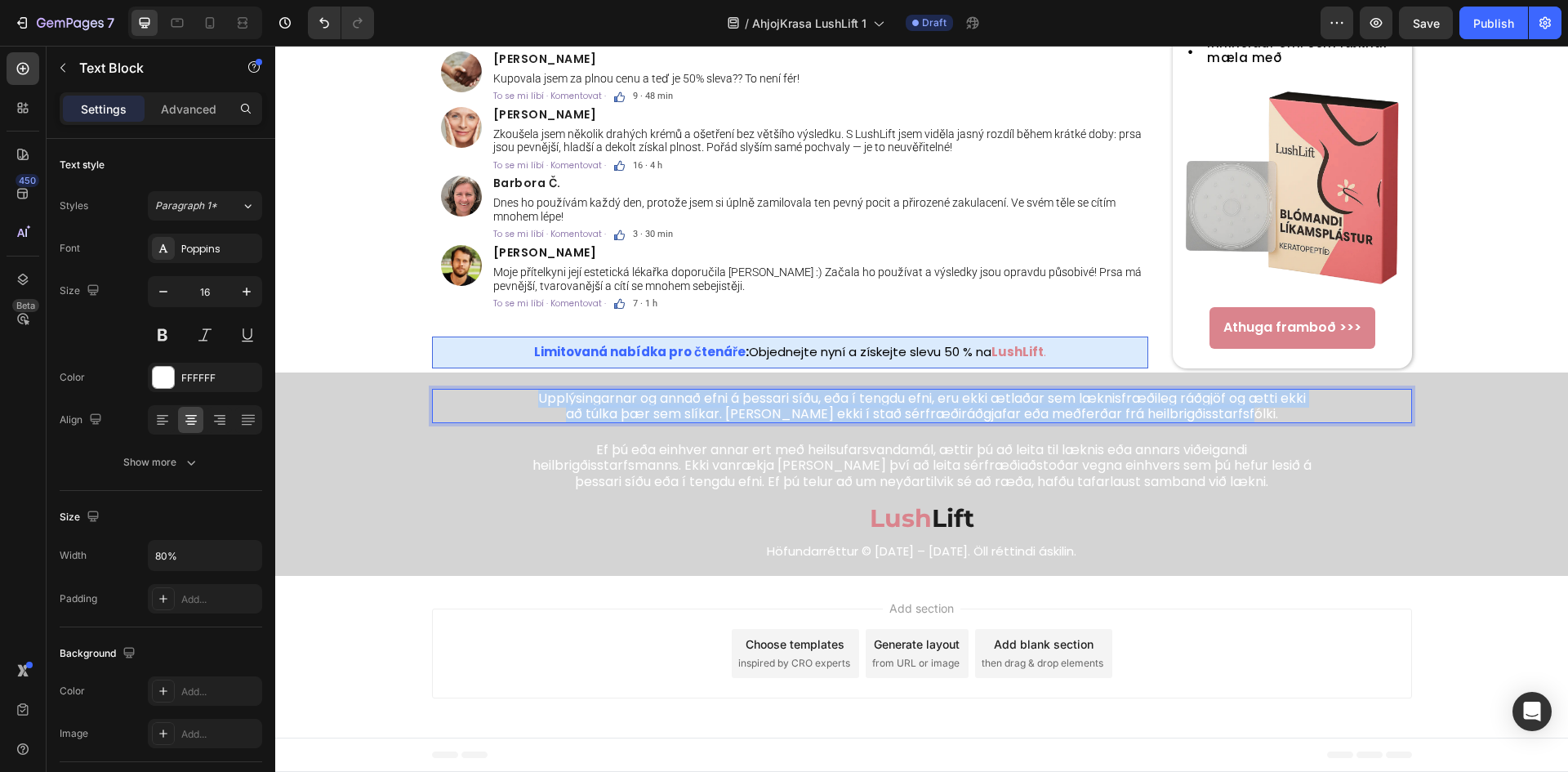
click at [808, 422] on p "Upplýsingarnar og annað efni á þessari síðu, eða í tengdu efni, eru ekki ætlaða…" at bounding box center [921, 405] width 781 height 31
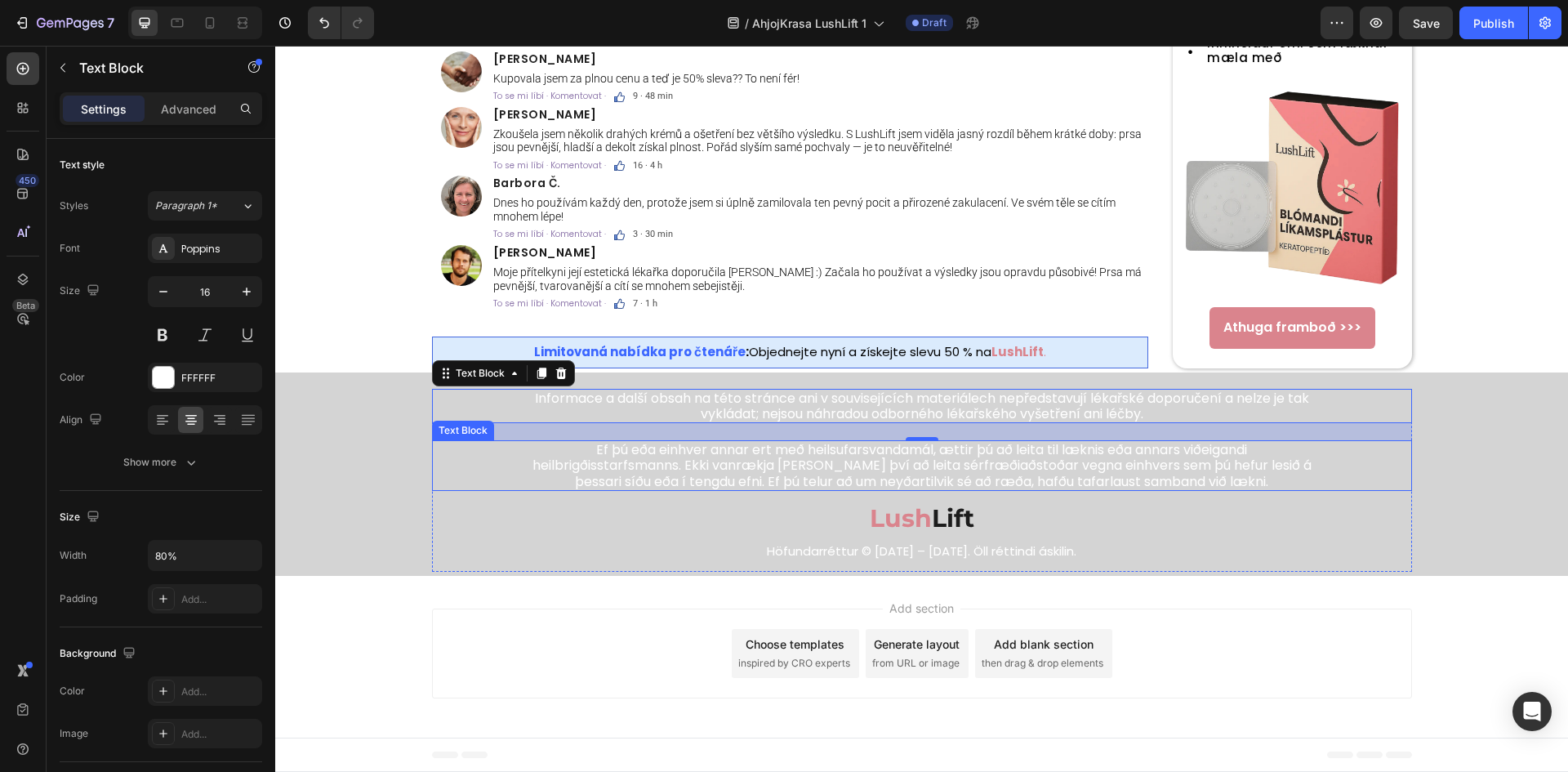
click at [1106, 490] on p "Ef þú eða einhver annar ert með heilsufarsvandamál, ættir þú að leita til lækni…" at bounding box center [921, 465] width 781 height 47
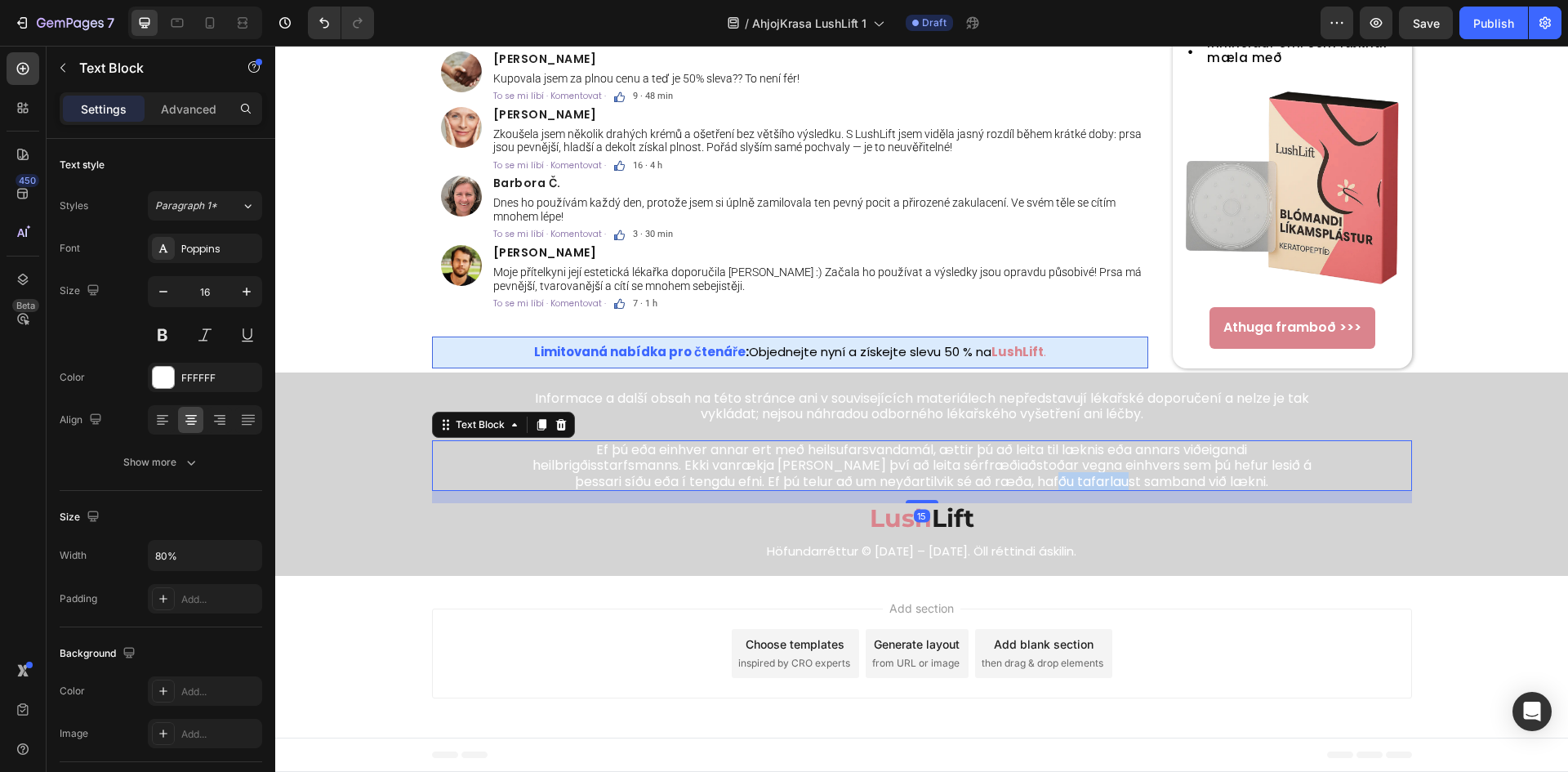
click at [1106, 490] on p "Ef þú eða einhver annar ert með heilsufarsvandamál, ættir þú að leita til lækni…" at bounding box center [921, 465] width 781 height 47
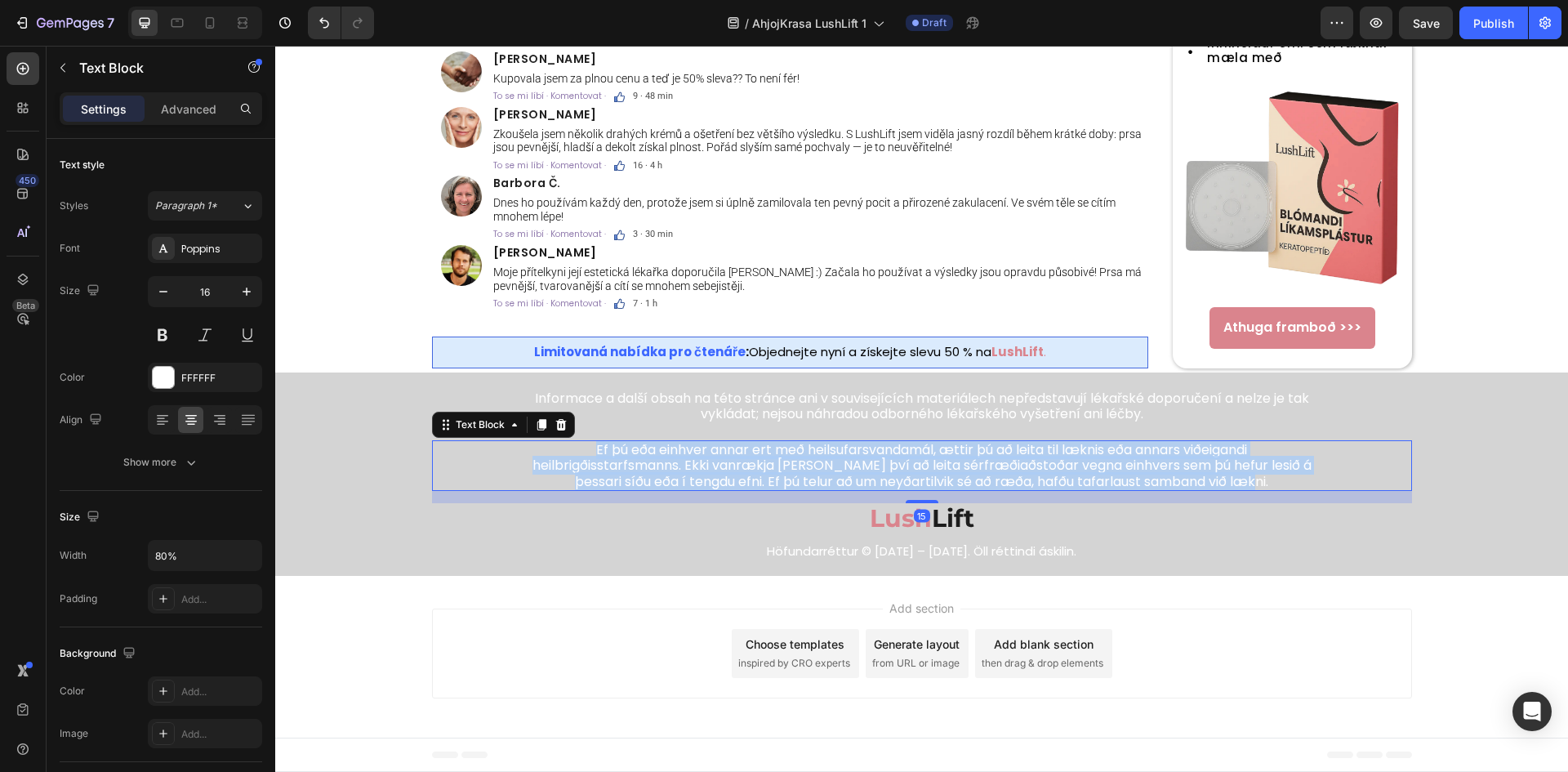
click at [1106, 490] on p "Ef þú eða einhver annar ert með heilsufarsvandamál, ættir þú að leita til lækni…" at bounding box center [921, 465] width 781 height 47
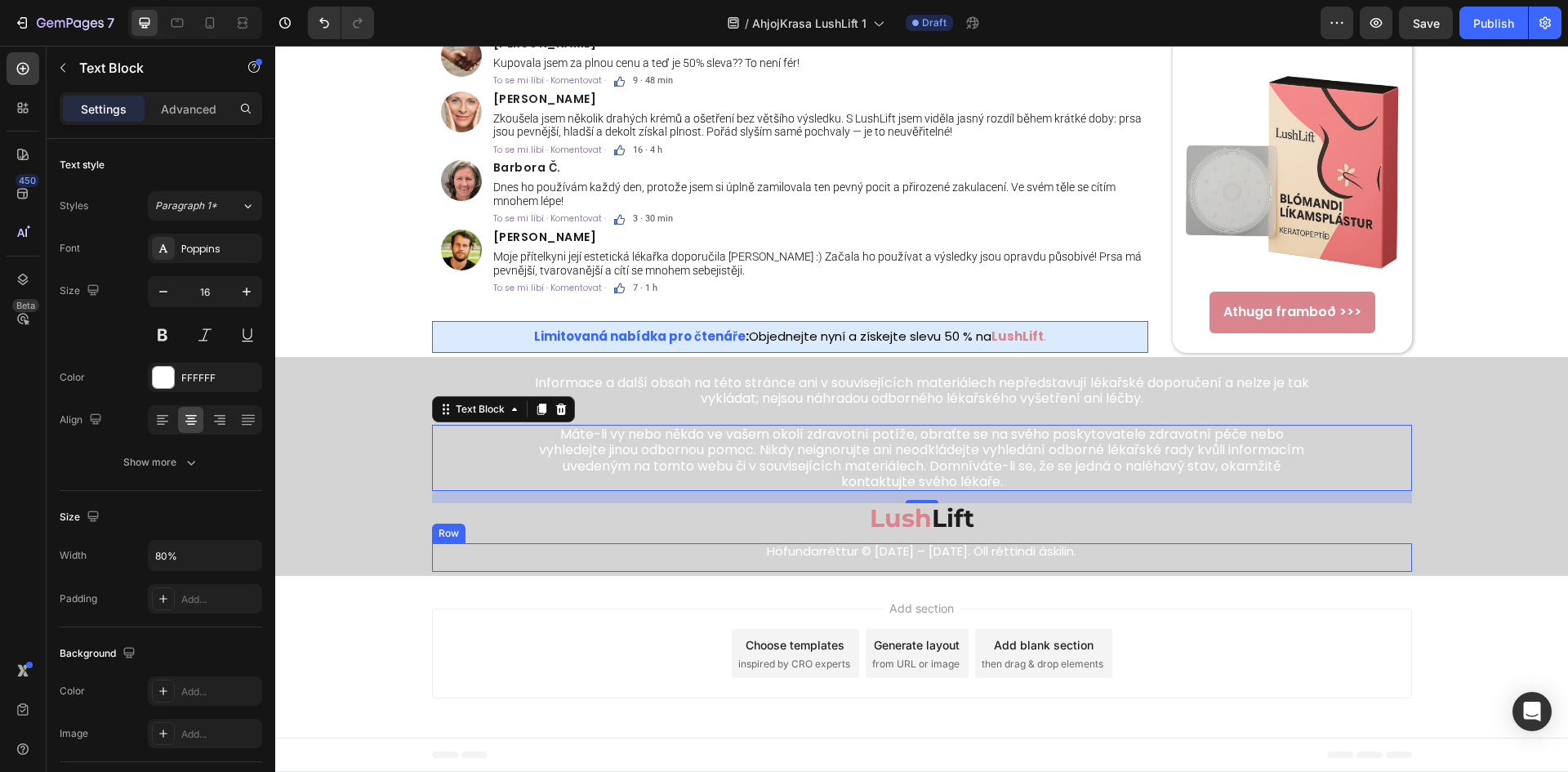
click at [985, 572] on div "Höfundarréttur © 2014 – 2025. Öll réttindi áskilin. Text Block" at bounding box center [921, 557] width 980 height 29
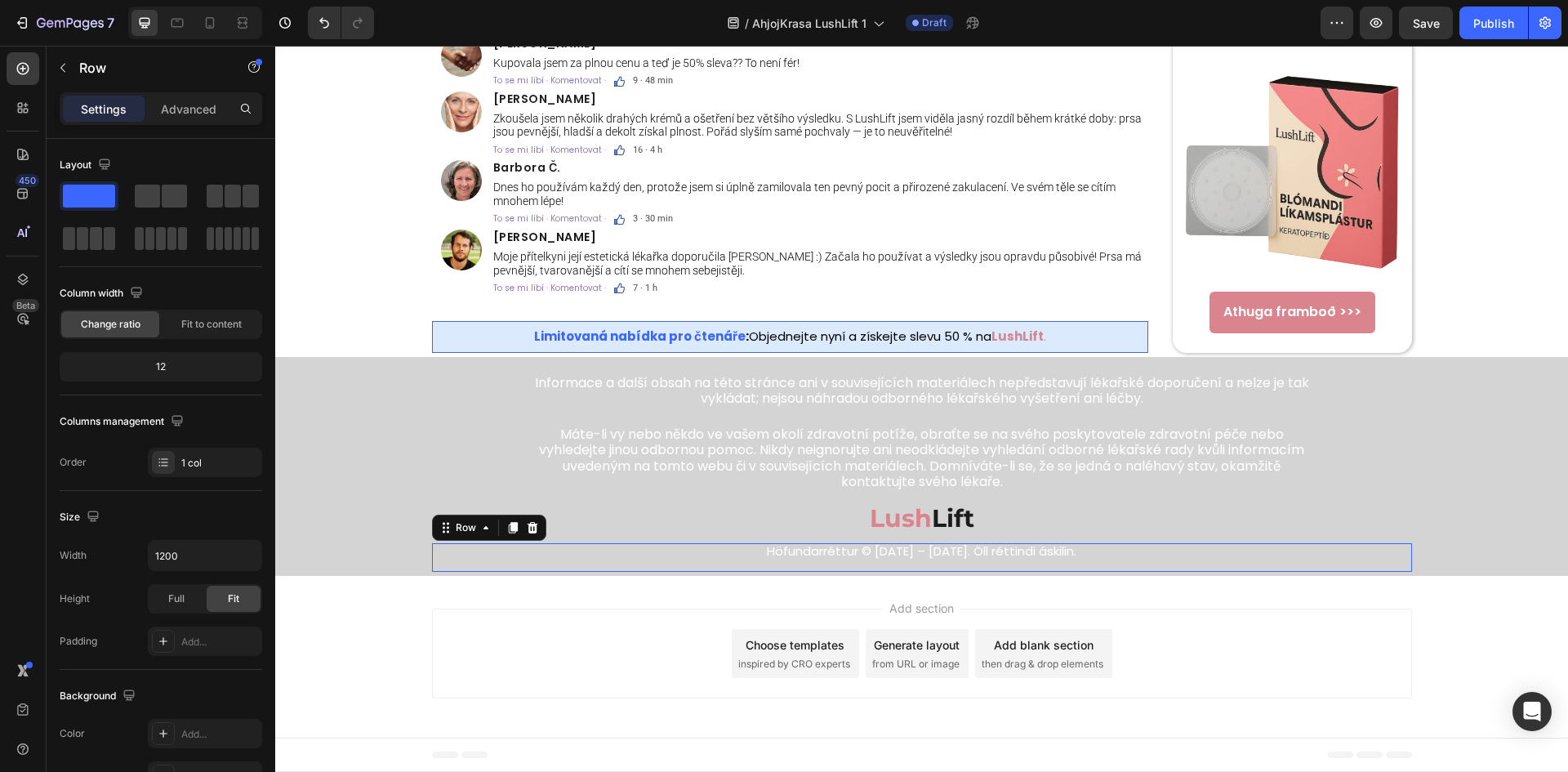
click at [985, 572] on div "Höfundarréttur © 2014 – 2025. Öll réttindi áskilin. Text Block" at bounding box center [921, 557] width 980 height 29
click at [989, 557] on p "Höfundarréttur © 2014 – 2025. Öll réttindi áskilin." at bounding box center [921, 550] width 976 height 13
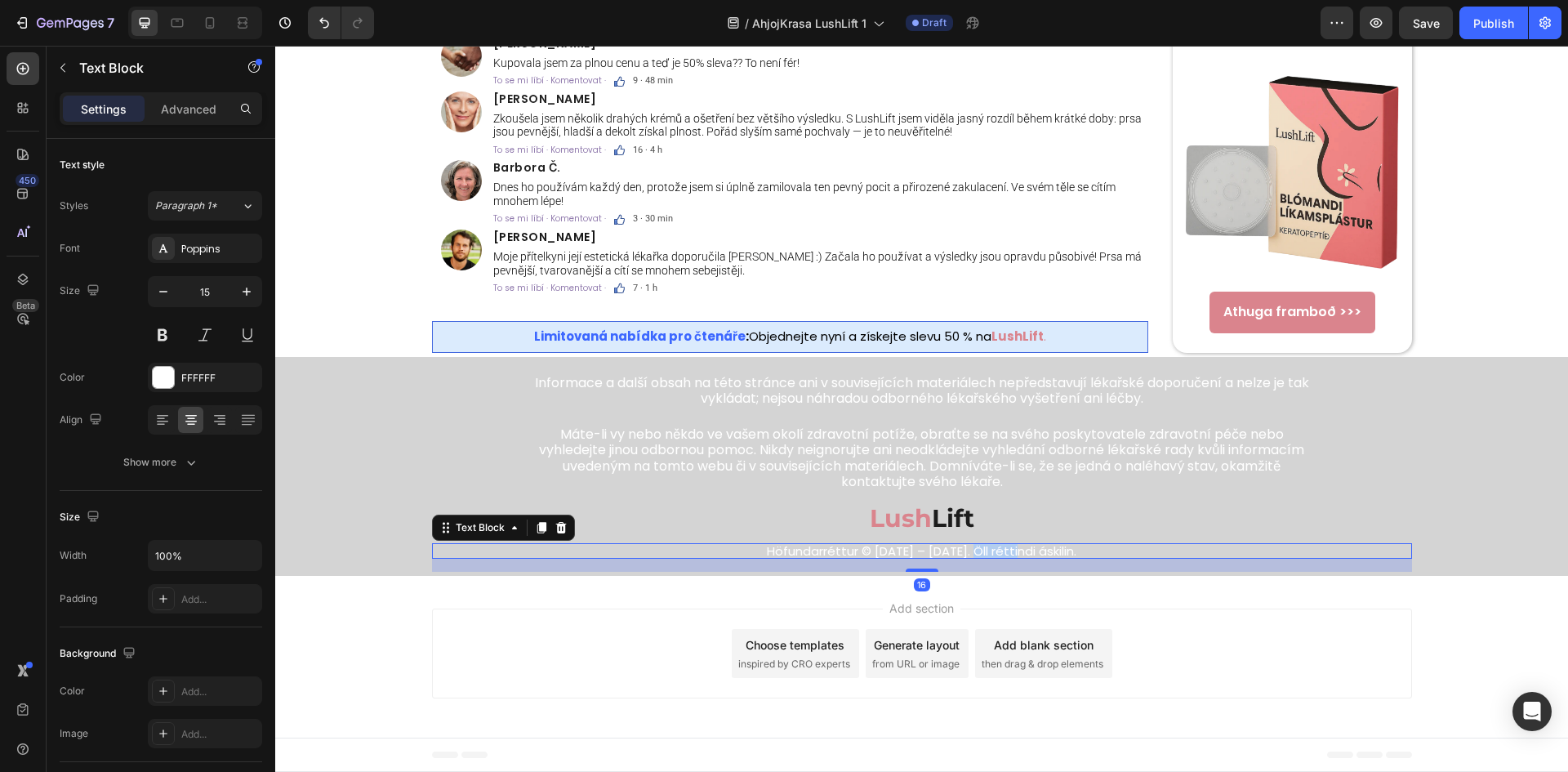
click at [989, 557] on p "Höfundarréttur © 2014 – 2025. Öll réttindi áskilin." at bounding box center [921, 550] width 976 height 13
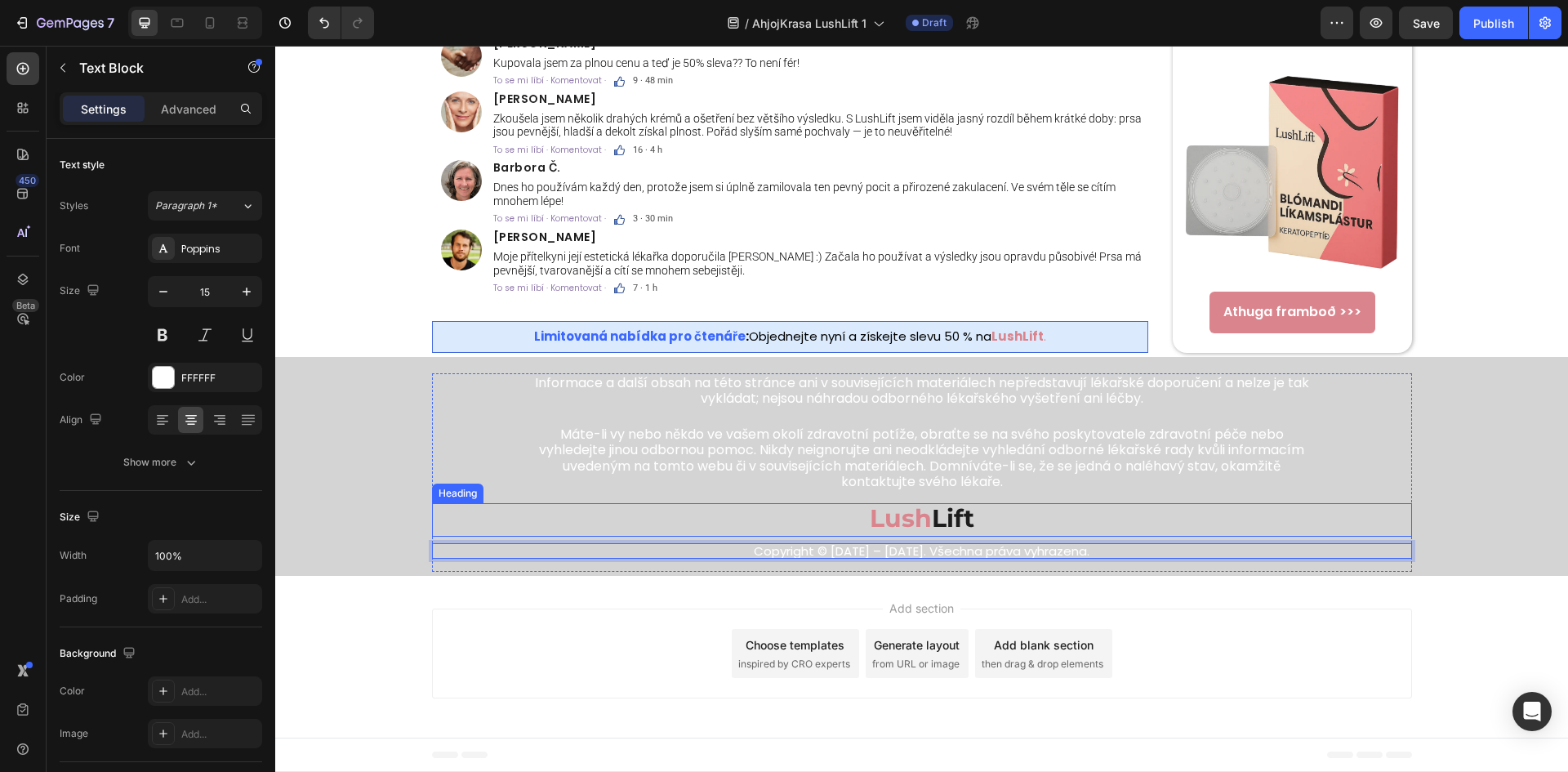
click at [1153, 533] on h2 "Lush Lift" at bounding box center [921, 518] width 980 height 30
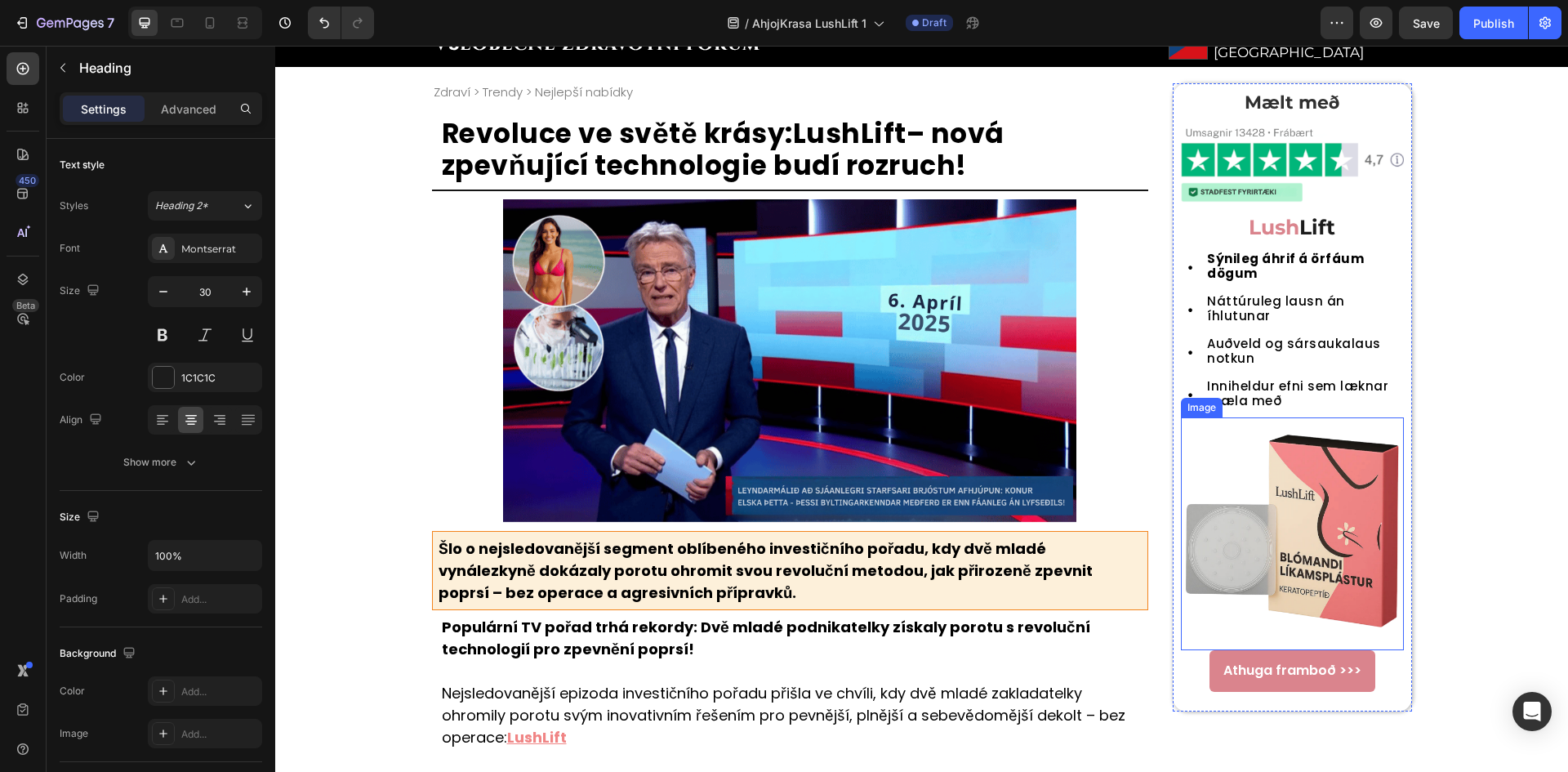
scroll to position [108, 0]
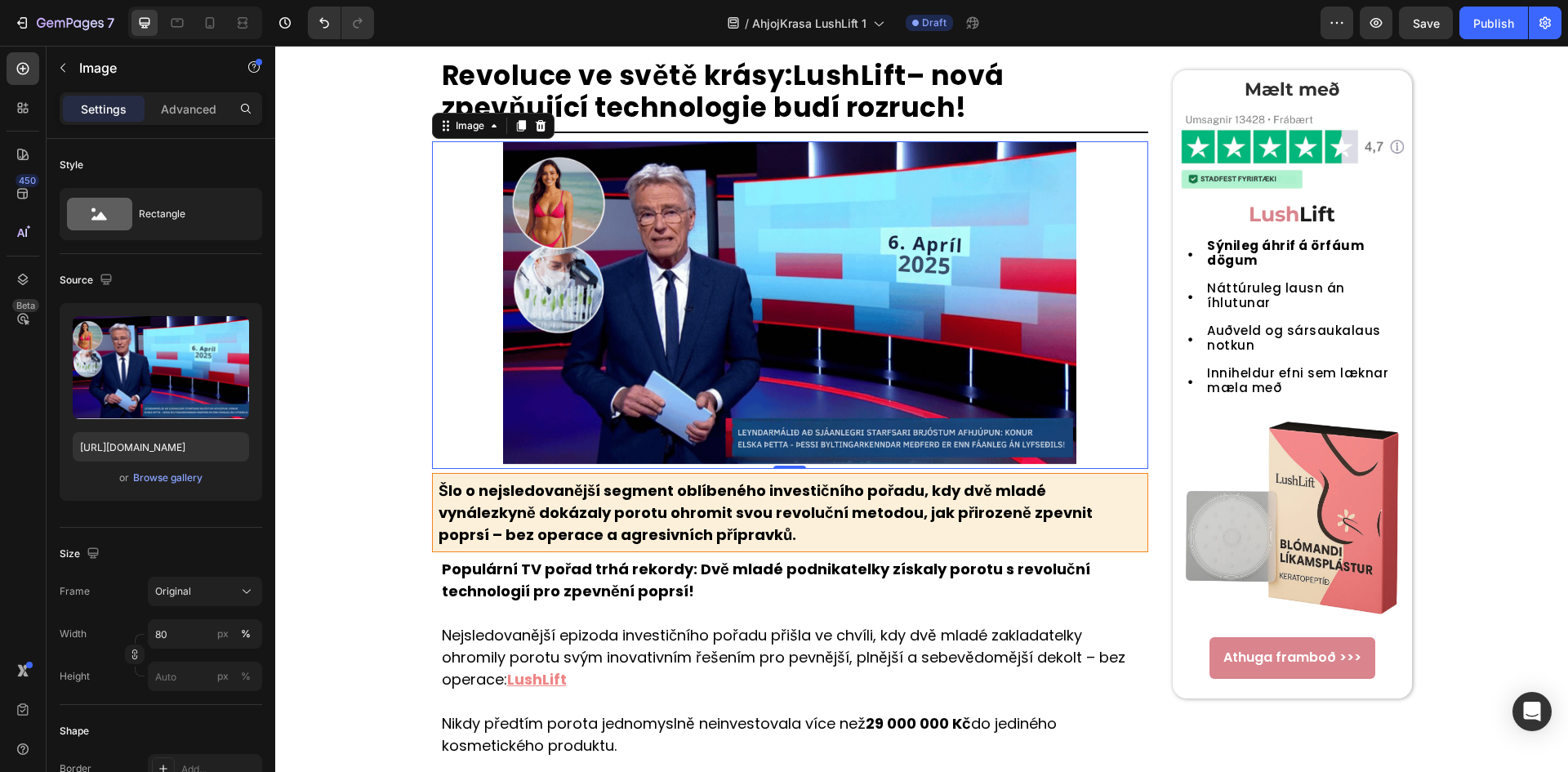
click at [968, 369] on img at bounding box center [789, 303] width 573 height 324
click at [678, 338] on img at bounding box center [789, 303] width 573 height 324
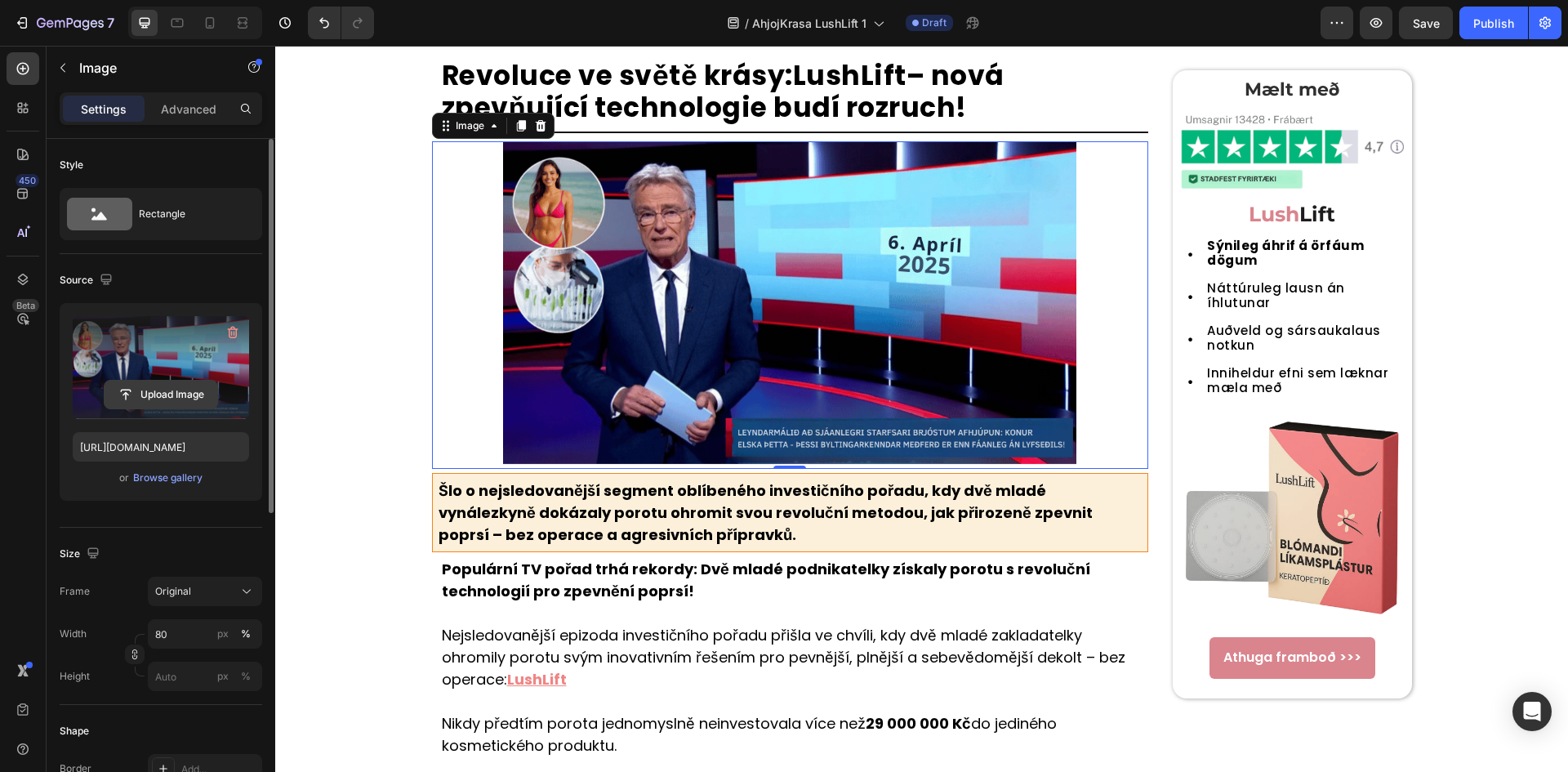
click at [203, 380] on input "file" at bounding box center [161, 394] width 112 height 28
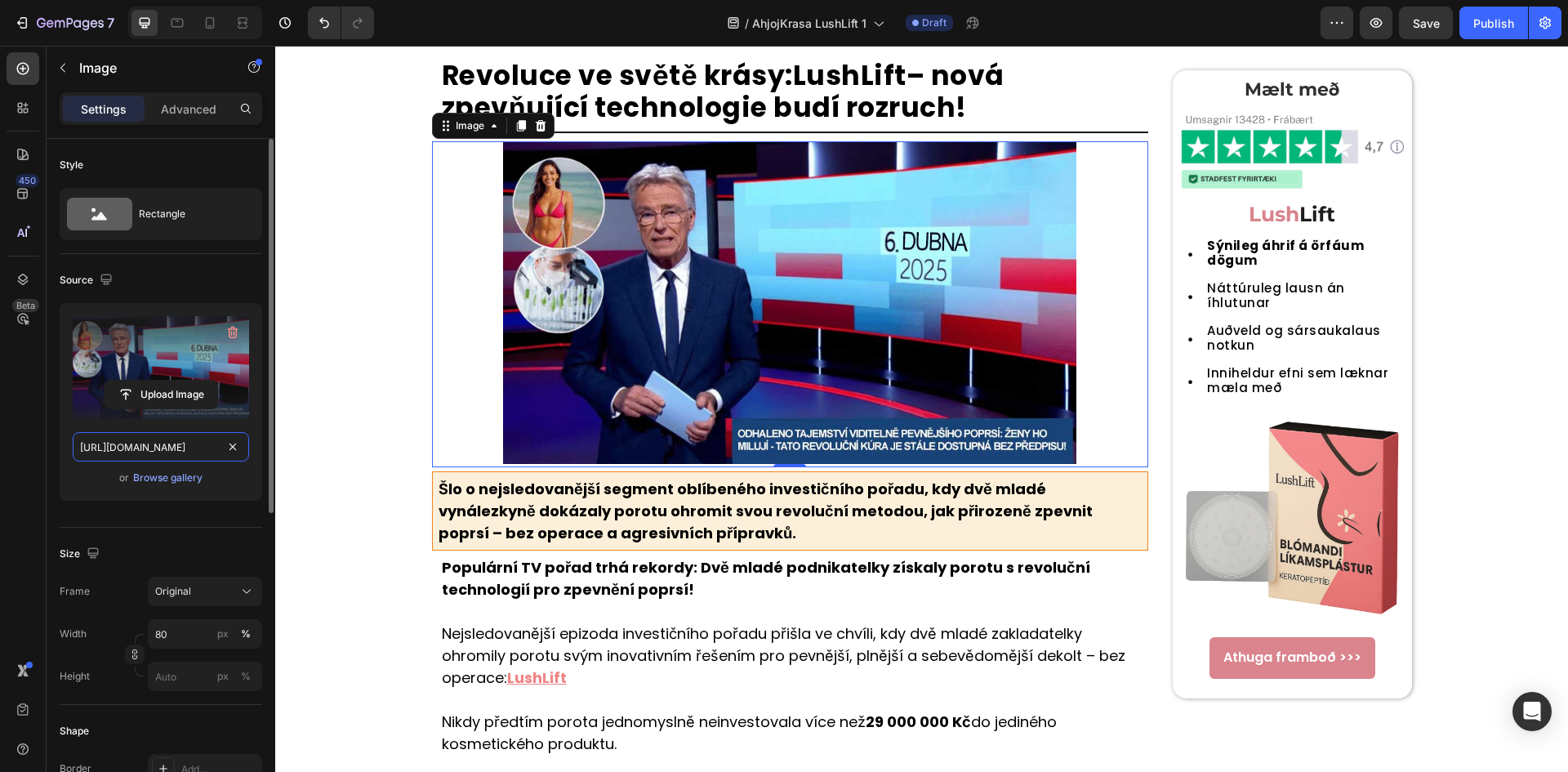
click at [148, 440] on input "https://cdn.shopify.com/s/files/1/0657/6783/3683/files/gempages_578032762192134…" at bounding box center [161, 446] width 176 height 29
click at [179, 17] on icon at bounding box center [177, 22] width 16 height 16
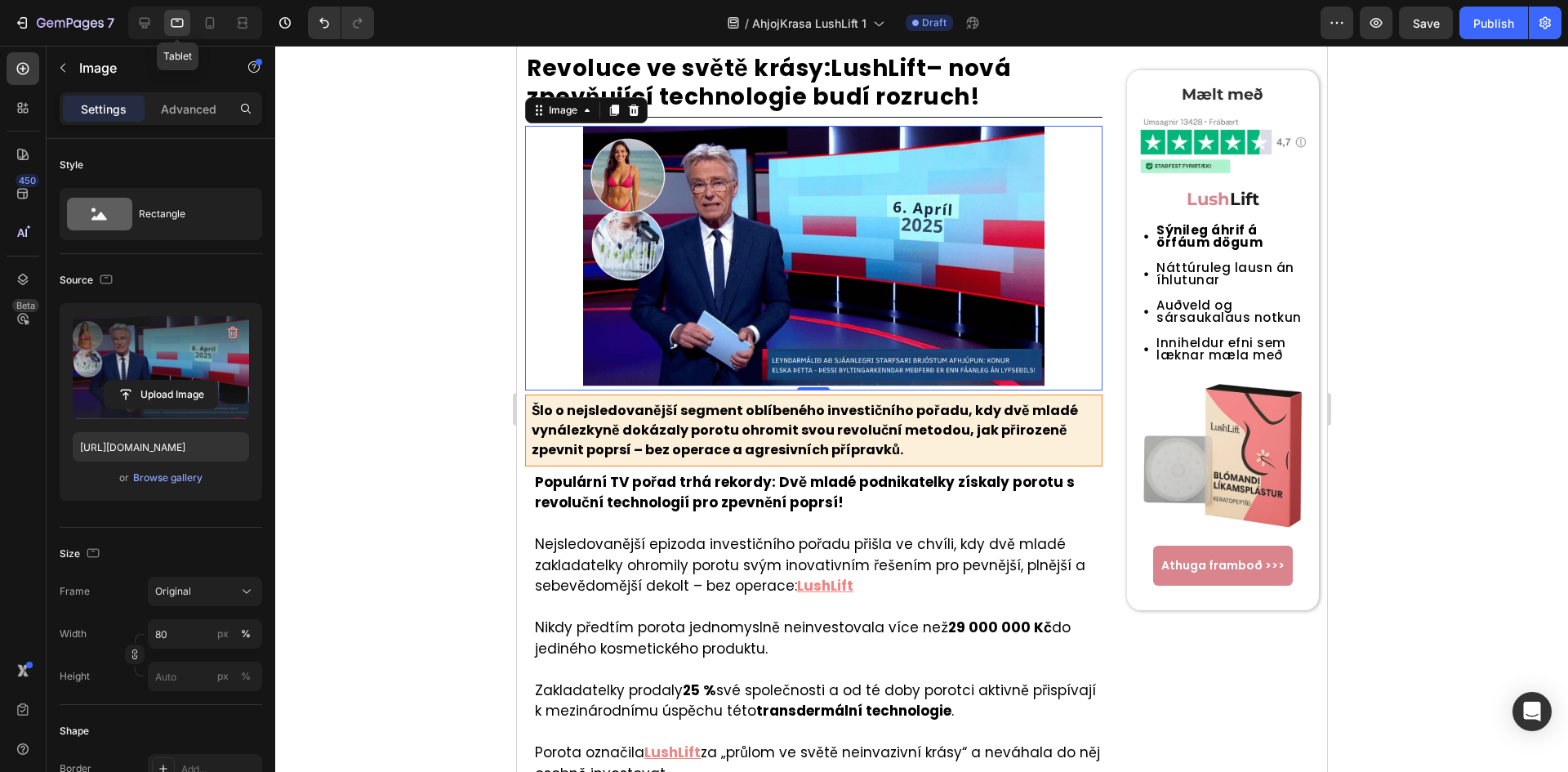
scroll to position [132, 0]
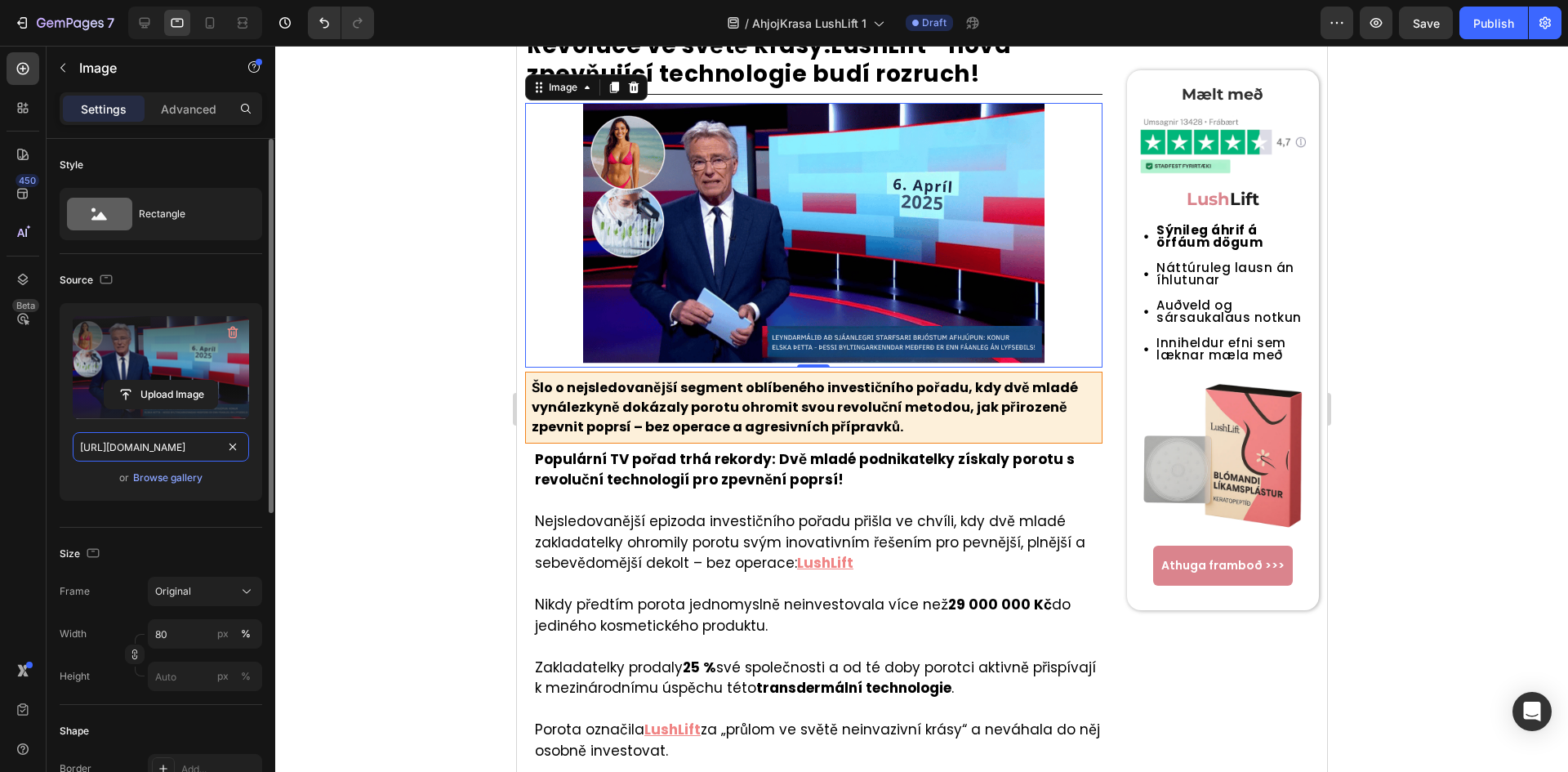
click at [130, 457] on input "https://cdn.shopify.com/s/files/1/0699/7970/1400/files/gempages_558182816613926…" at bounding box center [161, 446] width 176 height 29
paste input "57/6783/3683/files/gempages_578032762192134844-0deeb97b-341d-4fe9-893f-cfd8a0fd…"
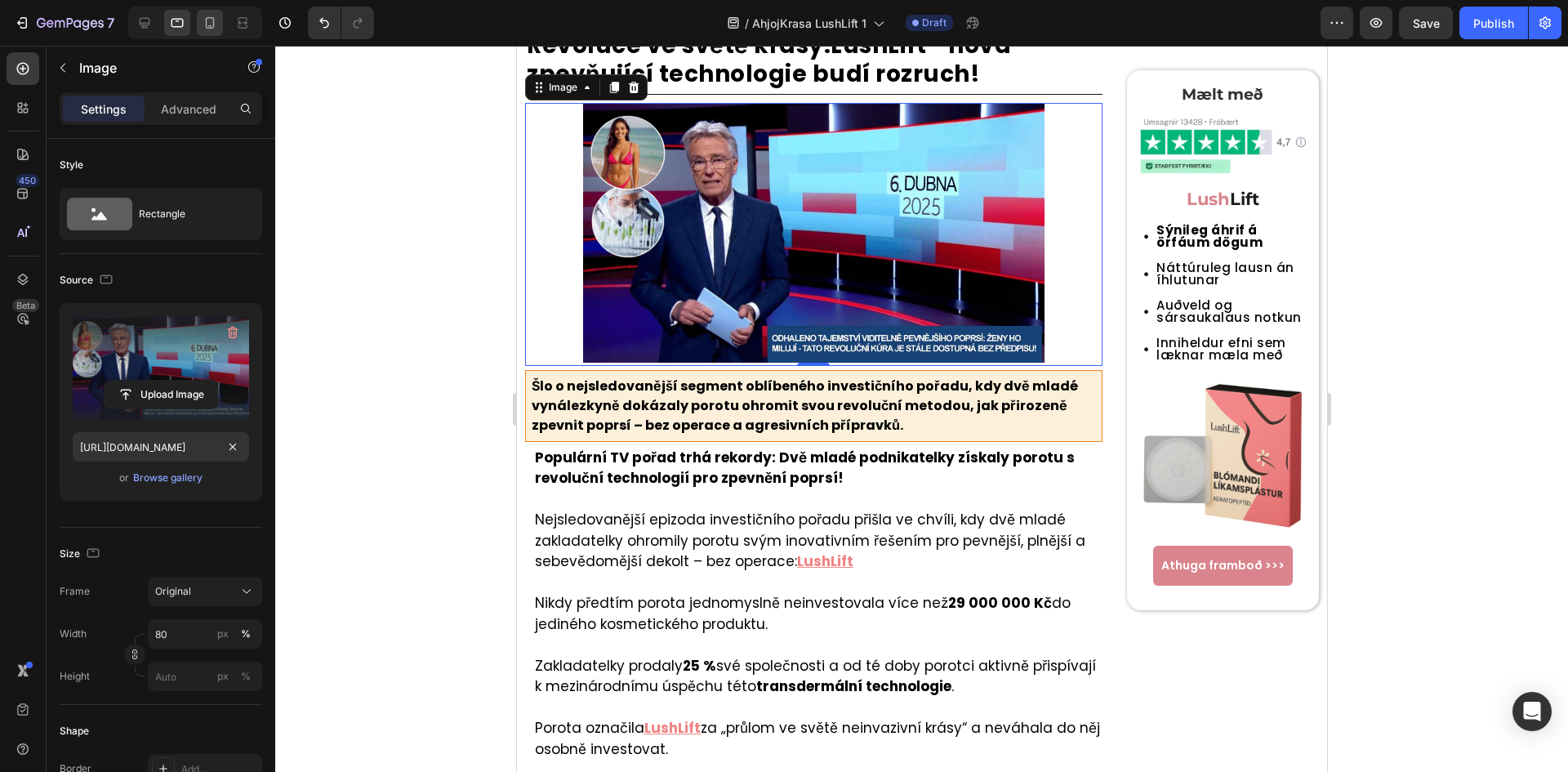
click at [196, 16] on div at bounding box center [209, 22] width 26 height 26
type input "https://cdn.shopify.com/s/files/1/0699/7970/1400/files/gempages_558182816613926…"
type input "100"
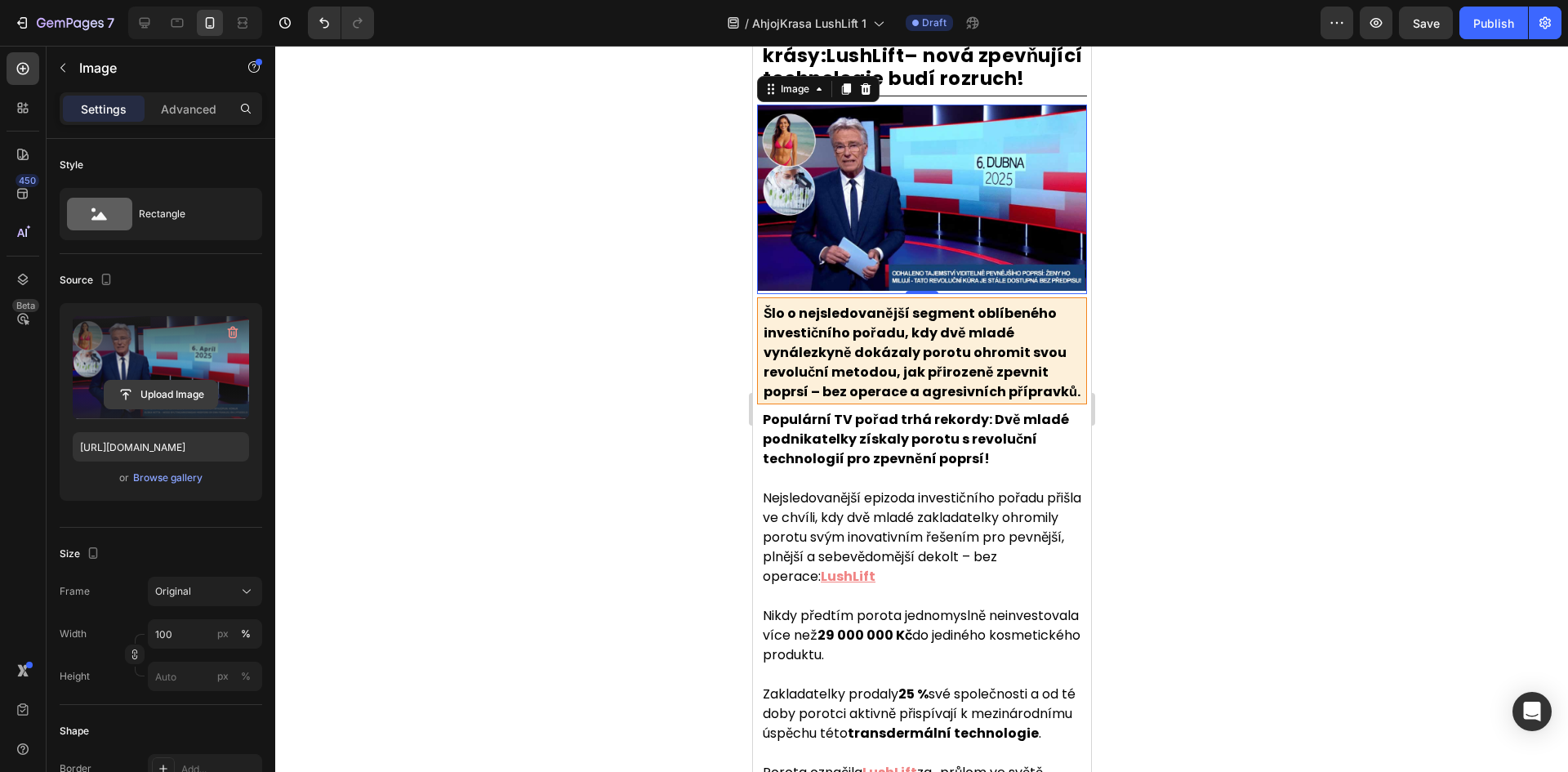
scroll to position [134, 0]
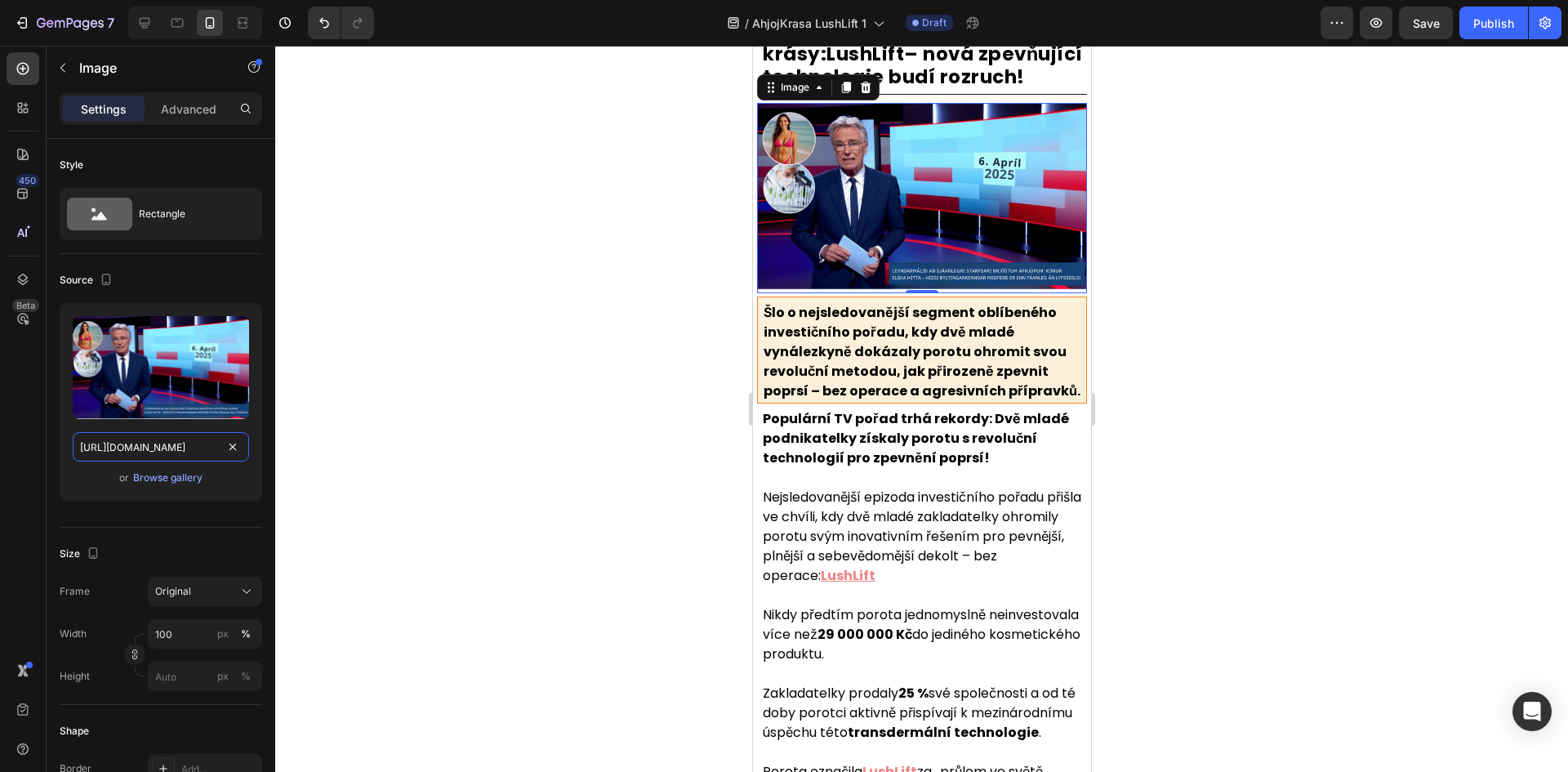
click at [158, 442] on input "https://cdn.shopify.com/s/files/1/0699/7970/1400/files/gempages_558182816613926…" at bounding box center [161, 446] width 176 height 29
paste input "57/6783/3683/files/gempages_578032762192134844-0deeb97b-341d-4fe9-893f-cfd8a0fd…"
type input "https://cdn.shopify.com/s/files/1/0657/6783/3683/files/gempages_578032762192134…"
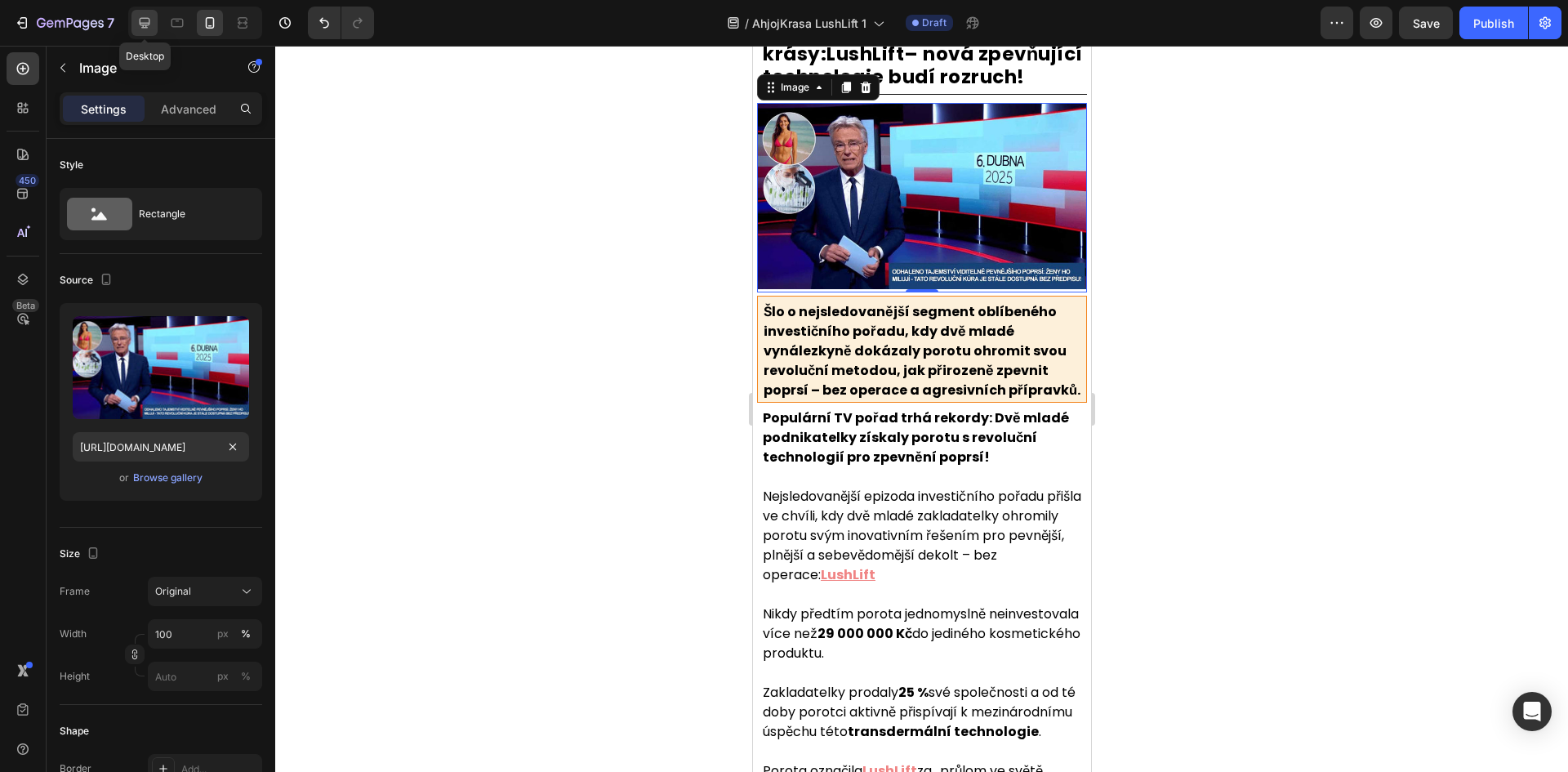
click at [148, 19] on icon at bounding box center [144, 22] width 16 height 16
type input "80"
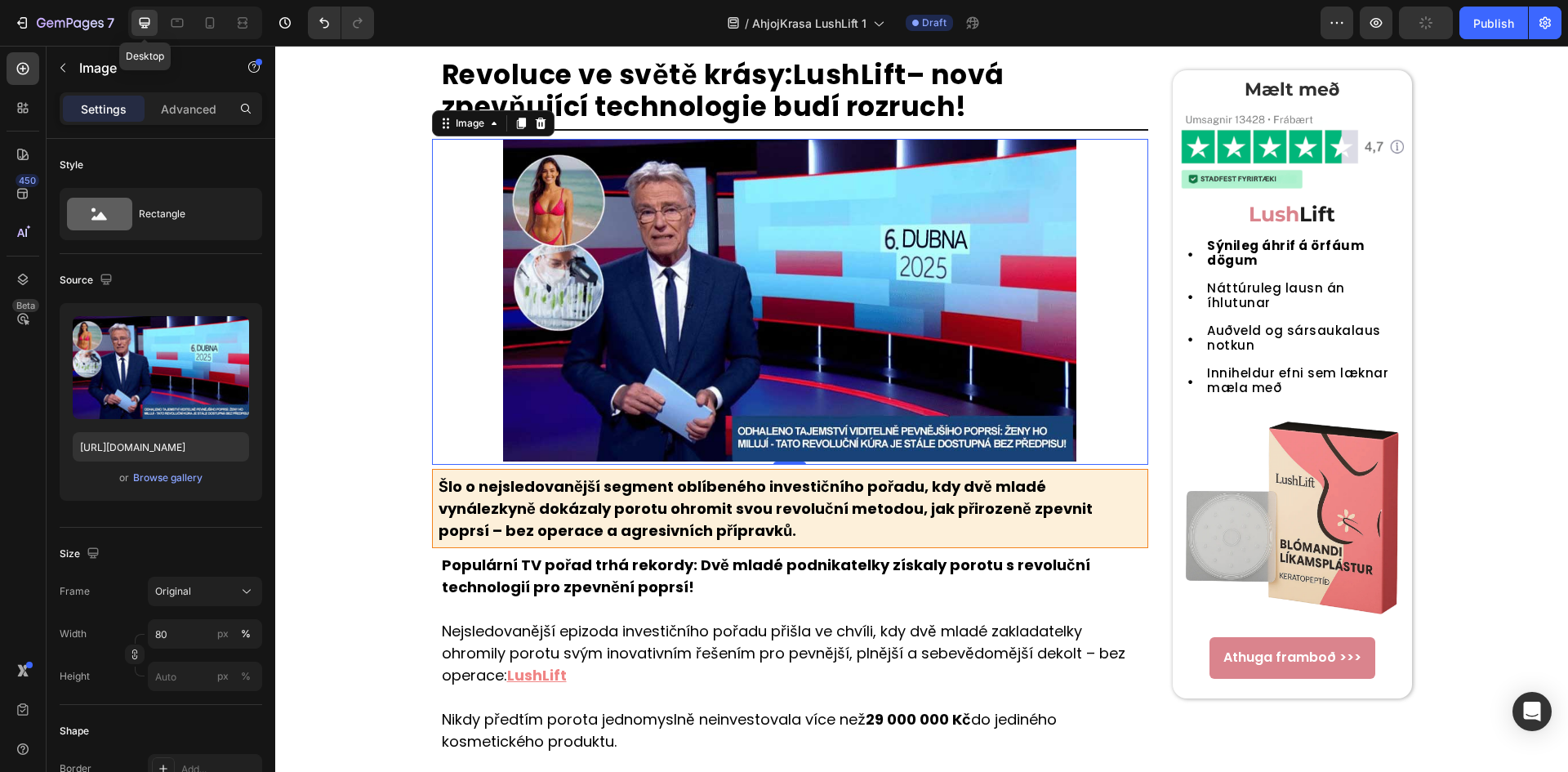
scroll to position [147, 0]
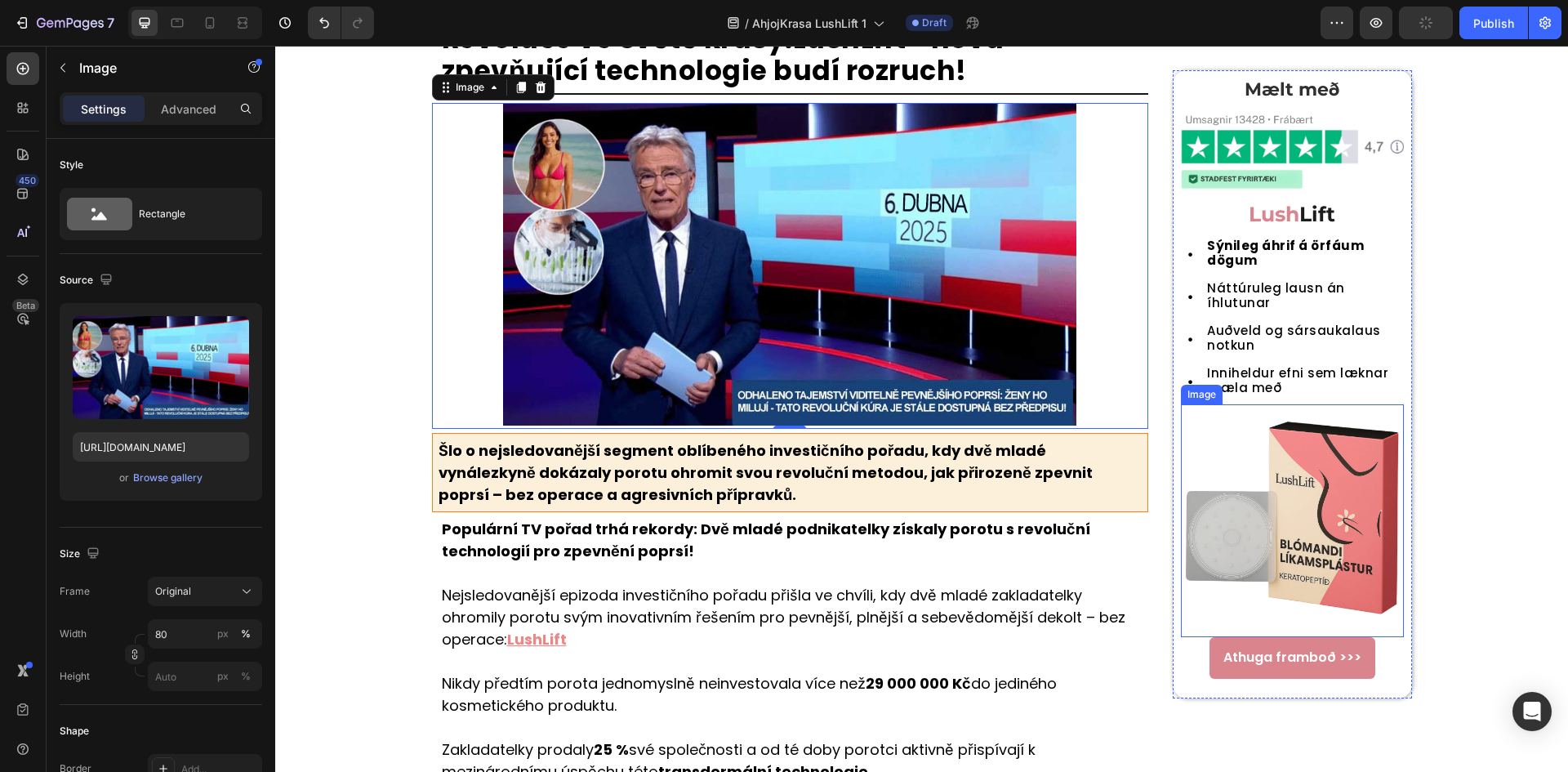
click at [1243, 515] on img at bounding box center [1291, 521] width 222 height 223
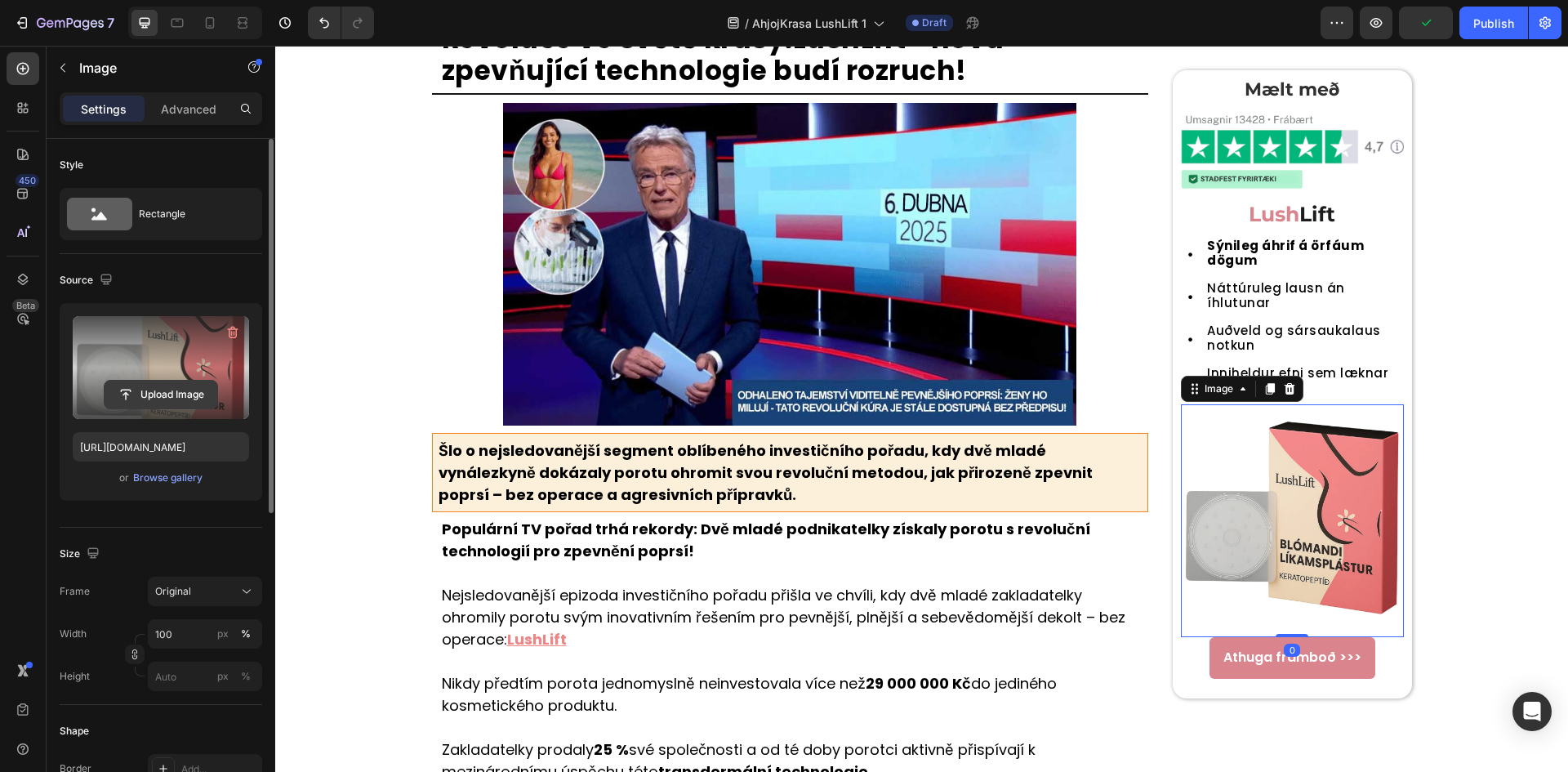
click at [192, 383] on input "file" at bounding box center [161, 394] width 112 height 28
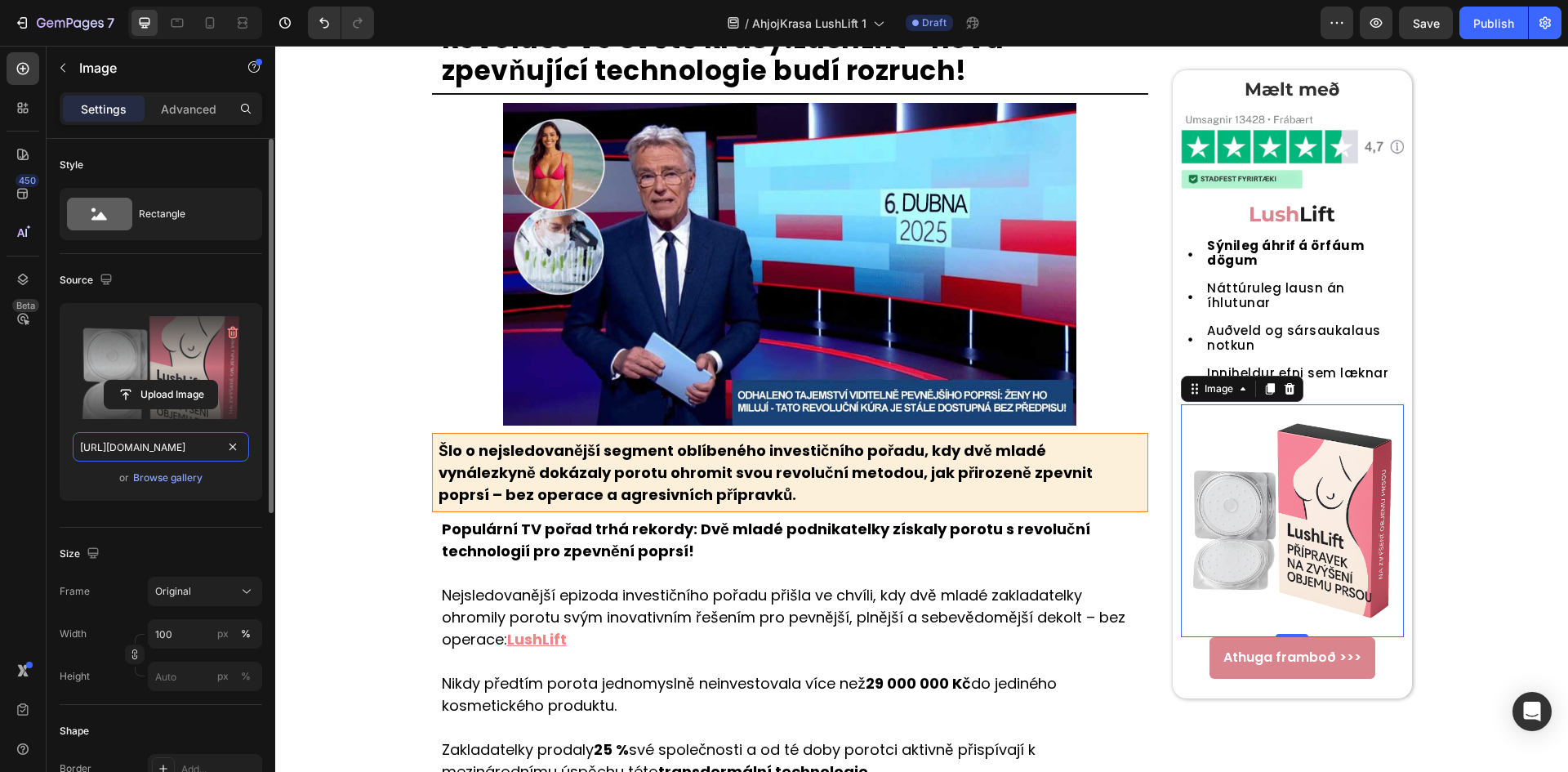
click at [172, 442] on input "https://cdn.shopify.com/s/files/1/0657/6783/3683/files/gempages_578032762192134…" at bounding box center [161, 446] width 176 height 29
click at [177, 21] on icon at bounding box center [177, 22] width 13 height 9
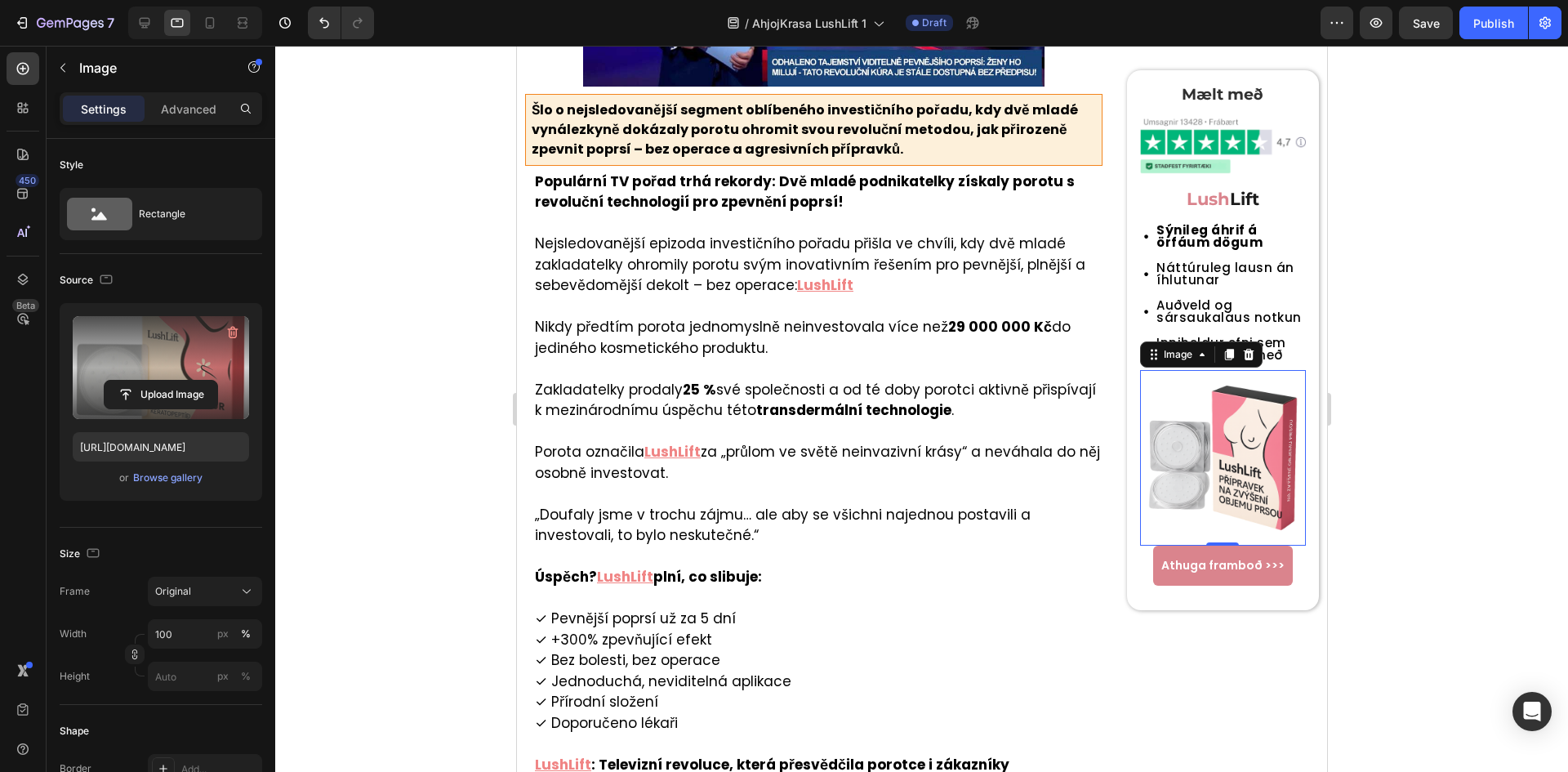
scroll to position [413, 0]
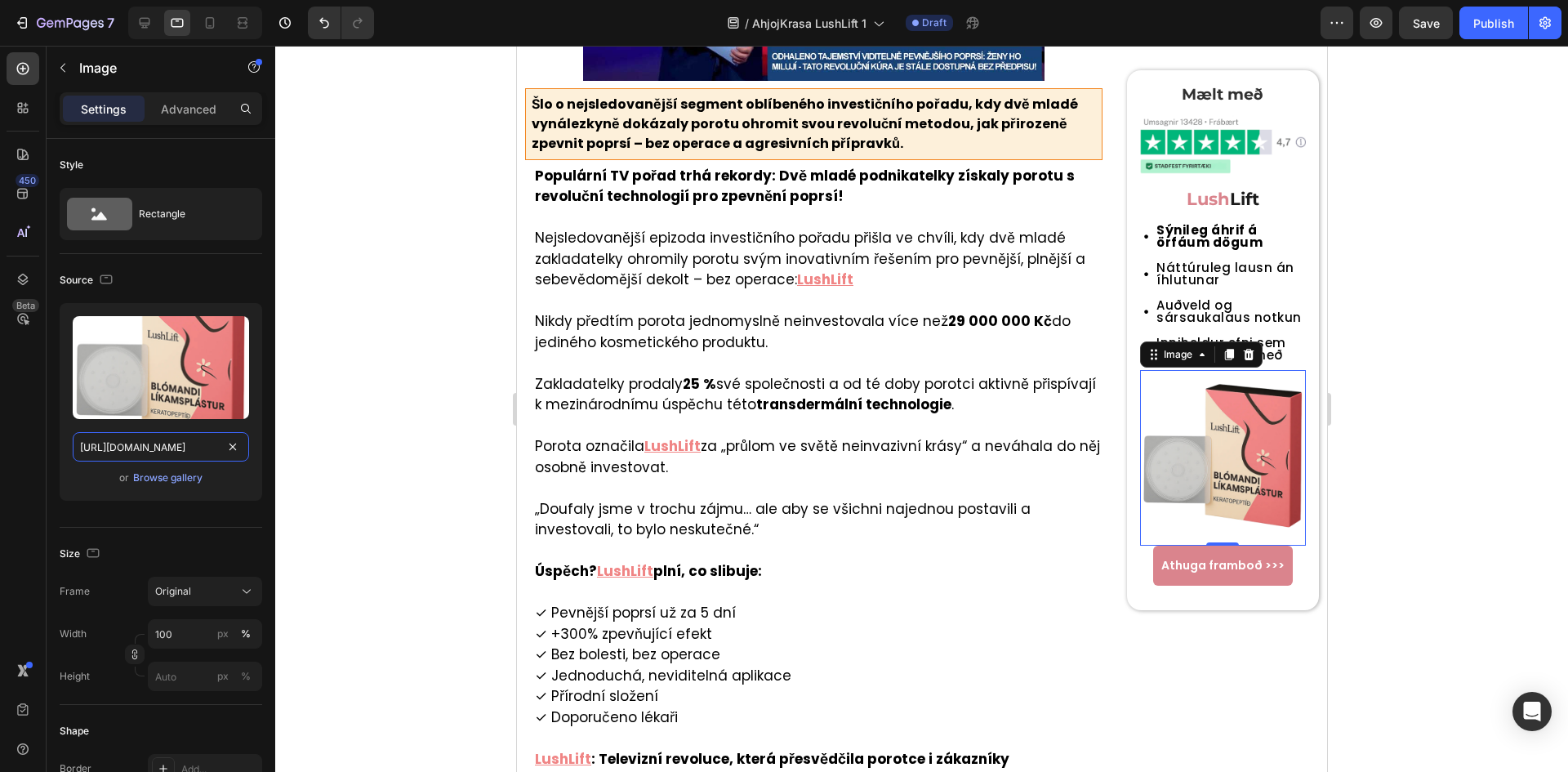
click at [174, 448] on input "https://cdn.shopify.com/s/files/1/0699/7970/1400/files/gempages_558182816613926…" at bounding box center [161, 446] width 176 height 29
paste input "57/6783/3683/files/gempages_578032762192134844-c21a37b4-1c24-452a-9ac8-df36e4f2…"
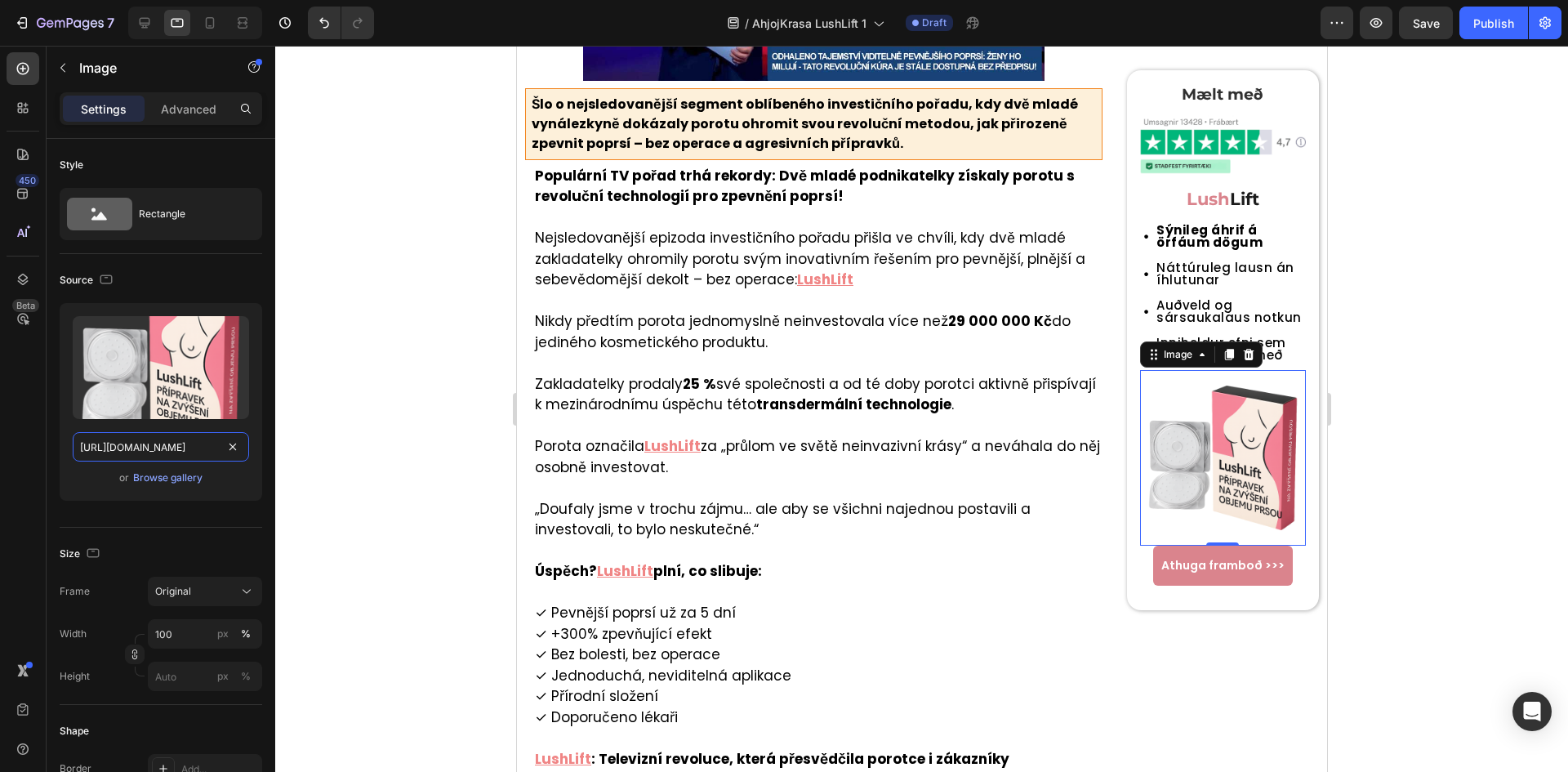
scroll to position [0, 498]
click at [201, 23] on icon at bounding box center [209, 22] width 16 height 16
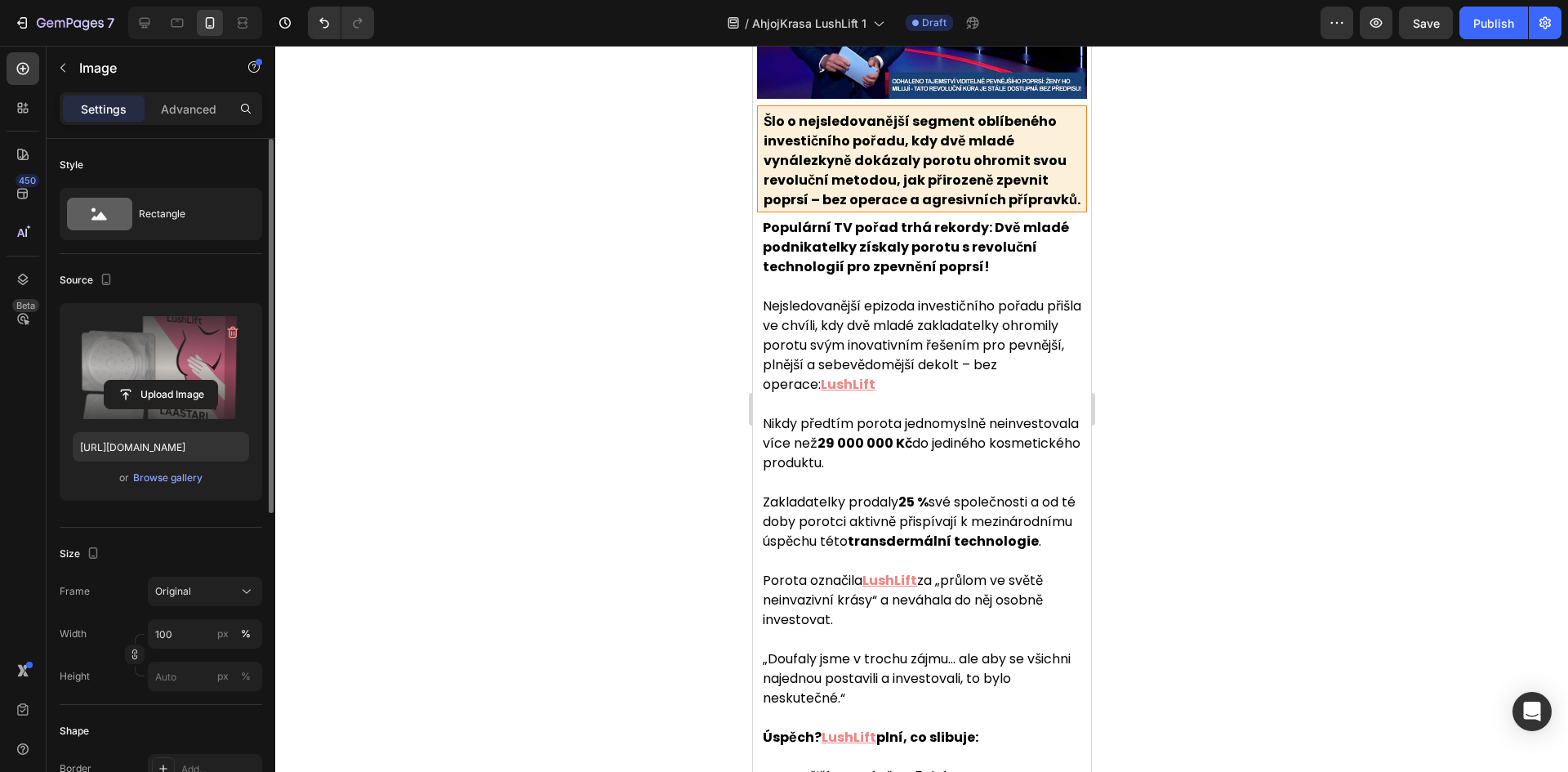
scroll to position [322, 0]
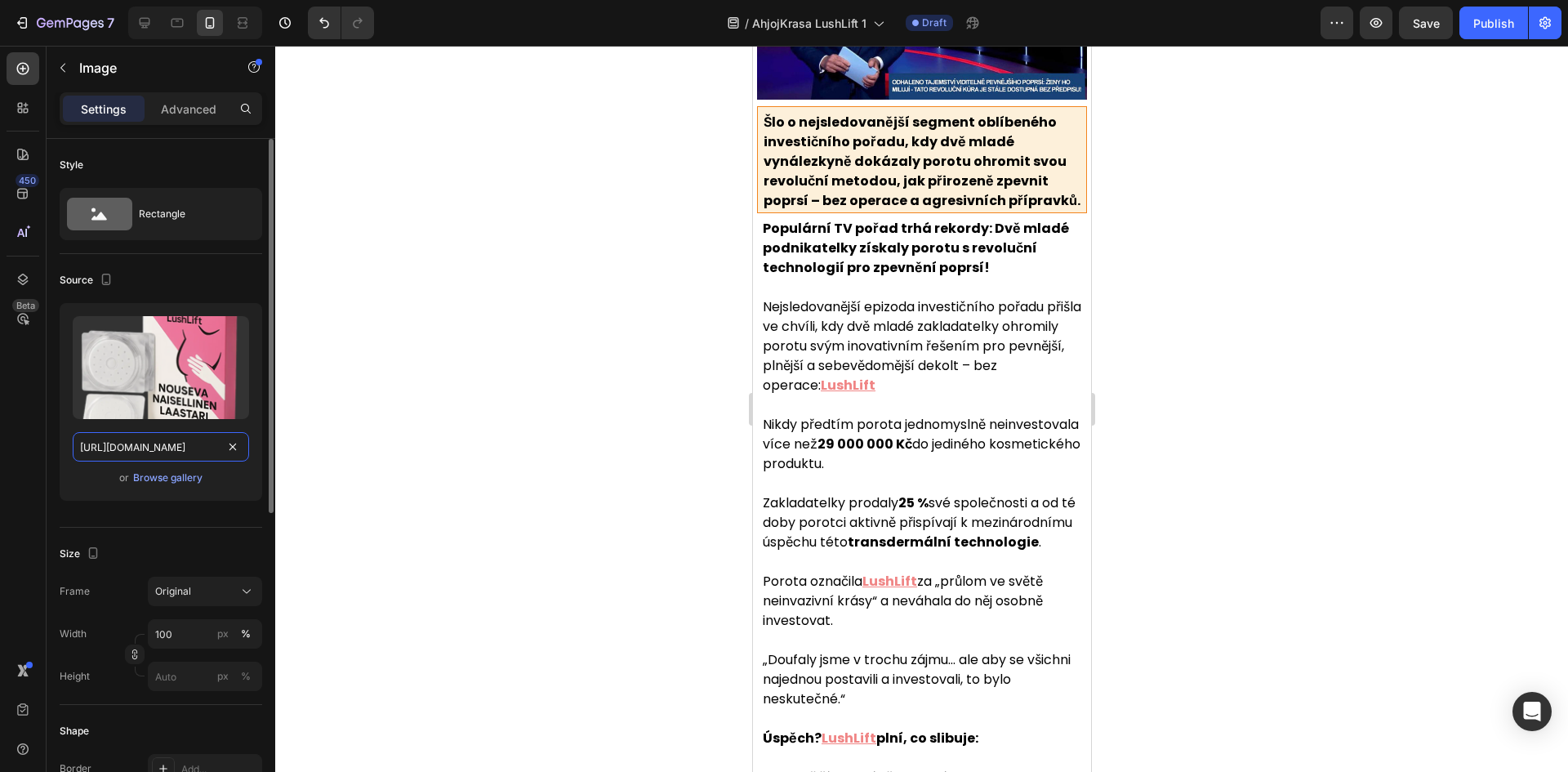
click at [146, 446] on input "https://cdn.shopify.com/s/files/1/0699/7970/1400/files/gempages_558182816613926…" at bounding box center [161, 446] width 176 height 29
paste input "57/6783/3683/files/gempages_578032762192134844-c21a37b4-1c24-452a-9ac8-df36e4f2…"
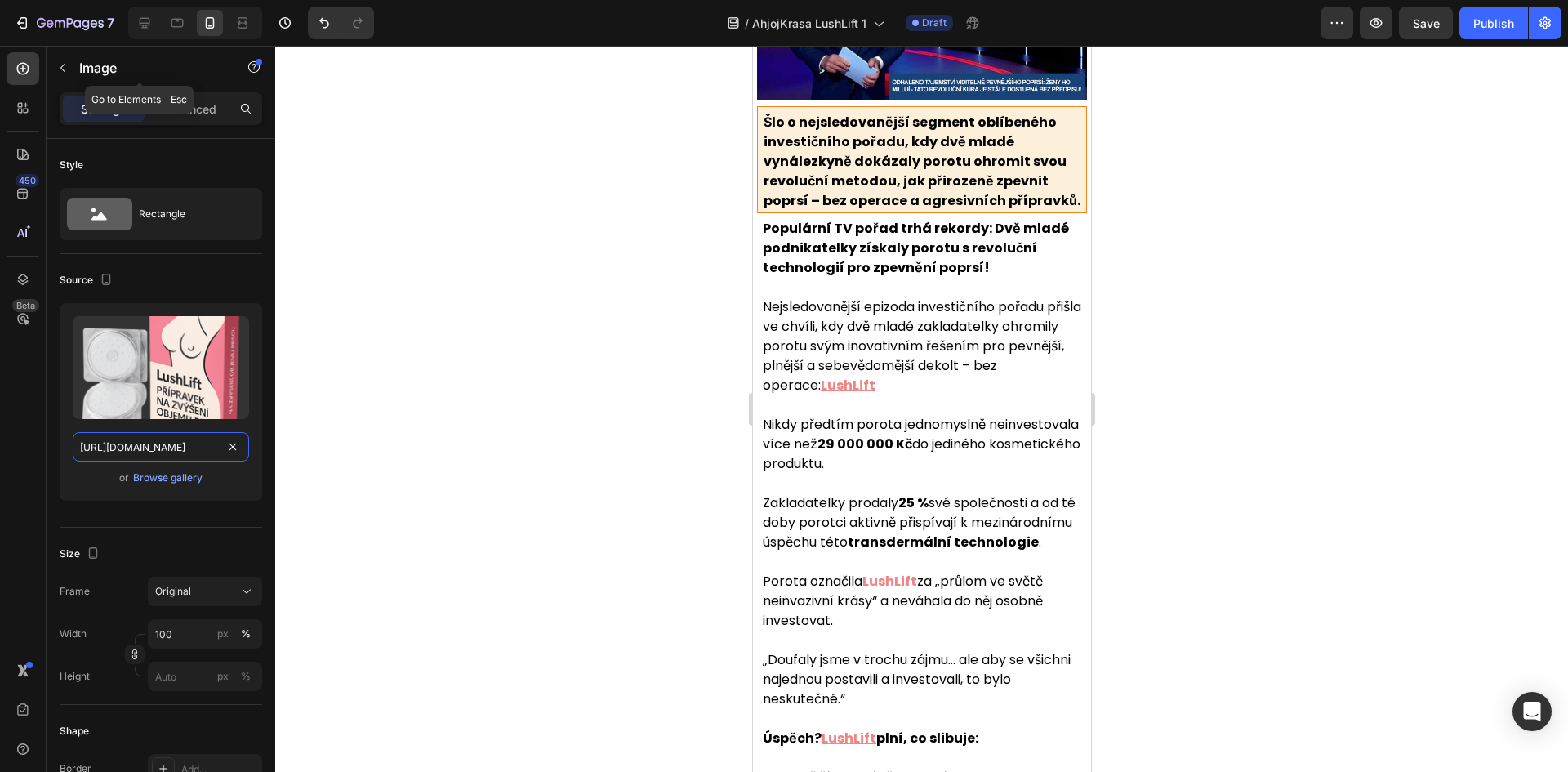
scroll to position [0, 498]
type input "https://cdn.shopify.com/s/files/1/0657/6783/3683/files/gempages_578032762192134…"
click at [159, 32] on div at bounding box center [195, 23] width 133 height 33
click at [151, 33] on div at bounding box center [144, 22] width 26 height 26
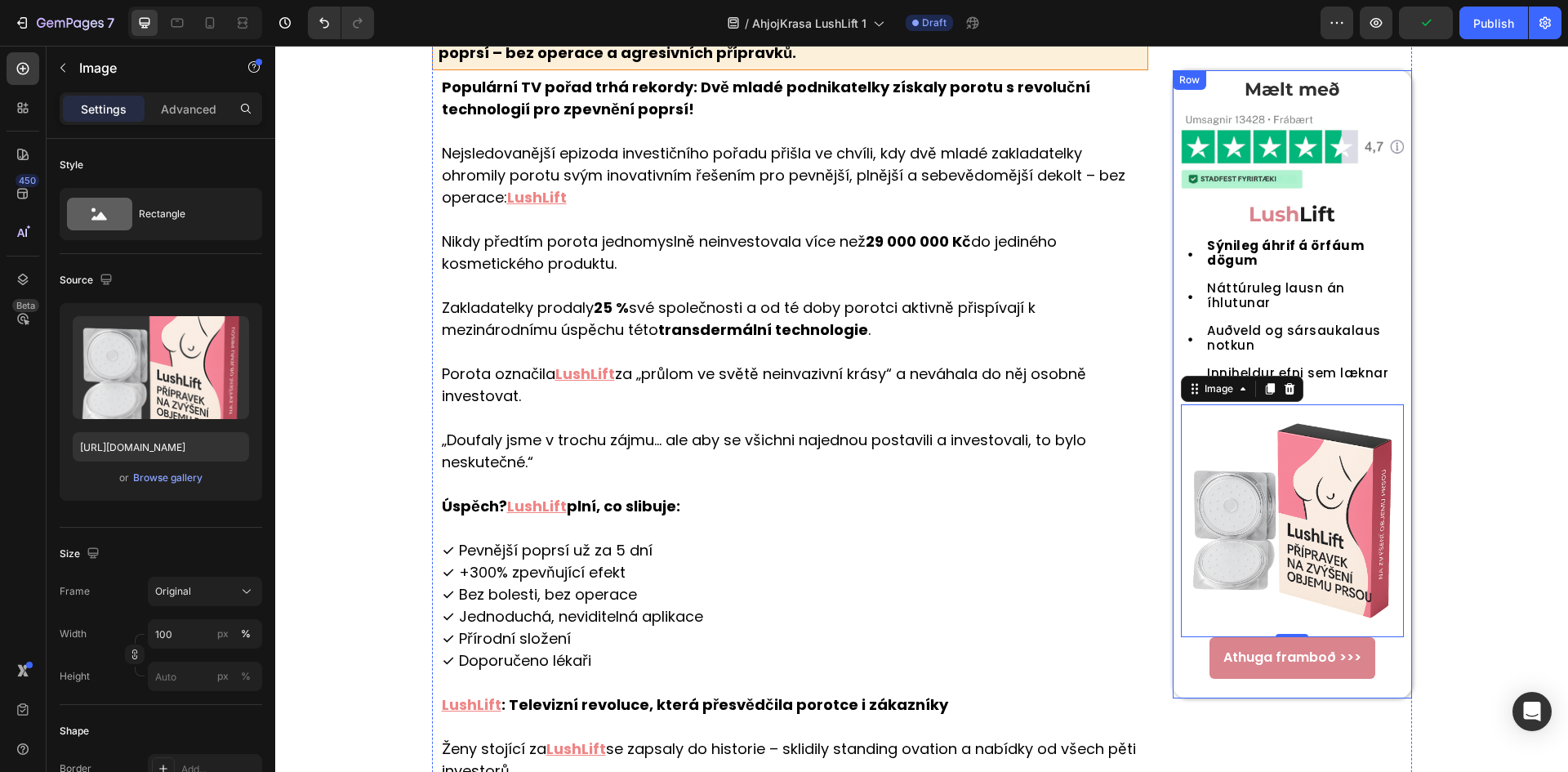
scroll to position [371, 0]
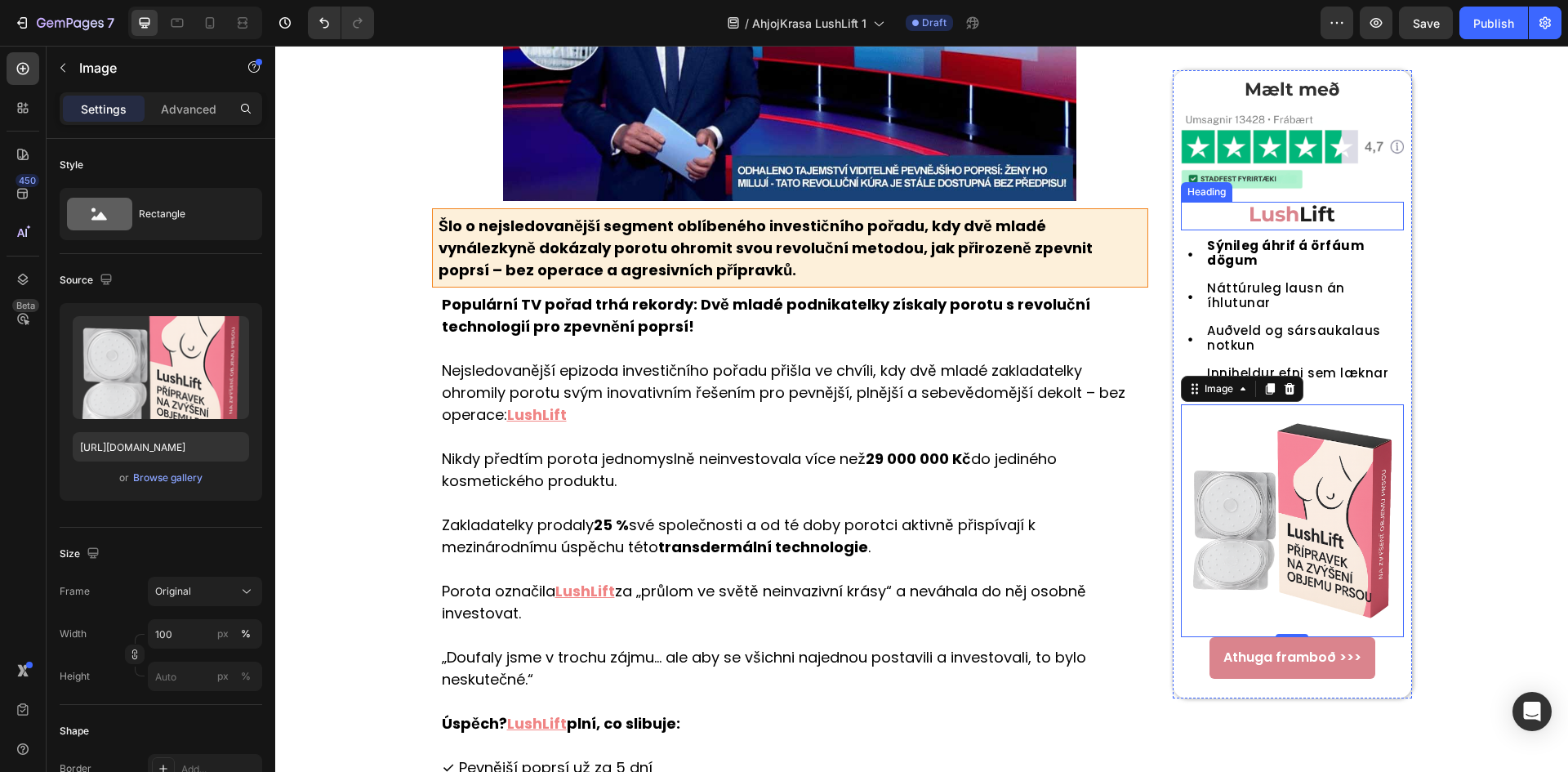
click at [1293, 214] on span "Lush" at bounding box center [1274, 213] width 50 height 24
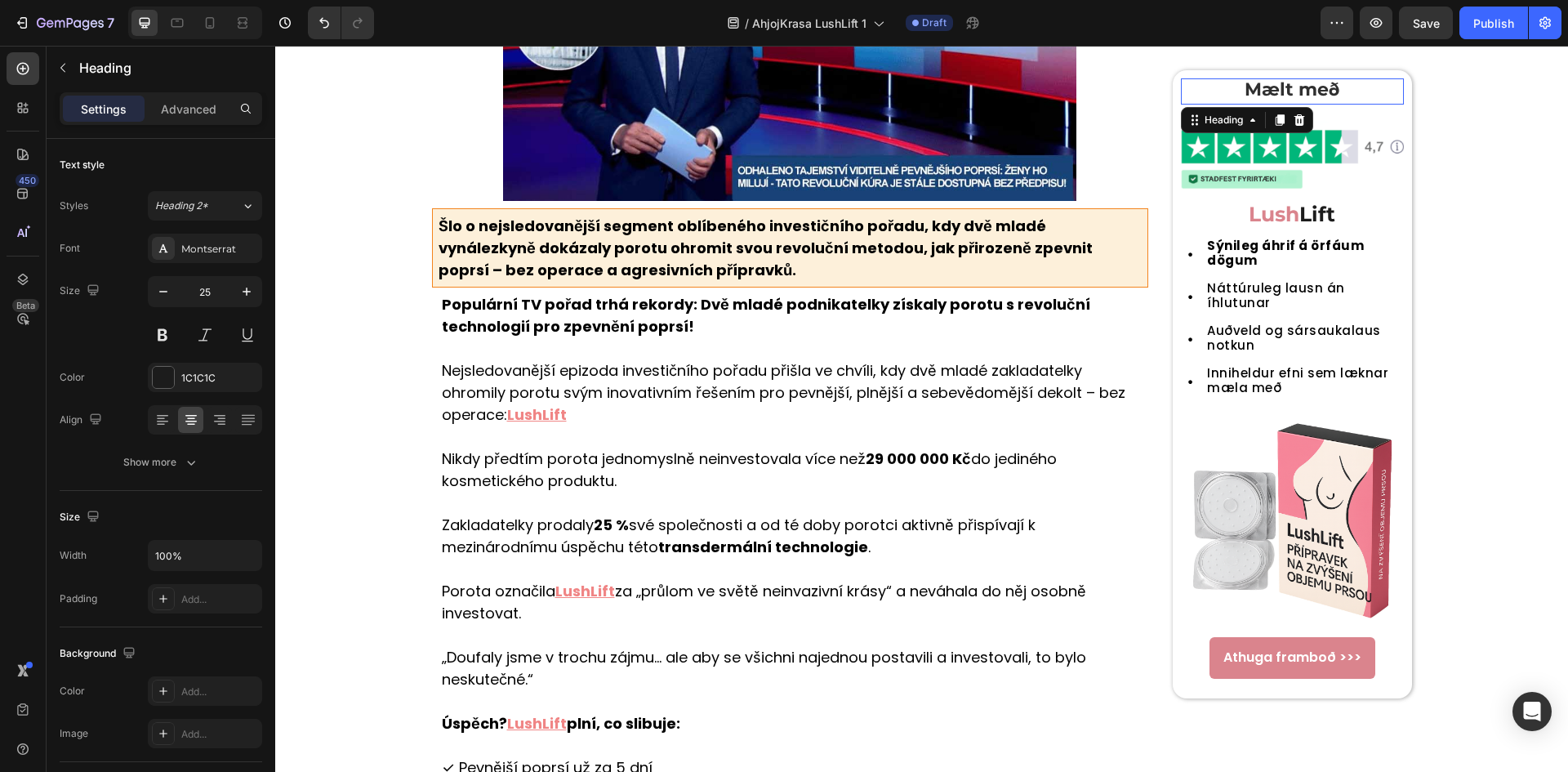
click at [1308, 90] on h2 "Mælt með" at bounding box center [1291, 90] width 222 height 23
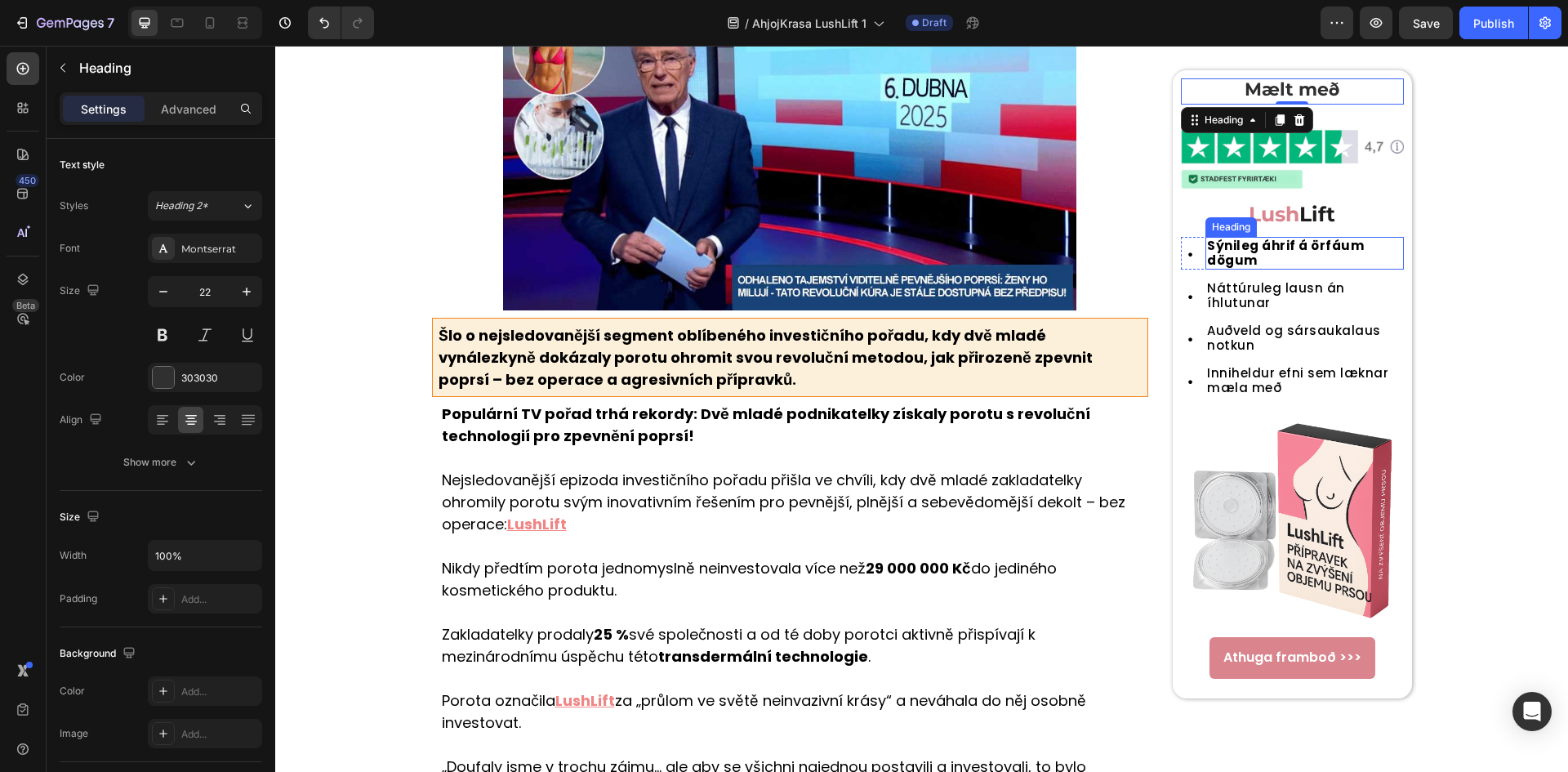
click at [1320, 259] on h2 "Sýnileg áhrif á örfáum dögum" at bounding box center [1304, 254] width 197 height 33
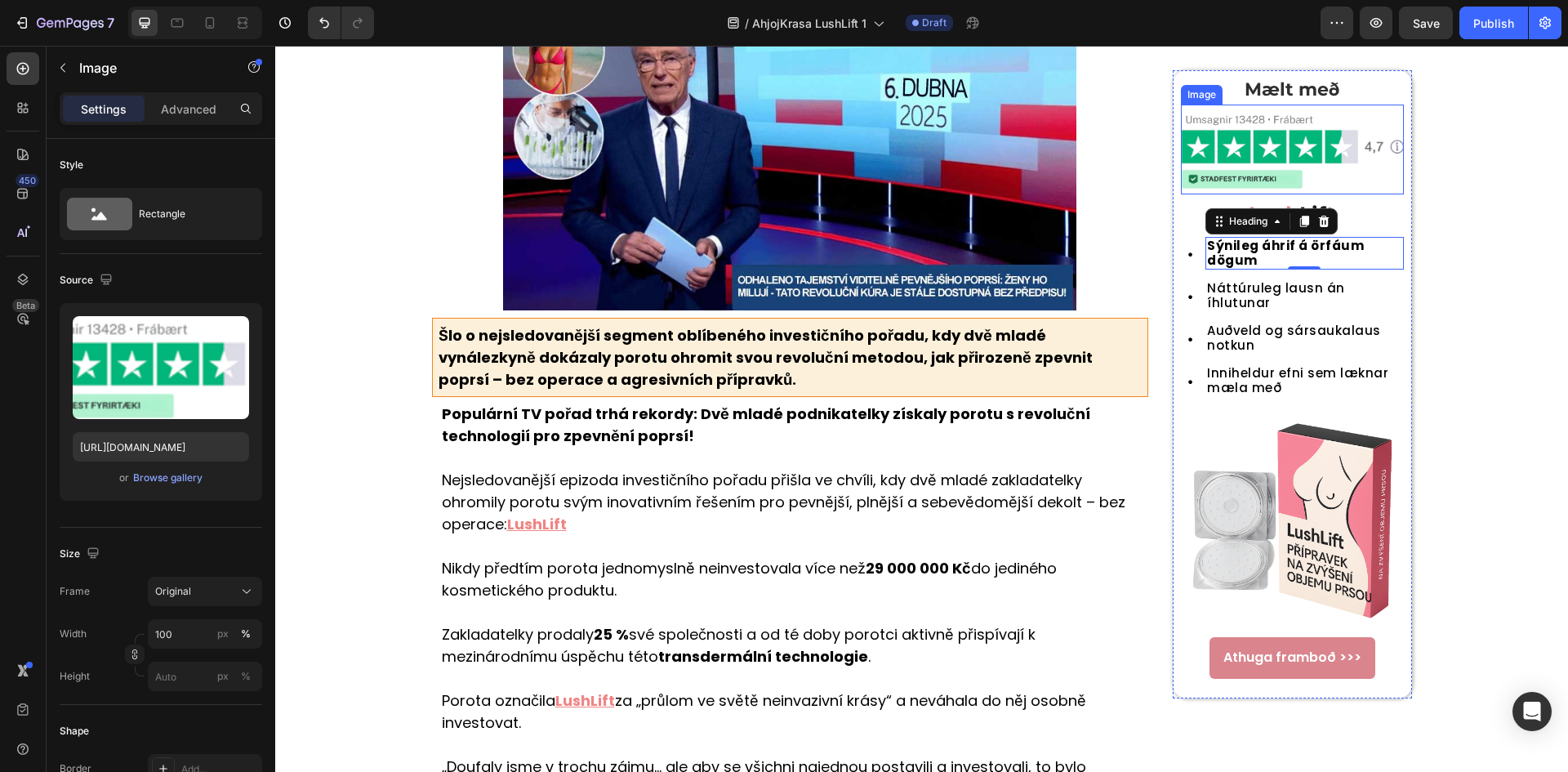
click at [1277, 121] on img at bounding box center [1291, 149] width 222 height 80
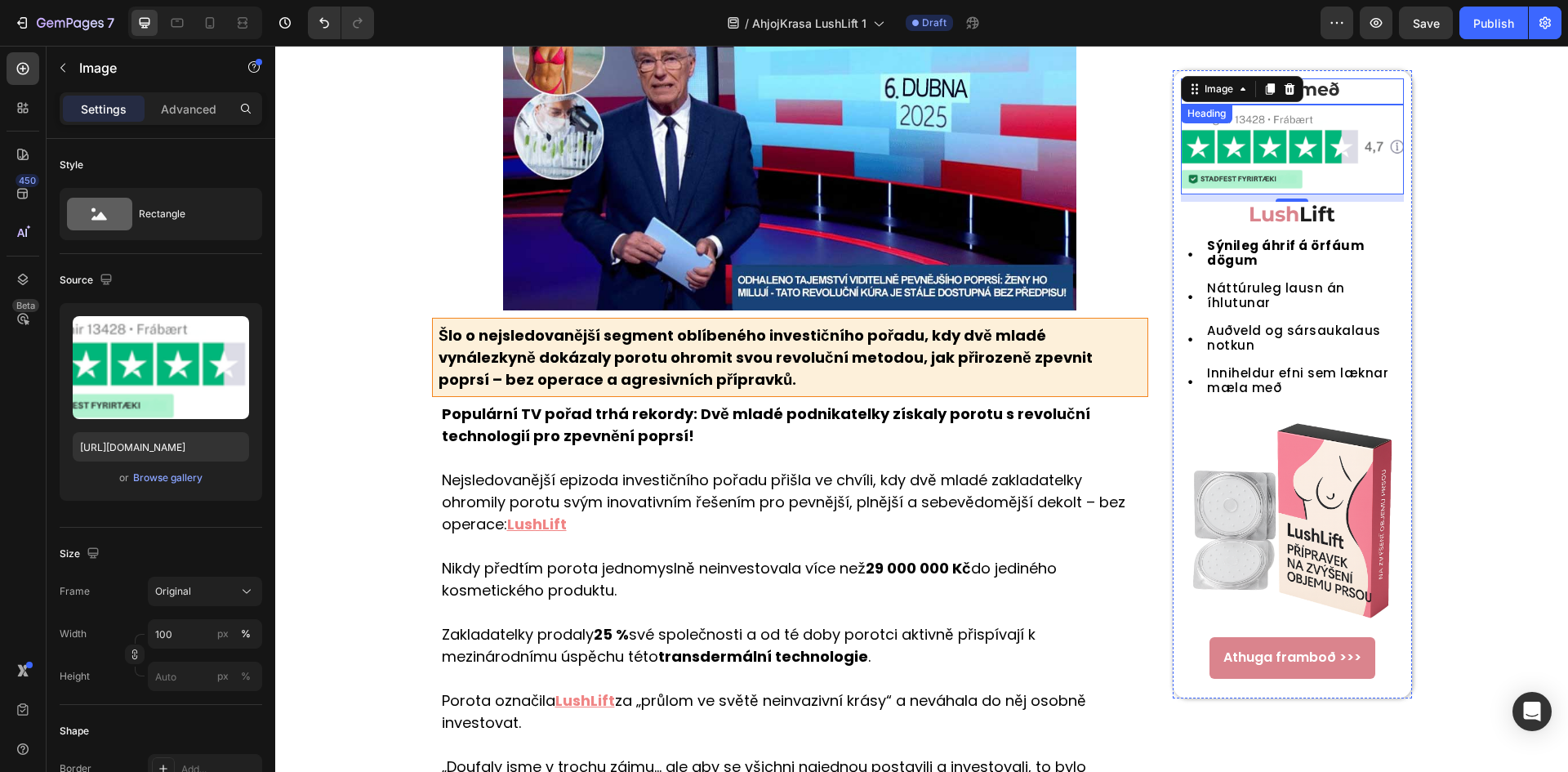
click at [1347, 93] on h2 "Mælt með" at bounding box center [1291, 90] width 222 height 23
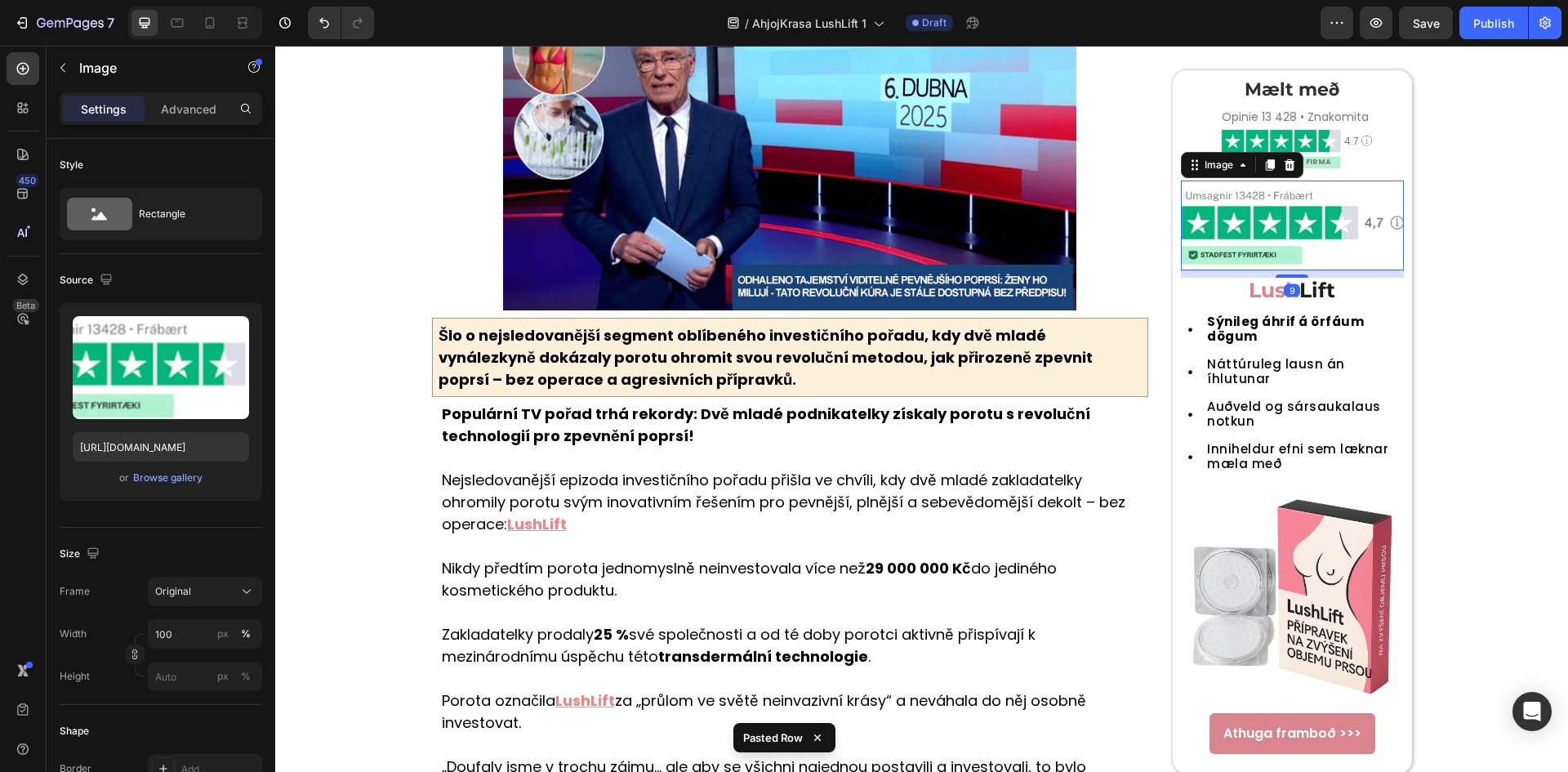
click at [1335, 226] on img at bounding box center [1291, 225] width 222 height 80
click at [1290, 166] on div at bounding box center [1289, 164] width 19 height 19
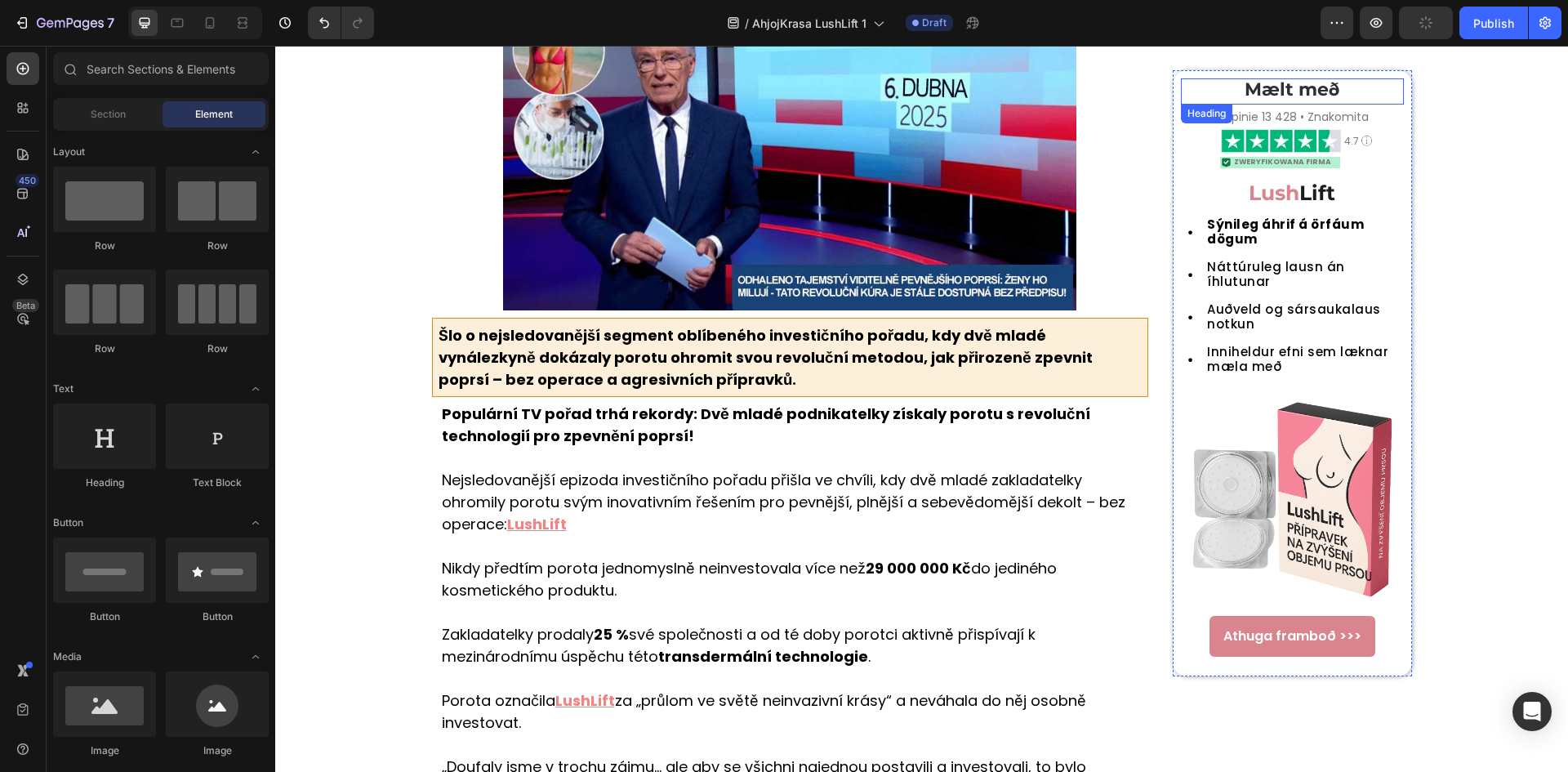
click at [1298, 92] on h2 "Mælt með" at bounding box center [1291, 90] width 222 height 23
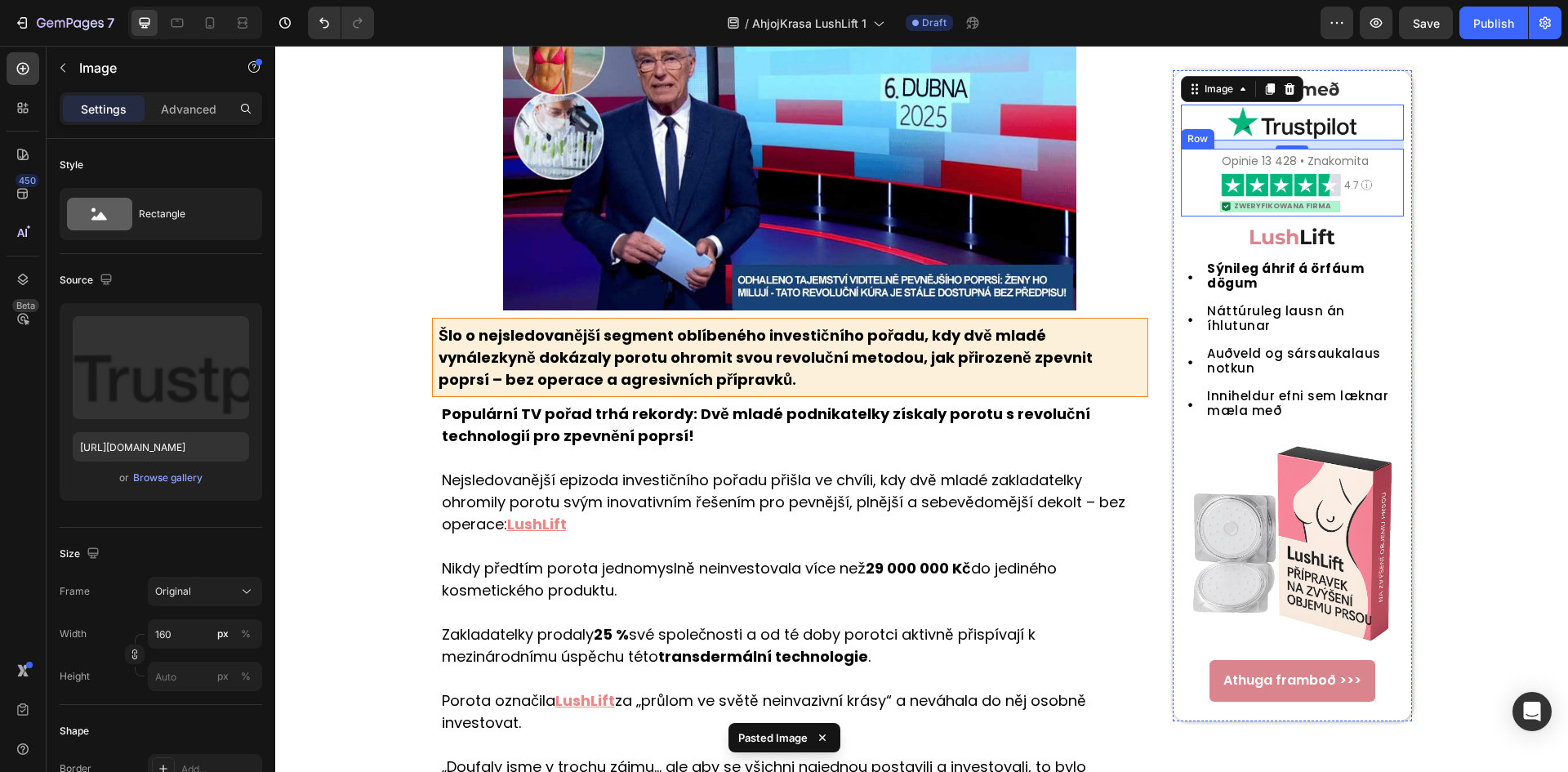
click at [1196, 184] on div "Opinie 13 428 • Znakomita Heading Image 4.7 Heading Image Row Image ZWERYFIKOWA…" at bounding box center [1291, 183] width 222 height 68
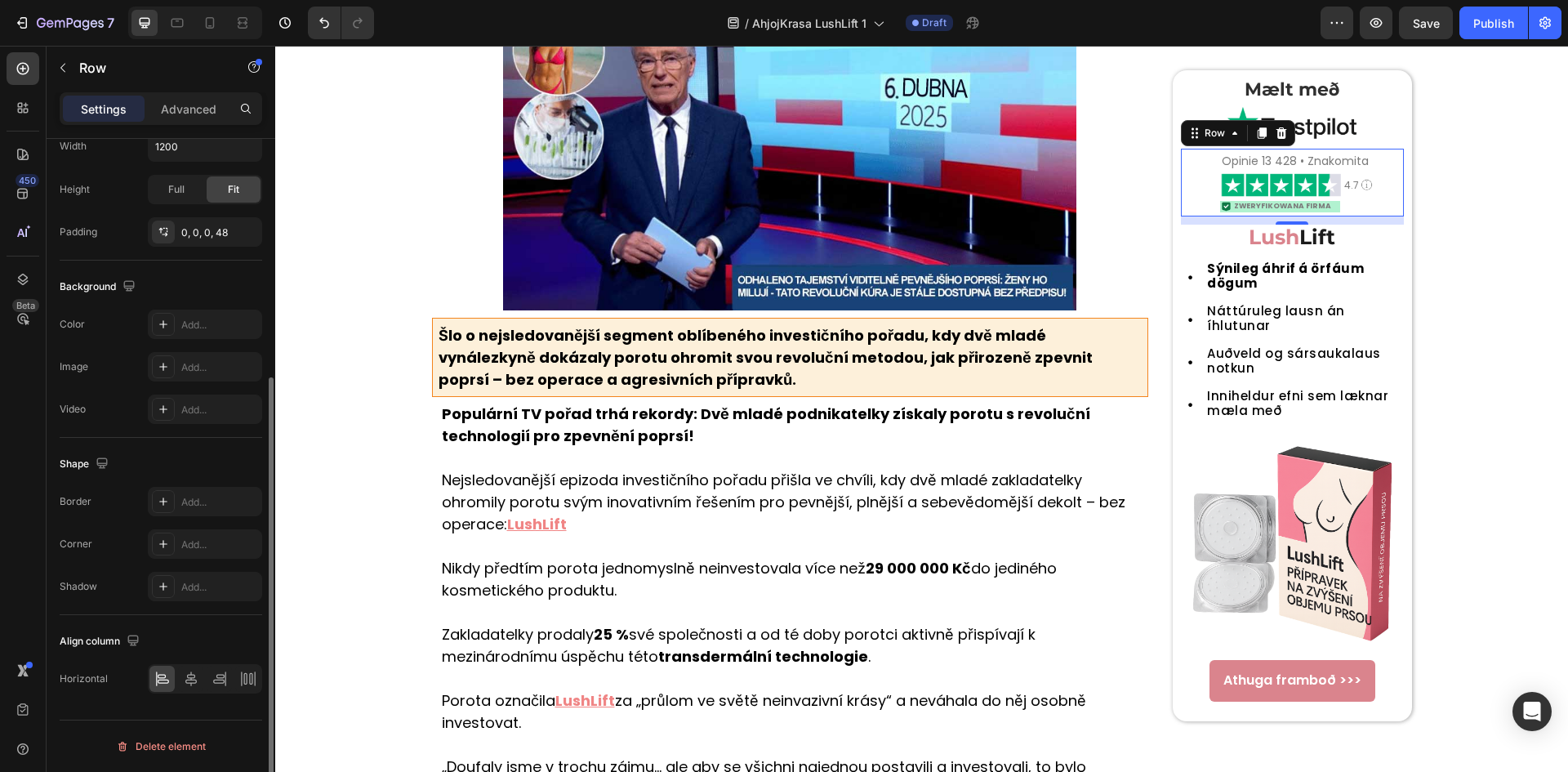
scroll to position [258, 0]
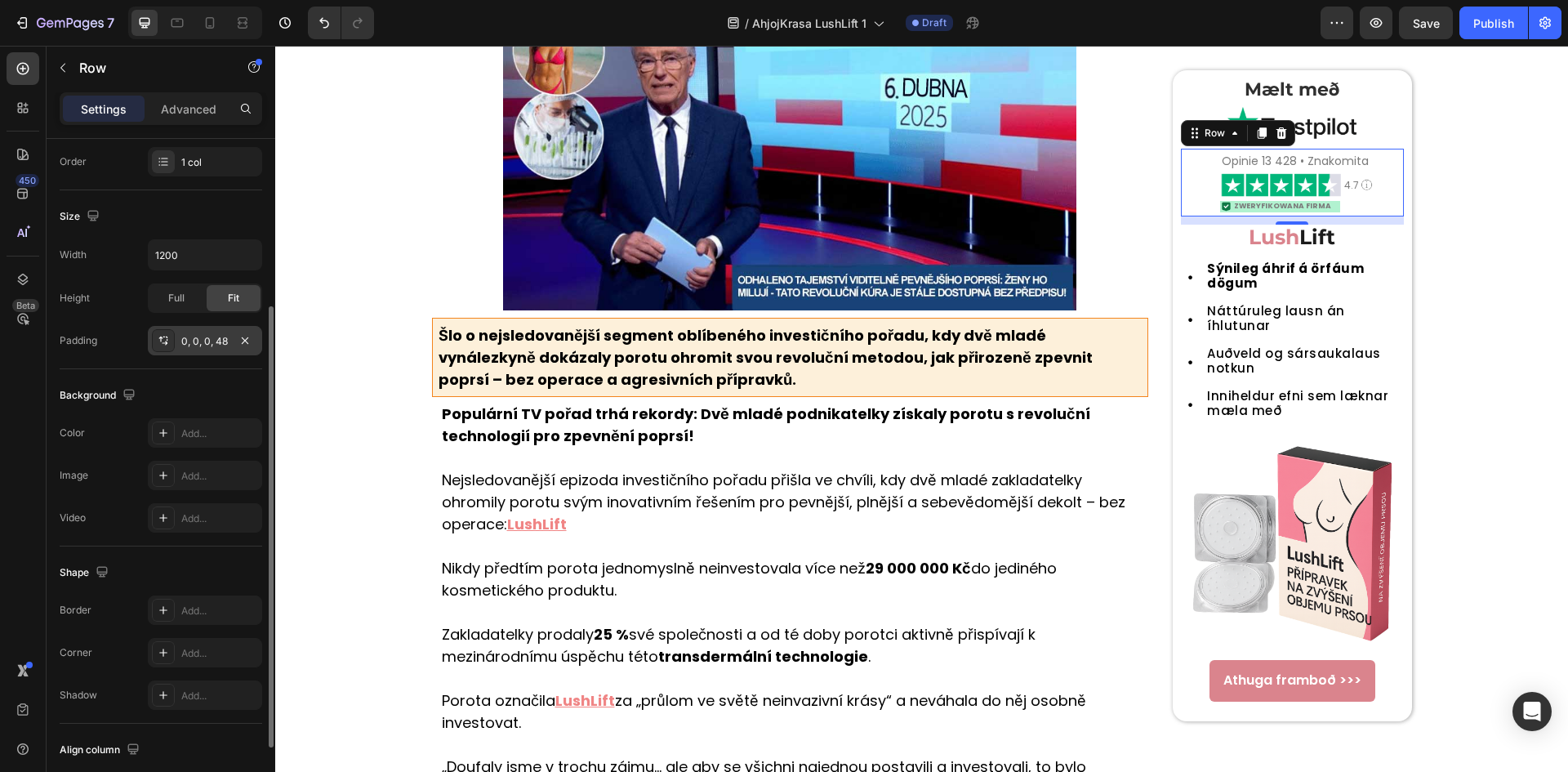
click at [206, 340] on div "0, 0, 0, 48" at bounding box center [204, 341] width 47 height 15
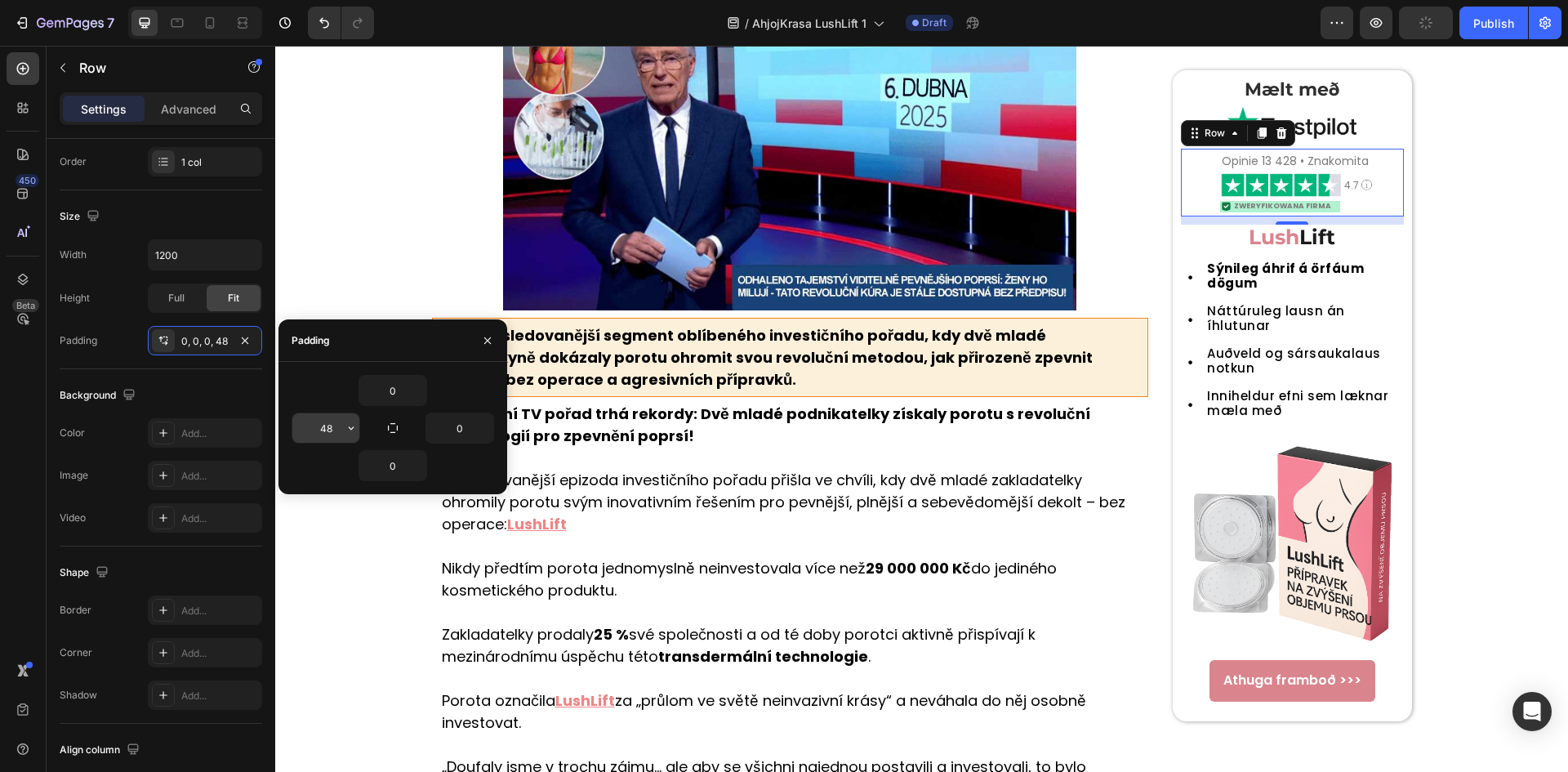
click at [329, 431] on input "48" at bounding box center [325, 428] width 67 height 29
drag, startPoint x: 328, startPoint y: 431, endPoint x: 304, endPoint y: 433, distance: 24.1
click at [304, 433] on input "10" at bounding box center [325, 428] width 67 height 29
type input "20"
click at [1381, 119] on div at bounding box center [1291, 122] width 222 height 36
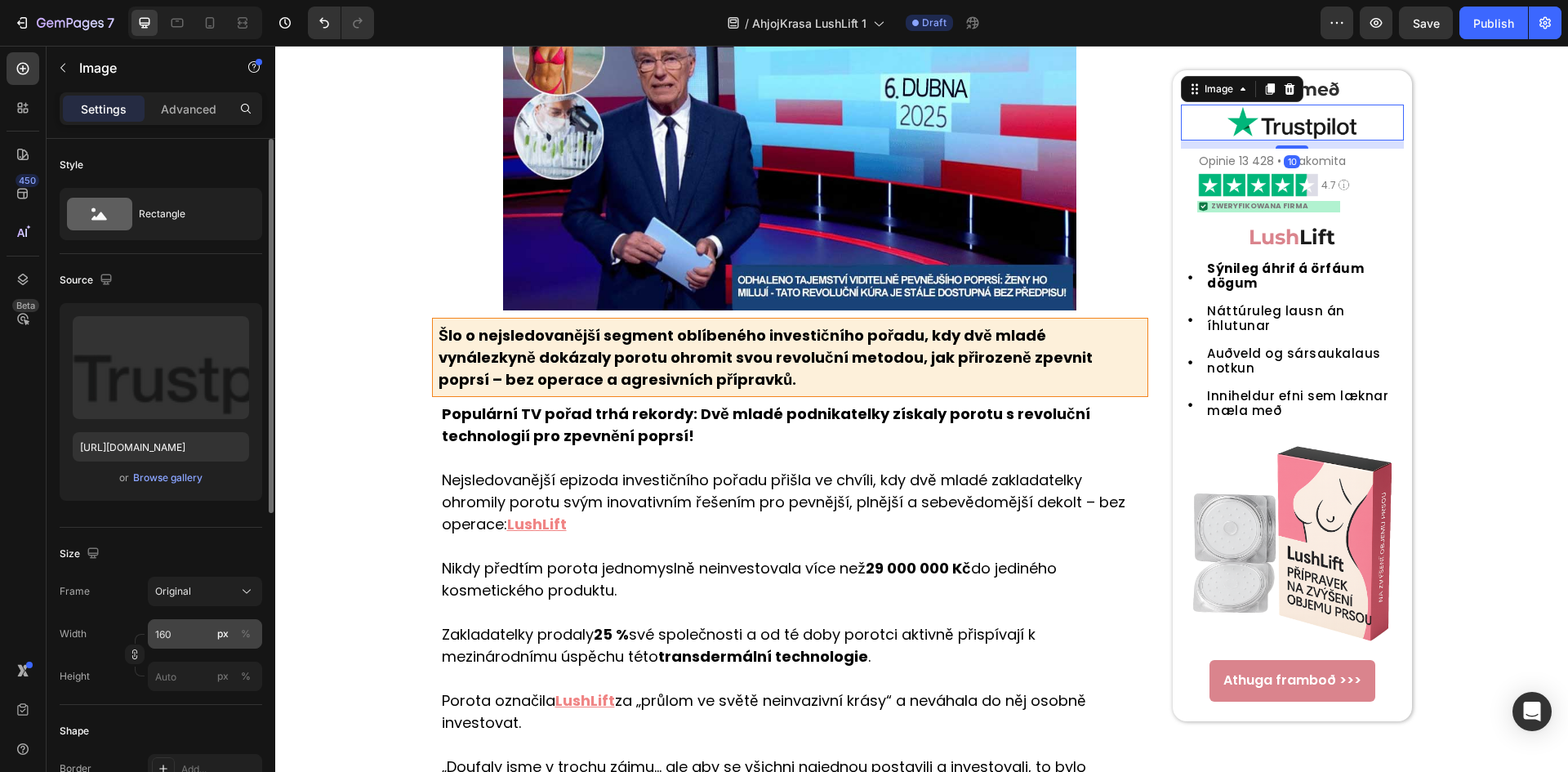
scroll to position [218, 0]
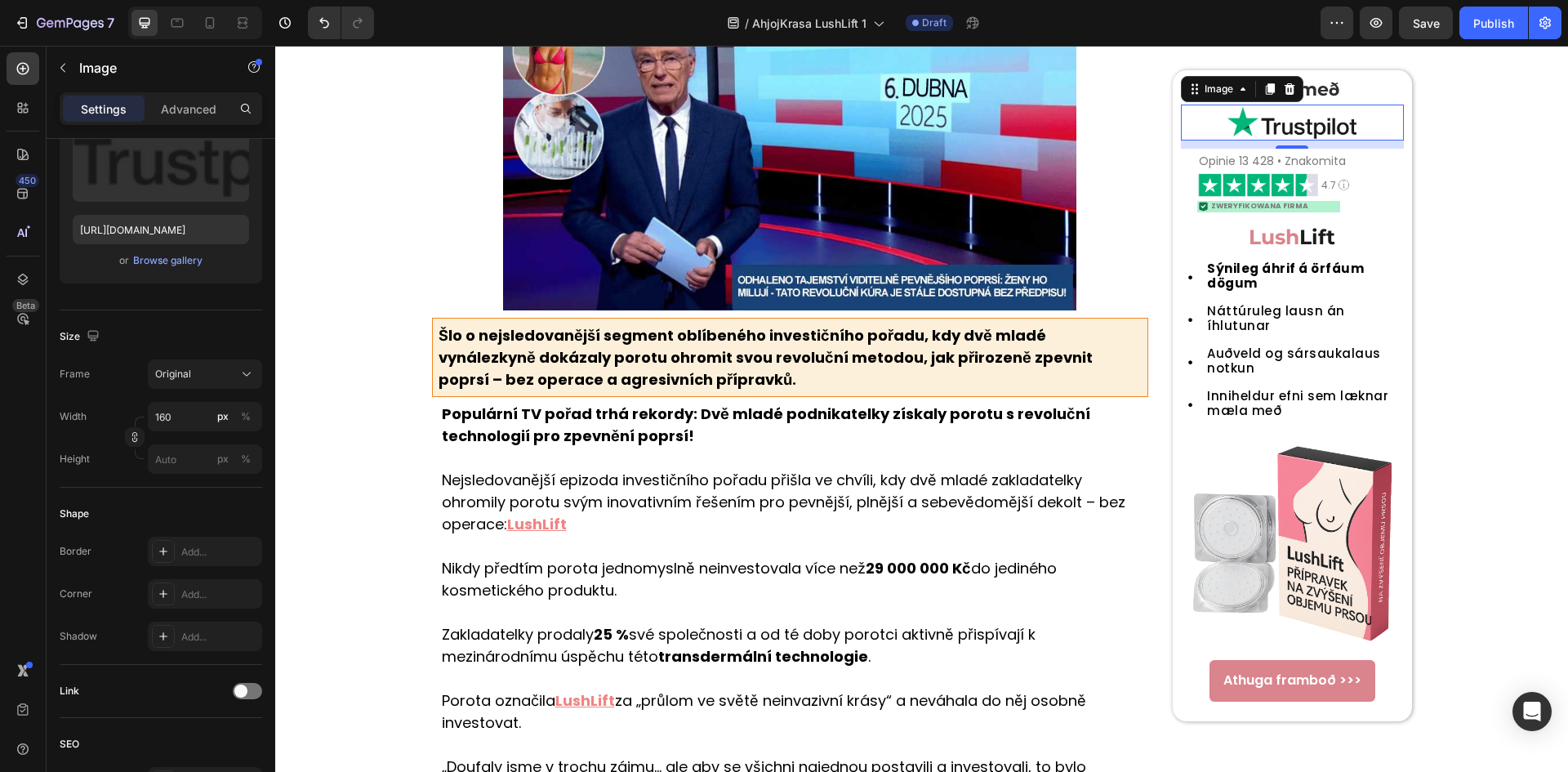
click at [1186, 146] on div "10" at bounding box center [1291, 144] width 222 height 8
click at [1347, 144] on div "10" at bounding box center [1291, 144] width 222 height 8
click at [1378, 172] on div "Opinie 13 428 • Znakomita Heading" at bounding box center [1300, 161] width 207 height 24
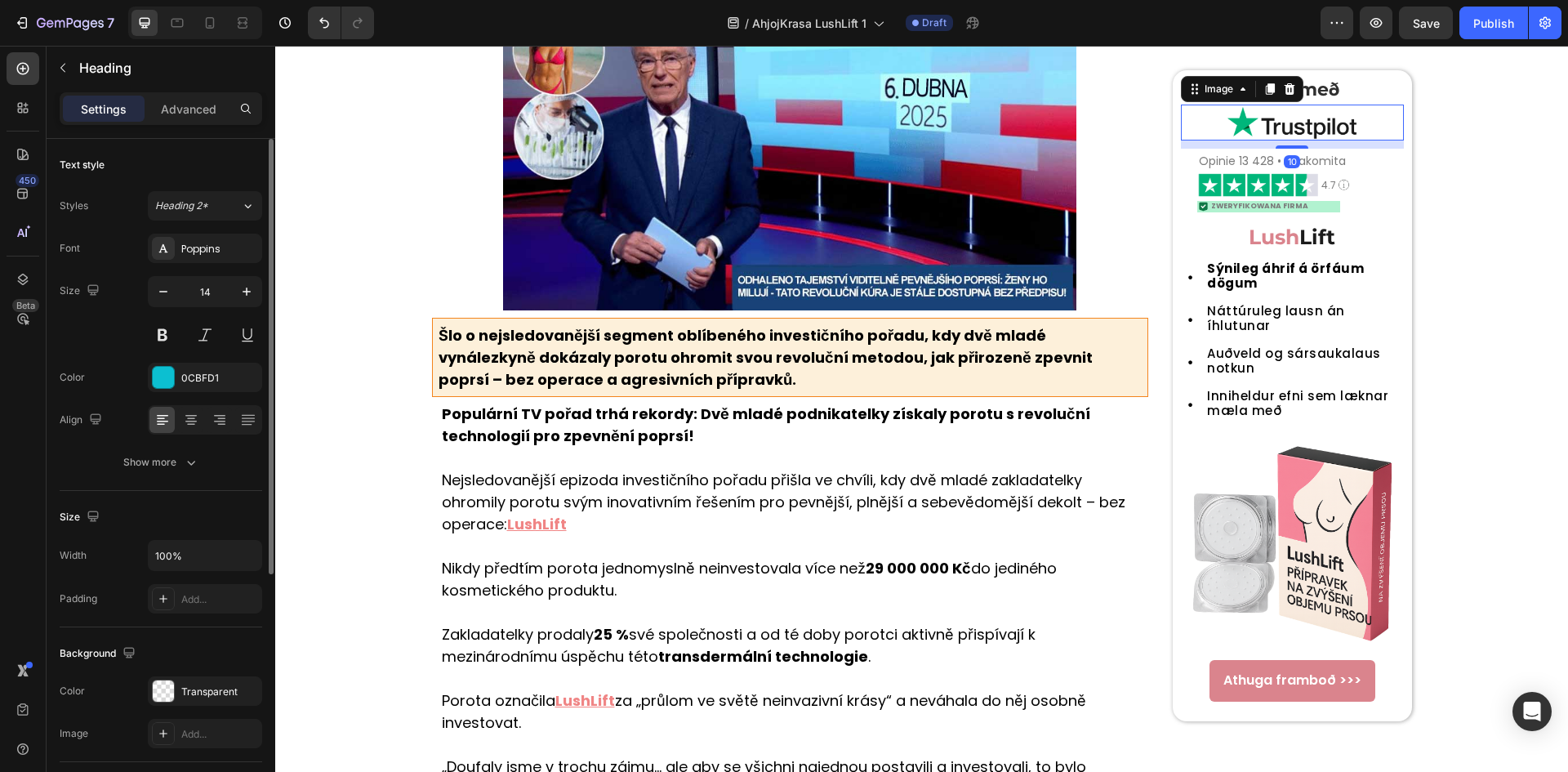
click at [1390, 129] on div at bounding box center [1291, 122] width 222 height 36
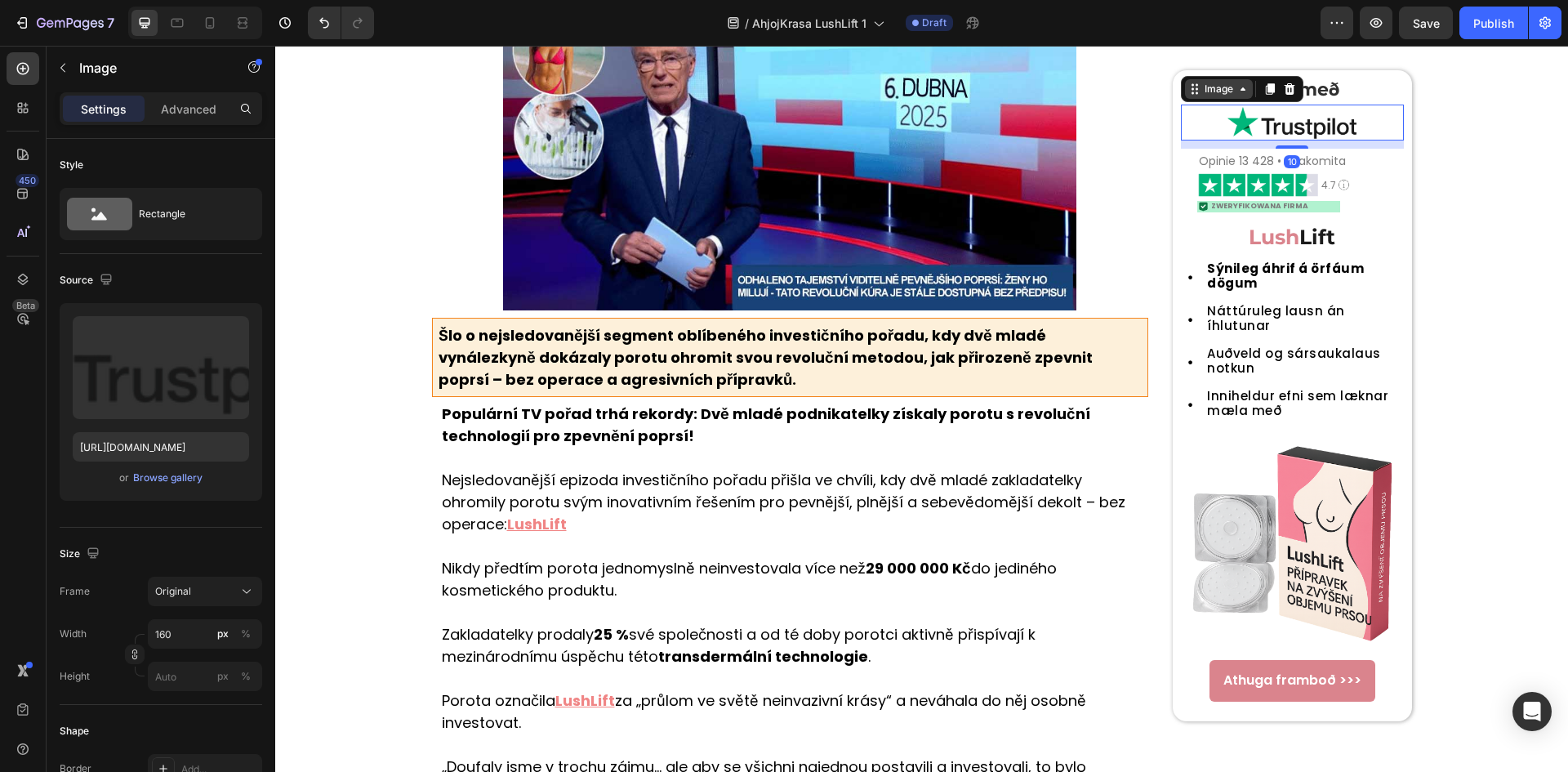
click at [1228, 88] on div "Image" at bounding box center [1219, 88] width 35 height 15
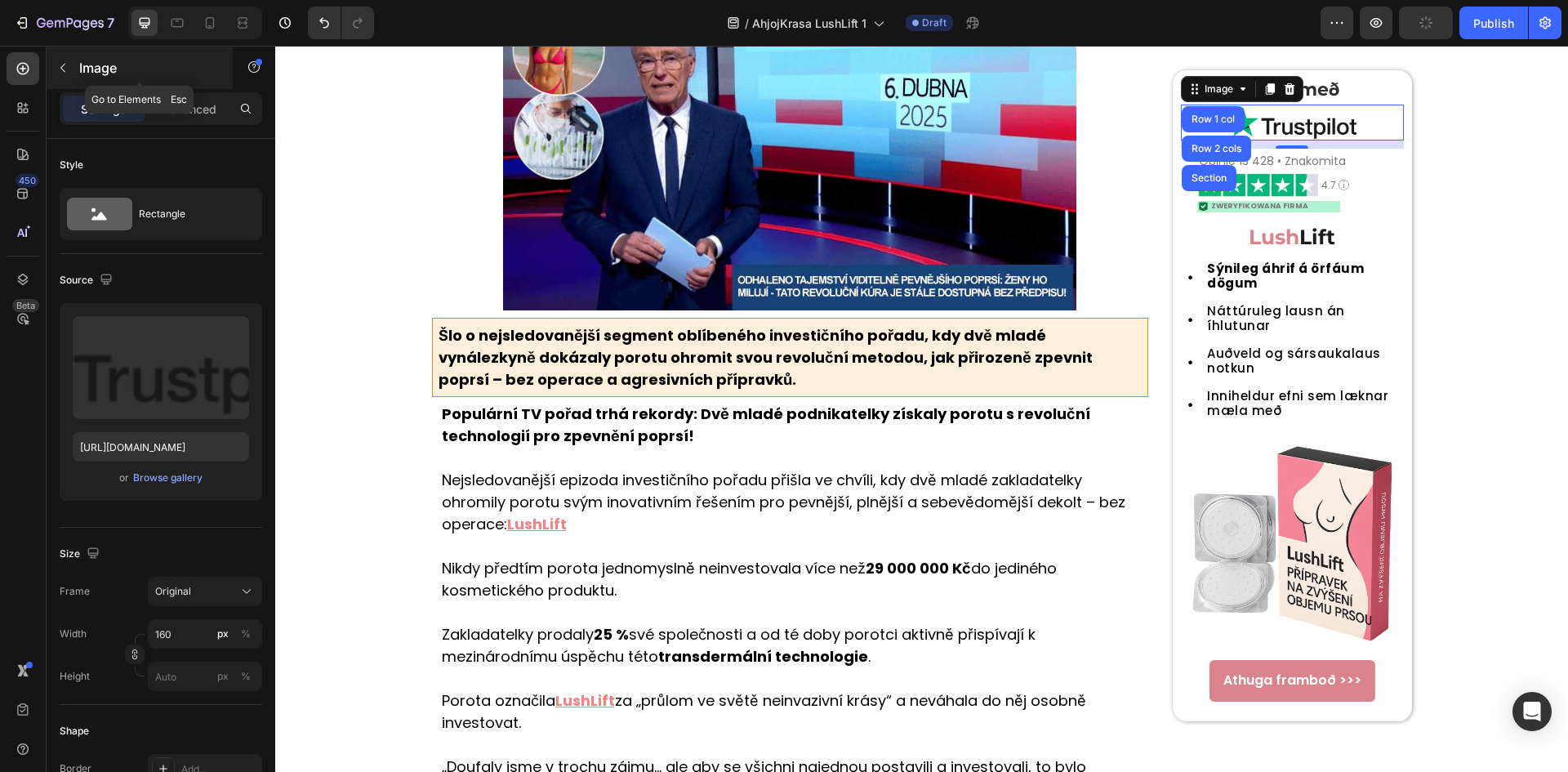
click at [61, 74] on icon "button" at bounding box center [63, 68] width 14 height 14
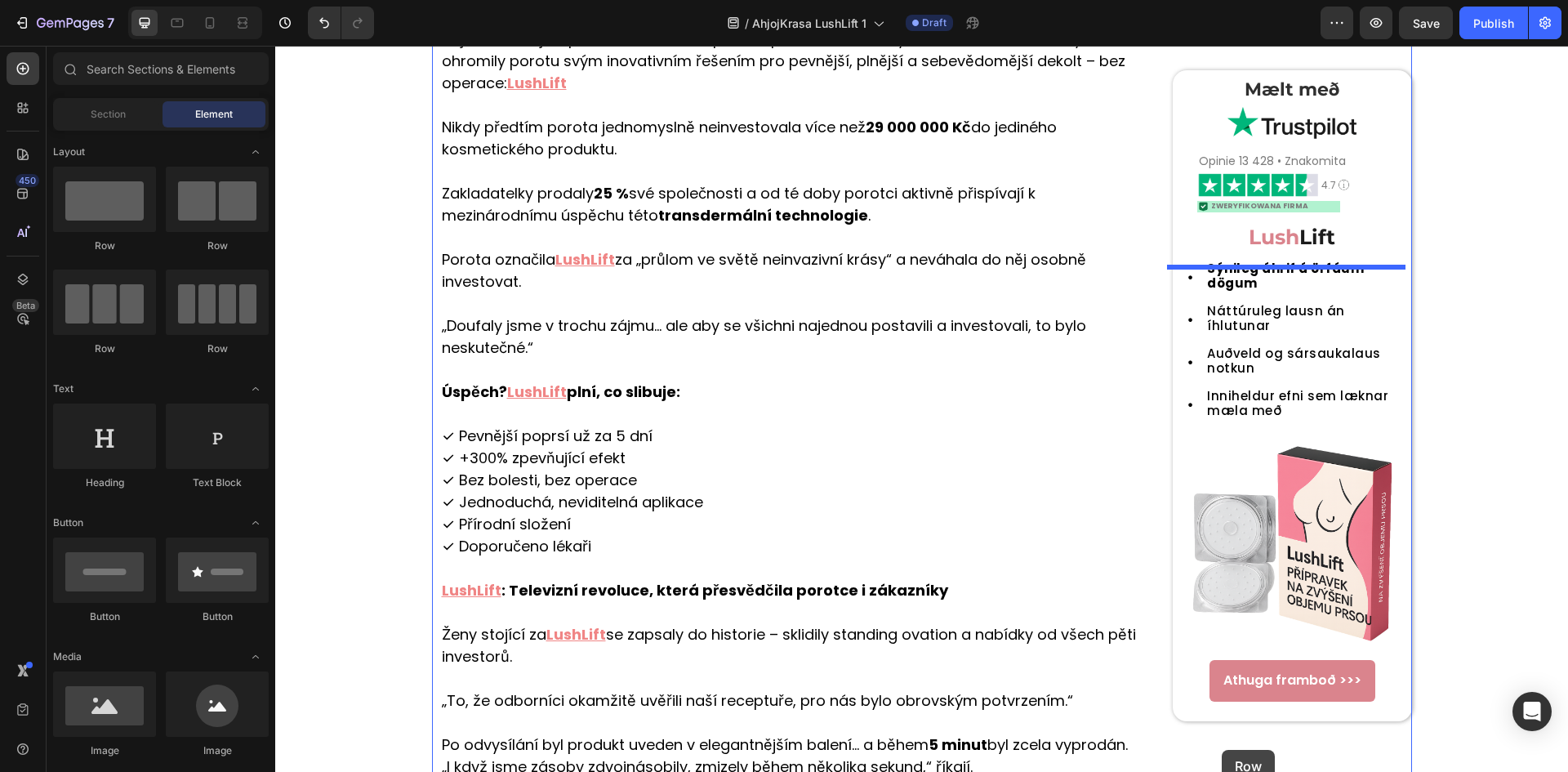
scroll to position [747, 0]
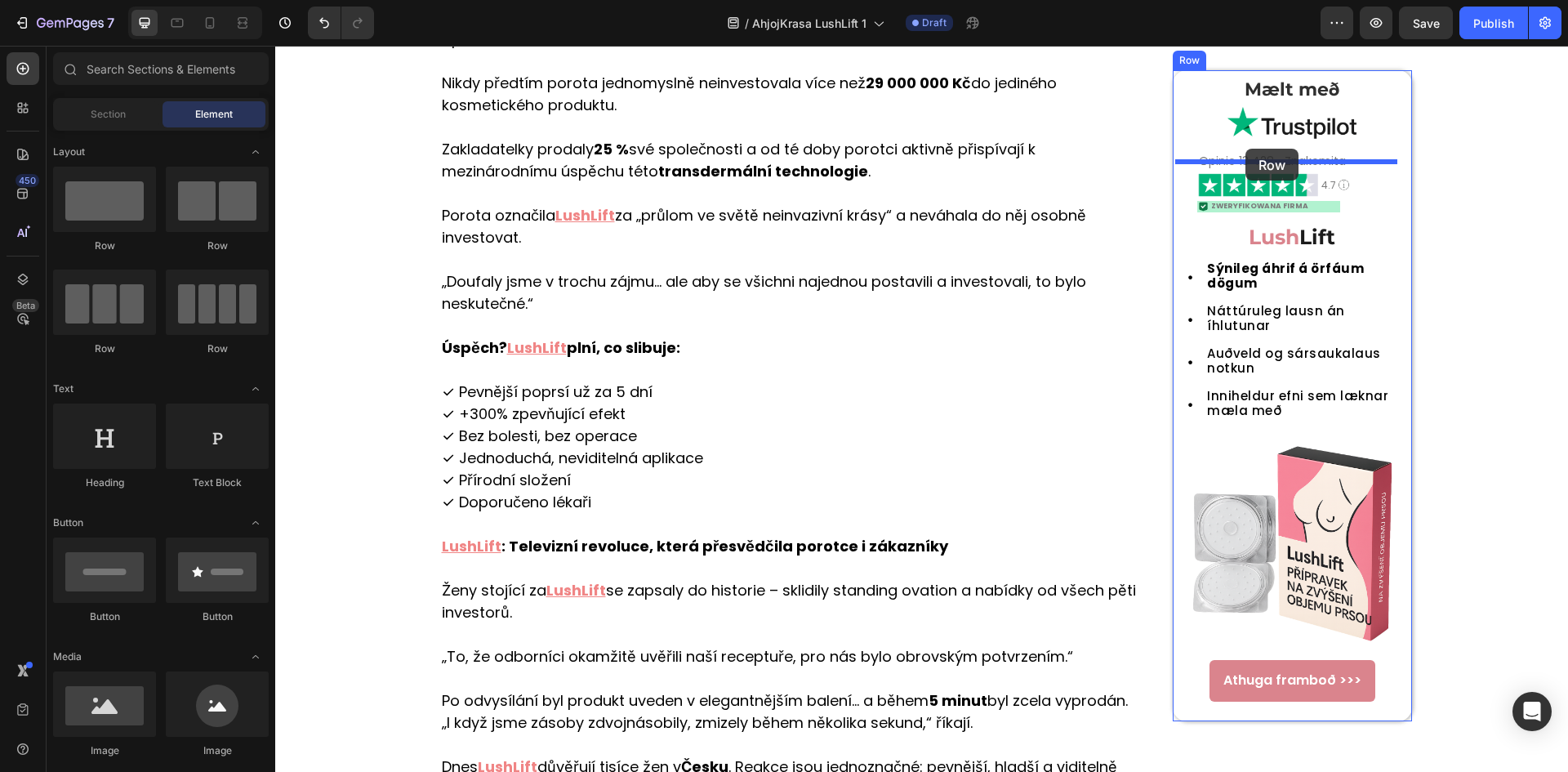
drag, startPoint x: 413, startPoint y: 234, endPoint x: 1245, endPoint y: 149, distance: 836.3
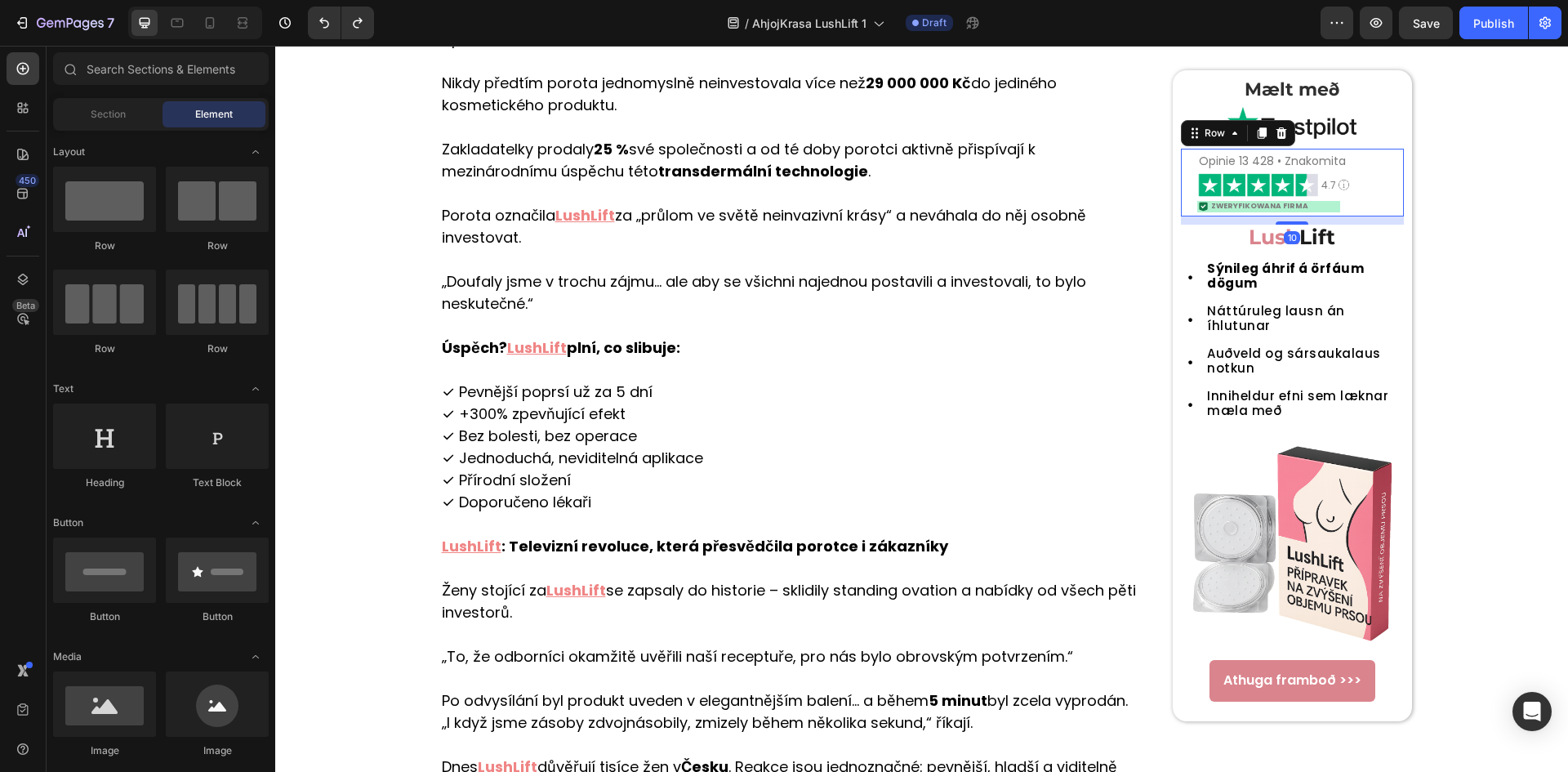
click at [1186, 208] on div "Opinie 13 428 • Znakomita Heading Image 4.7 Heading Image Row Image ZWERYFIKOWA…" at bounding box center [1291, 183] width 222 height 68
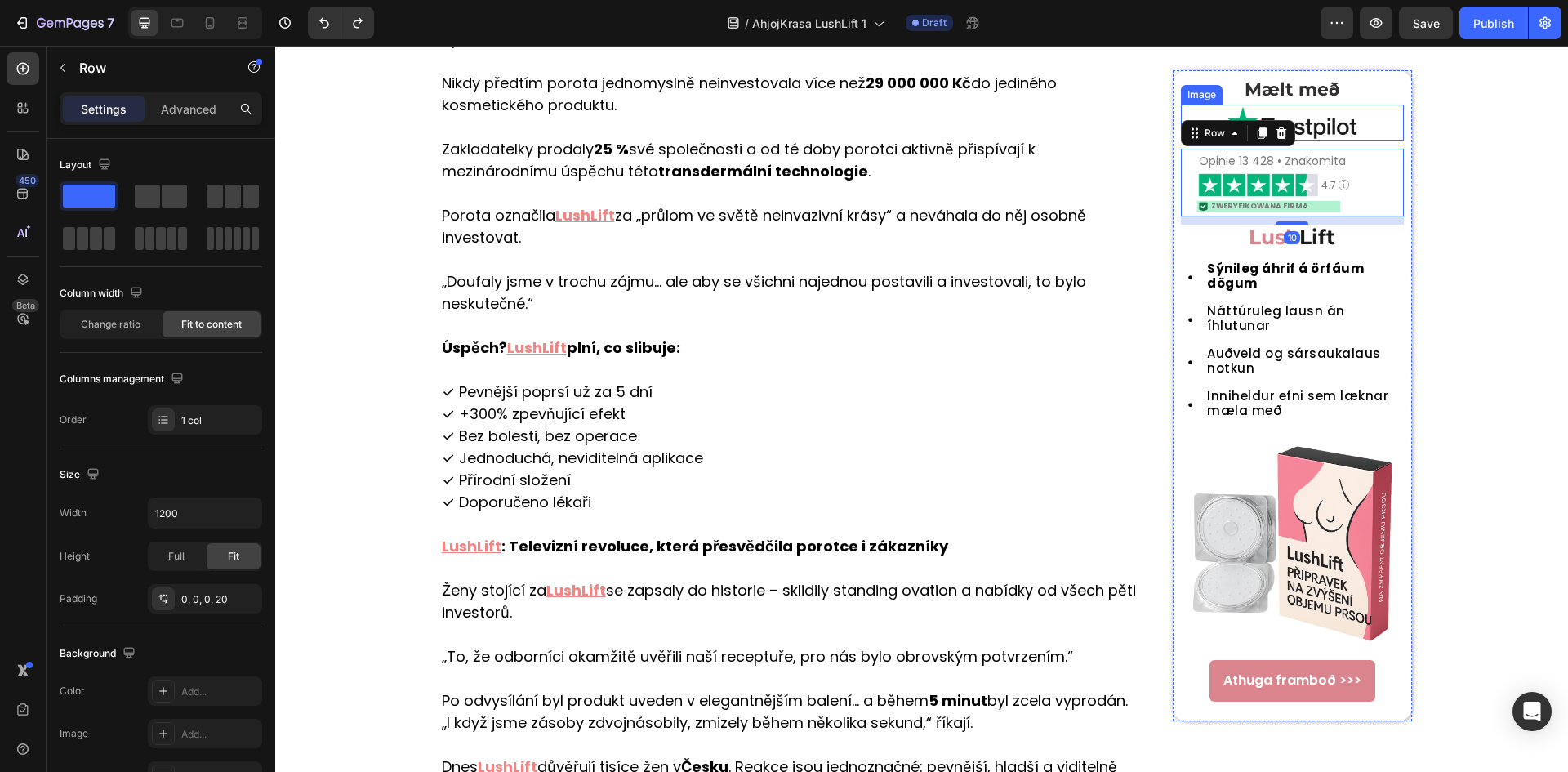
click at [1301, 114] on img at bounding box center [1291, 122] width 131 height 36
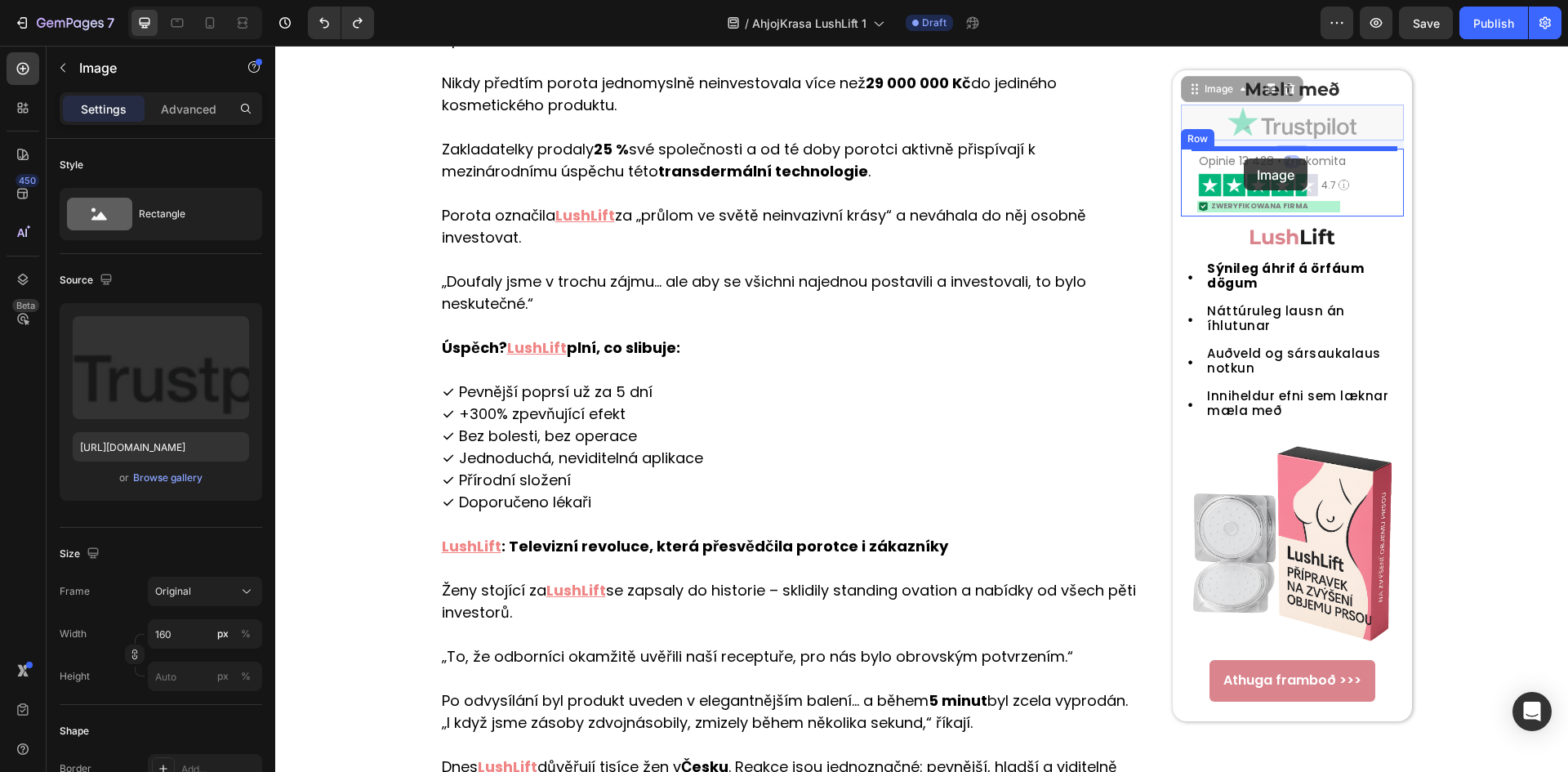
drag, startPoint x: 1316, startPoint y: 122, endPoint x: 1243, endPoint y: 159, distance: 81.8
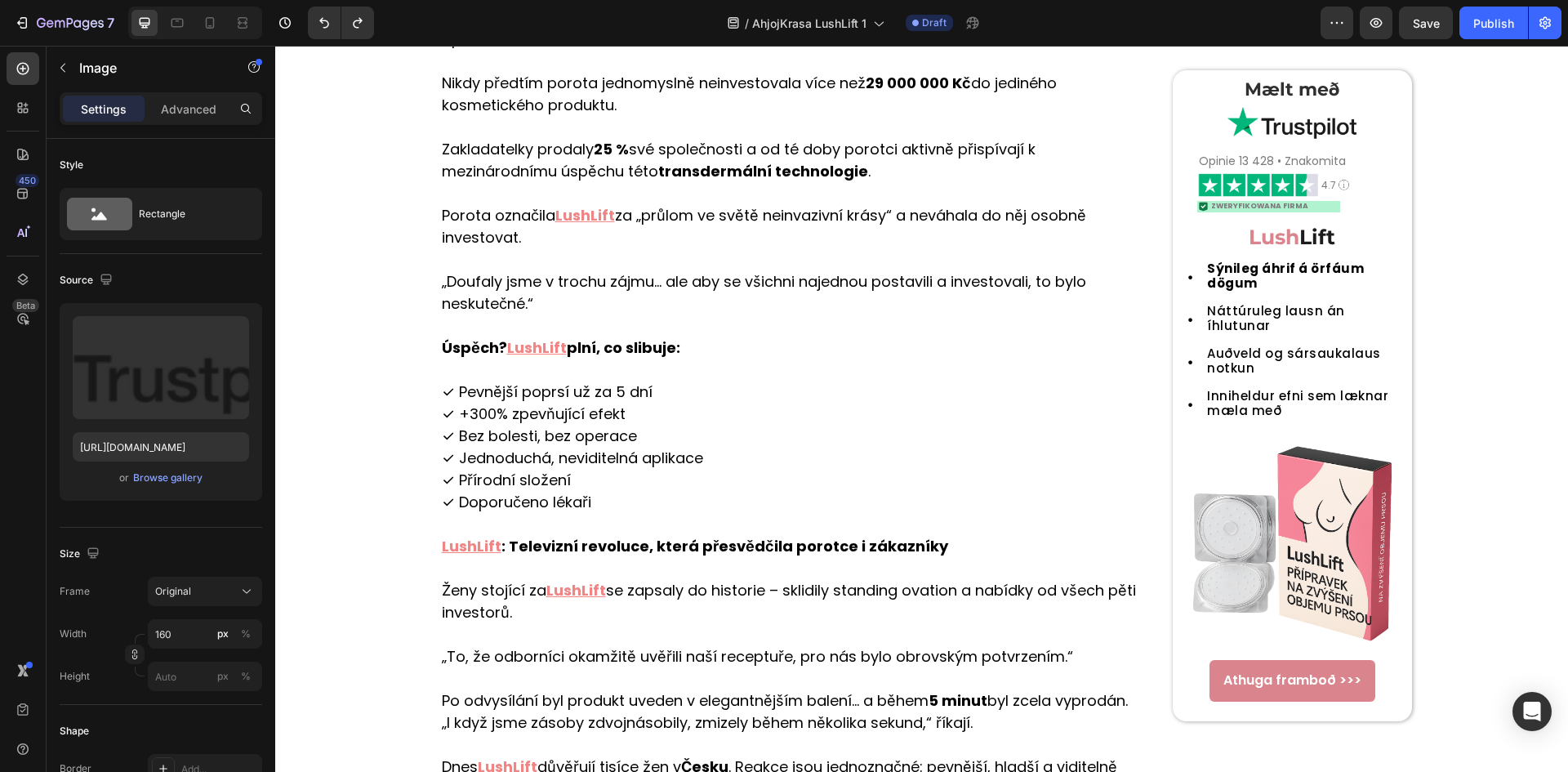
click at [1230, 116] on img at bounding box center [1291, 122] width 131 height 36
click at [1287, 128] on img at bounding box center [1291, 122] width 131 height 36
click at [1275, 202] on span "ZWERYFIKOWANA FIRMA" at bounding box center [1259, 206] width 97 height 10
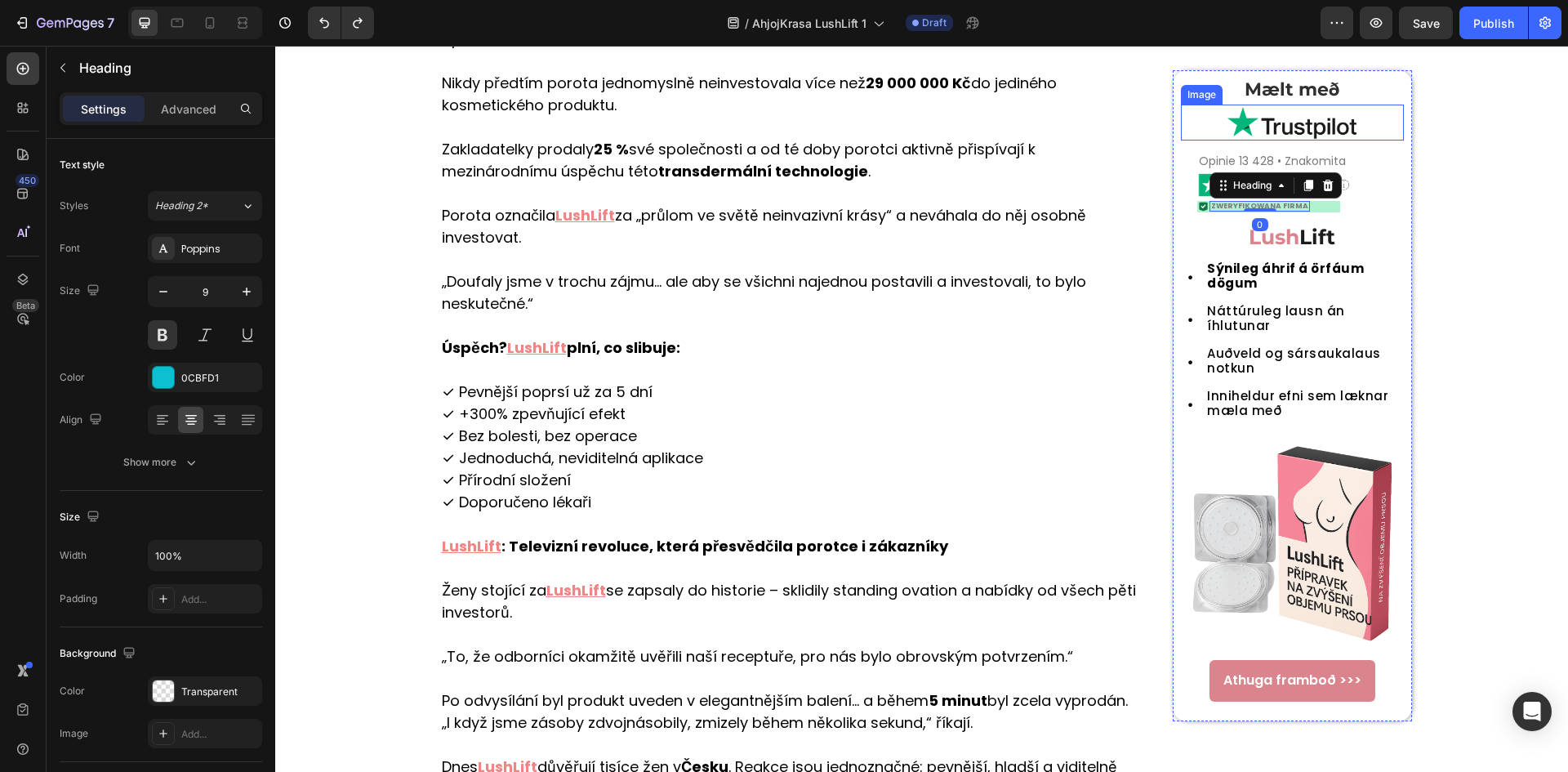
click at [1306, 127] on img at bounding box center [1291, 122] width 131 height 36
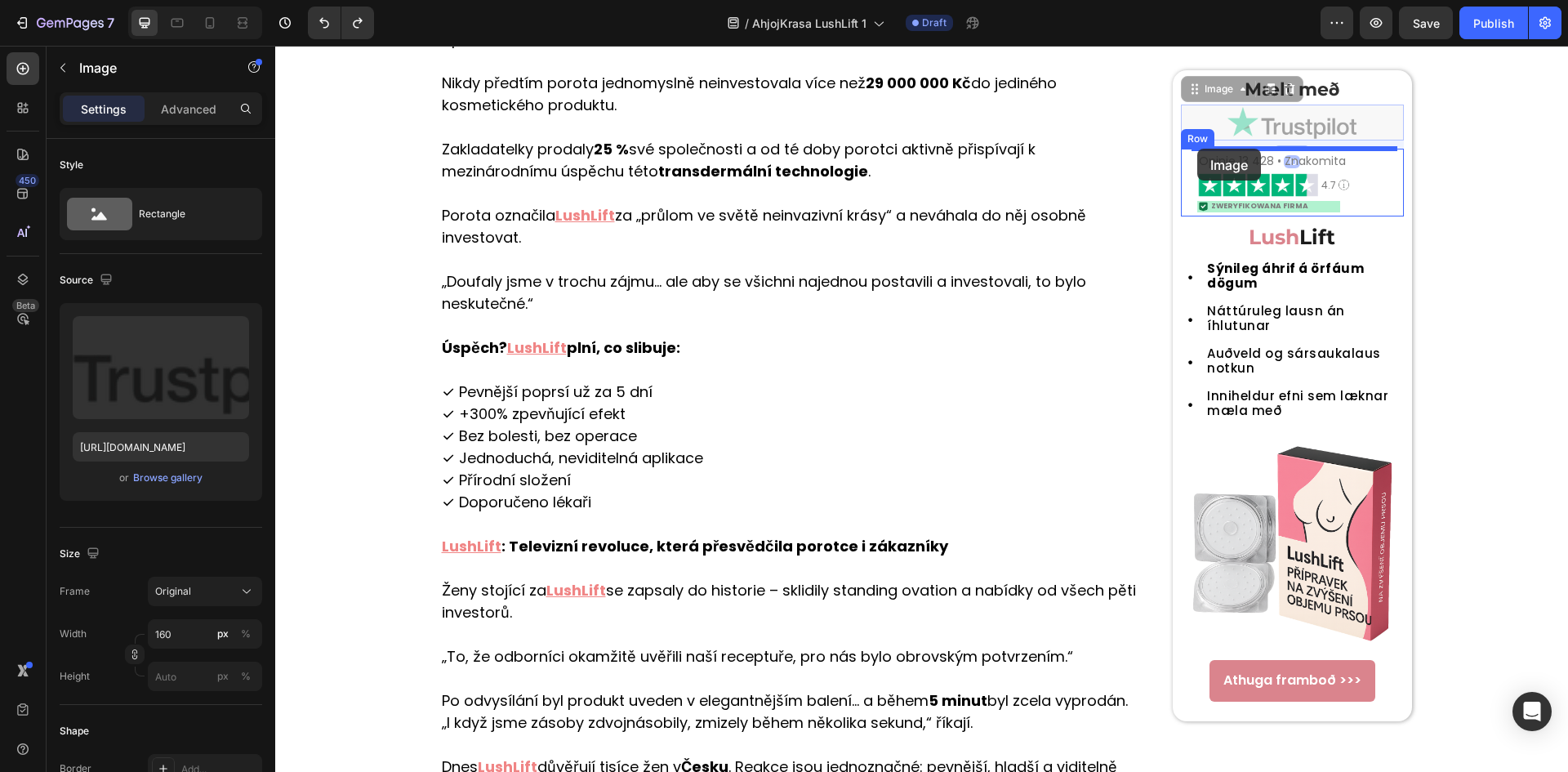
drag, startPoint x: 1206, startPoint y: 96, endPoint x: 1197, endPoint y: 149, distance: 53.8
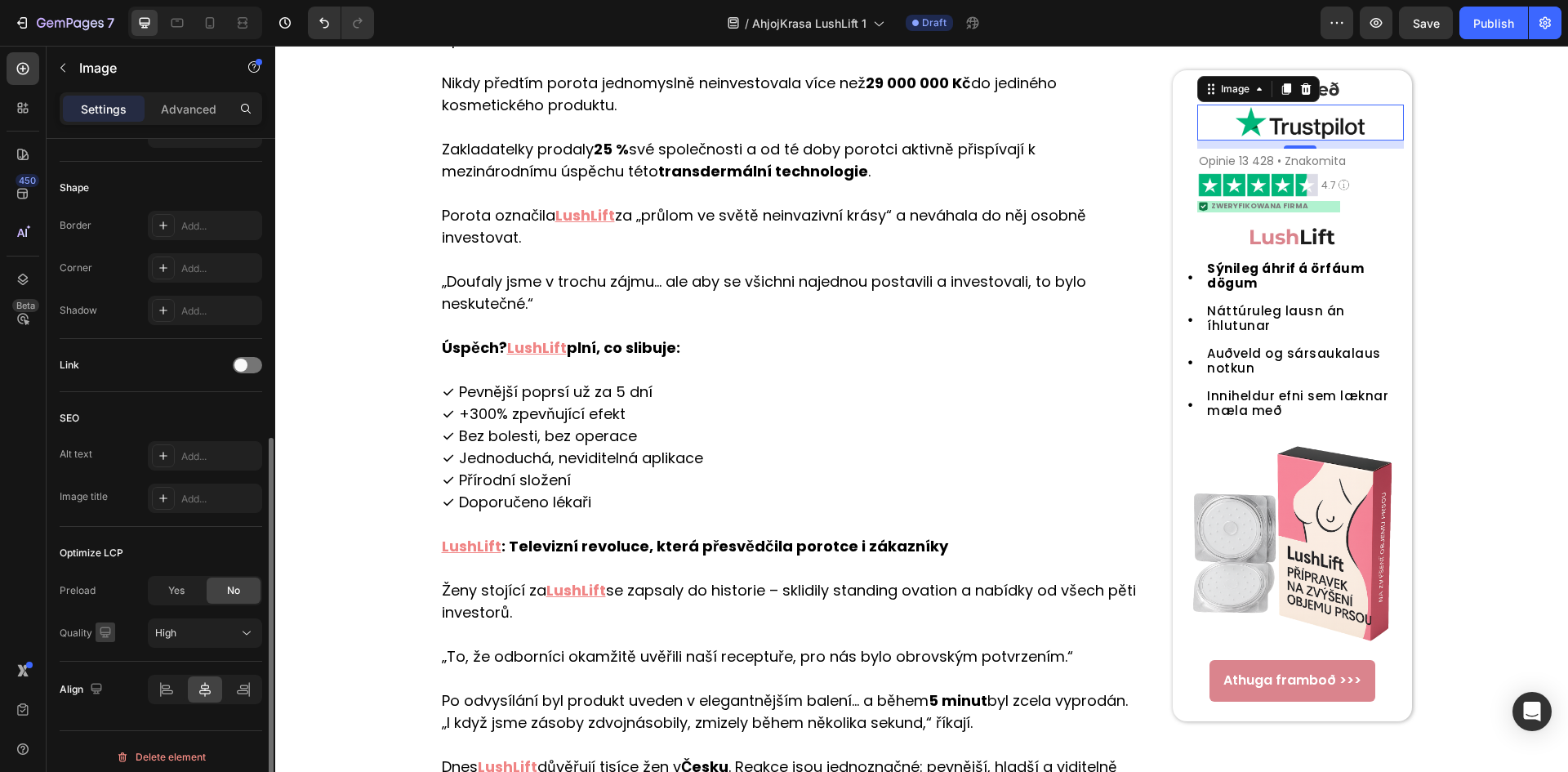
scroll to position [553, 0]
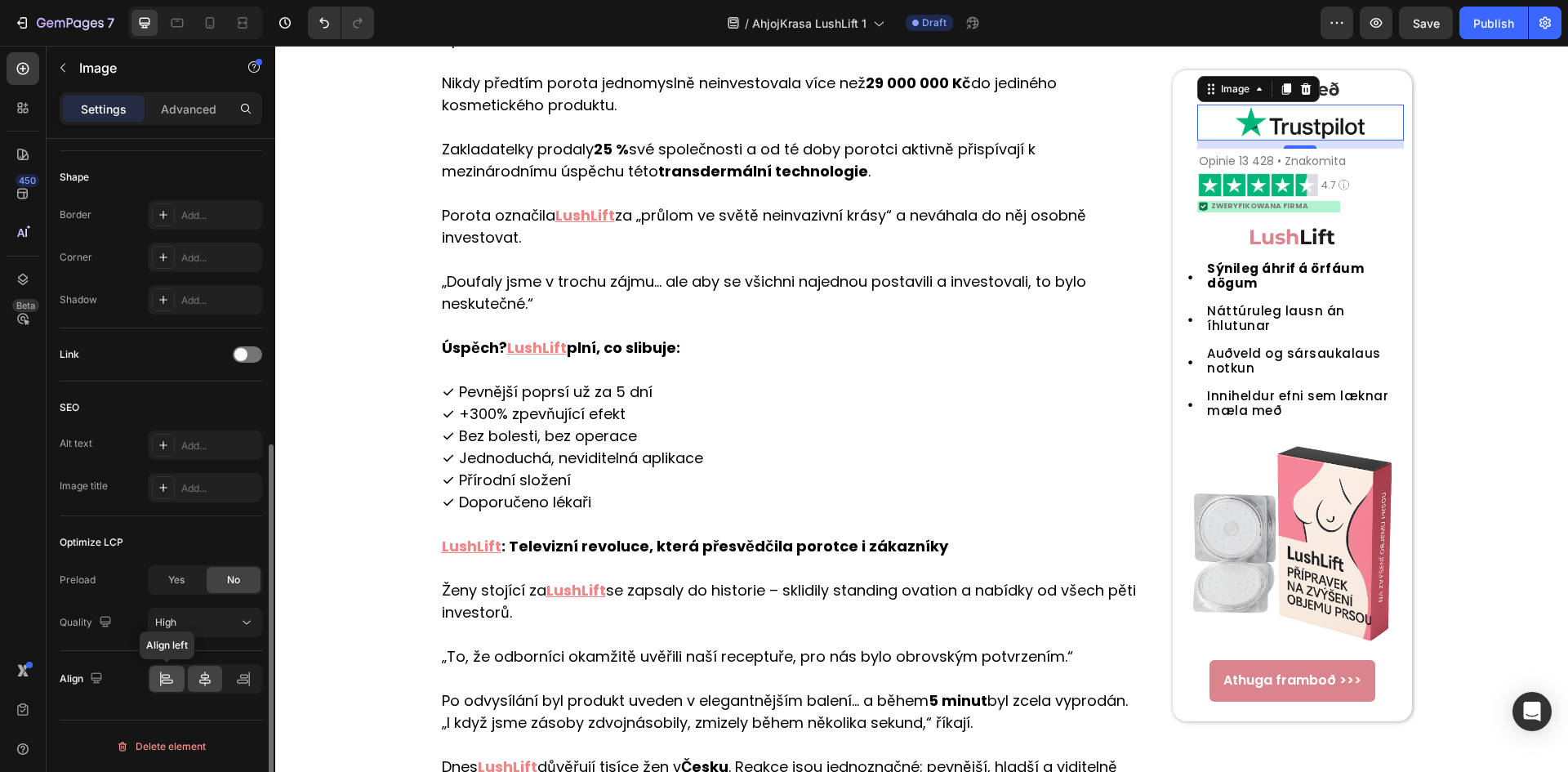
click at [160, 669] on div at bounding box center [166, 678] width 35 height 26
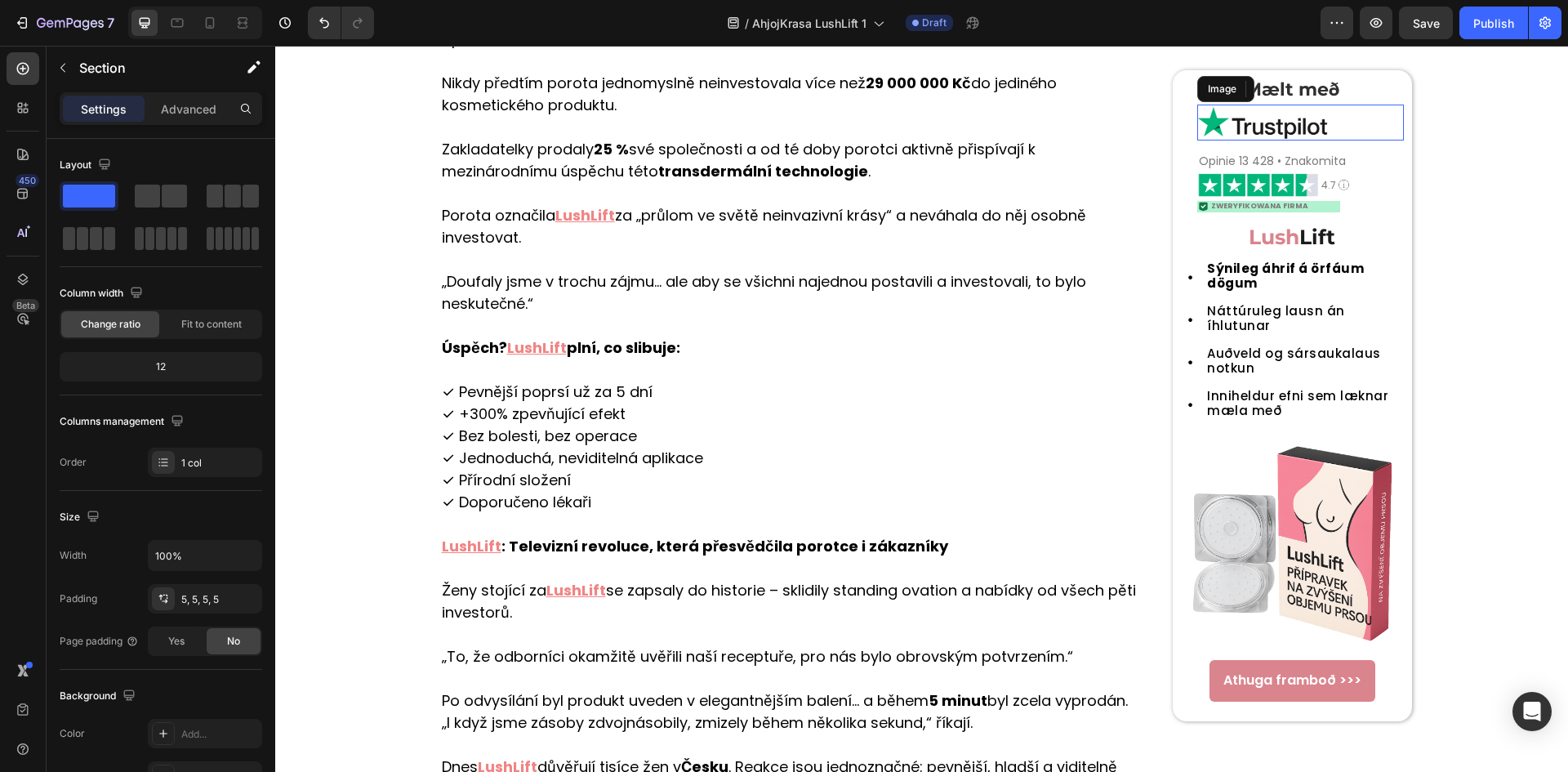
click at [1321, 137] on img at bounding box center [1261, 122] width 131 height 36
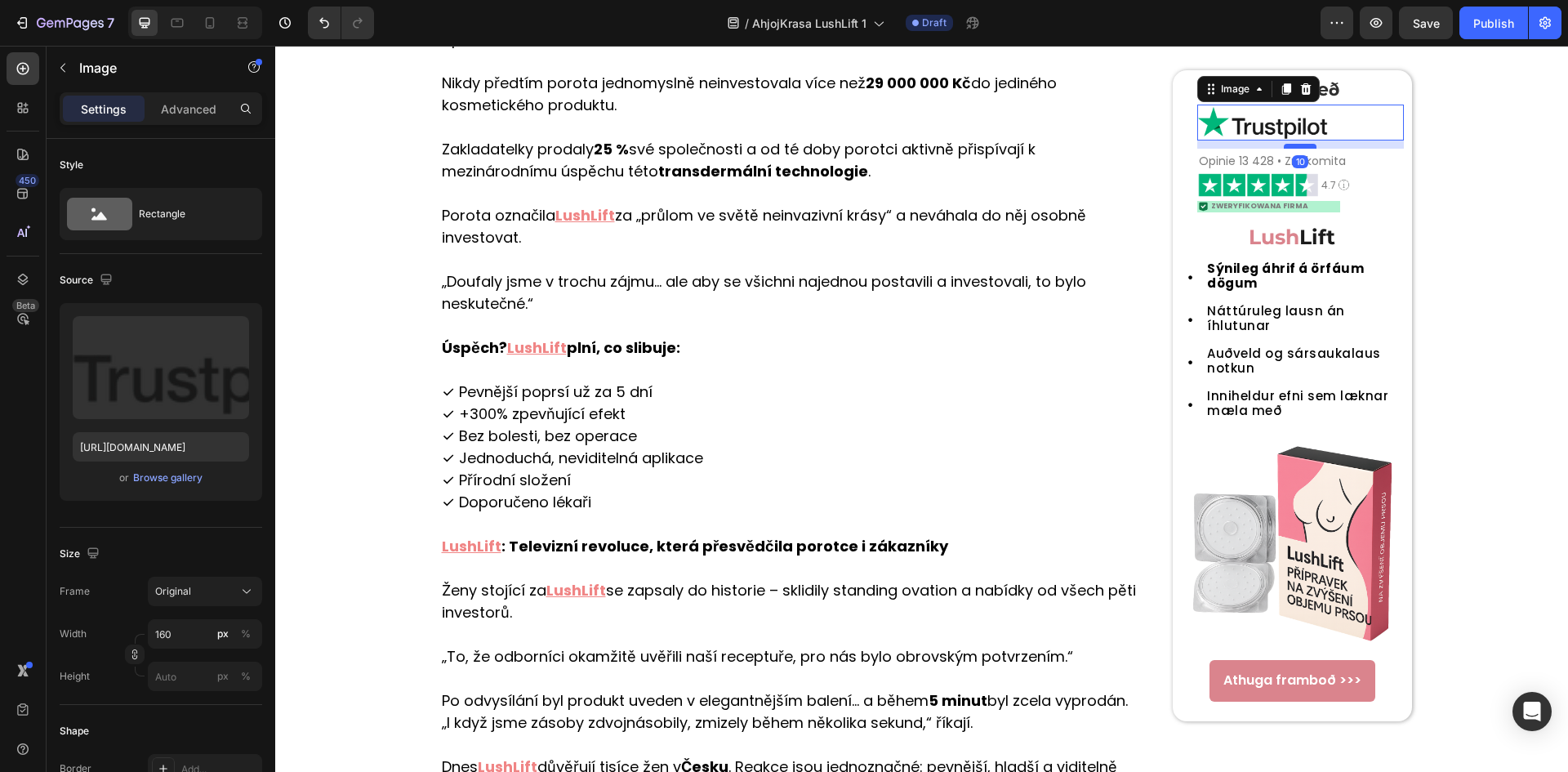
click at [1303, 145] on div at bounding box center [1300, 146] width 33 height 5
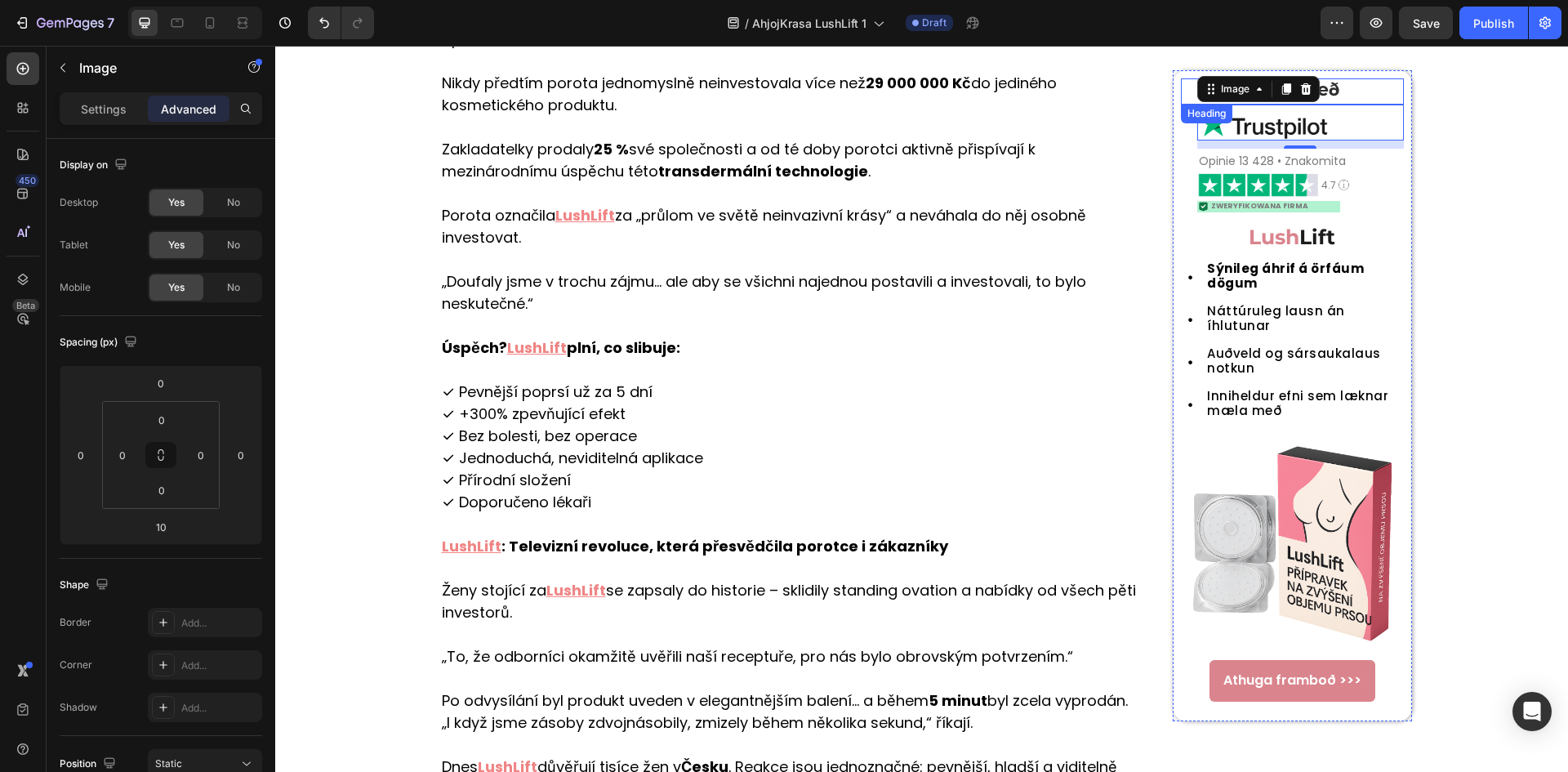
click at [1332, 92] on h2 "Mælt með" at bounding box center [1291, 90] width 222 height 23
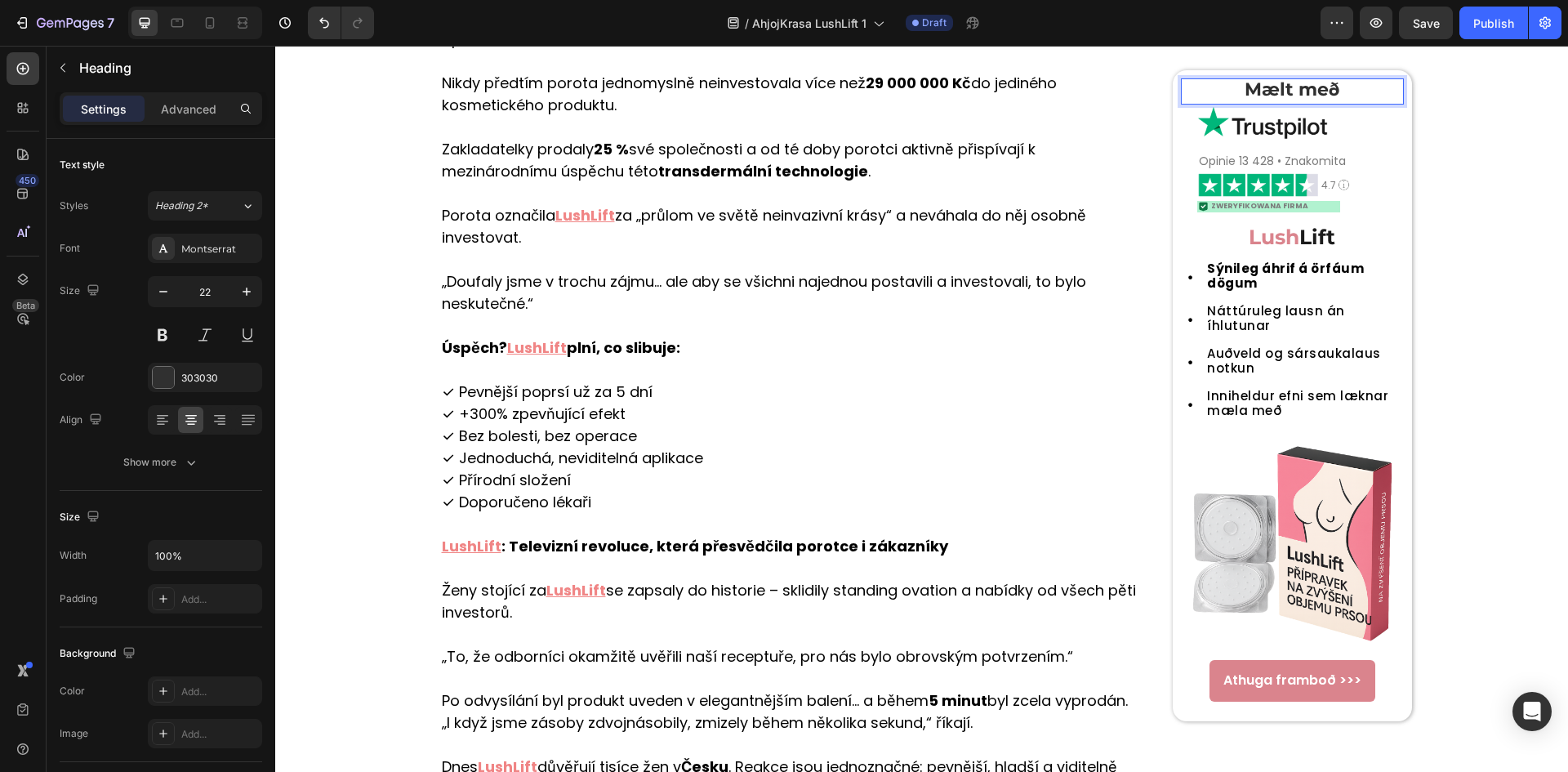
click at [1332, 92] on h2 "Mælt með" at bounding box center [1291, 90] width 222 height 23
click at [1332, 92] on p "Mælt með" at bounding box center [1291, 90] width 220 height 19
click at [1239, 160] on span "Opinie 13 428 • Znakomita" at bounding box center [1272, 161] width 147 height 16
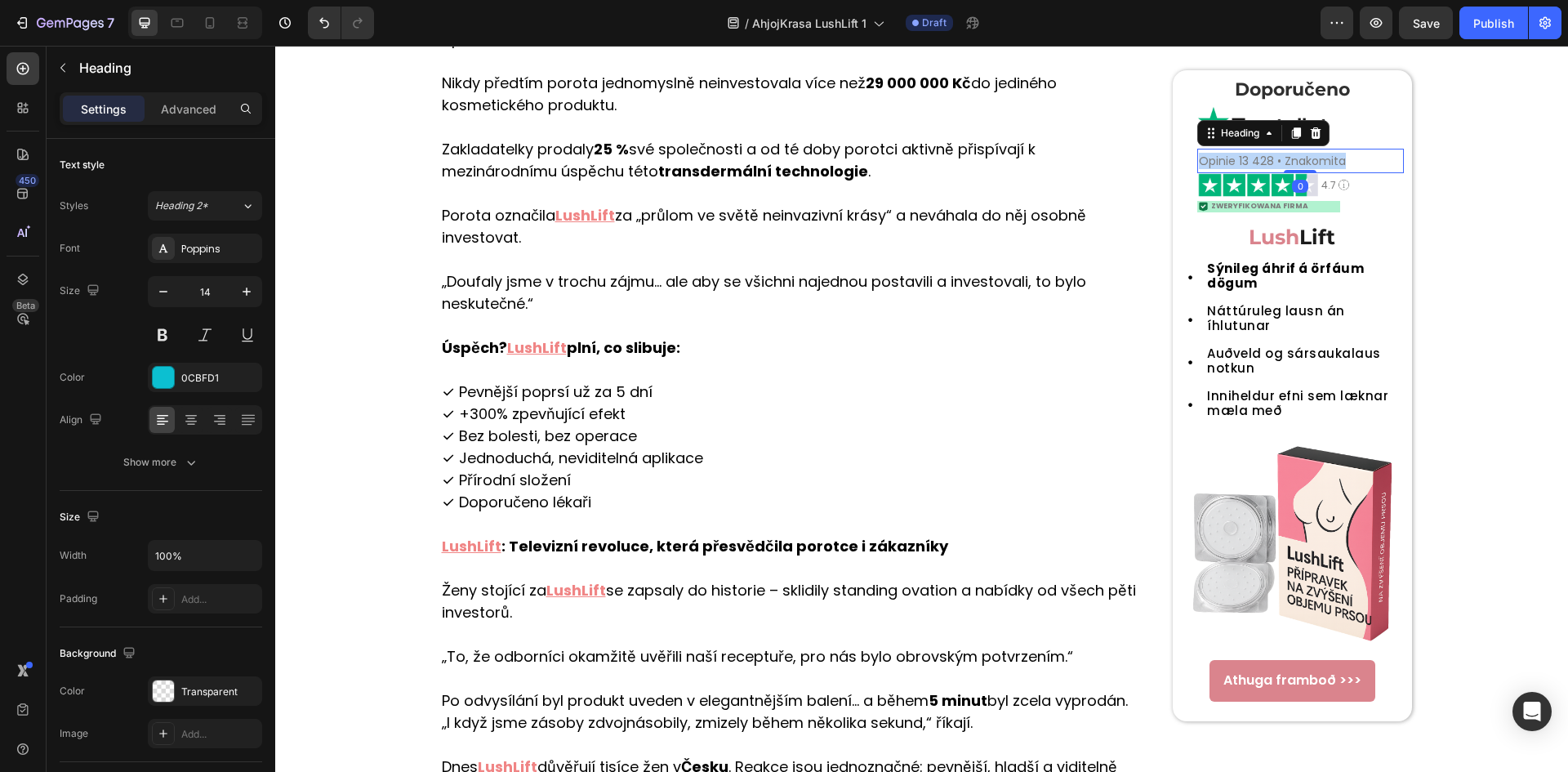
click at [1239, 160] on span "Opinie 13 428 • Znakomita" at bounding box center [1272, 161] width 147 height 16
click at [1292, 207] on span "ZWERYFIKOWANA FIRMA" at bounding box center [1259, 206] width 97 height 10
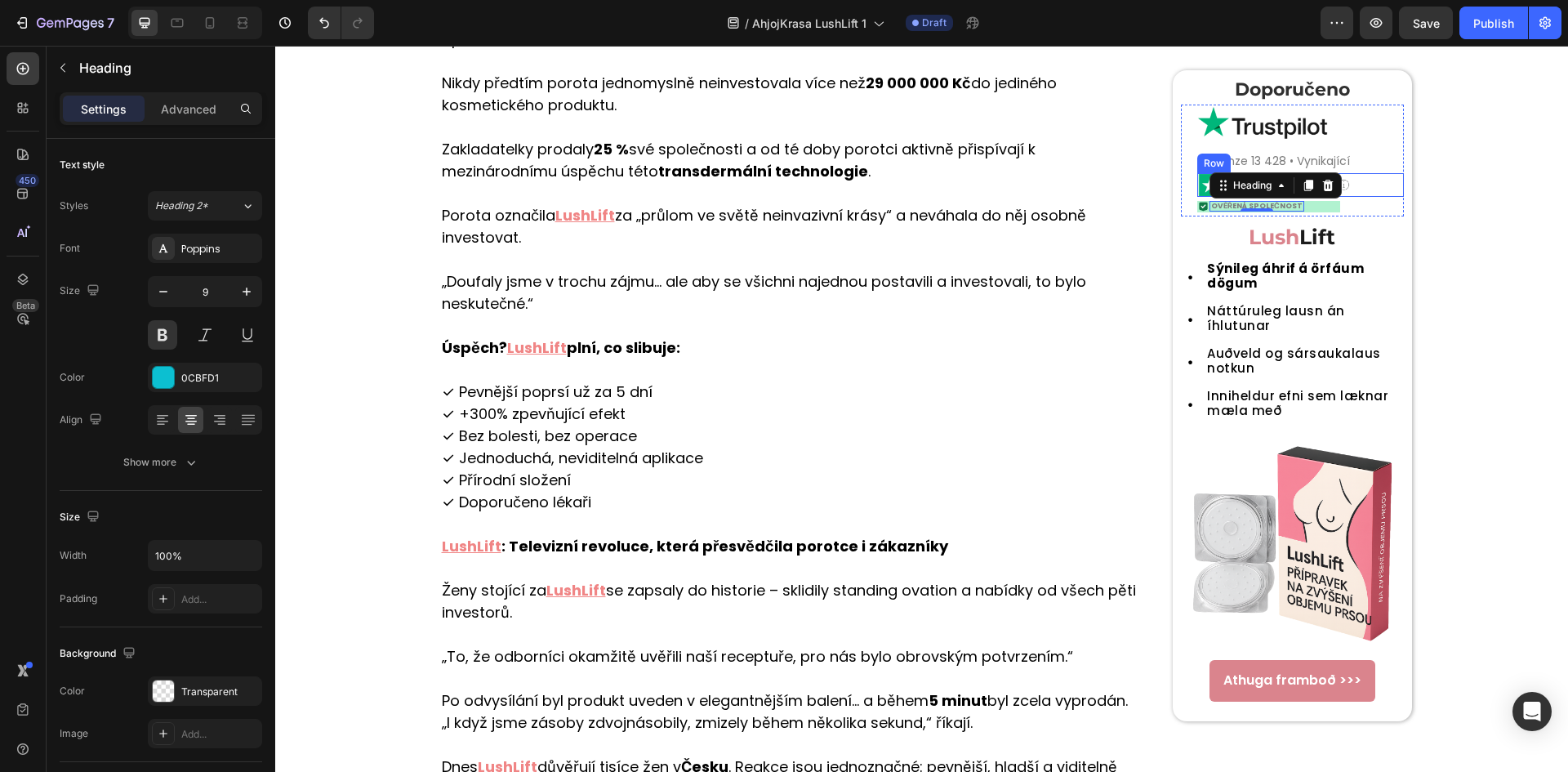
click at [1390, 183] on div "Image 4.7 Heading Image Row" at bounding box center [1300, 186] width 207 height 23
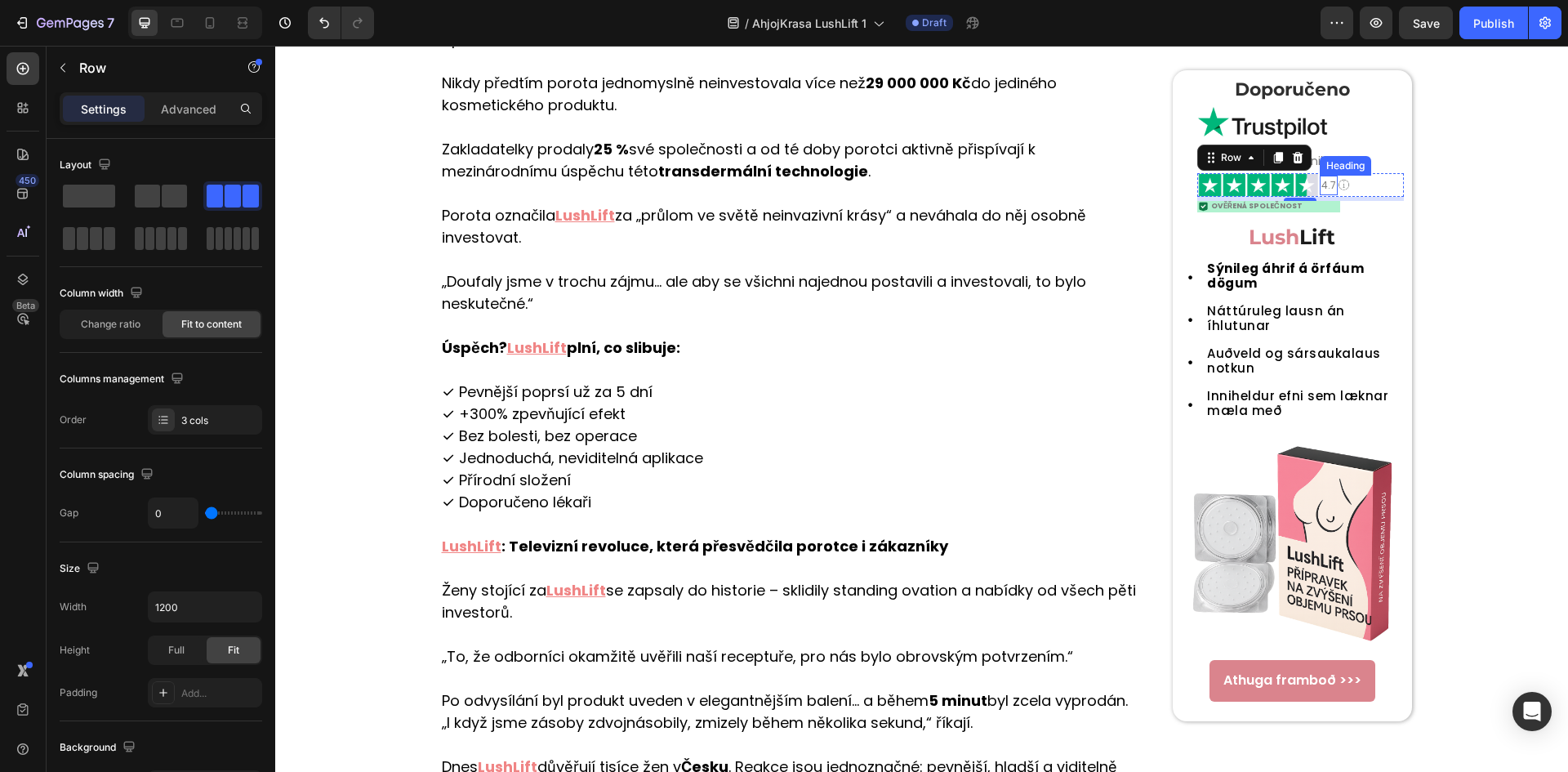
click at [1321, 187] on span "4.7" at bounding box center [1328, 185] width 15 height 14
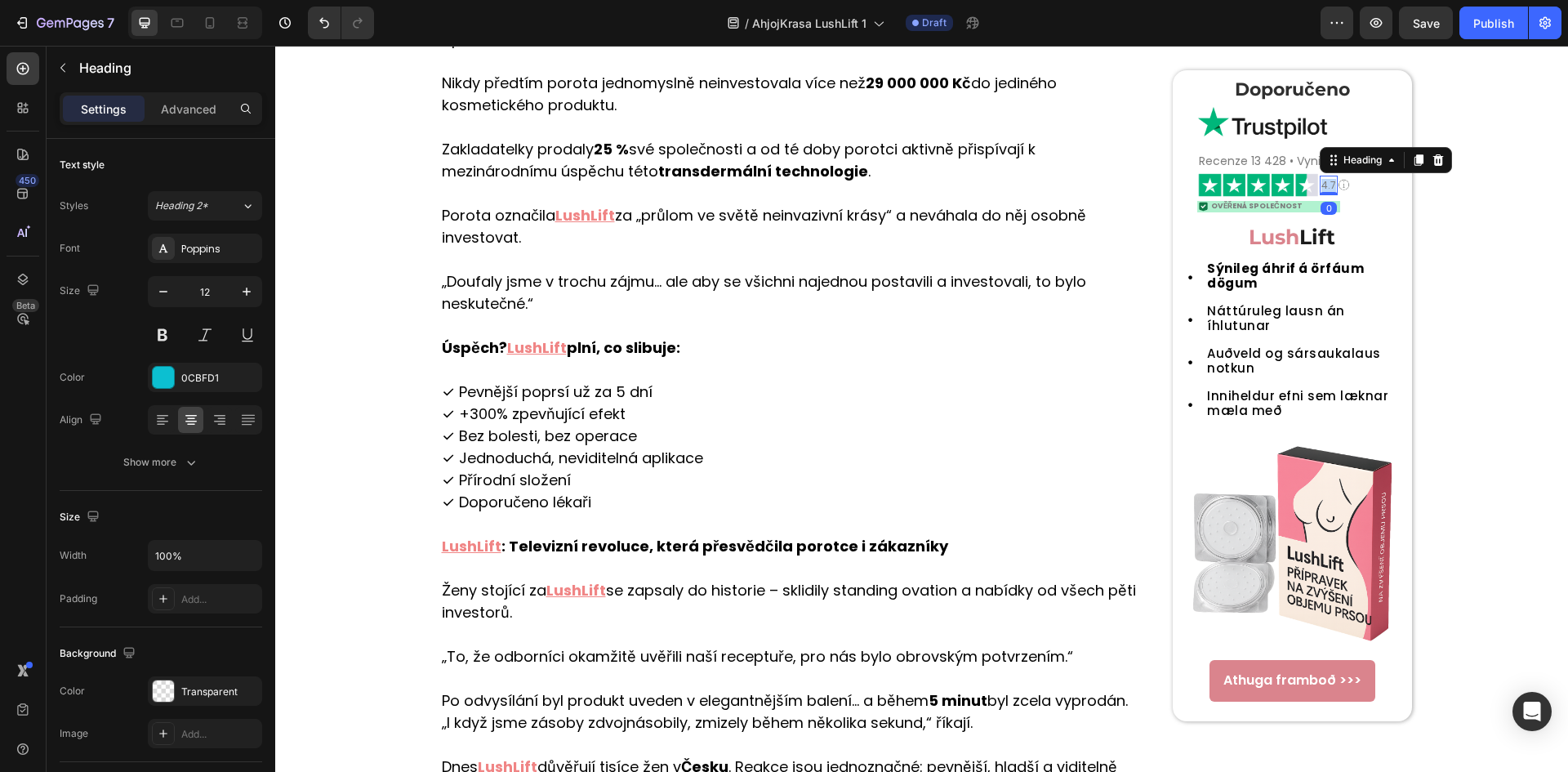
click at [1321, 187] on span "4.7" at bounding box center [1328, 185] width 15 height 14
click at [1333, 299] on div "Doporučeno Heading Image ⁠⁠⁠⁠⁠⁠⁠ Recenze 13 428 • Vynikající Heading Image 4,7 …" at bounding box center [1291, 396] width 222 height 635
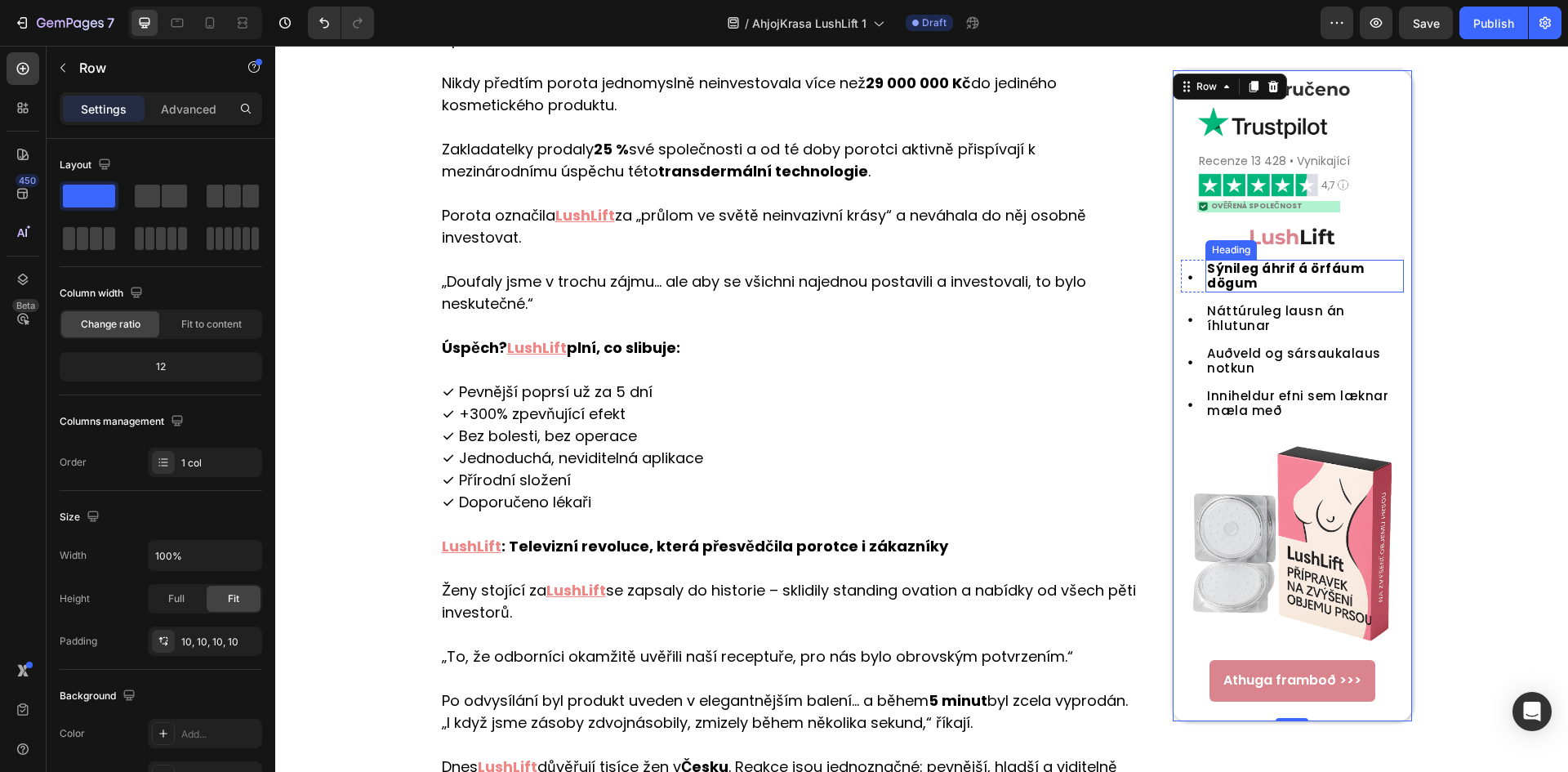
click at [1291, 279] on h2 "Sýnileg áhrif á örfáum dögum" at bounding box center [1304, 277] width 197 height 33
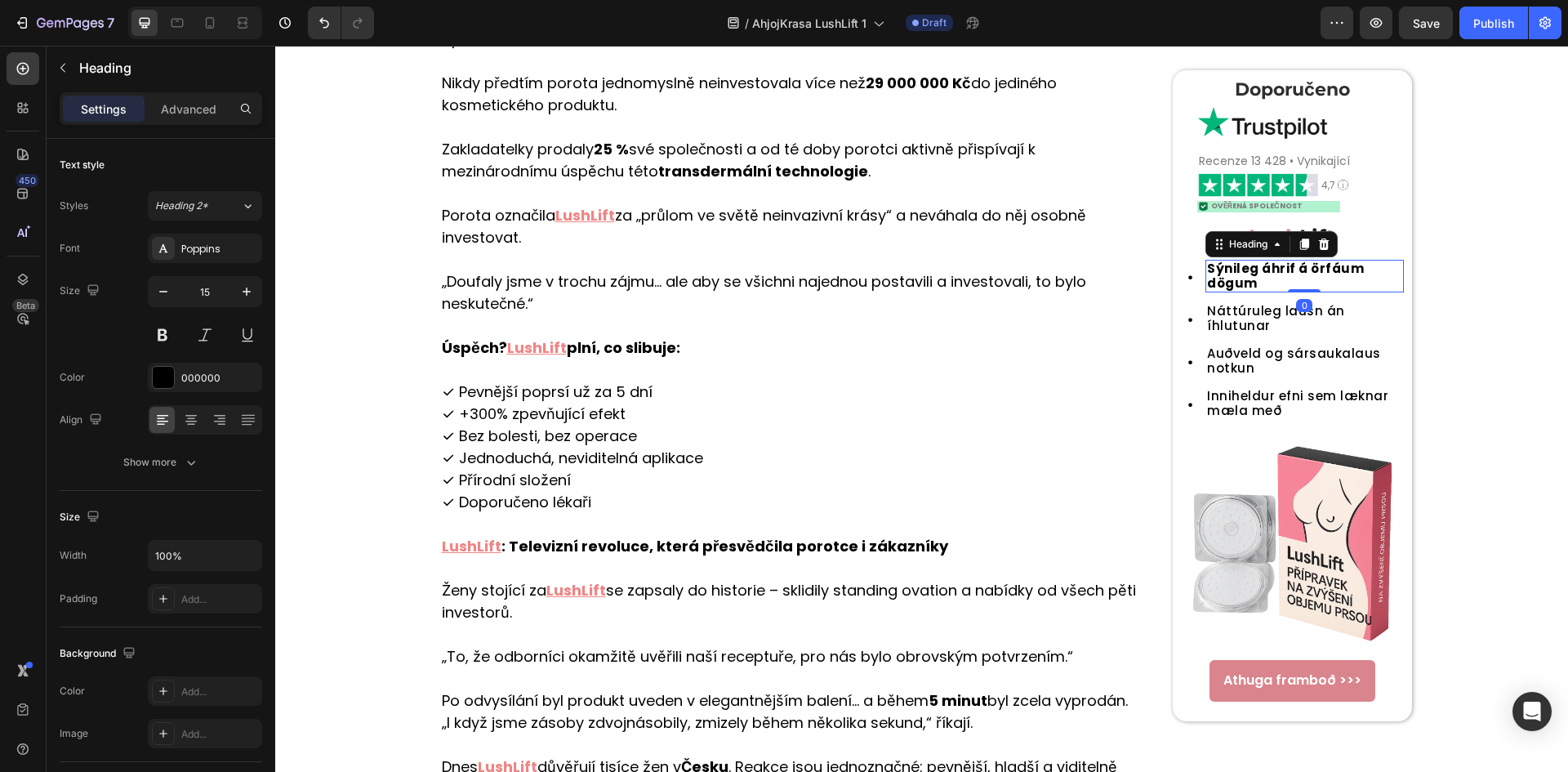
click at [1291, 279] on h2 "Sýnileg áhrif á örfáum dögum" at bounding box center [1304, 277] width 197 height 33
click at [1300, 312] on div "0" at bounding box center [1303, 307] width 16 height 14
click at [1305, 312] on h2 "Náttúruleg lausn án íhlutunar" at bounding box center [1304, 319] width 197 height 33
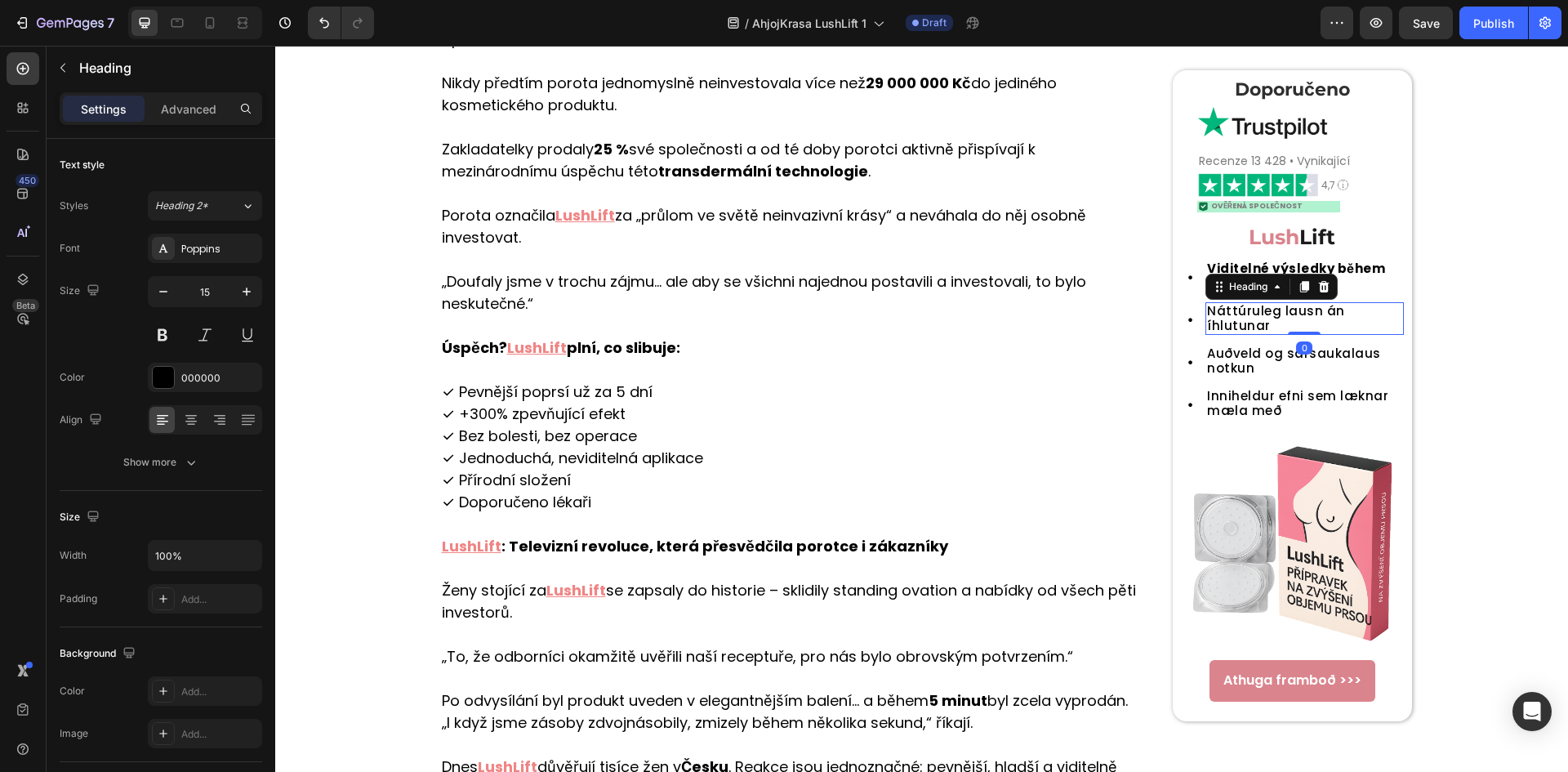
click at [1305, 312] on h2 "Náttúruleg lausn án íhlutunar" at bounding box center [1304, 319] width 197 height 33
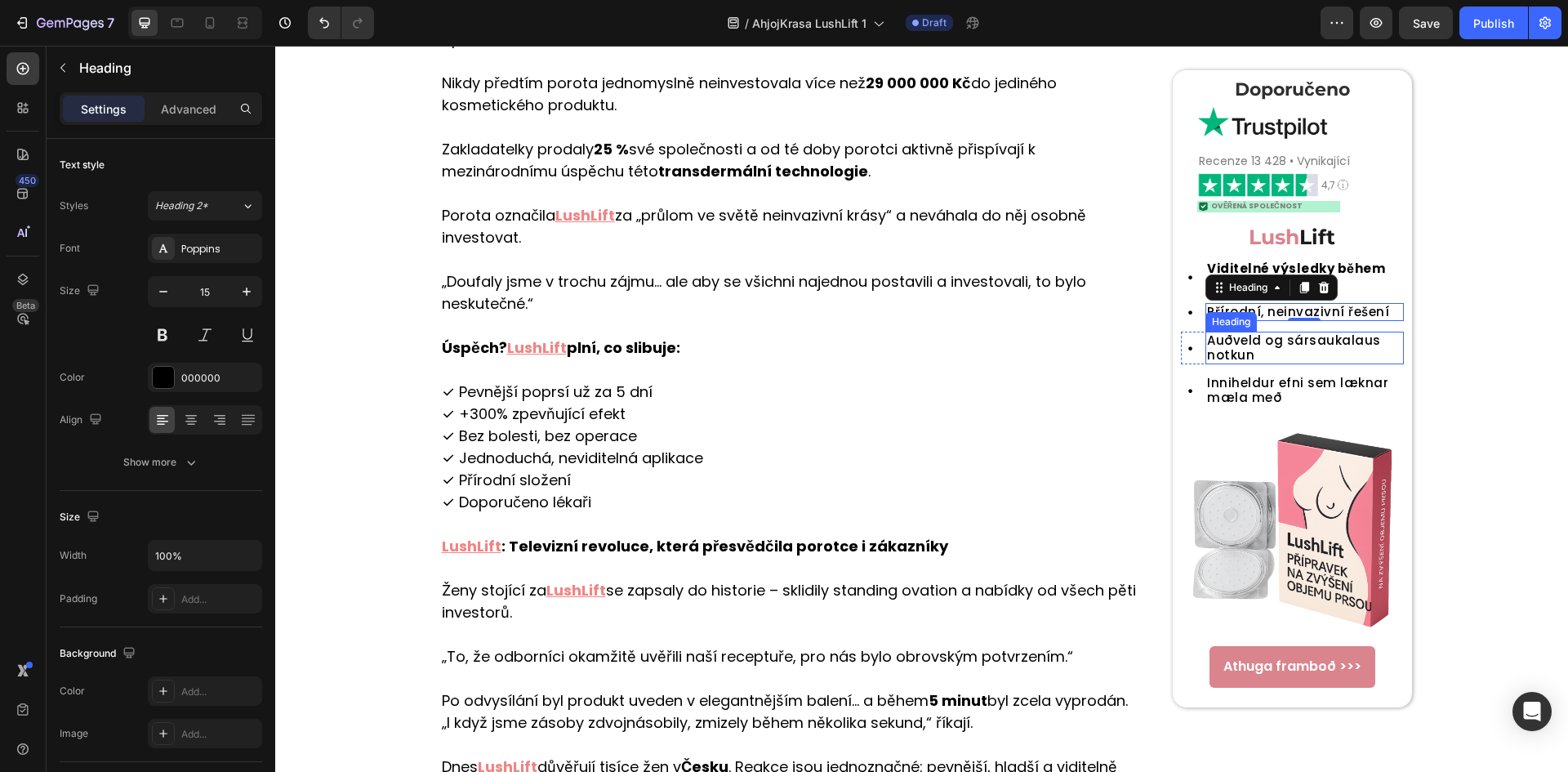
click at [1241, 343] on h2 "Auðveld og sársaukalaus notkun" at bounding box center [1304, 348] width 197 height 33
click at [1241, 343] on p "Auðveld og sársaukalaus notkun" at bounding box center [1303, 347] width 194 height 29
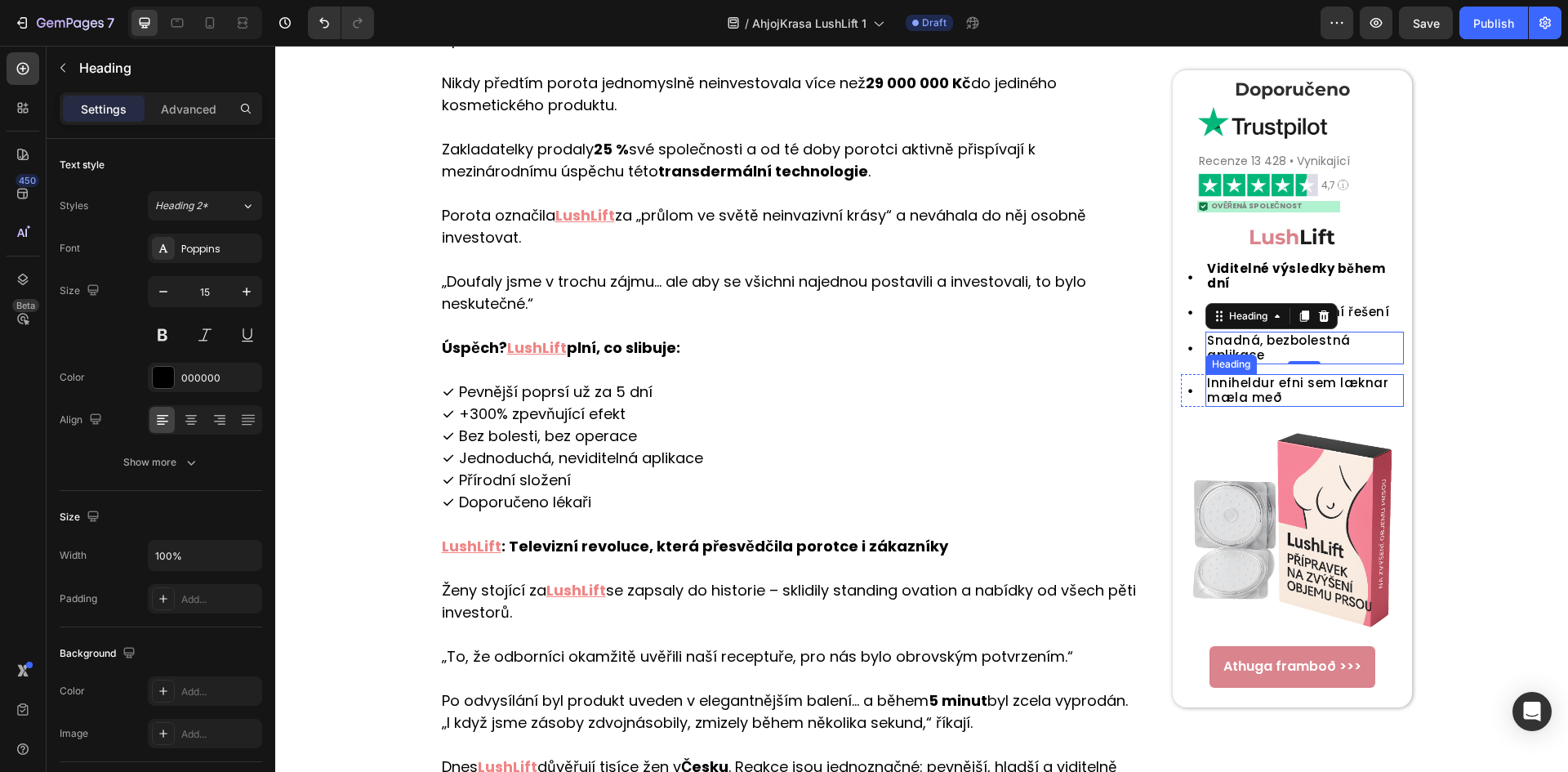
click at [1371, 376] on h2 "Inniheldur efni sem læknar mæla með" at bounding box center [1304, 391] width 197 height 33
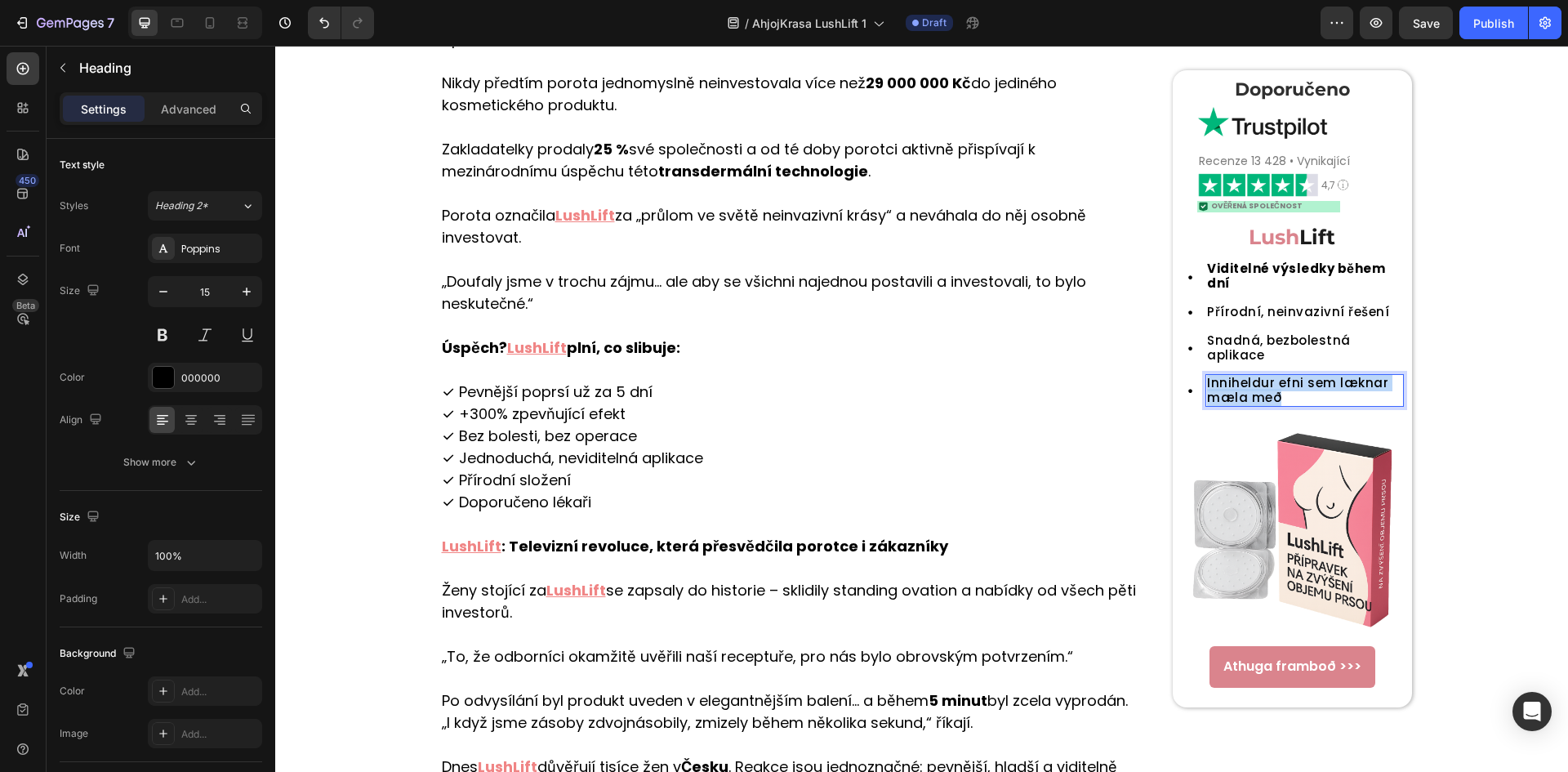
click at [1371, 376] on p "Inniheldur efni sem læknar mæla með" at bounding box center [1303, 390] width 194 height 29
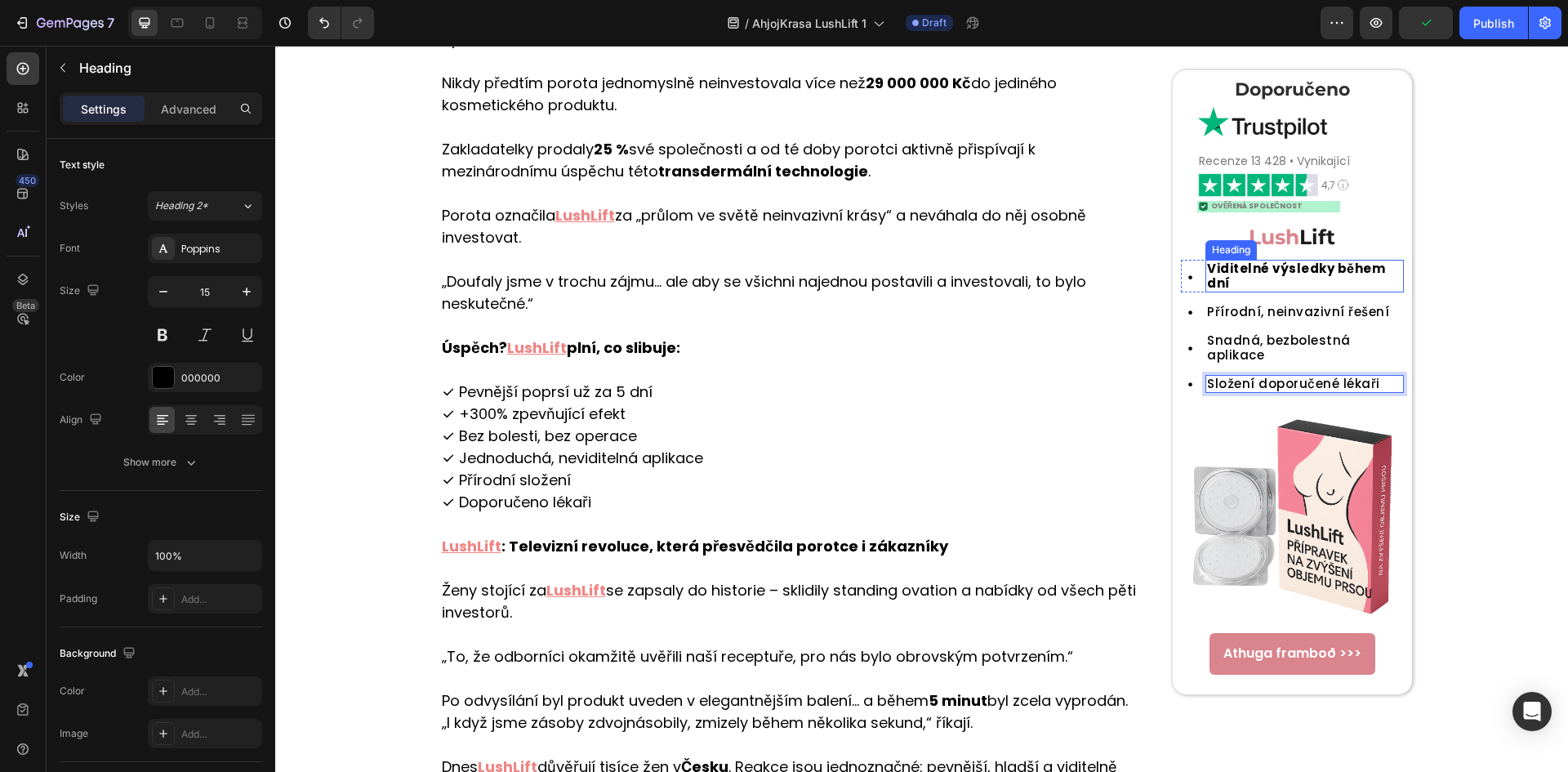
click at [1252, 264] on strong "Viditelné výsledky během dní" at bounding box center [1295, 276] width 178 height 32
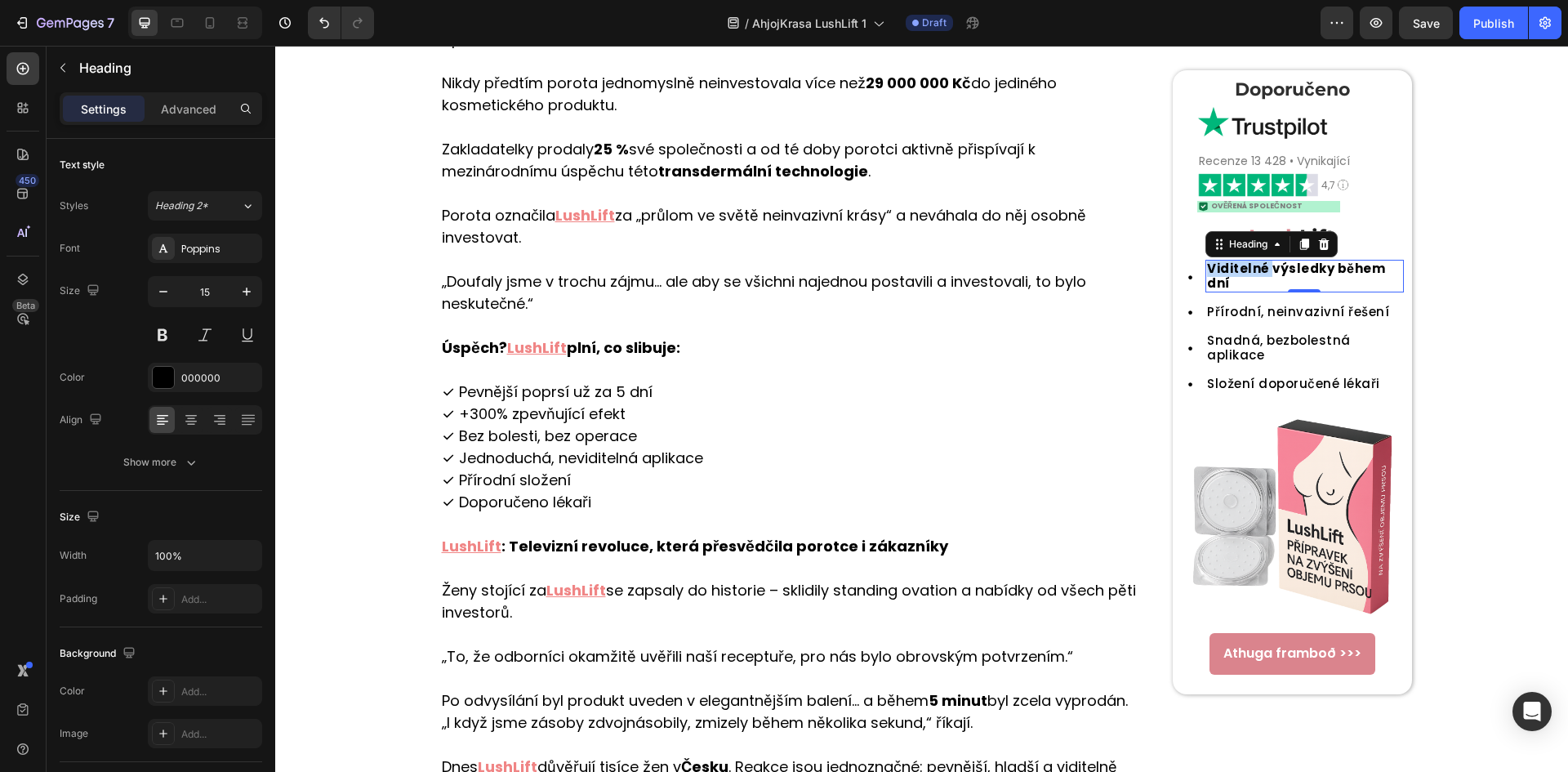
click at [1211, 270] on strong "Viditelné výsledky během dní" at bounding box center [1295, 276] width 178 height 32
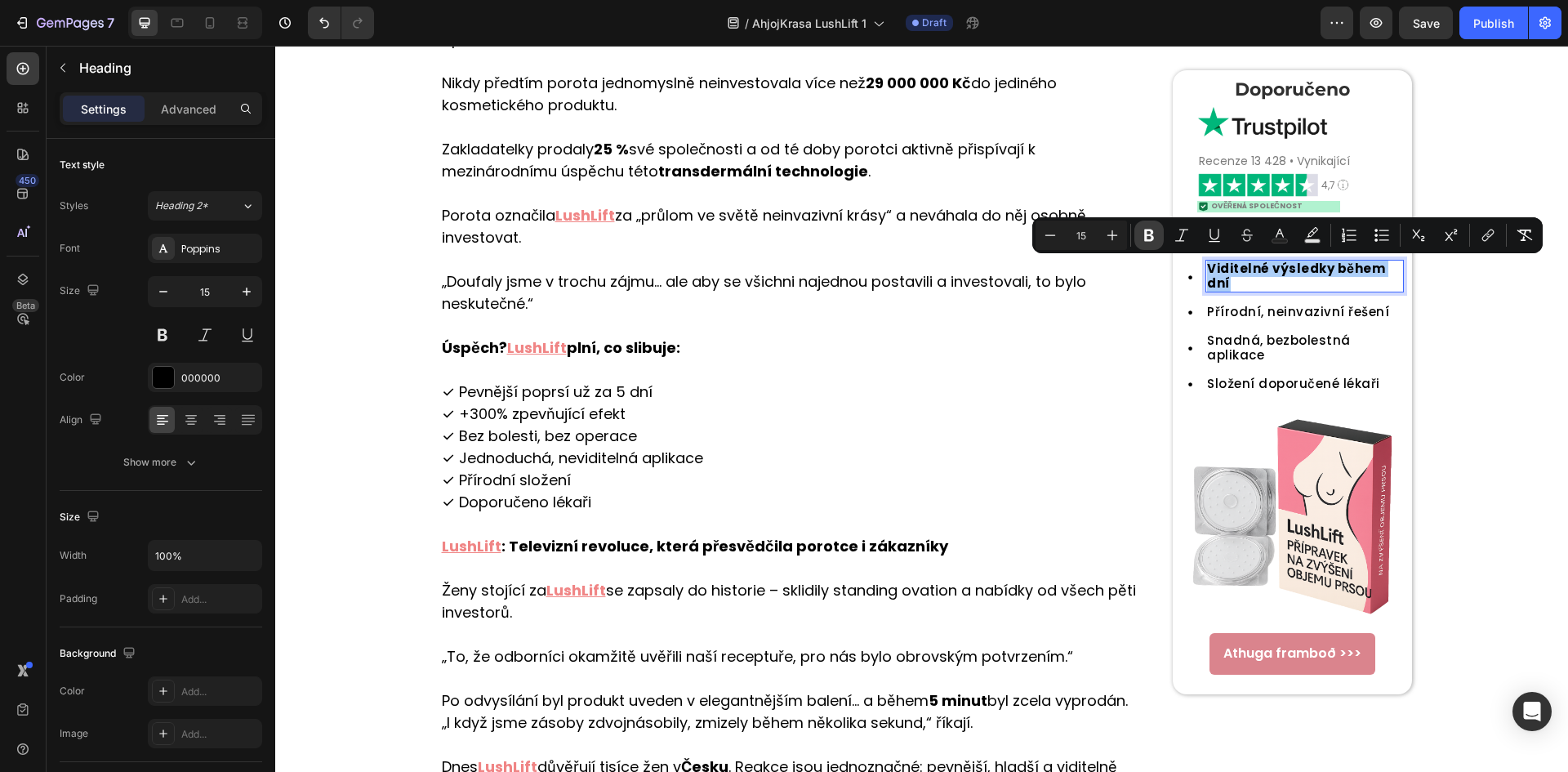
click at [1139, 223] on button "Bold" at bounding box center [1148, 235] width 29 height 29
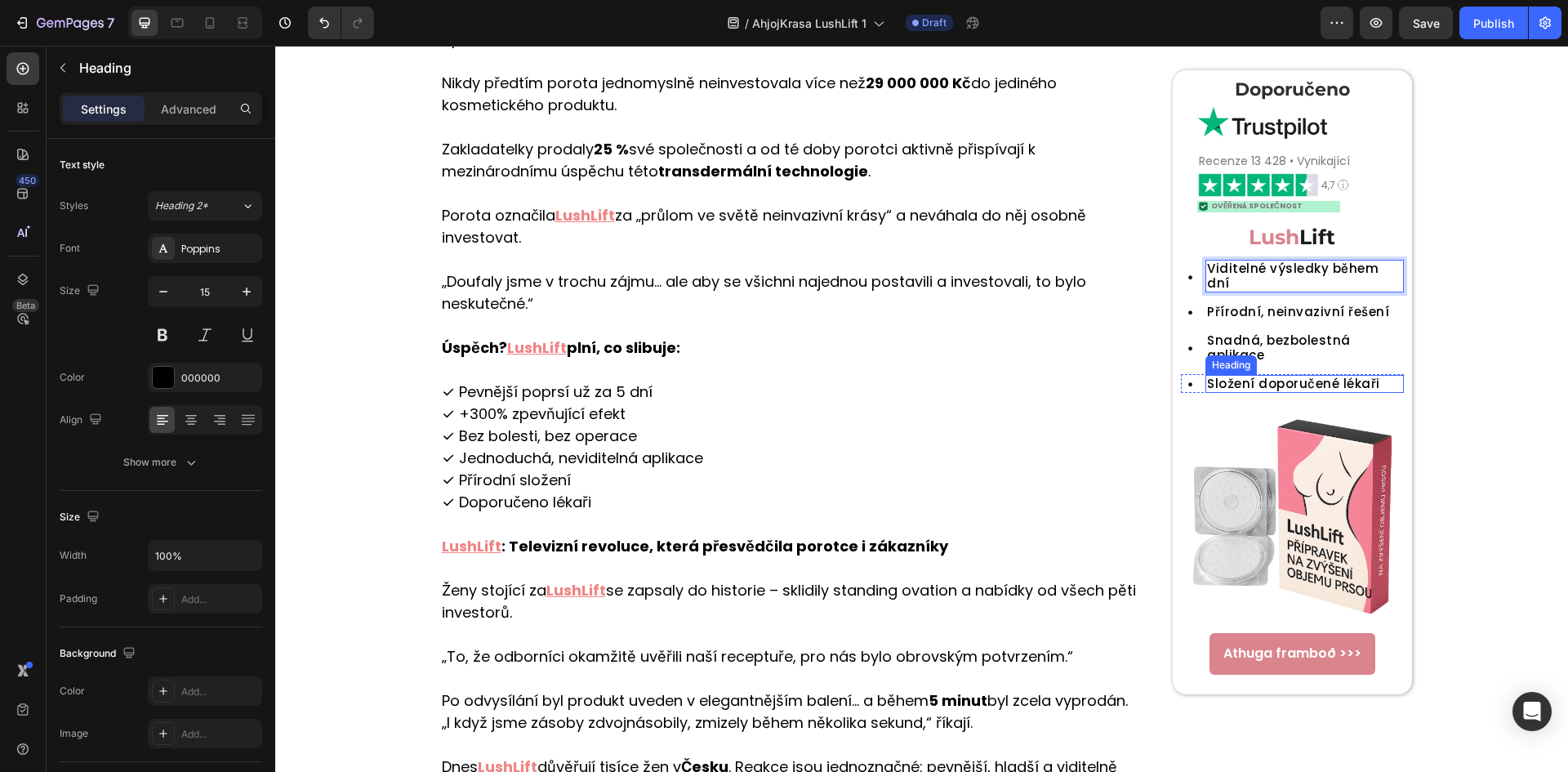
click at [1234, 356] on div "Heading" at bounding box center [1230, 365] width 51 height 19
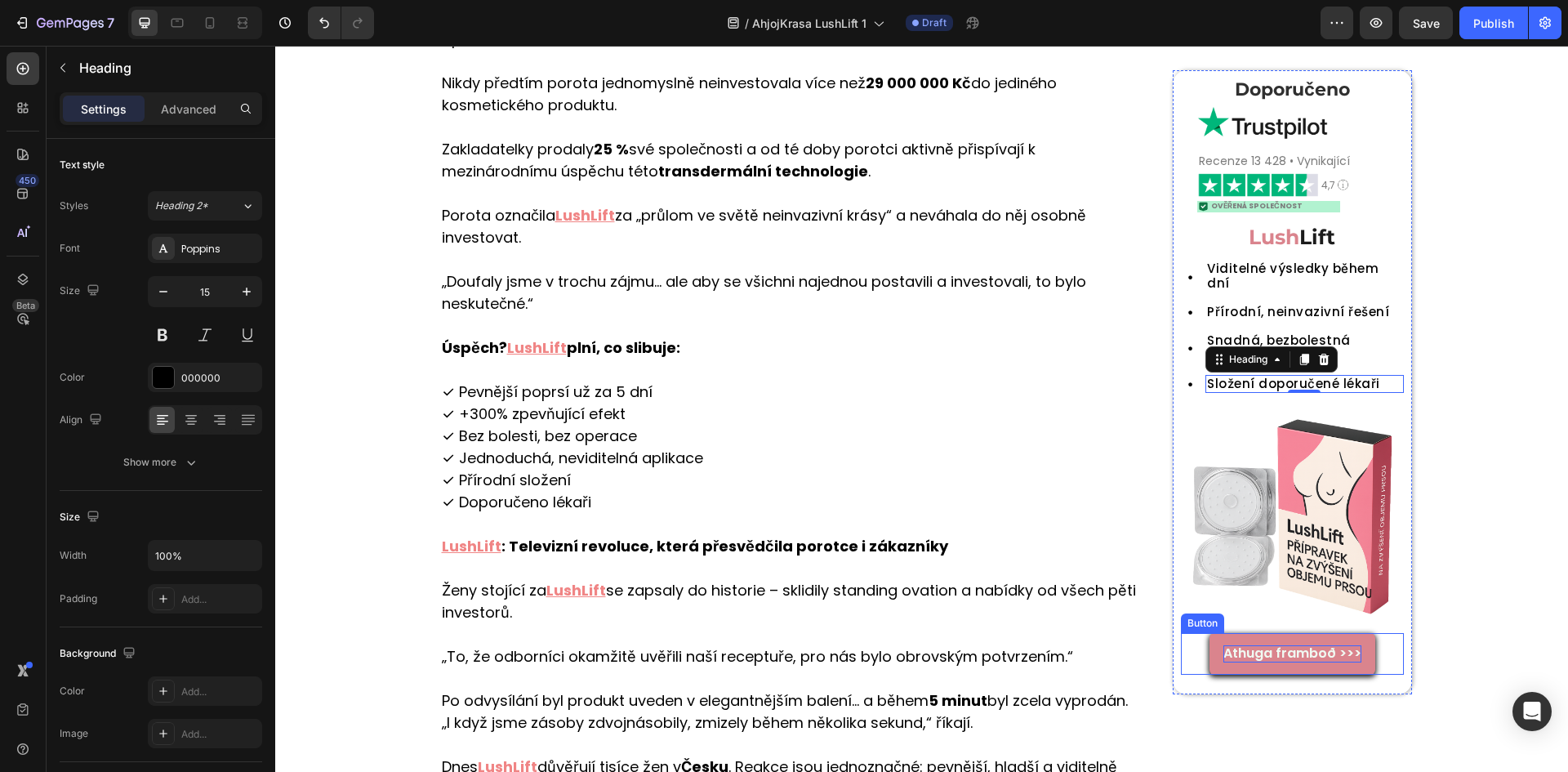
click at [1323, 645] on p "Athuga framboð >>>" at bounding box center [1291, 654] width 138 height 17
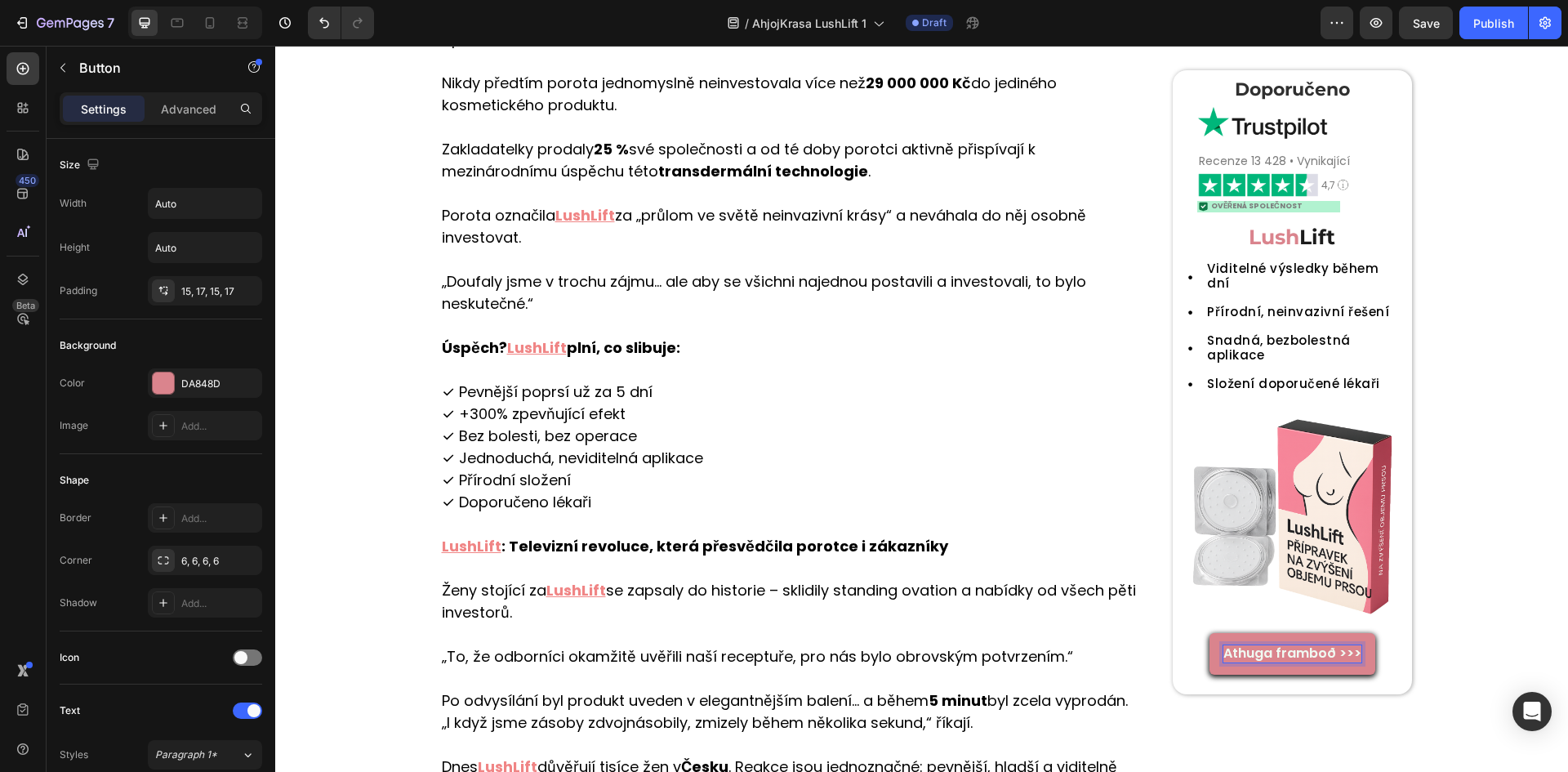
click at [1322, 645] on p "Athuga framboð >>>" at bounding box center [1291, 654] width 138 height 17
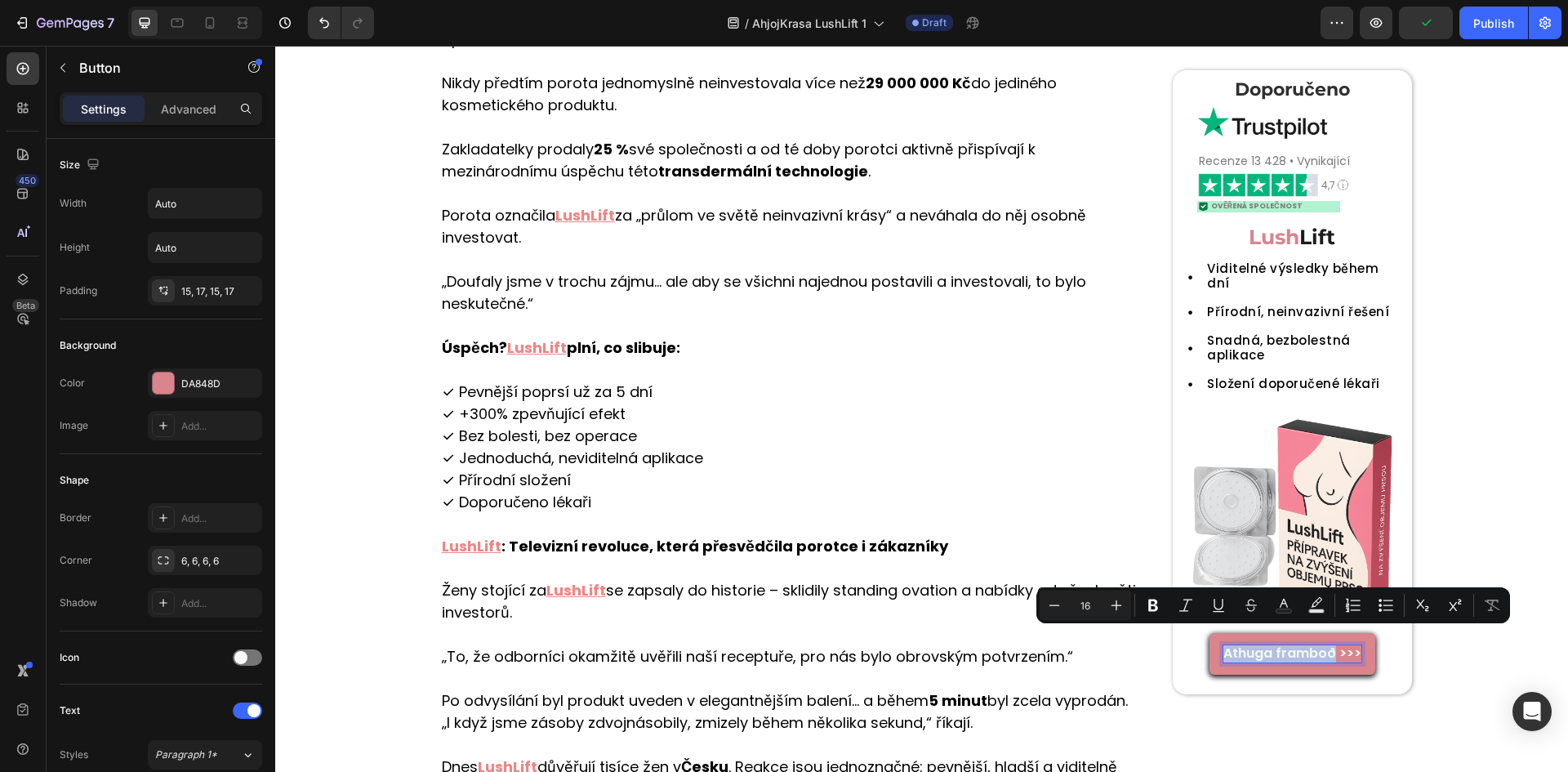
drag, startPoint x: 1324, startPoint y: 644, endPoint x: 1214, endPoint y: 633, distance: 110.5
click at [1214, 633] on link "Athuga framboð >>>" at bounding box center [1291, 653] width 165 height 42
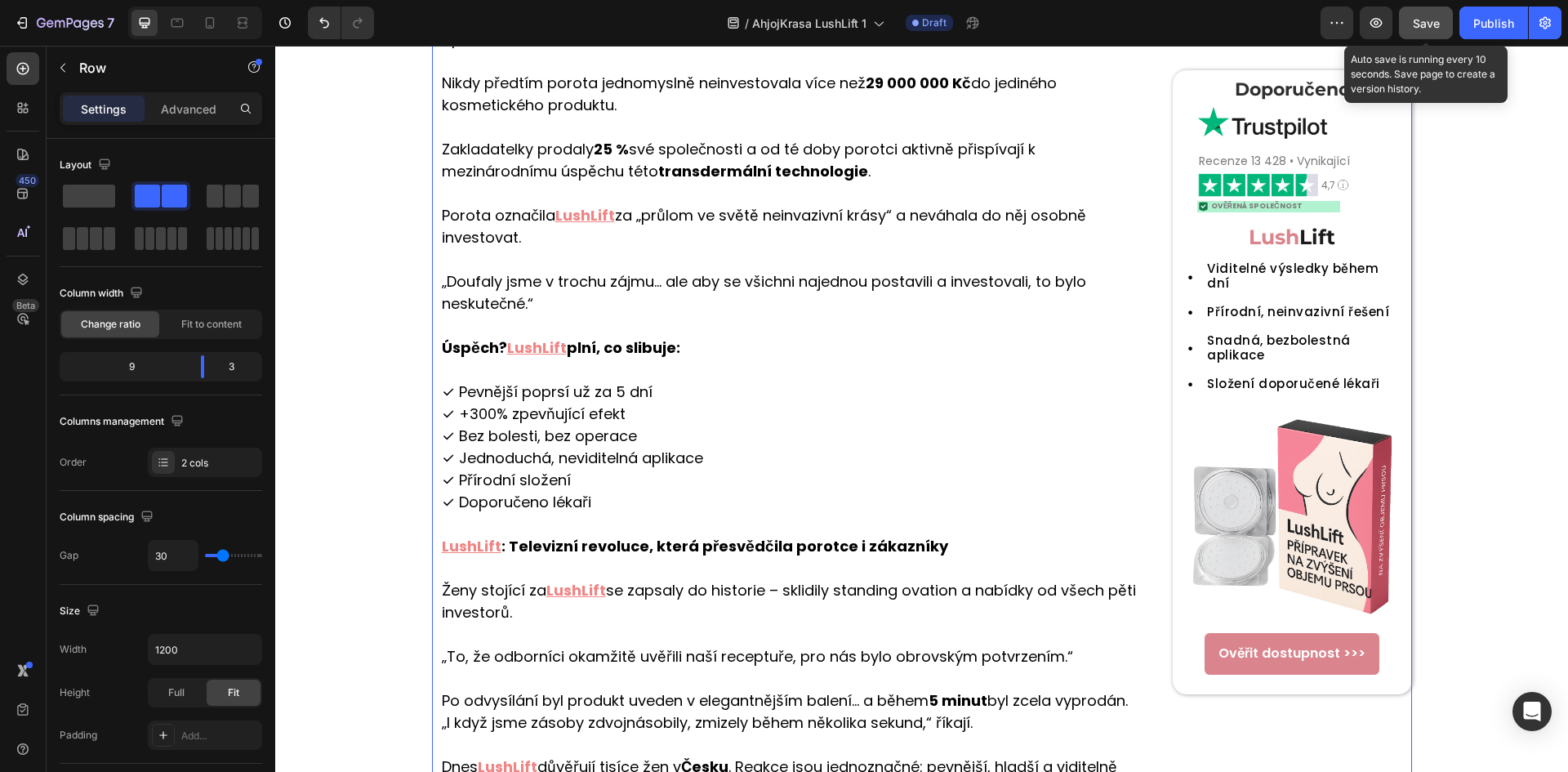
click at [1421, 28] on span "Save" at bounding box center [1426, 23] width 27 height 14
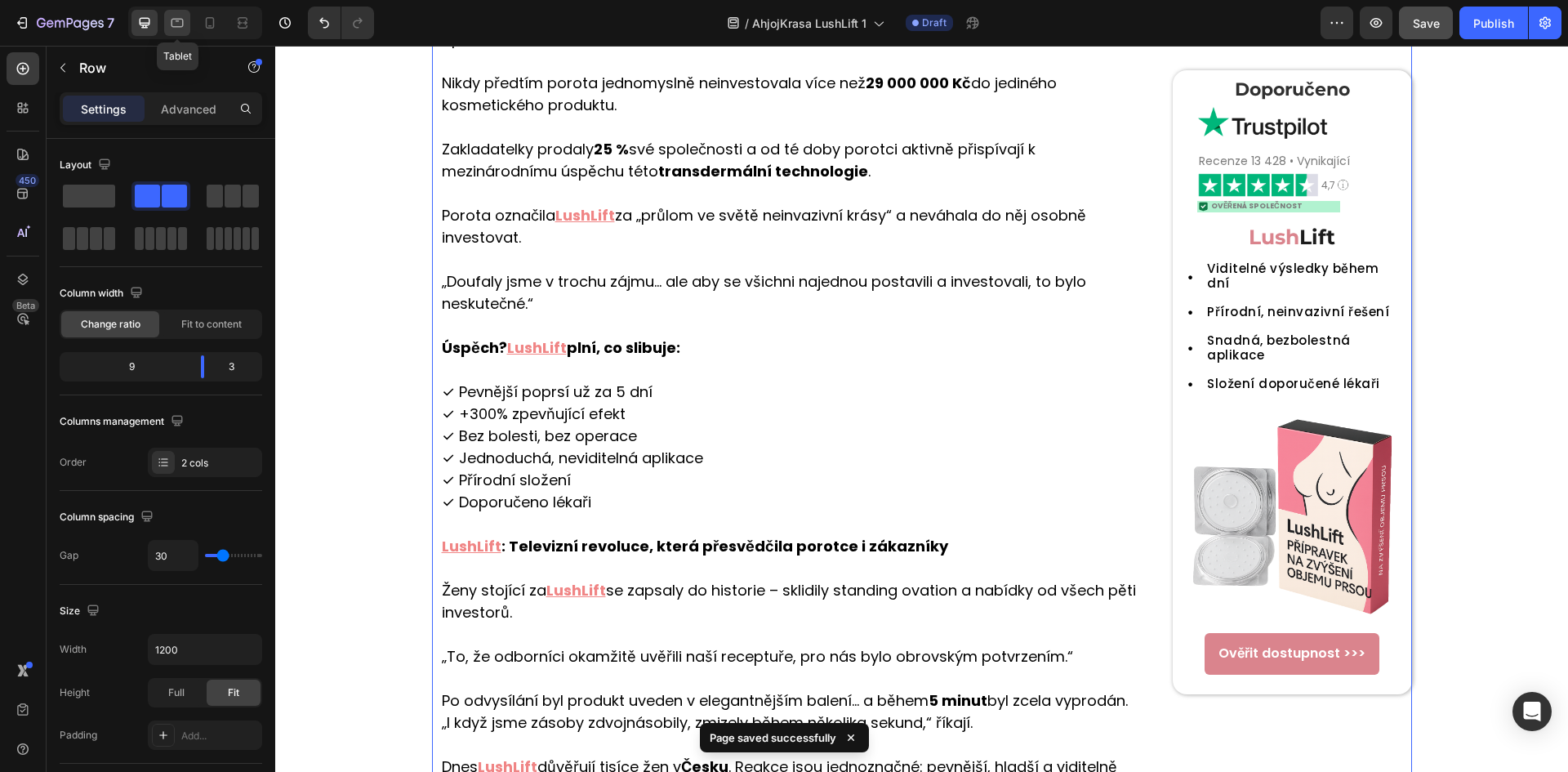
click at [165, 25] on div at bounding box center [177, 22] width 26 height 26
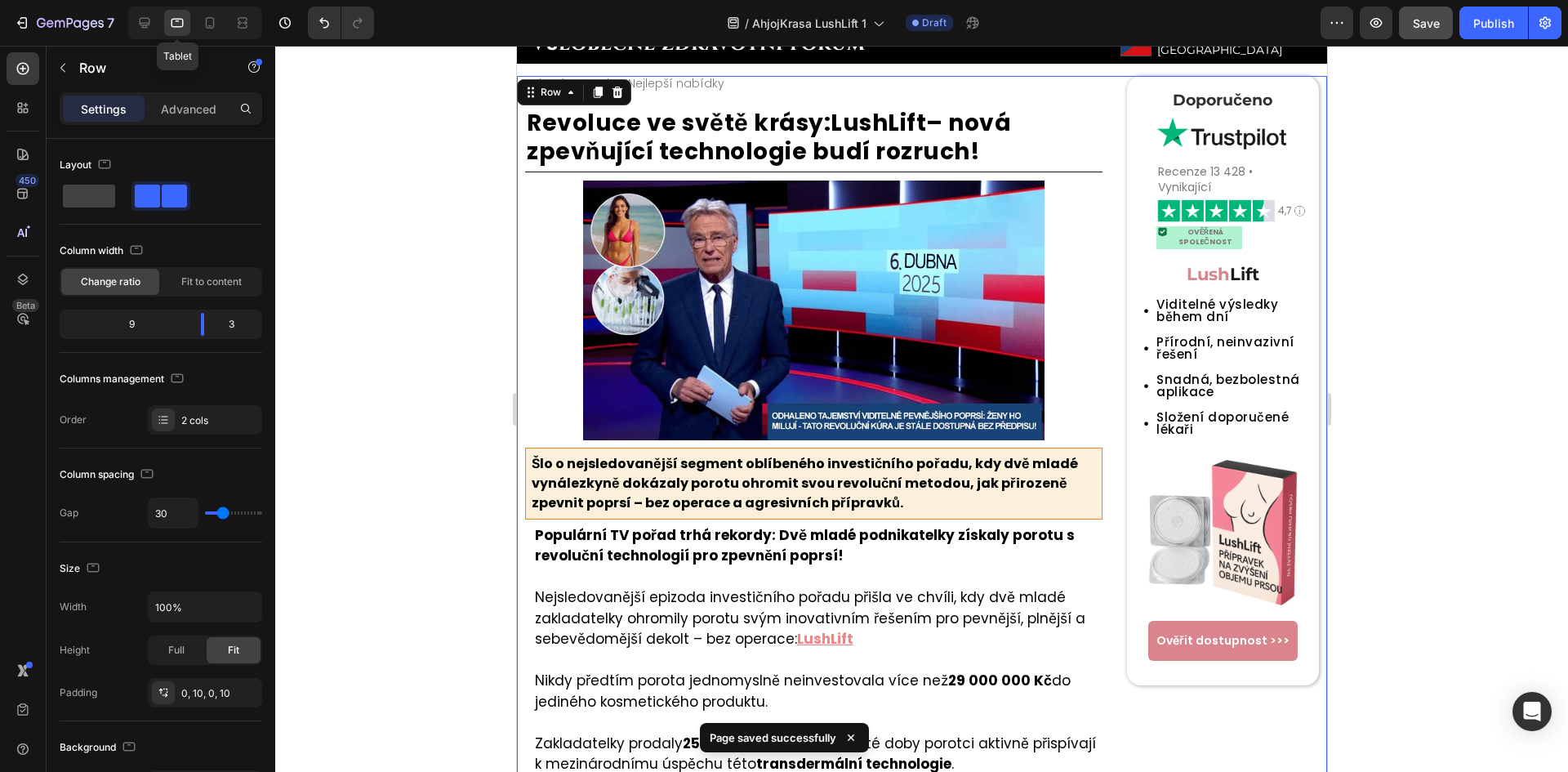
scroll to position [27, 0]
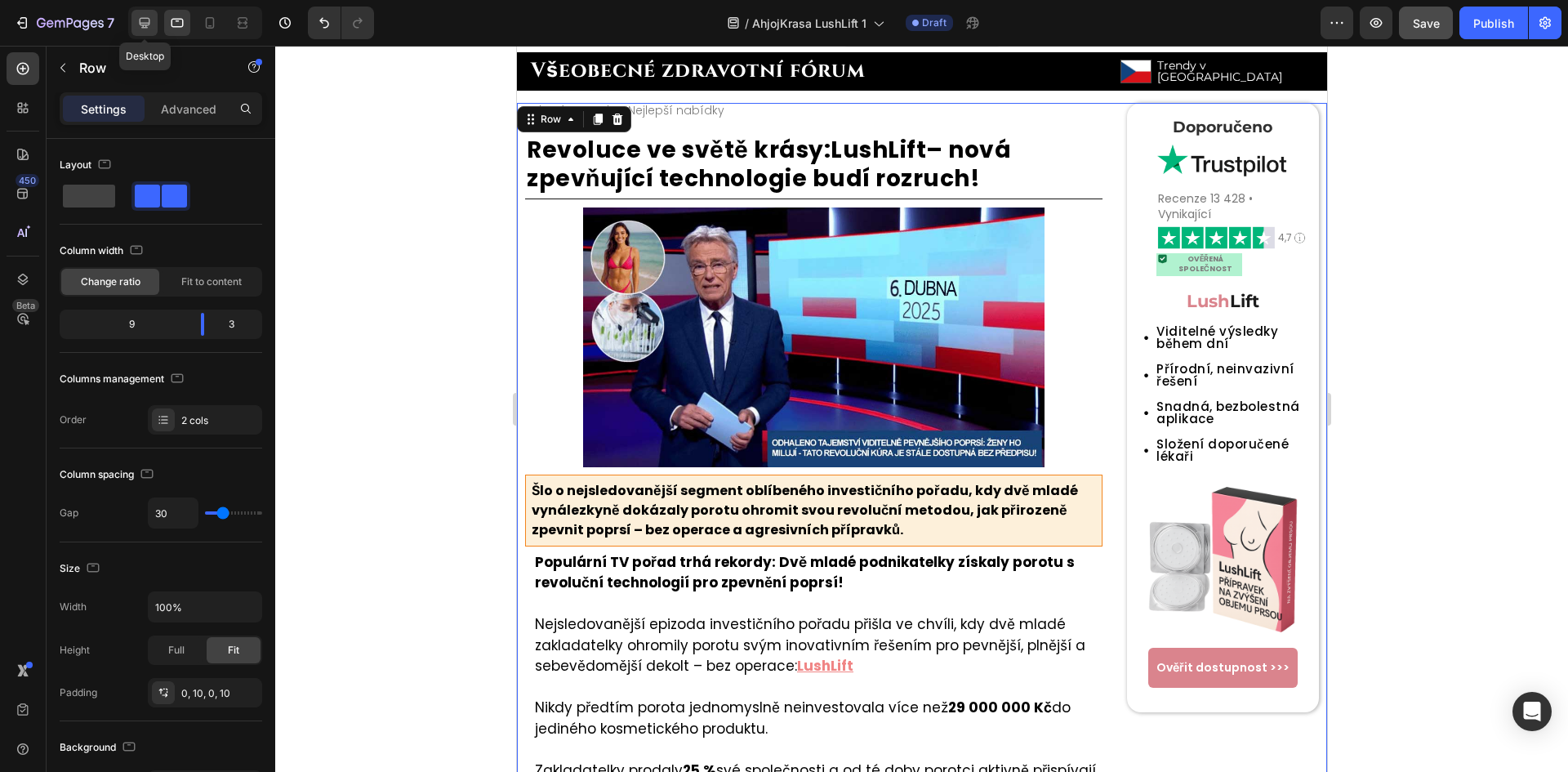
click at [144, 21] on icon at bounding box center [144, 22] width 16 height 16
type input "1200"
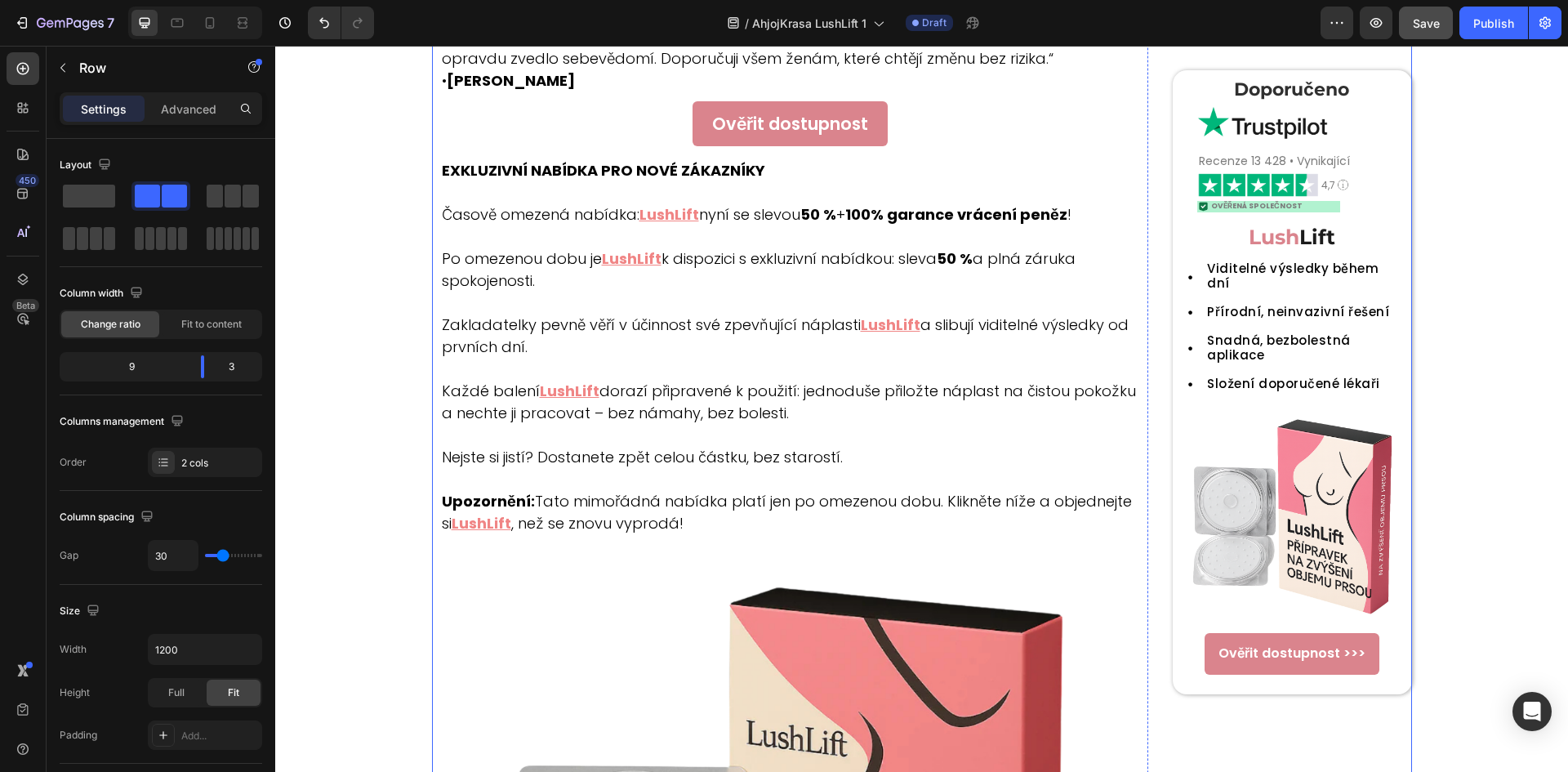
scroll to position [2100, 0]
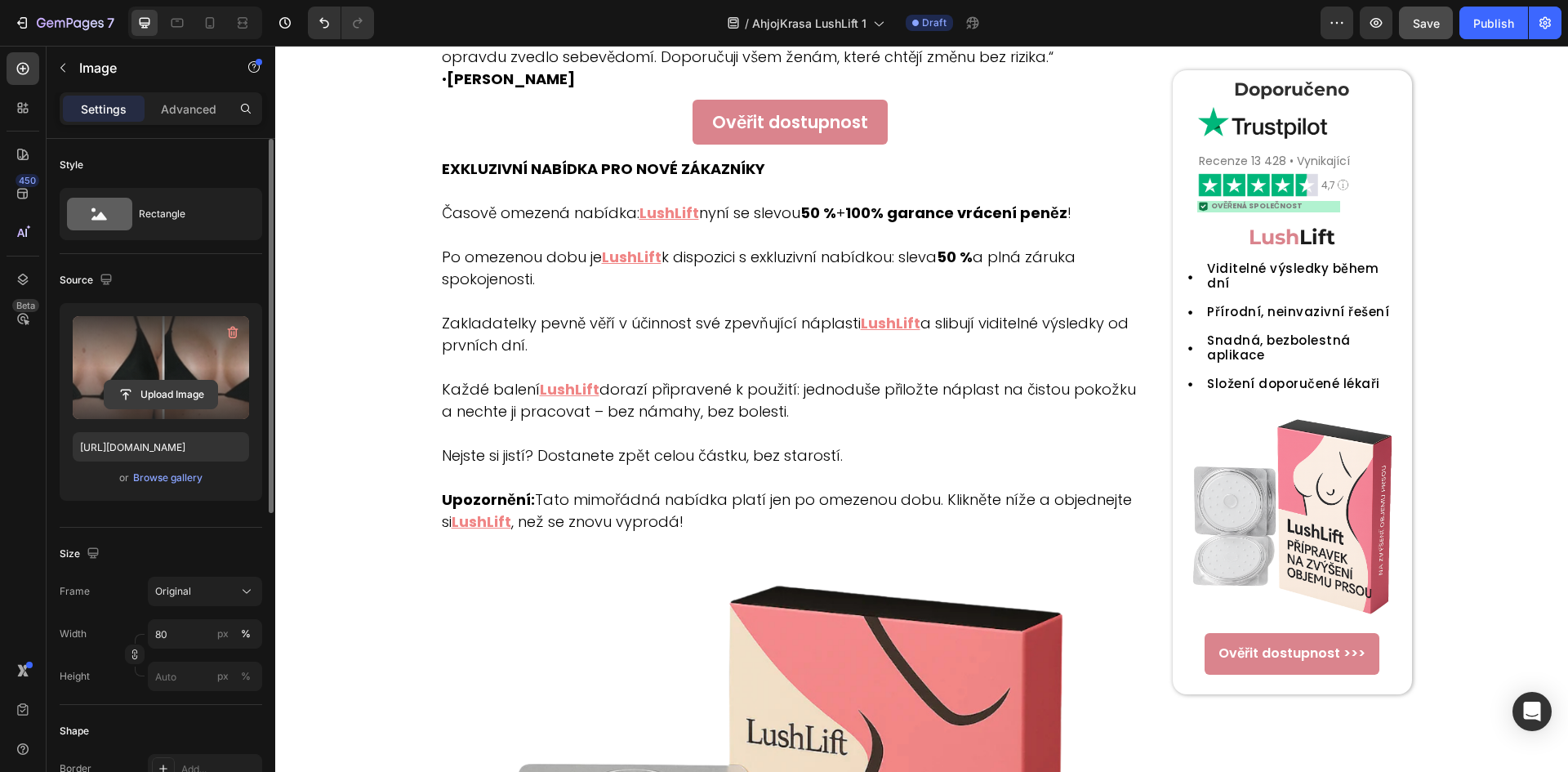
click at [145, 392] on input "file" at bounding box center [161, 394] width 112 height 28
click at [123, 441] on input "https://cdn.shopify.com/s/files/1/0657/6783/3683/files/gempages_578032762192134…" at bounding box center [161, 446] width 176 height 29
click at [180, 14] on div at bounding box center [177, 22] width 26 height 26
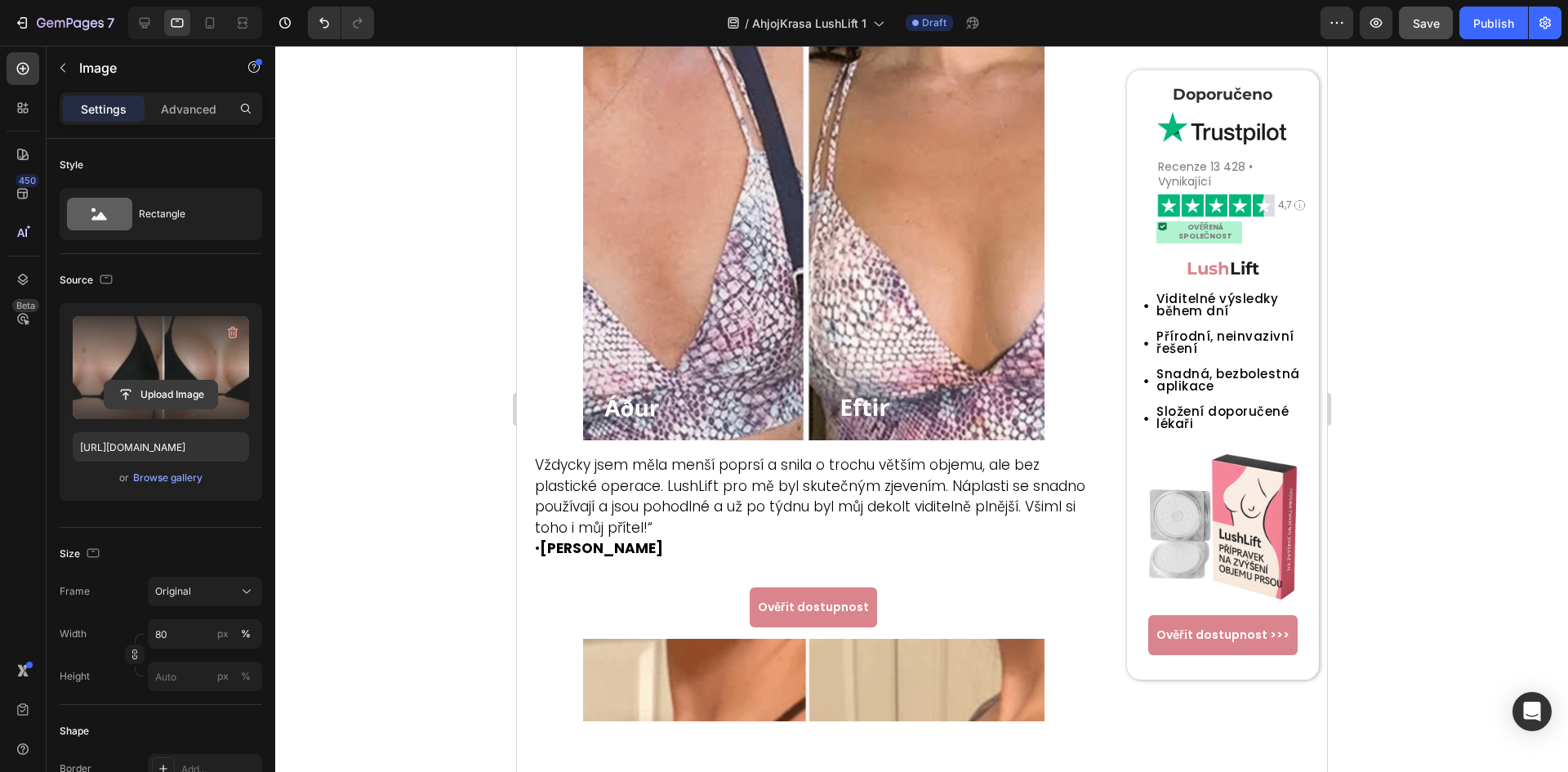
scroll to position [1793, 0]
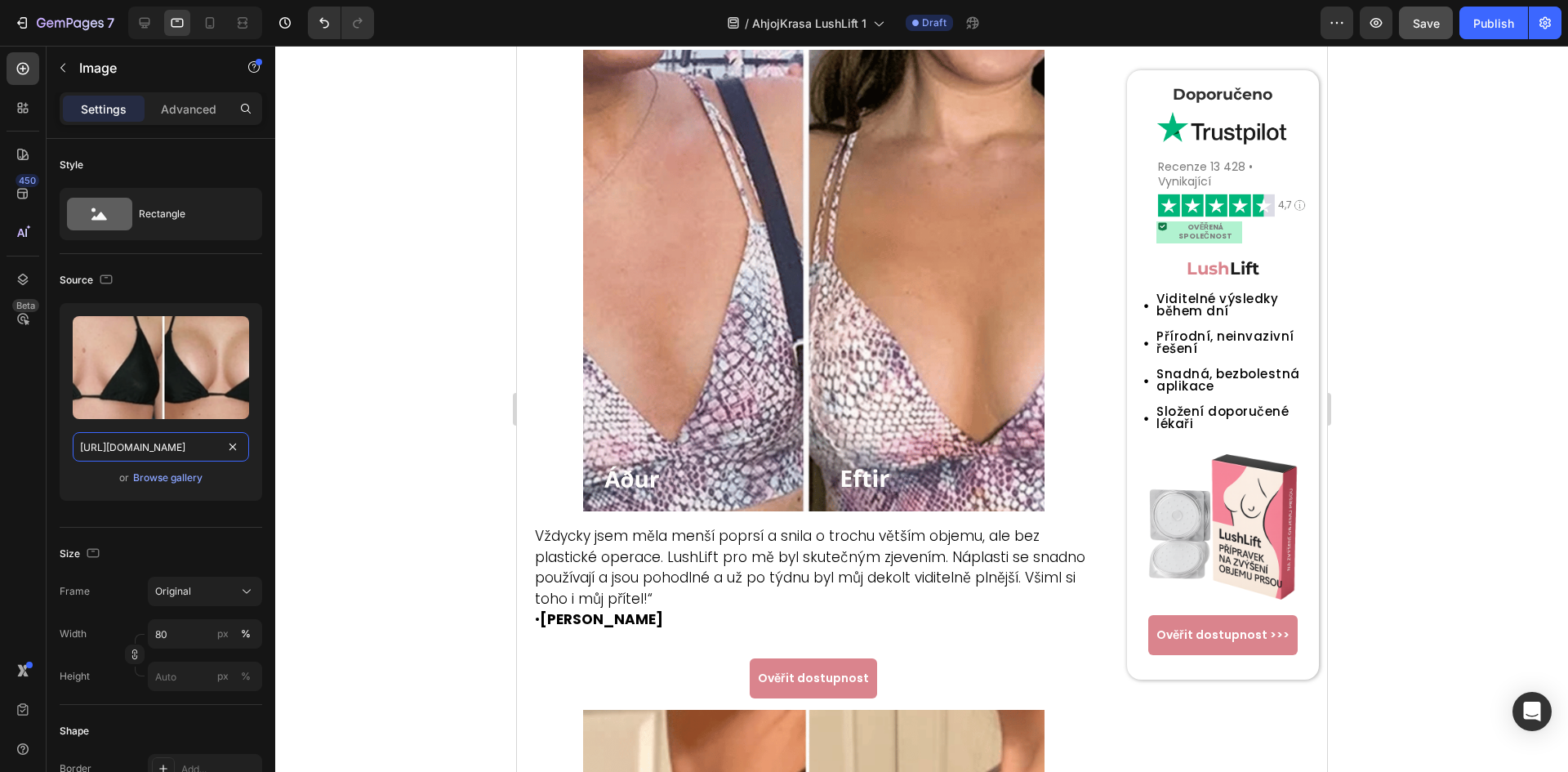
click at [160, 460] on input "https://cdn.shopify.com/s/files/1/0699/7970/1400/files/gempages_558182816613926…" at bounding box center [161, 446] width 176 height 29
paste input "57/6783/3683/files/gempages_578032762192134844-9bdb49cb-1746-43b9-bdf2-f5a07975…"
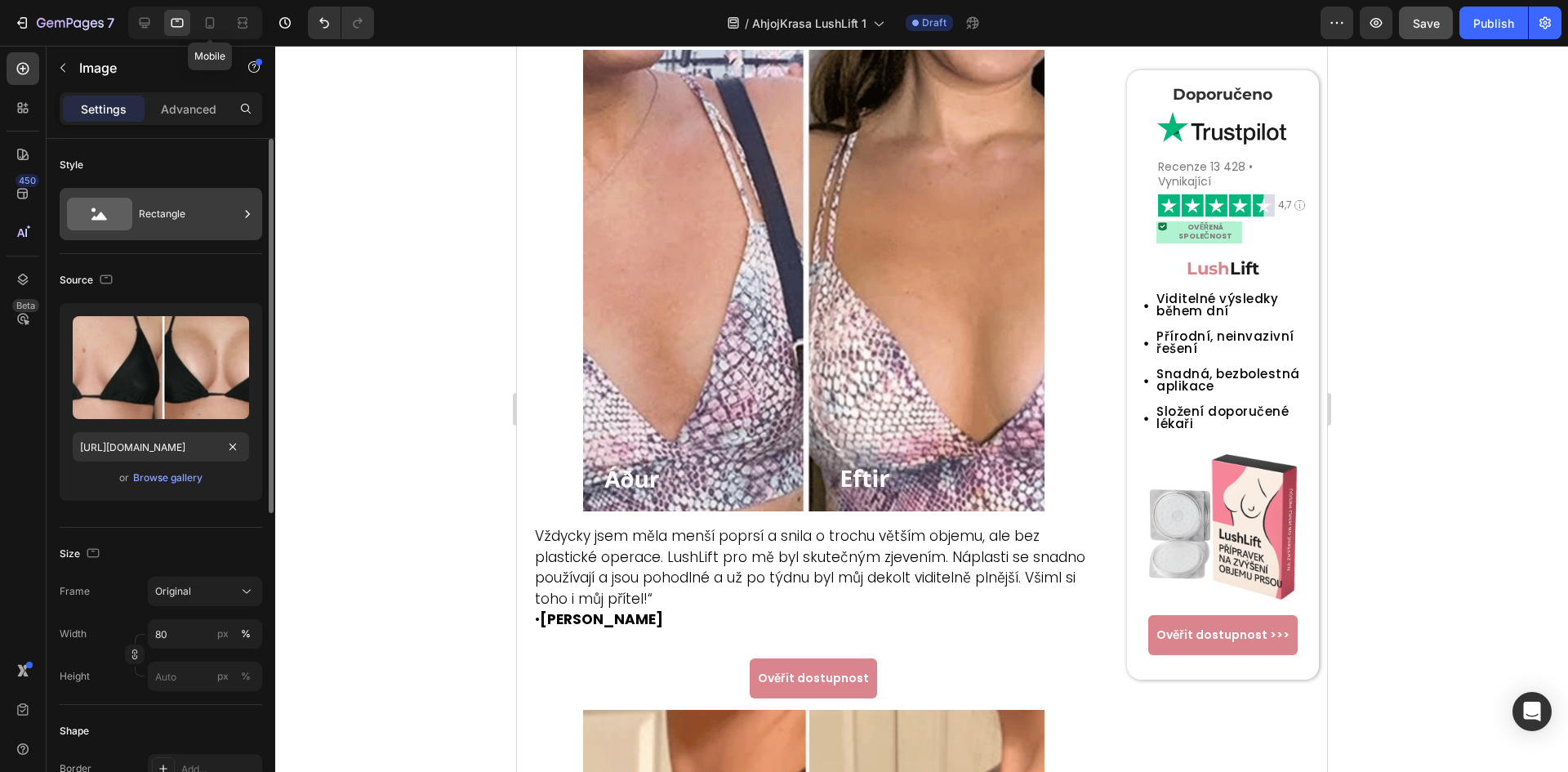
drag, startPoint x: 204, startPoint y: 28, endPoint x: 218, endPoint y: 201, distance: 173.6
click at [204, 28] on icon at bounding box center [209, 22] width 16 height 16
type input "https://cdn.shopify.com/s/files/1/0699/7970/1400/files/gempages_558182816613926…"
type input "100"
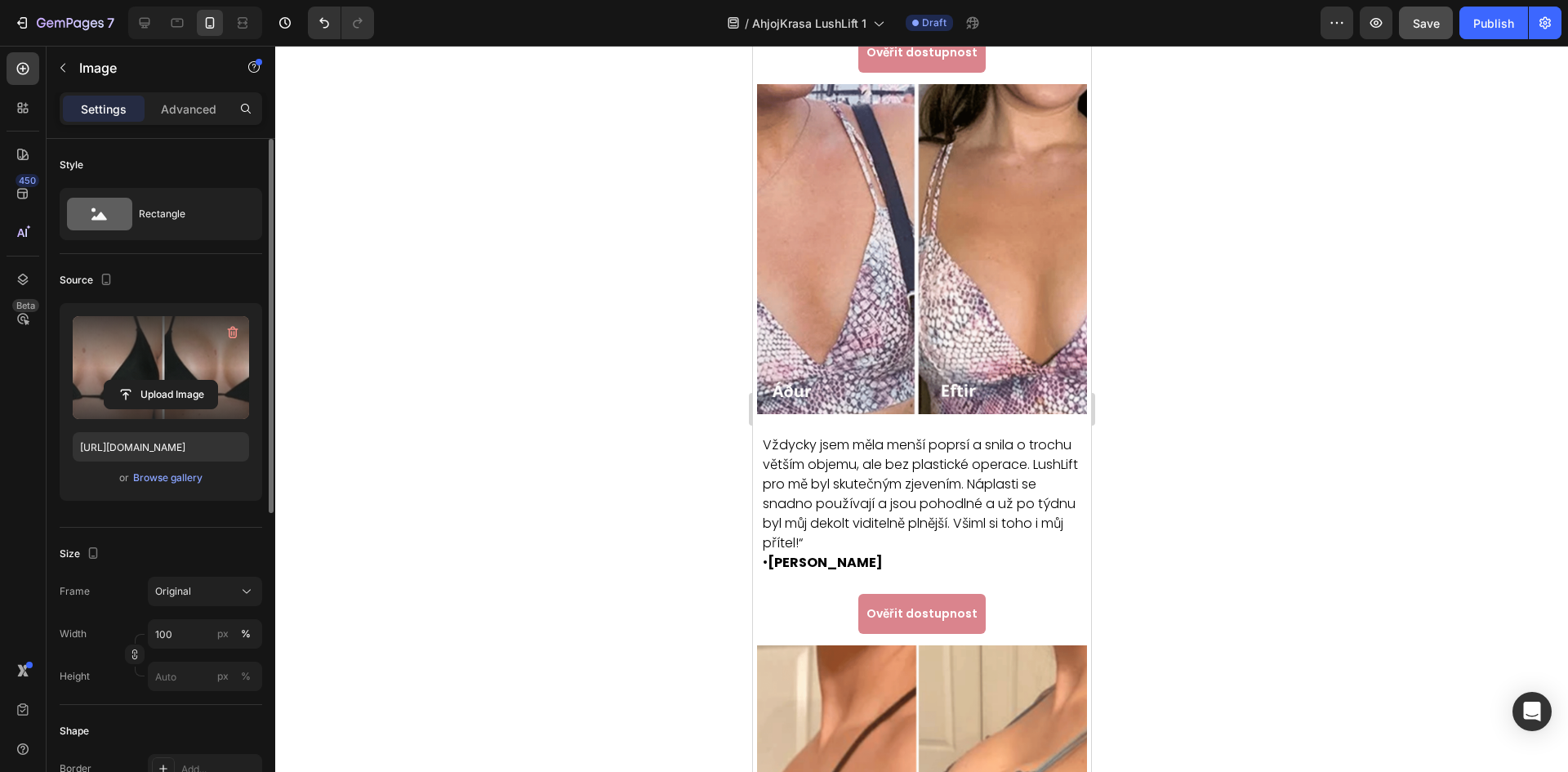
scroll to position [1916, 0]
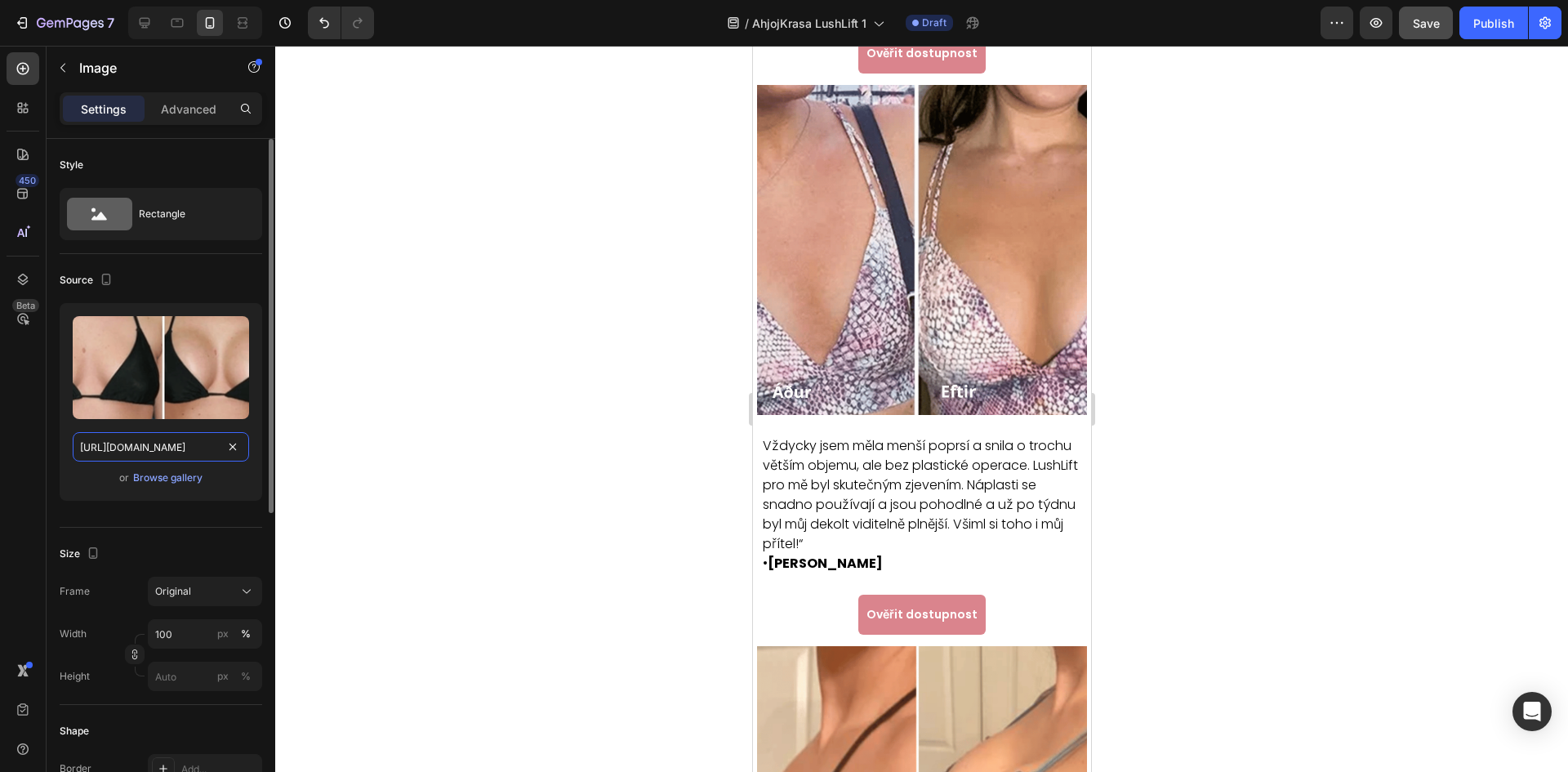
click at [155, 436] on input "https://cdn.shopify.com/s/files/1/0699/7970/1400/files/gempages_558182816613926…" at bounding box center [161, 446] width 176 height 29
paste input "57/6783/3683/files/gempages_578032762192134844-9bdb49cb-1746-43b9-bdf2-f5a07975…"
type input "https://cdn.shopify.com/s/files/1/0657/6783/3683/files/gempages_578032762192134…"
click at [133, 27] on div at bounding box center [144, 22] width 26 height 26
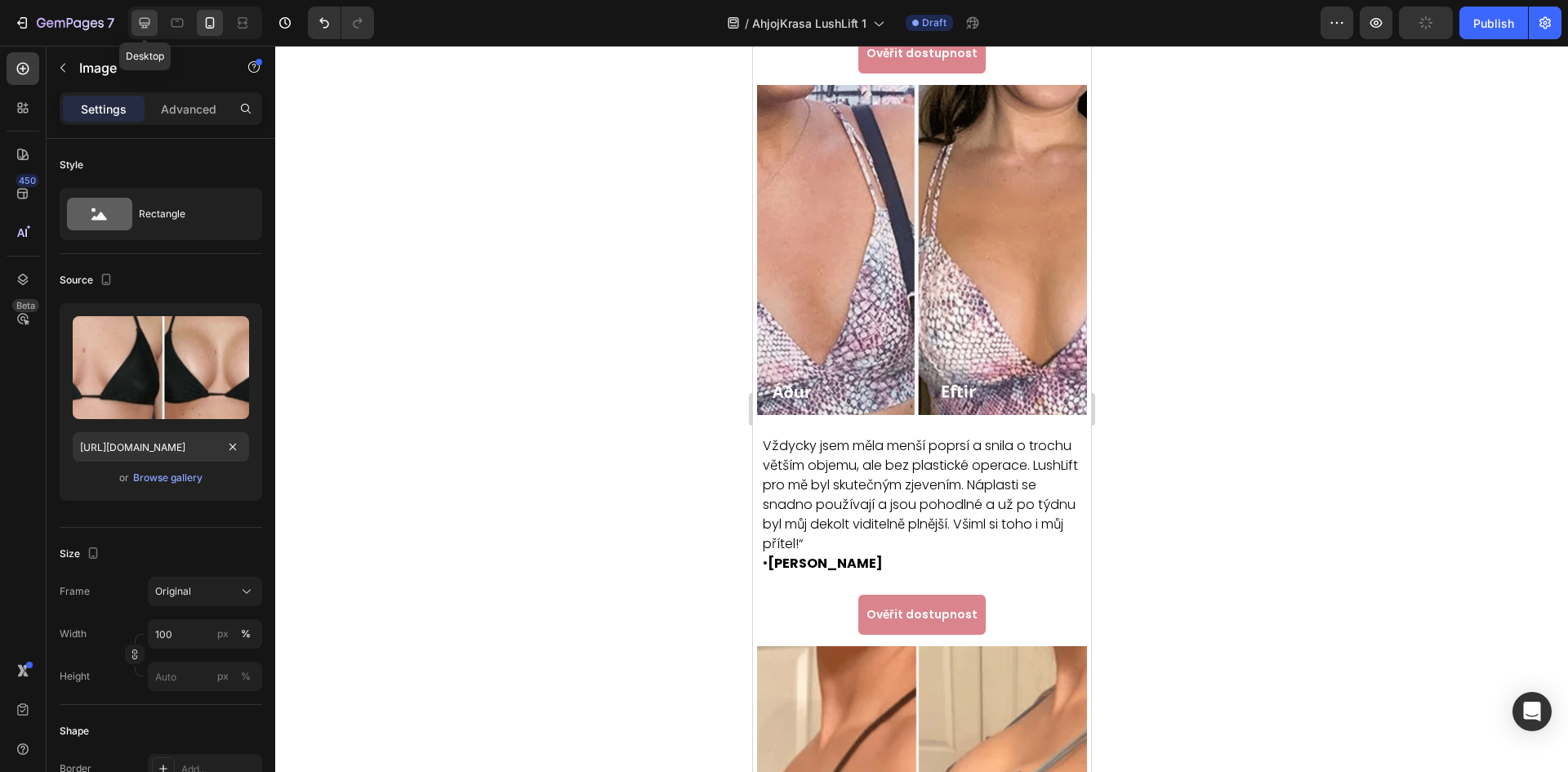
type input "80"
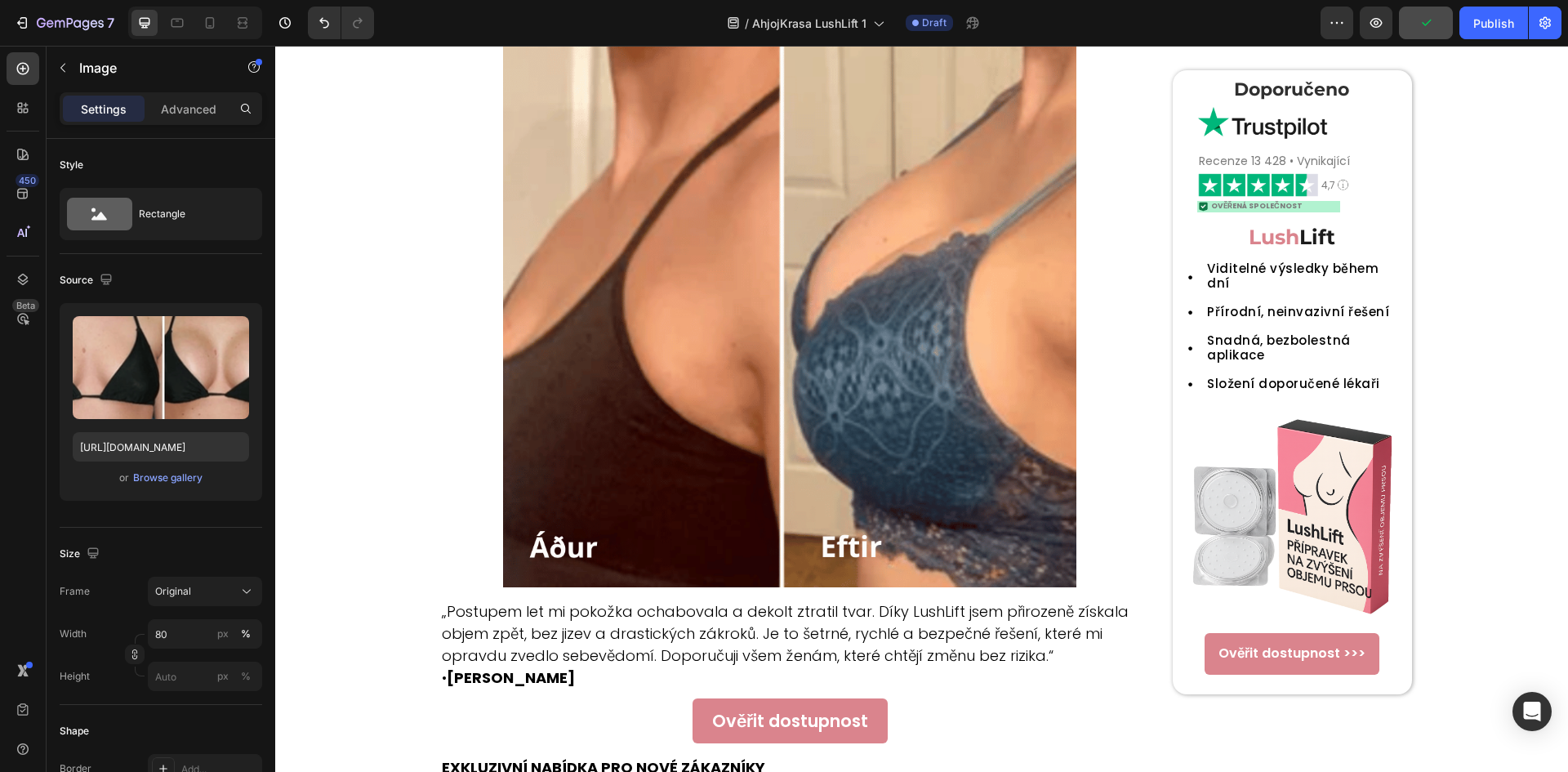
scroll to position [2697, 0]
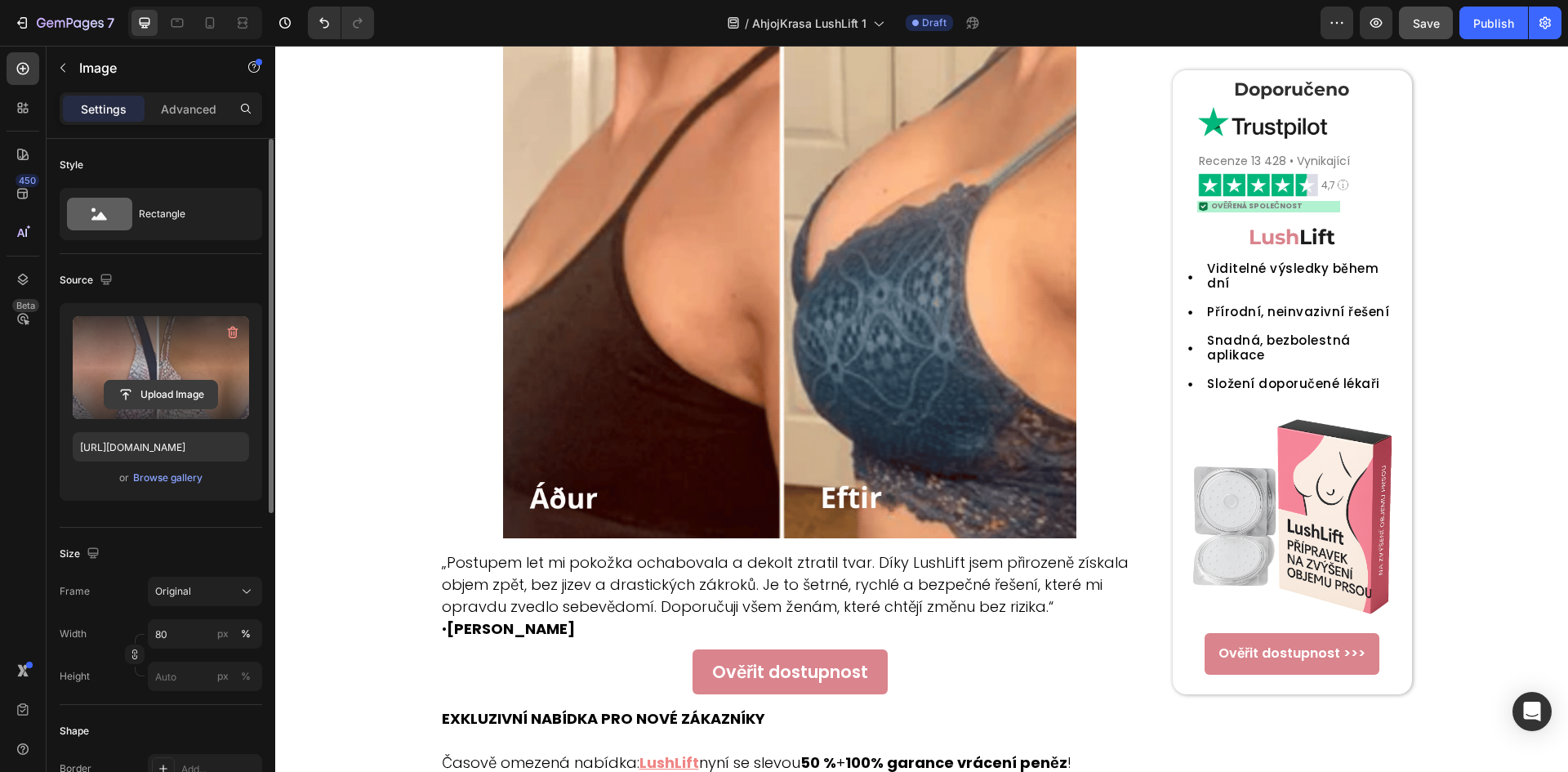
click at [154, 390] on input "file" at bounding box center [161, 394] width 112 height 28
click at [171, 431] on input "https://cdn.shopify.com/s/files/1/0657/6783/3683/files/gempages_578032762192134…" at bounding box center [161, 446] width 176 height 29
click at [174, 35] on div at bounding box center [177, 22] width 26 height 26
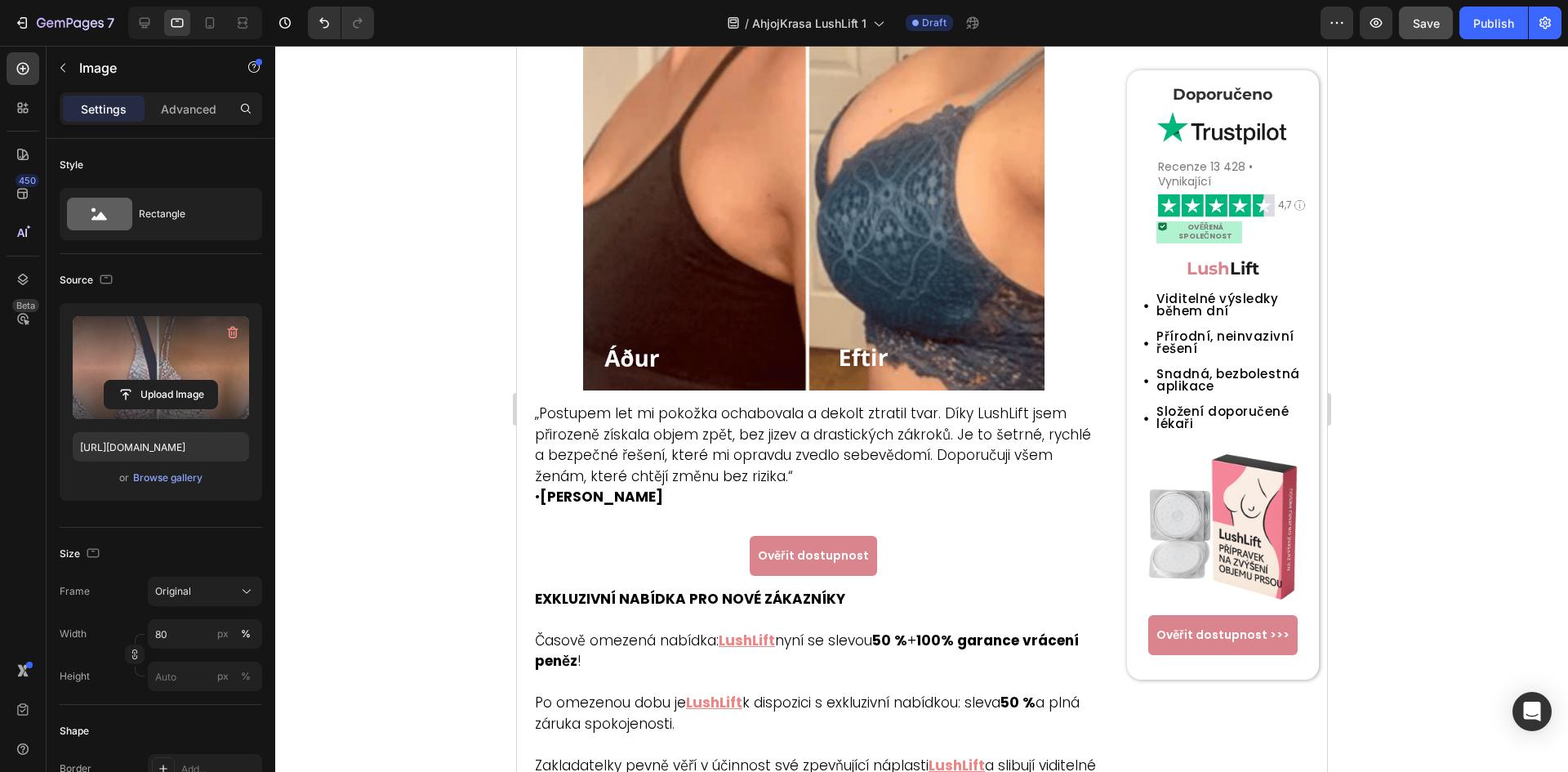
scroll to position [2444, 0]
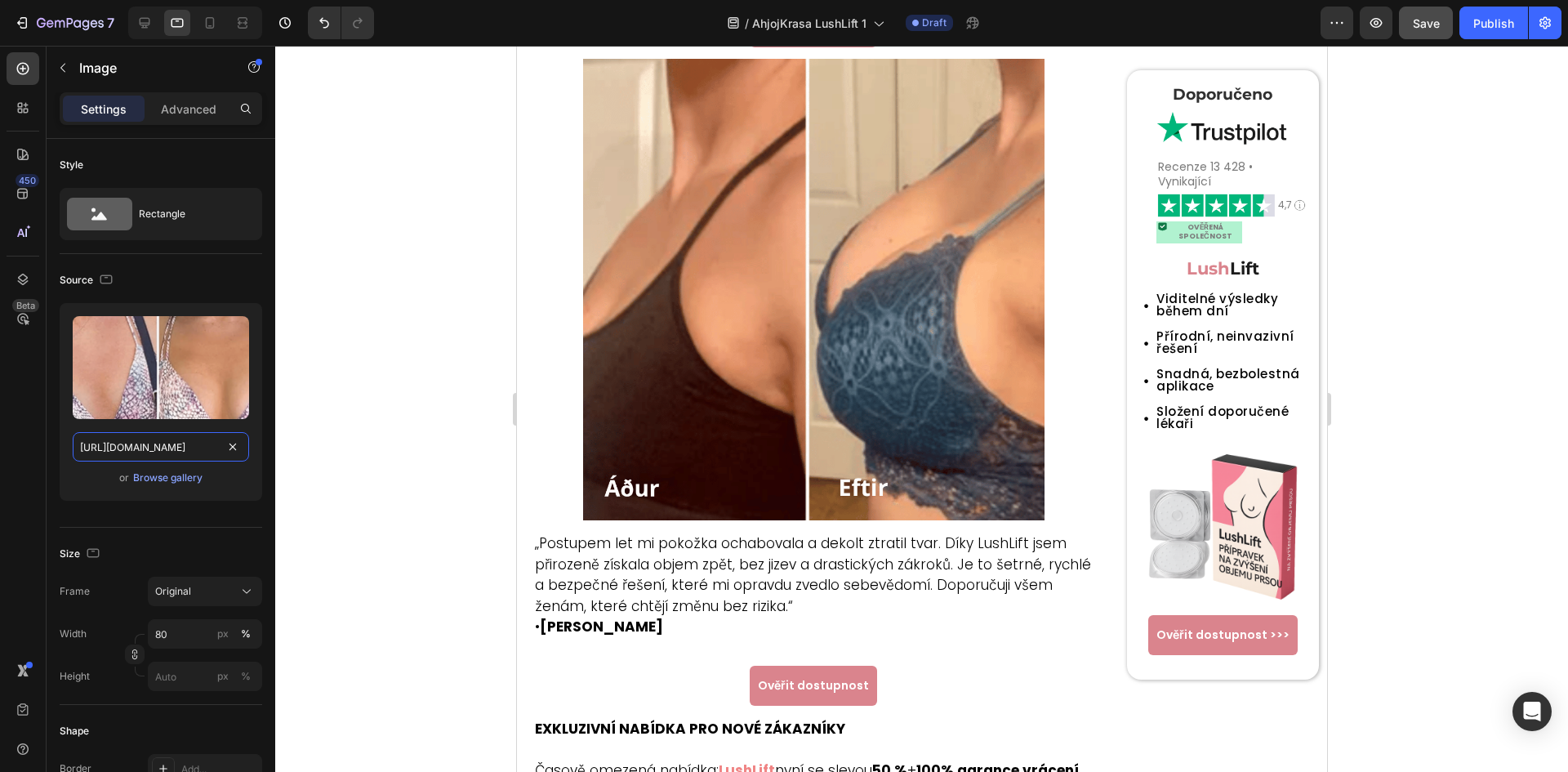
click at [163, 446] on input "https://cdn.shopify.com/s/files/1/0699/7970/1400/files/gempages_558182816613926…" at bounding box center [161, 446] width 176 height 29
paste input "57/6783/3683/files/gempages_578032762192134844-6f6d2b87-7542-4e8a-8ae4-6d448bff…"
click at [207, 13] on div at bounding box center [209, 22] width 26 height 26
type input "https://cdn.shopify.com/s/files/1/0699/7970/1400/files/gempages_558182816613926…"
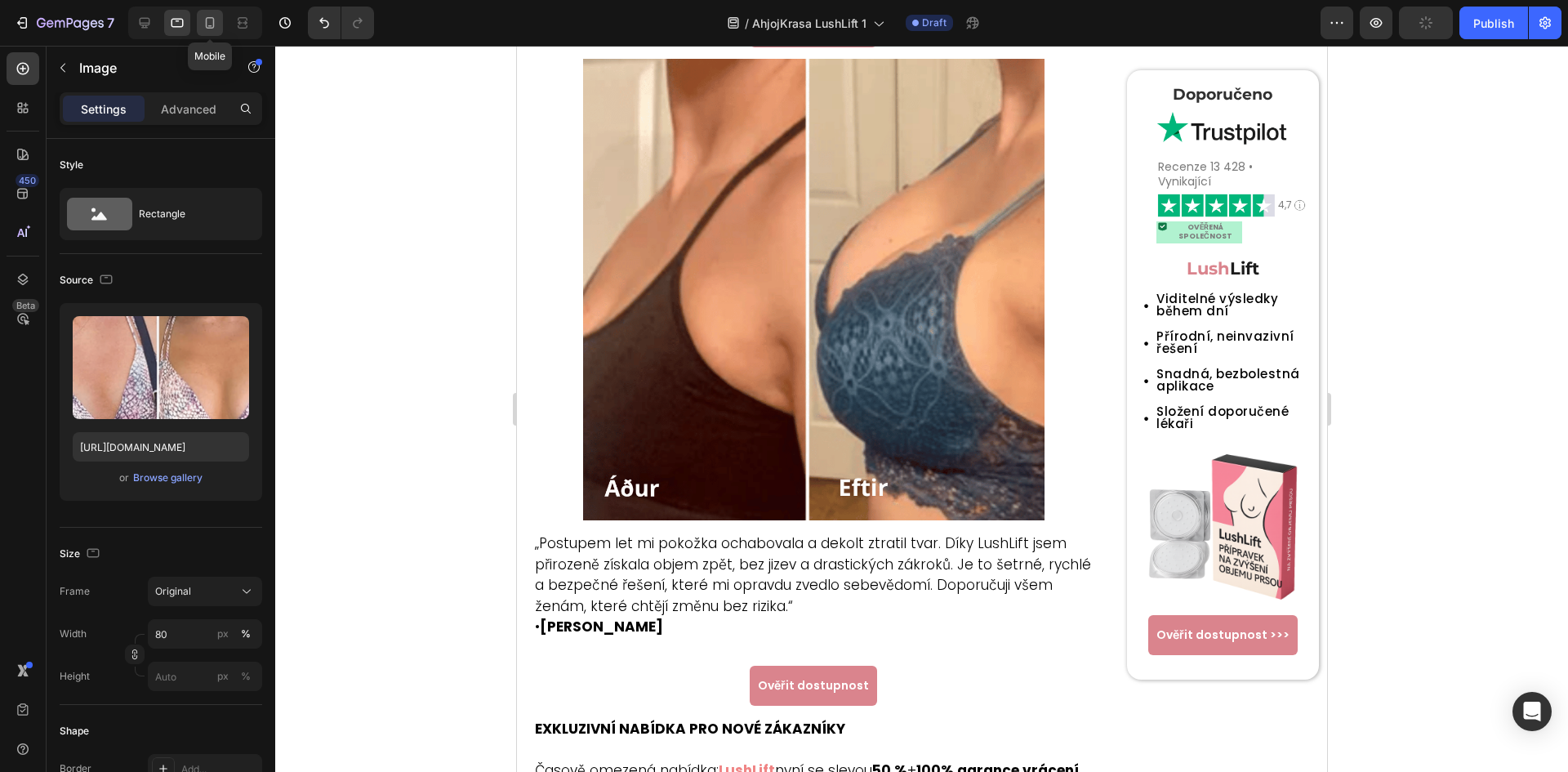
type input "100"
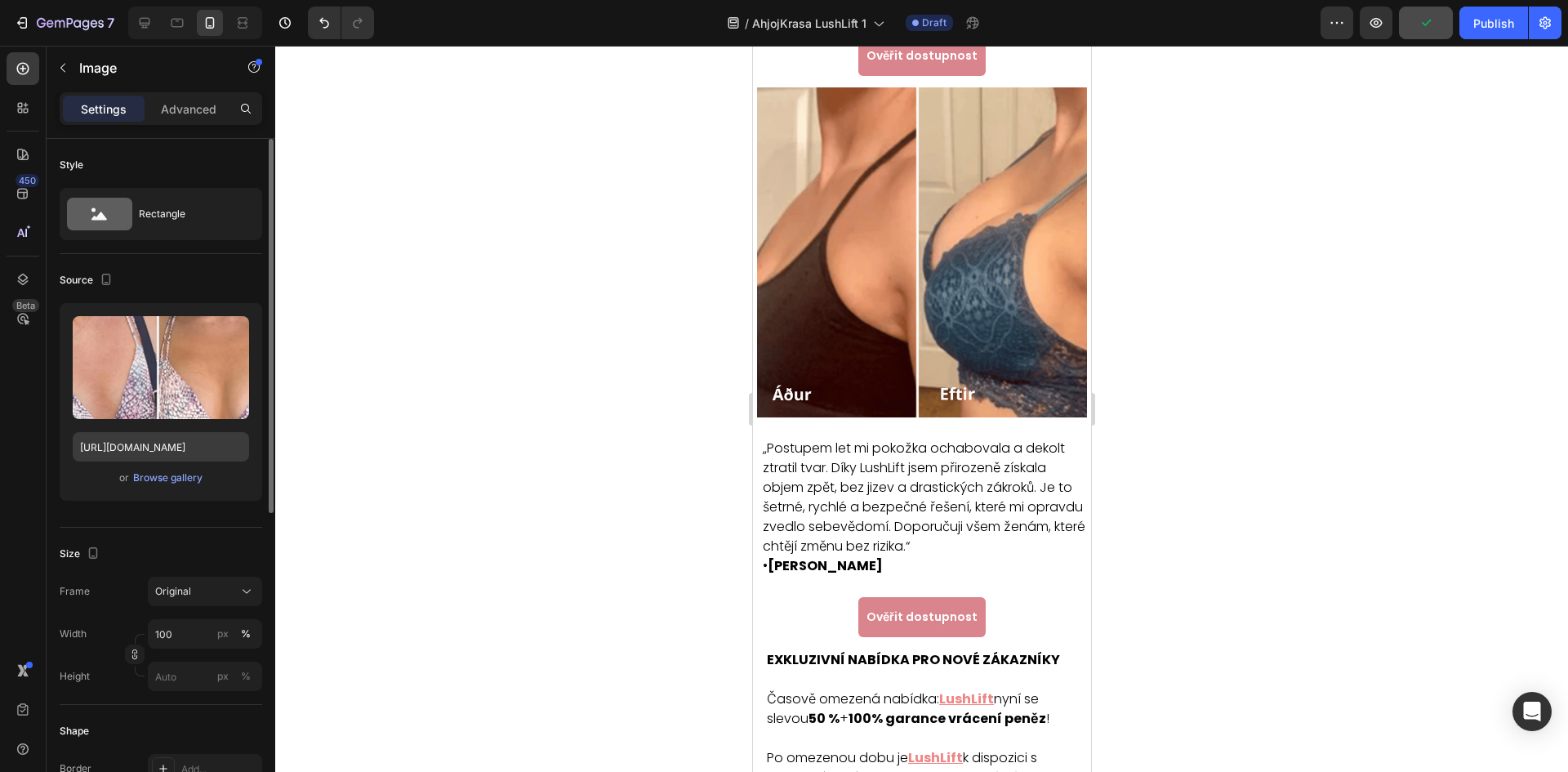
scroll to position [2484, 0]
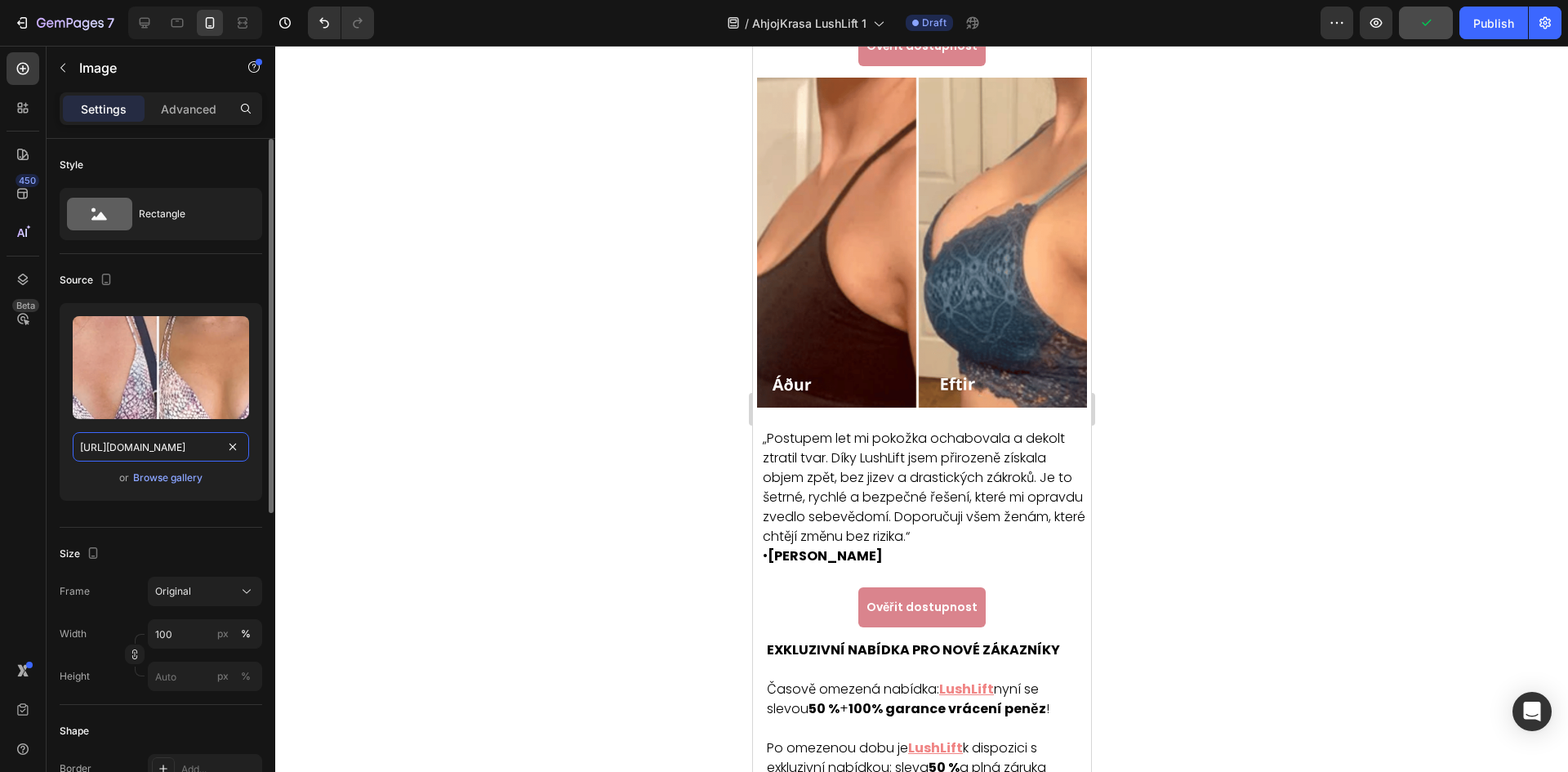
click at [142, 446] on input "https://cdn.shopify.com/s/files/1/0699/7970/1400/files/gempages_558182816613926…" at bounding box center [161, 446] width 176 height 29
paste input "57/6783/3683/files/gempages_578032762192134844-6f6d2b87-7542-4e8a-8ae4-6d448bff…"
type input "https://cdn.shopify.com/s/files/1/0657/6783/3683/files/gempages_578032762192134…"
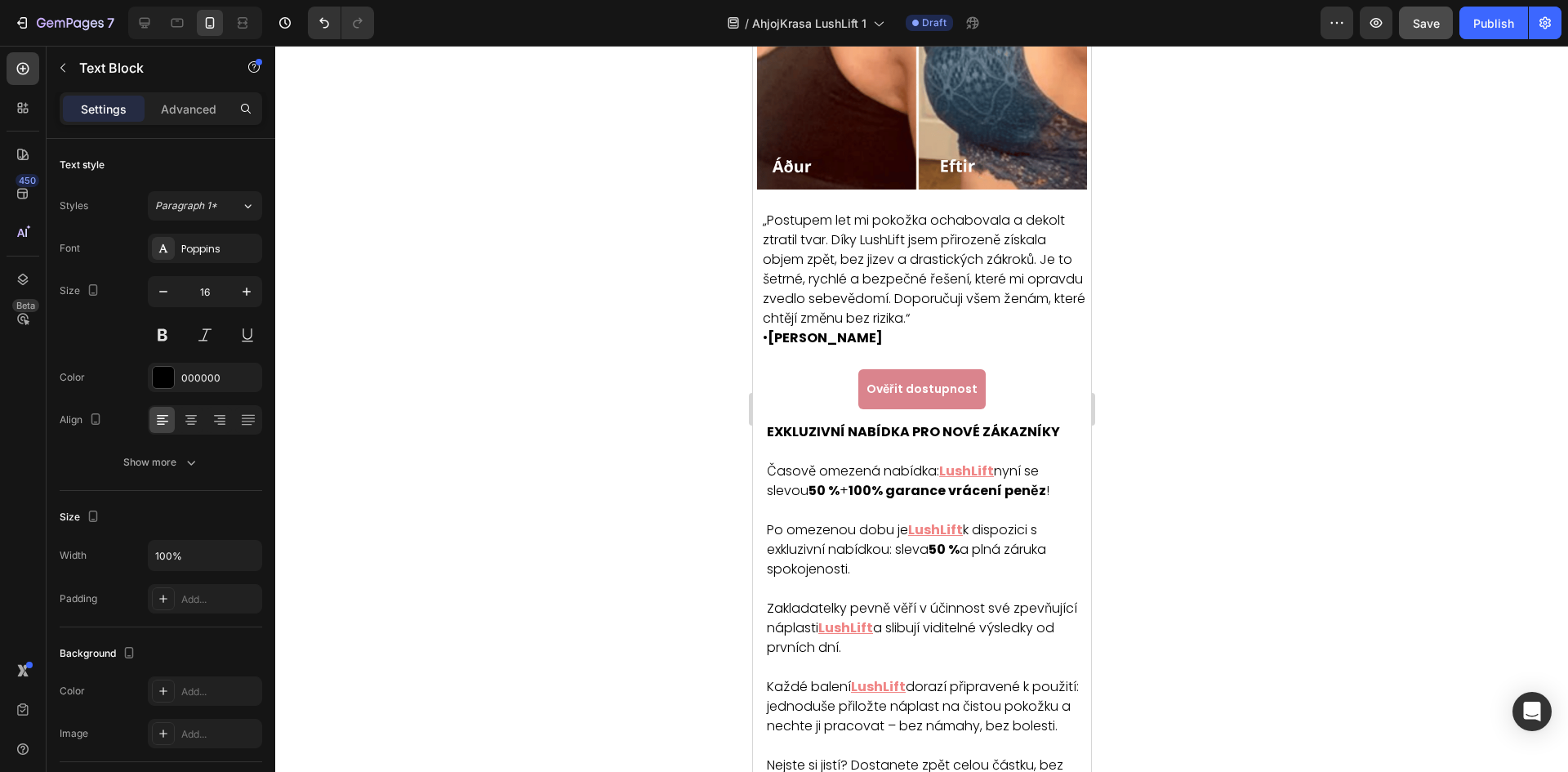
scroll to position [2811, 0]
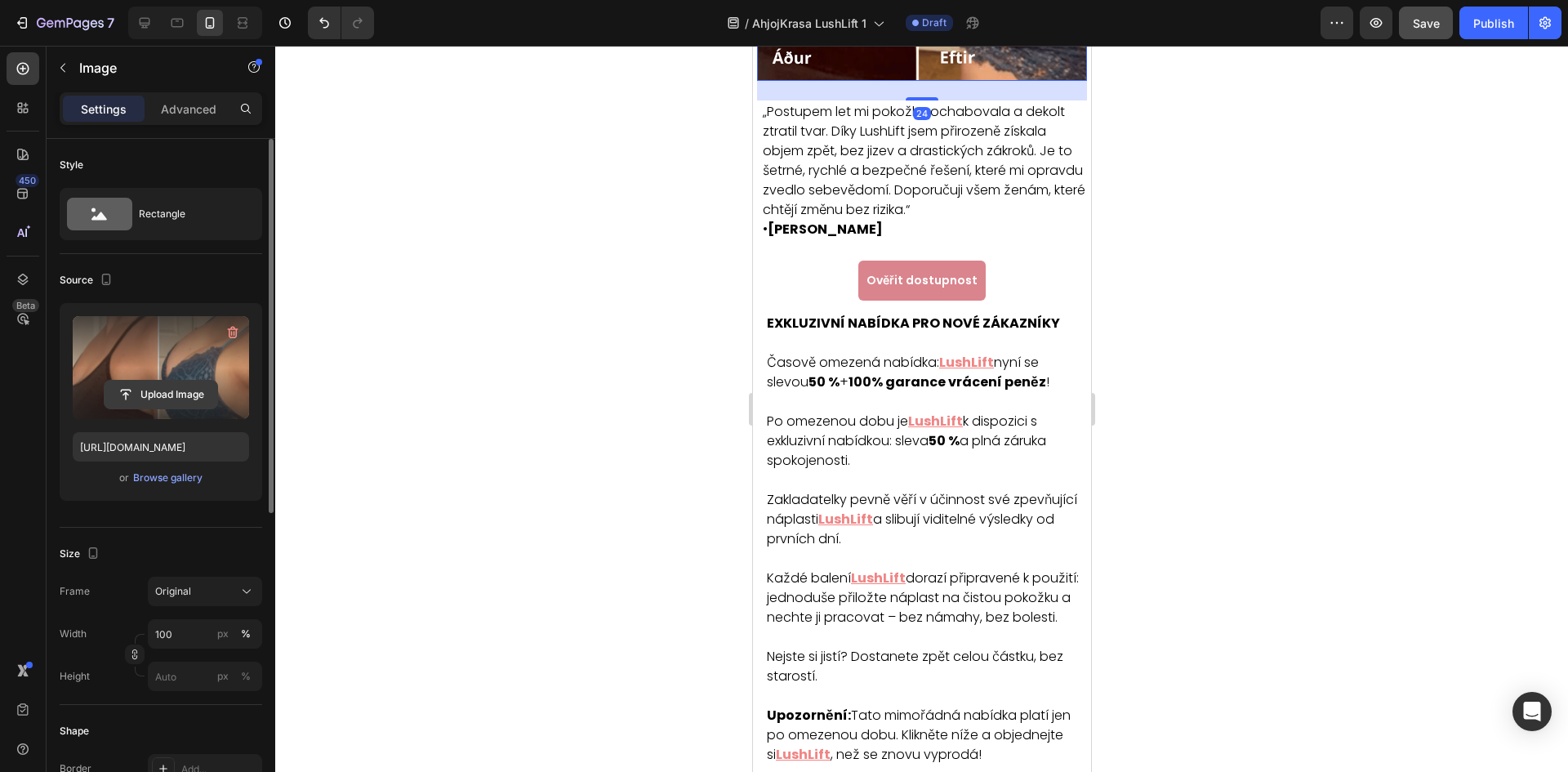
click at [138, 396] on input "file" at bounding box center [161, 394] width 112 height 28
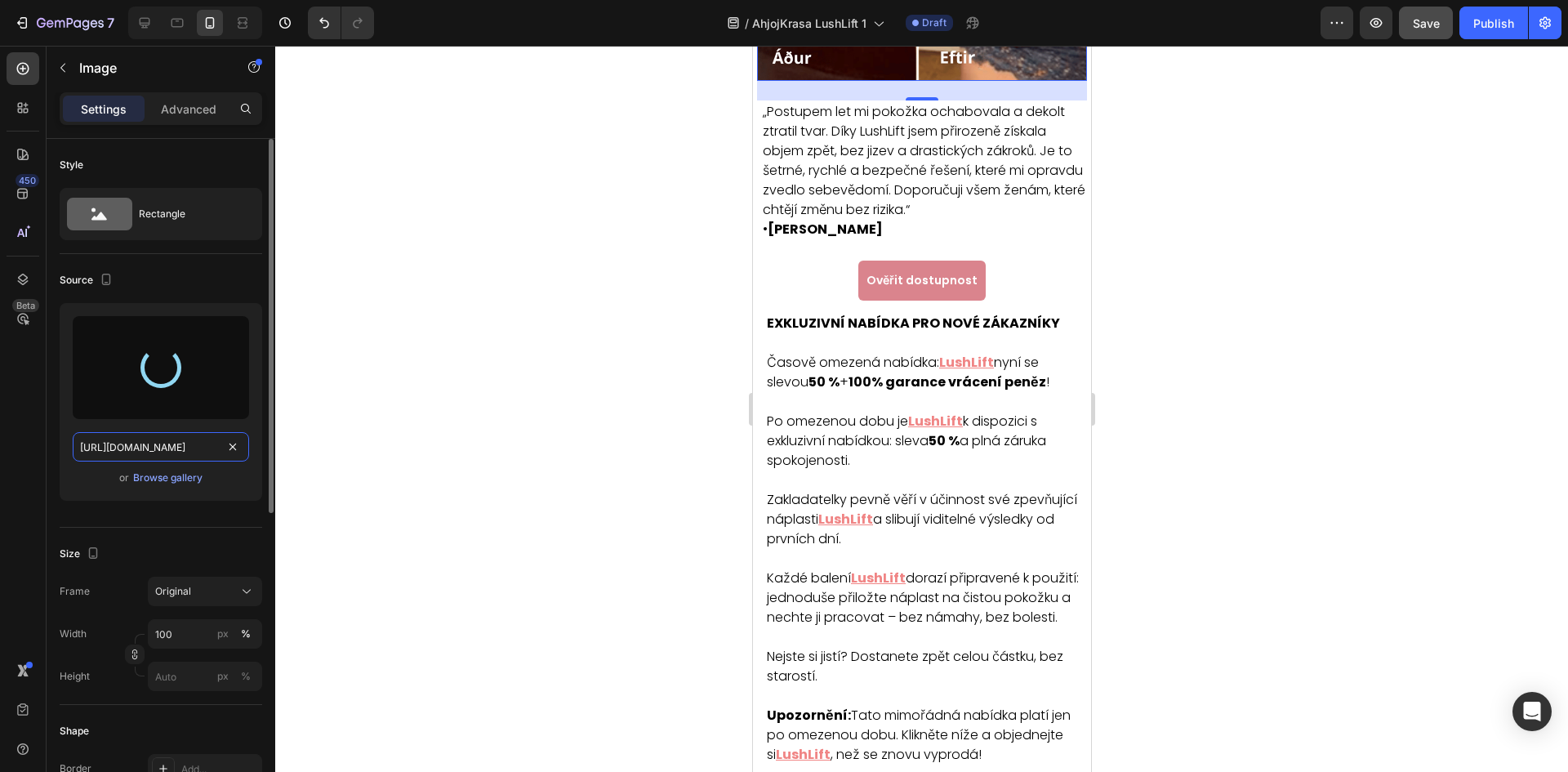
click at [185, 437] on input "https://cdn.shopify.com/s/files/1/0699/7970/1400/files/gempages_558182816613926…" at bounding box center [161, 446] width 176 height 29
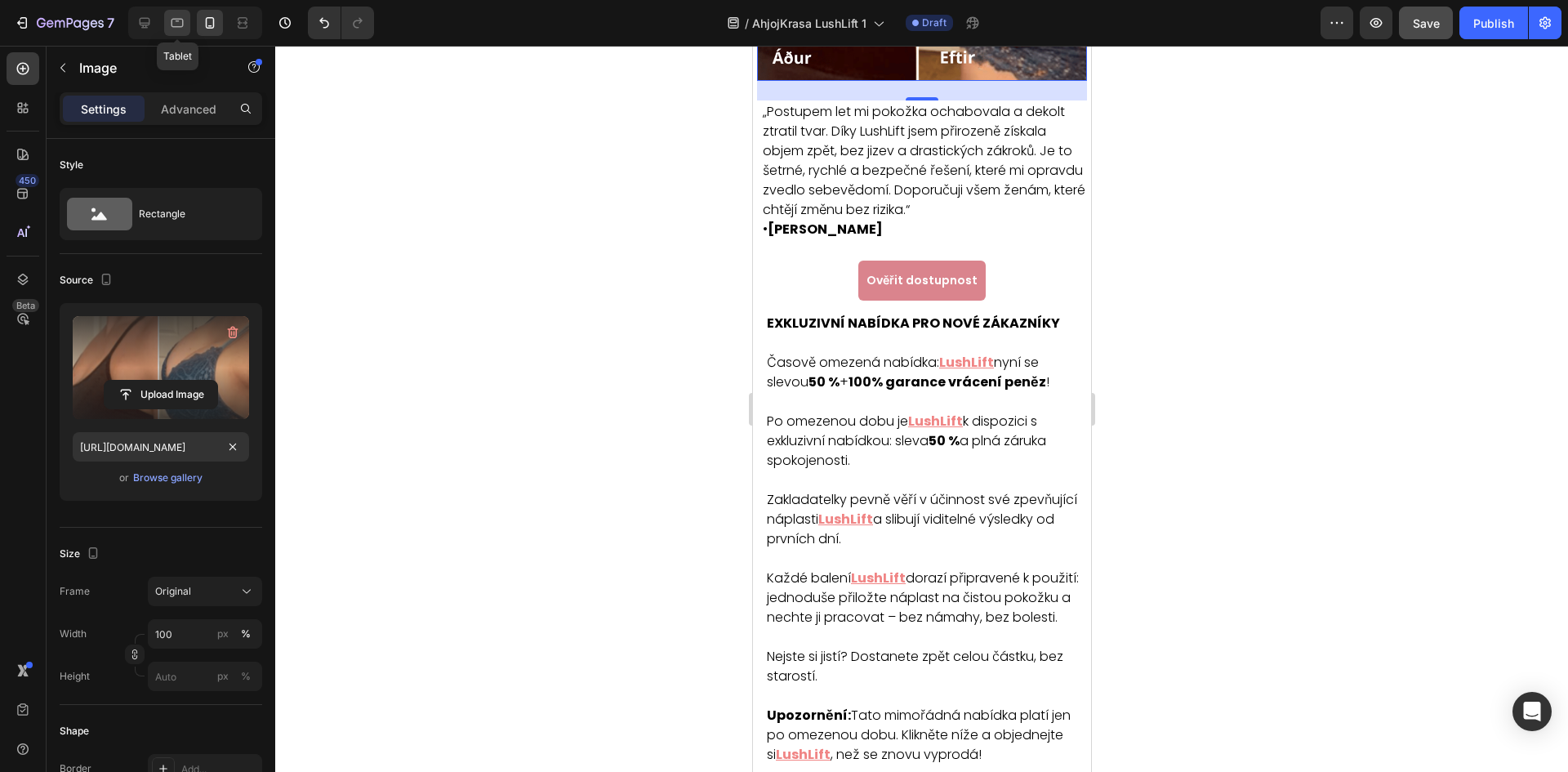
click at [183, 17] on icon at bounding box center [177, 22] width 16 height 16
type input "https://cdn.shopify.com/s/files/1/0699/7970/1400/files/gempages_558182816613926…"
type input "80"
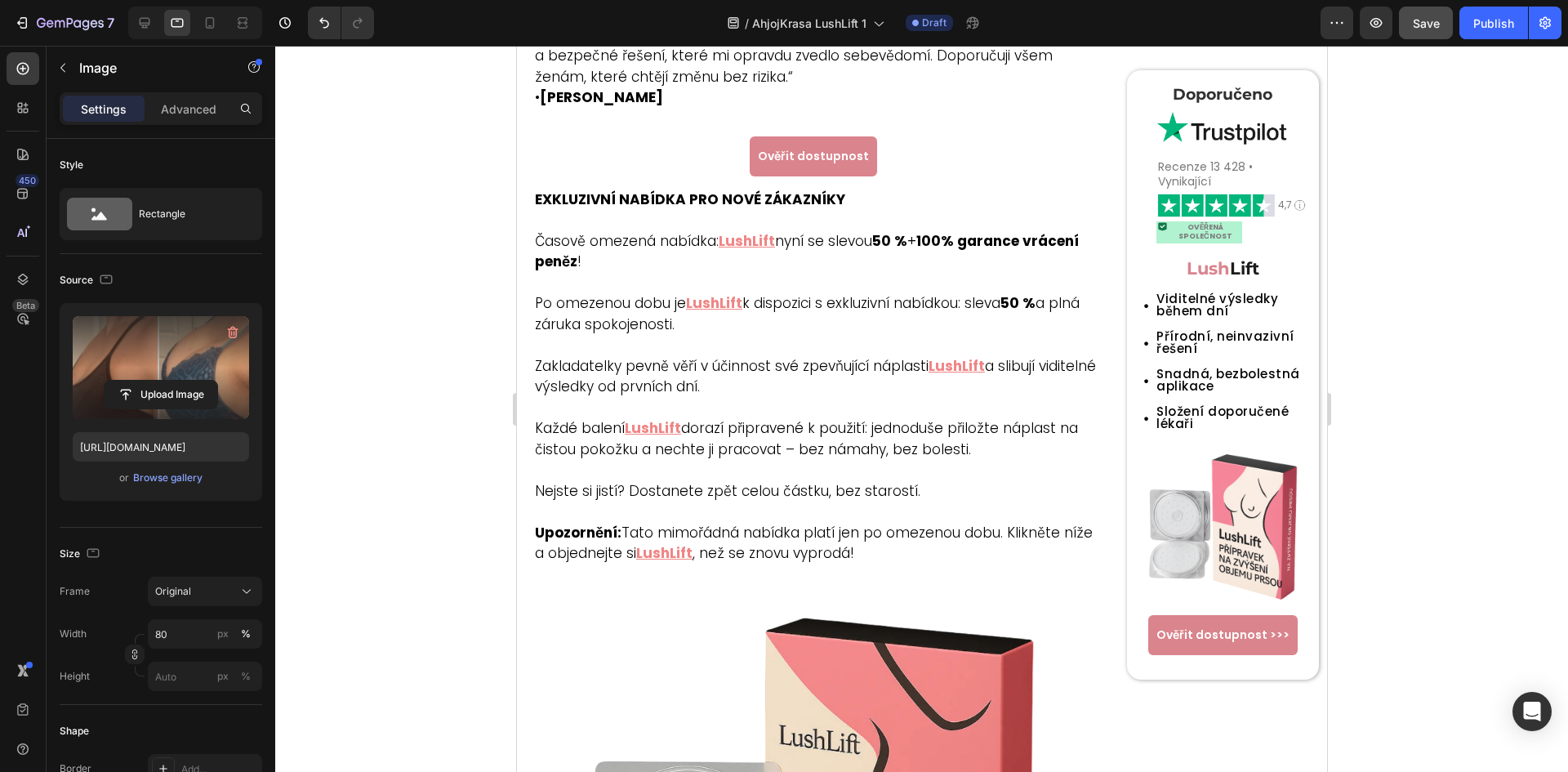
scroll to position [3097, 0]
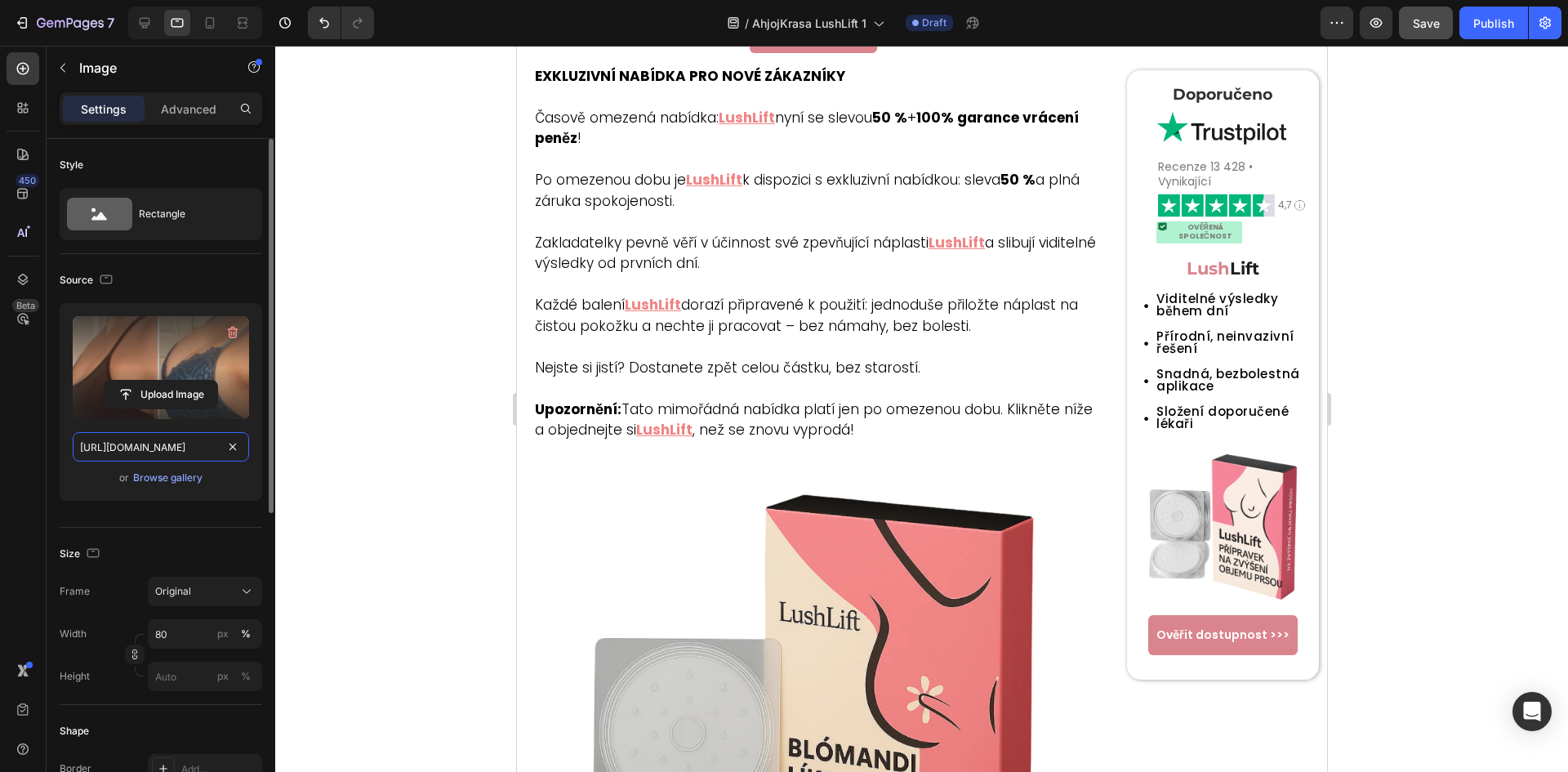
click at [153, 437] on input "https://cdn.shopify.com/s/files/1/0699/7970/1400/files/gempages_558182816613926…" at bounding box center [161, 446] width 176 height 29
paste input "57/6783/3683/files/gempages_578032762192134844-18c15005-7ab0-4871-a4c6-e275f86a…"
click at [144, 28] on icon at bounding box center [144, 23] width 11 height 11
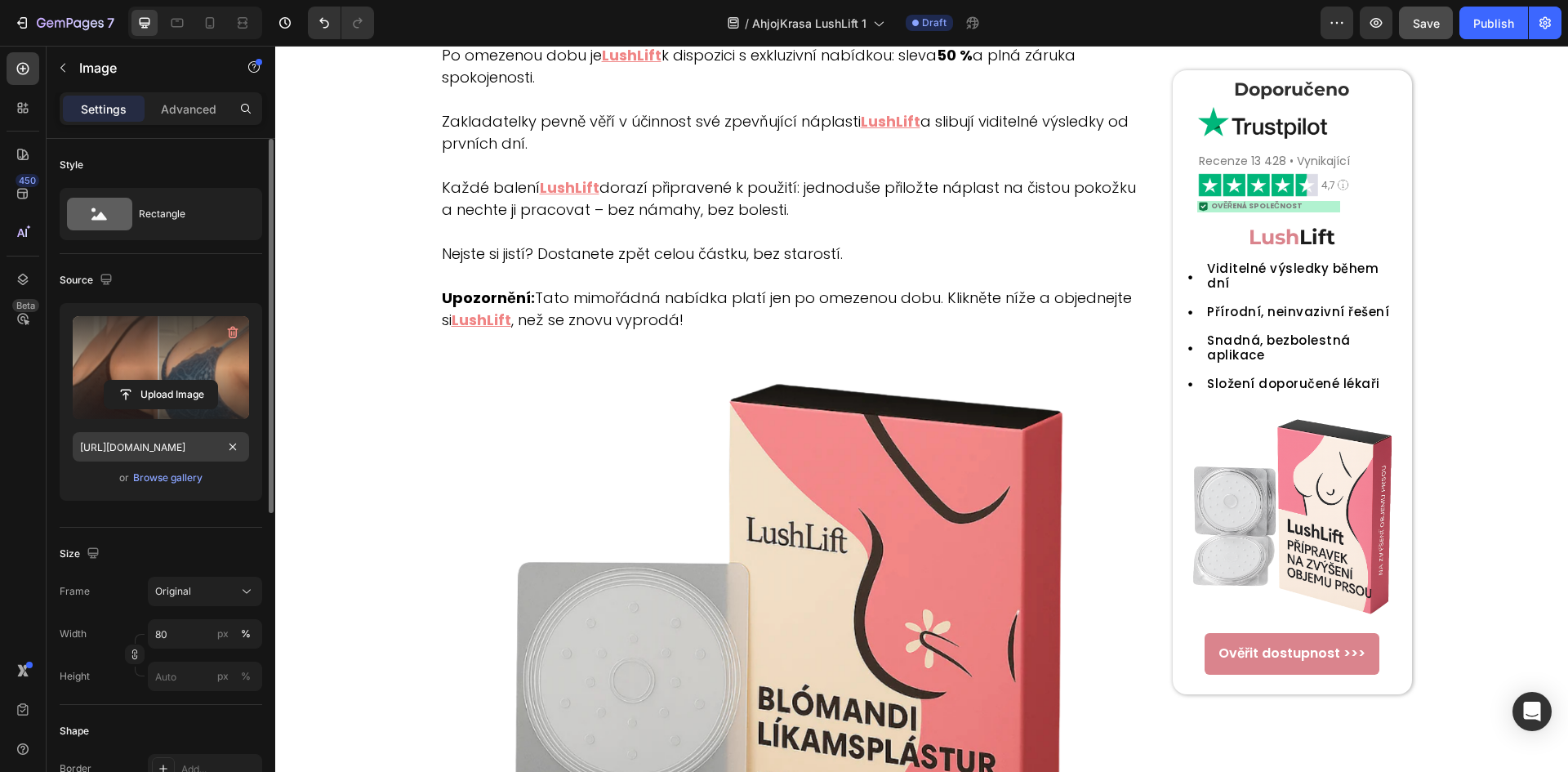
scroll to position [3452, 0]
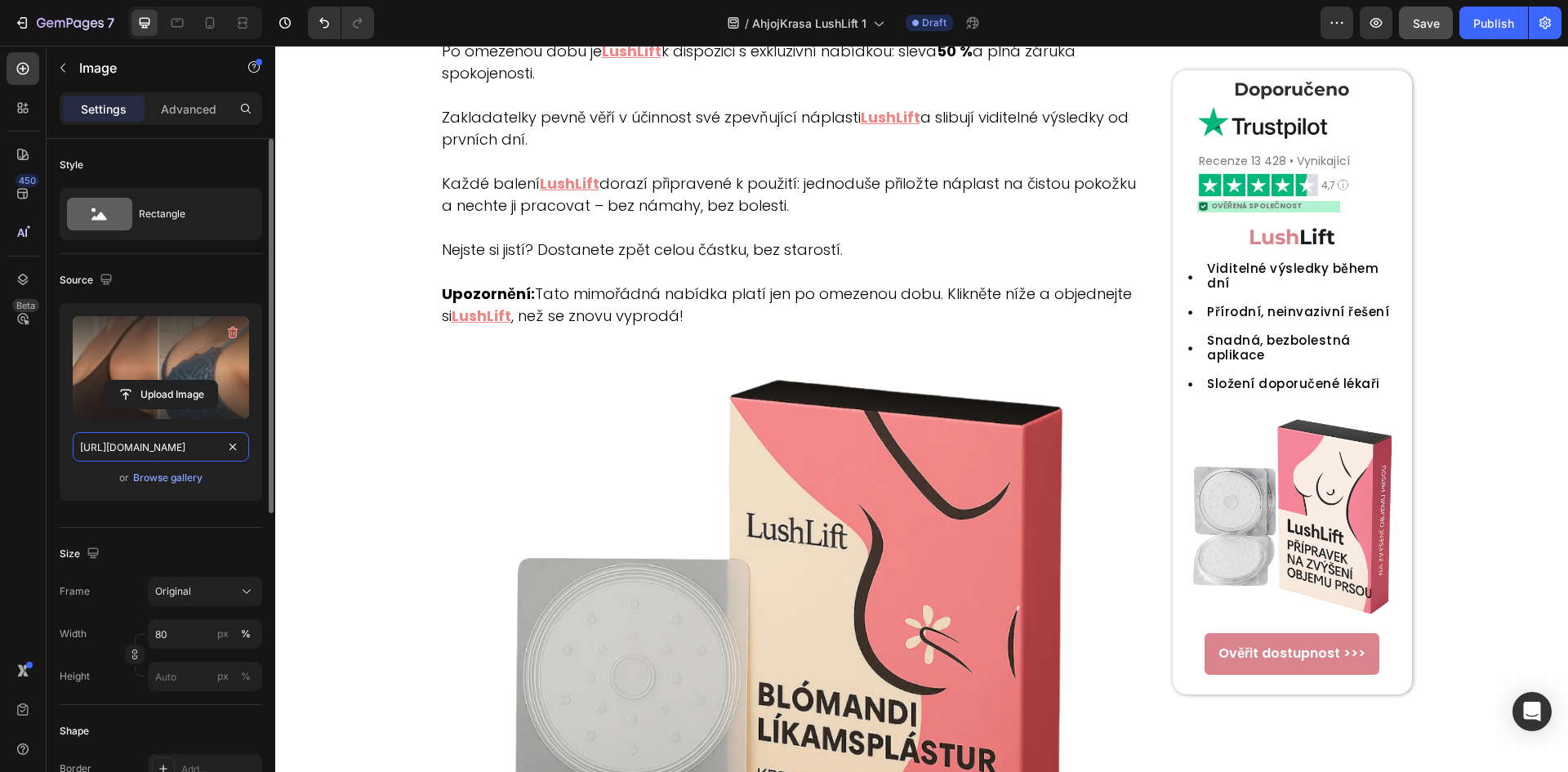
click at [177, 442] on input "https://cdn.shopify.com/s/files/1/0657/6783/3683/files/gempages_578032762192134…" at bounding box center [161, 446] width 176 height 29
paste input "18c15005-7ab0-4871-a4c6-e275f86ad68e"
type input "https://cdn.shopify.com/s/files/1/0657/6783/3683/files/gempages_578032762192134…"
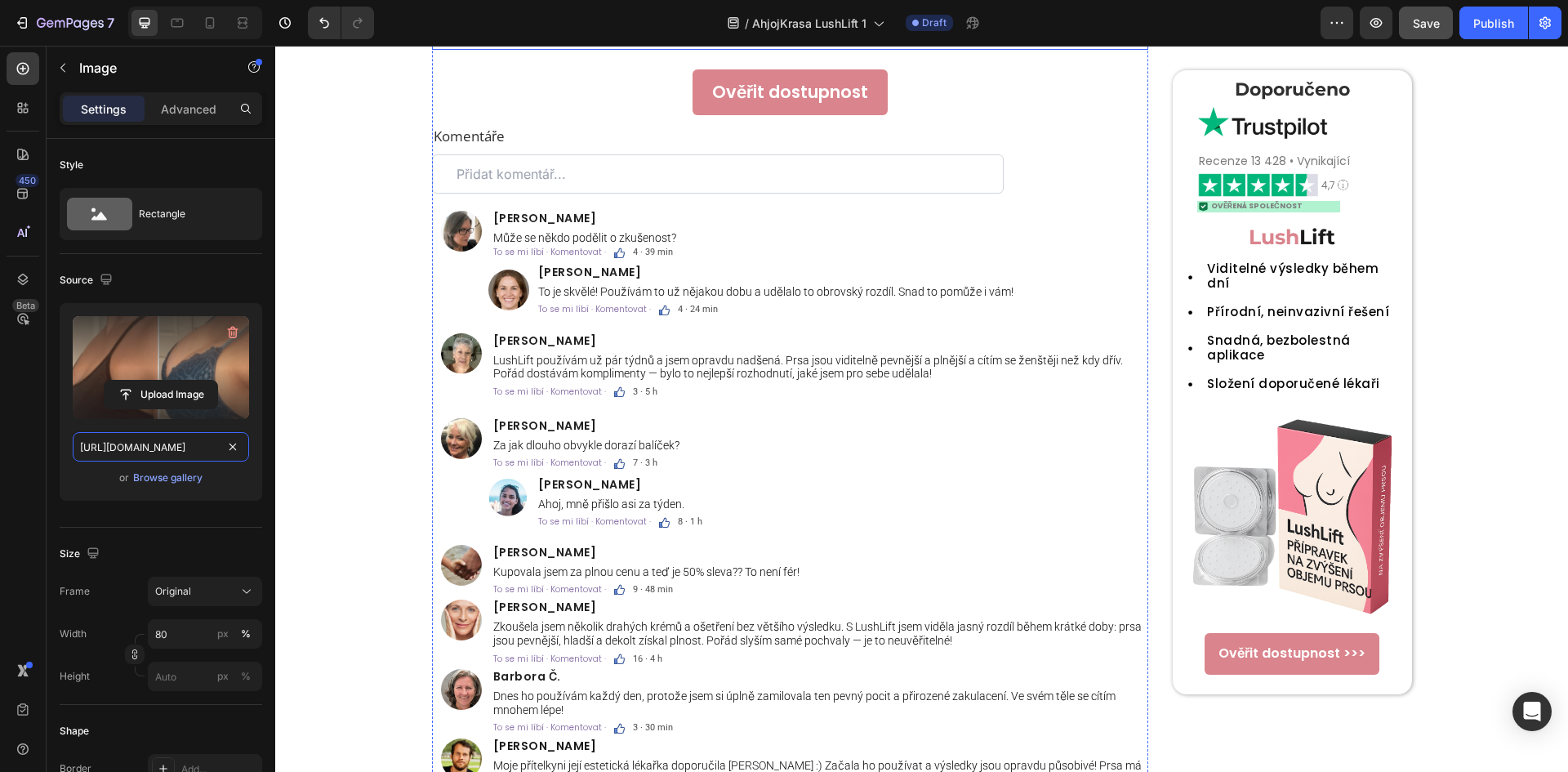
scroll to position [4650, 0]
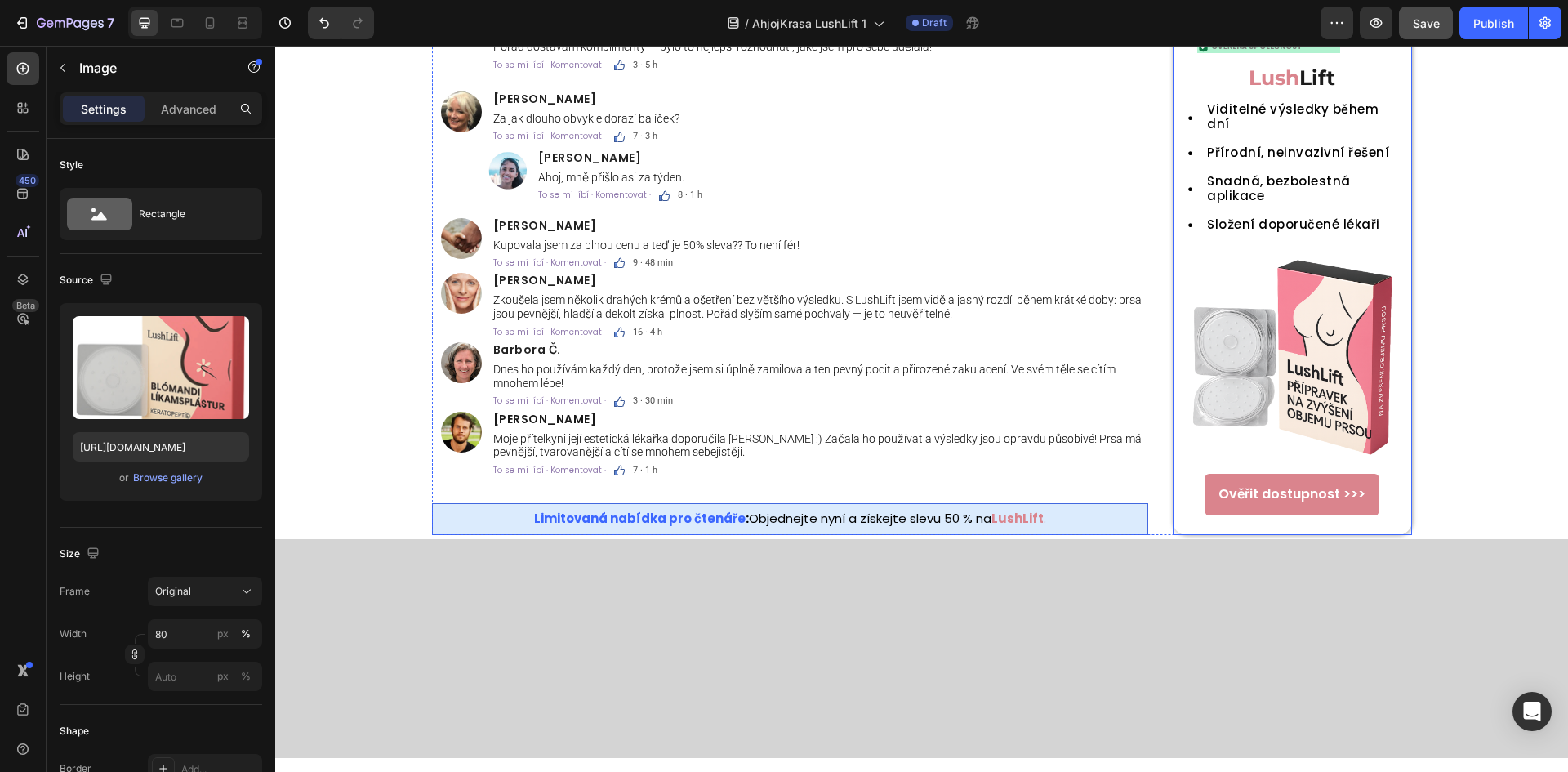
click at [1365, 468] on img at bounding box center [1291, 357] width 222 height 223
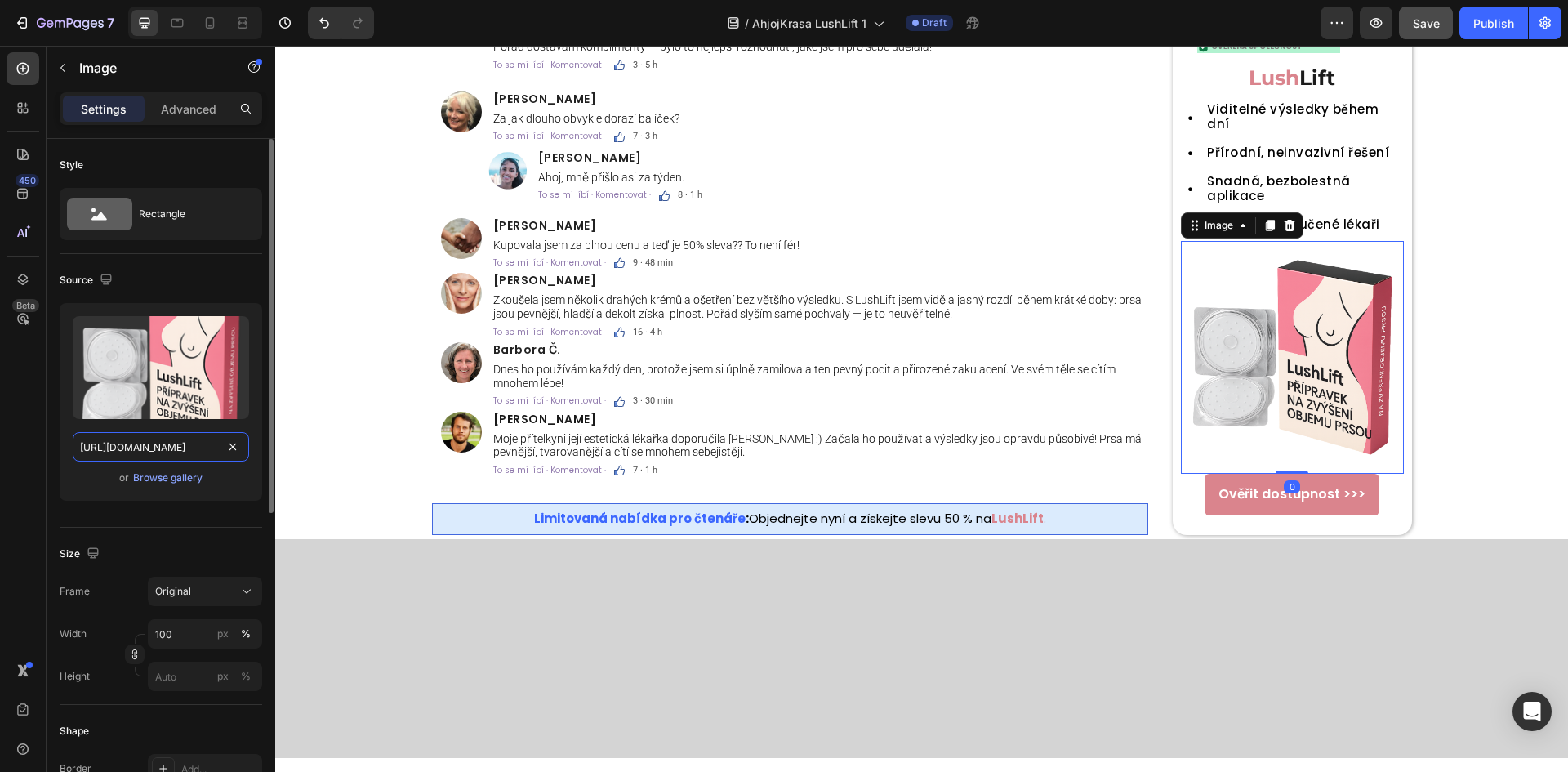
click at [164, 436] on input "https://cdn.shopify.com/s/files/1/0657/6783/3683/files/gempages_578032762192134…" at bounding box center [161, 446] width 176 height 29
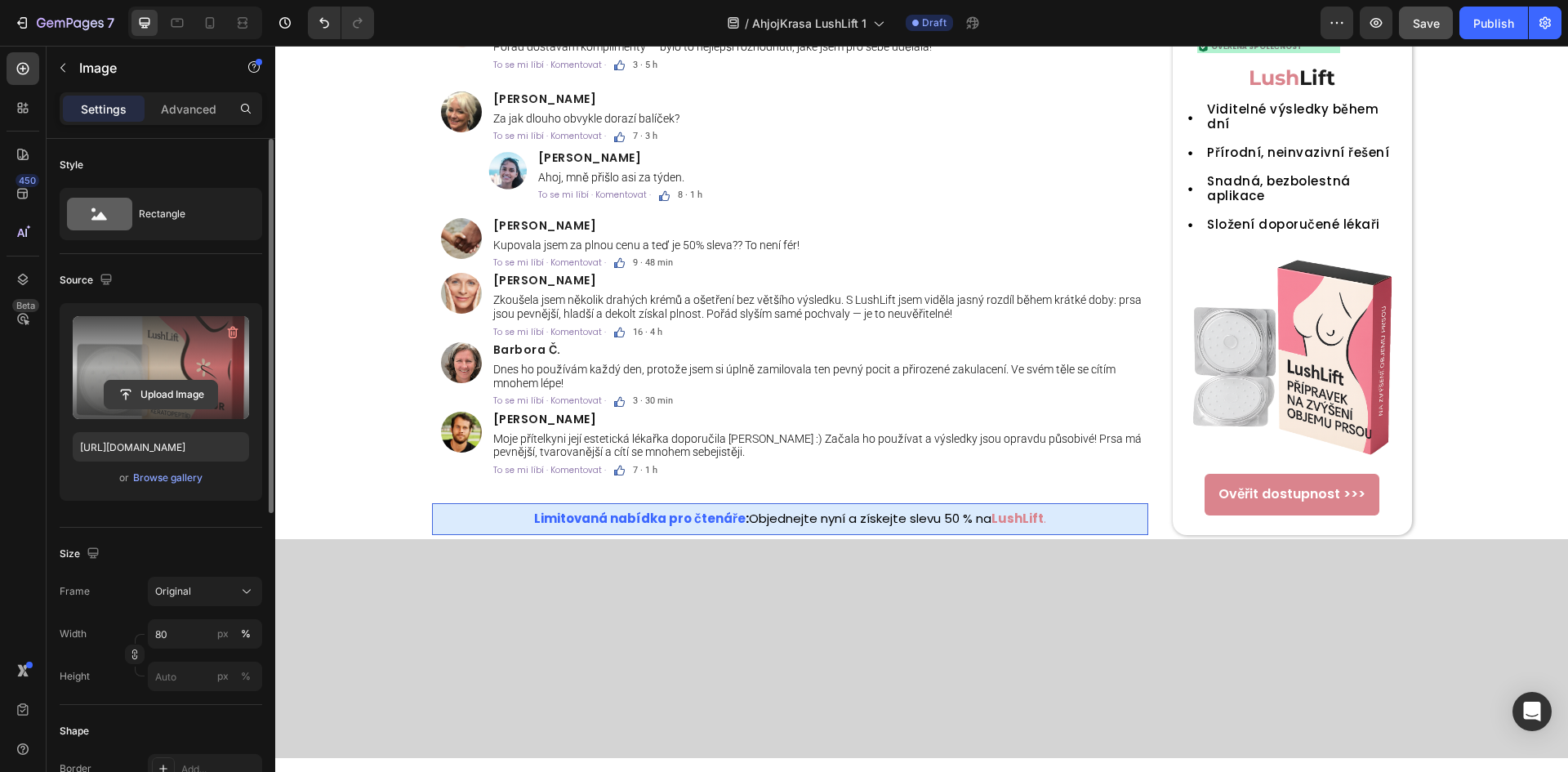
click at [177, 399] on input "file" at bounding box center [161, 394] width 112 height 28
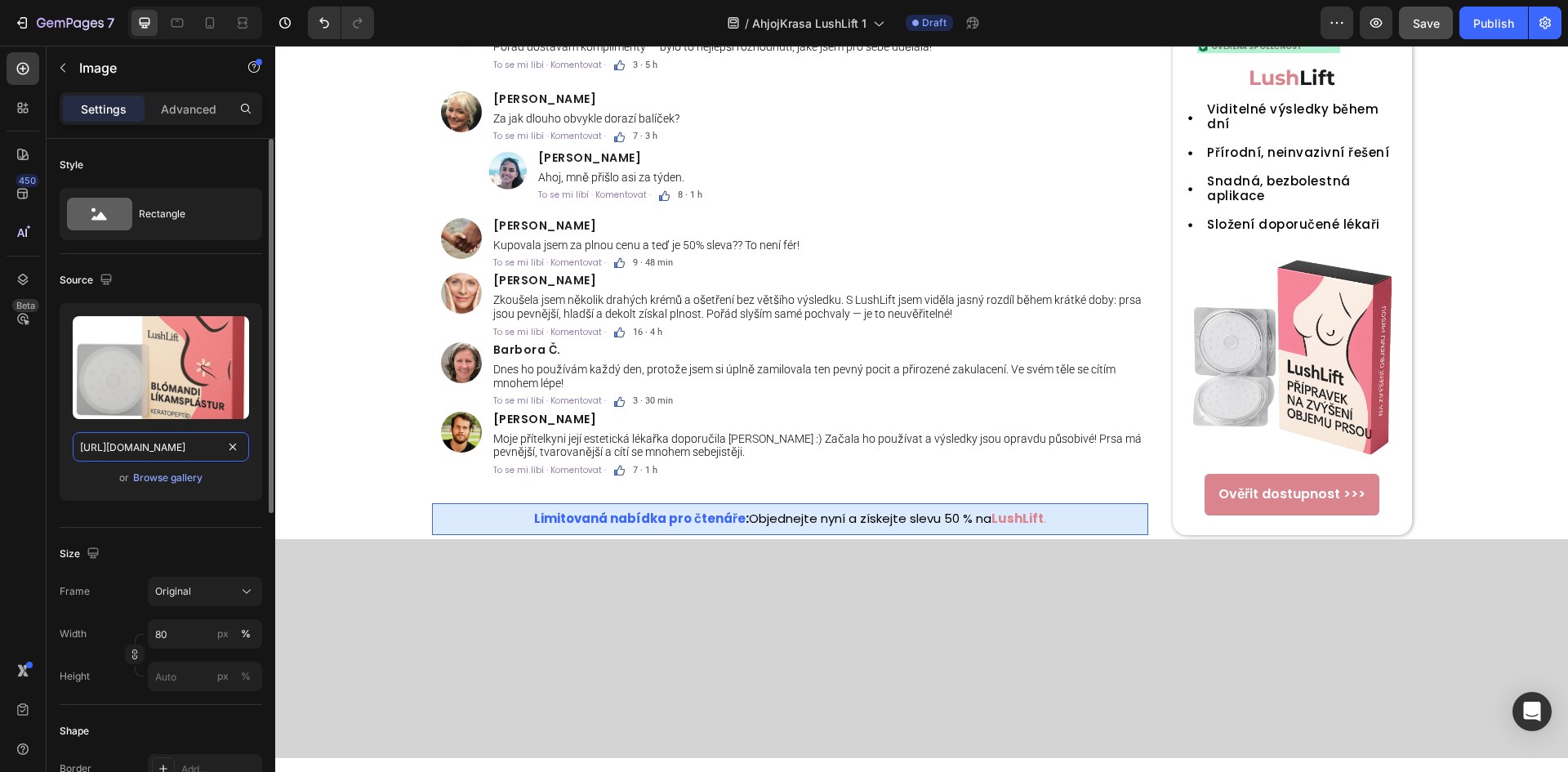
click at [147, 435] on input "https://cdn.shopify.com/s/files/1/0657/6783/3683/files/gempages_578032762192134…" at bounding box center [161, 446] width 176 height 29
paste input "c21a37b4-1c24-452a-9ac8-df36e4f21df8"
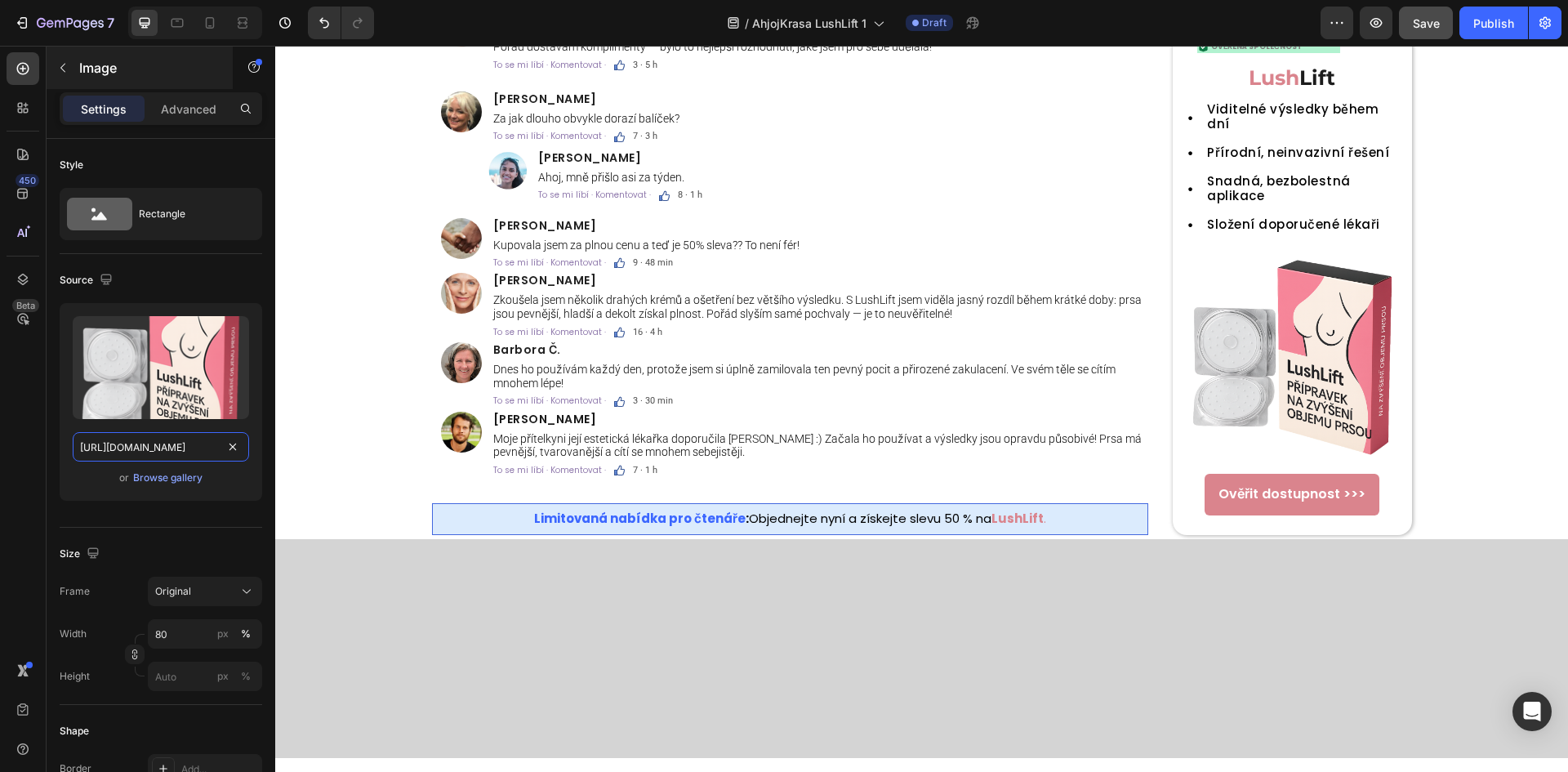
scroll to position [0, 498]
click at [168, 20] on div at bounding box center [177, 22] width 26 height 26
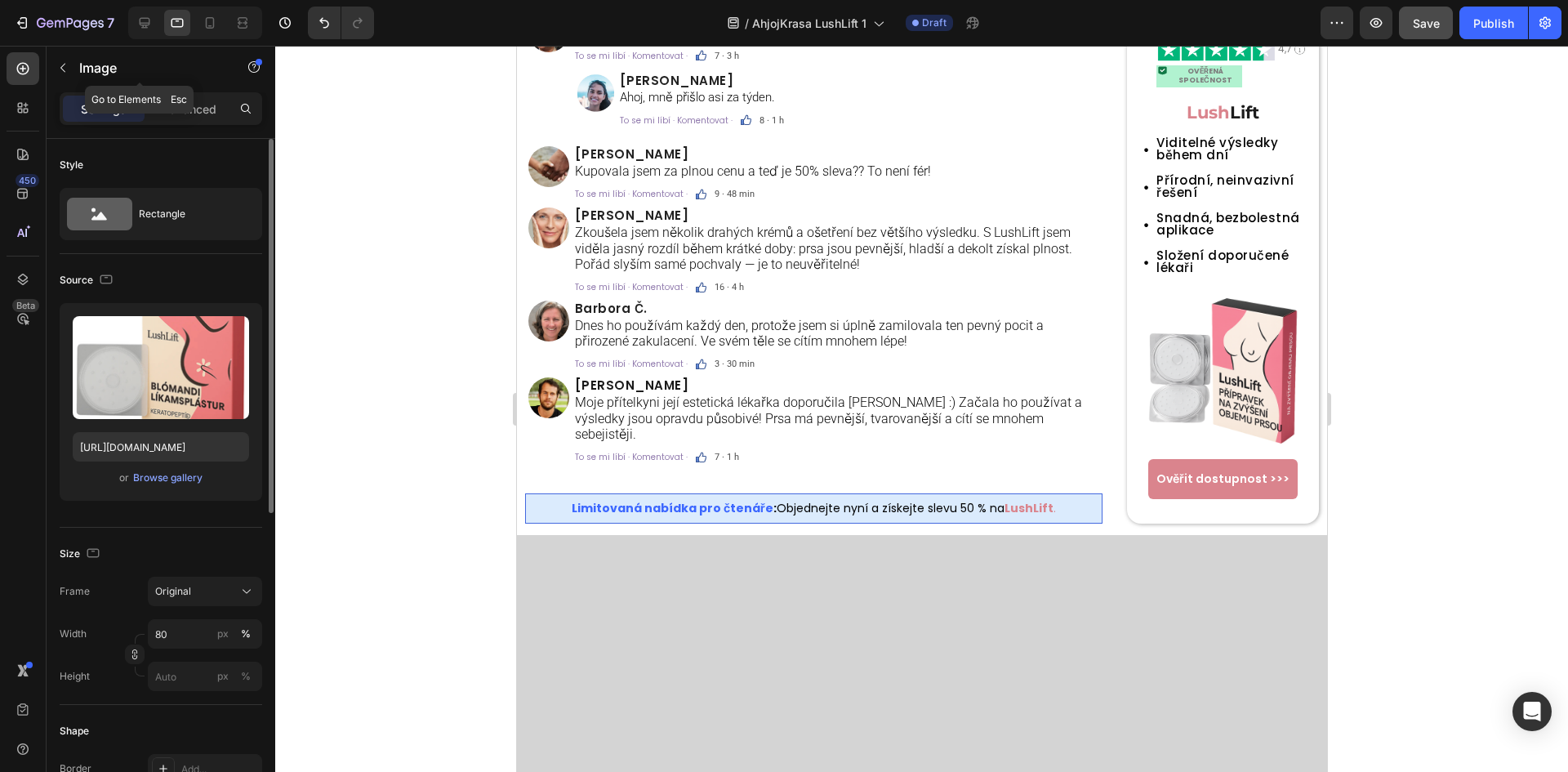
scroll to position [4151, 0]
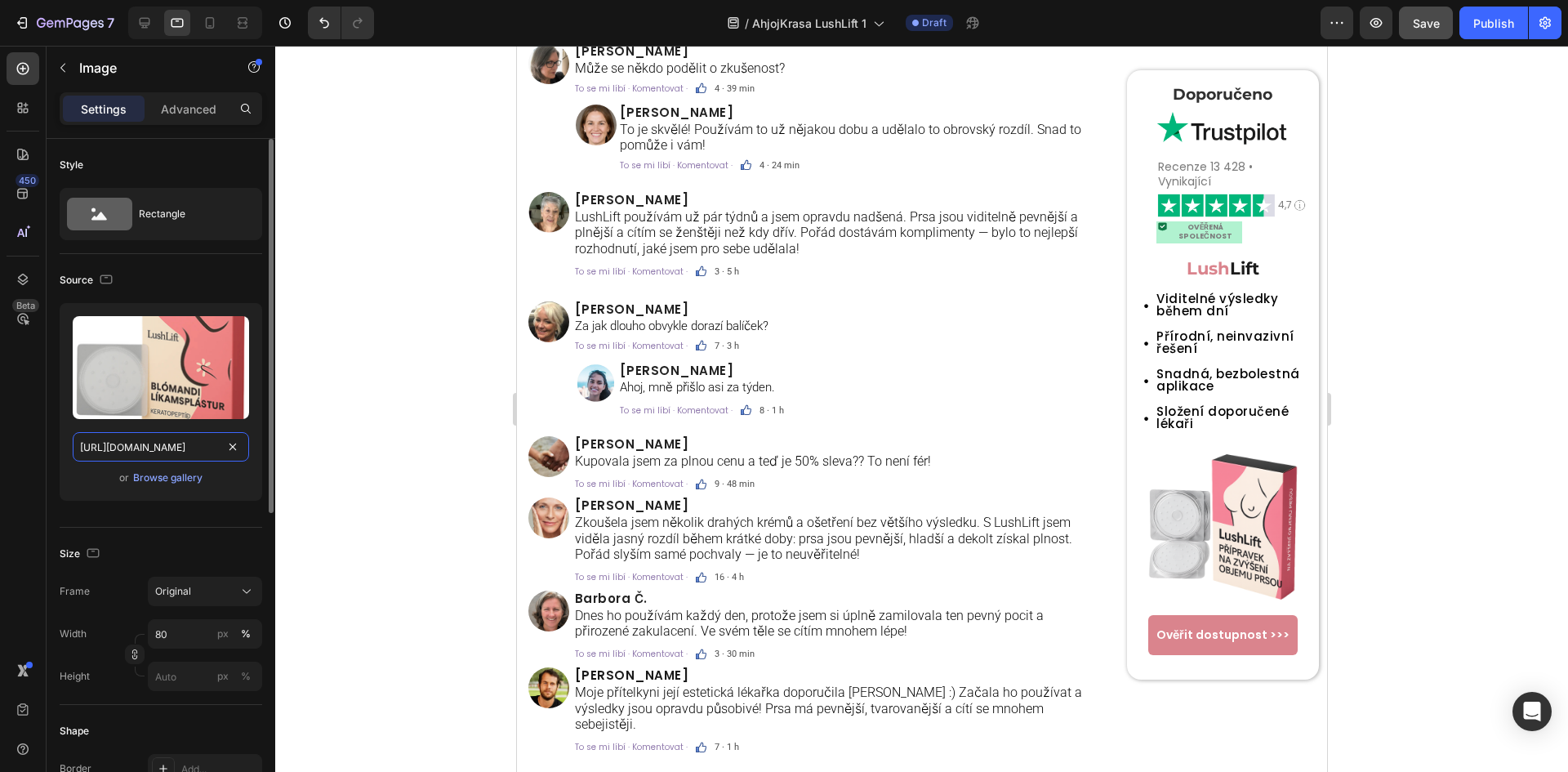
click at [118, 455] on input "https://cdn.shopify.com/s/files/1/0699/7970/1400/files/gempages_558182816613926…" at bounding box center [161, 446] width 176 height 29
click at [209, 25] on icon at bounding box center [210, 23] width 9 height 12
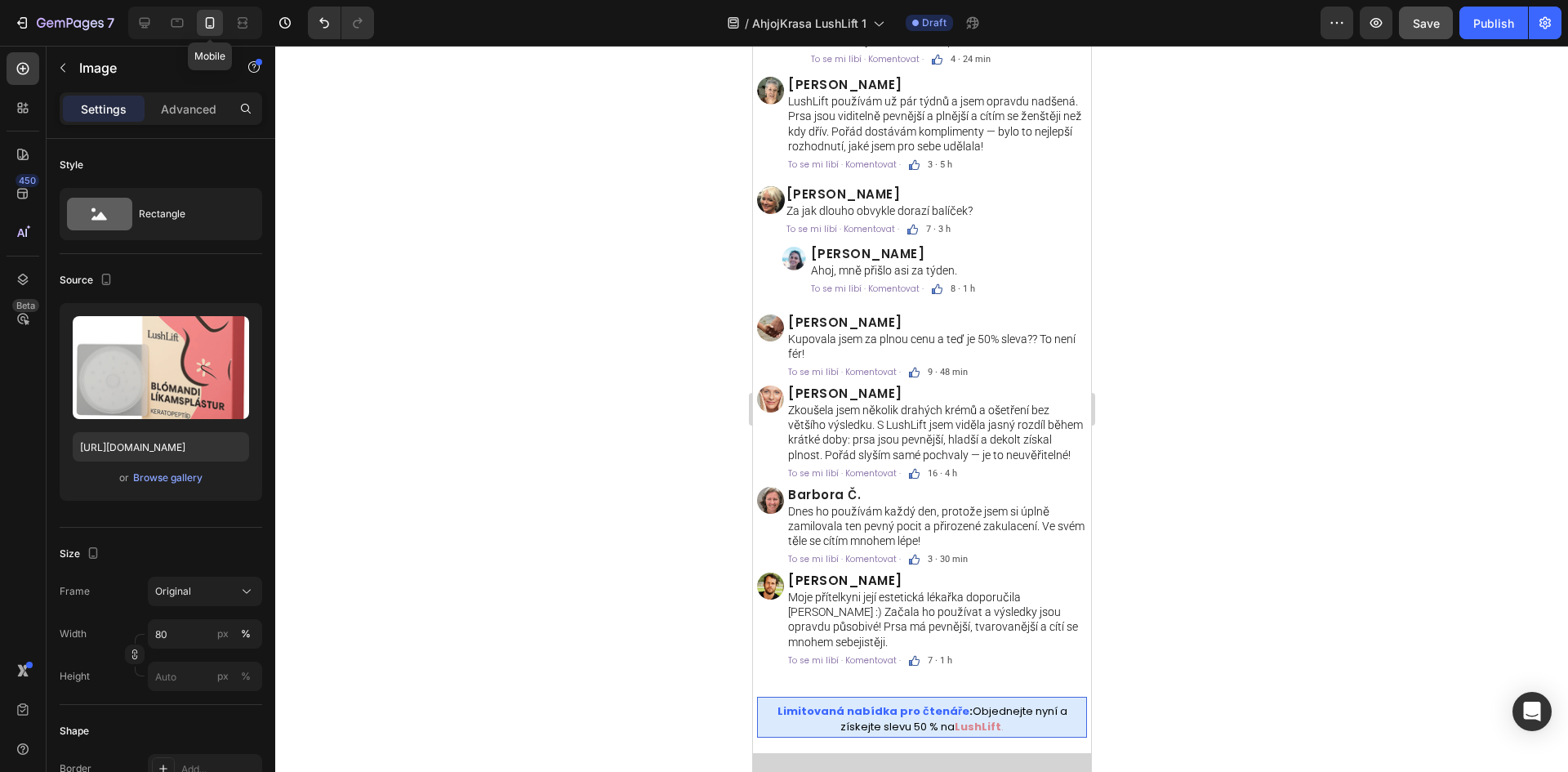
scroll to position [4075, 0]
click at [139, 20] on icon at bounding box center [144, 23] width 11 height 11
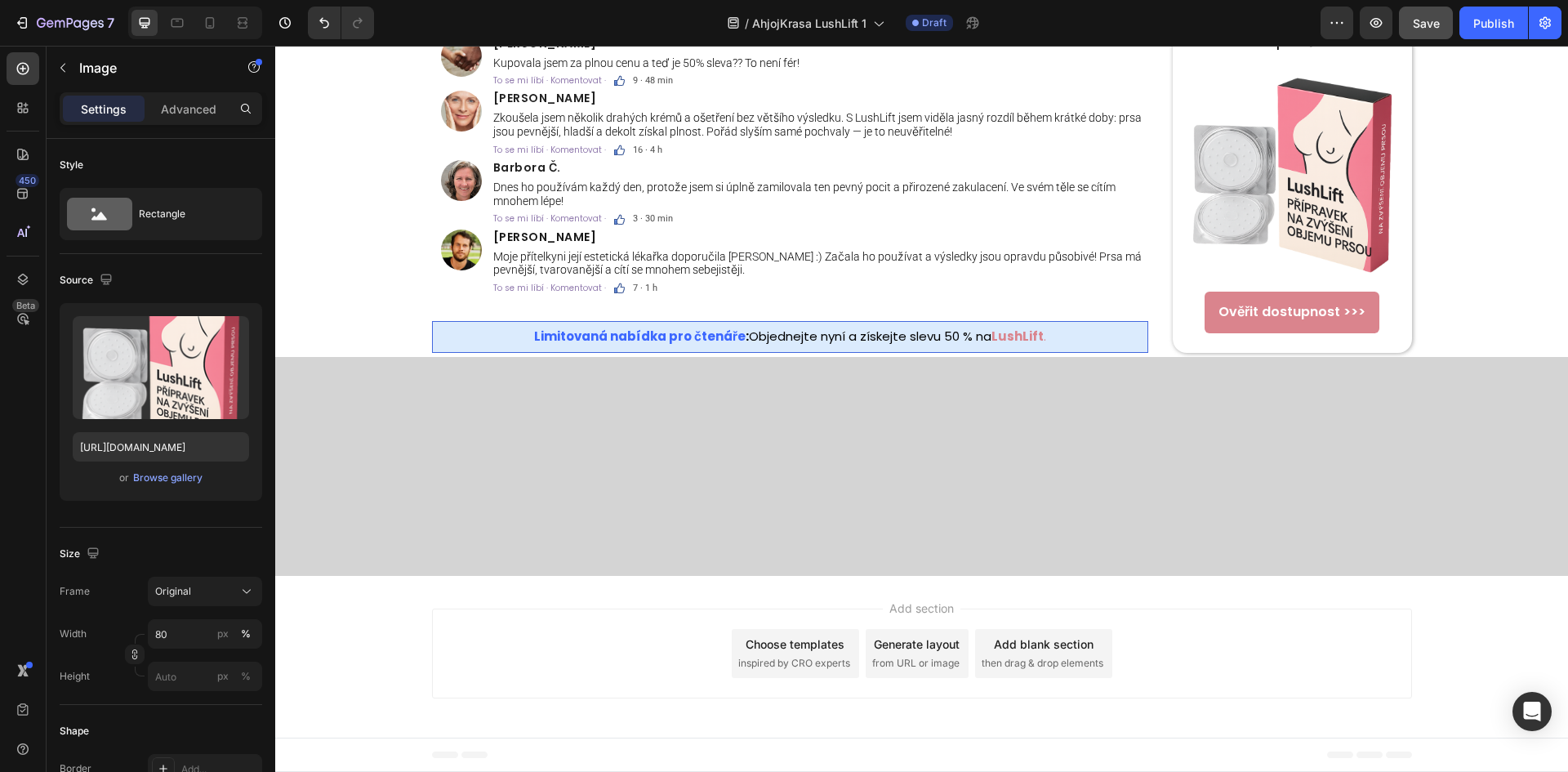
scroll to position [5027, 0]
click at [174, 33] on div at bounding box center [177, 22] width 26 height 26
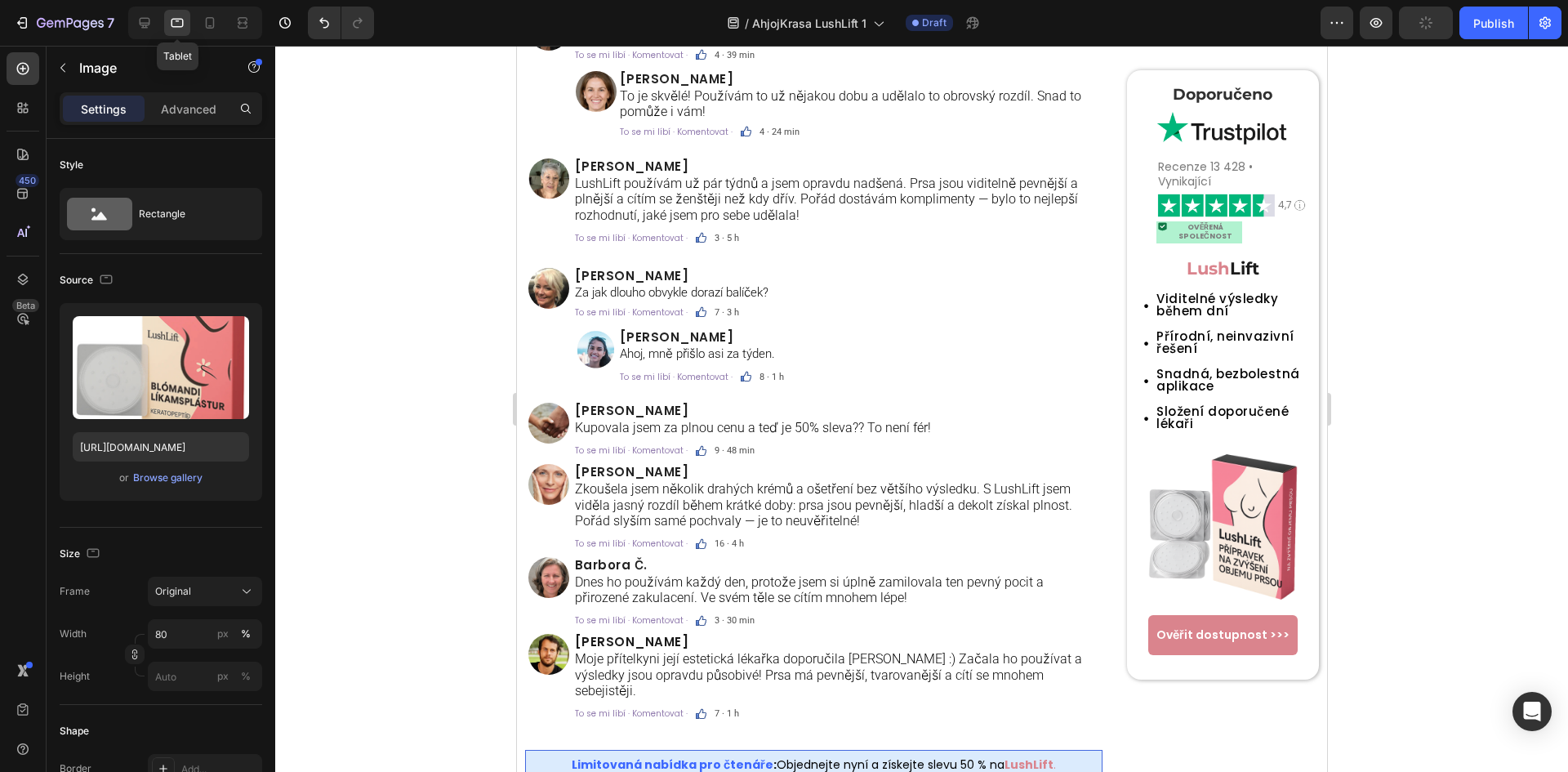
scroll to position [4151, 0]
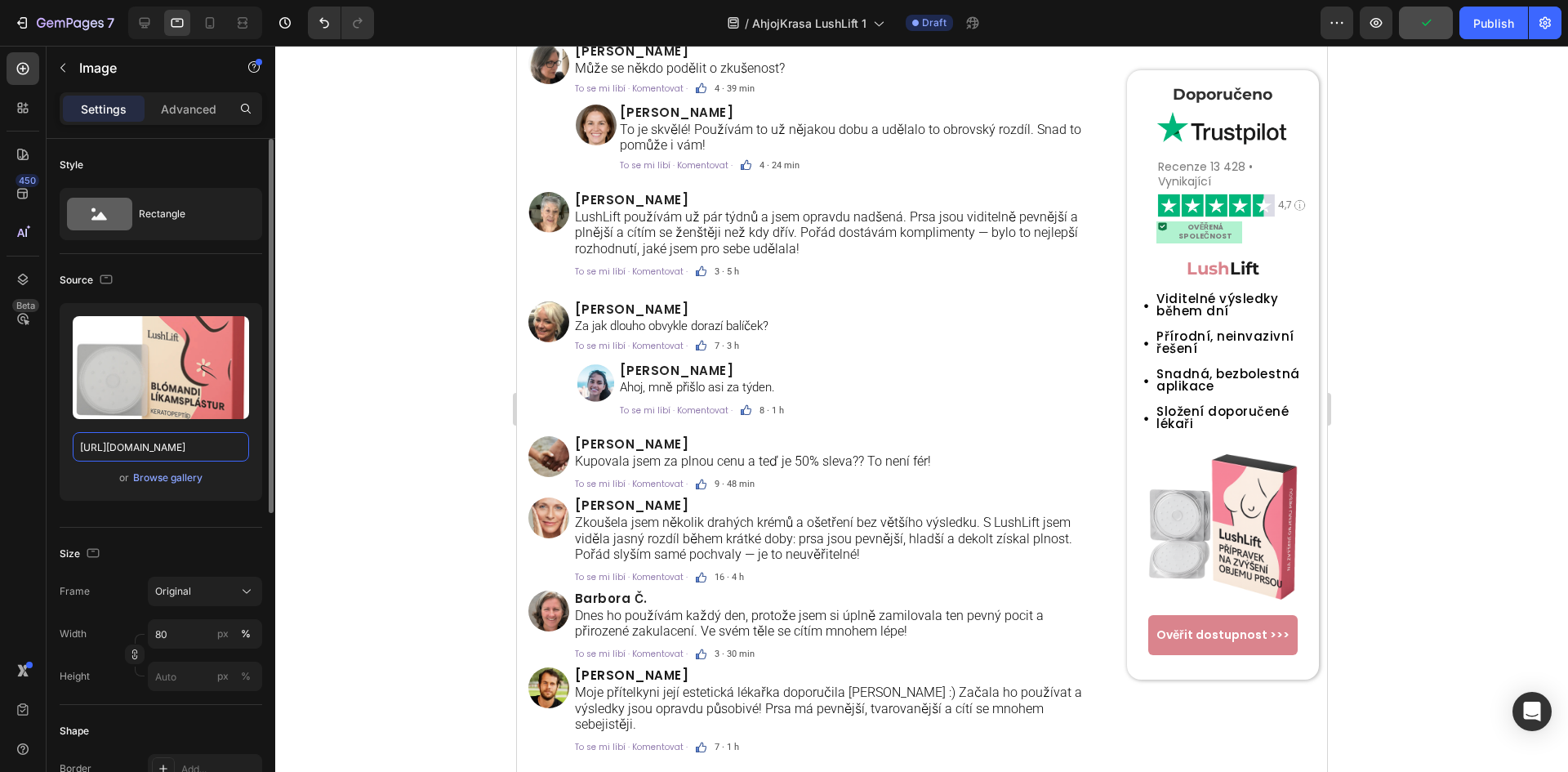
click at [126, 434] on input "https://cdn.shopify.com/s/files/1/0699/7970/1400/files/gempages_558182816613926…" at bounding box center [161, 446] width 176 height 29
paste input "57/6783/3683/files/gempages_578032762192134844-c21a37b4-1c24-452a-9ac8-df36e4f2…"
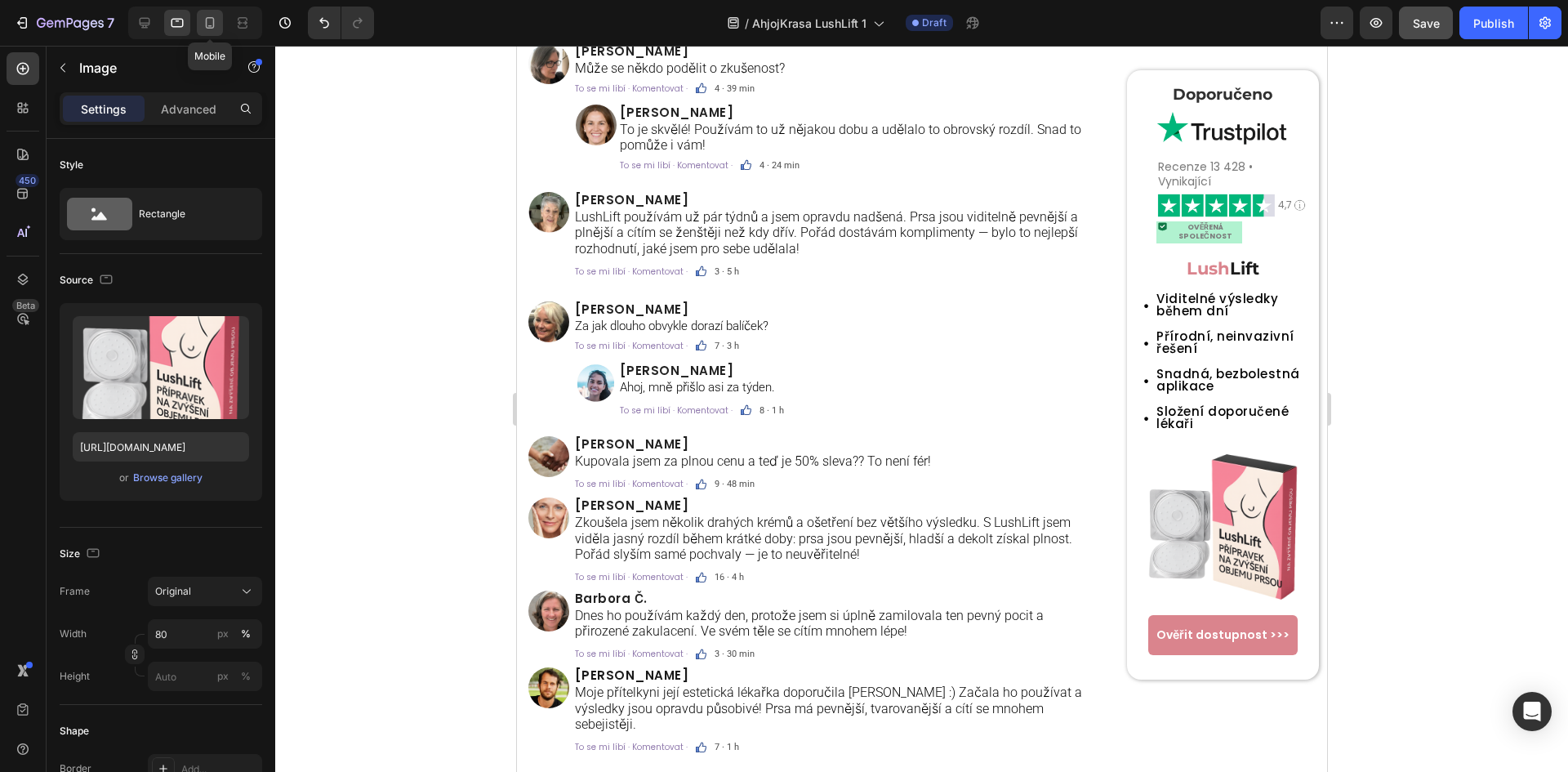
scroll to position [0, 0]
click at [216, 25] on icon at bounding box center [209, 22] width 16 height 16
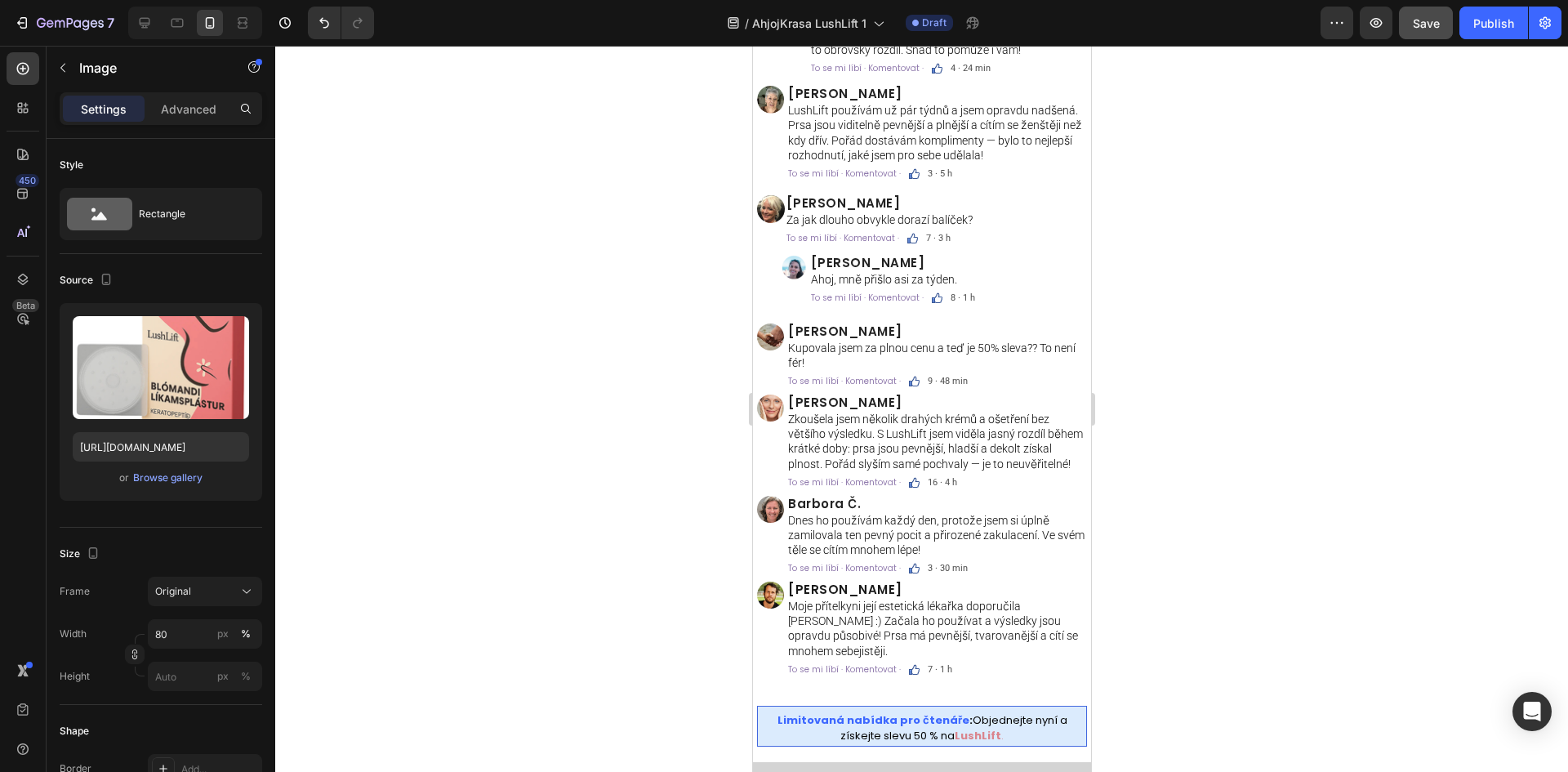
scroll to position [4075, 0]
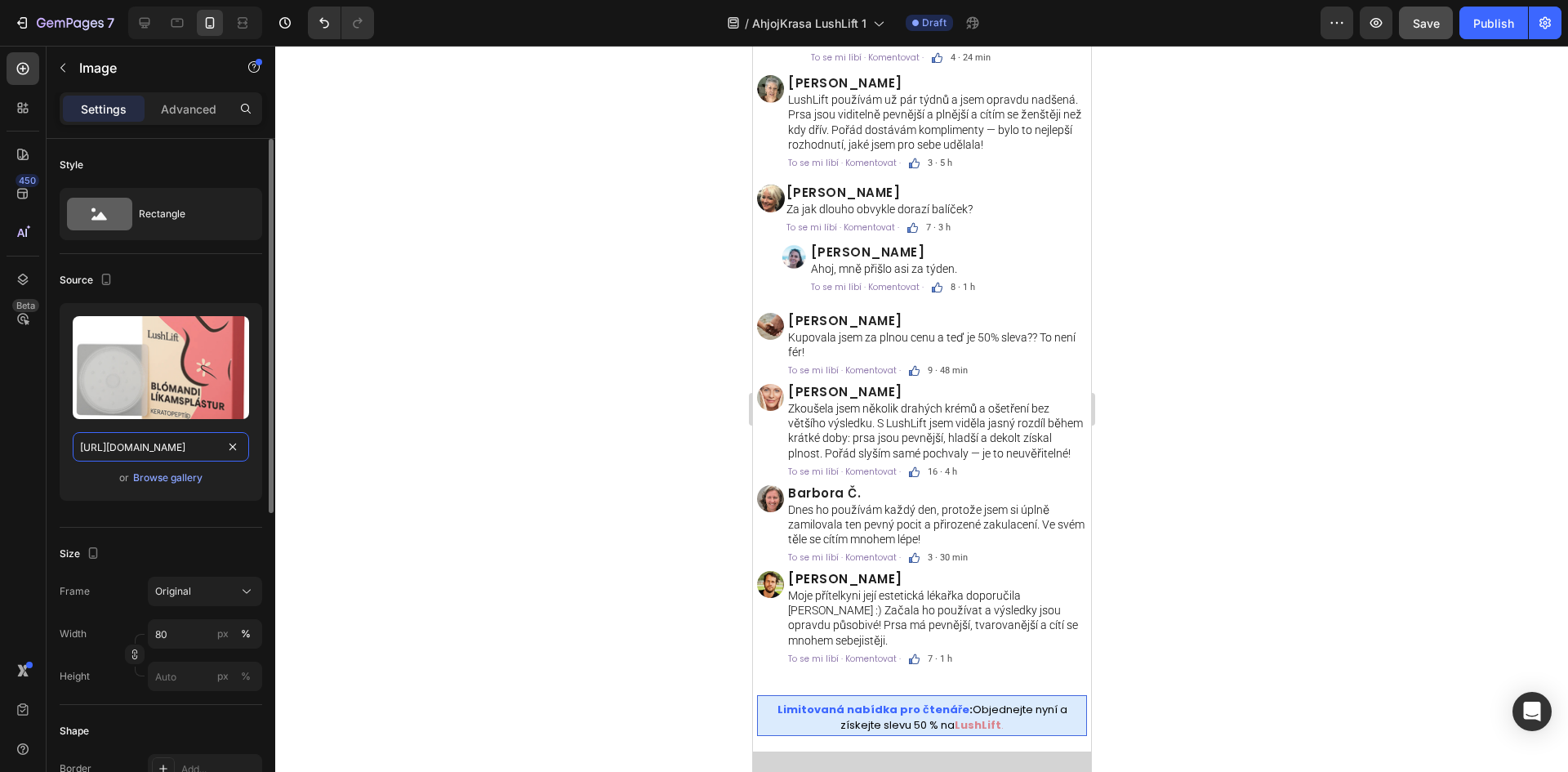
click at [138, 437] on input "https://cdn.shopify.com/s/files/1/0699/7970/1400/files/gempages_558182816613926…" at bounding box center [161, 446] width 176 height 29
paste input "57/6783/3683/files/gempages_578032762192134844-c21a37b4-1c24-452a-9ac8-df36e4f2…"
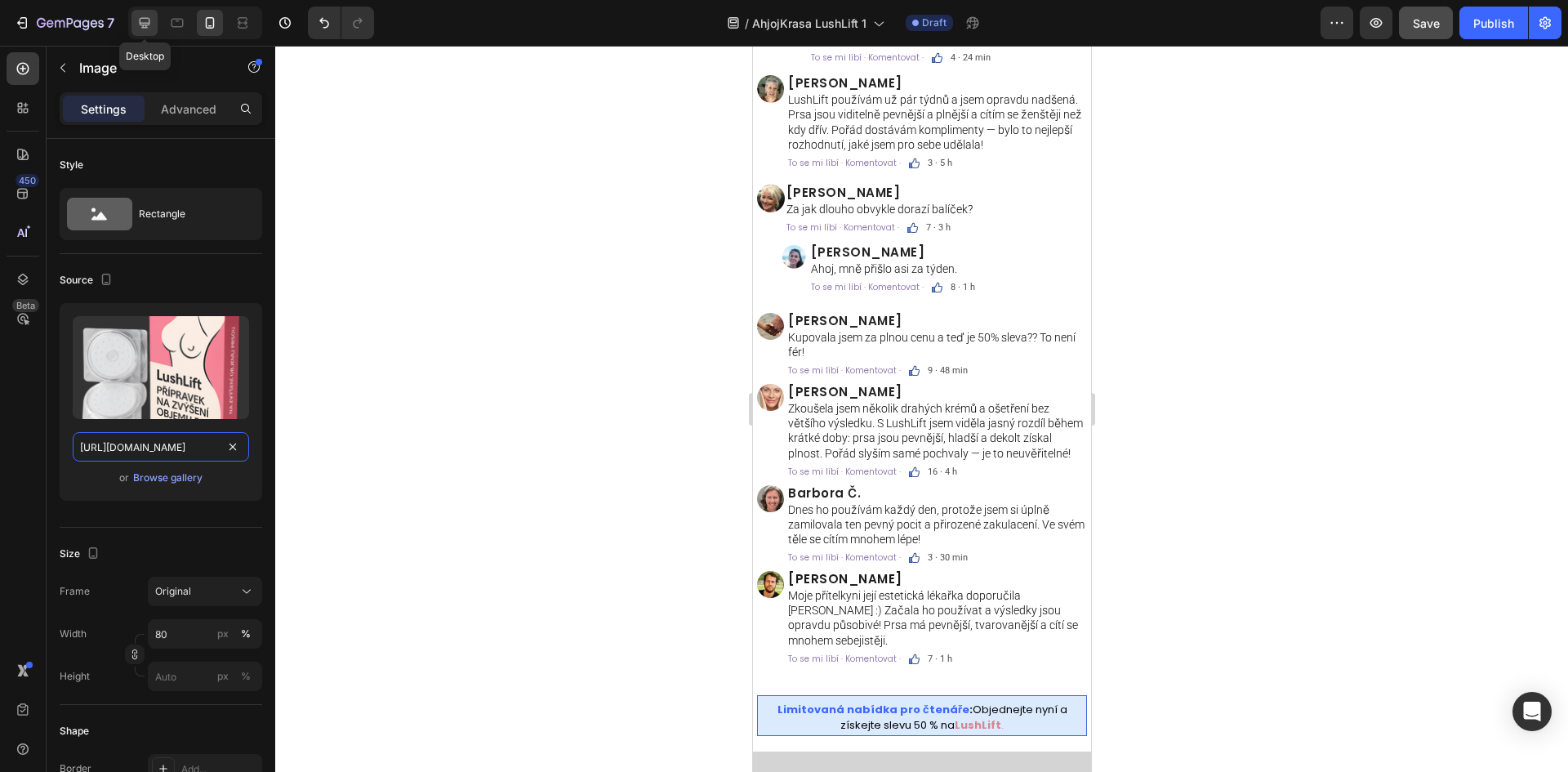
type input "https://cdn.shopify.com/s/files/1/0657/6783/3683/files/gempages_578032762192134…"
click at [133, 32] on div at bounding box center [144, 22] width 26 height 26
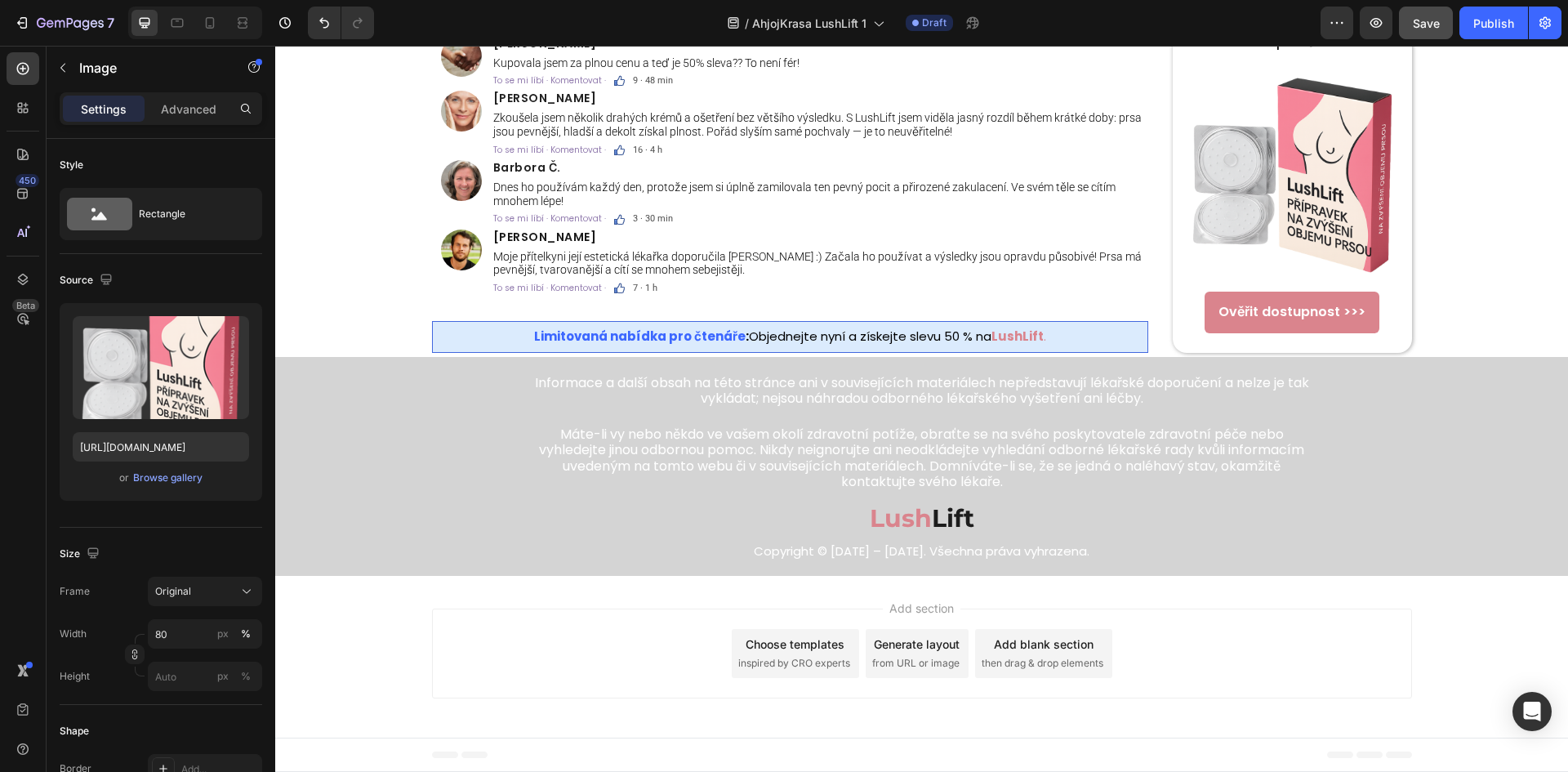
scroll to position [5725, 0]
click at [962, 518] on h2 "Lush Lift" at bounding box center [921, 518] width 980 height 30
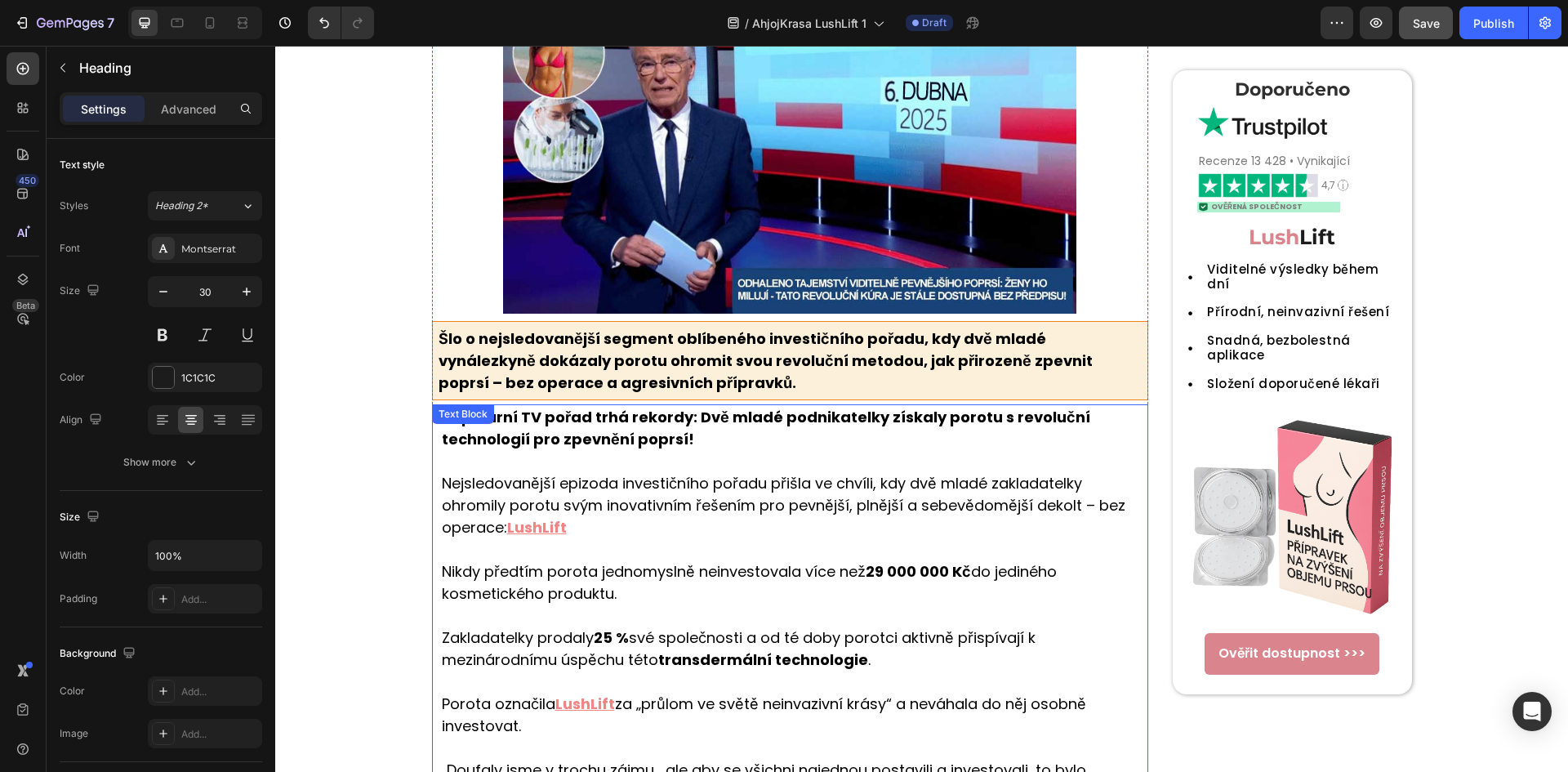
scroll to position [0, 0]
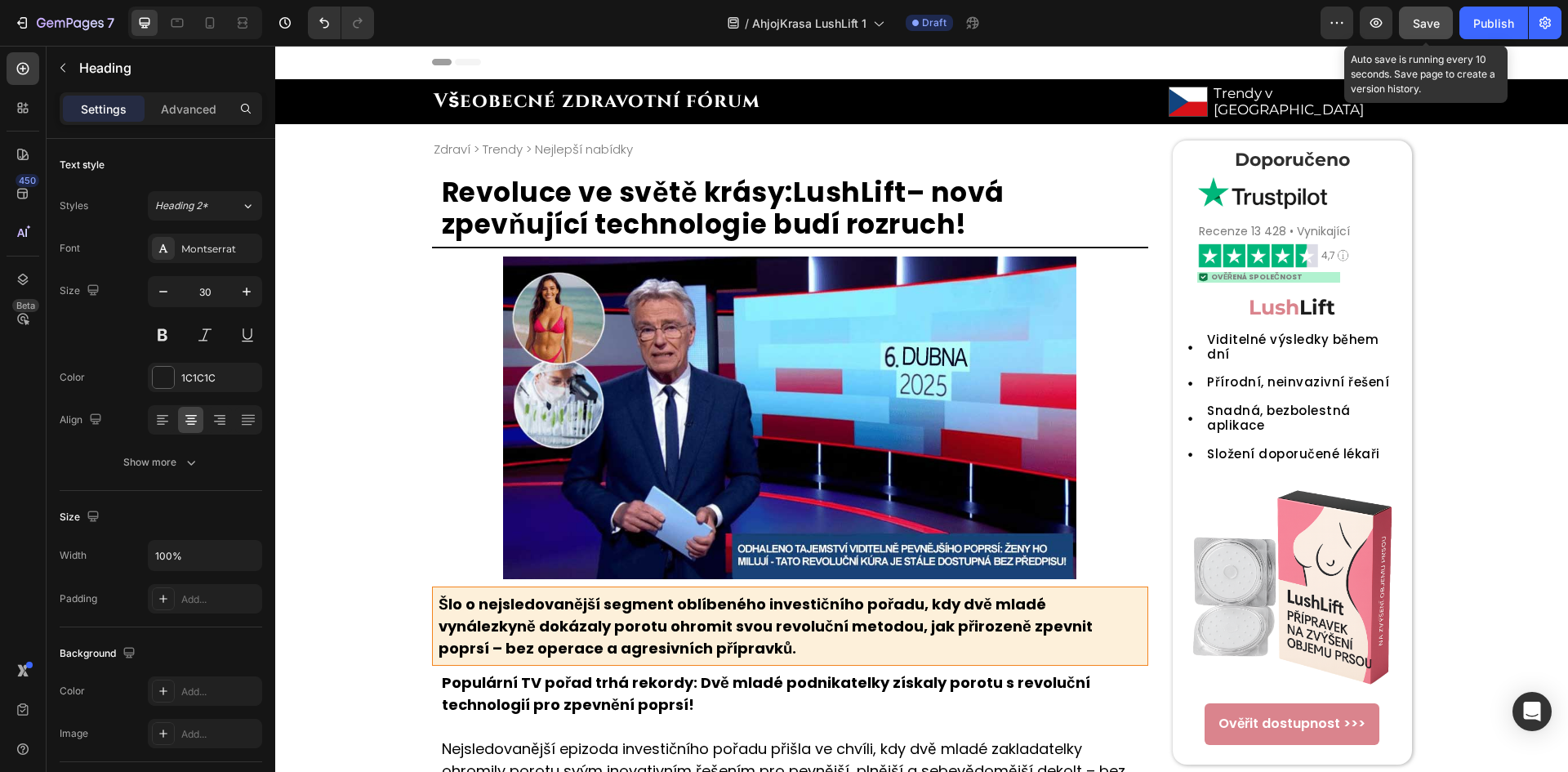
click at [1427, 14] on button "Save" at bounding box center [1426, 23] width 54 height 33
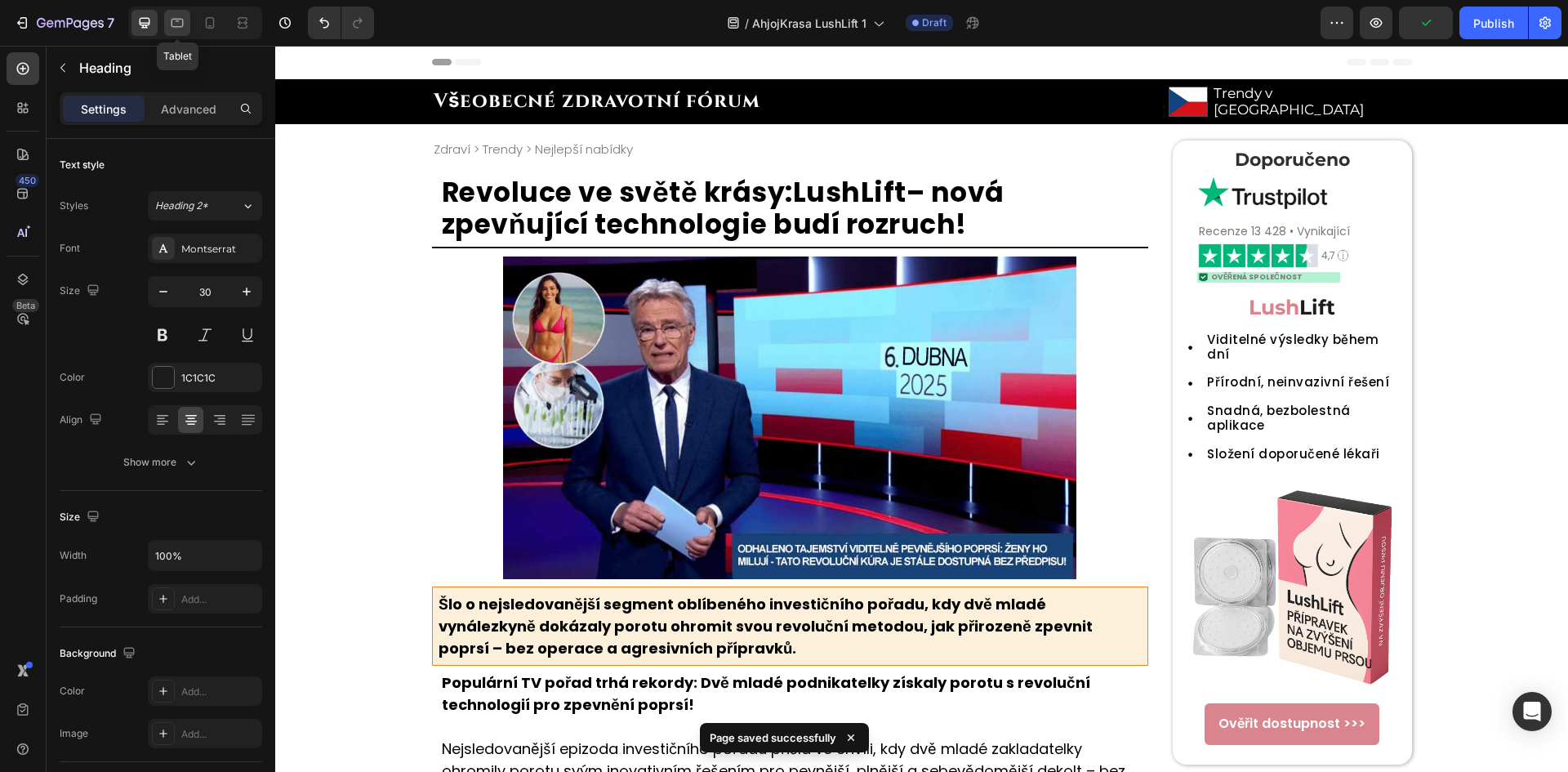
click at [190, 23] on div at bounding box center [177, 22] width 26 height 26
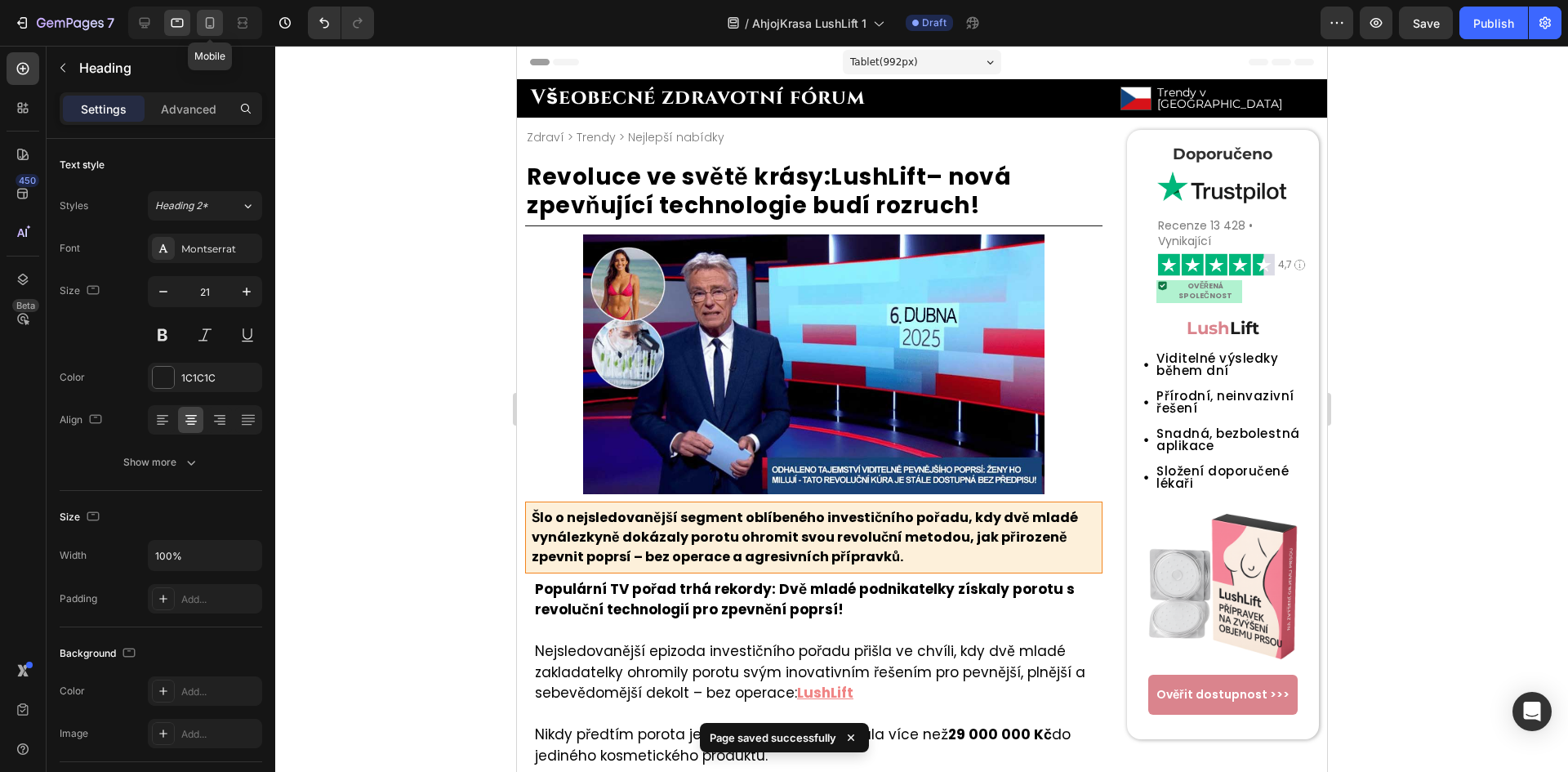
click at [197, 31] on div at bounding box center [209, 22] width 26 height 26
type input "20"
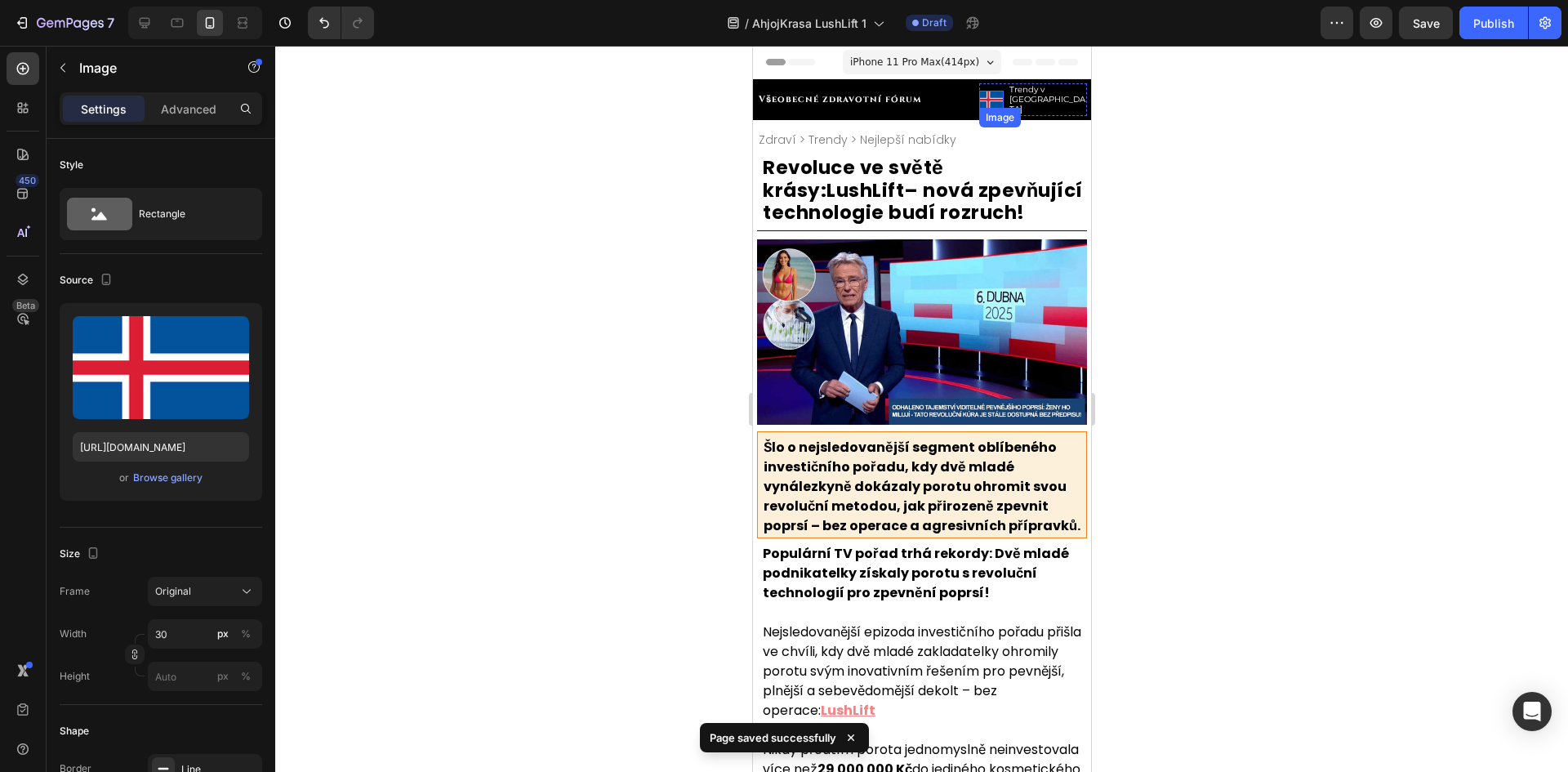
click at [989, 98] on div "Image" at bounding box center [990, 100] width 24 height 18
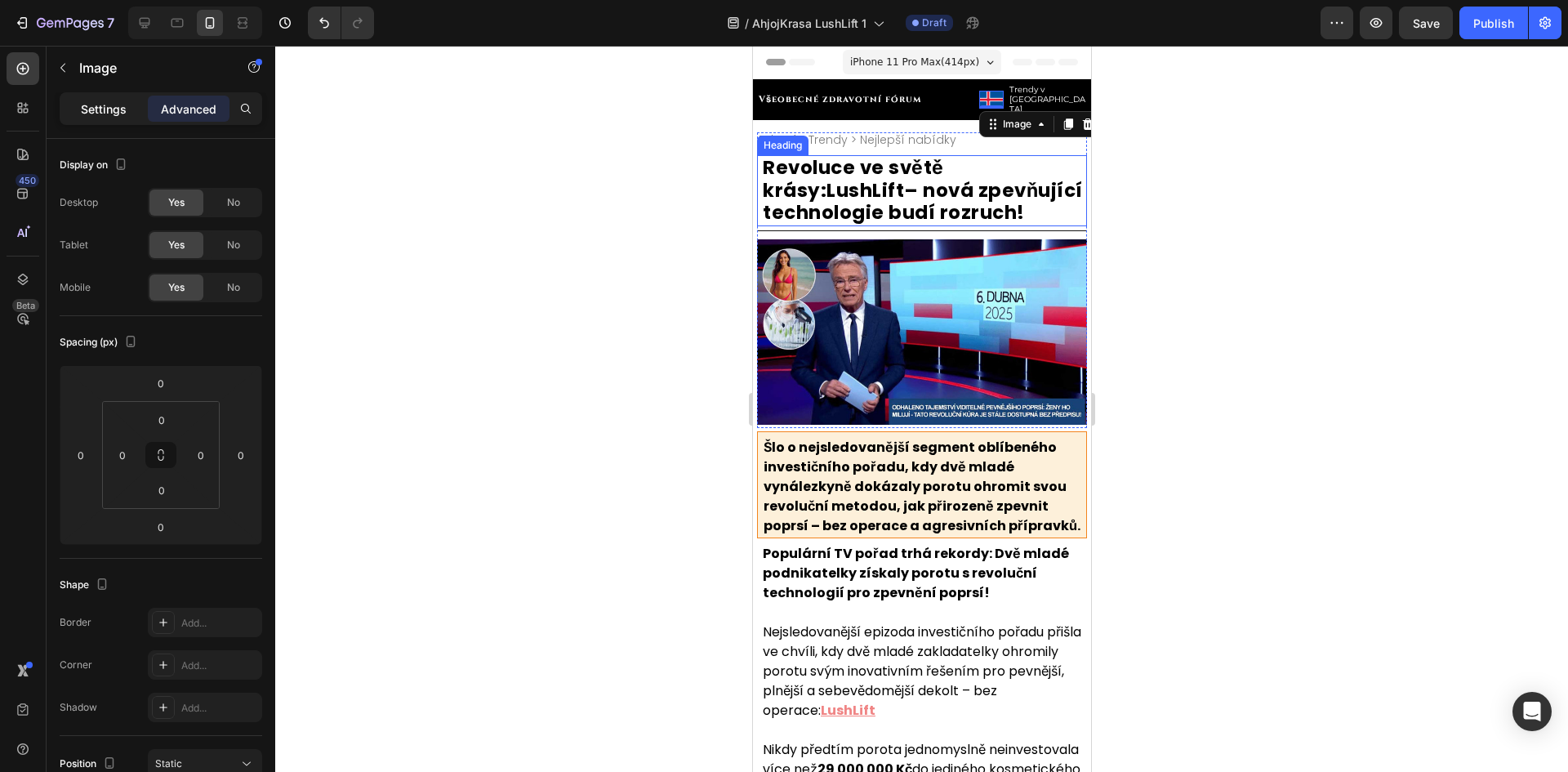
click at [134, 109] on div "Settings" at bounding box center [104, 108] width 81 height 26
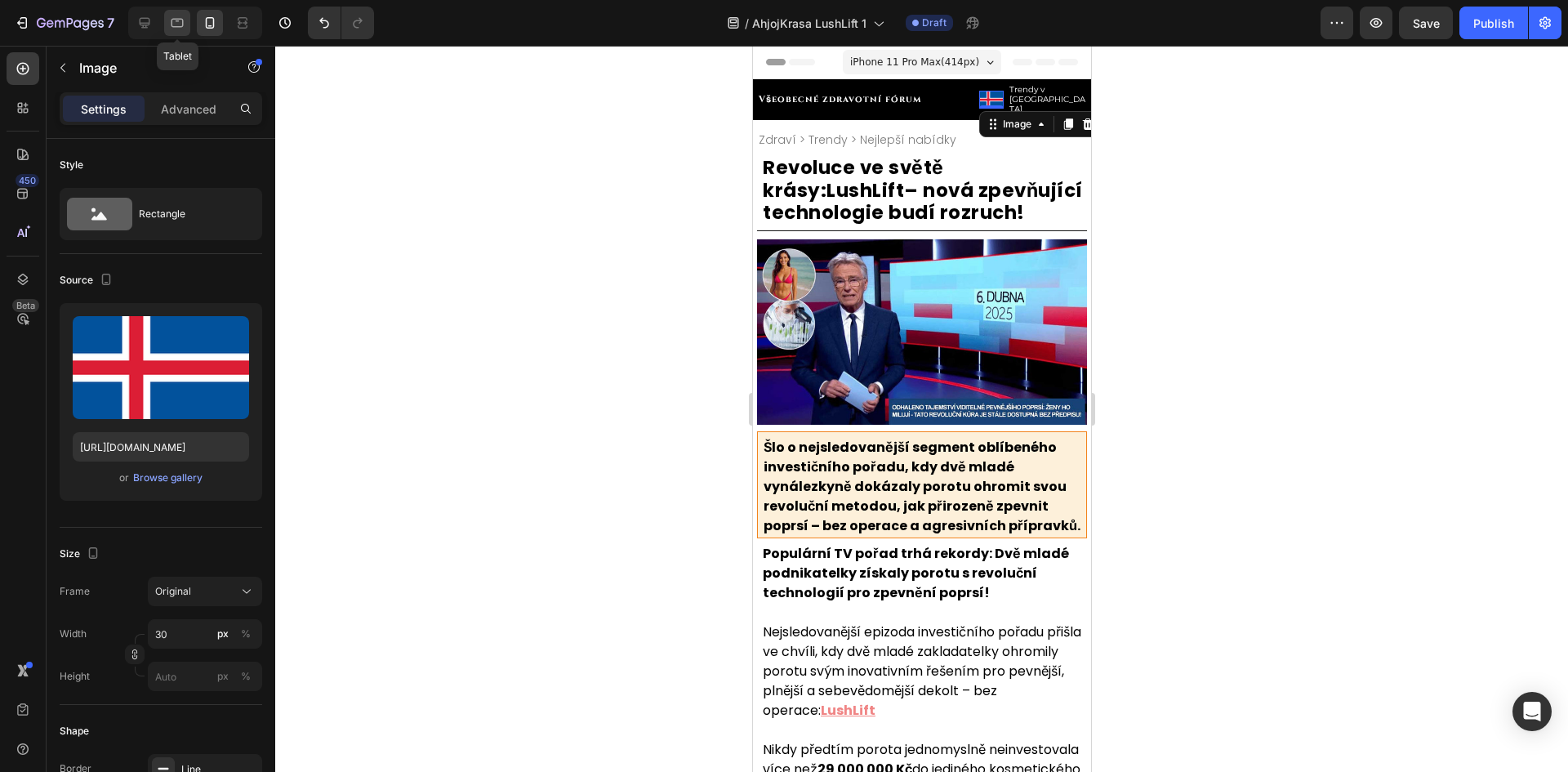
click at [166, 14] on div at bounding box center [177, 22] width 26 height 26
type input "https://cdn.shopify.com/s/files/1/0657/6783/3683/files/gempages_578032762192134…"
type input "60"
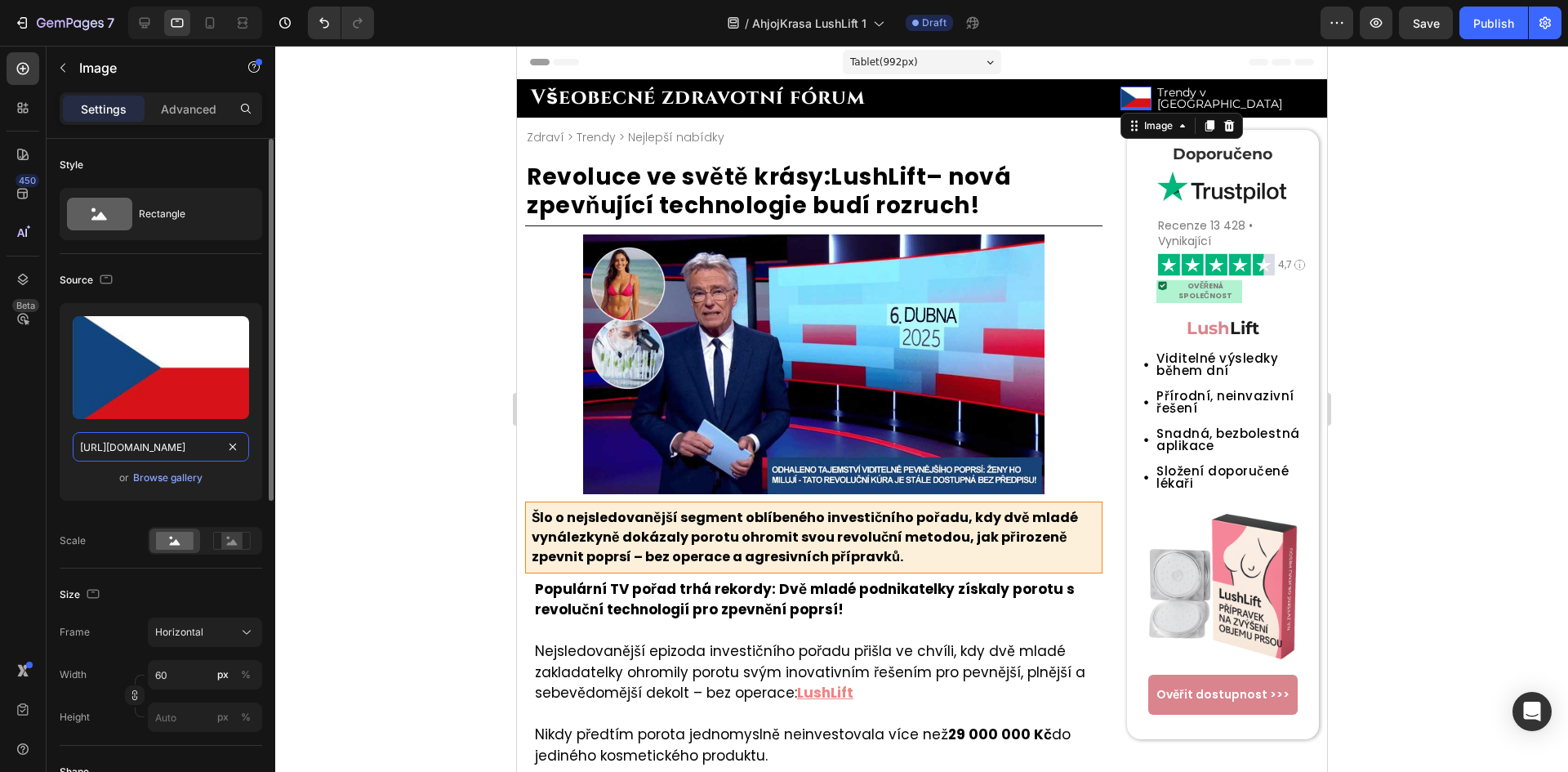
click at [188, 453] on input "https://cdn.shopify.com/s/files/1/0657/6783/3683/files/gempages_578032762192134…" at bounding box center [161, 446] width 176 height 29
click at [200, 26] on div at bounding box center [209, 22] width 26 height 26
type input "https://cdn.shopify.com/s/files/1/0699/7970/1400/files/gempages_558182816613926…"
type input "30"
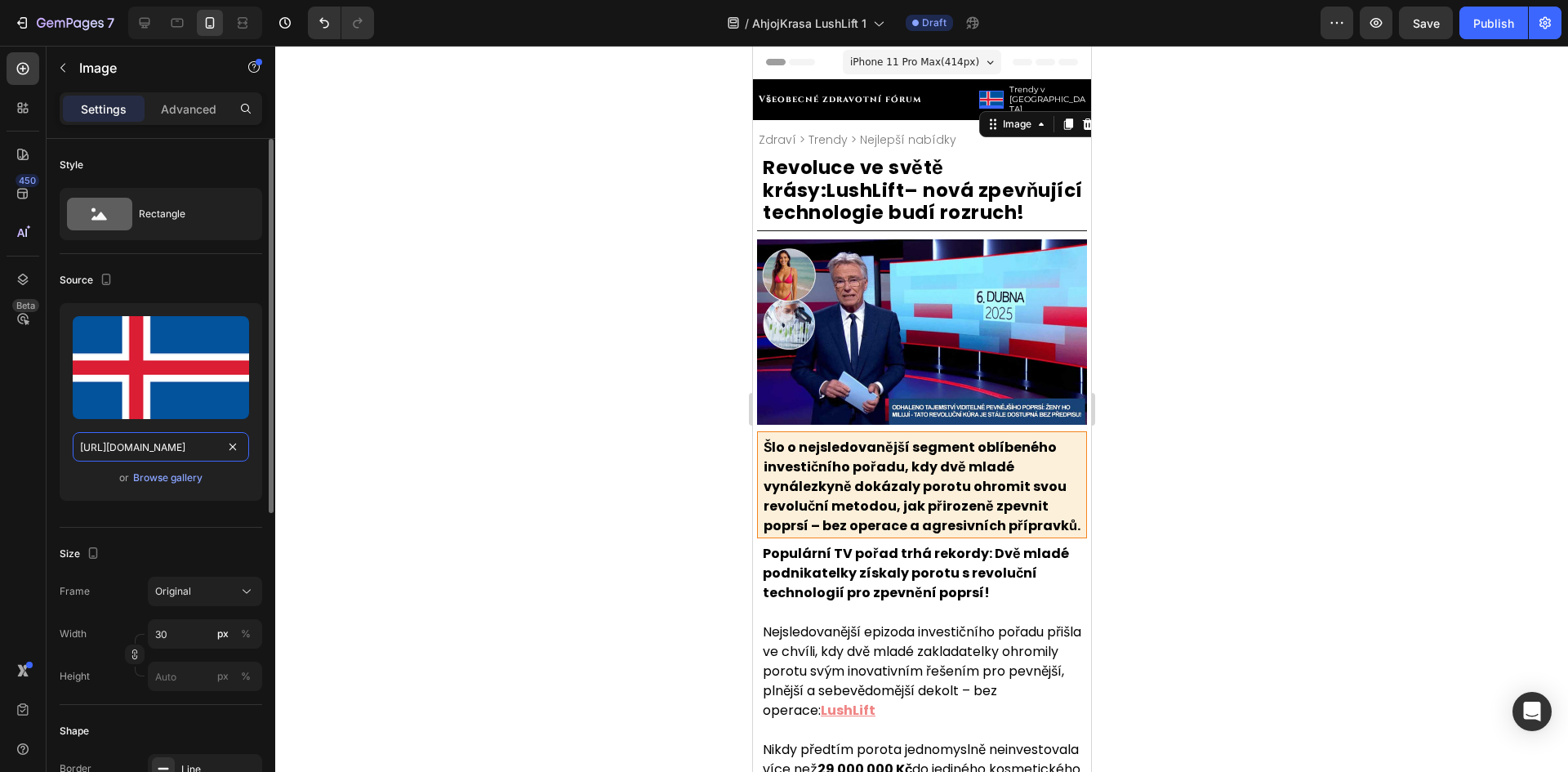
click at [147, 452] on input "https://cdn.shopify.com/s/files/1/0699/7970/1400/files/gempages_558182816613926…" at bounding box center [161, 446] width 176 height 29
paste input "57/6783/3683/files/gempages_578032762192134844-6bc656a2-7fe0-430d-8e39-9cf91992…"
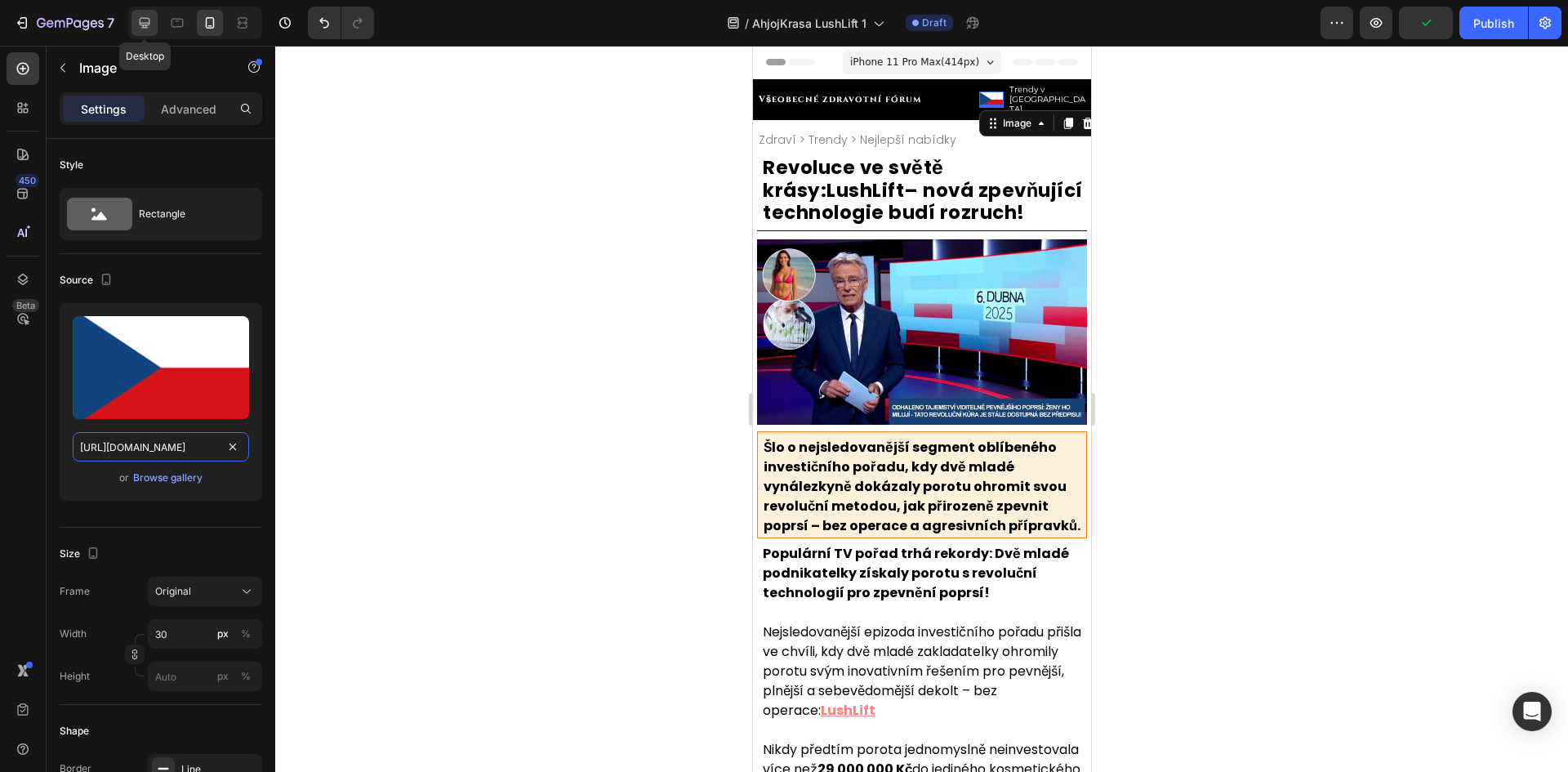
type input "https://cdn.shopify.com/s/files/1/0657/6783/3683/files/gempages_578032762192134…"
drag, startPoint x: 133, startPoint y: 20, endPoint x: 328, endPoint y: 58, distance: 198.7
click at [133, 20] on div at bounding box center [144, 22] width 26 height 26
type input "60"
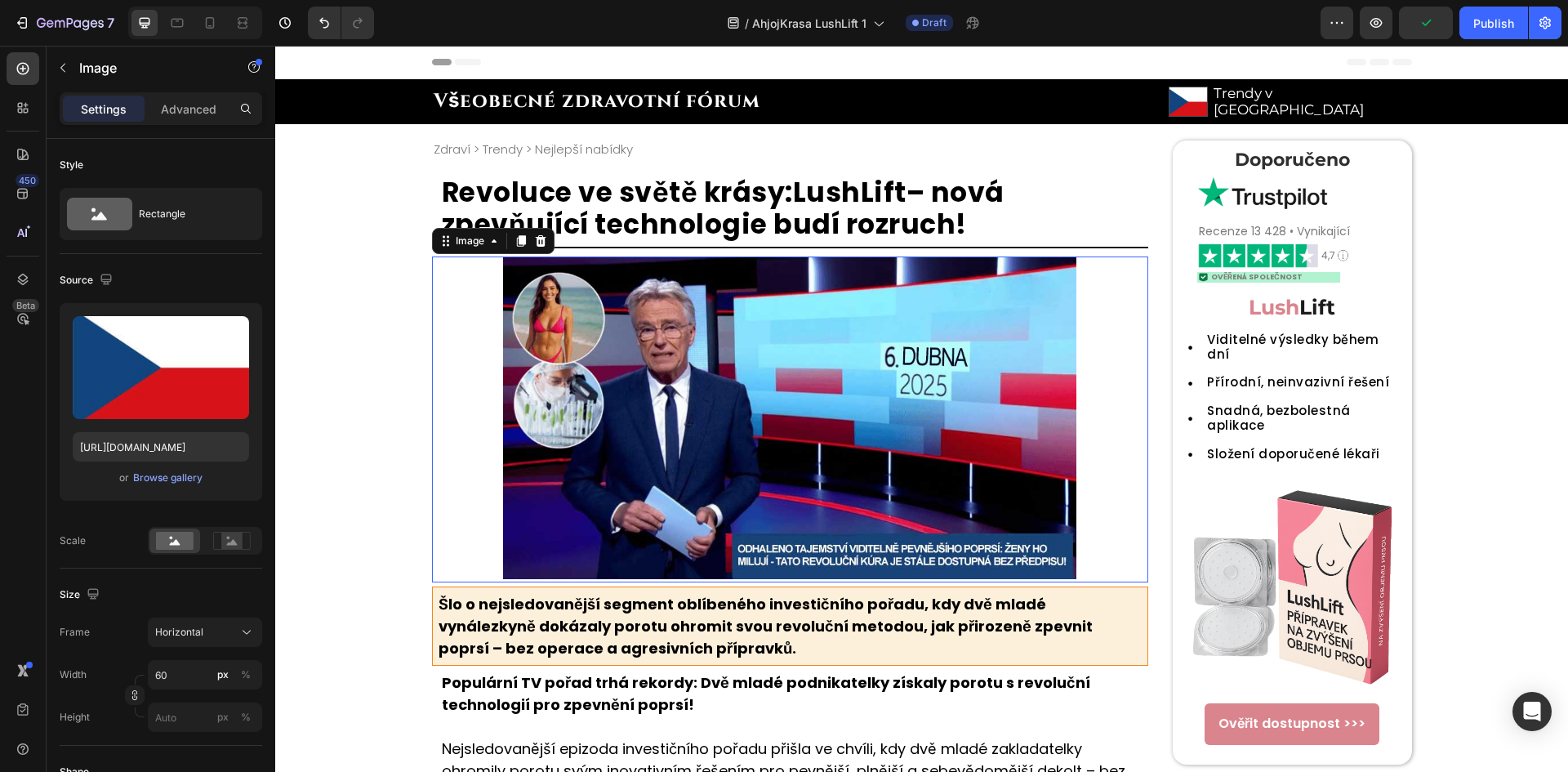
click at [1069, 372] on img at bounding box center [789, 417] width 573 height 322
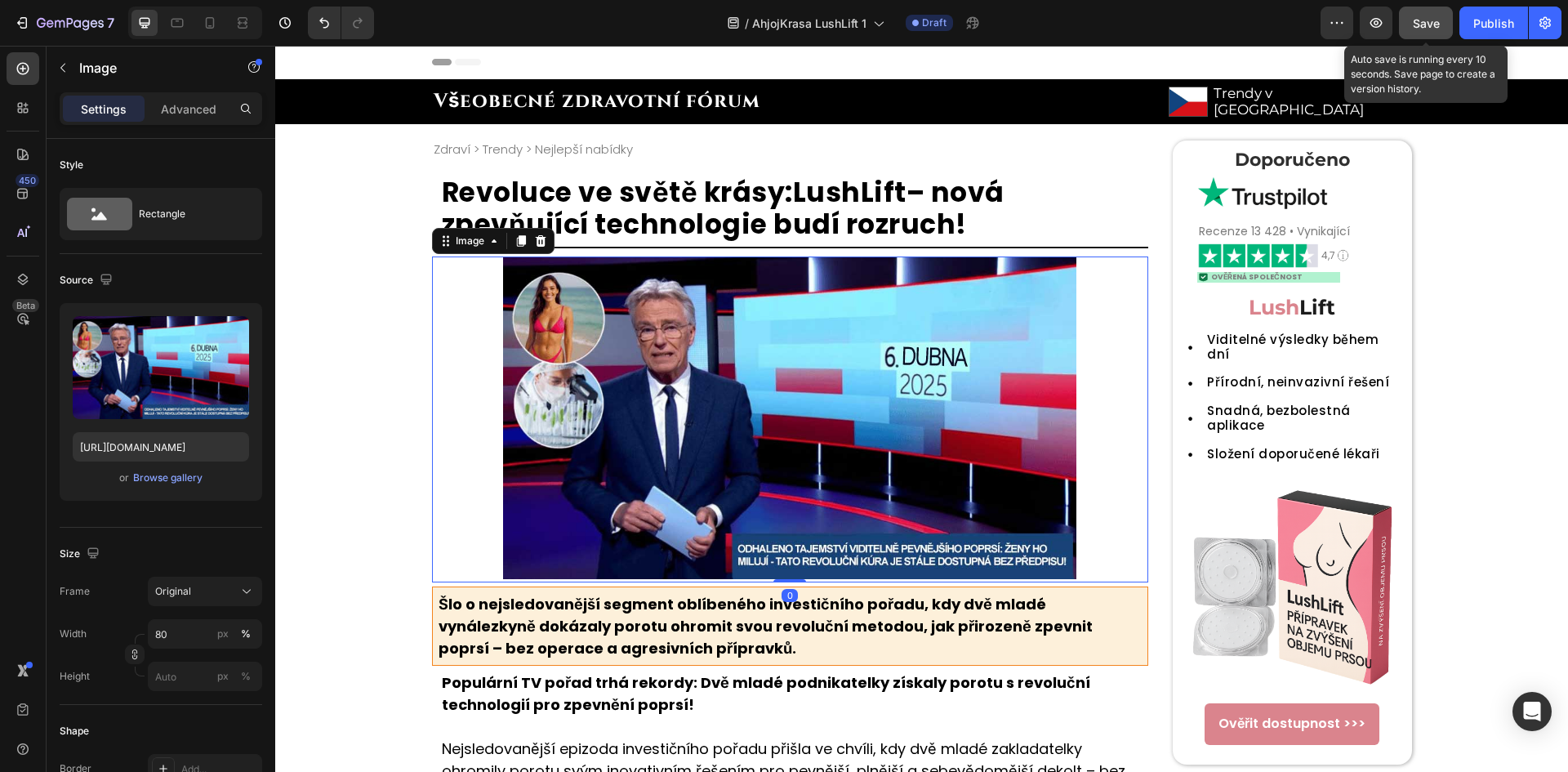
click at [1410, 16] on button "Save" at bounding box center [1426, 23] width 54 height 33
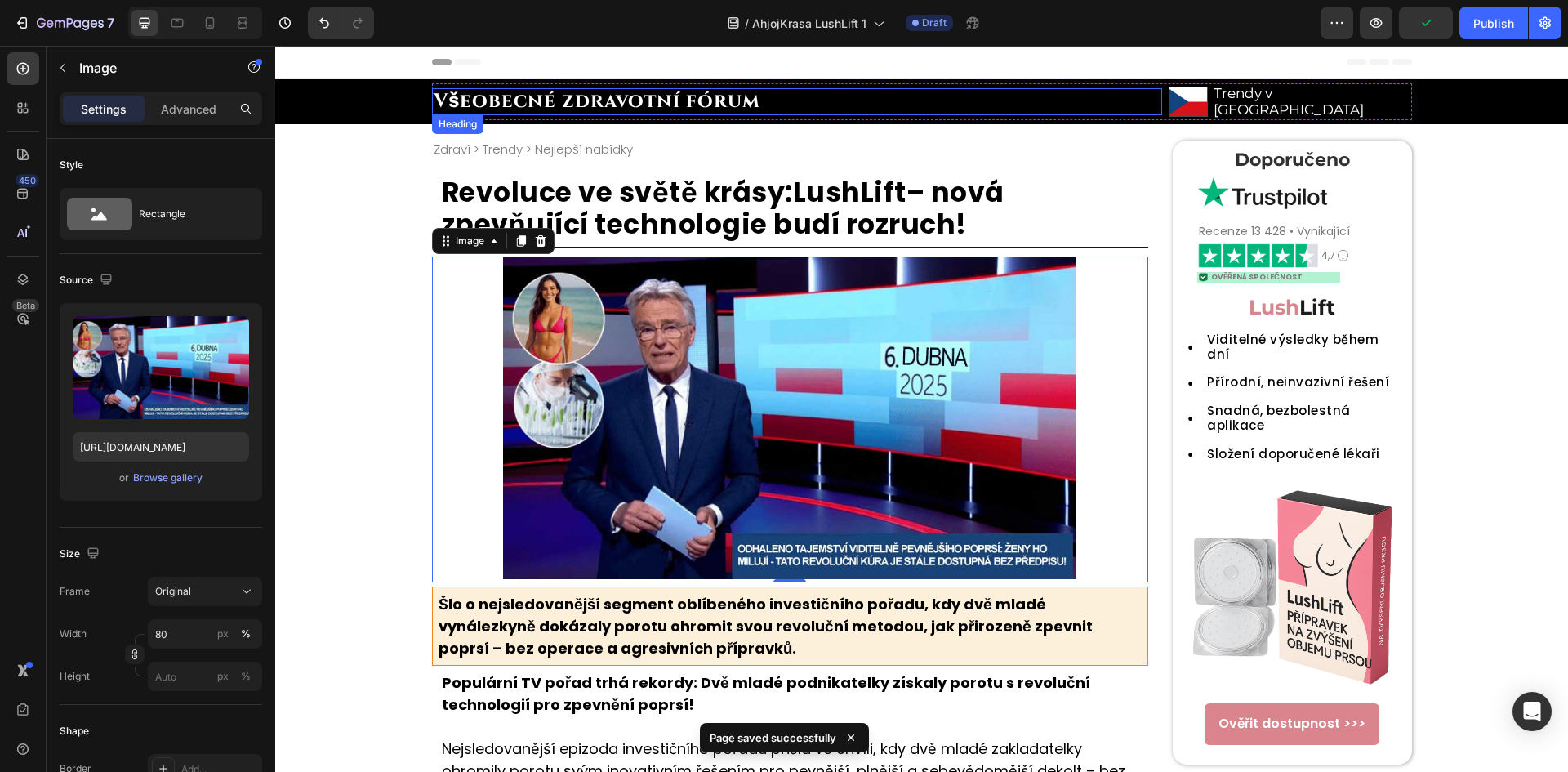
click at [733, 95] on strong "Všeobecné zdravotní fórum" at bounding box center [597, 101] width 327 height 26
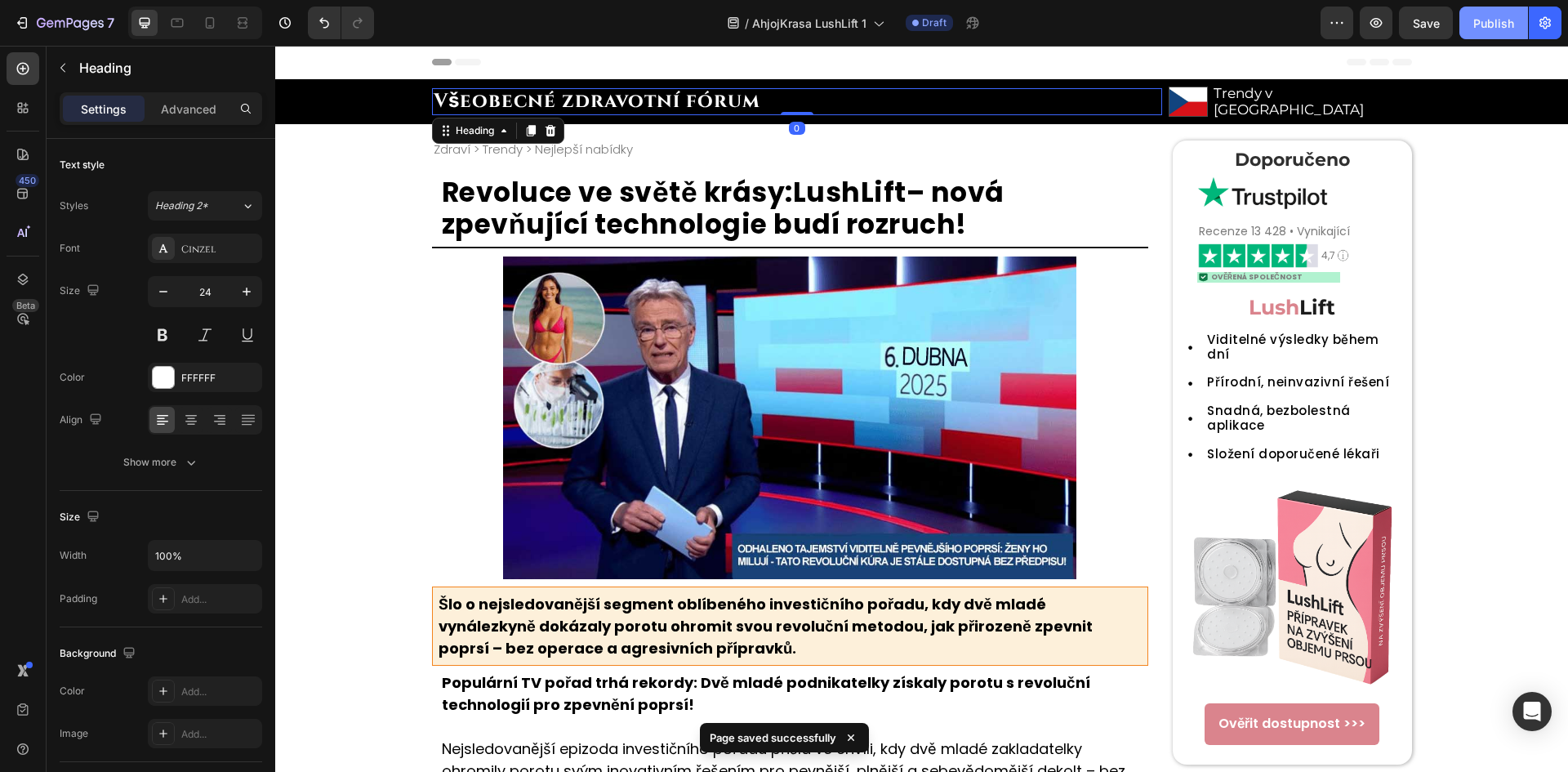
click at [1521, 27] on button "Publish" at bounding box center [1493, 23] width 69 height 33
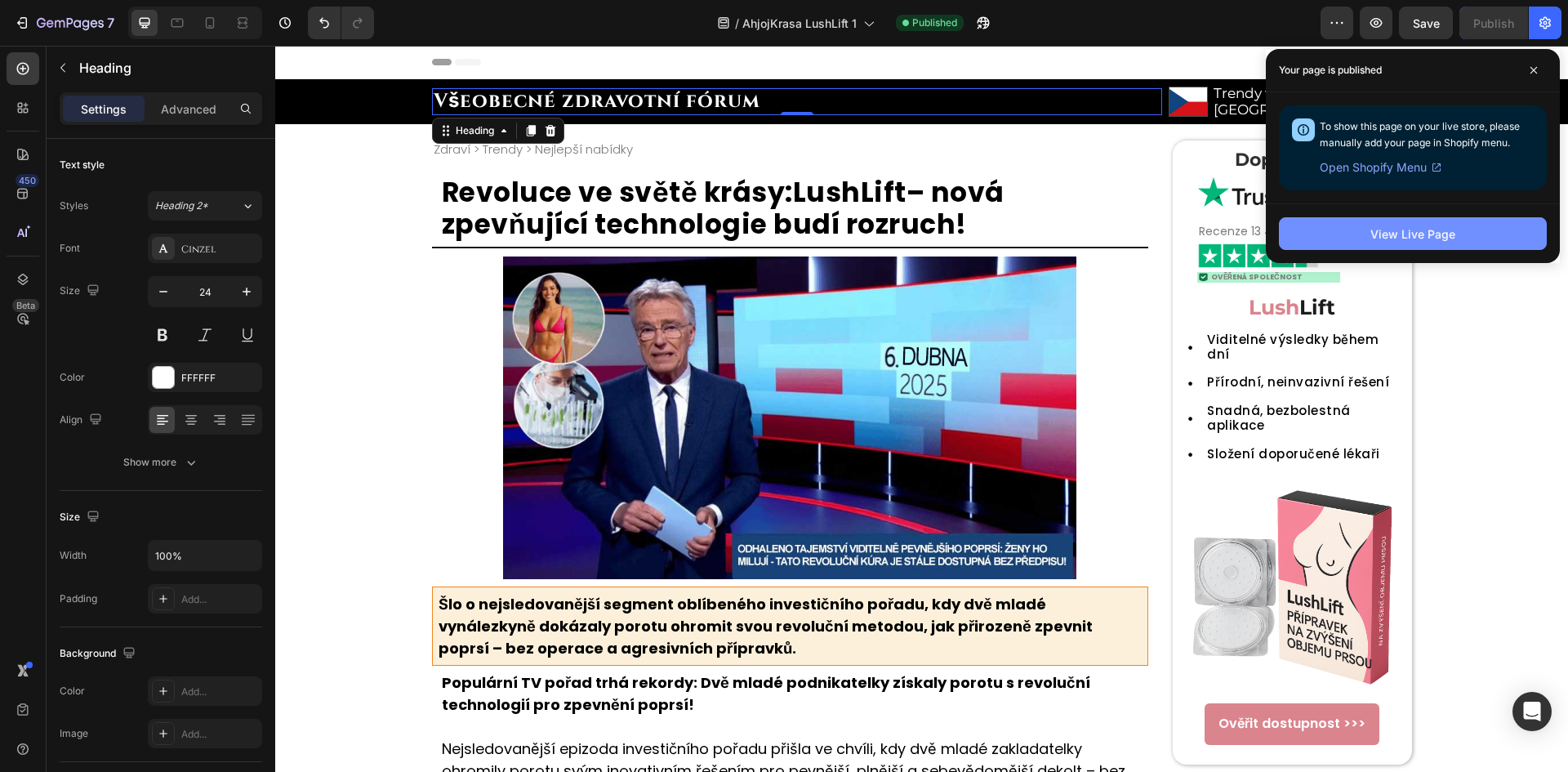
click at [1424, 232] on div "View Live Page" at bounding box center [1412, 234] width 85 height 17
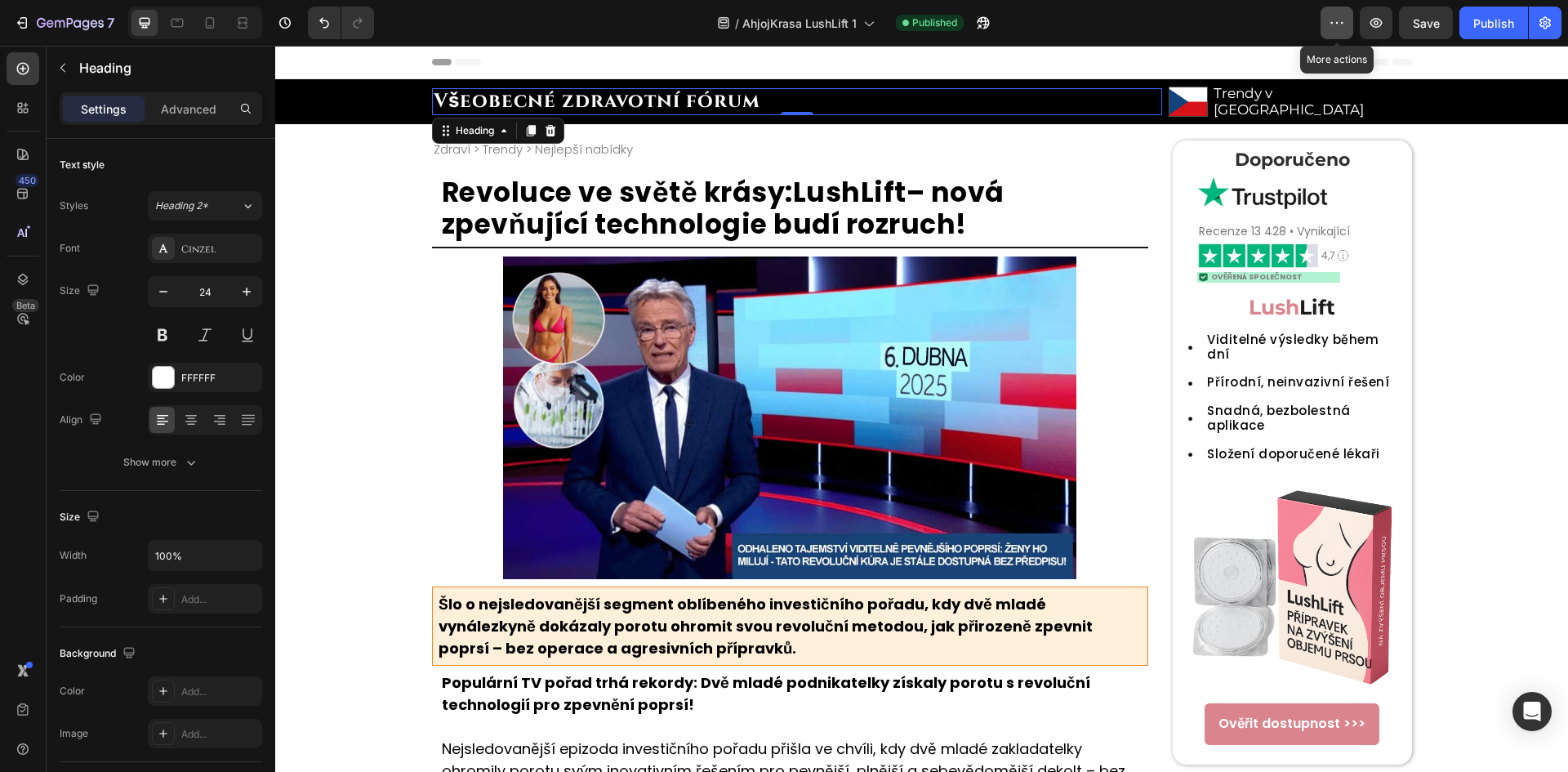
click at [1342, 28] on icon "button" at bounding box center [1336, 22] width 16 height 16
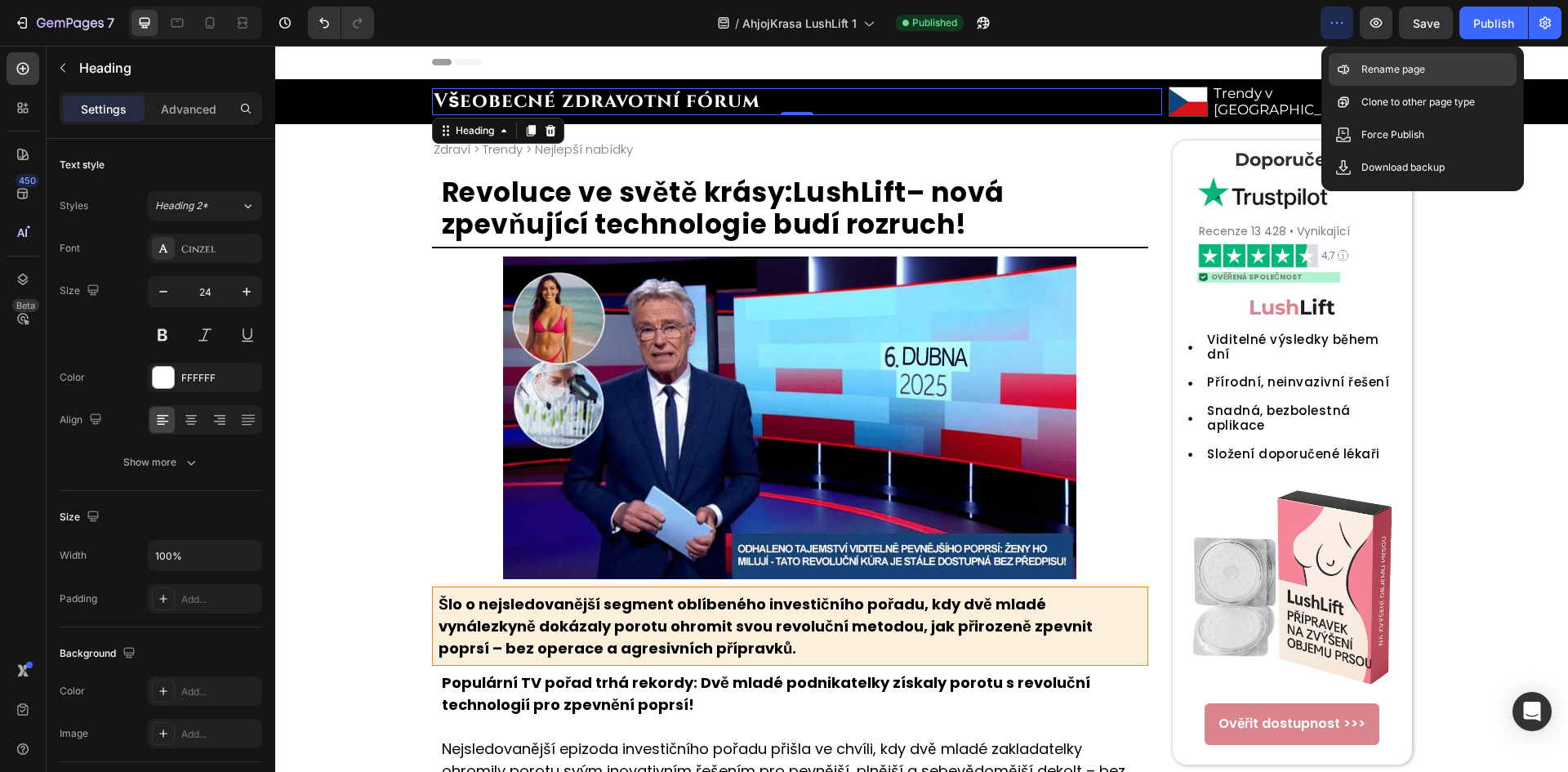
click at [1361, 61] on p "Rename page" at bounding box center [1393, 69] width 64 height 16
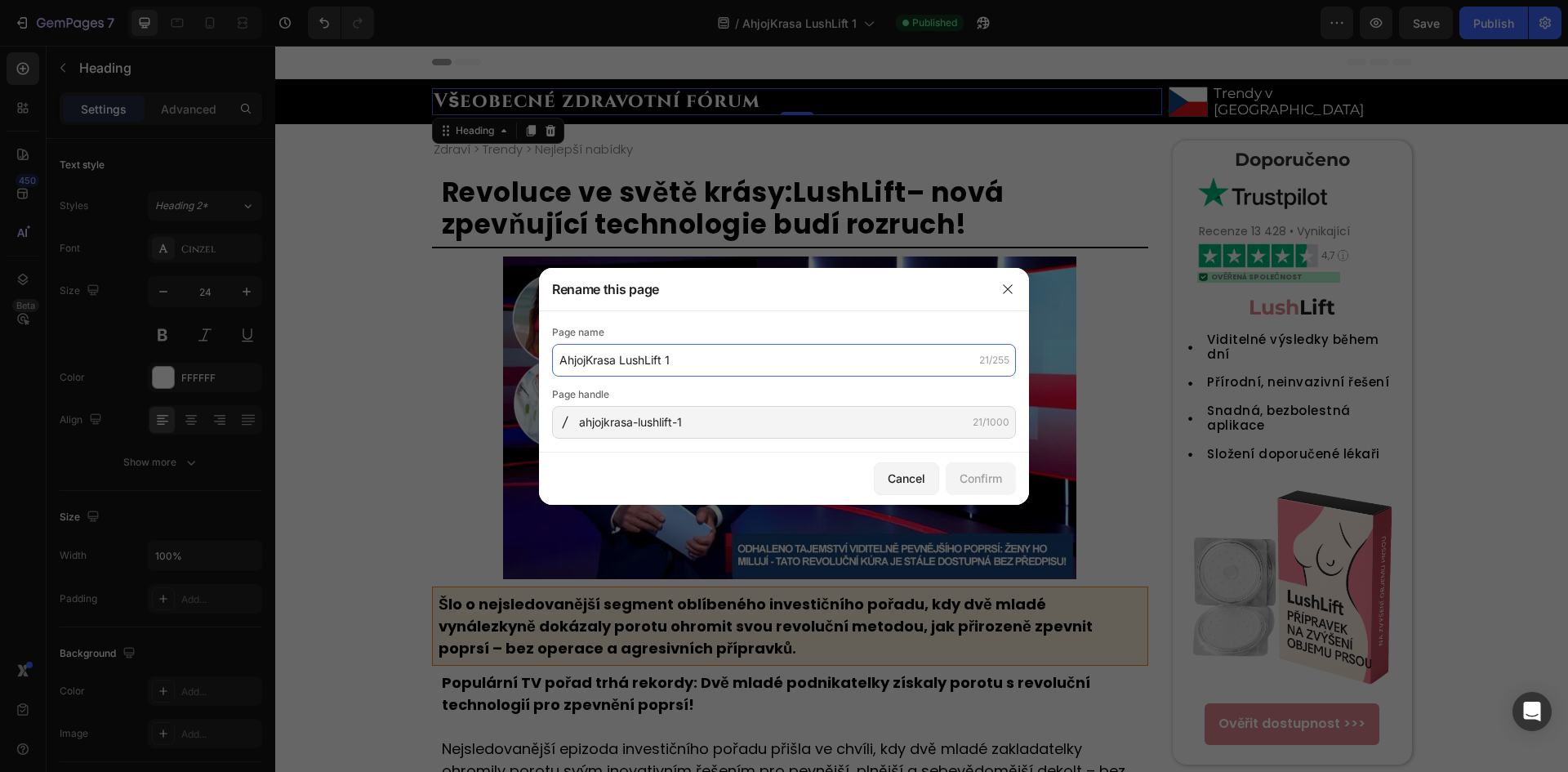
click at [819, 354] on input "AhjojKrasa LushLift 1" at bounding box center [784, 360] width 463 height 33
paste input "LushLift – Revoluční zpevňující náplast na dekolt"
type input "LushLift – Revoluční zpevňující náplast na dekolt"
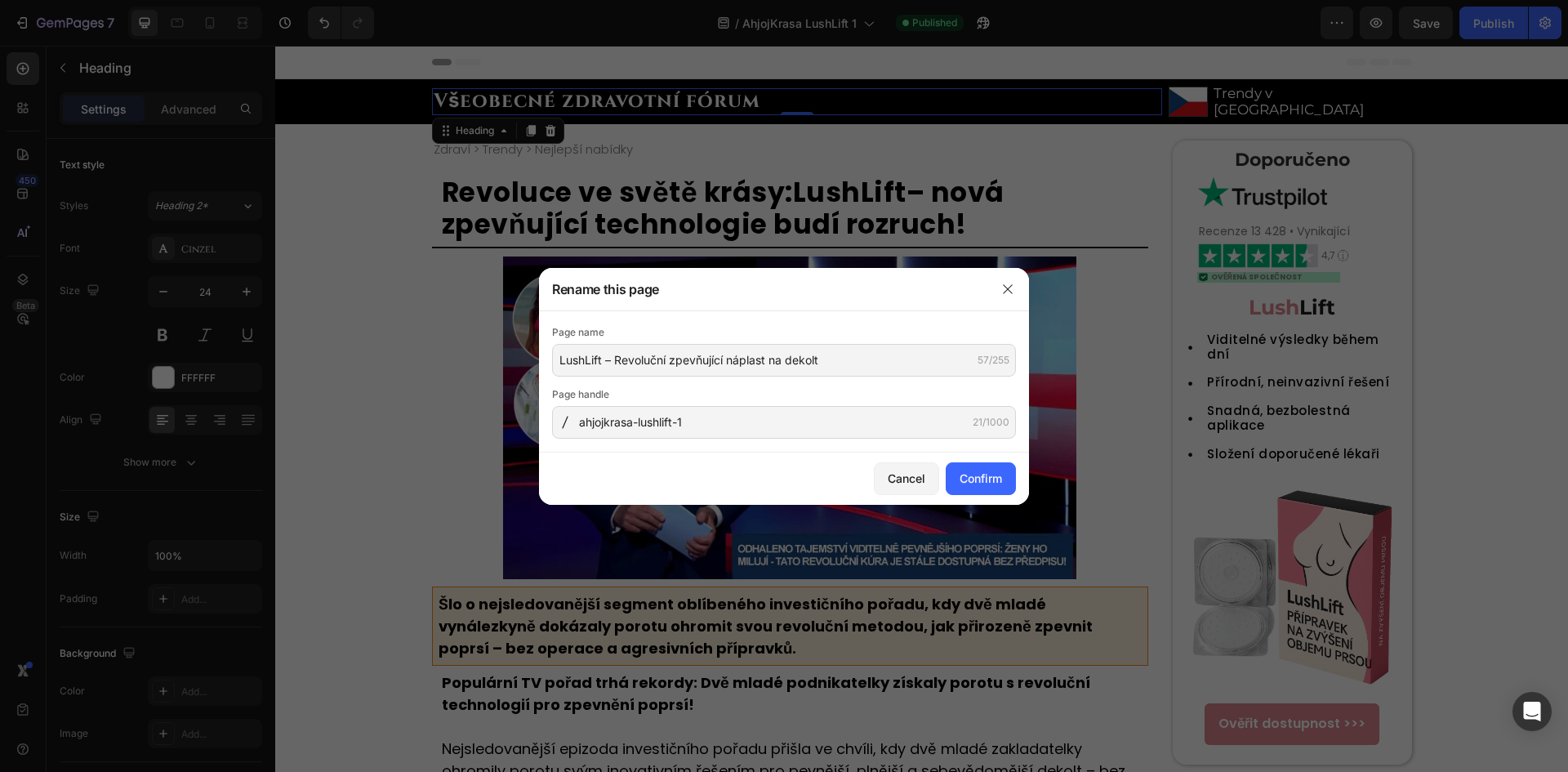
drag, startPoint x: 843, startPoint y: 445, endPoint x: 843, endPoint y: 431, distance: 14.0
click at [843, 445] on div "Page name LushLift – Revoluční zpevňující náplast na dekolt 57/255 Page handle …" at bounding box center [784, 382] width 489 height 141
click at [843, 427] on input "ahjojkrasa-lushlift-1" at bounding box center [784, 422] width 463 height 33
paste input "lushlift-zpevnujici-naplast-na-dekolt"
type input "lushlift-zpevnujici-naplast-na-dekolt"
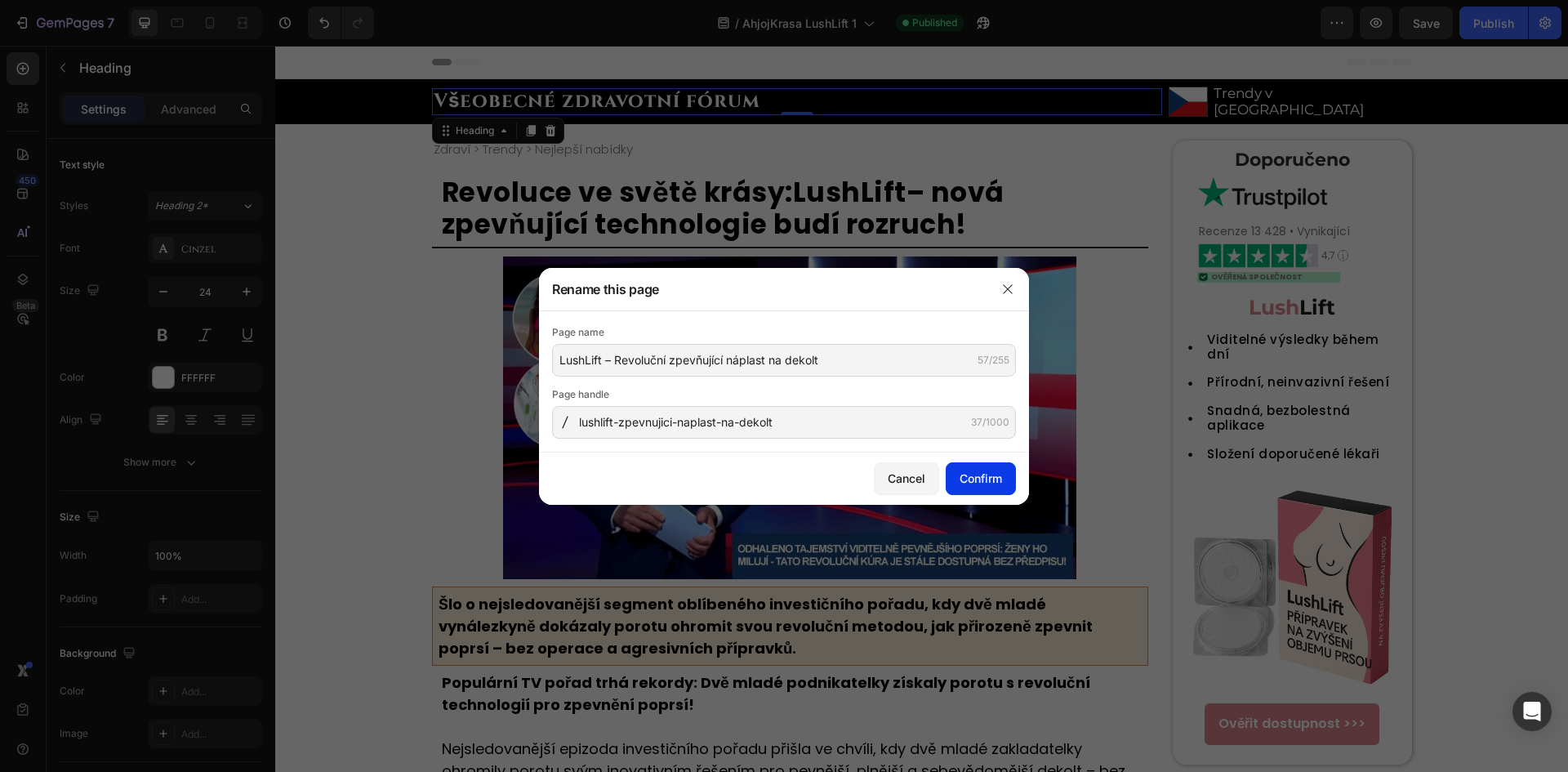
click at [991, 480] on div "Confirm" at bounding box center [981, 478] width 43 height 17
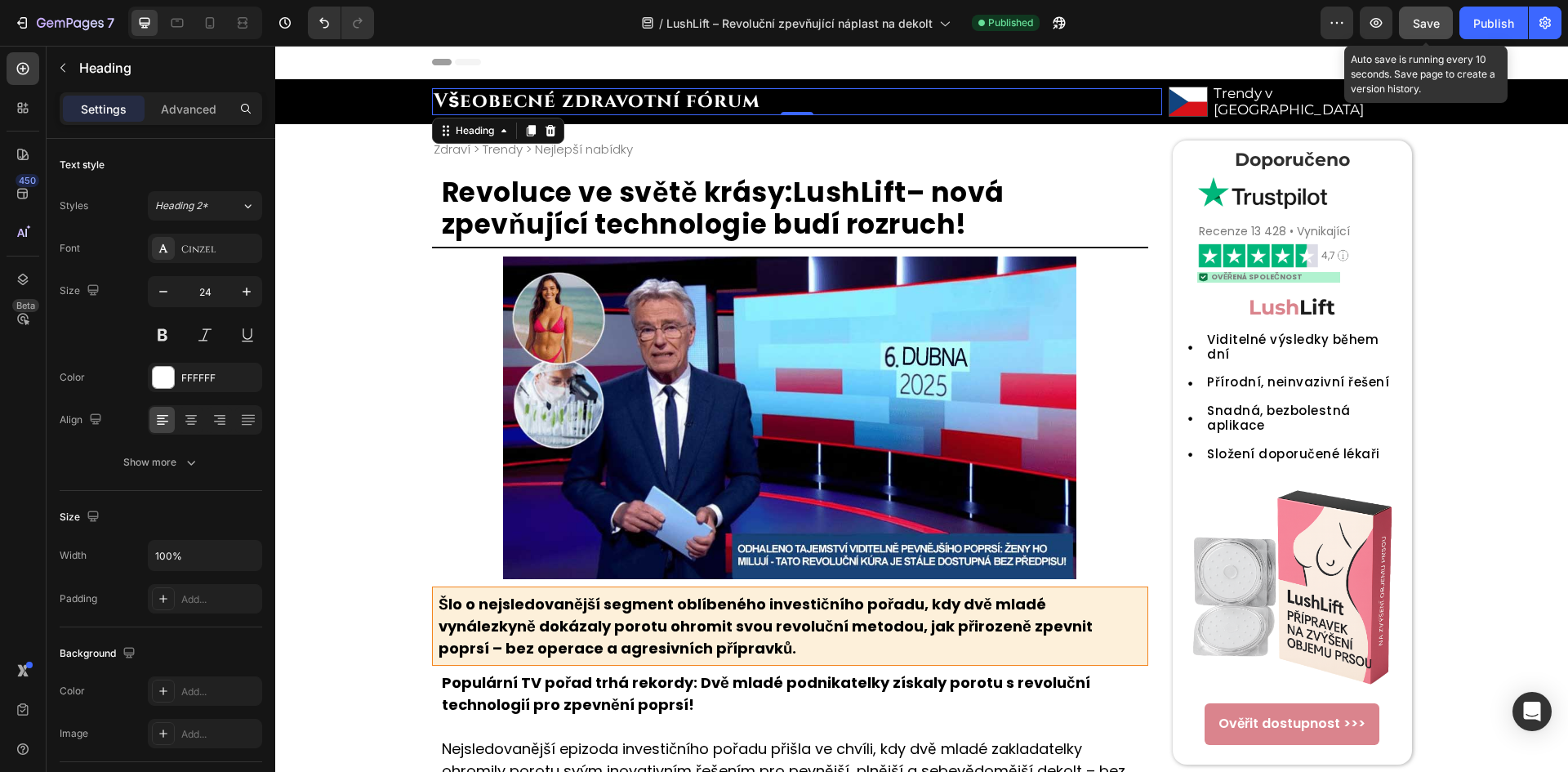
click at [1419, 35] on button "Save" at bounding box center [1426, 23] width 54 height 33
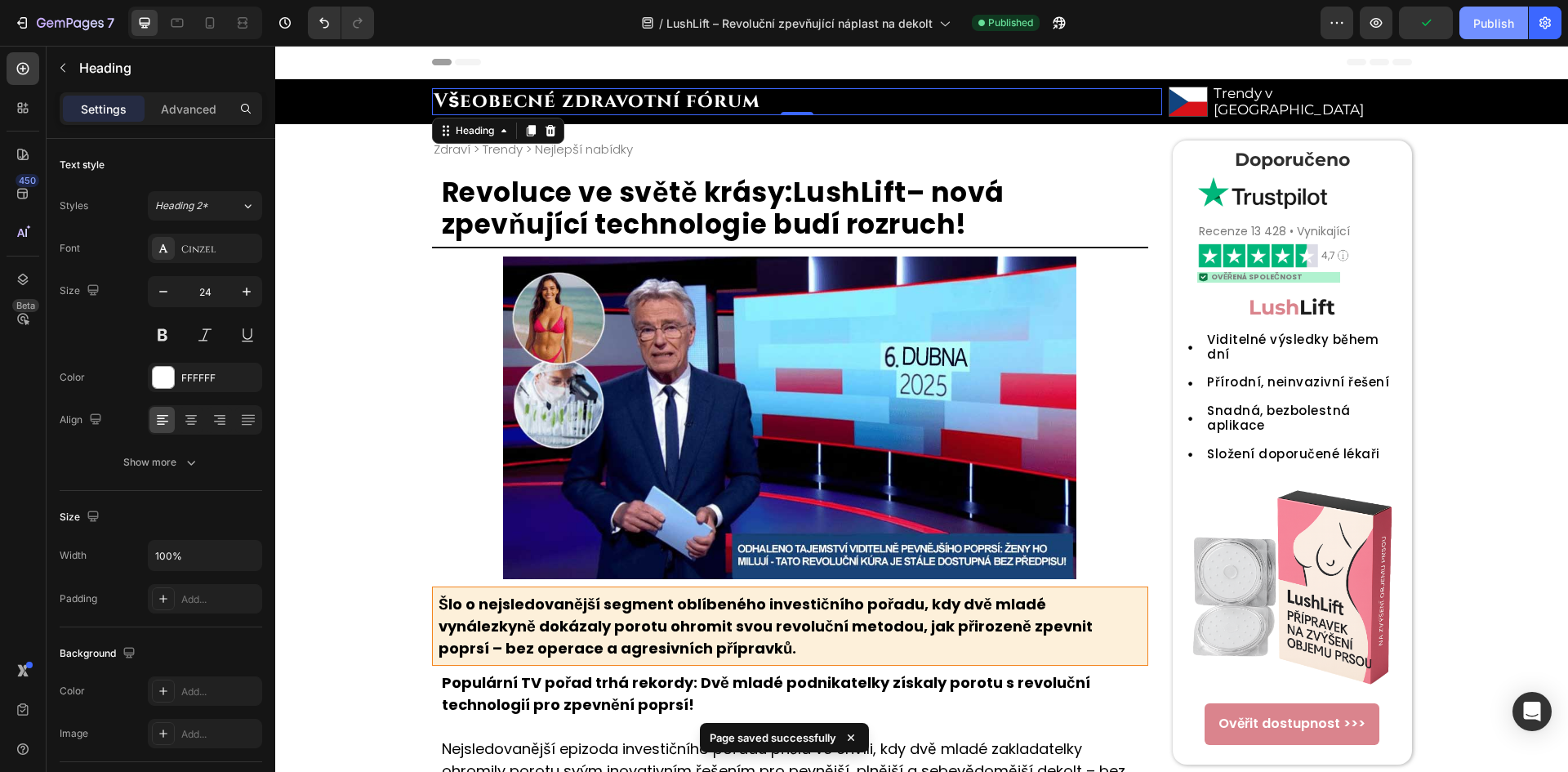
click at [1496, 23] on div "Publish" at bounding box center [1494, 23] width 41 height 17
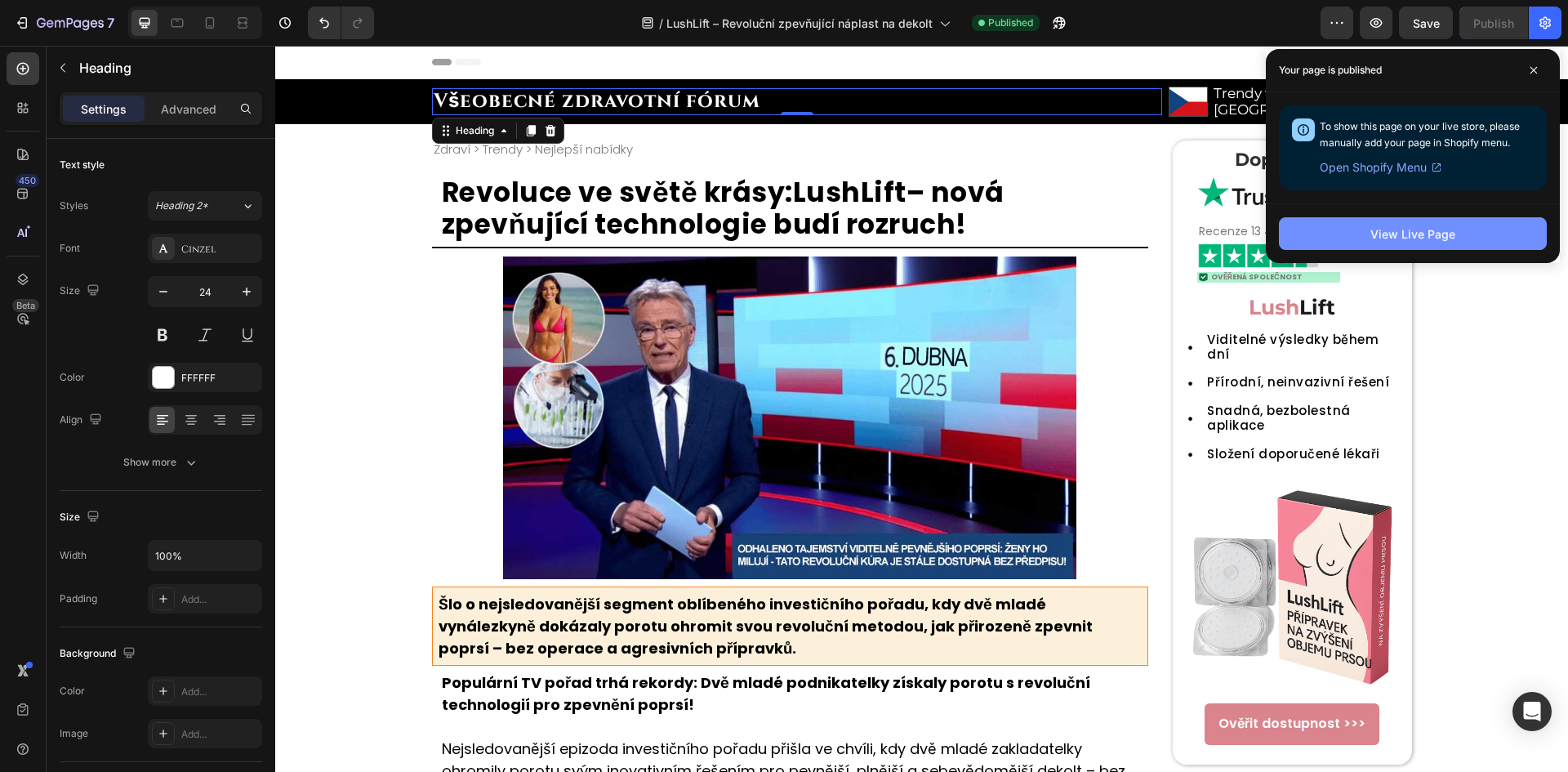
click at [1358, 231] on button "View Live Page" at bounding box center [1412, 234] width 268 height 33
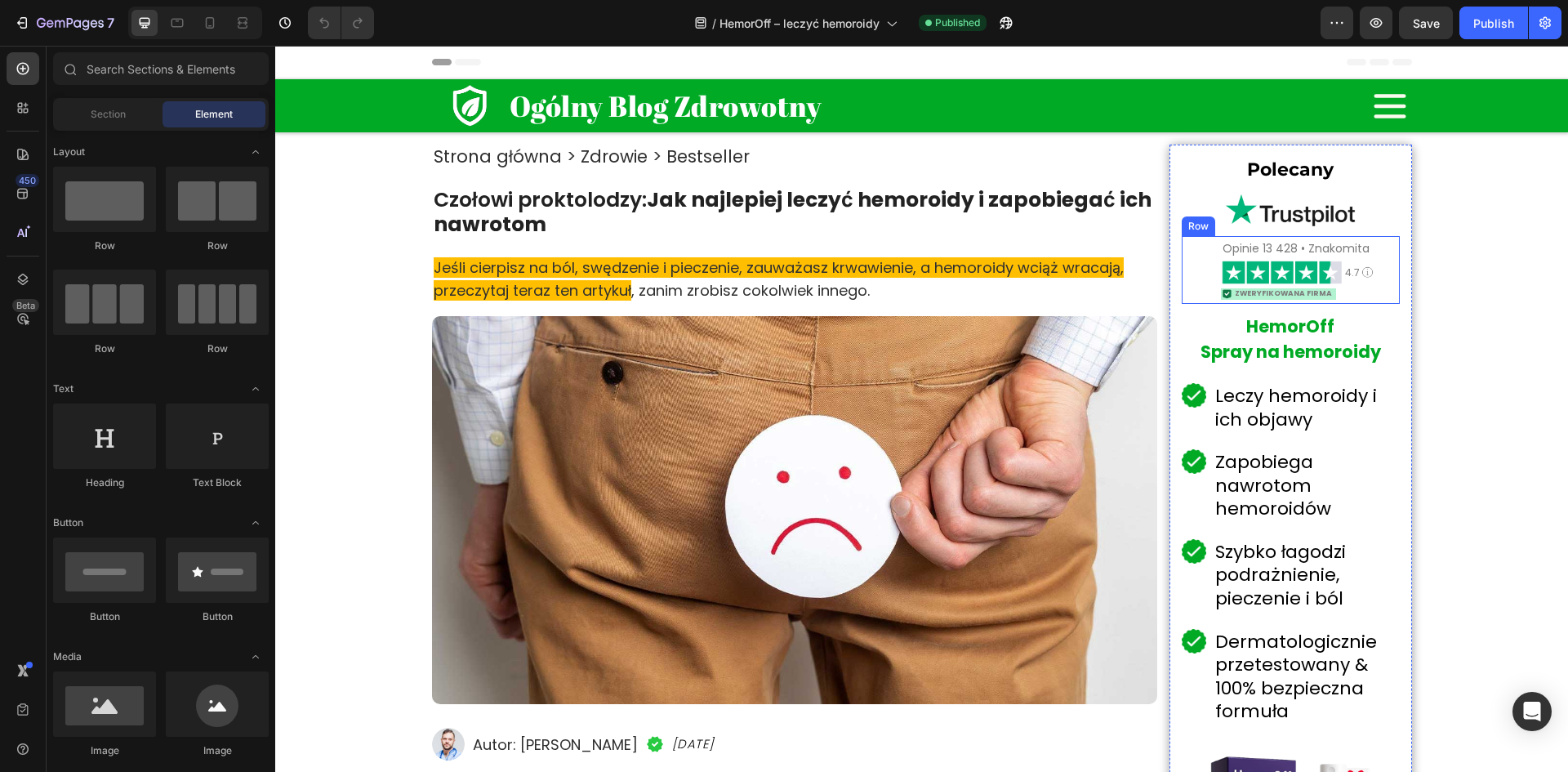
click at [1196, 263] on div "Opinie 13 428 • Znakomita Heading Image 4.7 Heading Image Row Image ZWERYFIKOWA…" at bounding box center [1289, 270] width 218 height 68
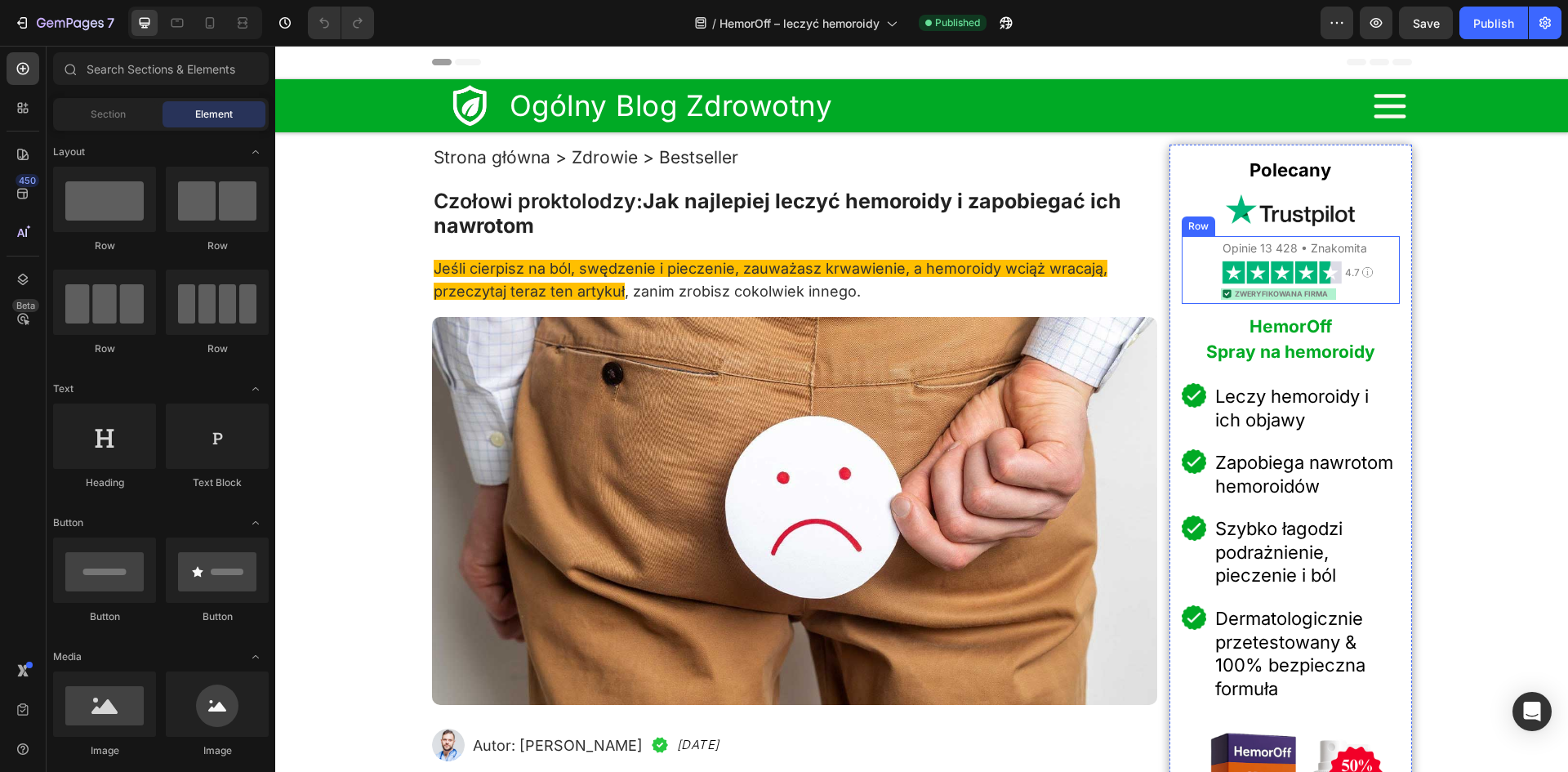
click at [1197, 290] on div "Opinie 13 428 • Znakomita Heading Image 4.7 Heading Image Row Image ZWERYFIKOWA…" at bounding box center [1289, 270] width 218 height 68
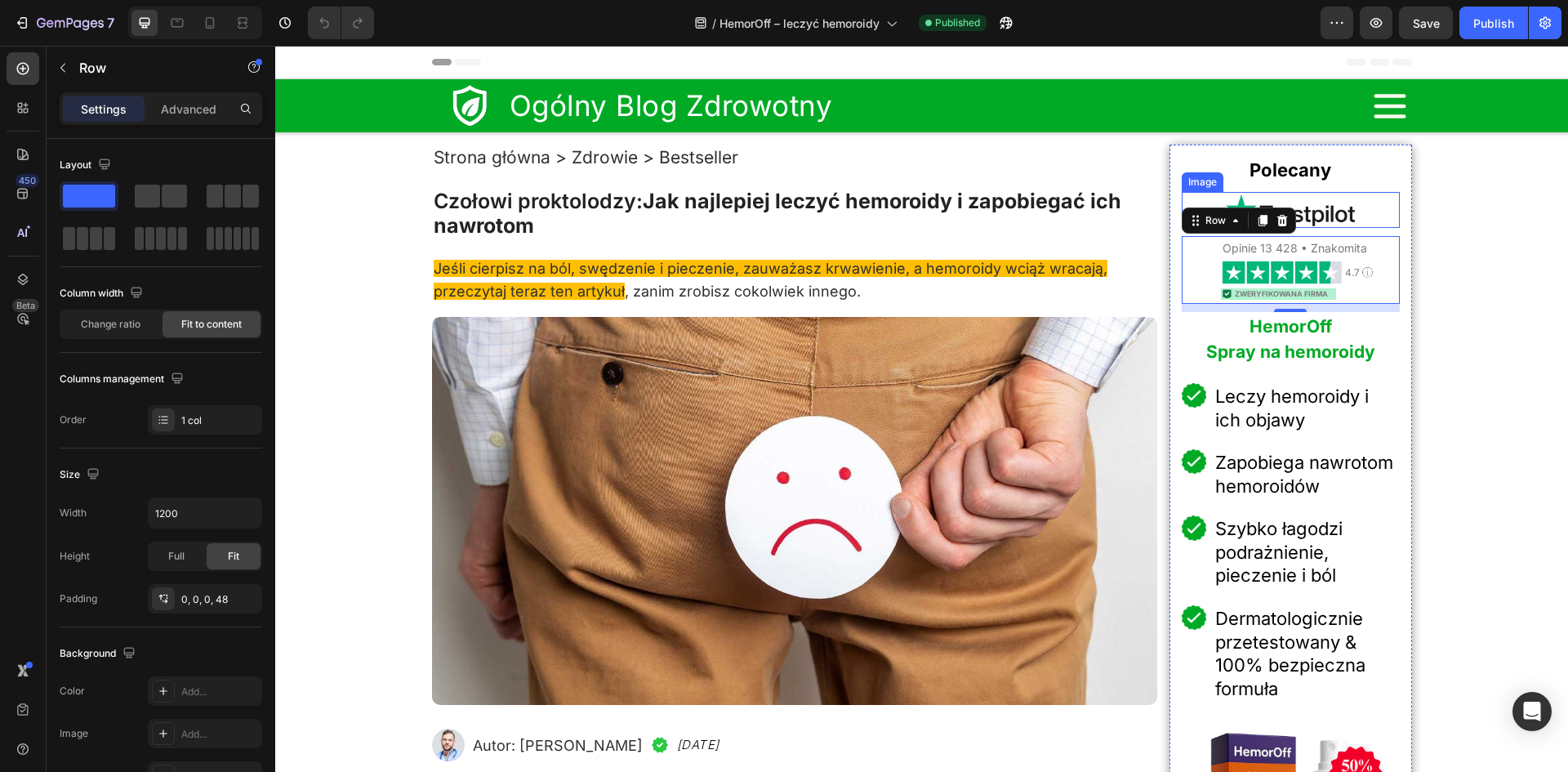
click at [1343, 208] on img at bounding box center [1289, 209] width 131 height 36
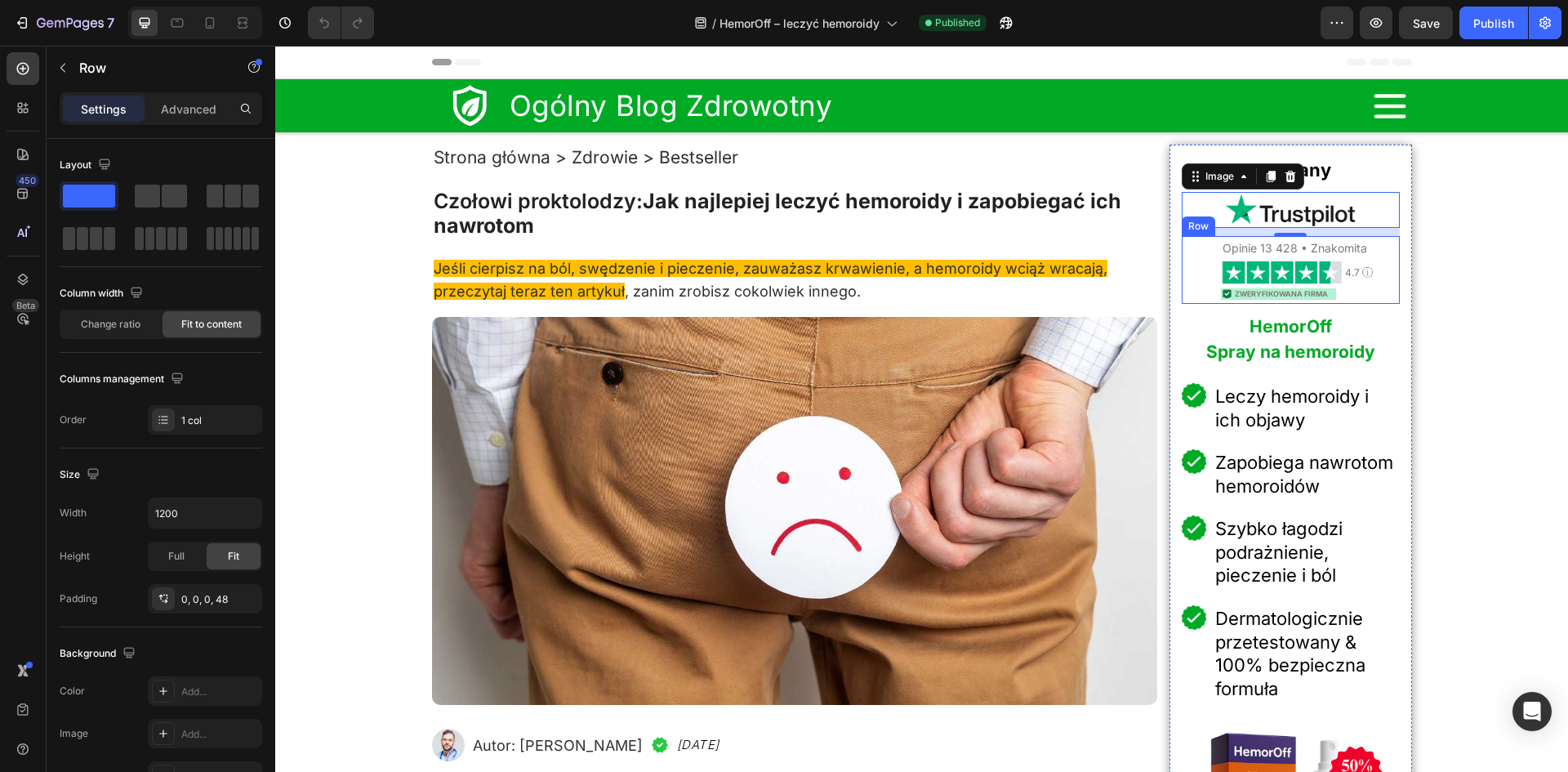
click at [1181, 302] on div "Opinie 13 428 • Znakomita Heading Image 4.7 Heading Image Row Image ZWERYFIKOWA…" at bounding box center [1289, 270] width 218 height 68
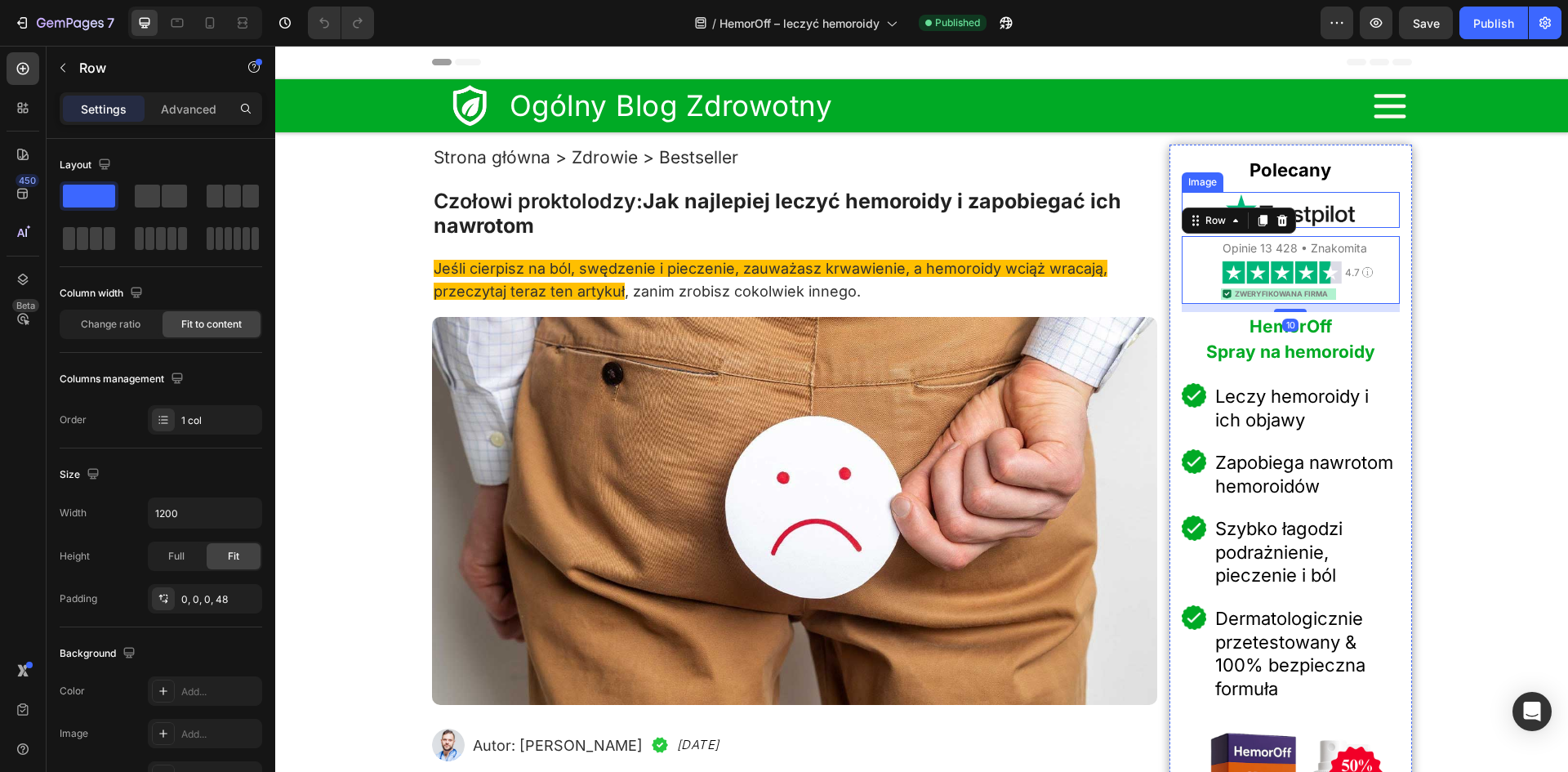
click at [1196, 201] on div at bounding box center [1289, 209] width 218 height 36
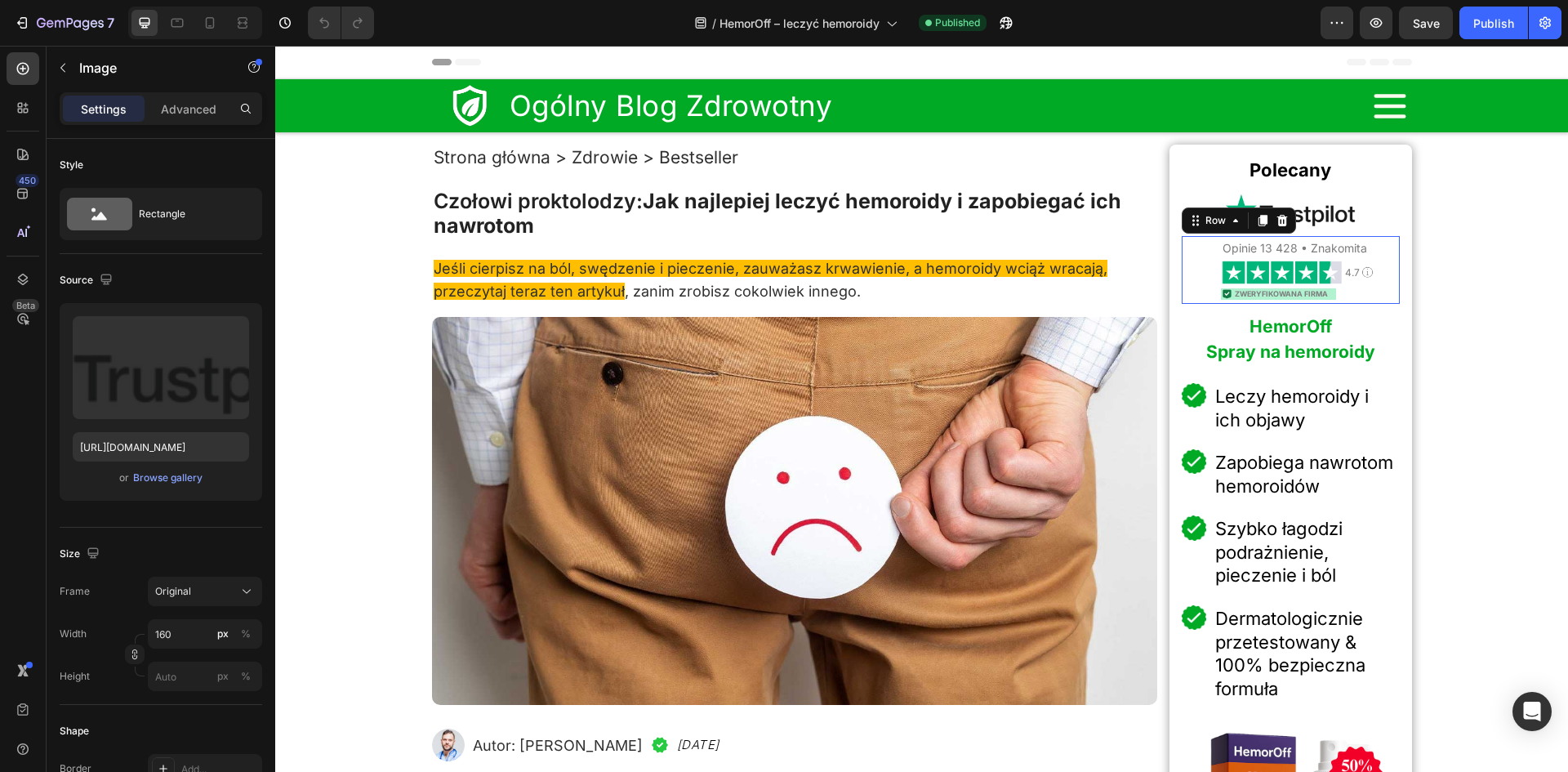
click at [1187, 247] on div "Opinie 13 428 • Znakomita Heading Image 4.7 Heading Image Row Image ZWERYFIKOWA…" at bounding box center [1289, 270] width 218 height 68
click at [1349, 216] on div at bounding box center [1289, 209] width 218 height 36
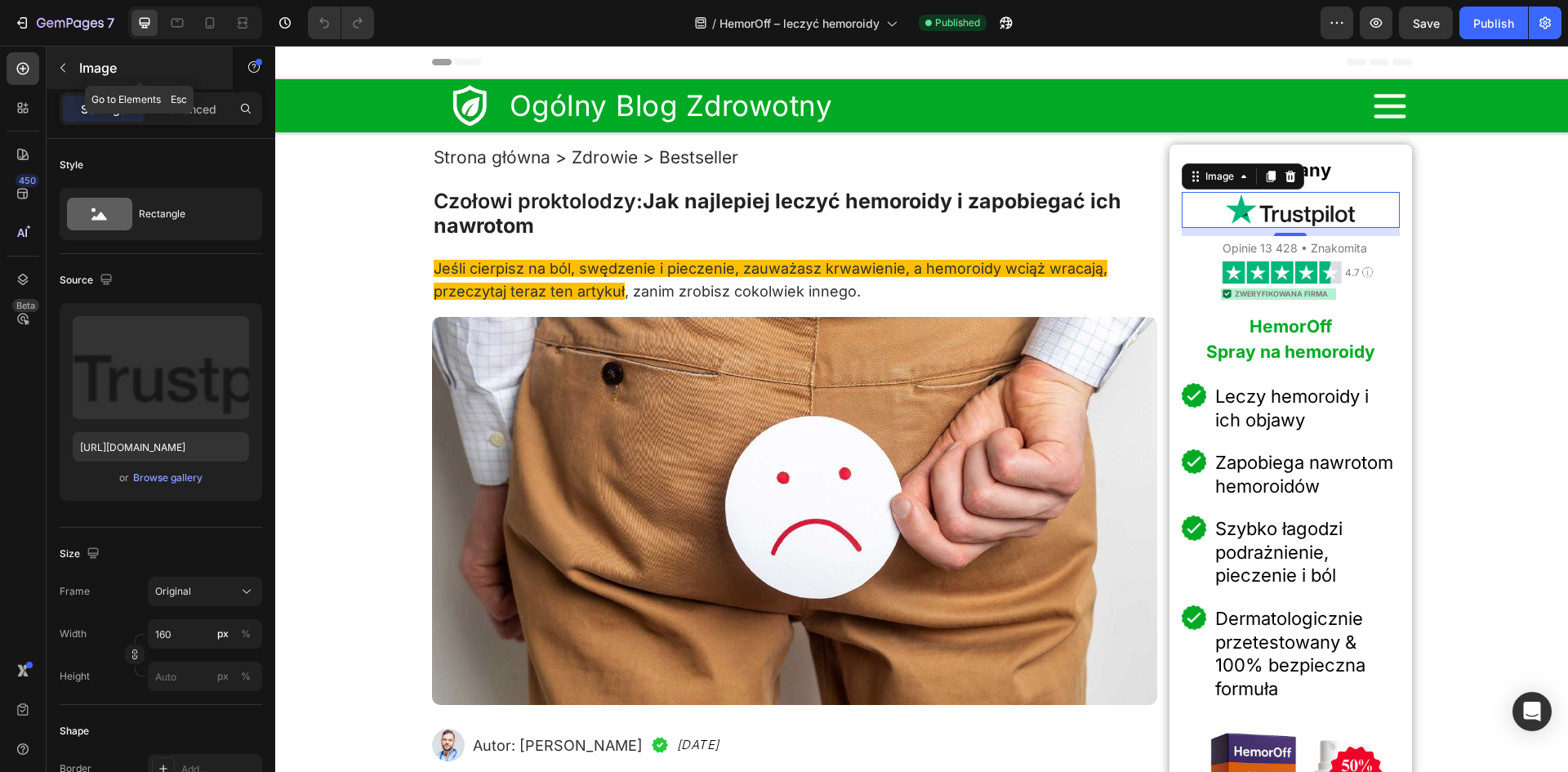
click at [54, 66] on button "button" at bounding box center [62, 68] width 26 height 26
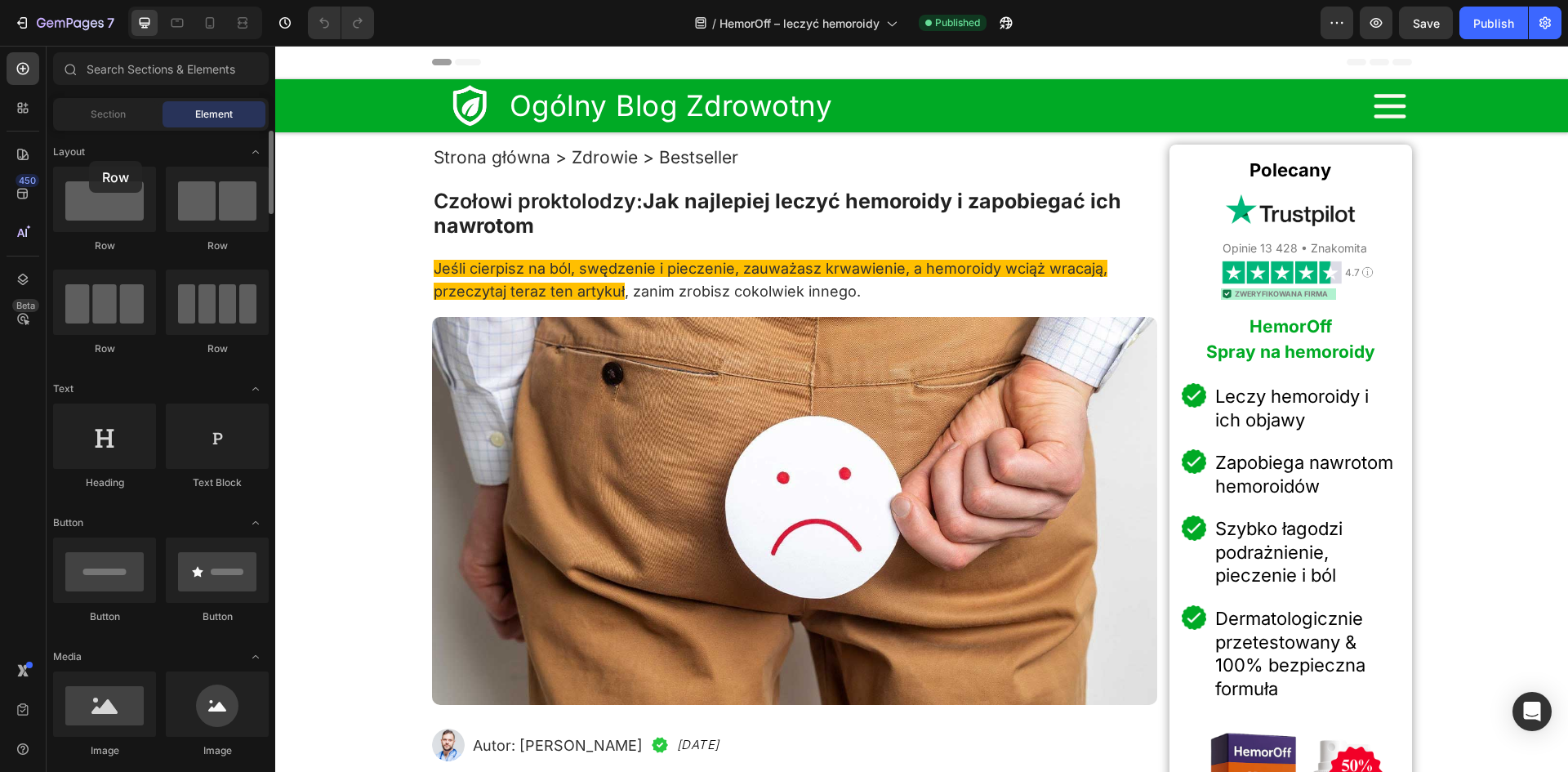
drag, startPoint x: 86, startPoint y: 187, endPoint x: 89, endPoint y: 161, distance: 26.2
click at [1288, 208] on img at bounding box center [1289, 209] width 131 height 36
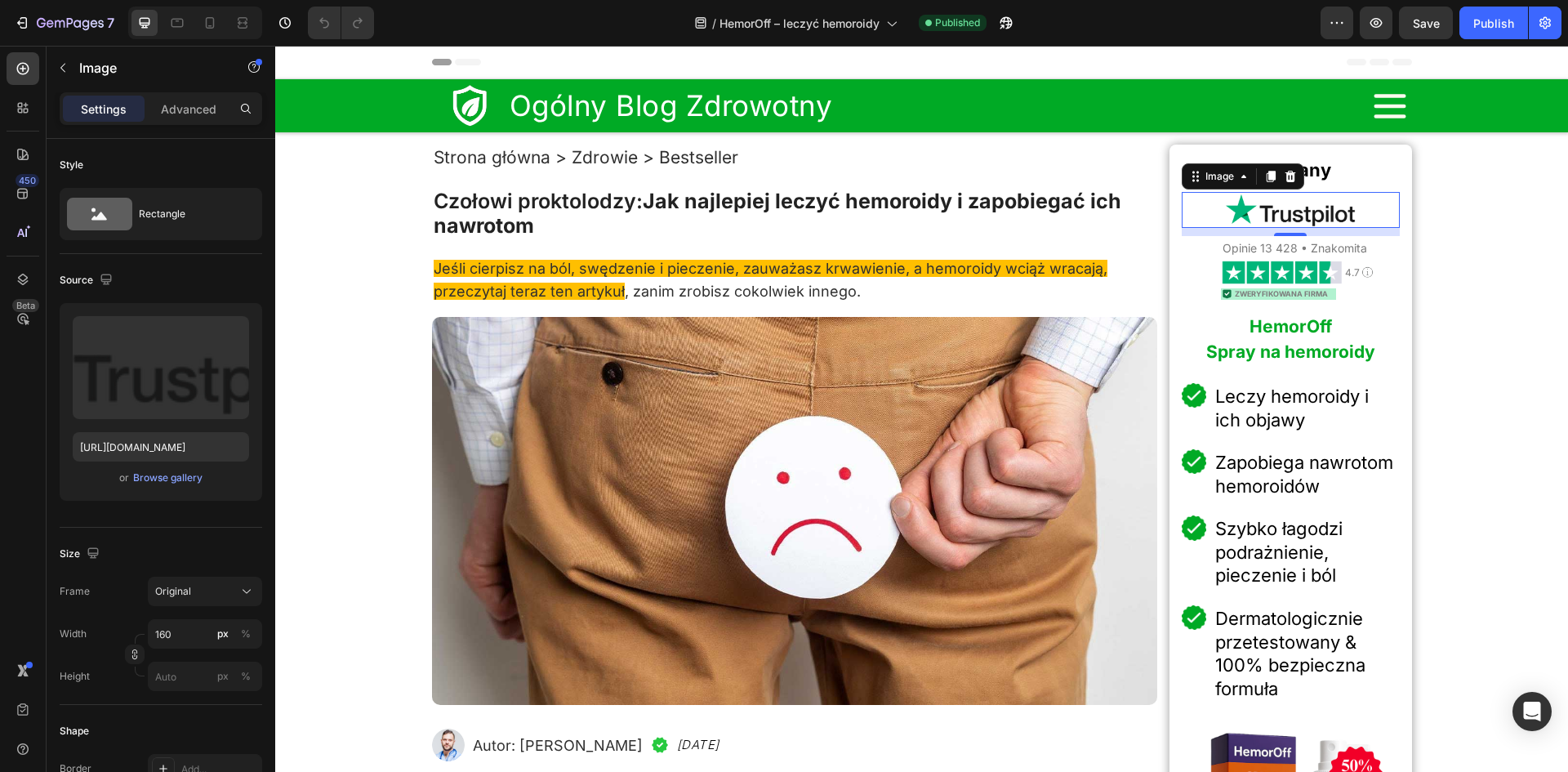
click at [1346, 248] on span "Opinie 13 428 • Znakomita" at bounding box center [1293, 248] width 144 height 14
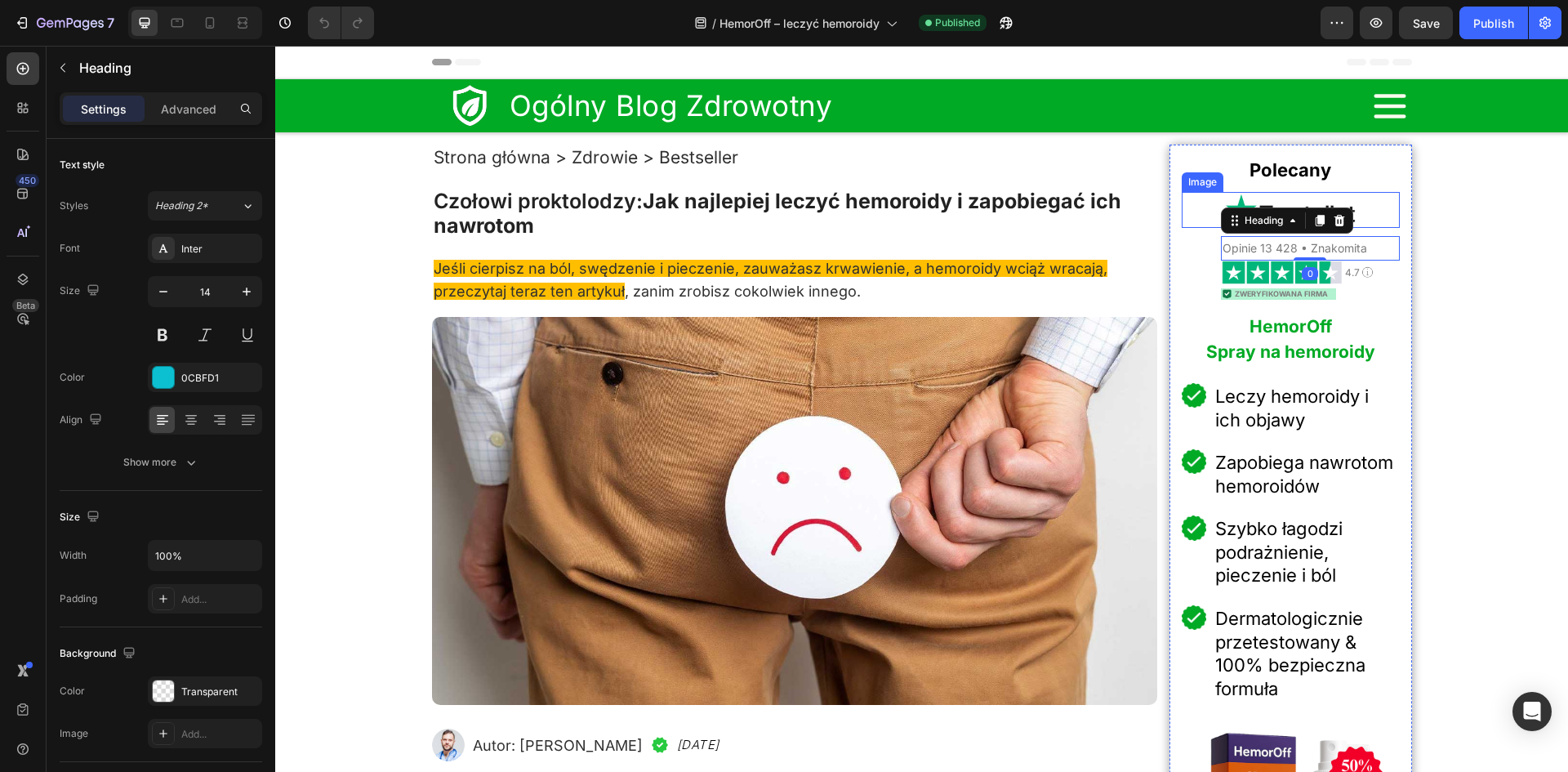
click at [1357, 205] on div at bounding box center [1289, 209] width 218 height 36
